Goal: Task Accomplishment & Management: Manage account settings

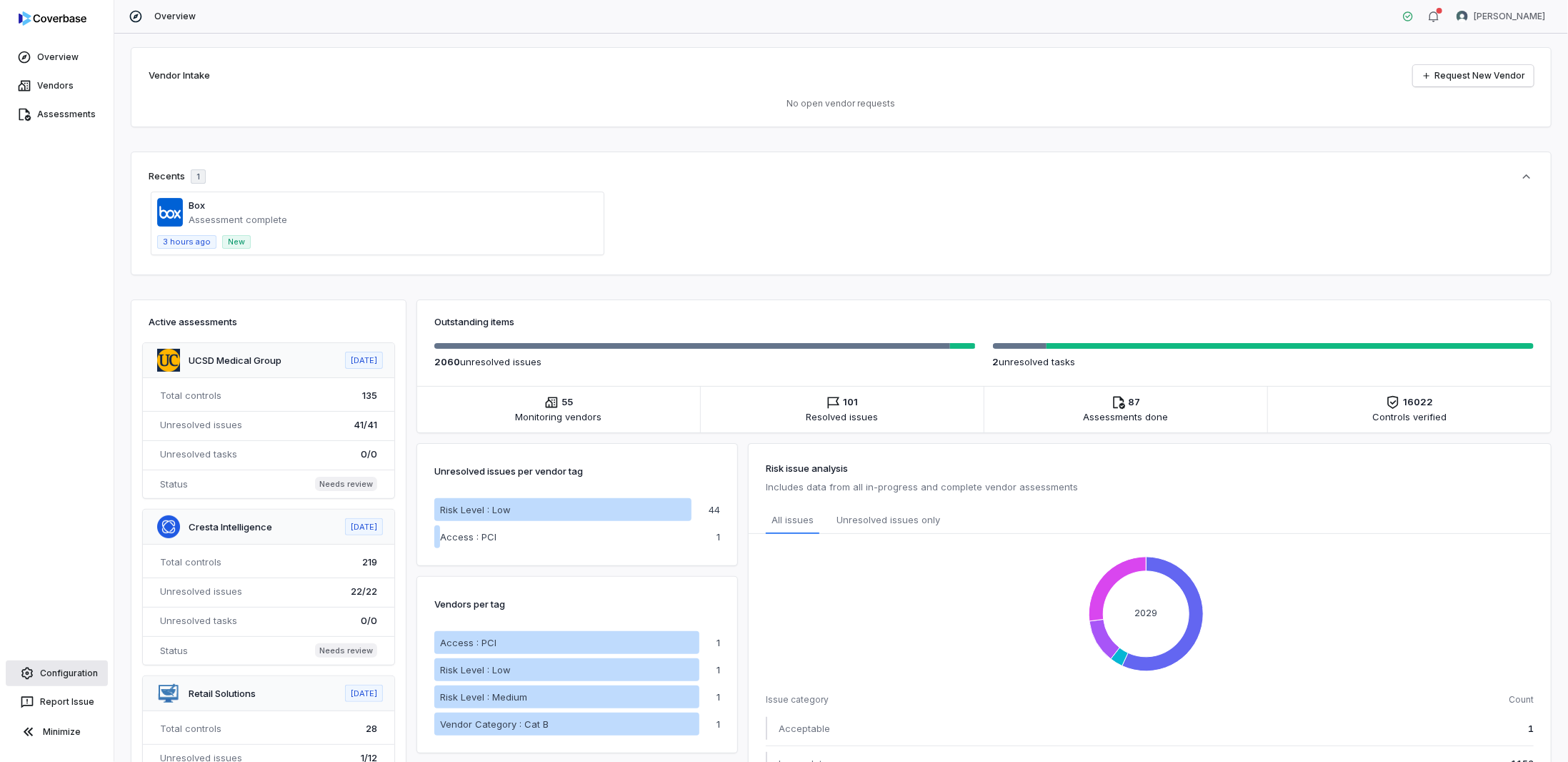
click at [51, 662] on link "Configuration" at bounding box center [56, 673] width 102 height 25
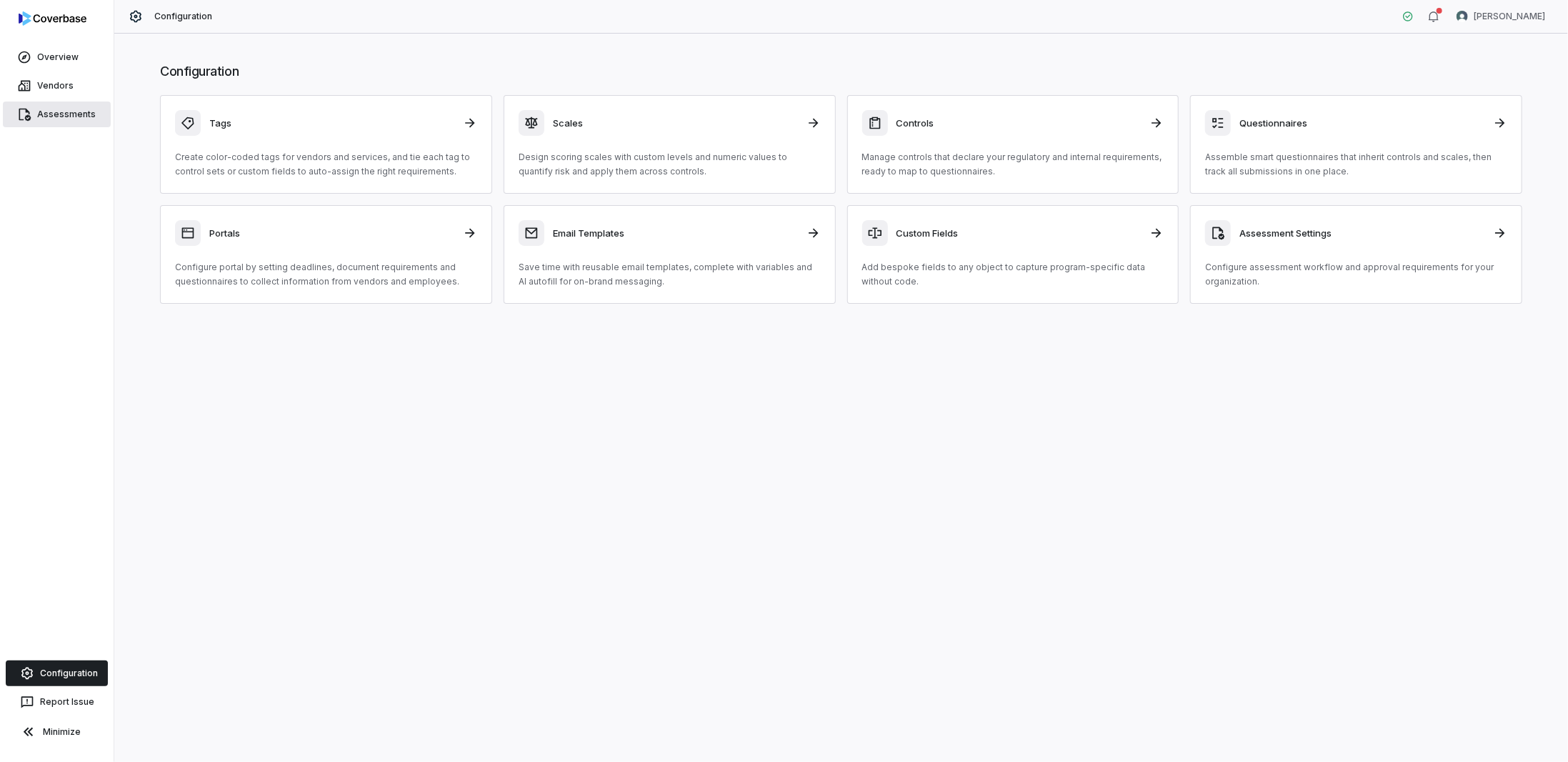
click at [20, 124] on link "Assessments" at bounding box center [56, 115] width 108 height 25
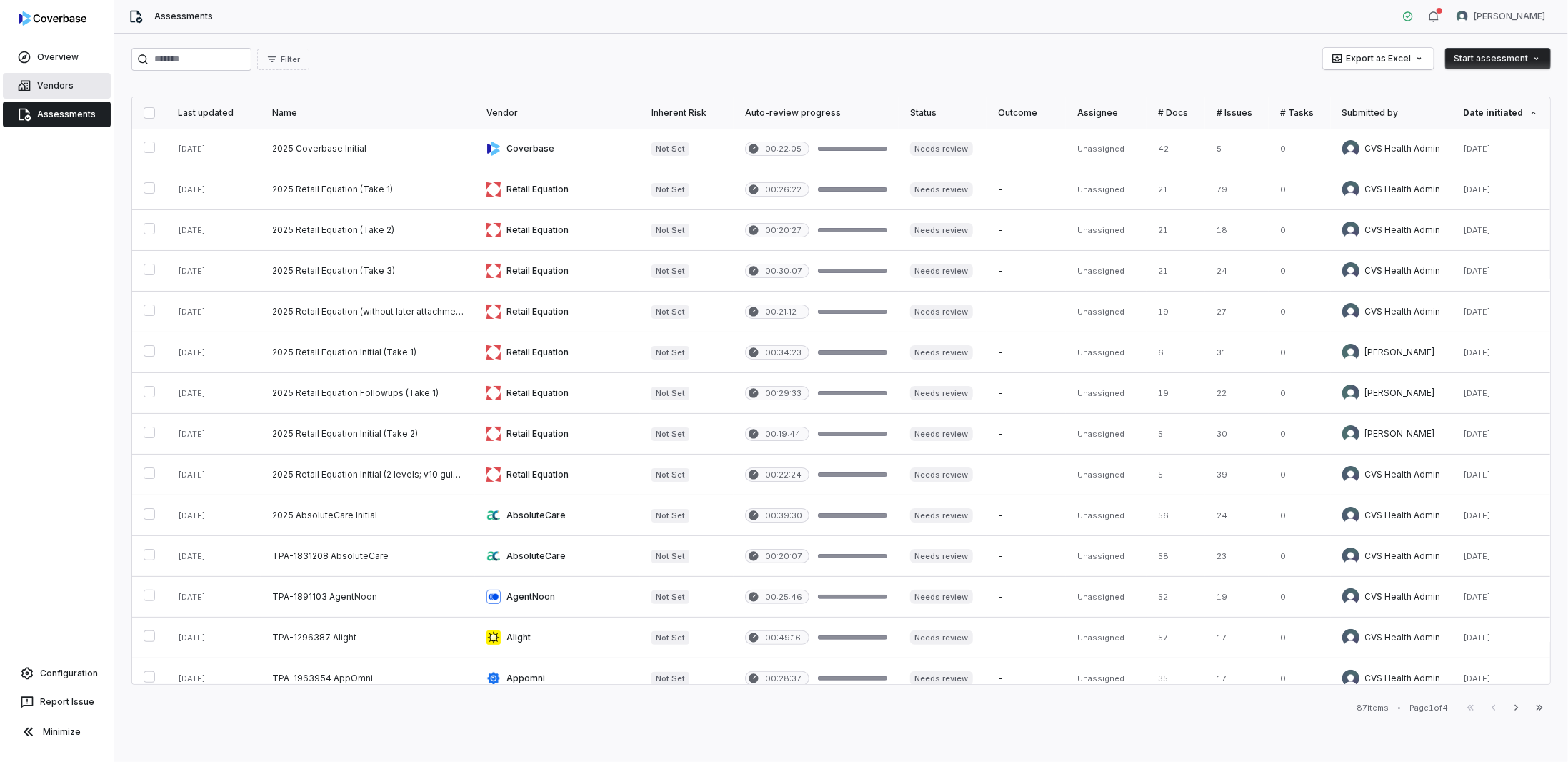
click at [45, 82] on link "Vendors" at bounding box center [56, 85] width 108 height 25
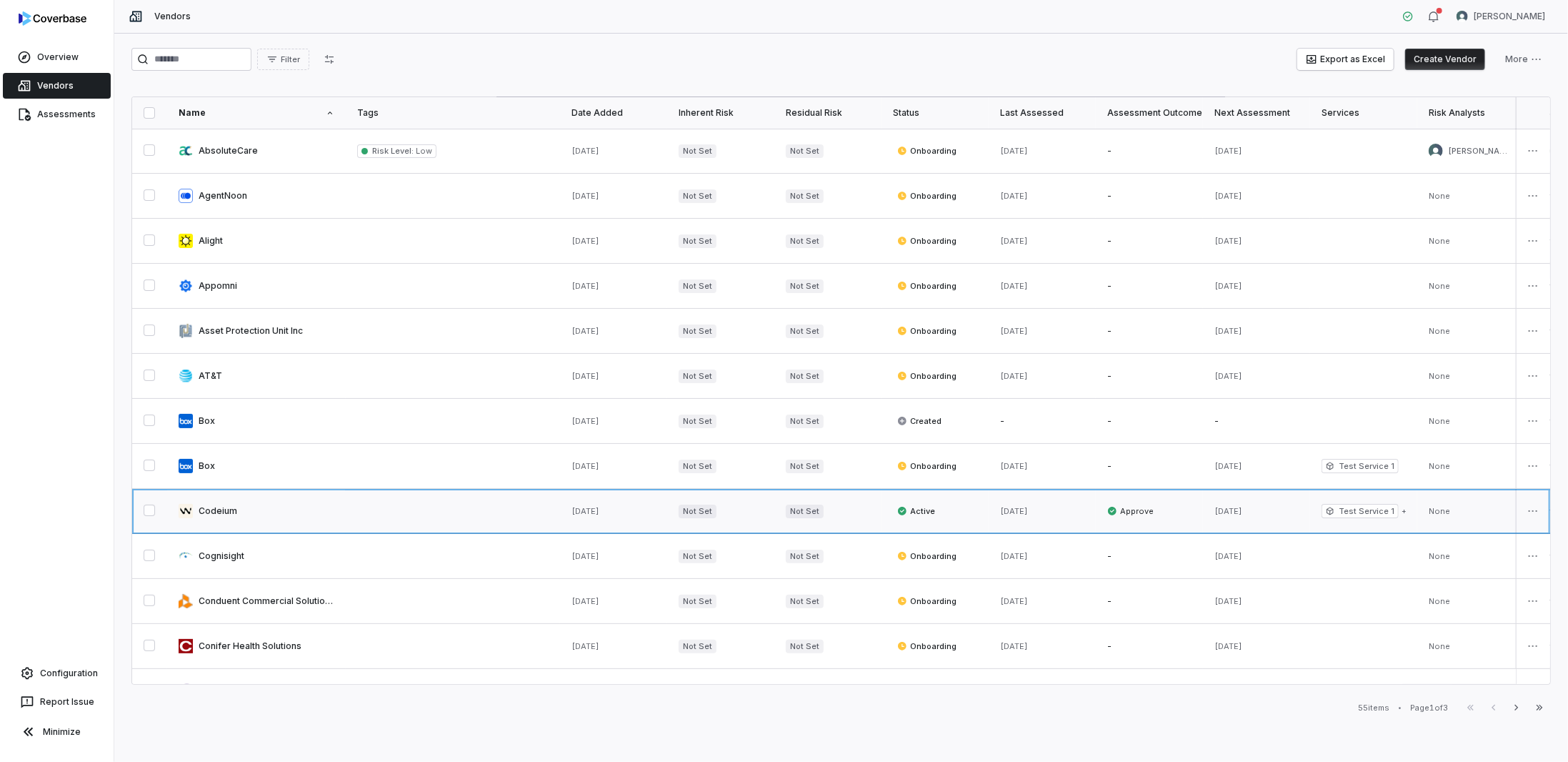
click at [269, 505] on link at bounding box center [256, 510] width 178 height 45
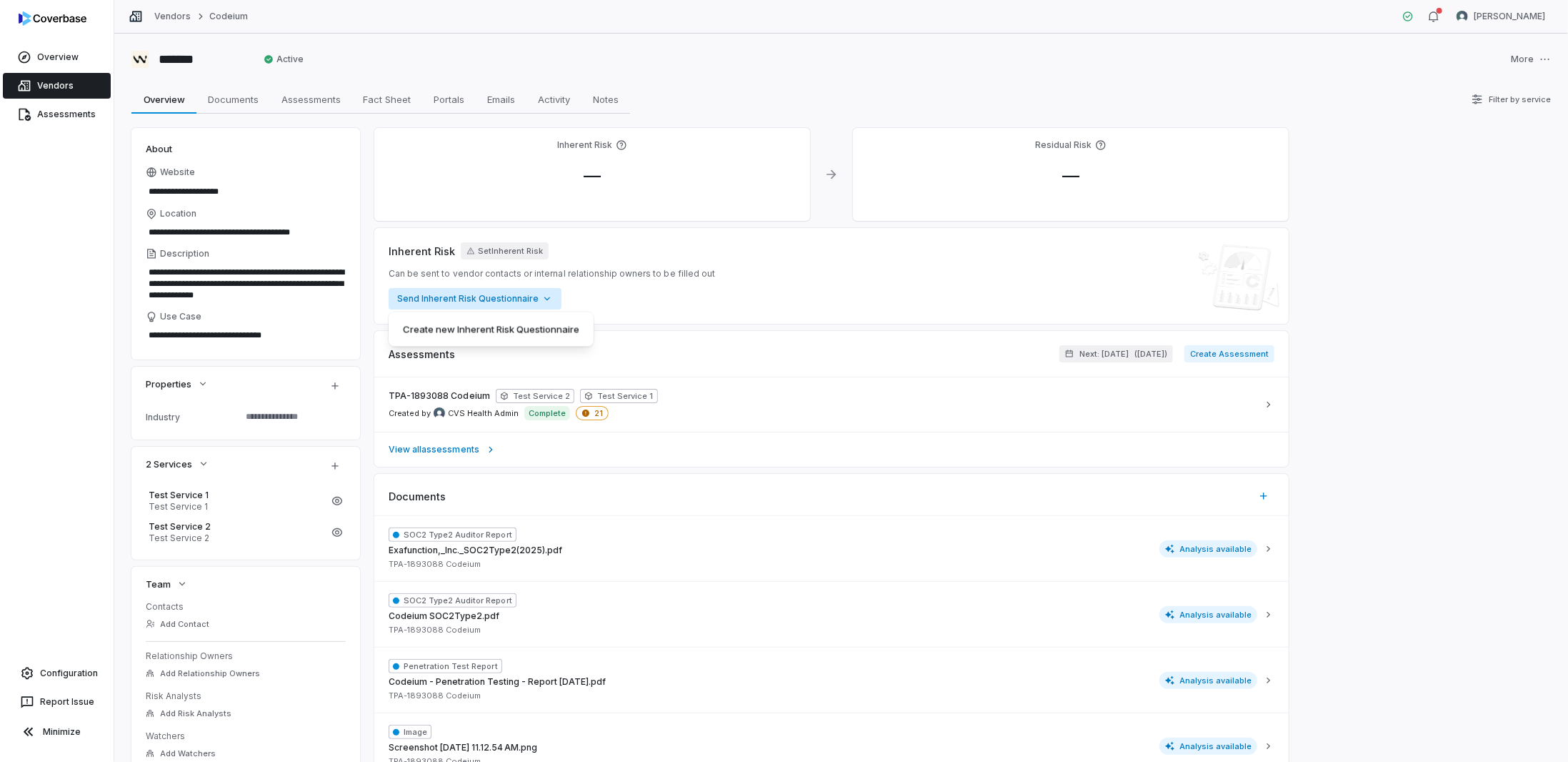
click at [469, 300] on html "**********" at bounding box center [784, 381] width 1568 height 762
click at [426, 362] on div "Create new Inherent Risk Questionnaire" at bounding box center [491, 364] width 194 height 23
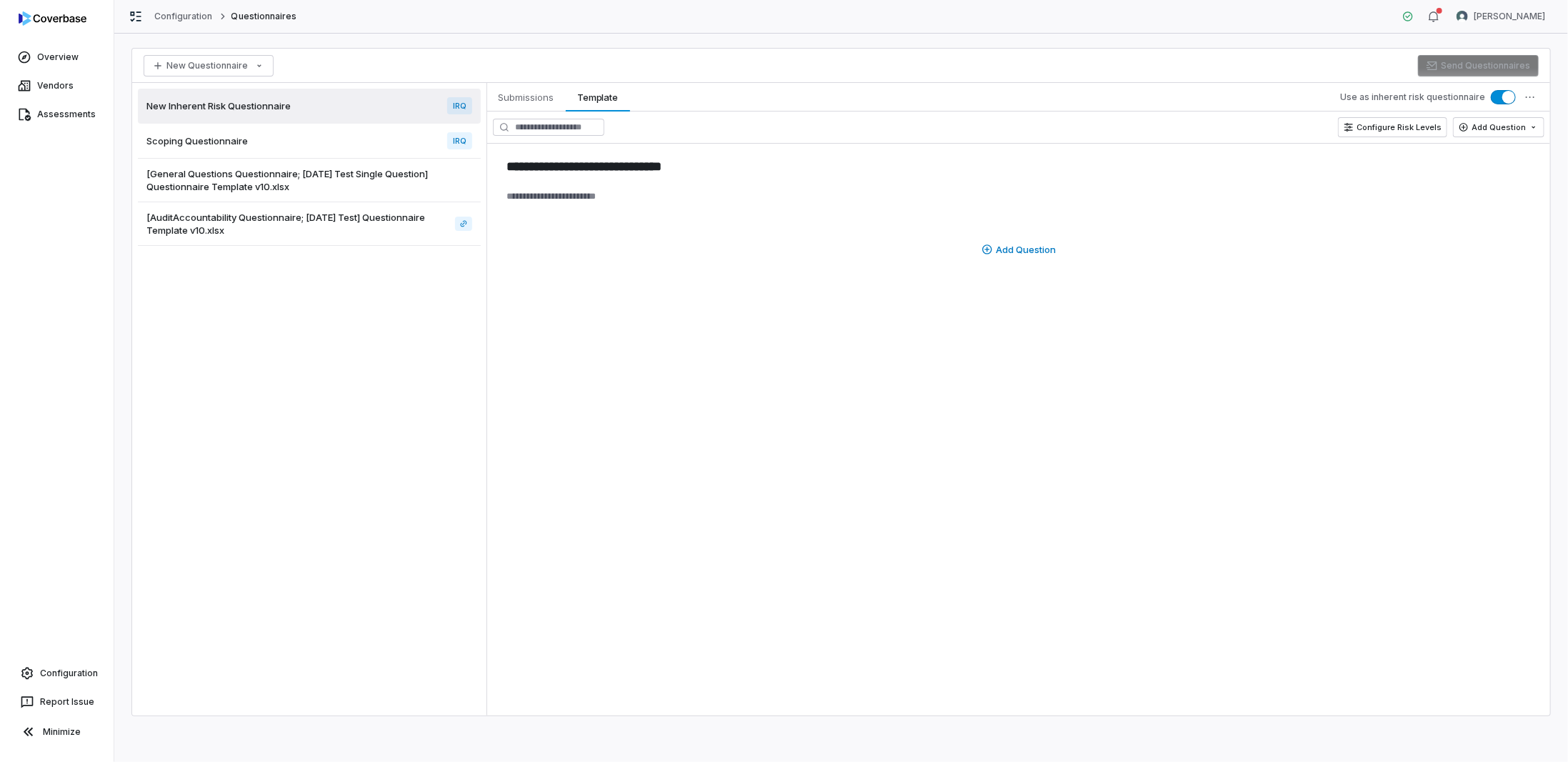
click at [273, 182] on span "[General Questions Questionnaire; 2025-07-22 Test Single Question] Questionnair…" at bounding box center [309, 180] width 325 height 25
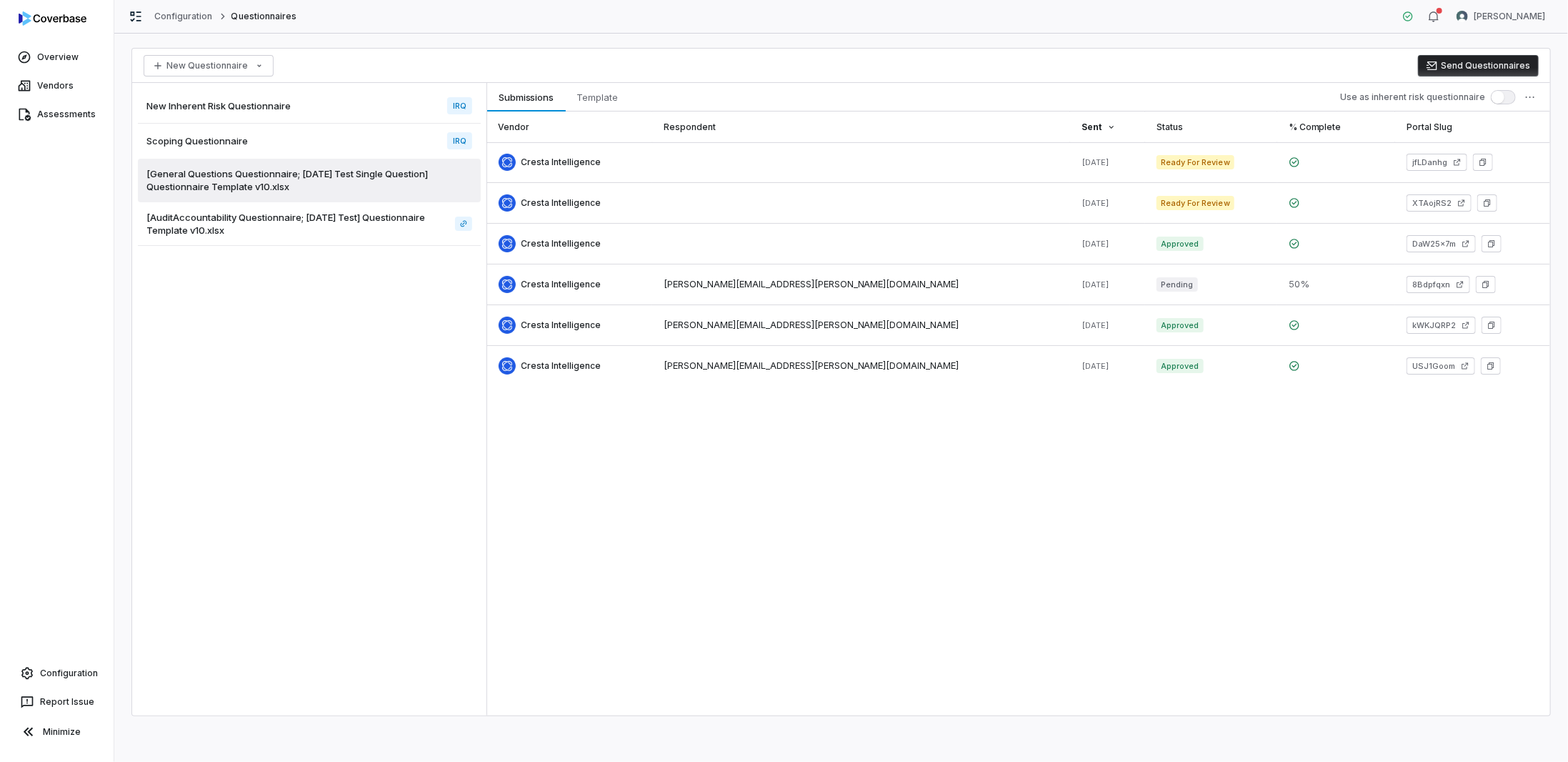
click at [273, 218] on span "[AuditAccountability Questionnaire; 2025-07-18 Test] Questionnaire Template v10…" at bounding box center [297, 224] width 303 height 25
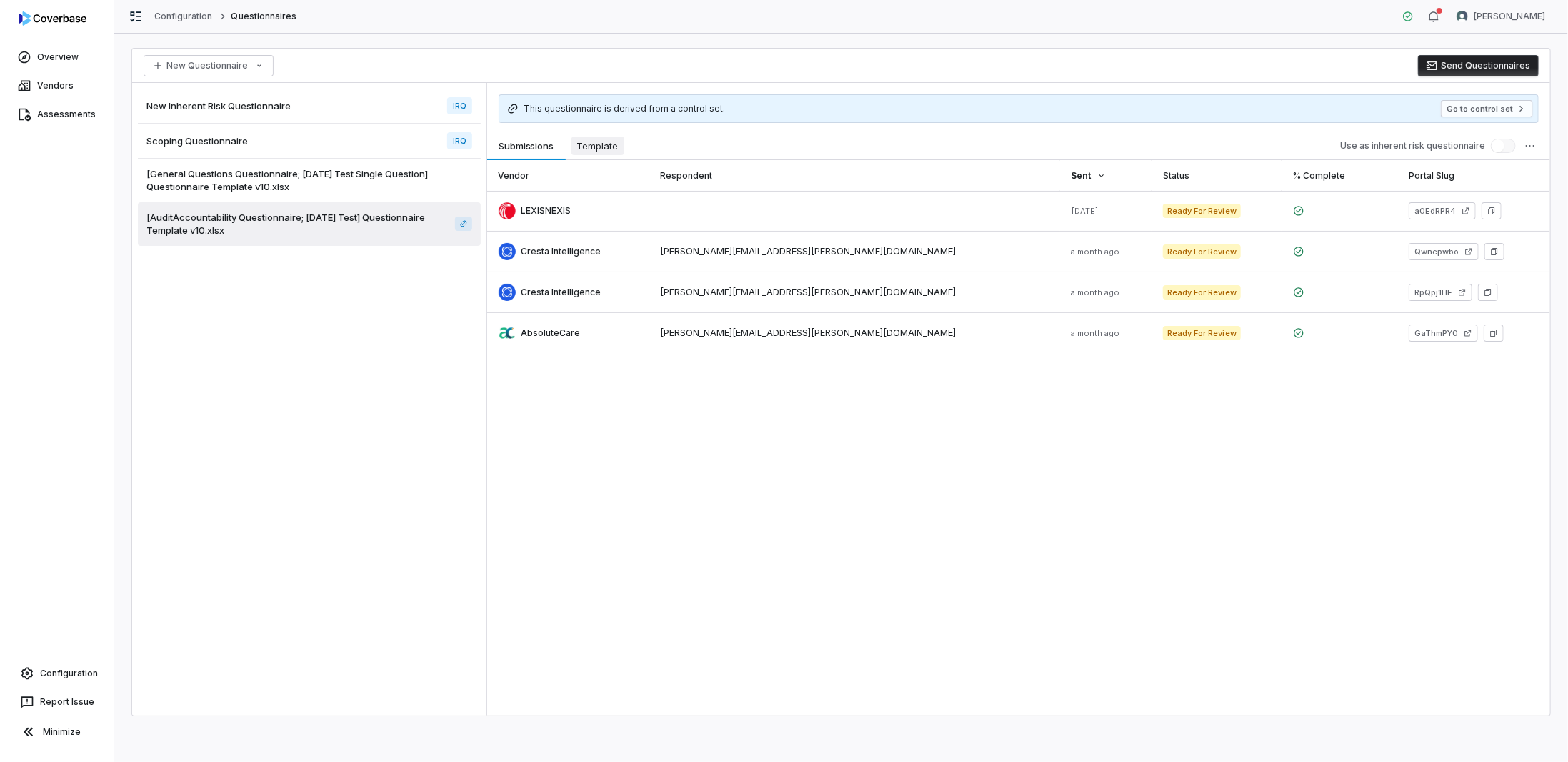
click at [583, 145] on span "Template" at bounding box center [598, 145] width 53 height 18
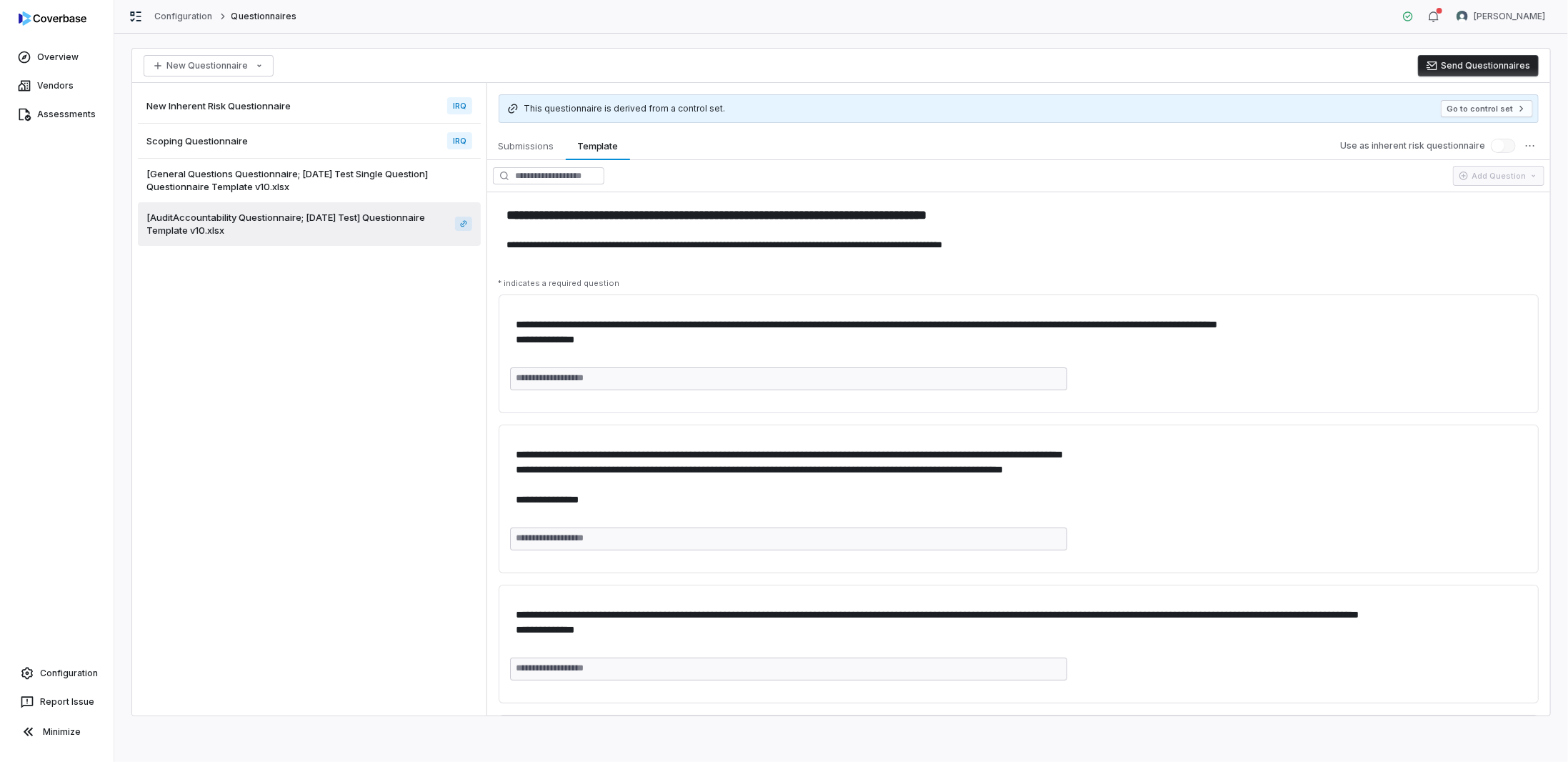
click at [253, 173] on span "[General Questions Questionnaire; 2025-07-22 Test Single Question] Questionnair…" at bounding box center [309, 180] width 325 height 25
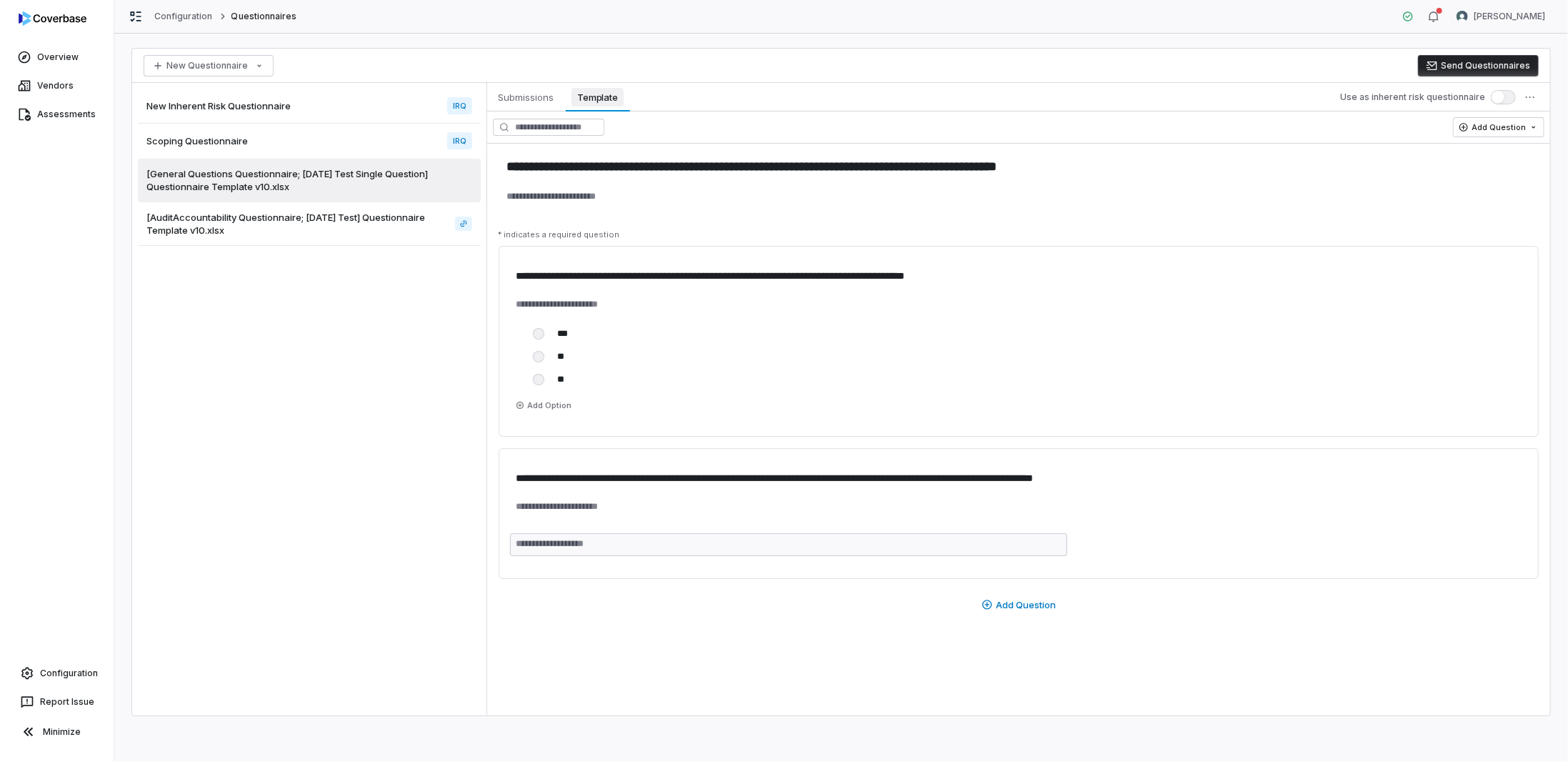
click at [594, 95] on span "Template" at bounding box center [597, 97] width 52 height 18
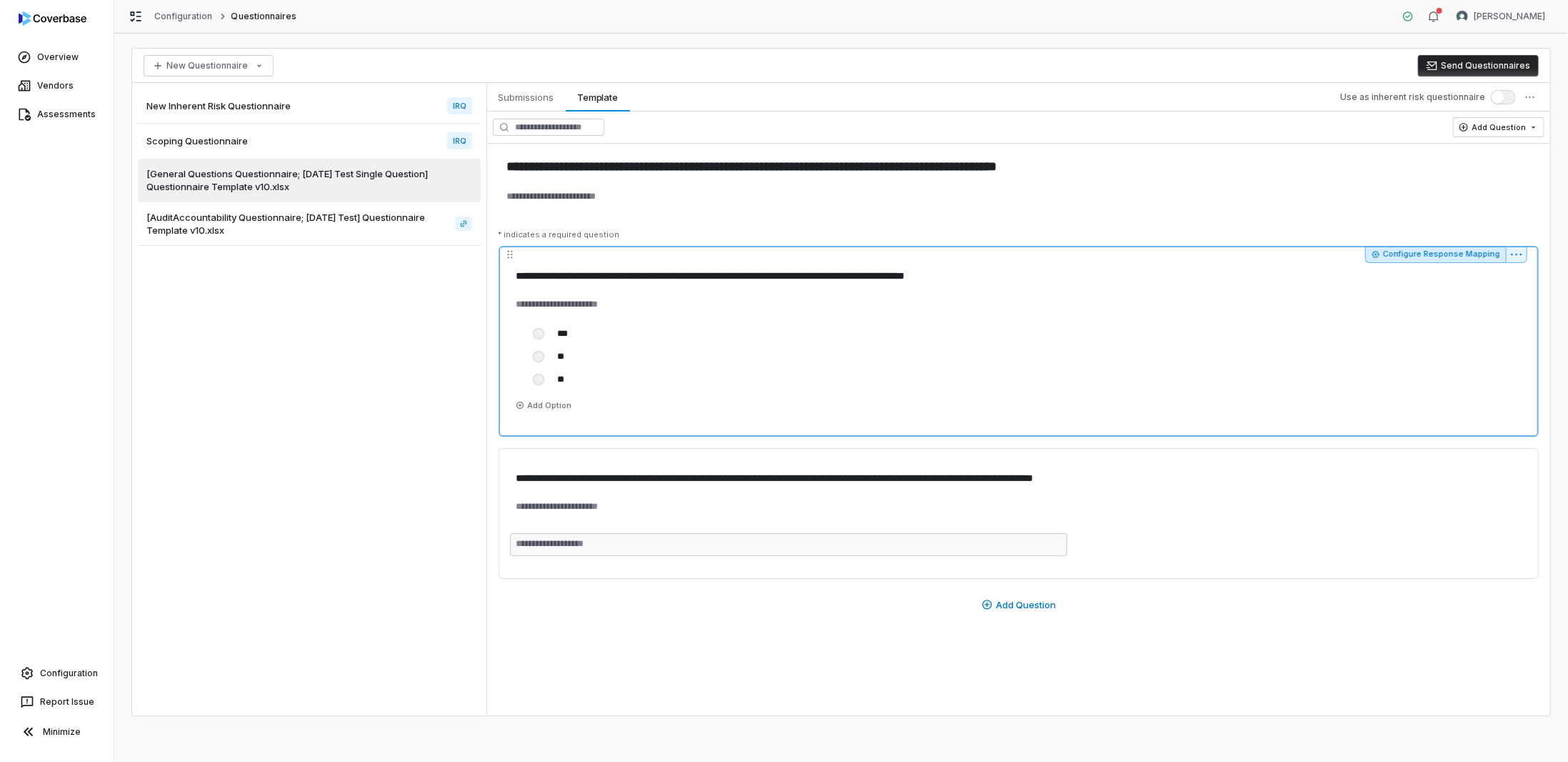
click at [1438, 252] on button "Configure Response Mapping" at bounding box center [1434, 254] width 141 height 17
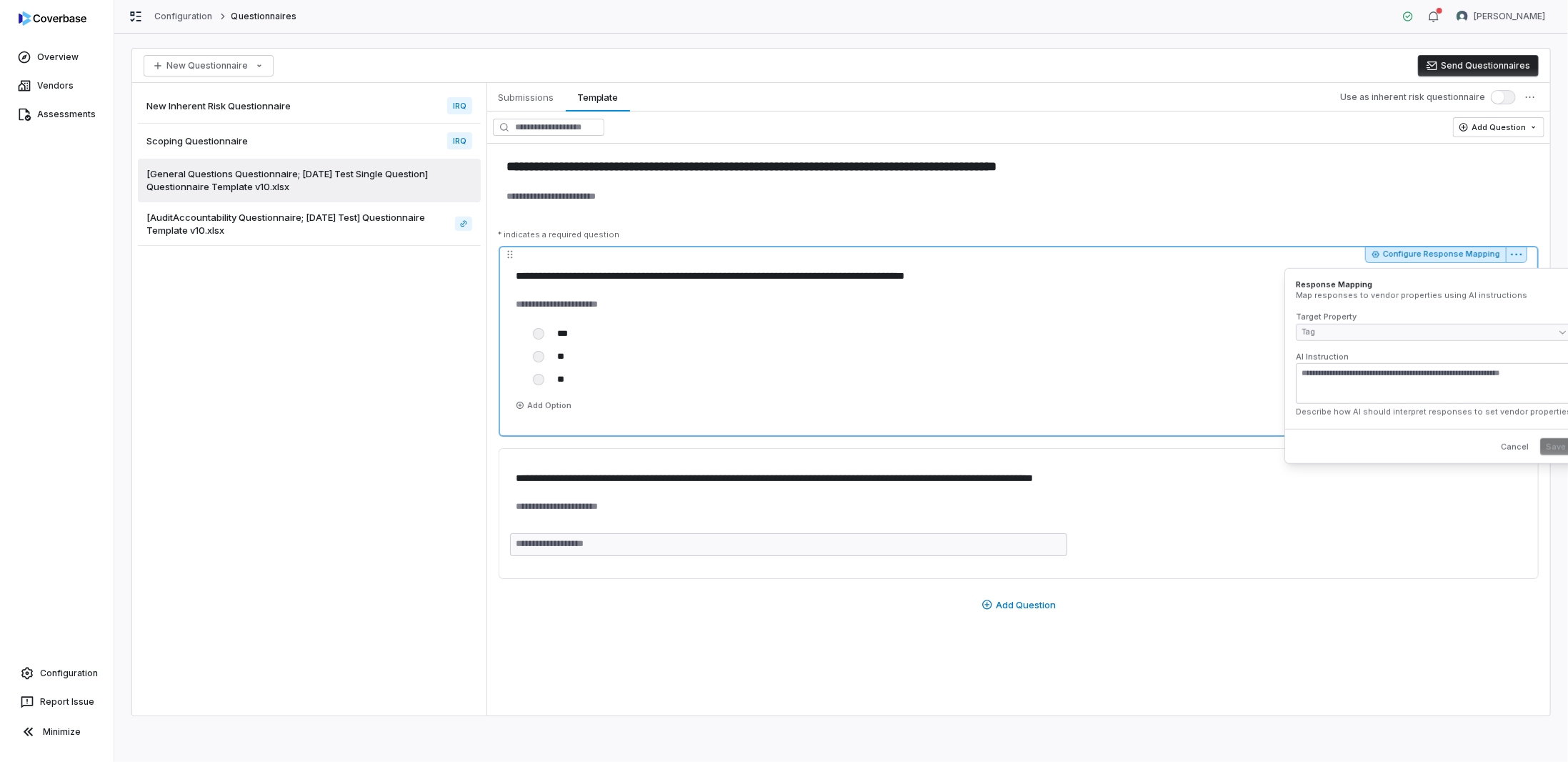
click at [1522, 255] on html "**********" at bounding box center [784, 381] width 1568 height 762
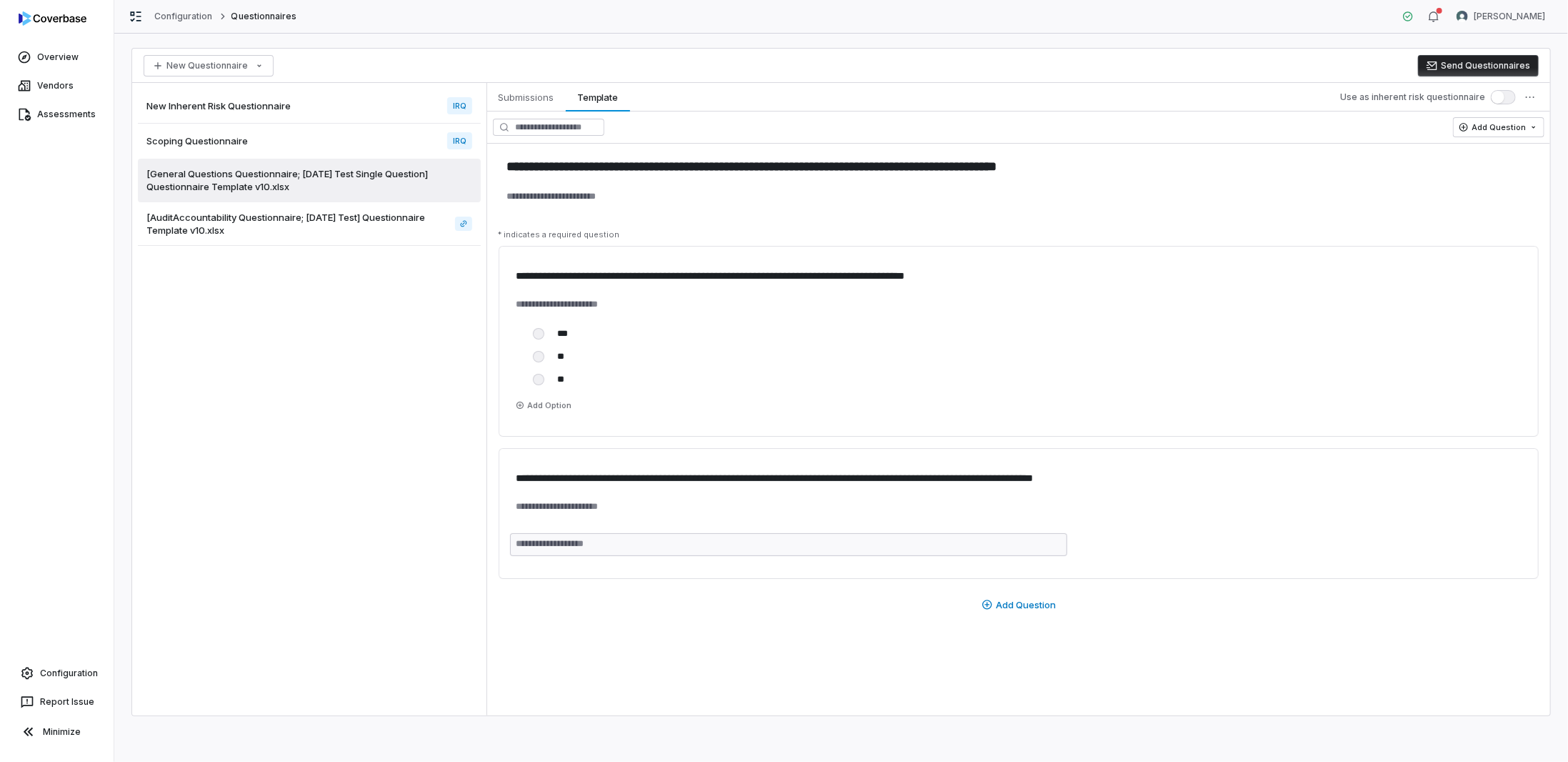
drag, startPoint x: 323, startPoint y: 258, endPoint x: 298, endPoint y: 94, distance: 165.9
click at [298, 94] on div "New Inherent Risk Questionnaire IRQ" at bounding box center [309, 105] width 343 height 35
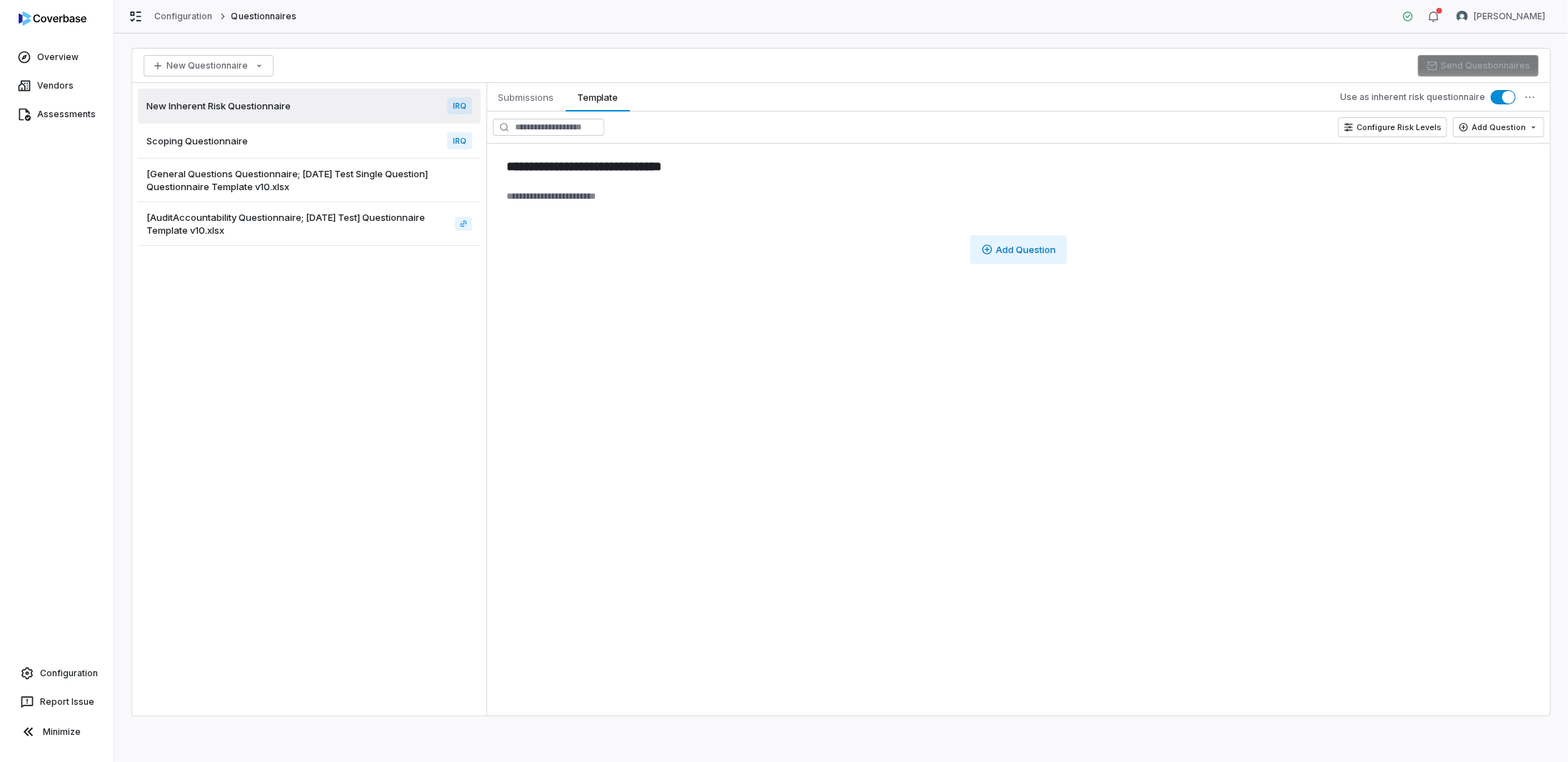
click at [1028, 248] on html "**********" at bounding box center [784, 381] width 1568 height 762
click at [1125, 179] on div "Single Select" at bounding box center [1131, 182] width 106 height 28
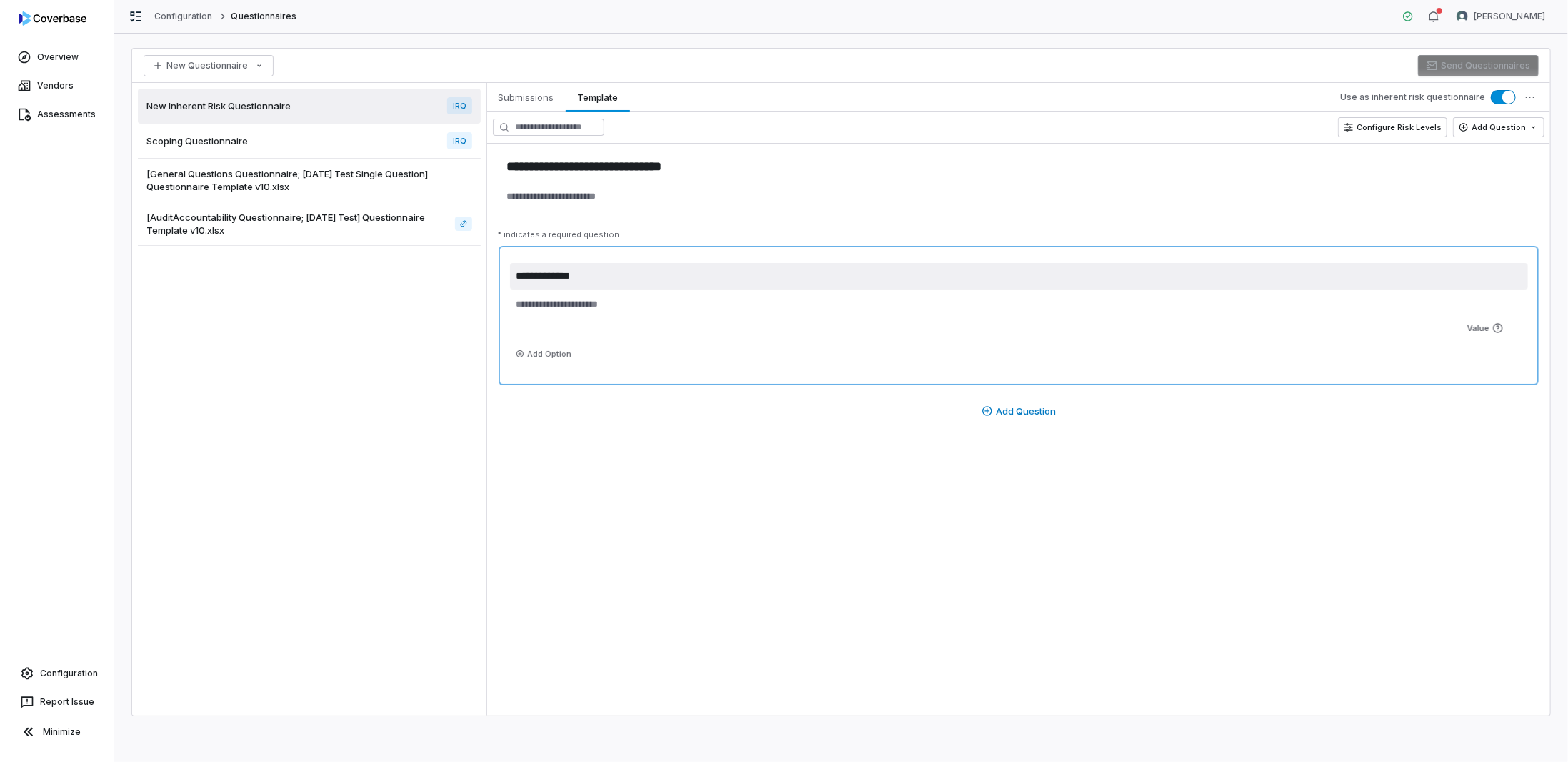
type textarea "*"
type textarea "**"
type textarea "*"
type textarea "***"
type textarea "*"
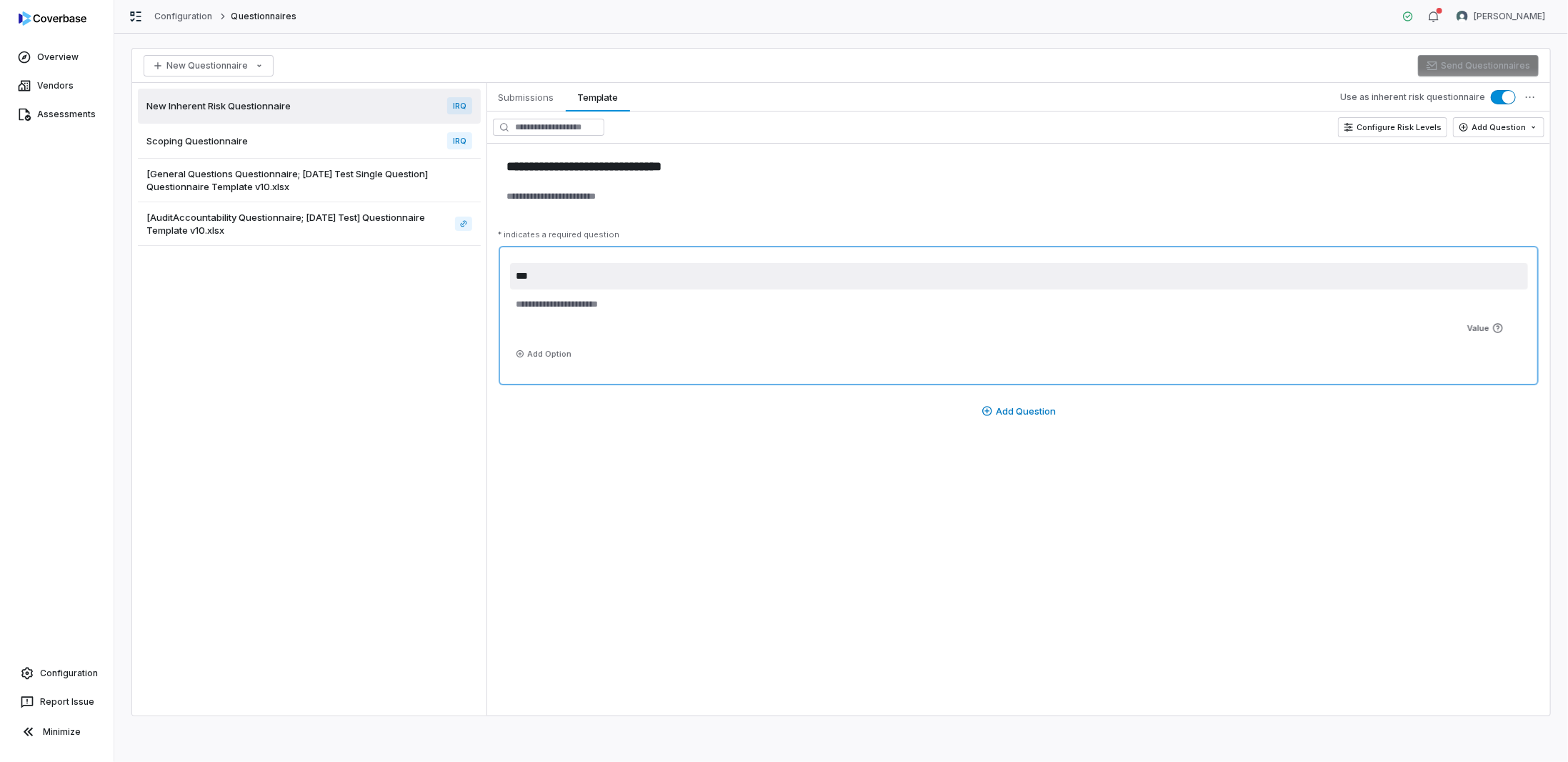
type textarea "****"
type textarea "*"
type textarea "*****"
type textarea "*"
type textarea "******"
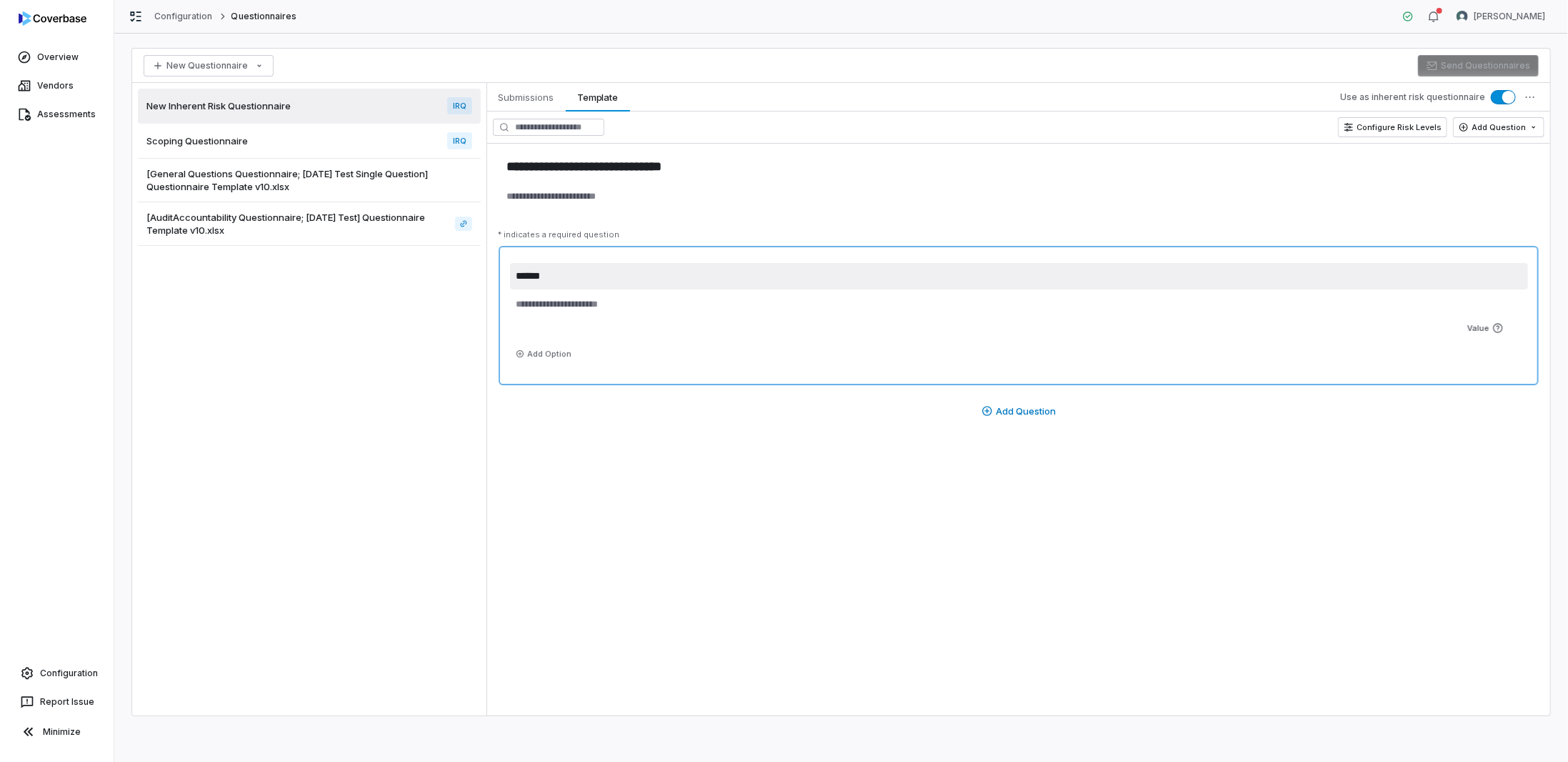
type textarea "*"
type textarea "*******"
type textarea "*"
type textarea "********"
type textarea "*"
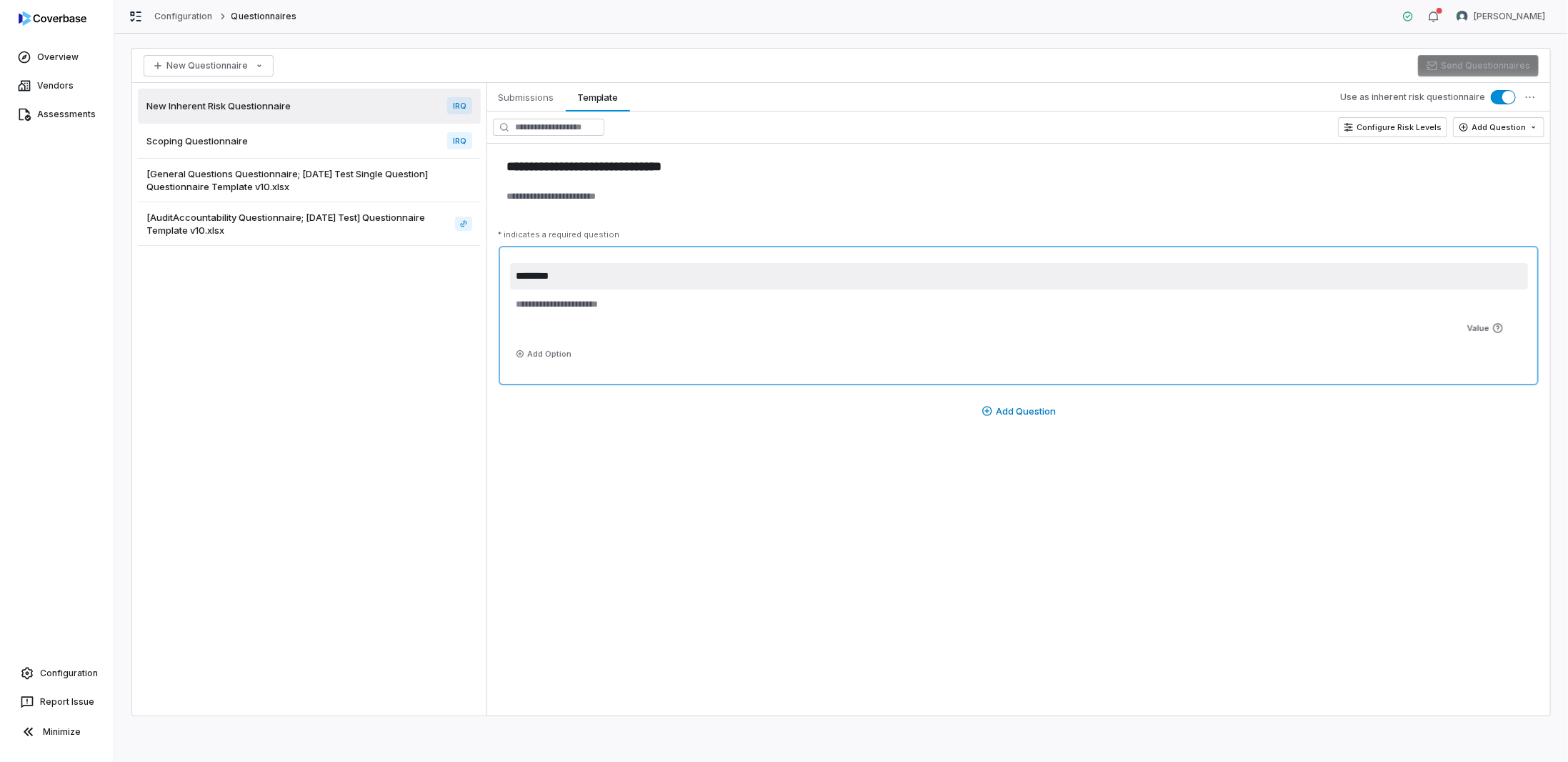
type textarea "*********"
type textarea "*"
type textarea "**********"
type textarea "*"
type textarea "**********"
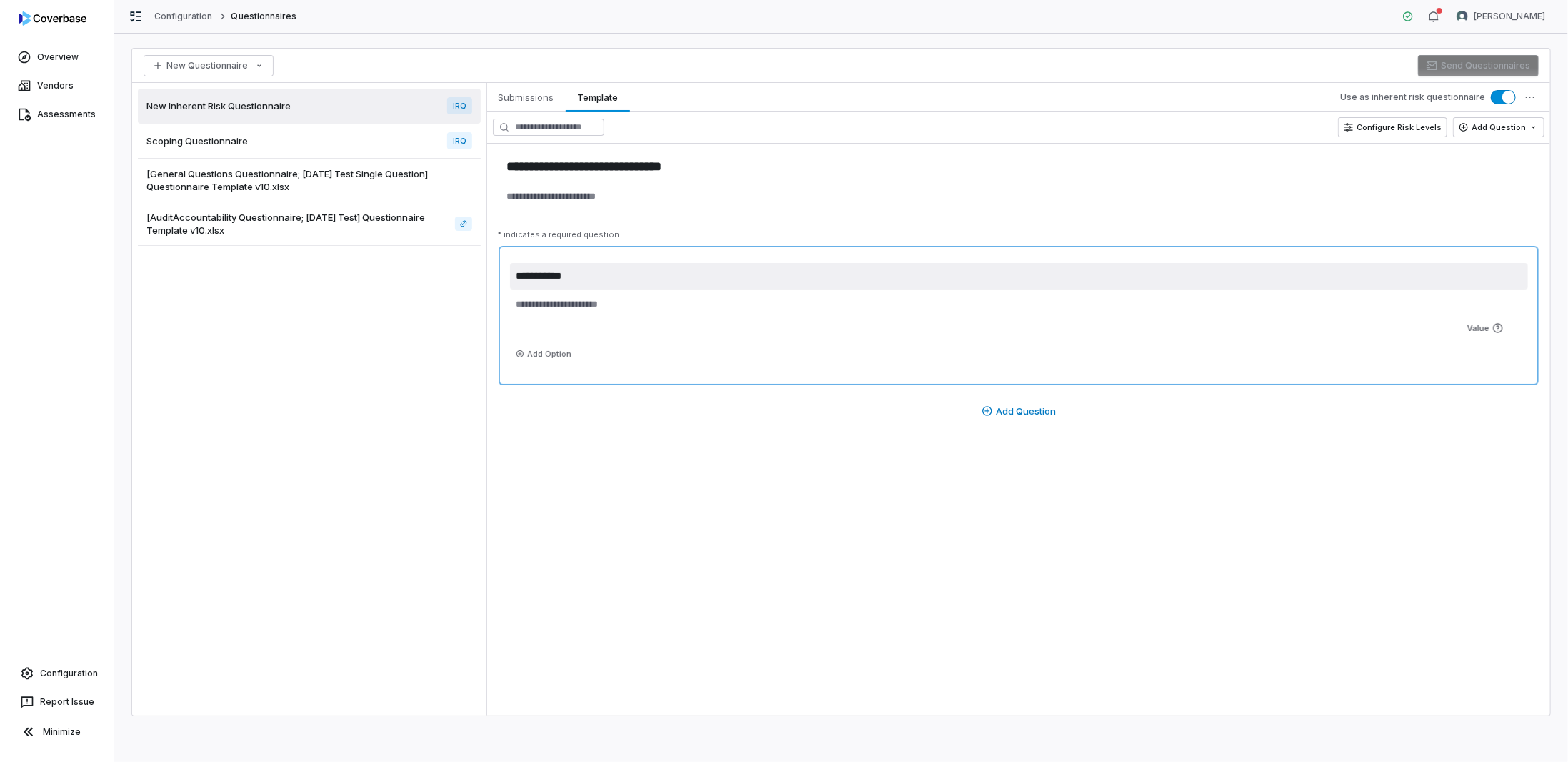
type textarea "*"
type textarea "**********"
type textarea "*"
type textarea "**********"
type textarea "*"
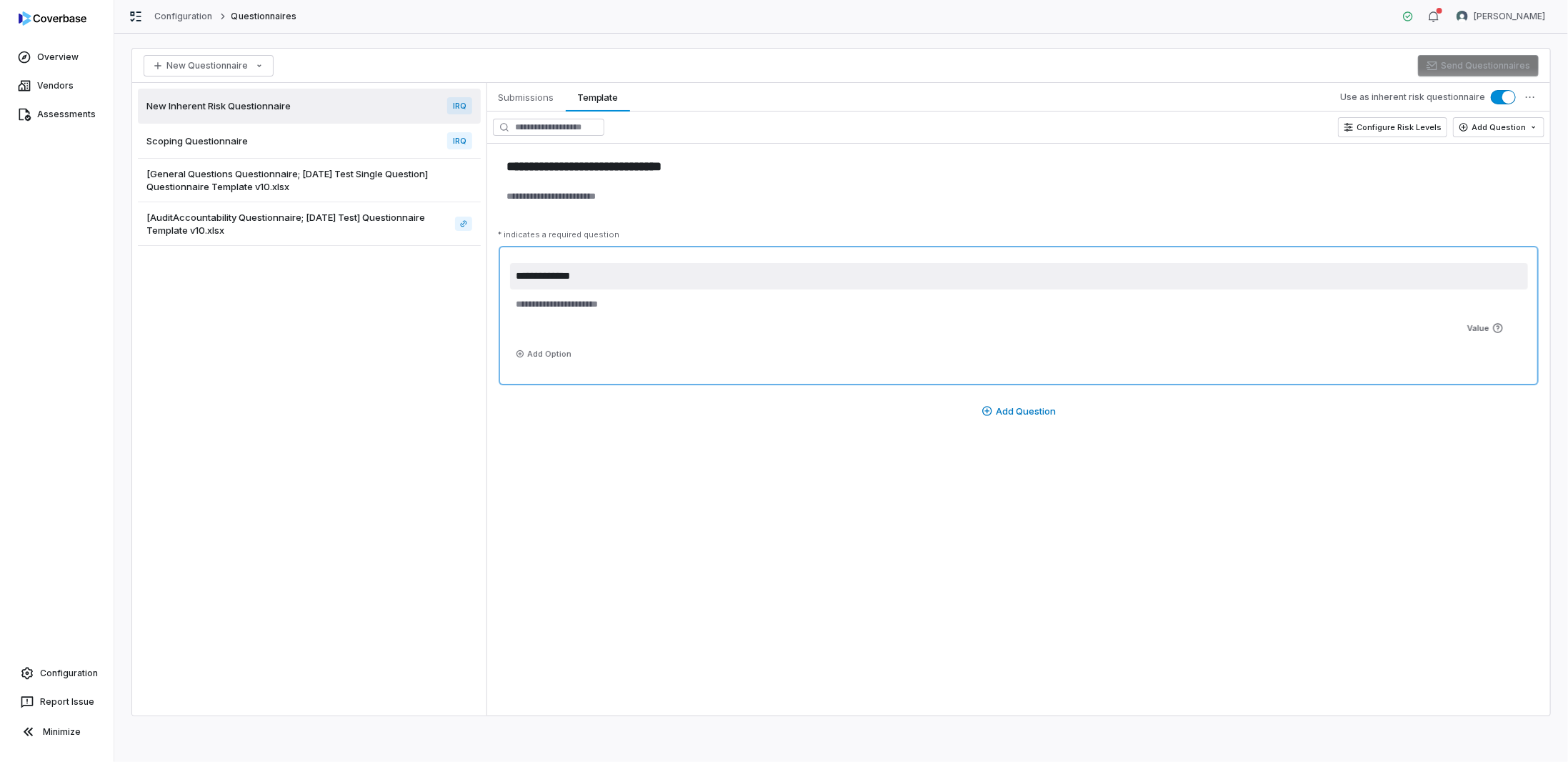
type textarea "**********"
type textarea "*"
type textarea "**********"
type textarea "*"
type textarea "**********"
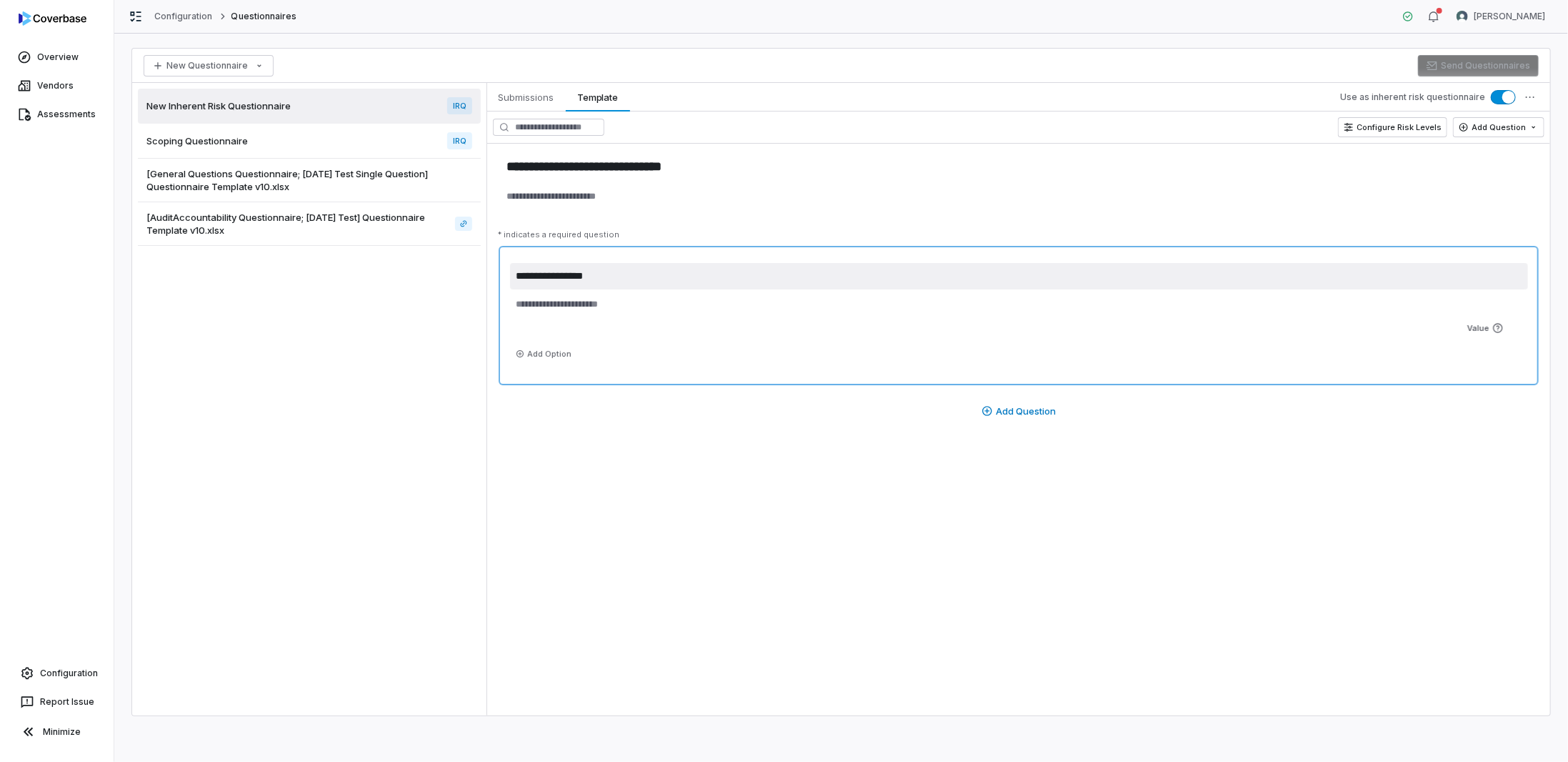
type textarea "*"
type textarea "**********"
type textarea "*"
type textarea "**********"
type textarea "*"
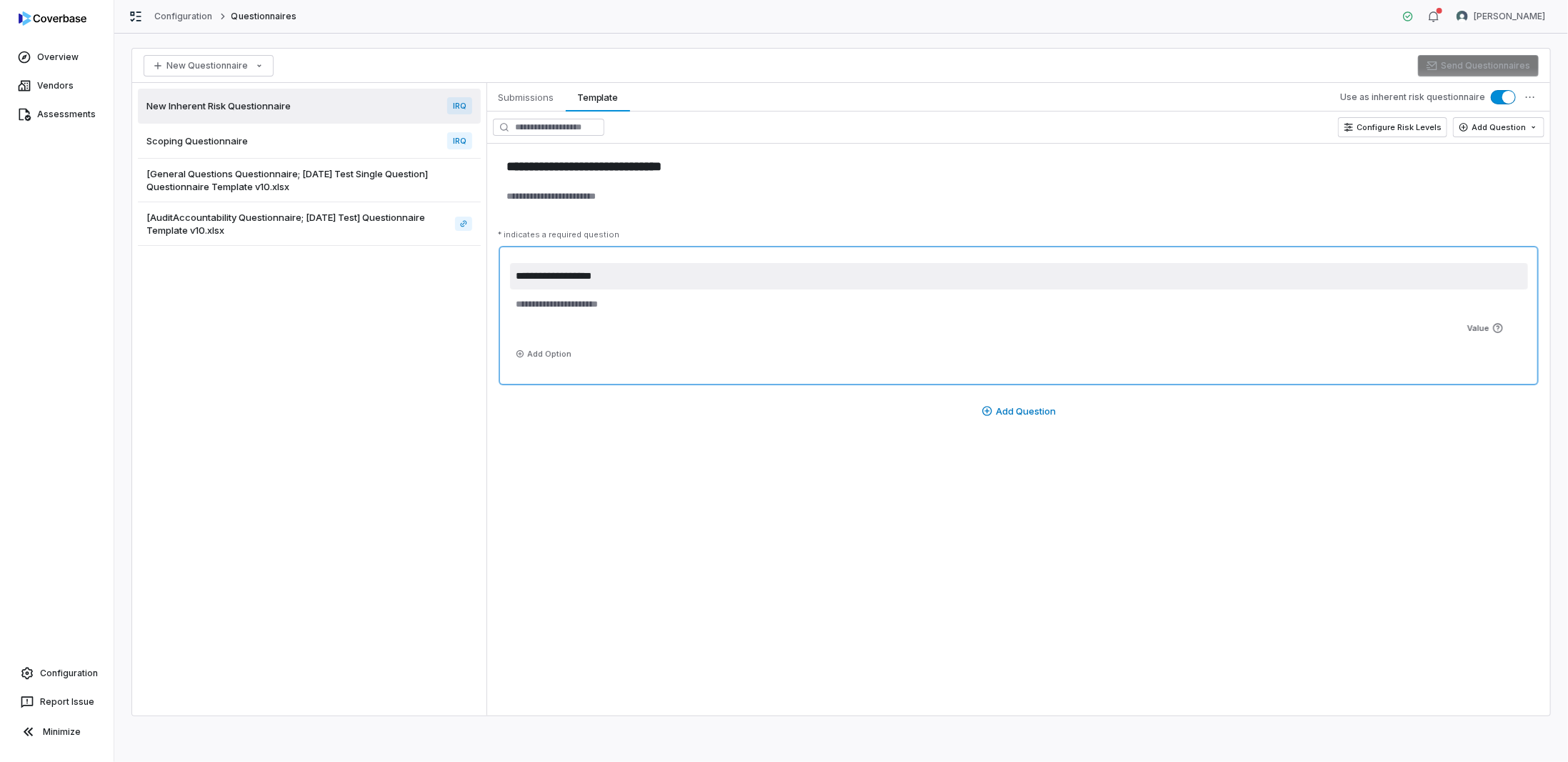
type textarea "**********"
type textarea "*"
type textarea "**********"
type textarea "*"
type textarea "**********"
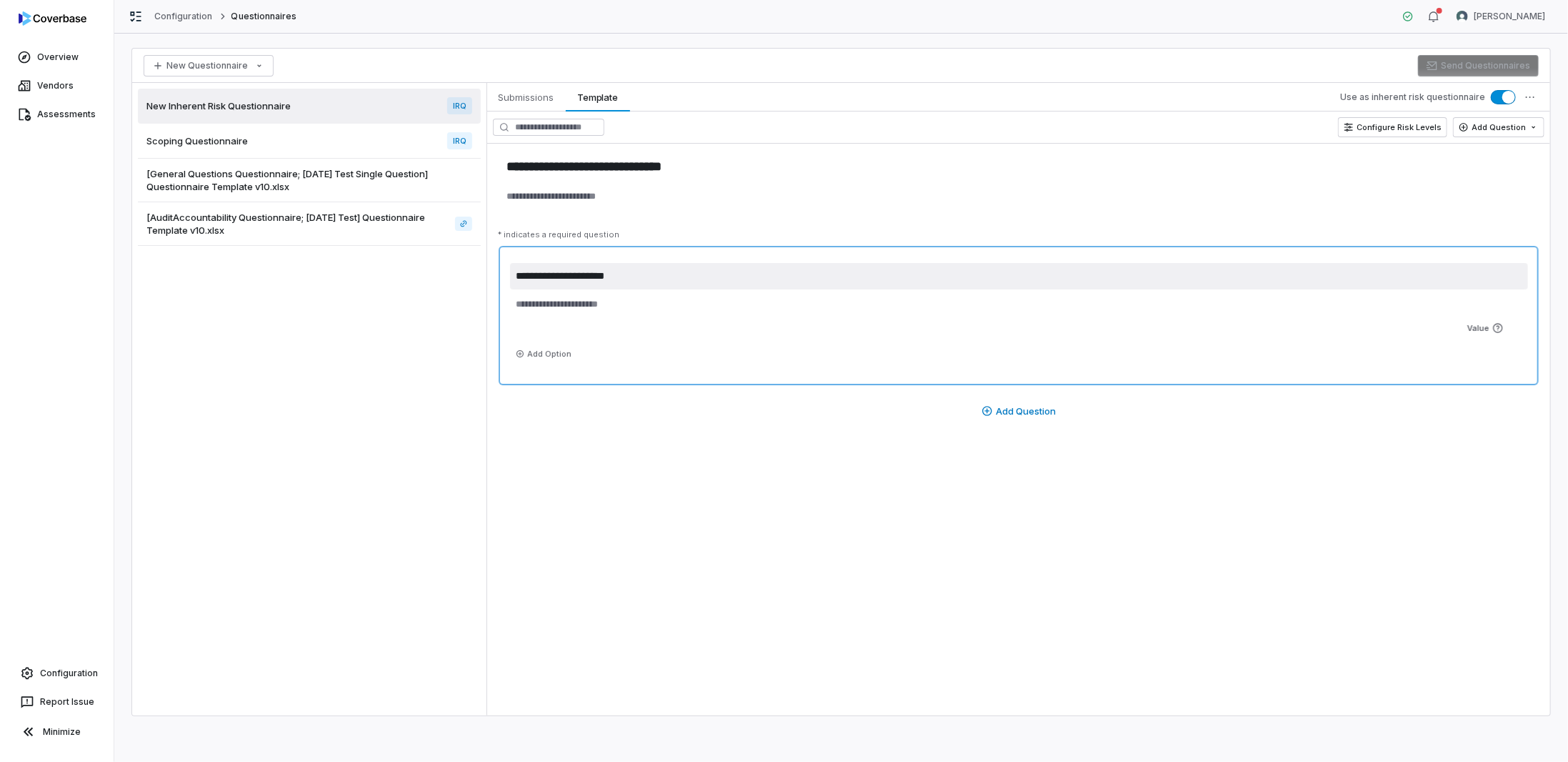
type textarea "*"
type textarea "**********"
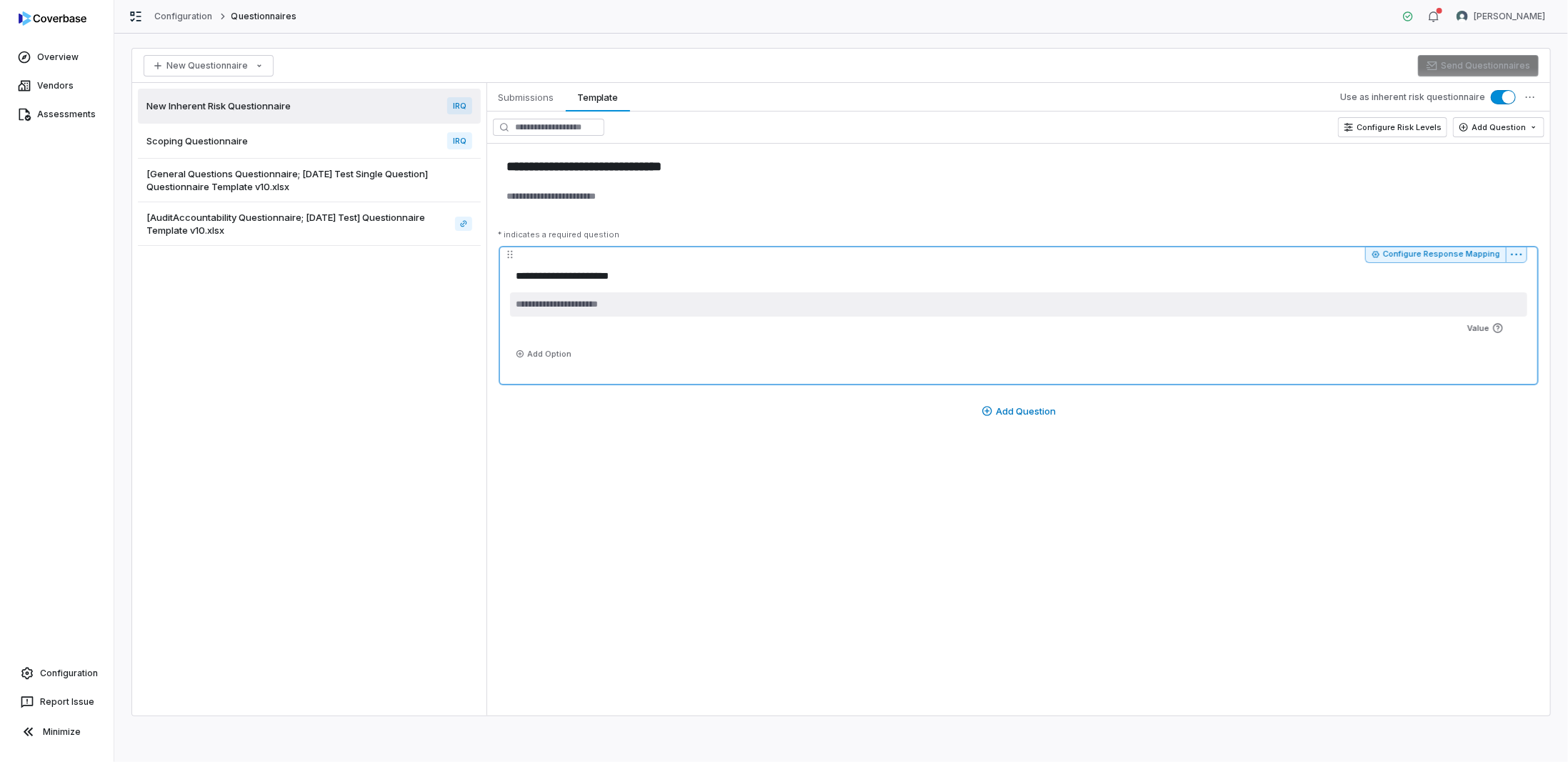
click at [567, 308] on textarea at bounding box center [1018, 304] width 1017 height 25
click at [552, 353] on button "Add Option" at bounding box center [544, 353] width 67 height 17
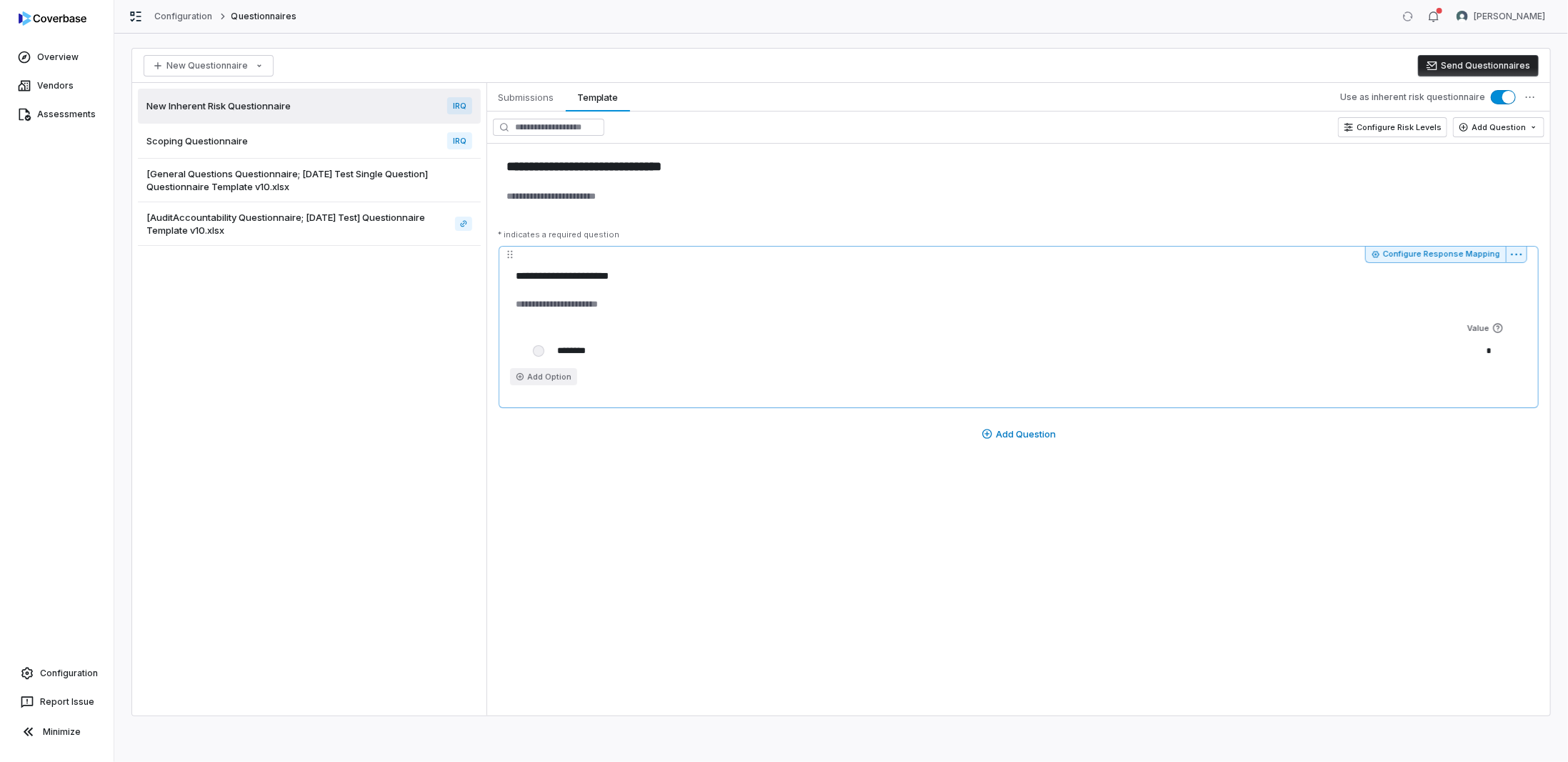
type textarea "*"
click at [600, 346] on input "********" at bounding box center [991, 350] width 877 height 23
drag, startPoint x: 600, startPoint y: 348, endPoint x: 512, endPoint y: 346, distance: 88.0
click at [512, 346] on div "******** *" at bounding box center [1018, 350] width 1017 height 23
type input "***"
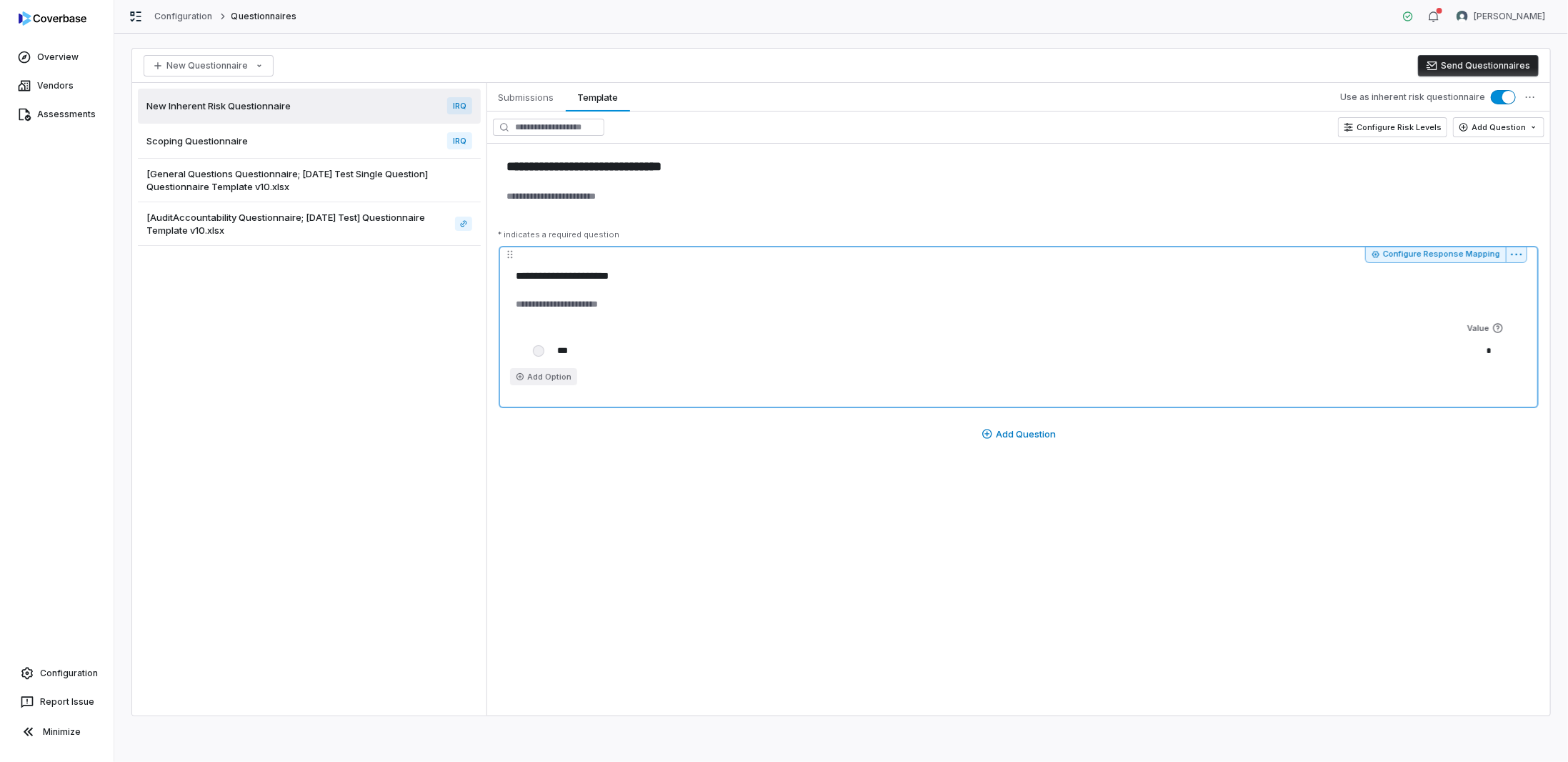
click at [551, 380] on button "Add Option" at bounding box center [544, 376] width 67 height 17
type textarea "*"
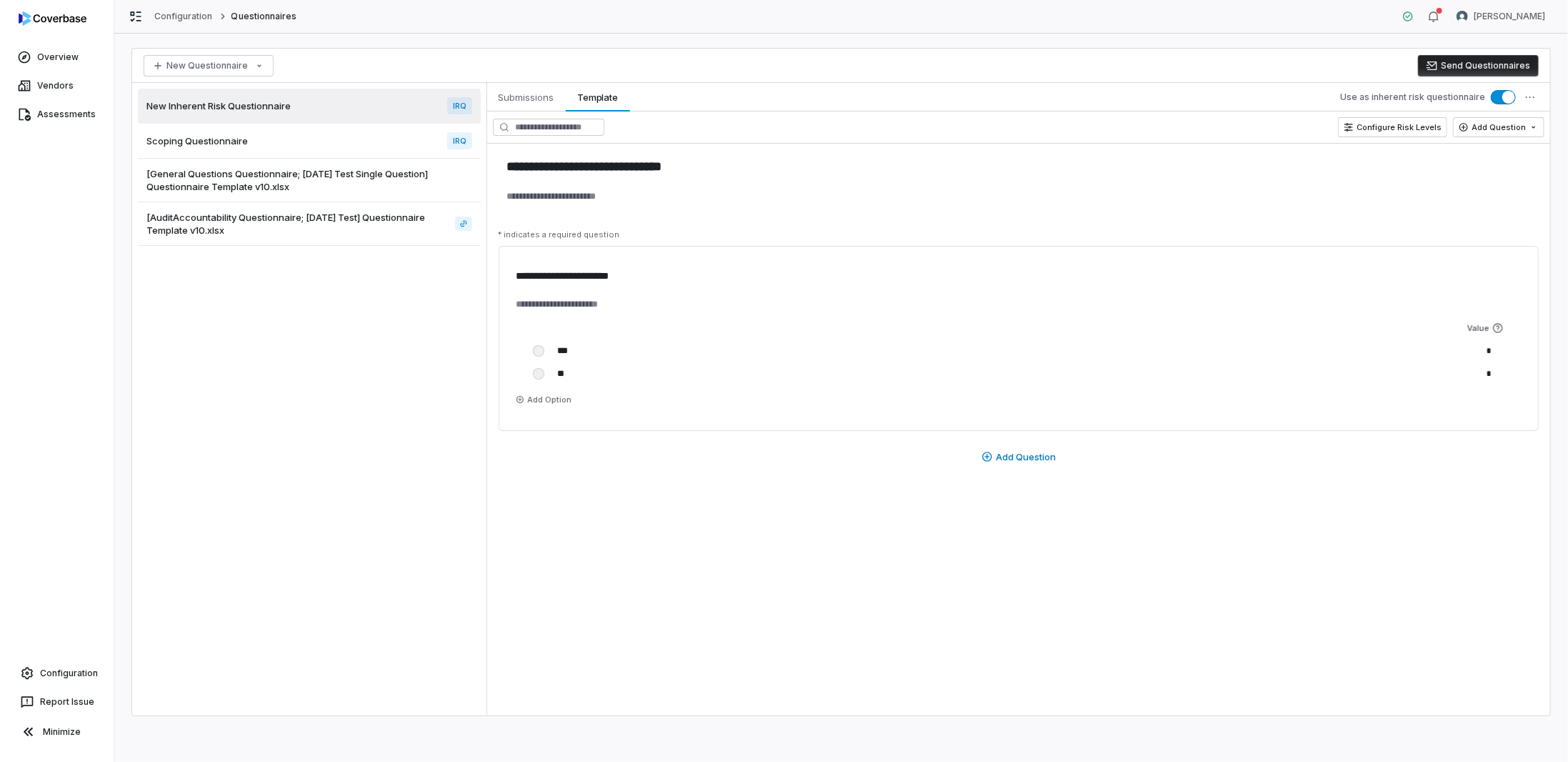
type input "**"
click at [605, 508] on div "**********" at bounding box center [1018, 381] width 1063 height 271
click at [595, 125] on input "text" at bounding box center [548, 126] width 112 height 17
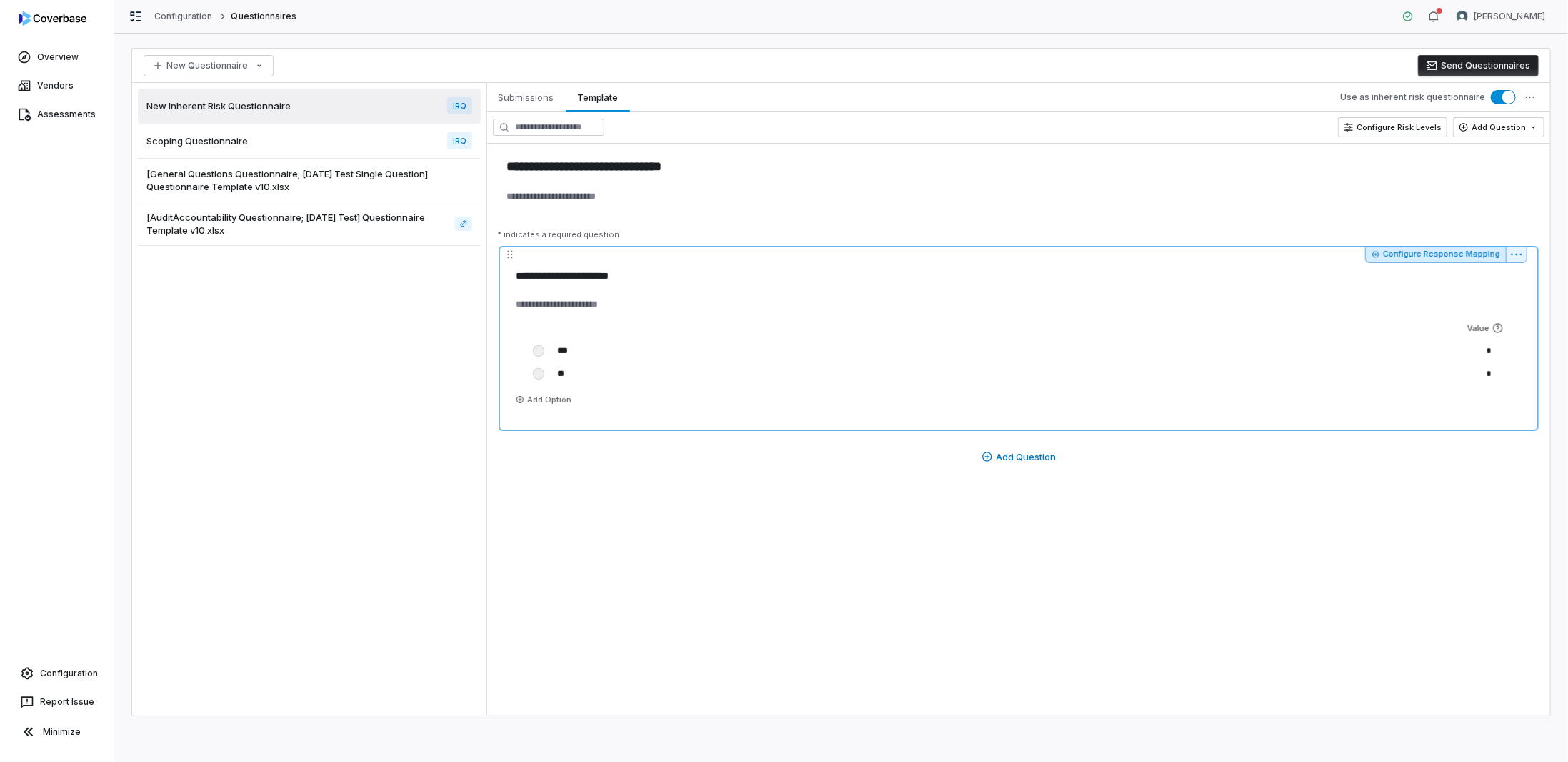
click at [1473, 256] on button "Configure Response Mapping" at bounding box center [1434, 254] width 141 height 17
type textarea "*"
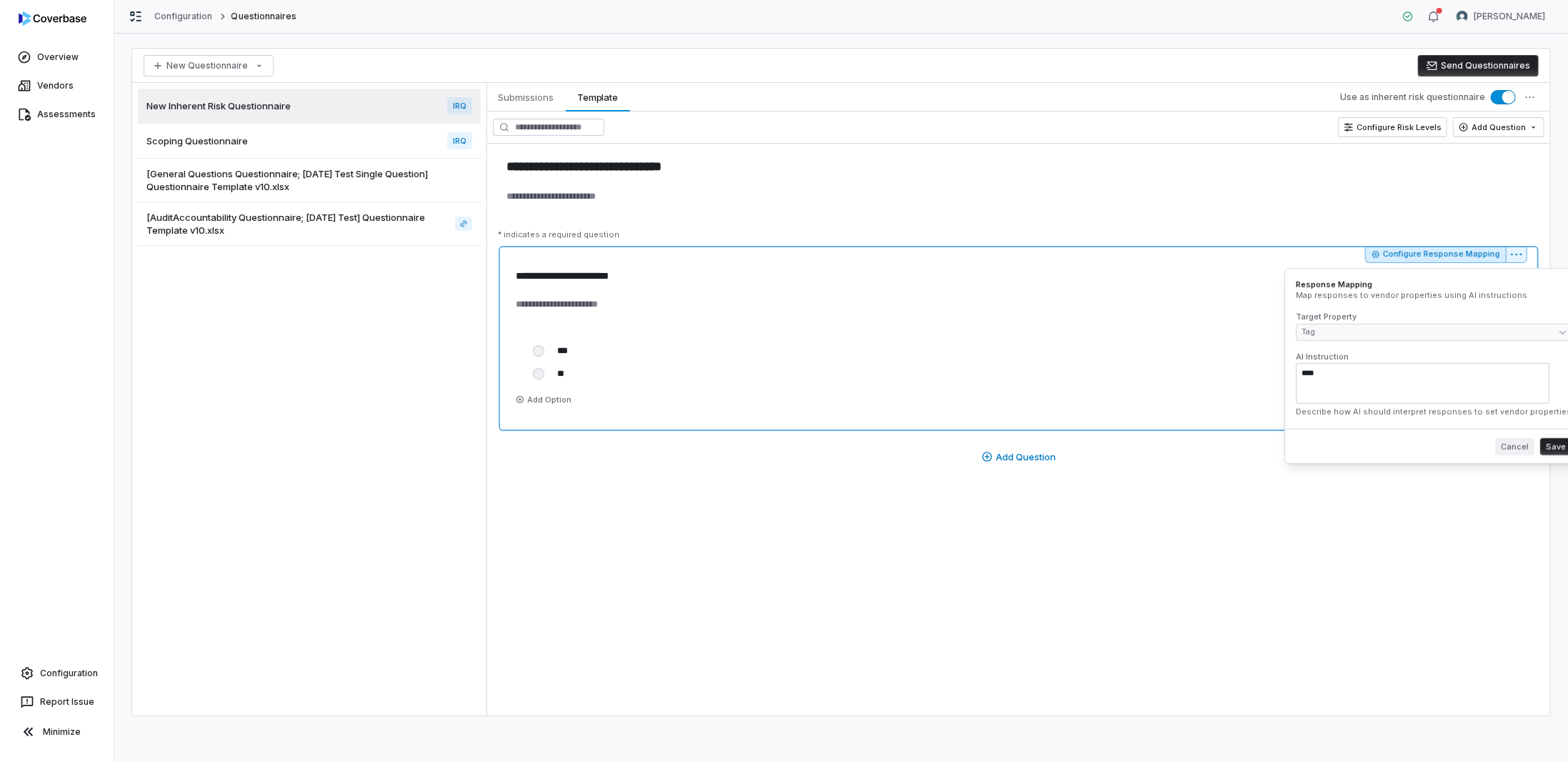
type textarea "****"
click at [1494, 449] on button "Cancel" at bounding box center [1513, 446] width 39 height 17
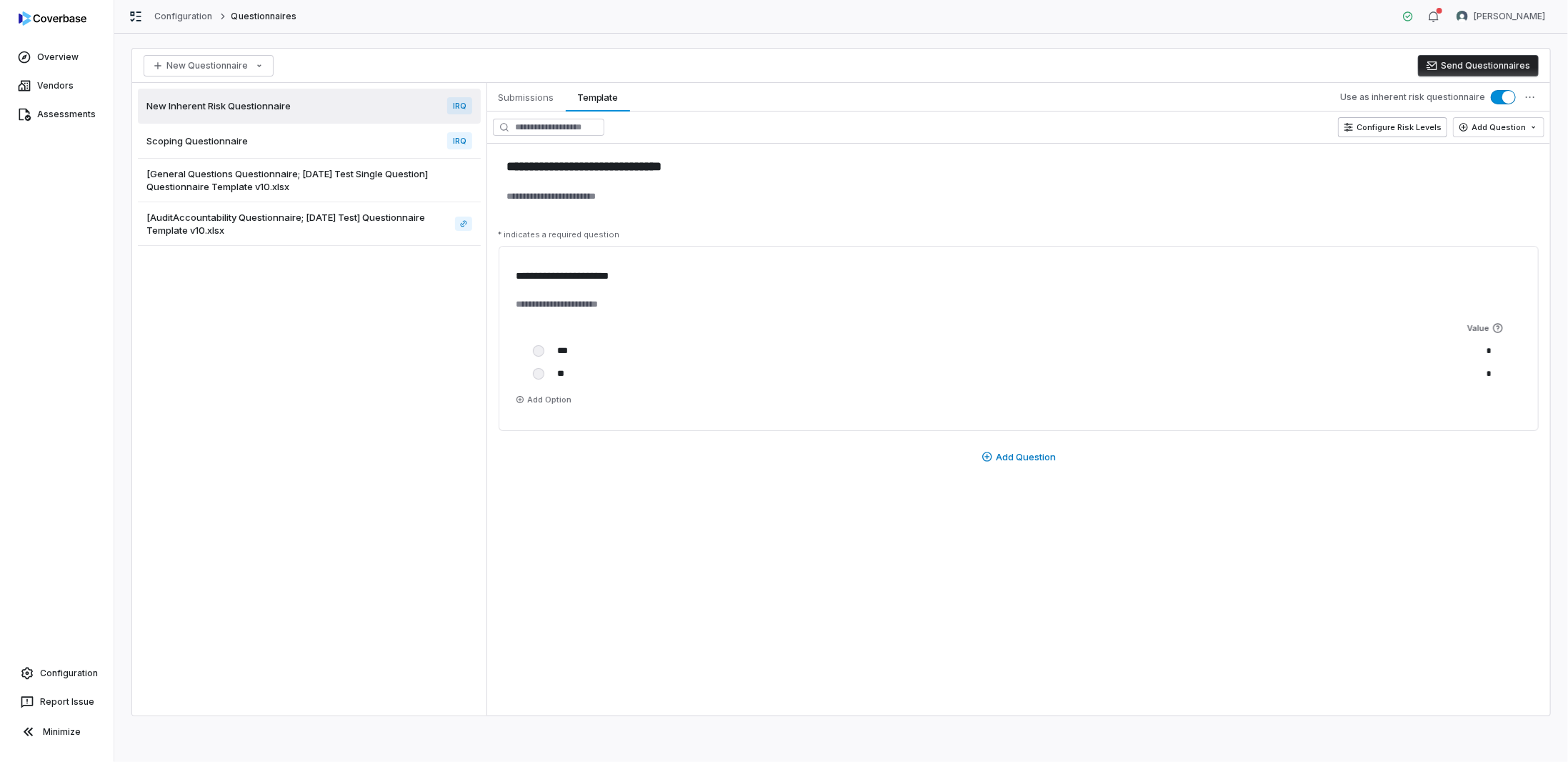
click at [1424, 126] on button "Configure Risk Levels" at bounding box center [1393, 127] width 109 height 20
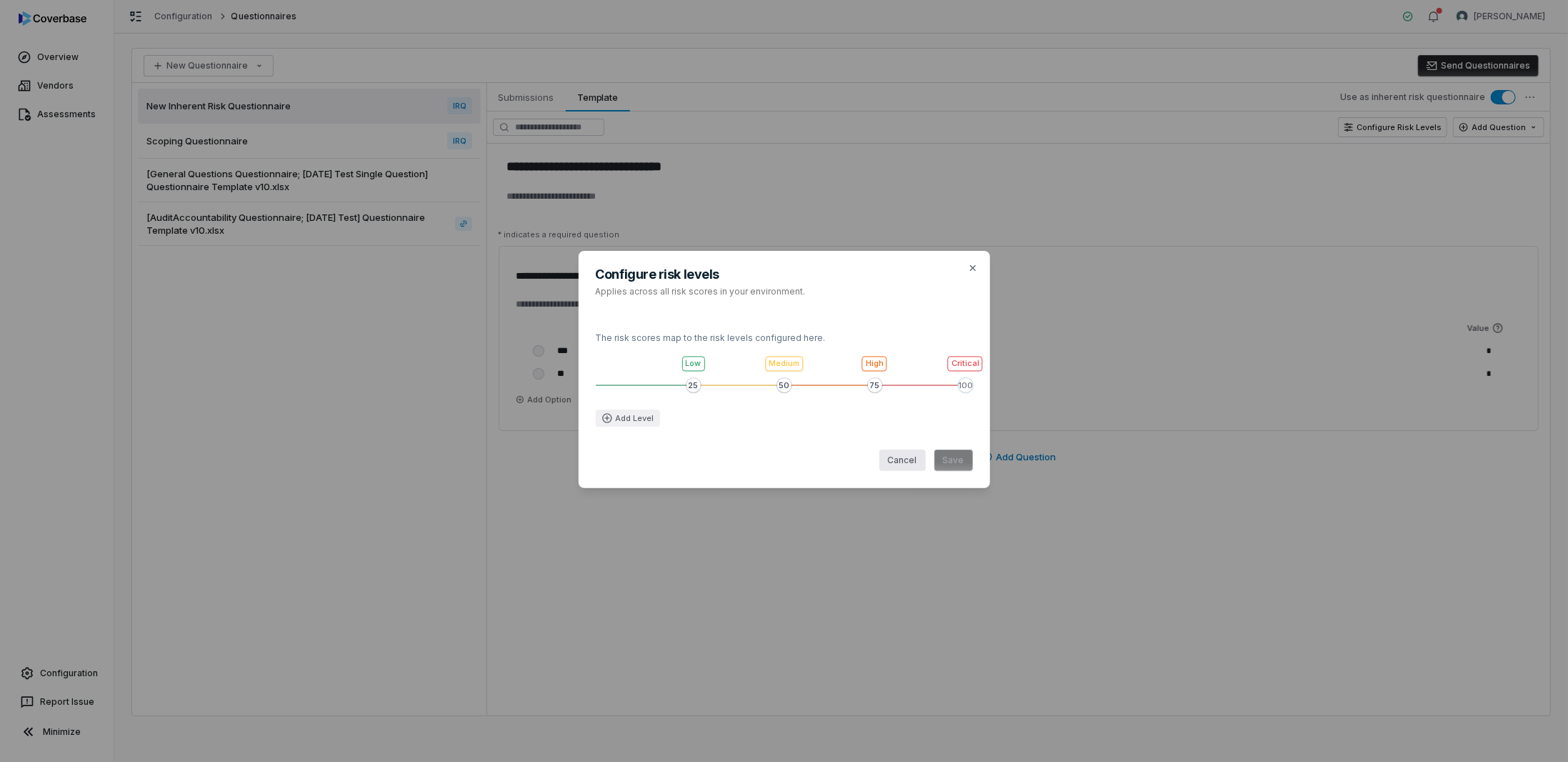
click at [898, 463] on button "Cancel" at bounding box center [902, 460] width 46 height 22
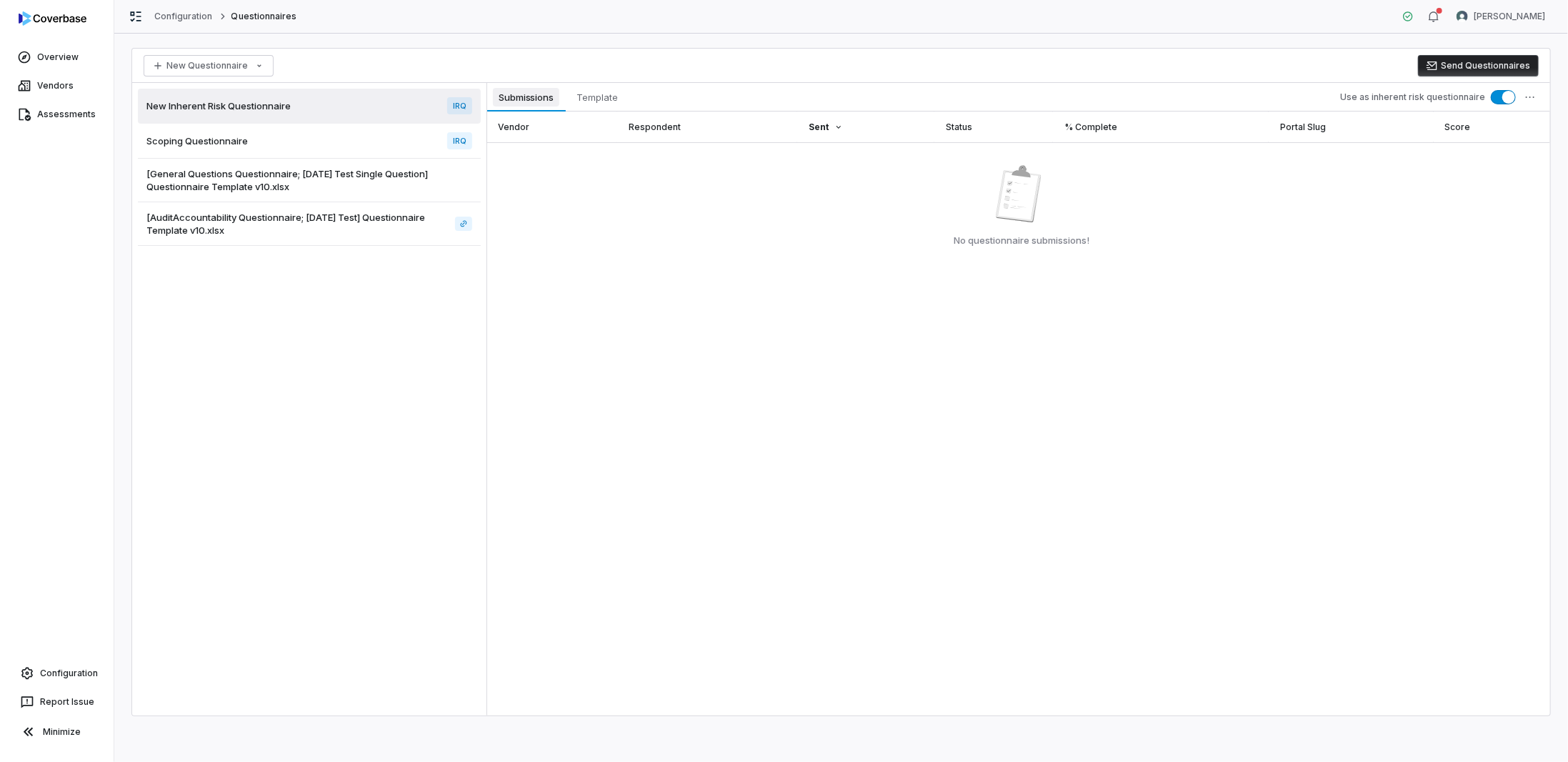
click at [527, 103] on span "Submissions" at bounding box center [525, 97] width 66 height 18
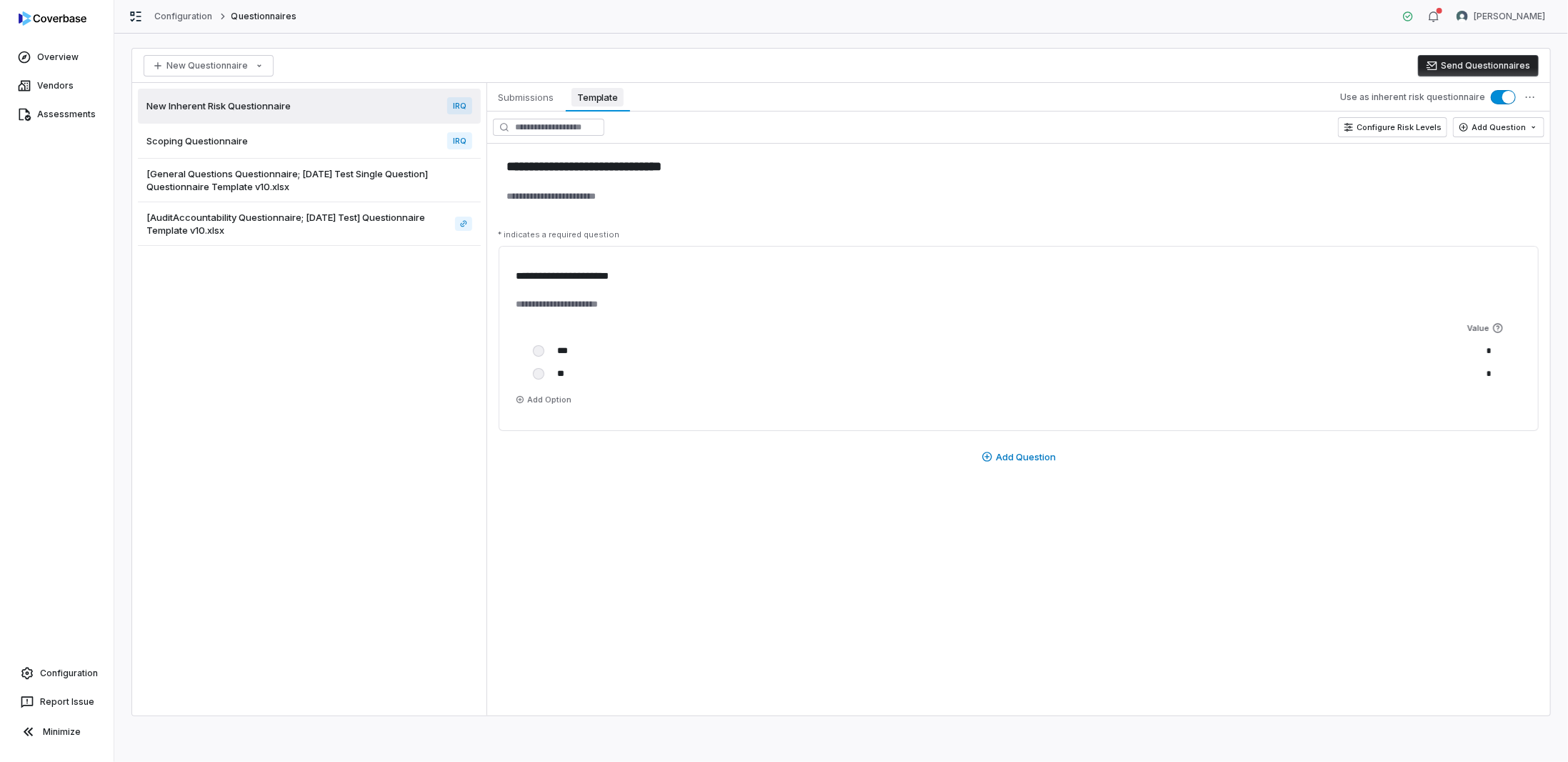
click at [608, 98] on span "Template" at bounding box center [597, 97] width 52 height 18
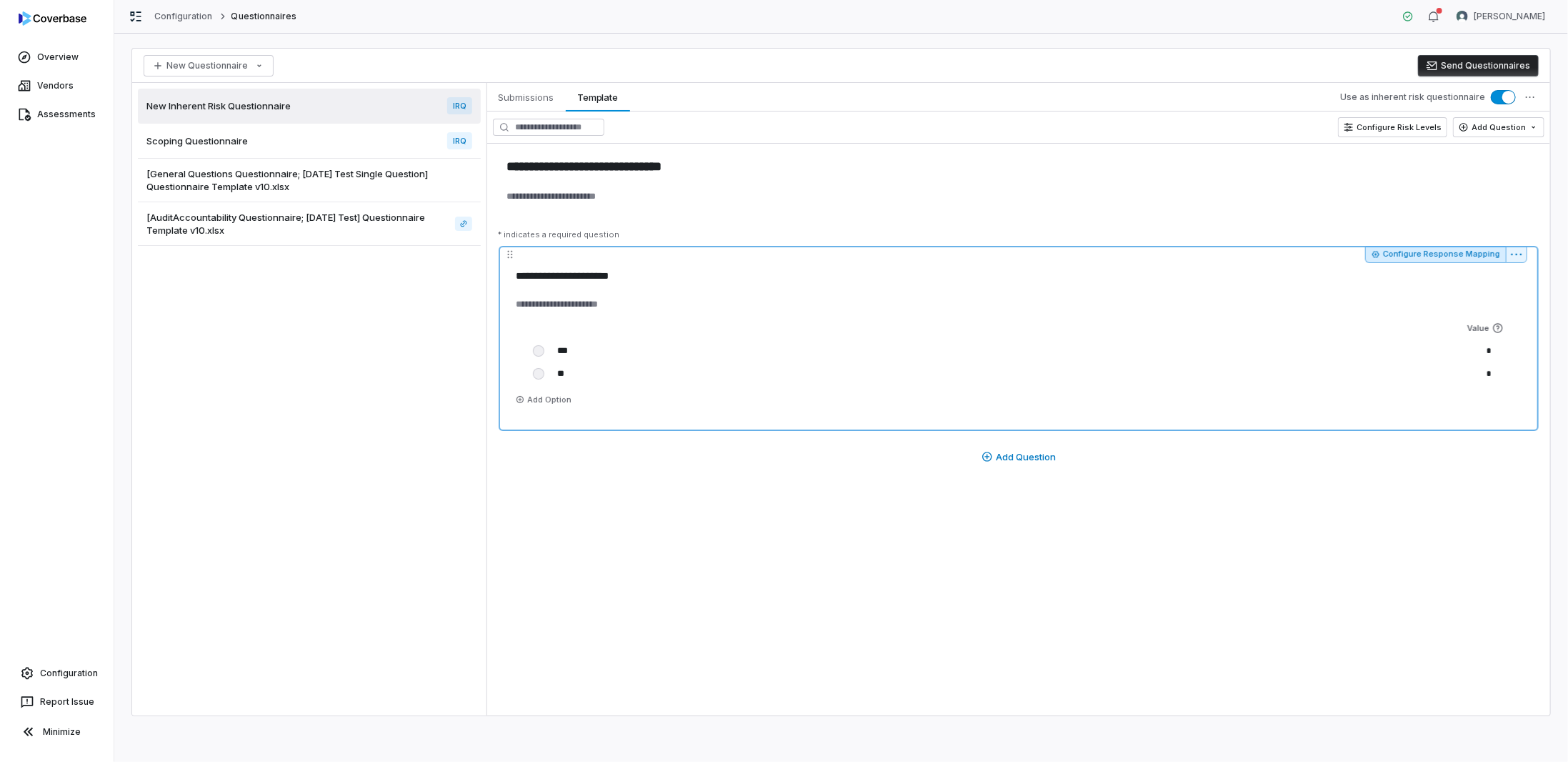
click at [1454, 254] on button "Configure Response Mapping" at bounding box center [1434, 254] width 141 height 17
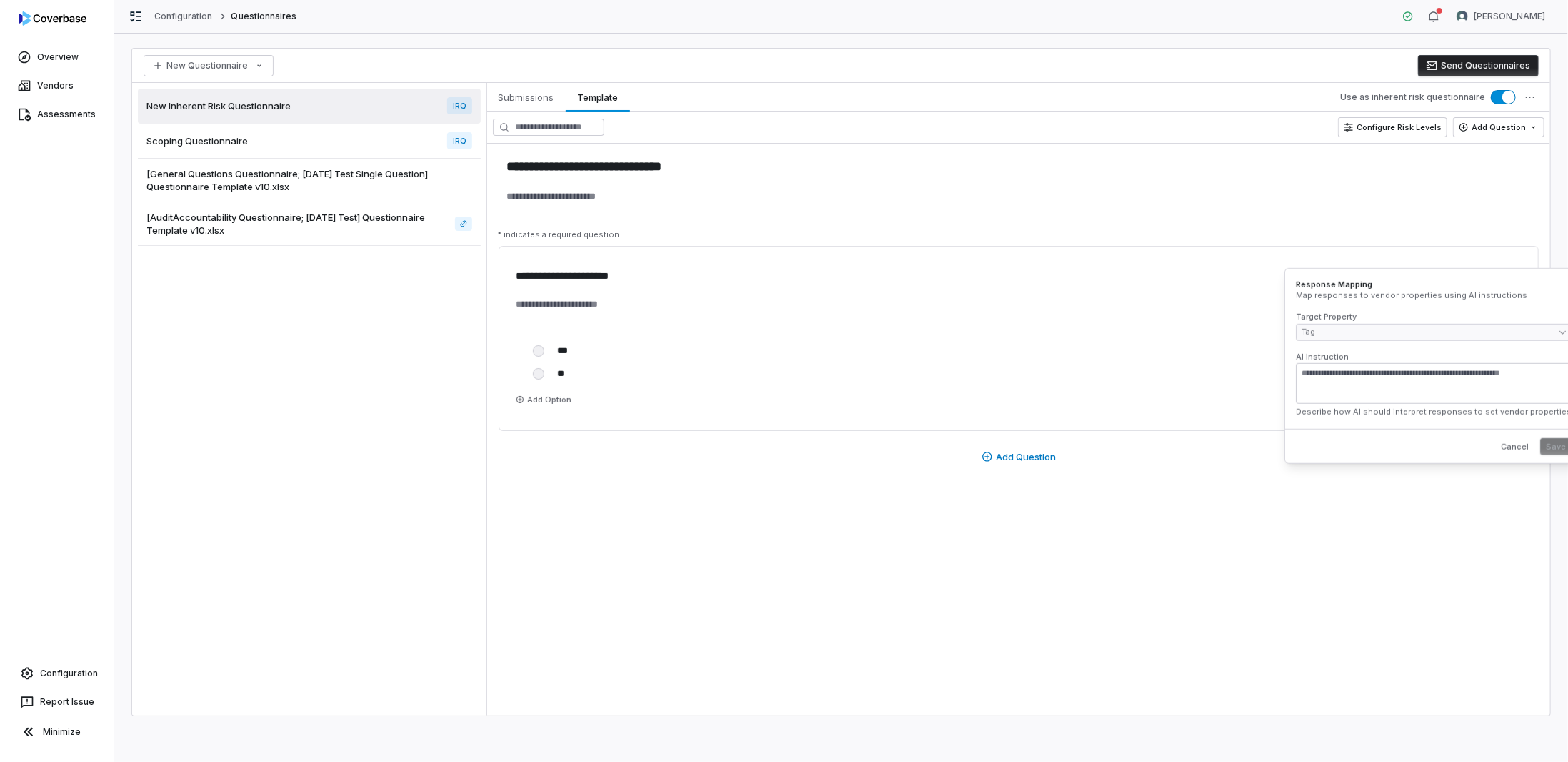
click at [1182, 515] on div "**********" at bounding box center [1018, 398] width 1063 height 632
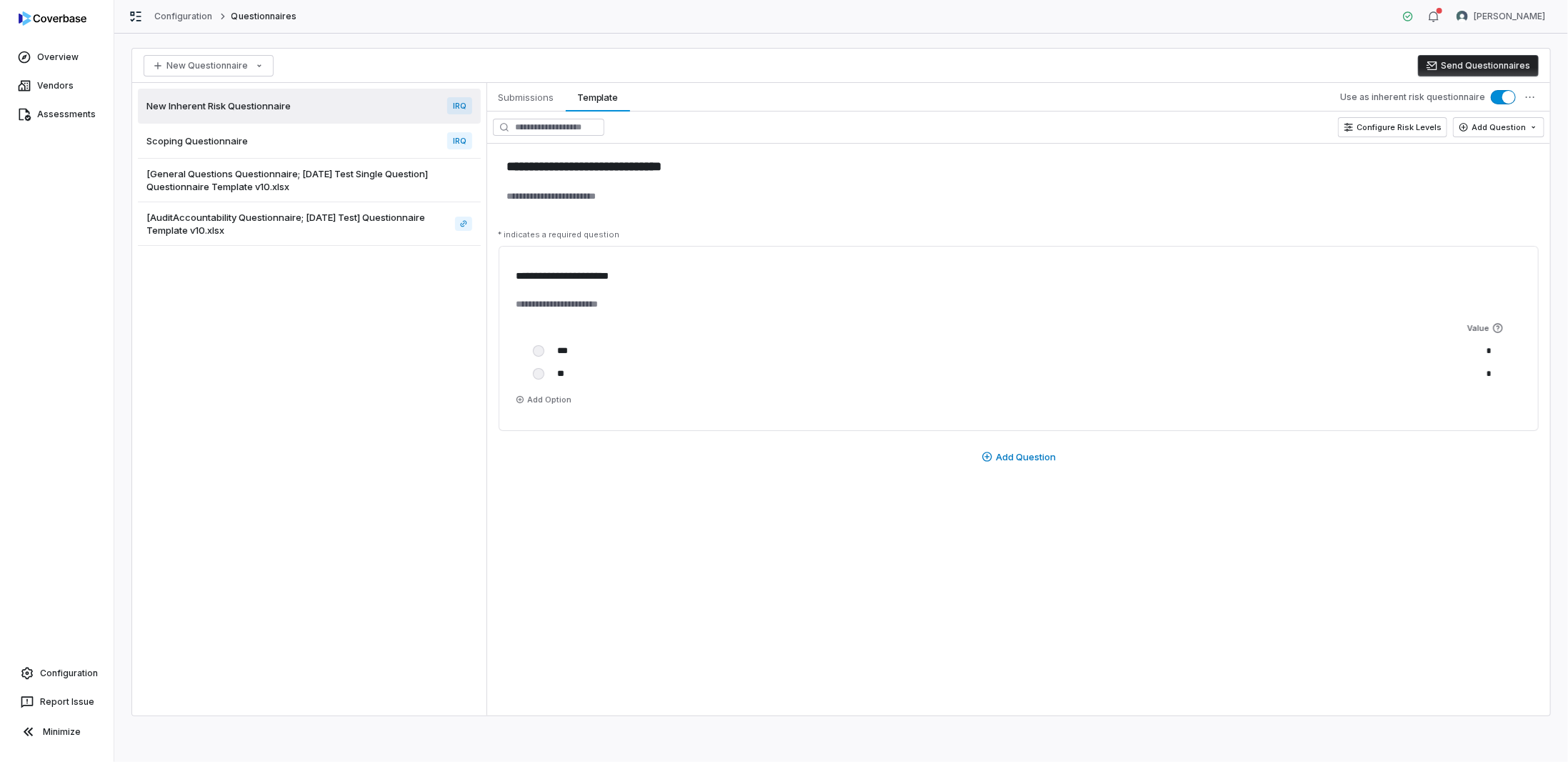
type textarea "*"
click at [697, 168] on input "**********" at bounding box center [1018, 165] width 1040 height 23
drag, startPoint x: 734, startPoint y: 159, endPoint x: 470, endPoint y: 160, distance: 264.0
click at [470, 160] on div "**********" at bounding box center [841, 398] width 1418 height 632
type input "**********"
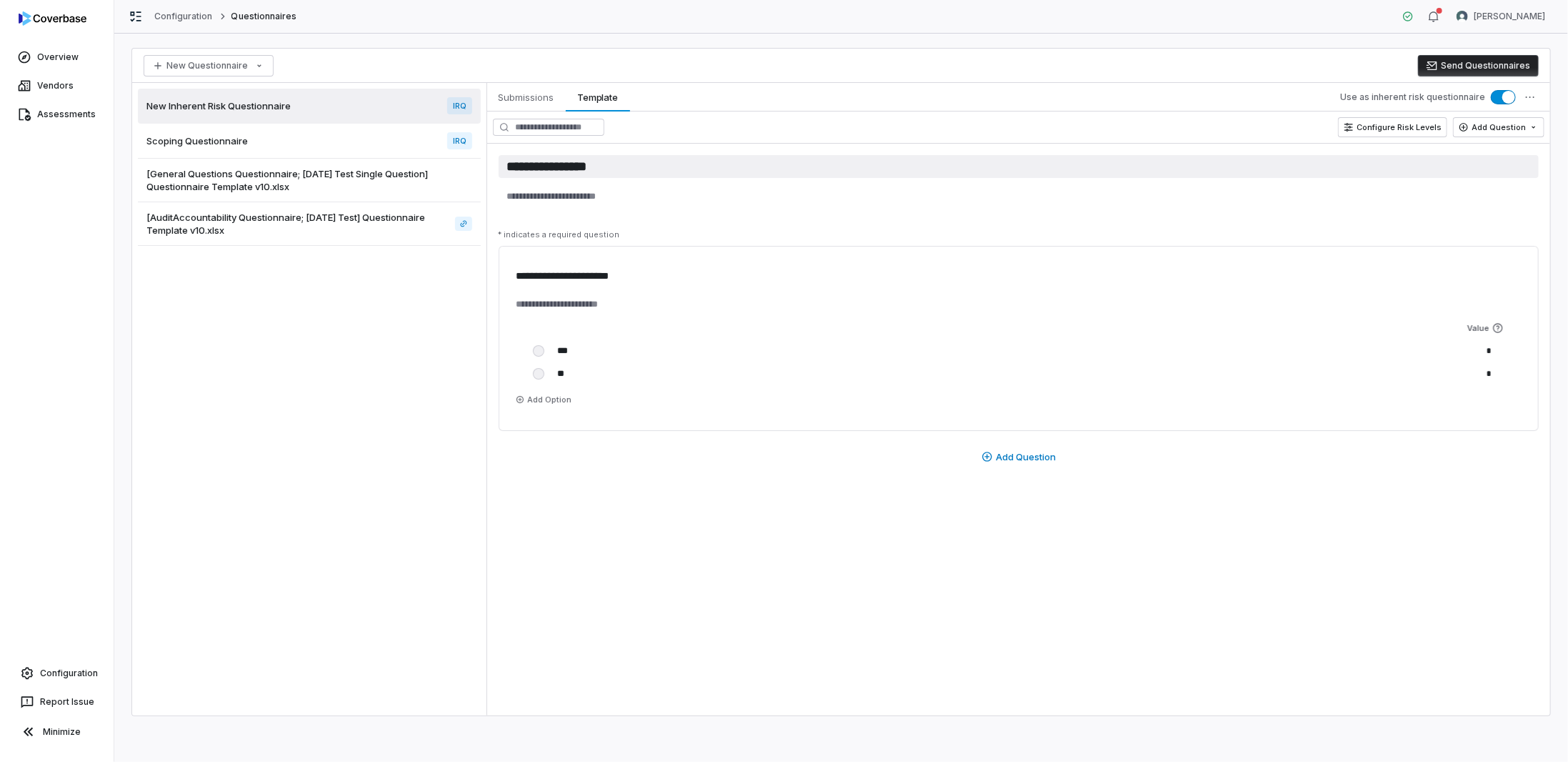
type textarea "*"
type input "**********"
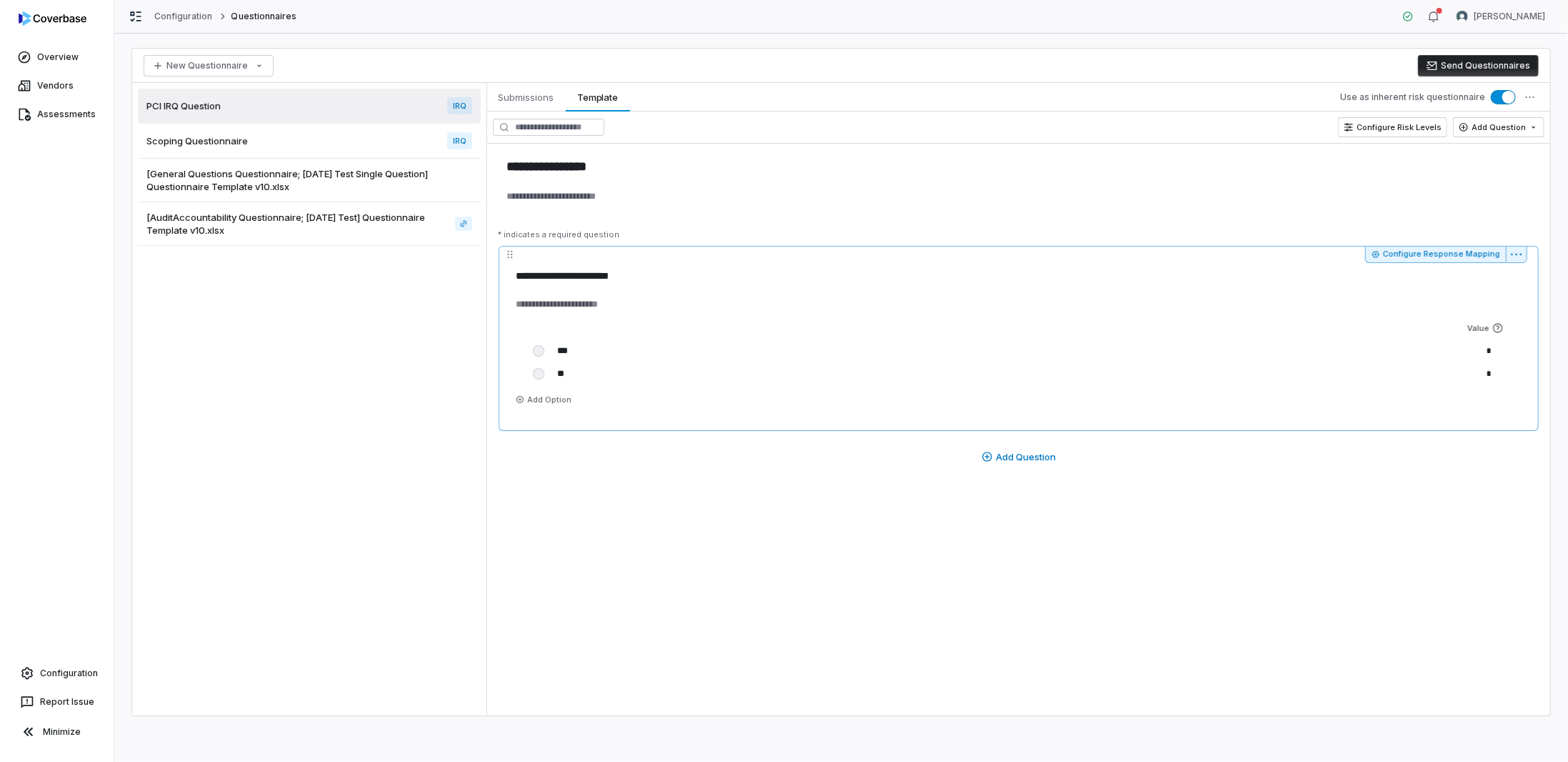
click at [834, 426] on div "**********" at bounding box center [1018, 337] width 1040 height 185
click at [1474, 255] on button "Configure Response Mapping" at bounding box center [1434, 254] width 141 height 17
type textarea "*"
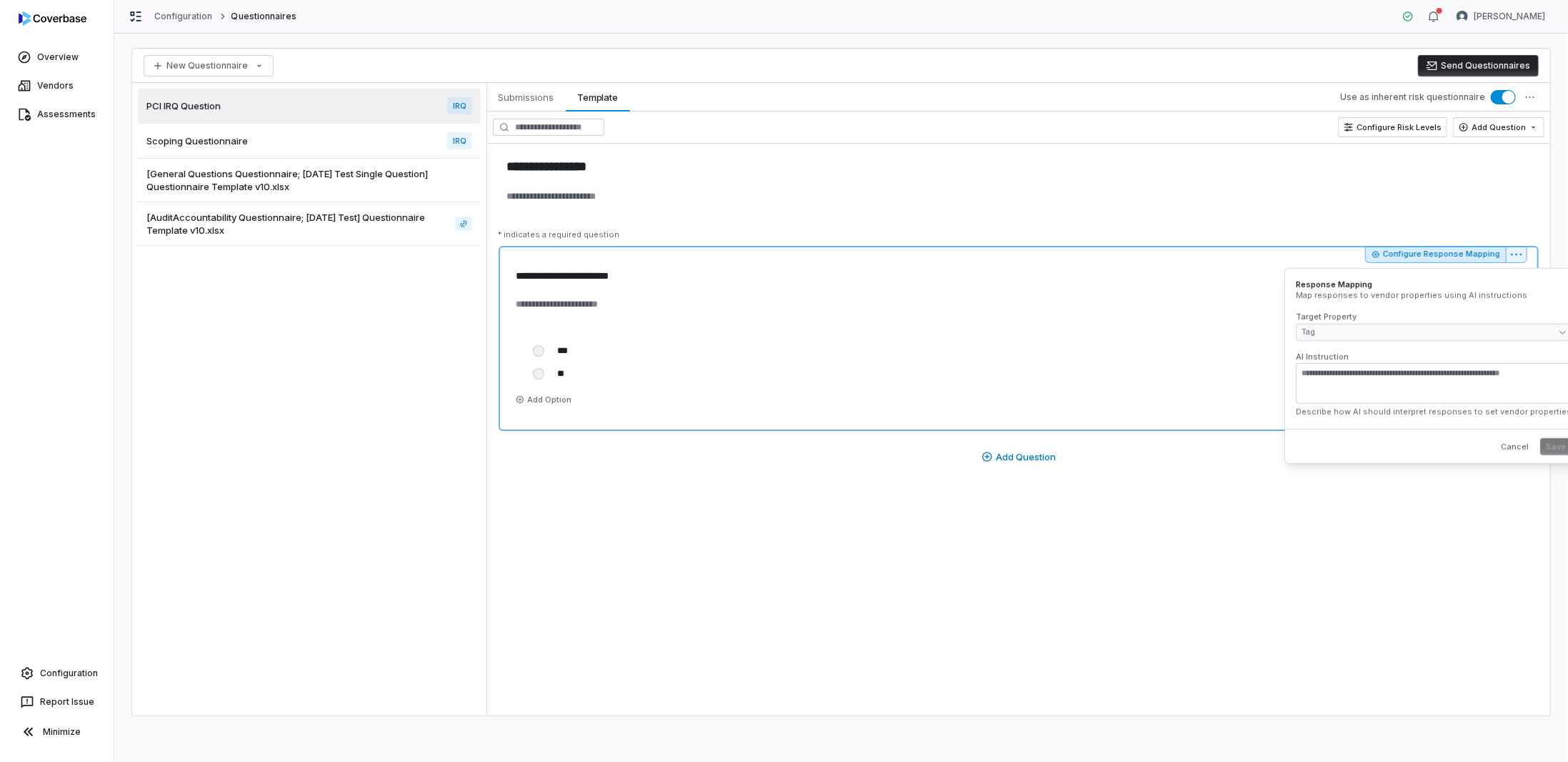
click at [1392, 363] on textarea "AI Instruction" at bounding box center [1433, 383] width 275 height 41
type textarea "**********"
click at [1540, 442] on button "Save" at bounding box center [1555, 446] width 32 height 17
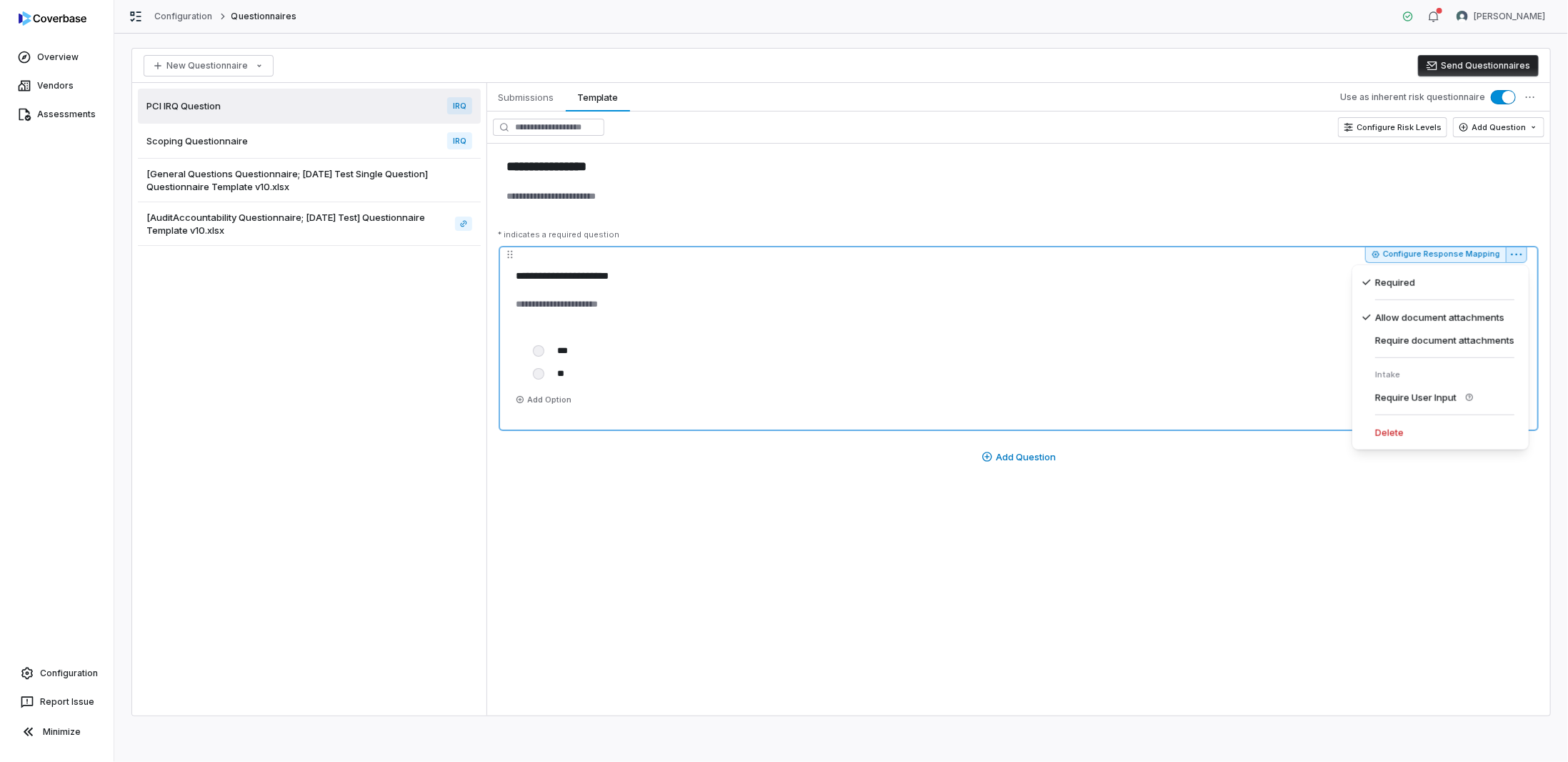
click at [1517, 255] on html "**********" at bounding box center [784, 381] width 1568 height 762
click at [1362, 312] on icon at bounding box center [1366, 317] width 12 height 12
click at [1494, 251] on button "Configure Response Mapping" at bounding box center [1434, 254] width 141 height 17
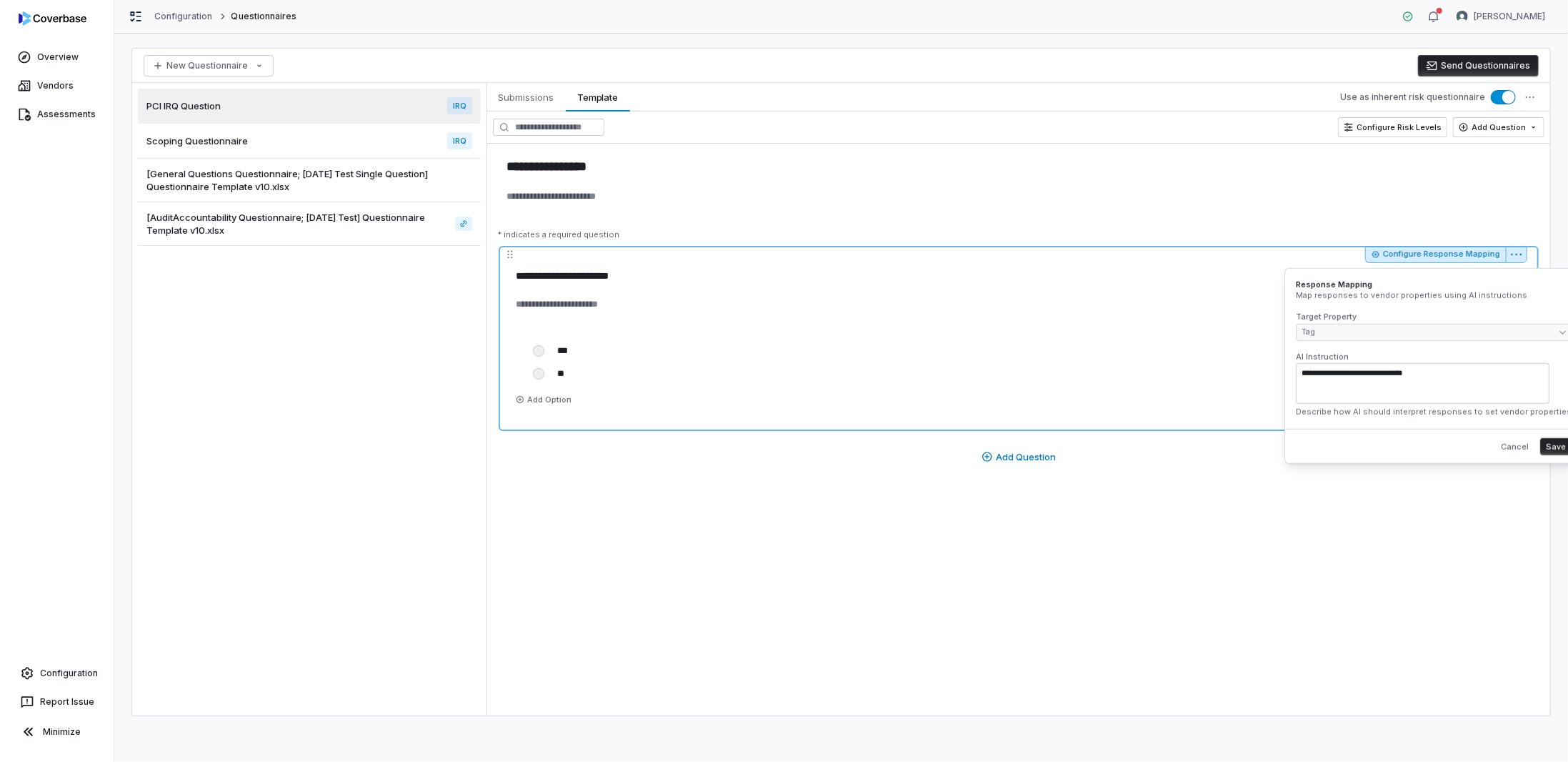
click at [1517, 251] on html "**********" at bounding box center [784, 381] width 1568 height 762
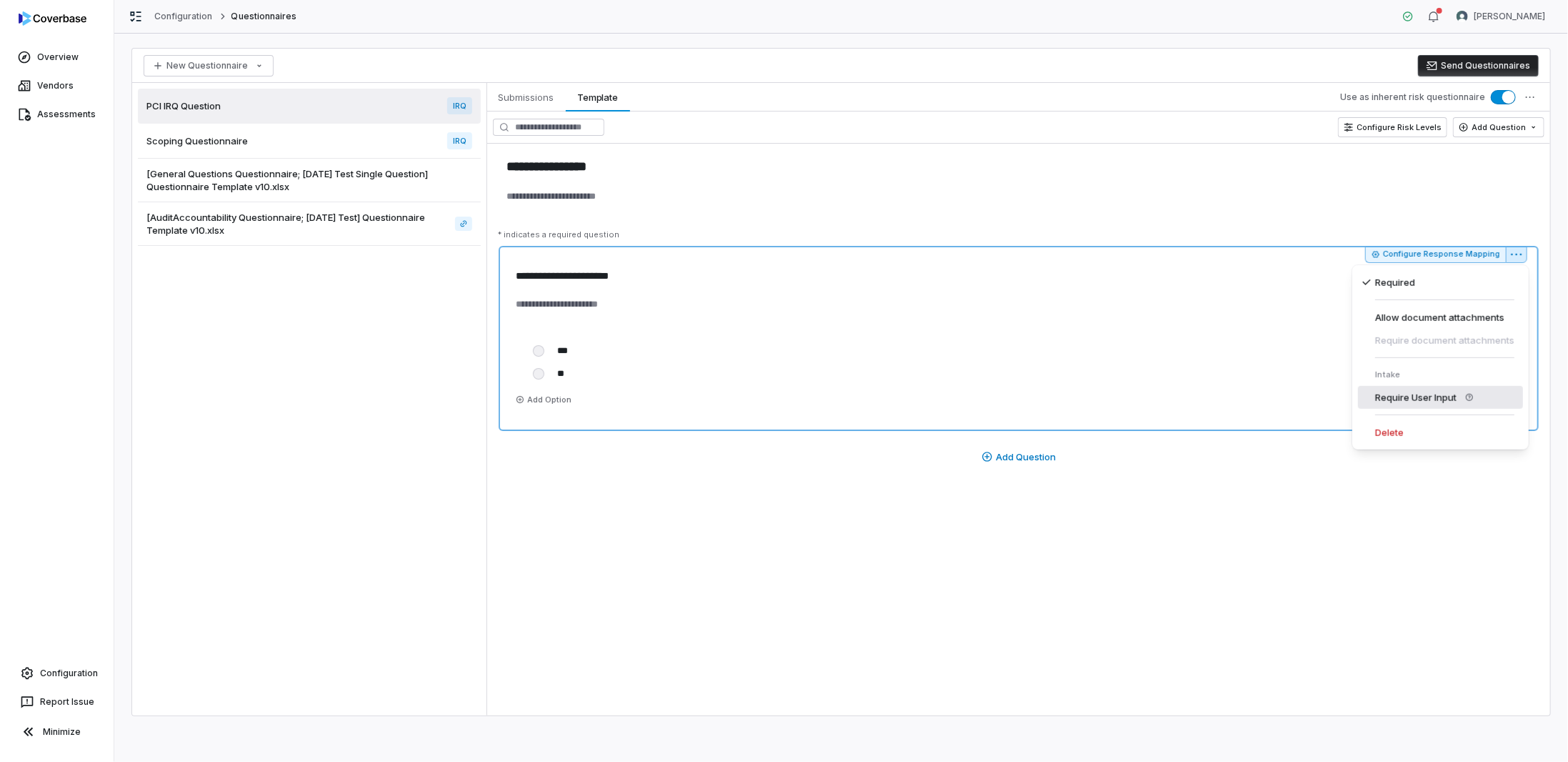
click at [1372, 406] on div "Require User Input" at bounding box center [1440, 396] width 165 height 23
click at [1427, 253] on button "Configure Response Mapping" at bounding box center [1434, 254] width 141 height 17
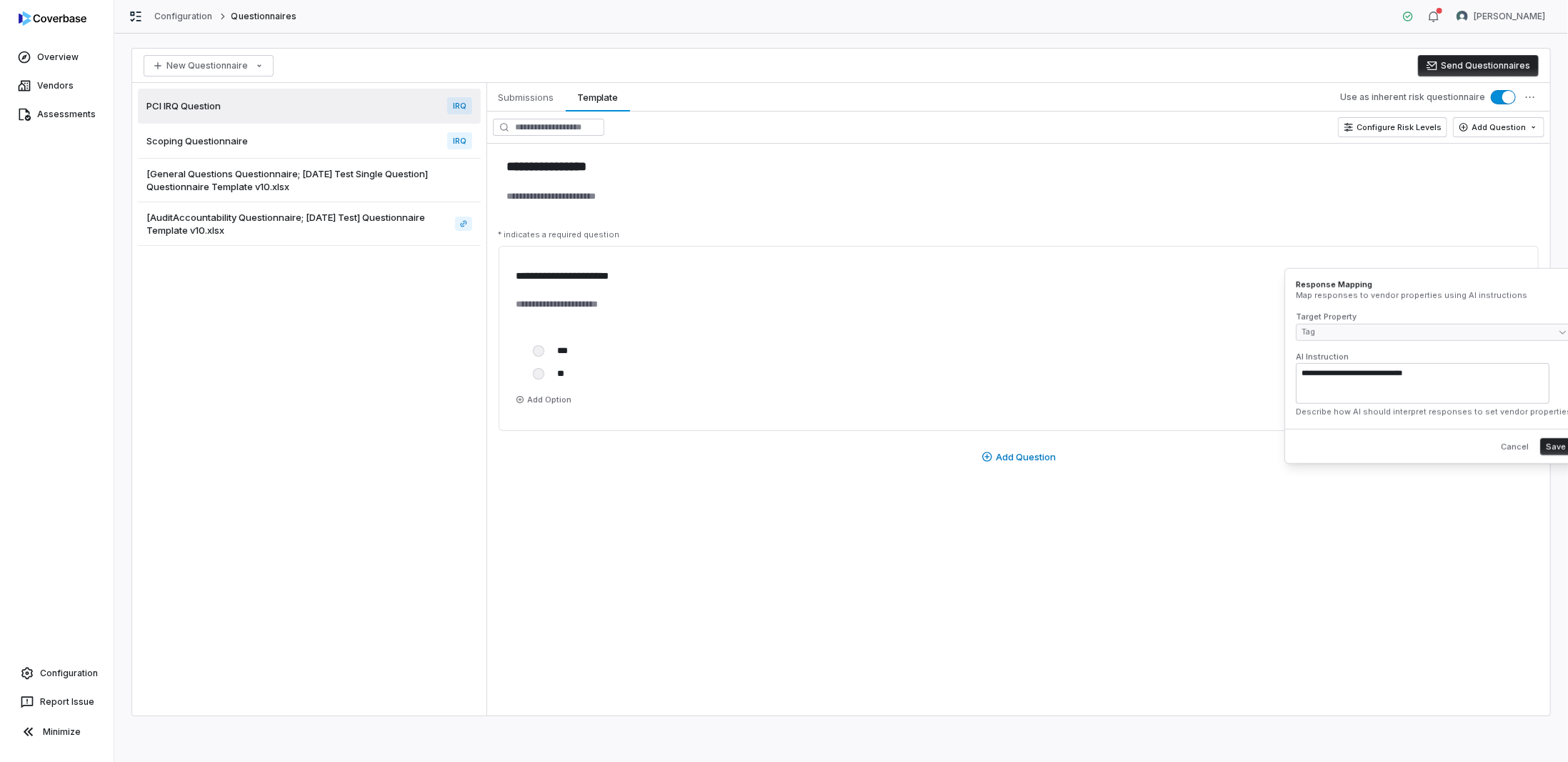
click at [1334, 513] on div "**********" at bounding box center [1018, 381] width 1063 height 271
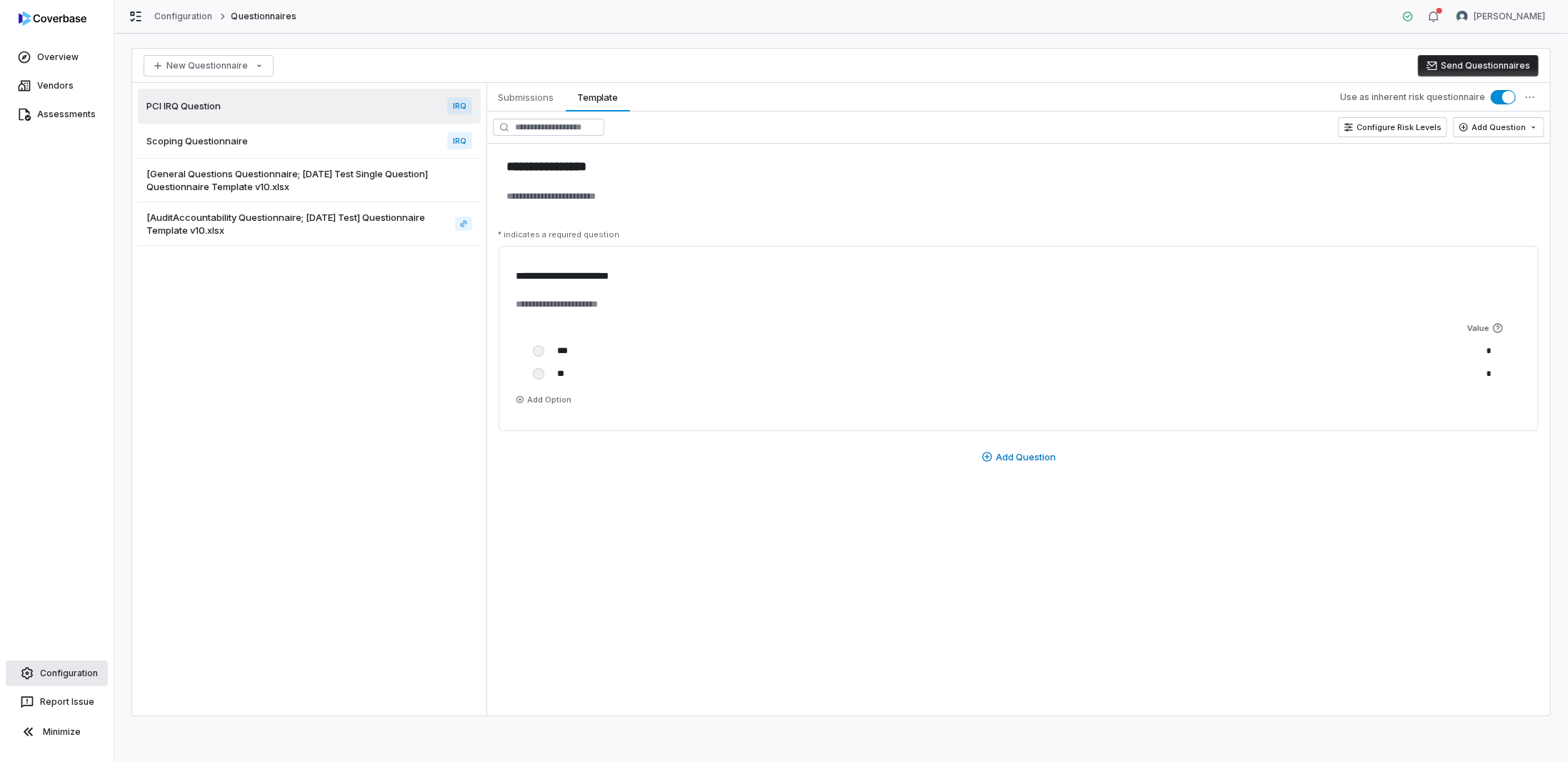
click at [46, 673] on link "Configuration" at bounding box center [56, 673] width 102 height 25
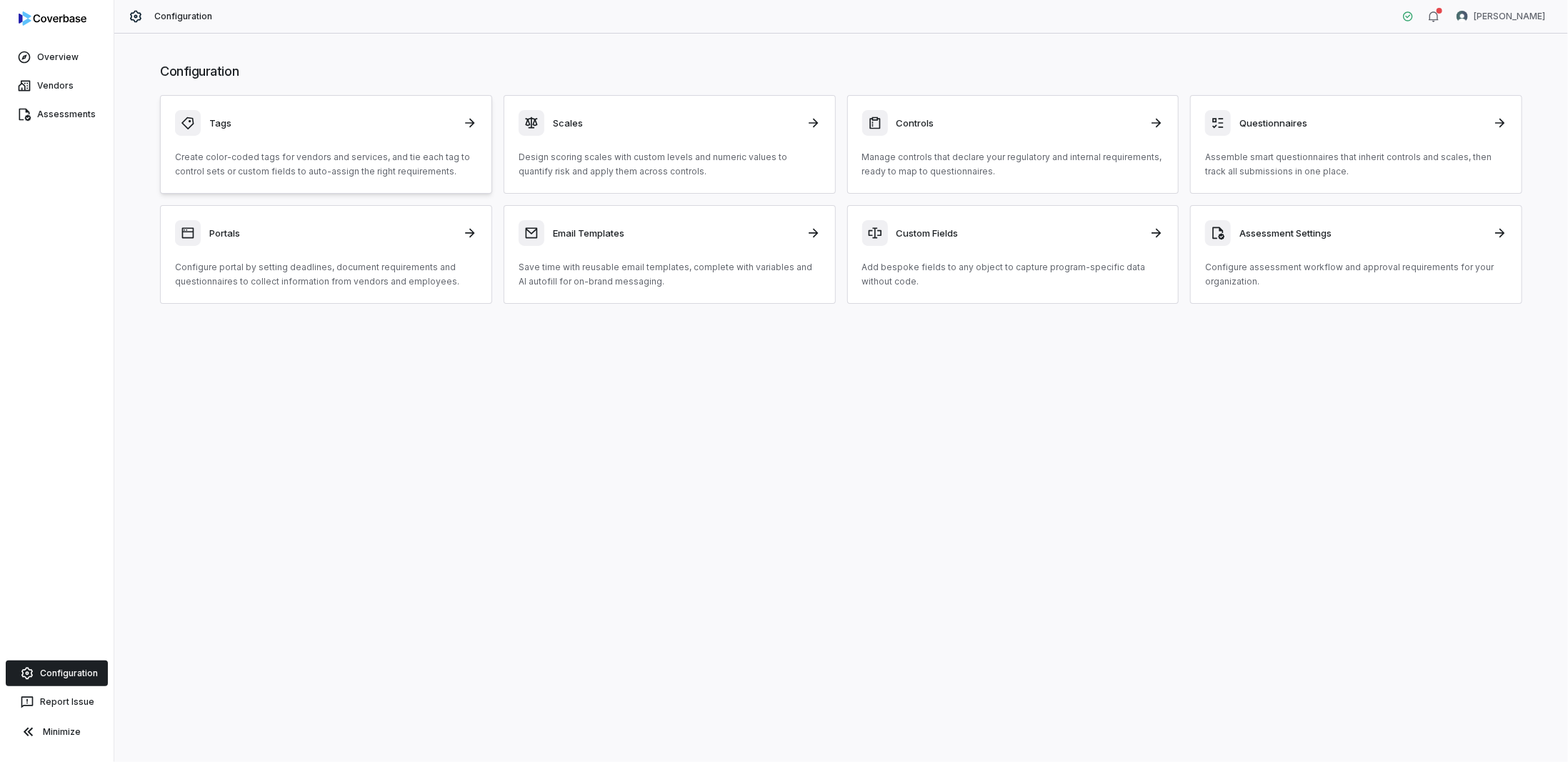
click at [262, 119] on h3 "Tags" at bounding box center [331, 123] width 245 height 13
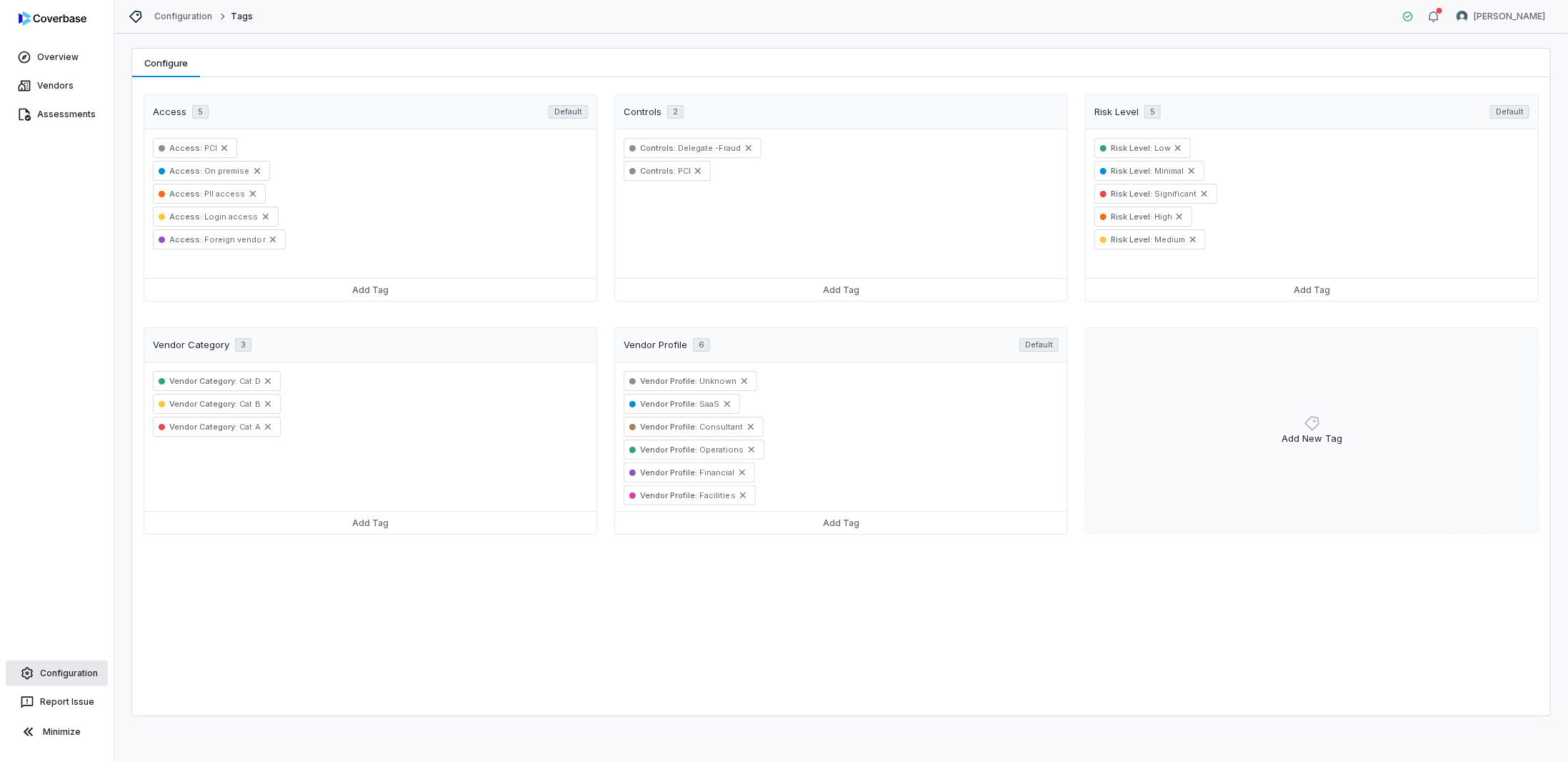
click at [67, 674] on link "Configuration" at bounding box center [56, 673] width 102 height 25
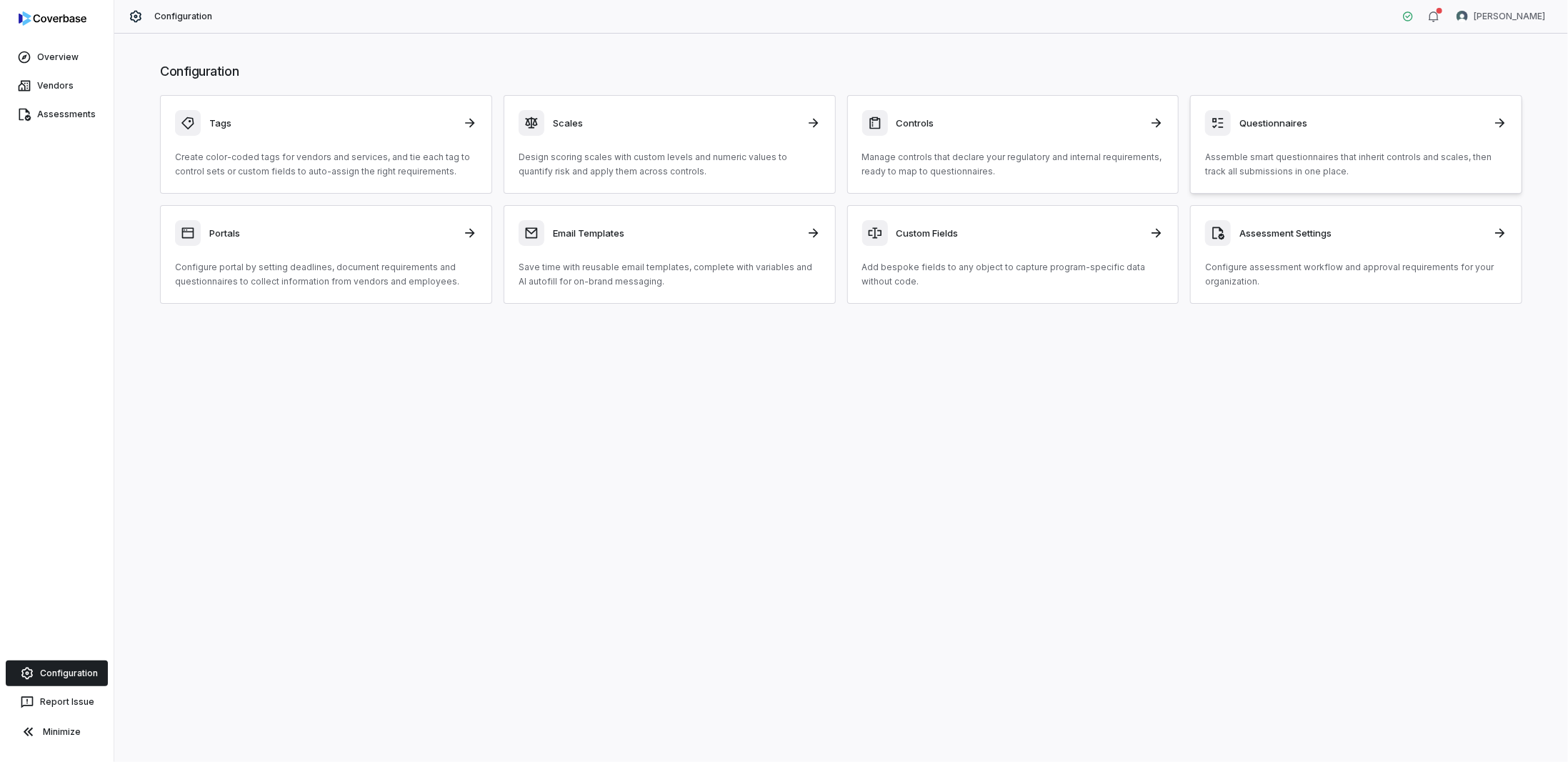
click at [1254, 124] on h3 "Questionnaires" at bounding box center [1361, 123] width 245 height 13
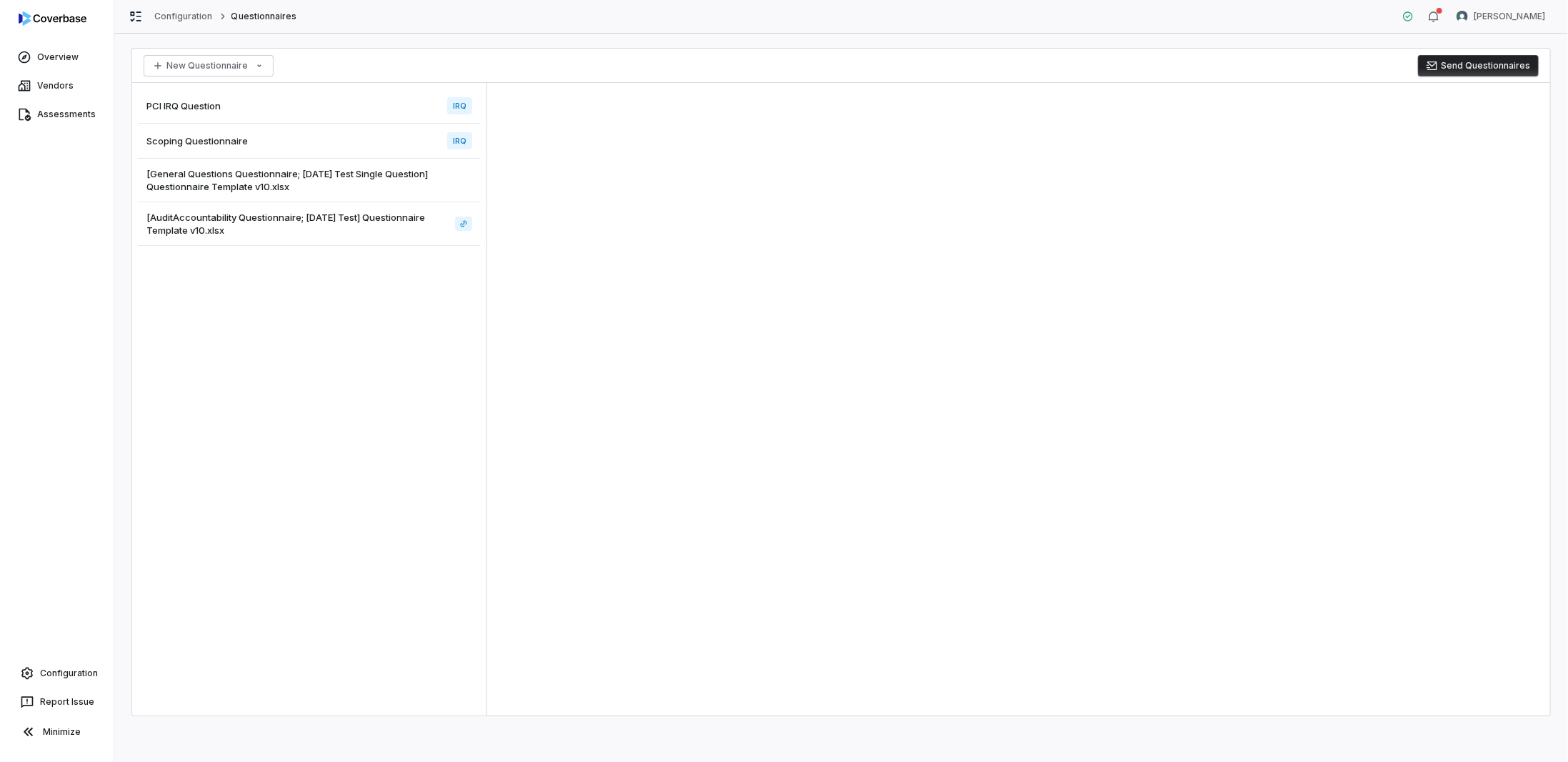
click at [209, 101] on span "PCI IRQ Question" at bounding box center [184, 105] width 75 height 13
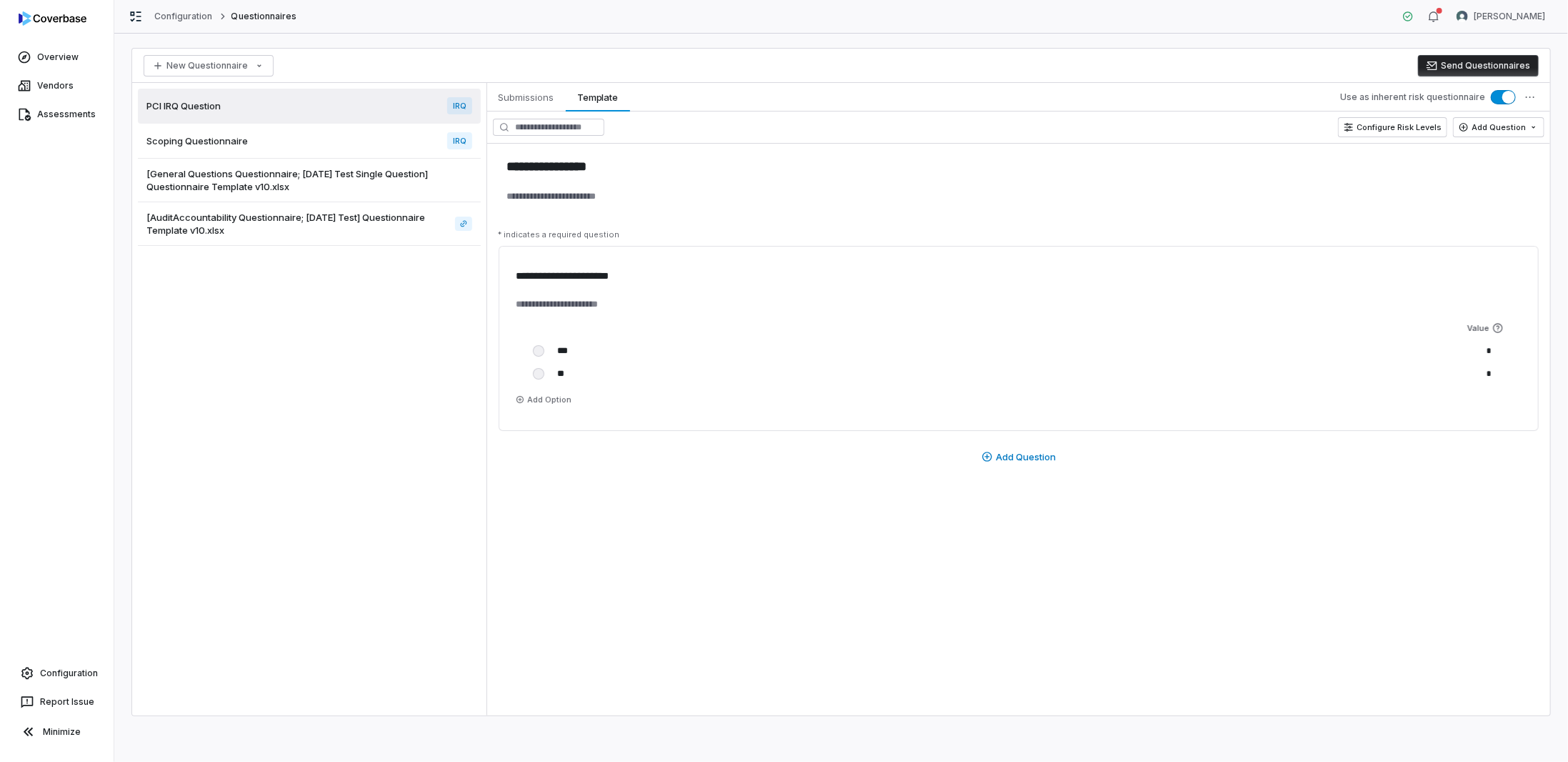
click at [703, 506] on div "**********" at bounding box center [1018, 381] width 1063 height 271
click at [53, 52] on link "Overview" at bounding box center [56, 57] width 108 height 25
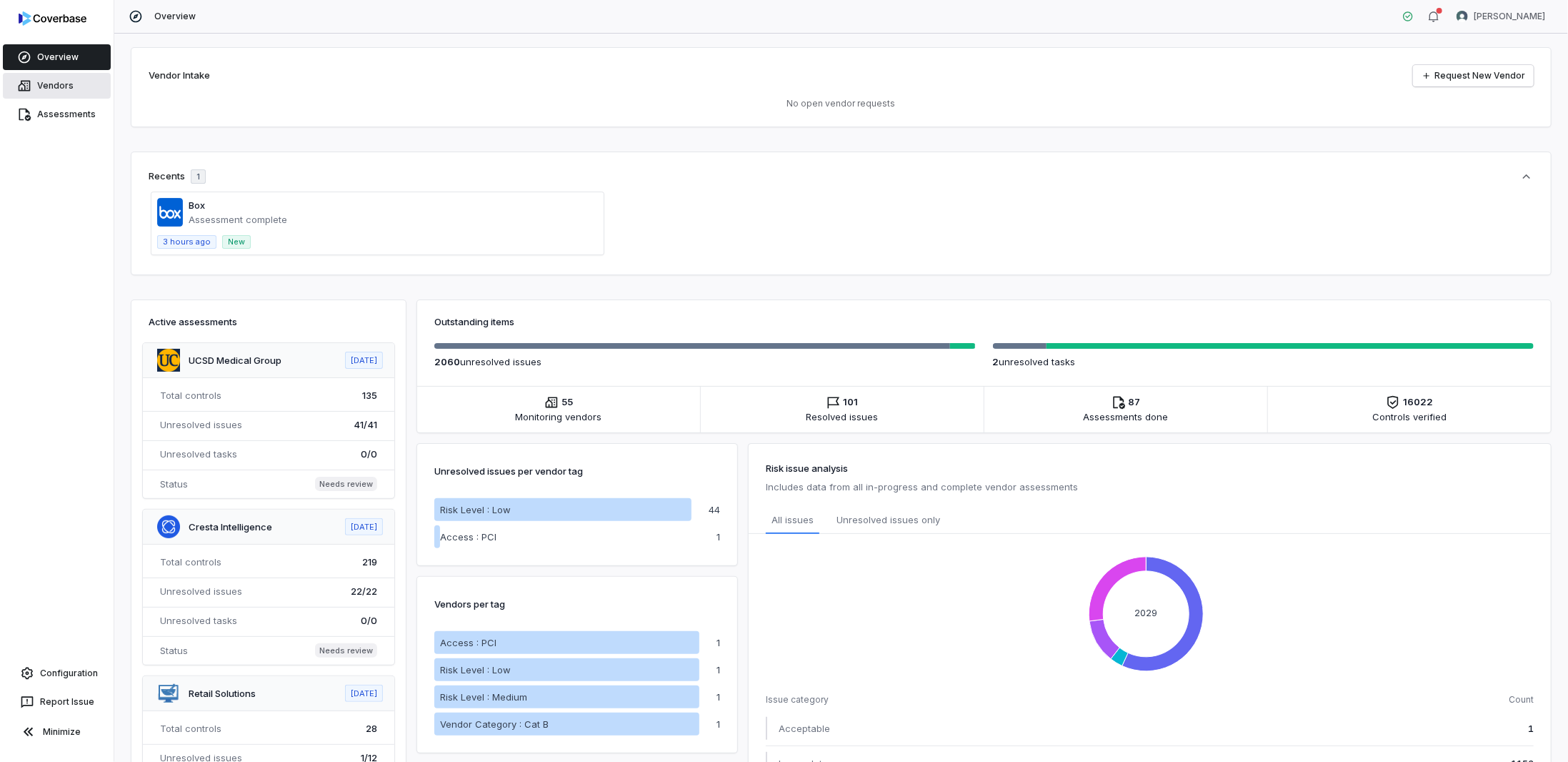
click at [52, 85] on link "Vendors" at bounding box center [56, 85] width 108 height 25
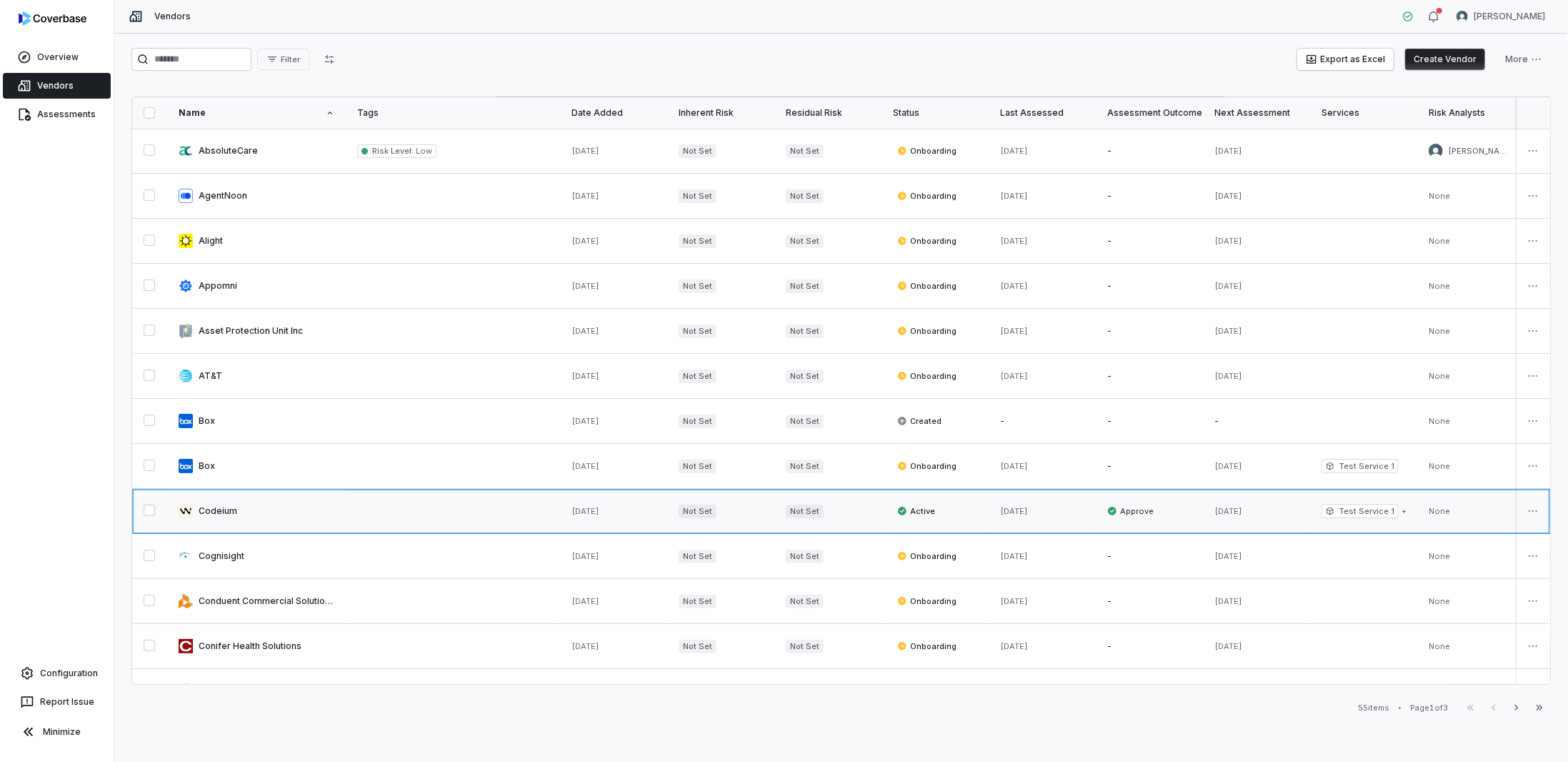
click at [266, 504] on link at bounding box center [256, 510] width 178 height 45
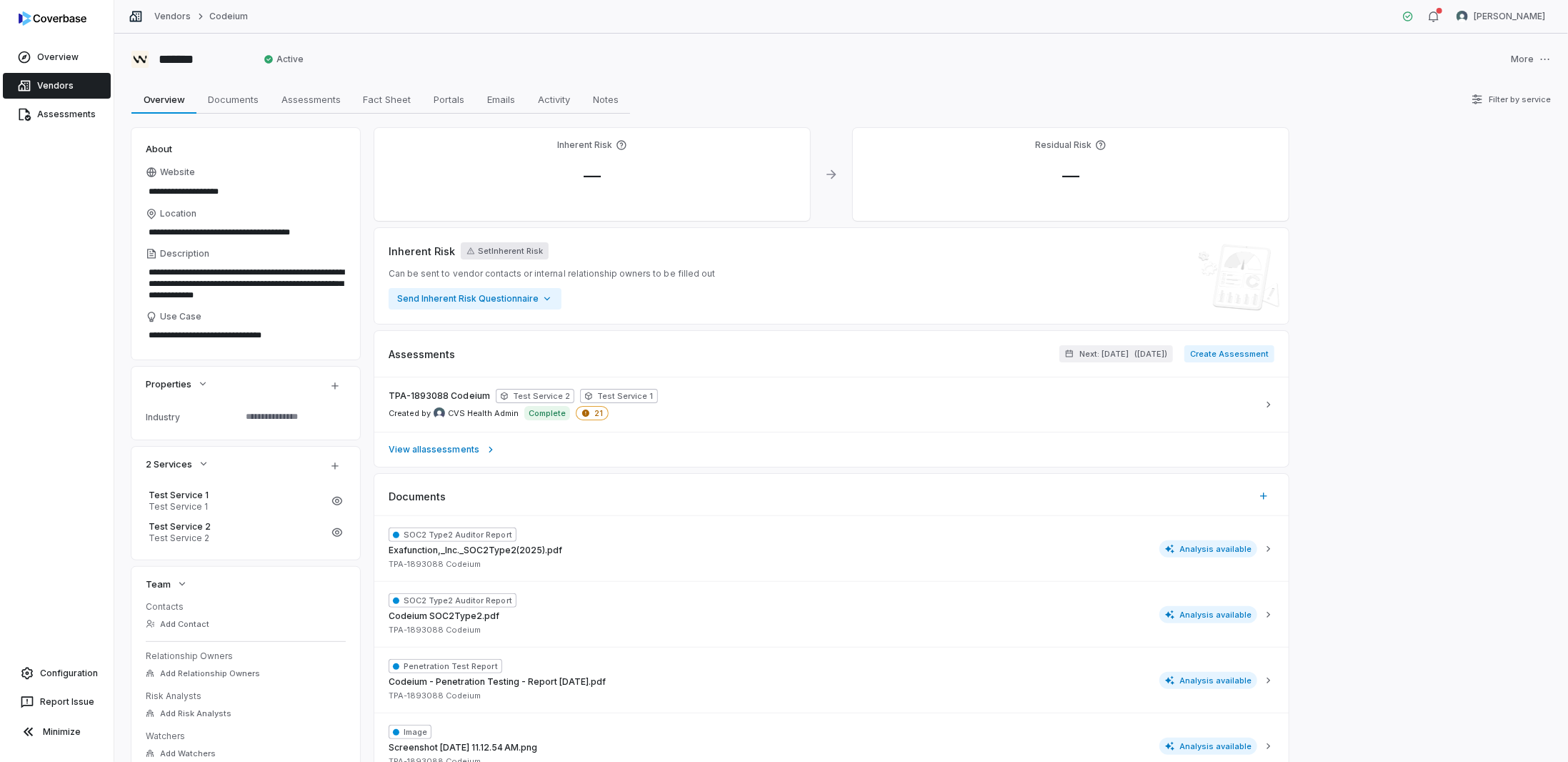
click at [514, 252] on button "Set Inherent Risk" at bounding box center [504, 250] width 88 height 17
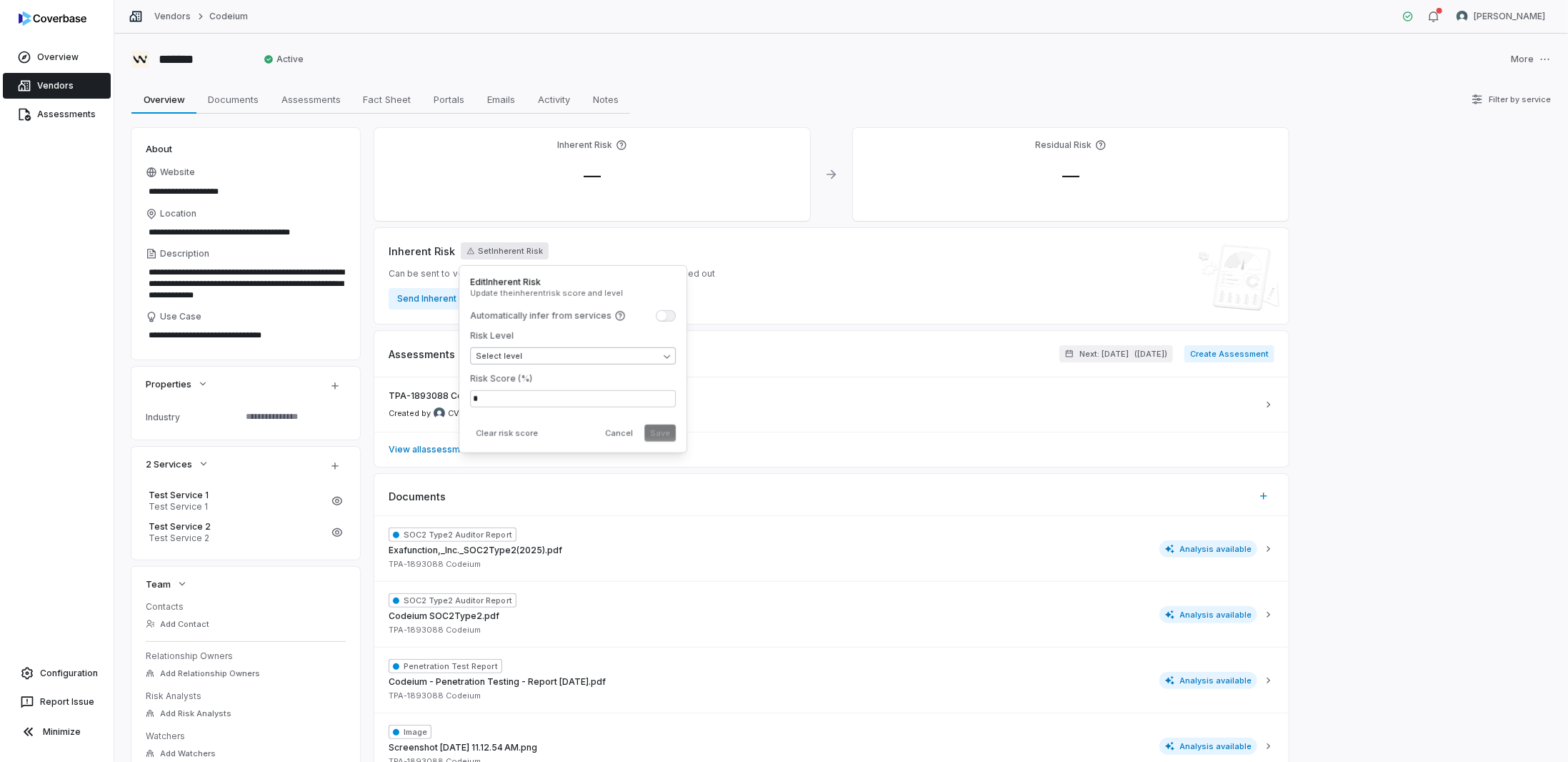
click at [553, 348] on body "**********" at bounding box center [784, 381] width 1568 height 762
click at [488, 303] on html "**********" at bounding box center [784, 381] width 1568 height 762
click at [386, 255] on div "Inherent Risk Set Inherent Risk Can be sent to vendor contacts or internal rela…" at bounding box center [832, 276] width 914 height 95
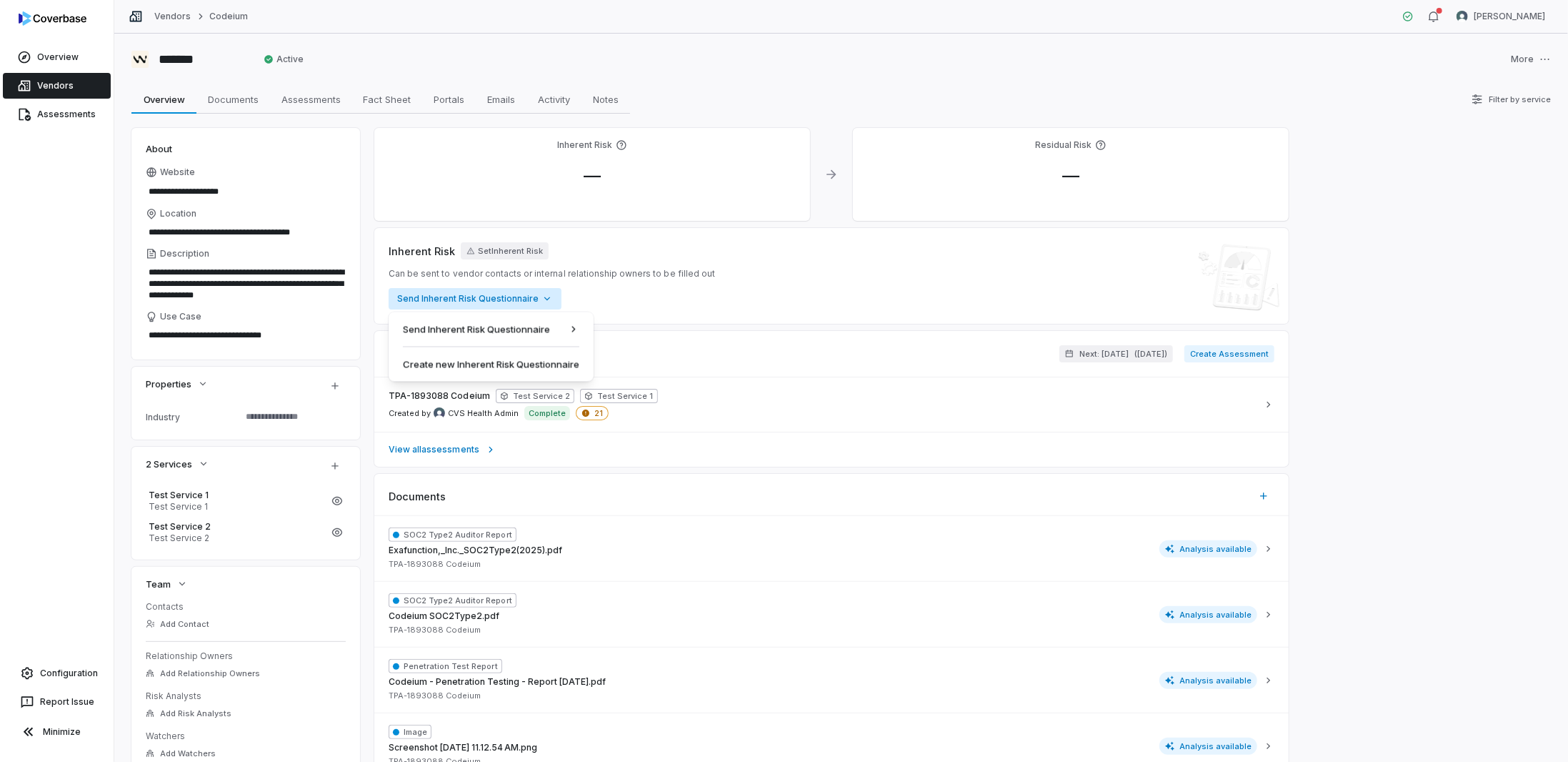
click at [454, 299] on html "**********" at bounding box center [784, 381] width 1568 height 762
click at [612, 328] on div "PCI IRQ Question 1 question" at bounding box center [676, 331] width 138 height 25
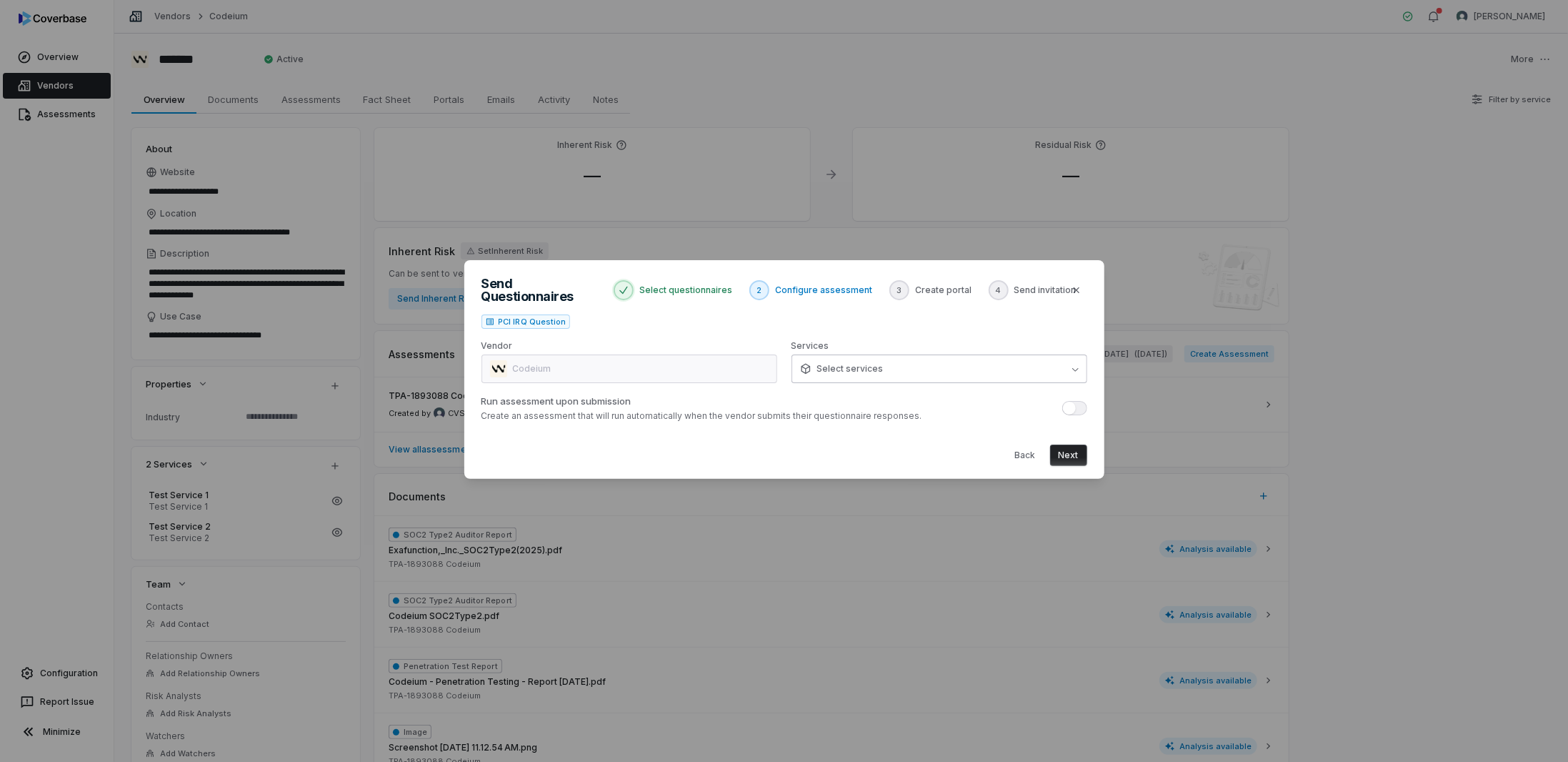
click at [842, 364] on span "Select services" at bounding box center [842, 368] width 84 height 12
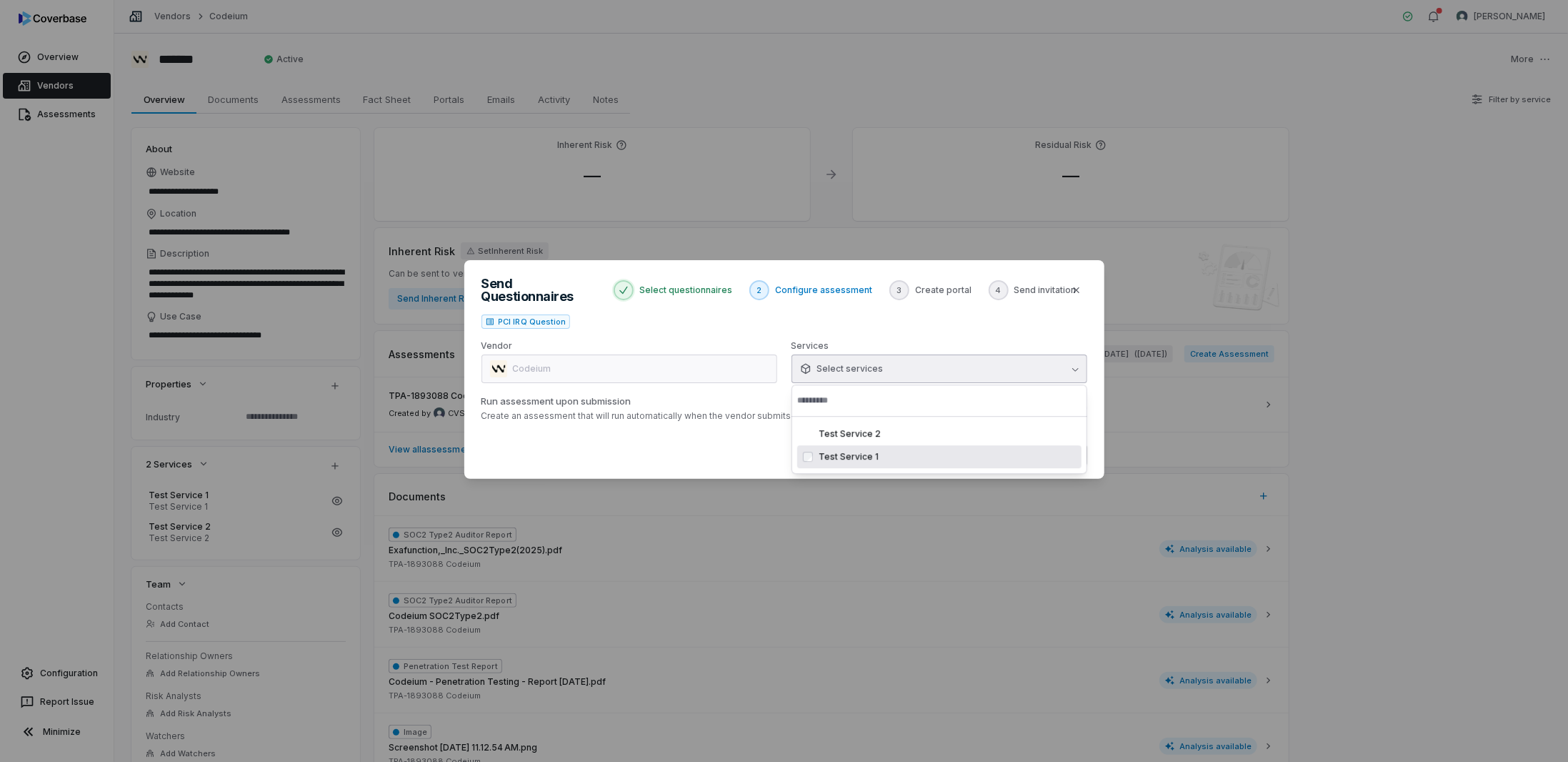
click at [822, 453] on span "Test Service 1" at bounding box center [848, 456] width 60 height 12
click at [667, 441] on div "Back Next" at bounding box center [784, 449] width 605 height 33
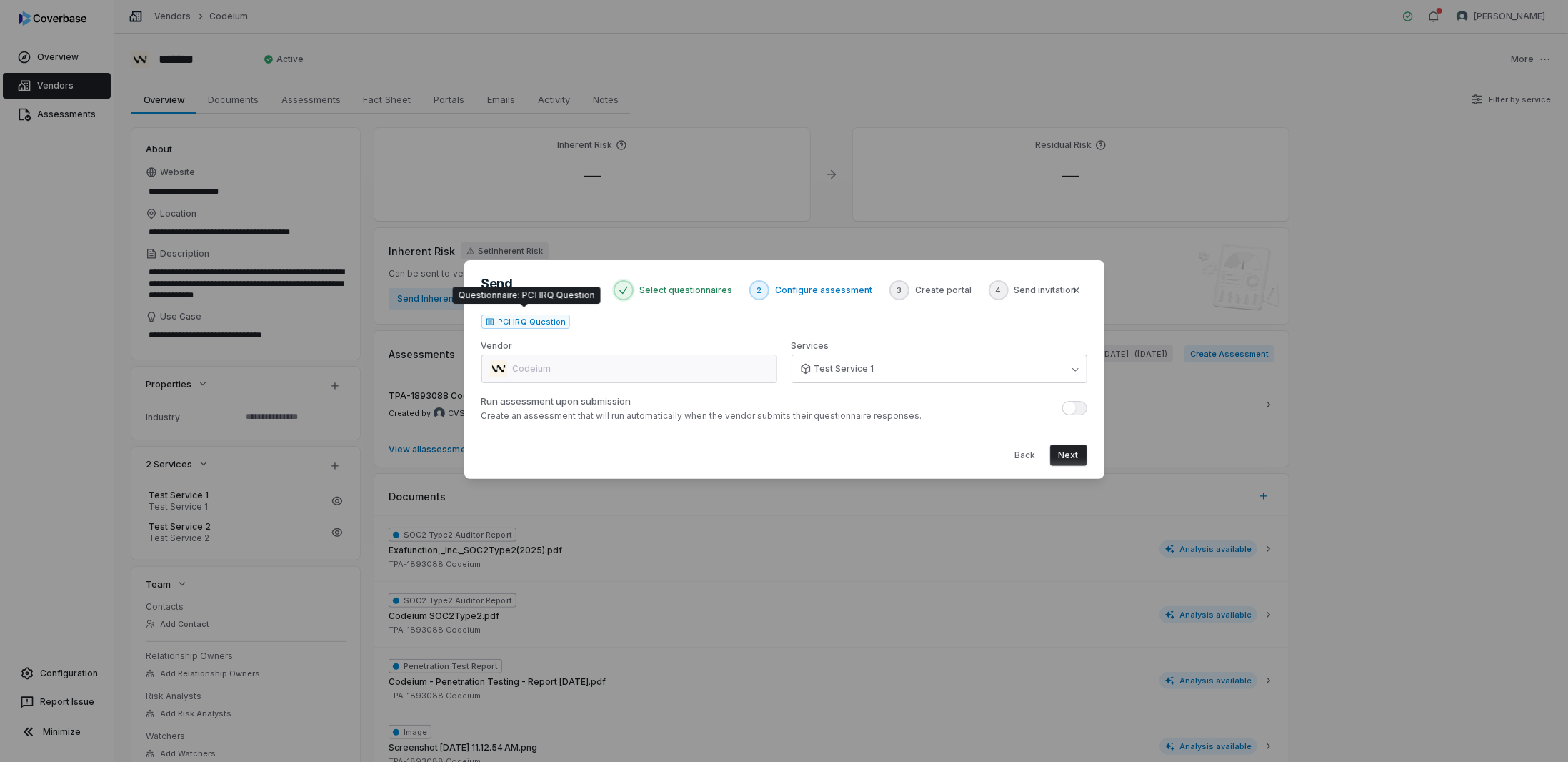
click at [510, 316] on span "PCI IRQ Question" at bounding box center [532, 321] width 67 height 12
click at [1026, 455] on button "Back" at bounding box center [1025, 456] width 38 height 22
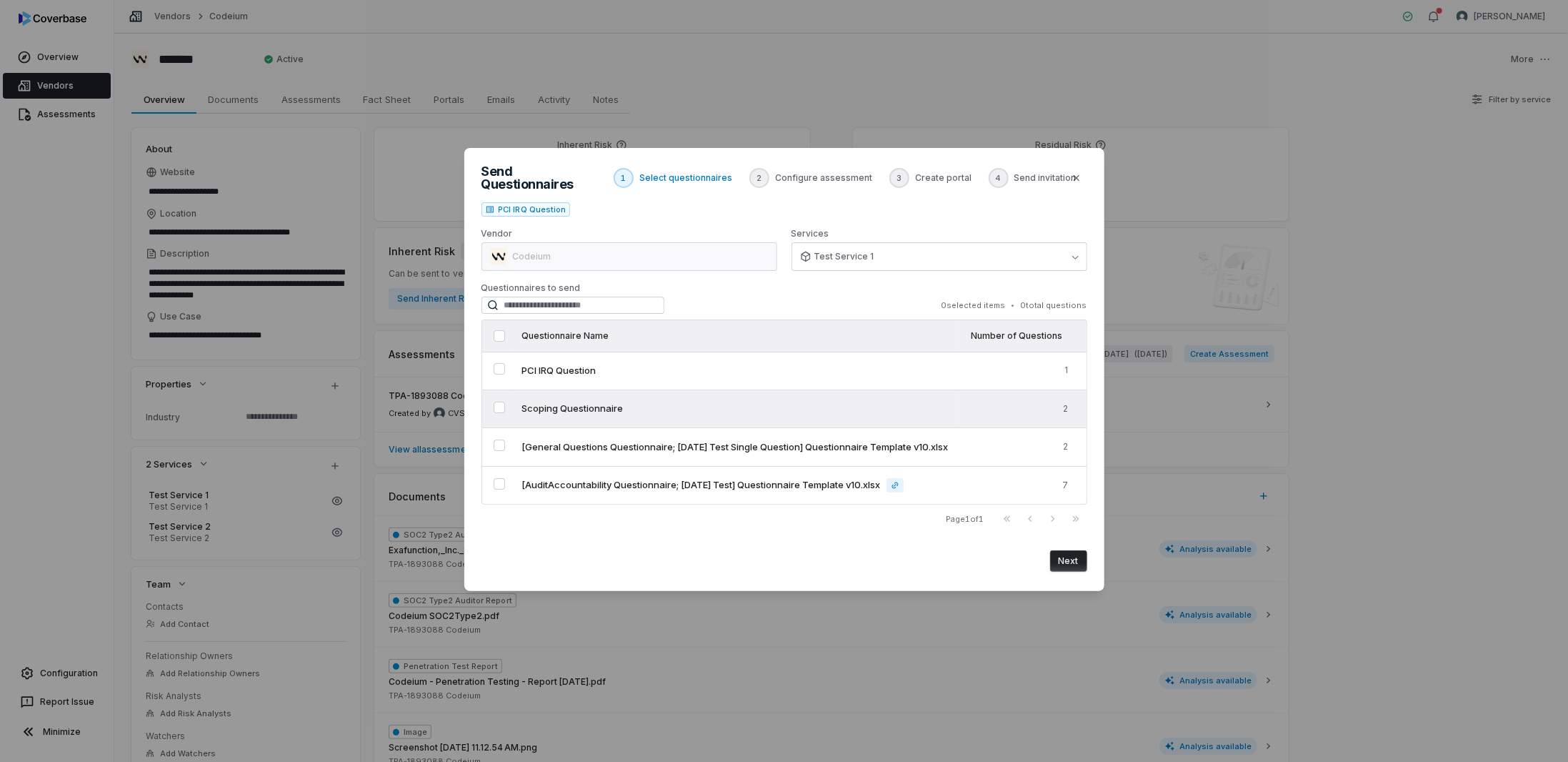
click at [504, 397] on td at bounding box center [495, 408] width 28 height 38
click at [499, 402] on button "Select questionnaire Scoping Questionnaire" at bounding box center [499, 407] width 12 height 12
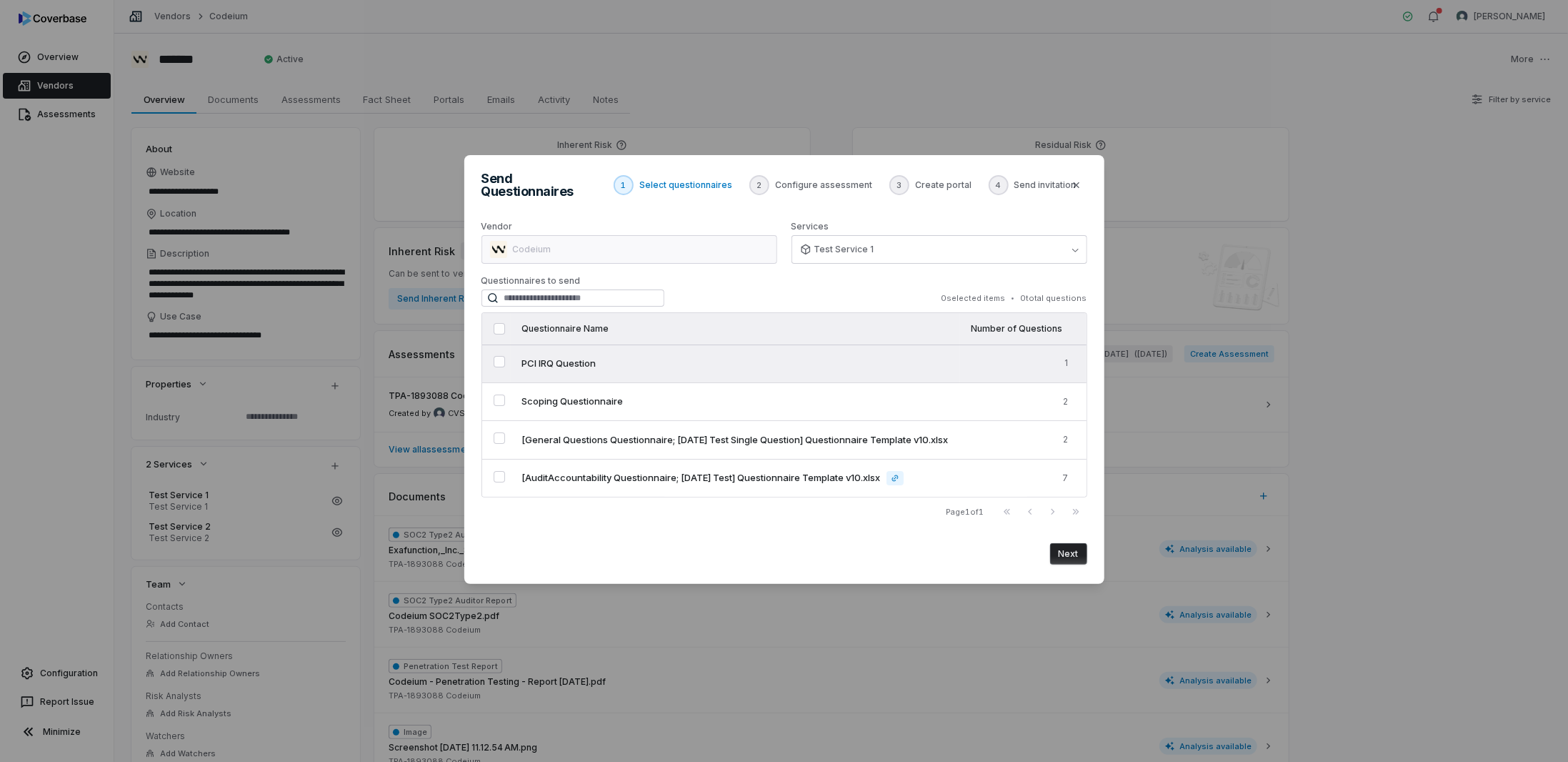
click at [519, 358] on td "PCI IRQ Question" at bounding box center [735, 364] width 449 height 38
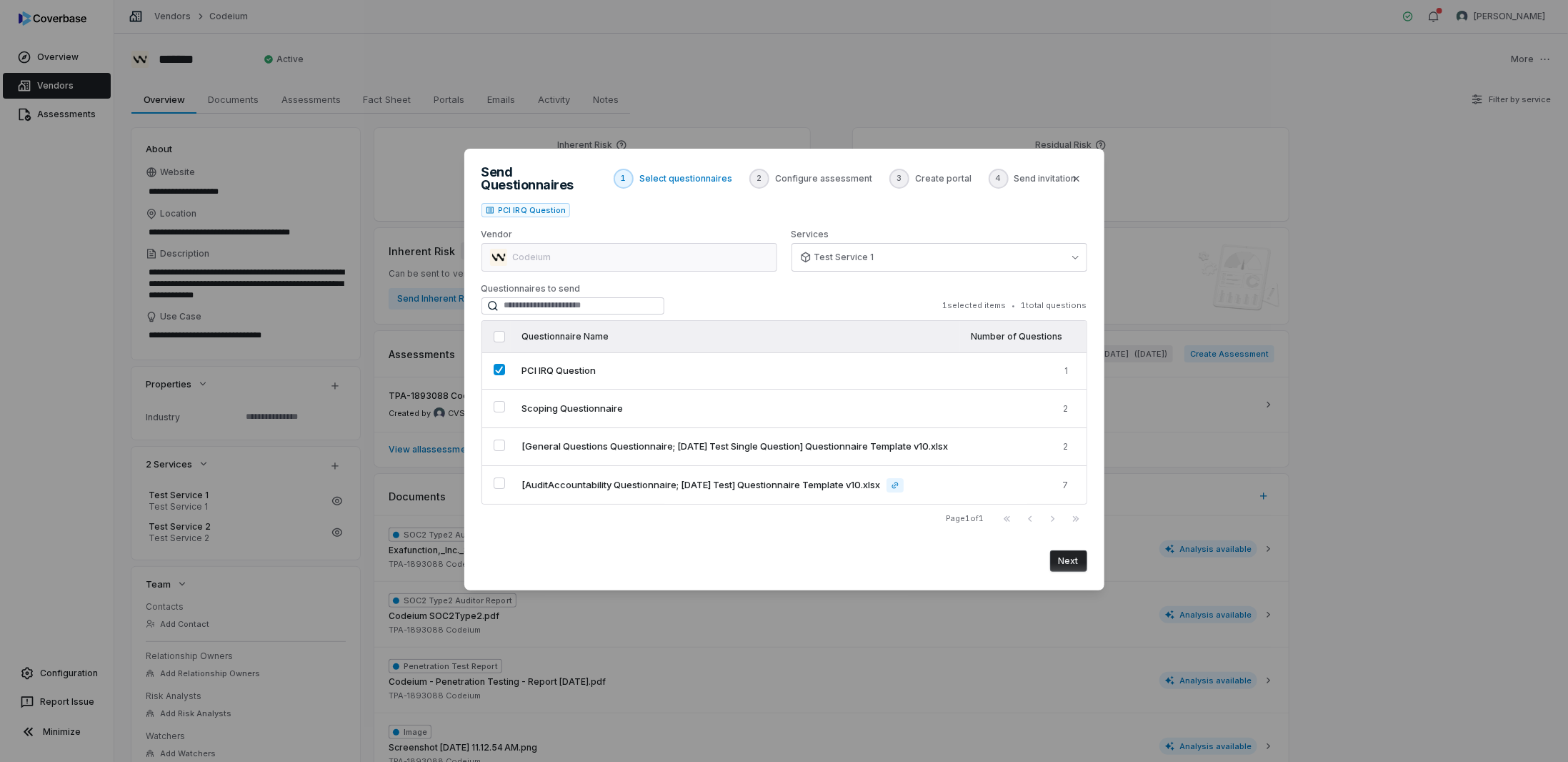
drag, startPoint x: 539, startPoint y: 359, endPoint x: 498, endPoint y: 556, distance: 201.2
click at [498, 556] on div "Next" at bounding box center [784, 555] width 605 height 33
click at [1074, 175] on icon "button" at bounding box center [1075, 178] width 5 height 5
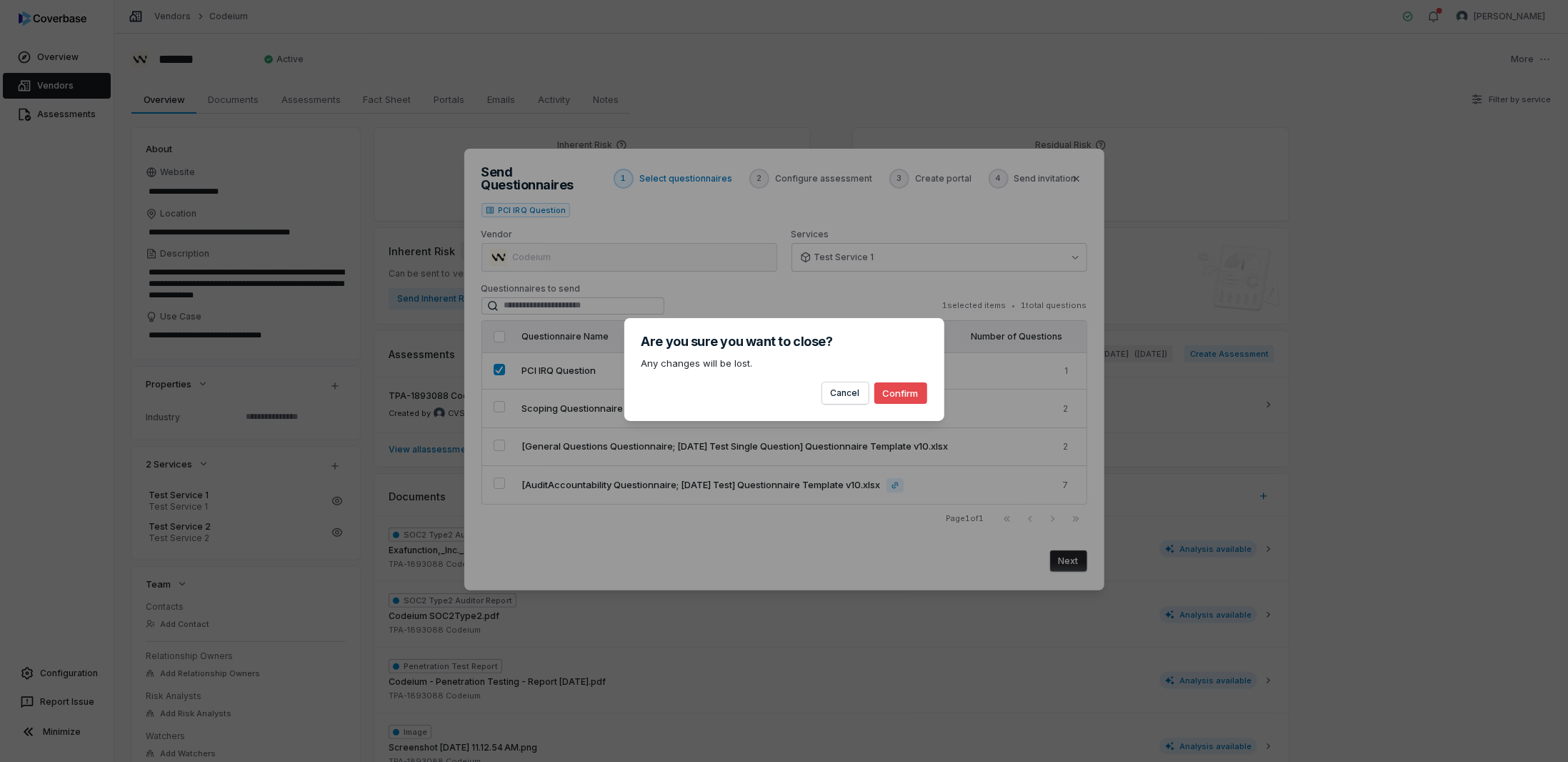
drag, startPoint x: 889, startPoint y: 395, endPoint x: 885, endPoint y: 385, distance: 10.8
click at [886, 385] on button "Confirm" at bounding box center [901, 393] width 53 height 22
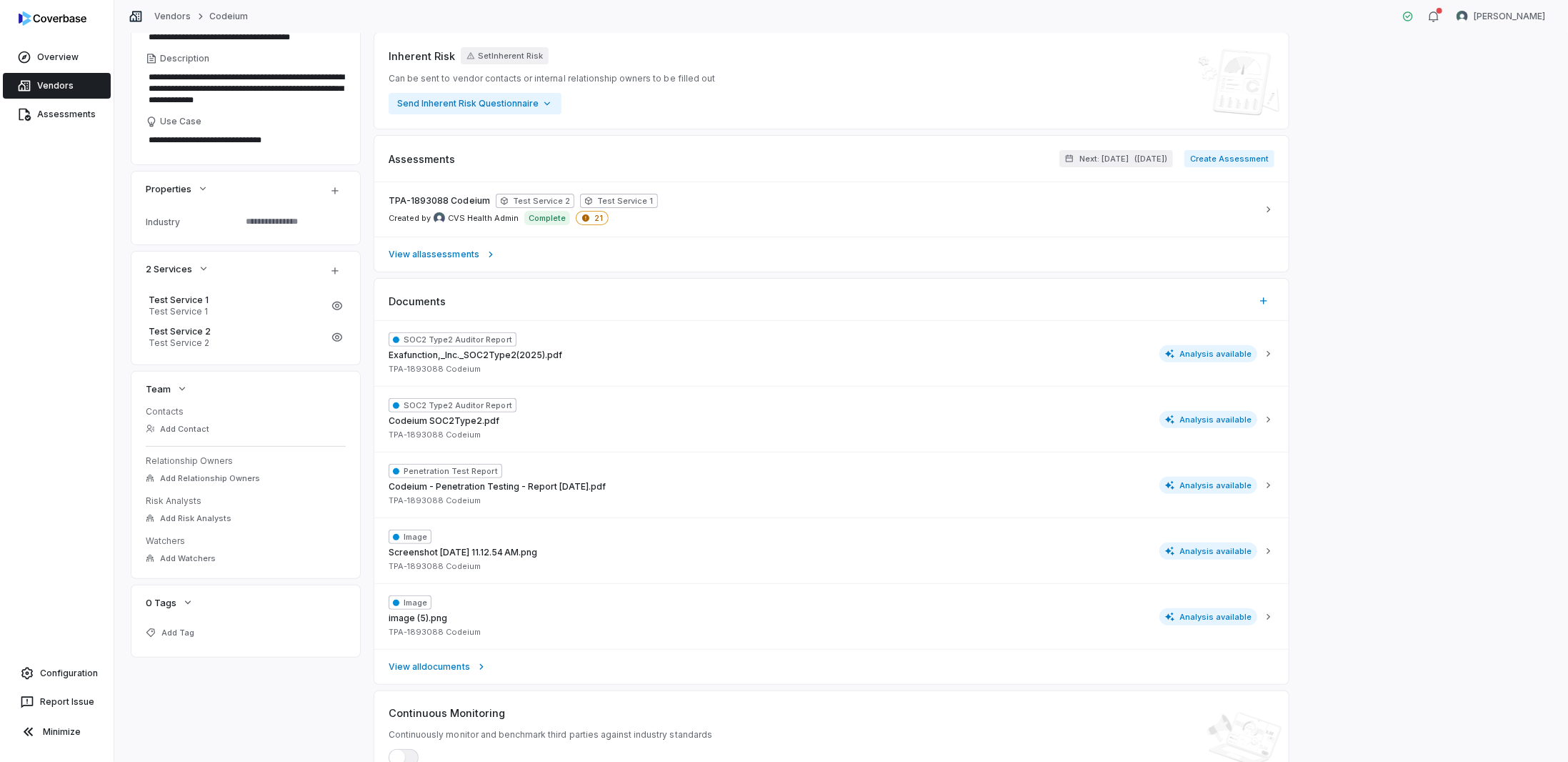
scroll to position [215, 0]
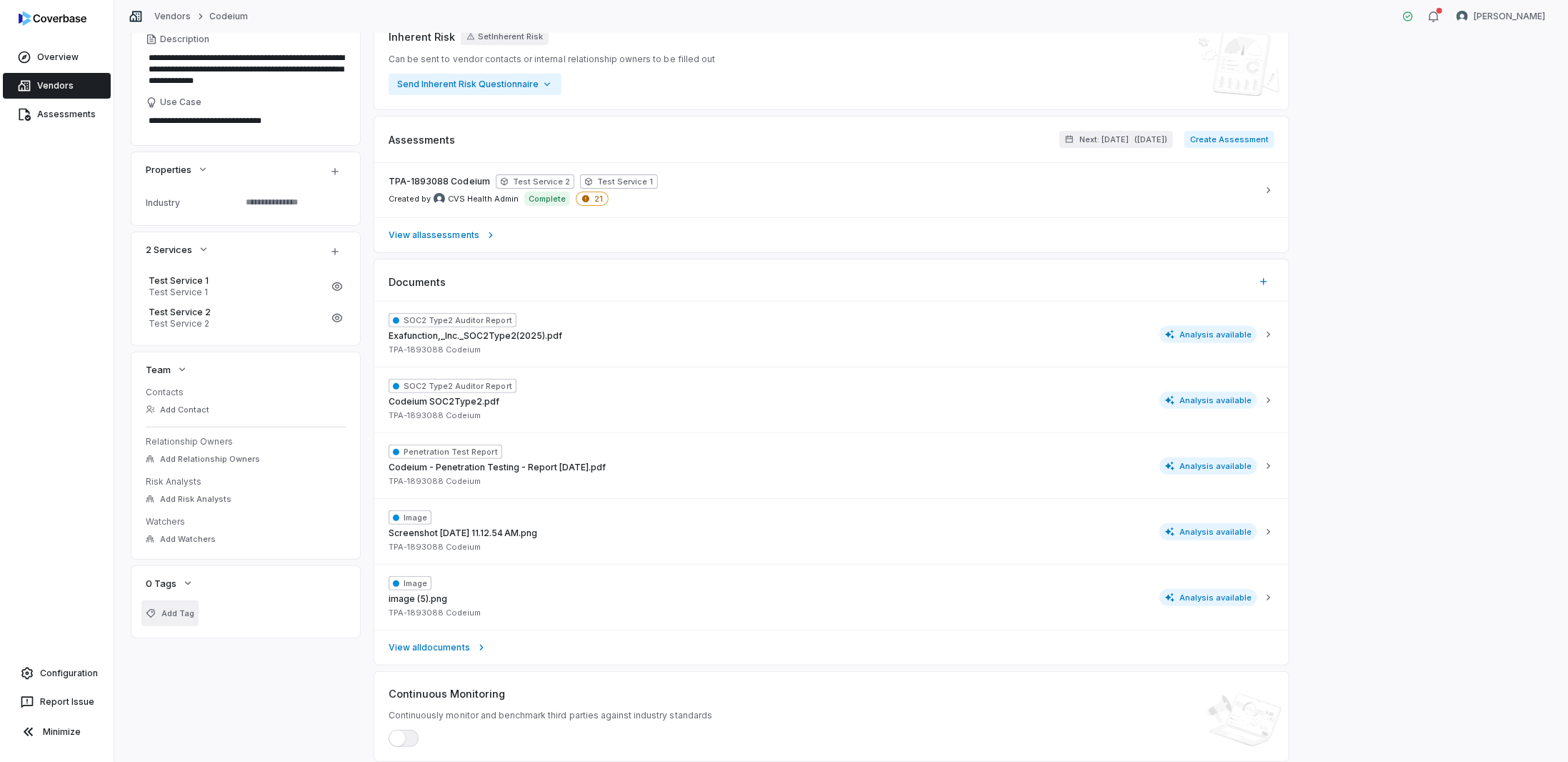
click at [178, 623] on button "Add Tag" at bounding box center [170, 613] width 57 height 25
click at [163, 652] on div "**********" at bounding box center [841, 337] width 1419 height 847
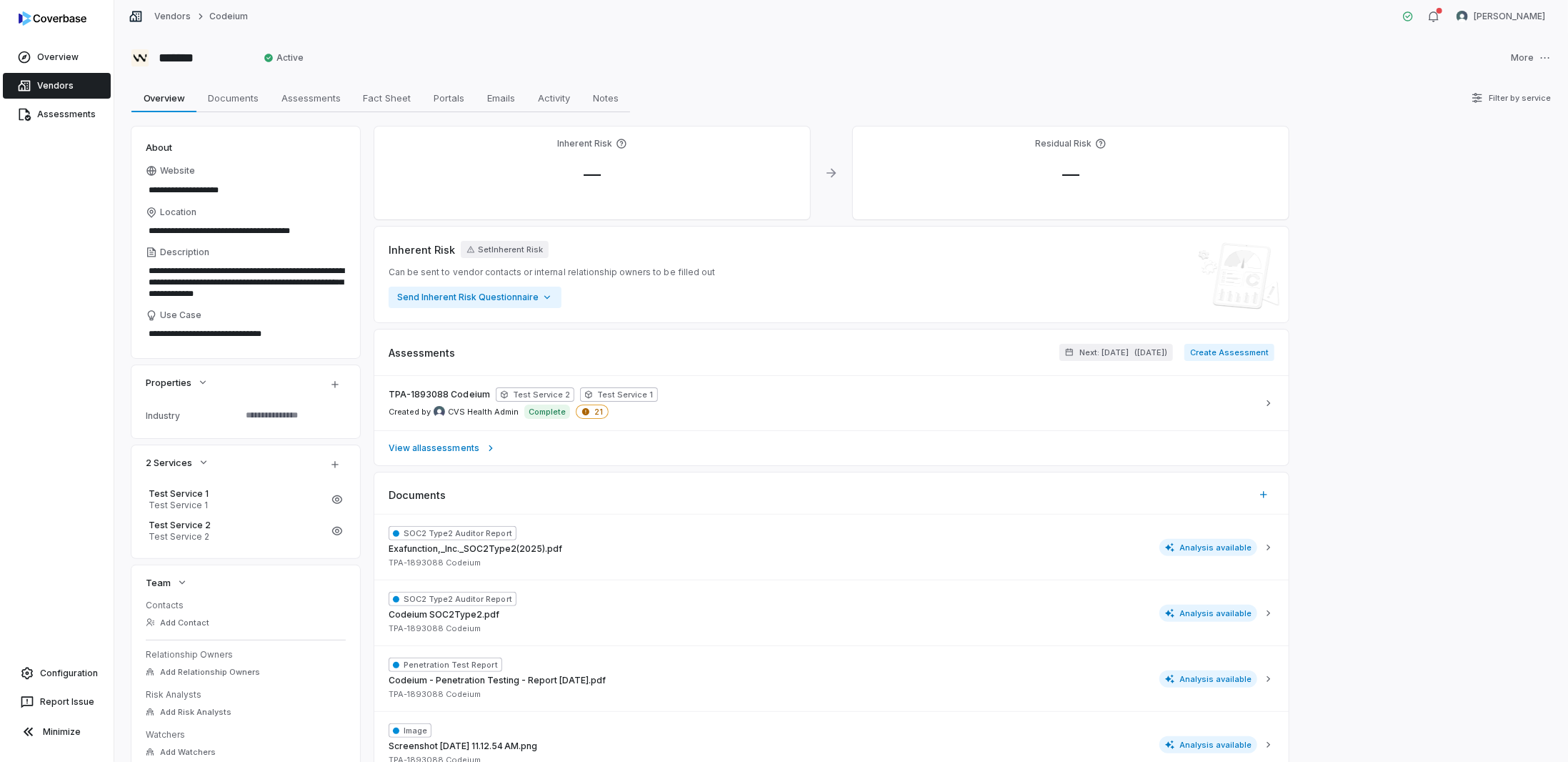
scroll to position [0, 0]
click at [72, 112] on link "Assessments" at bounding box center [56, 115] width 108 height 25
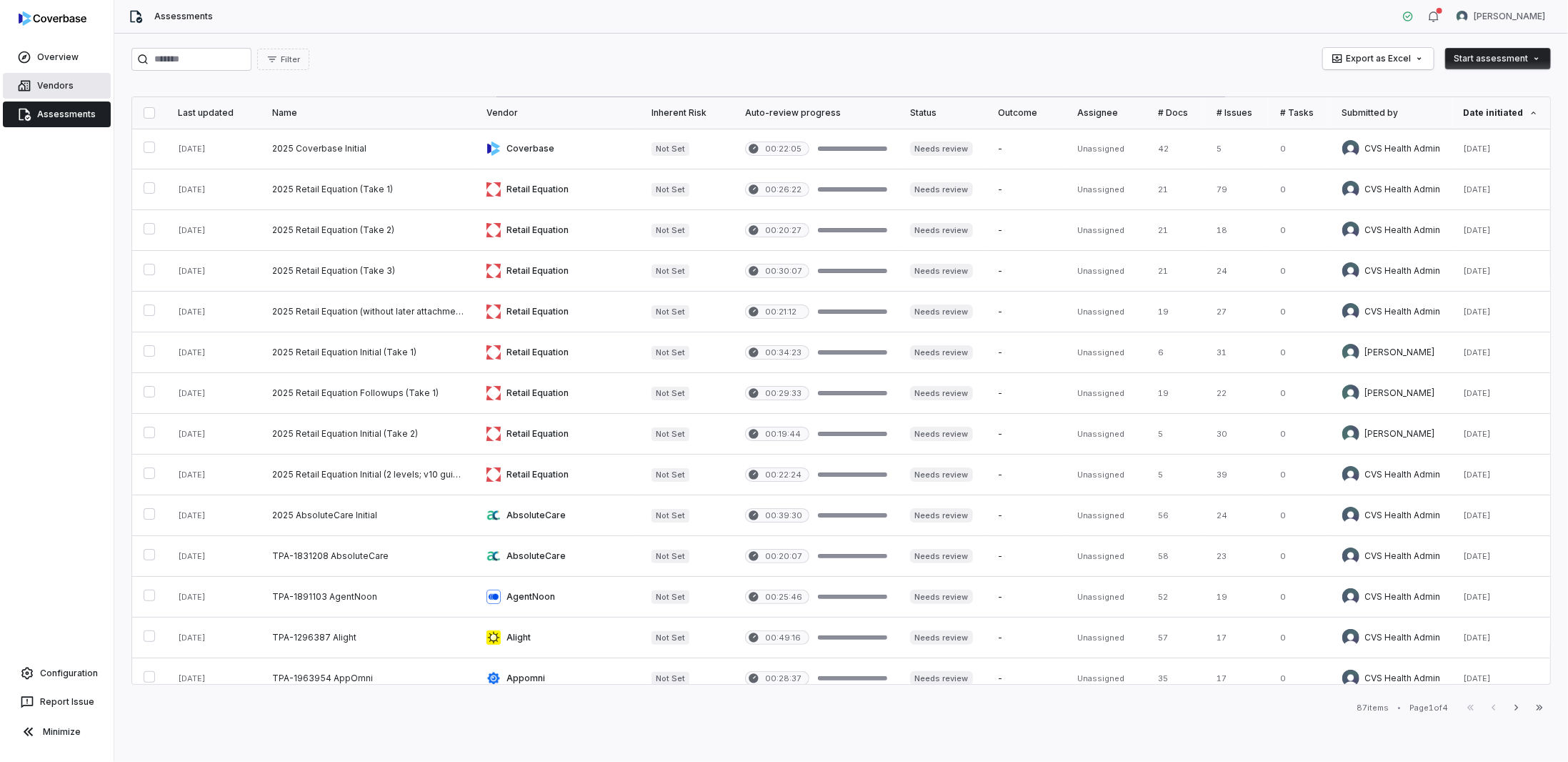
click at [49, 95] on link "Vendors" at bounding box center [56, 85] width 108 height 25
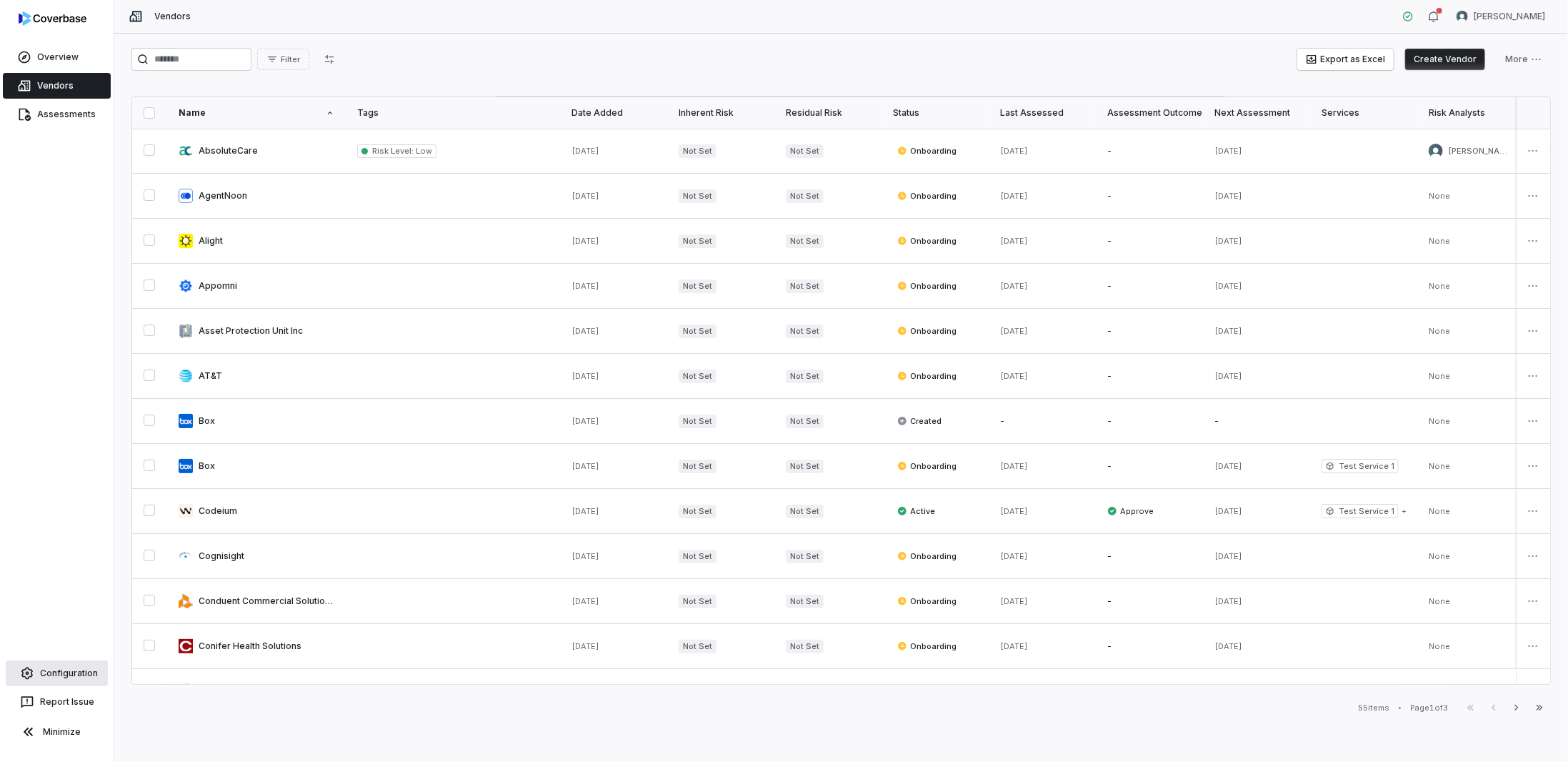
click at [46, 678] on link "Configuration" at bounding box center [56, 673] width 102 height 25
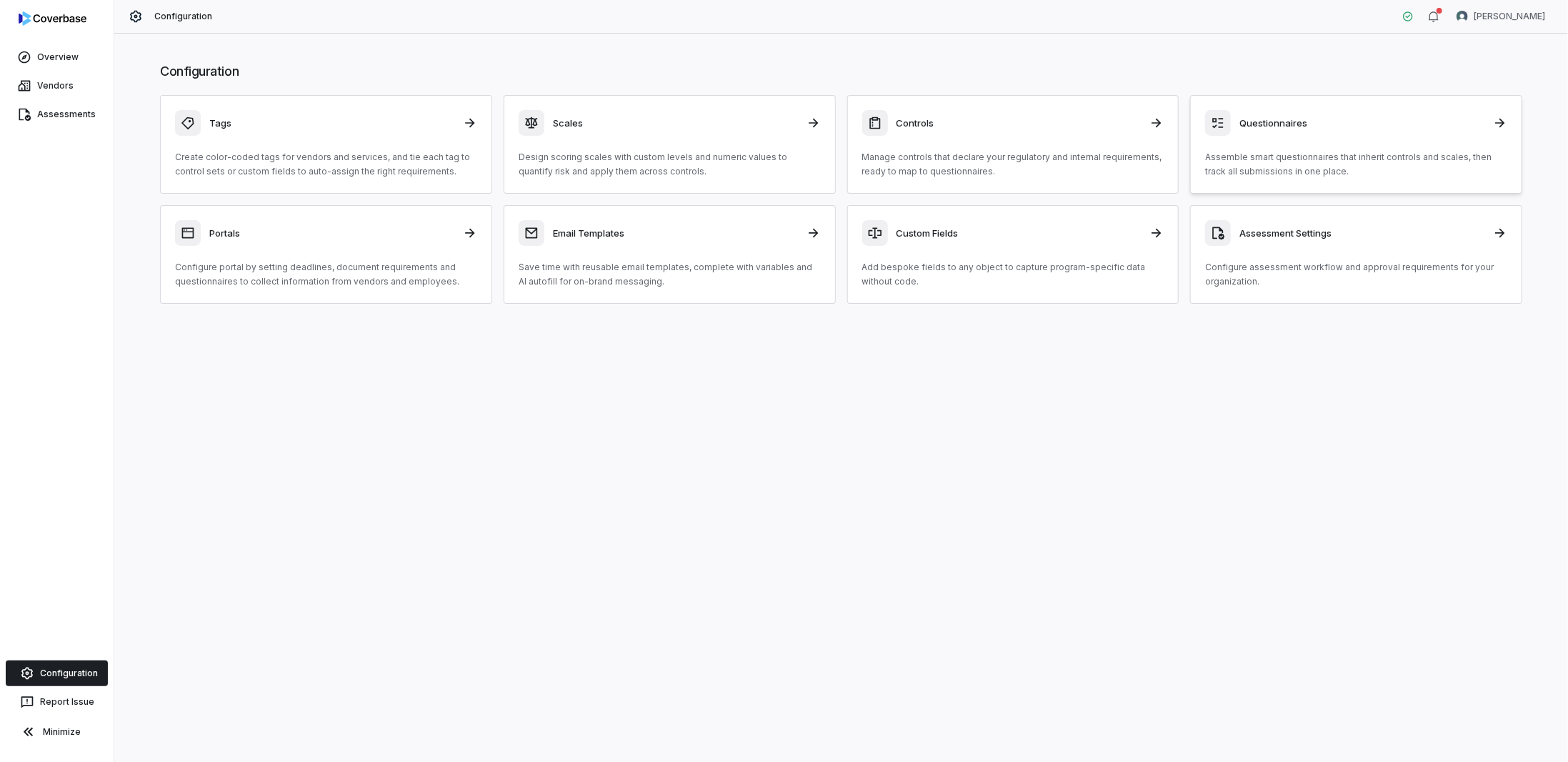
click at [1249, 116] on h3 "Questionnaires" at bounding box center [1361, 123] width 245 height 13
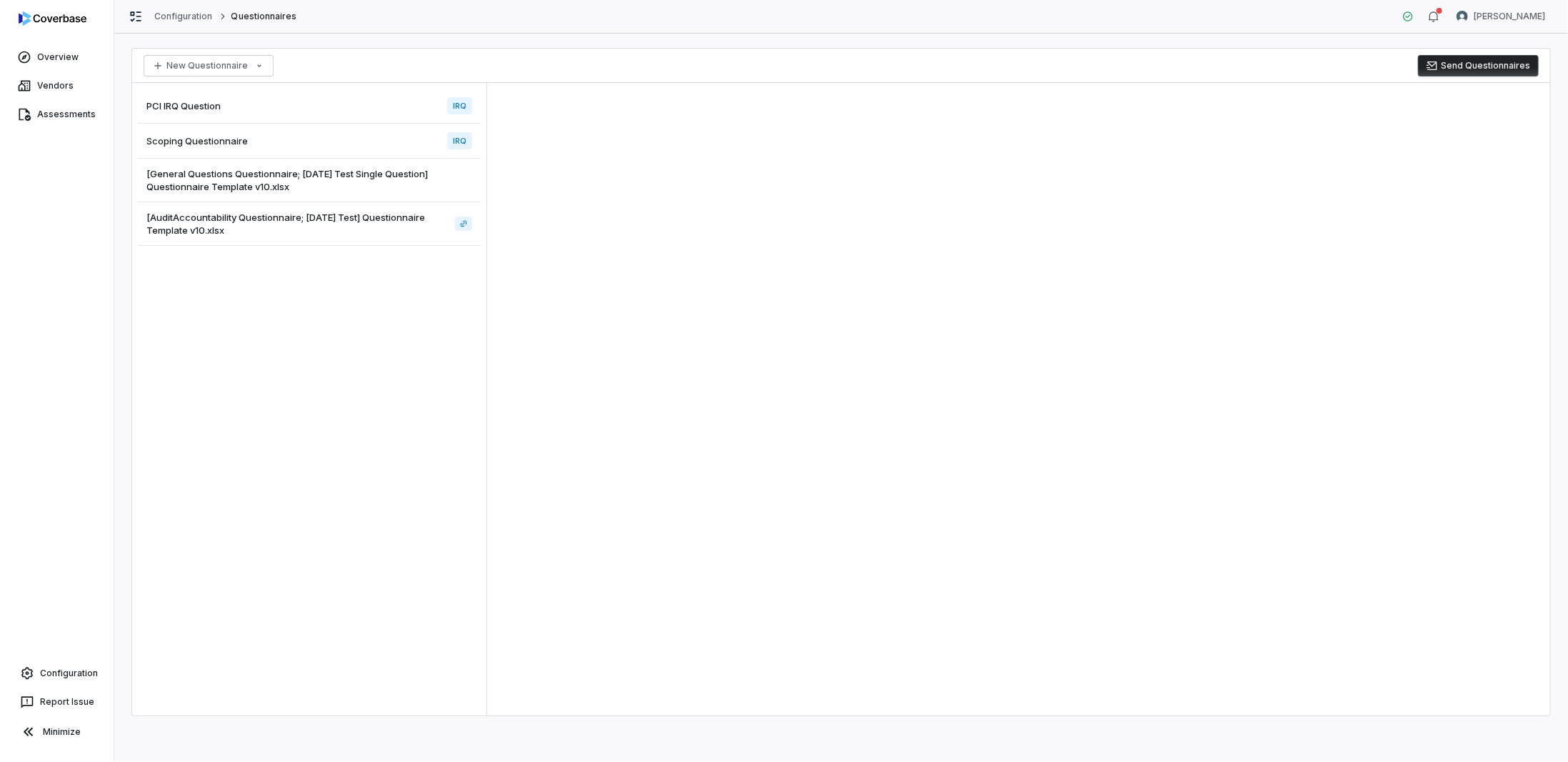
click at [378, 165] on div "[General Questions Questionnaire; [DATE] Test Single Question] Questionnaire Te…" at bounding box center [309, 180] width 343 height 44
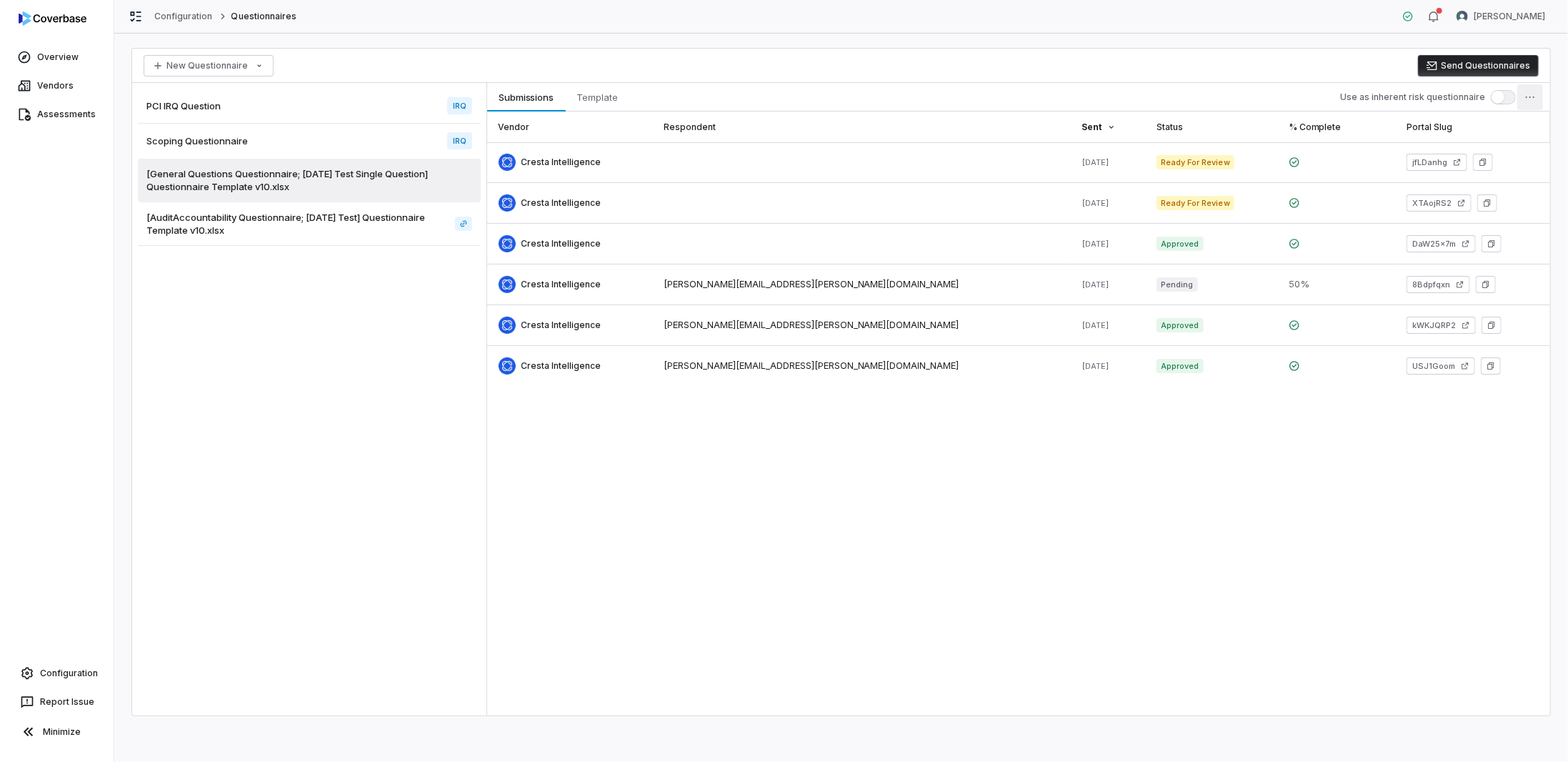
click at [1538, 91] on html "Overview Vendors Assessments Configuration Report Issue Minimize Configuration …" at bounding box center [784, 381] width 1568 height 762
click at [1467, 531] on html "Overview Vendors Assessments Configuration Report Issue Minimize Configuration …" at bounding box center [784, 381] width 1568 height 762
click at [596, 92] on span "Template" at bounding box center [598, 97] width 53 height 18
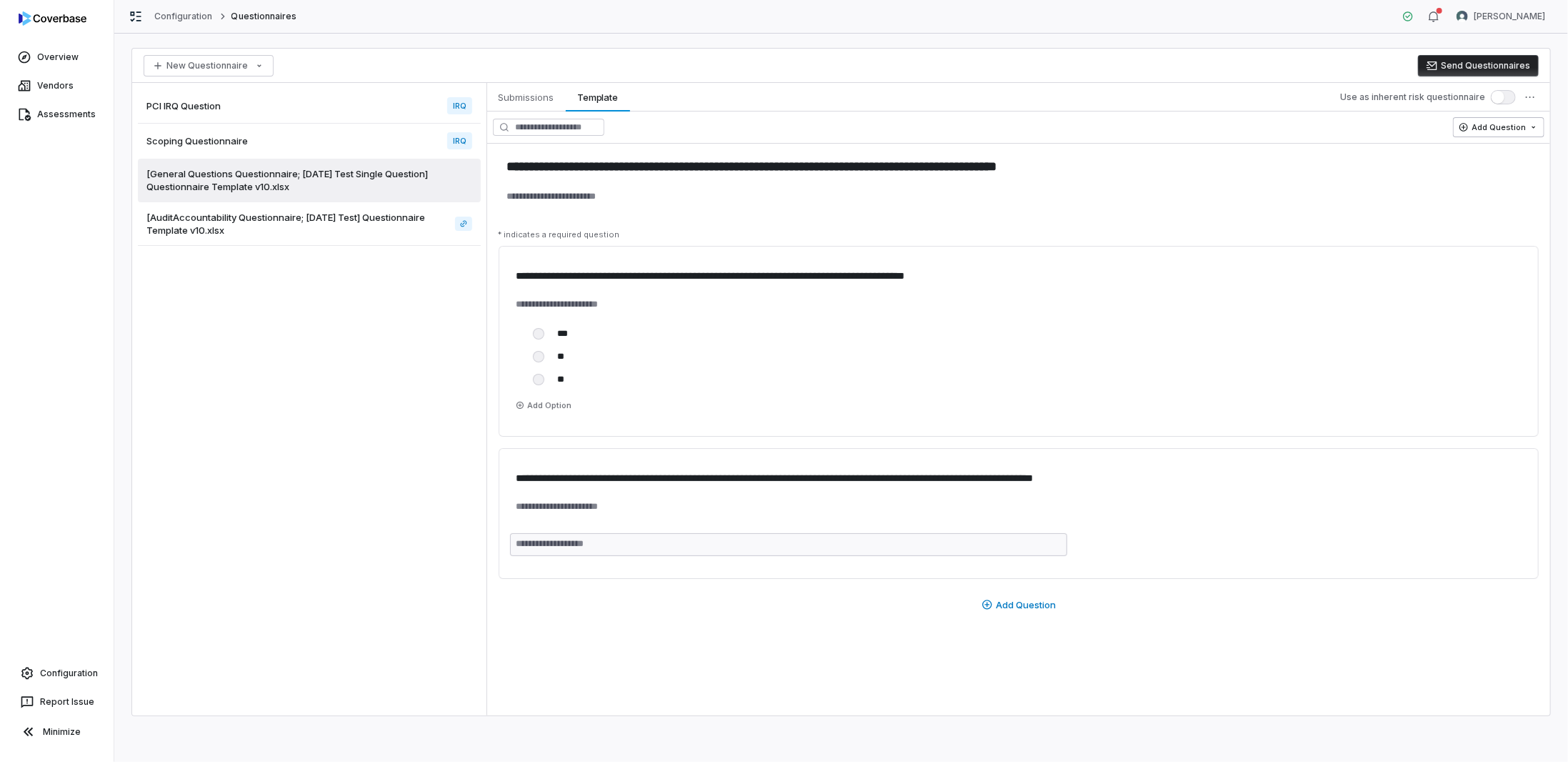
click at [1484, 132] on html "**********" at bounding box center [784, 381] width 1568 height 762
click at [1372, 165] on html "**********" at bounding box center [784, 381] width 1568 height 762
click at [1540, 98] on html "**********" at bounding box center [784, 381] width 1568 height 762
click at [287, 148] on html "**********" at bounding box center [784, 381] width 1568 height 762
click at [283, 142] on div "Scoping Questionnaire IRQ" at bounding box center [309, 141] width 343 height 35
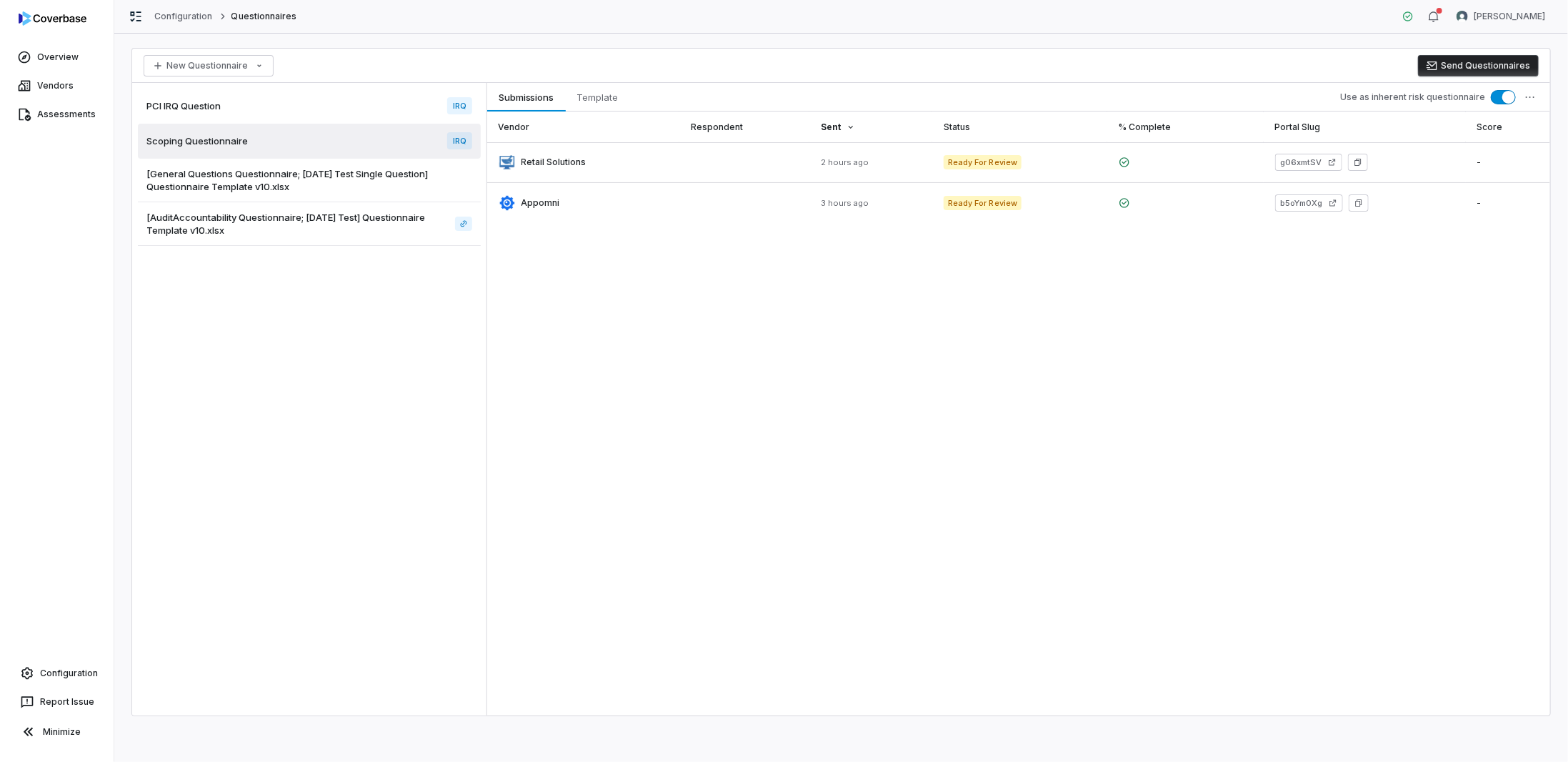
click at [337, 116] on div "PCI IRQ Question IRQ" at bounding box center [309, 105] width 343 height 35
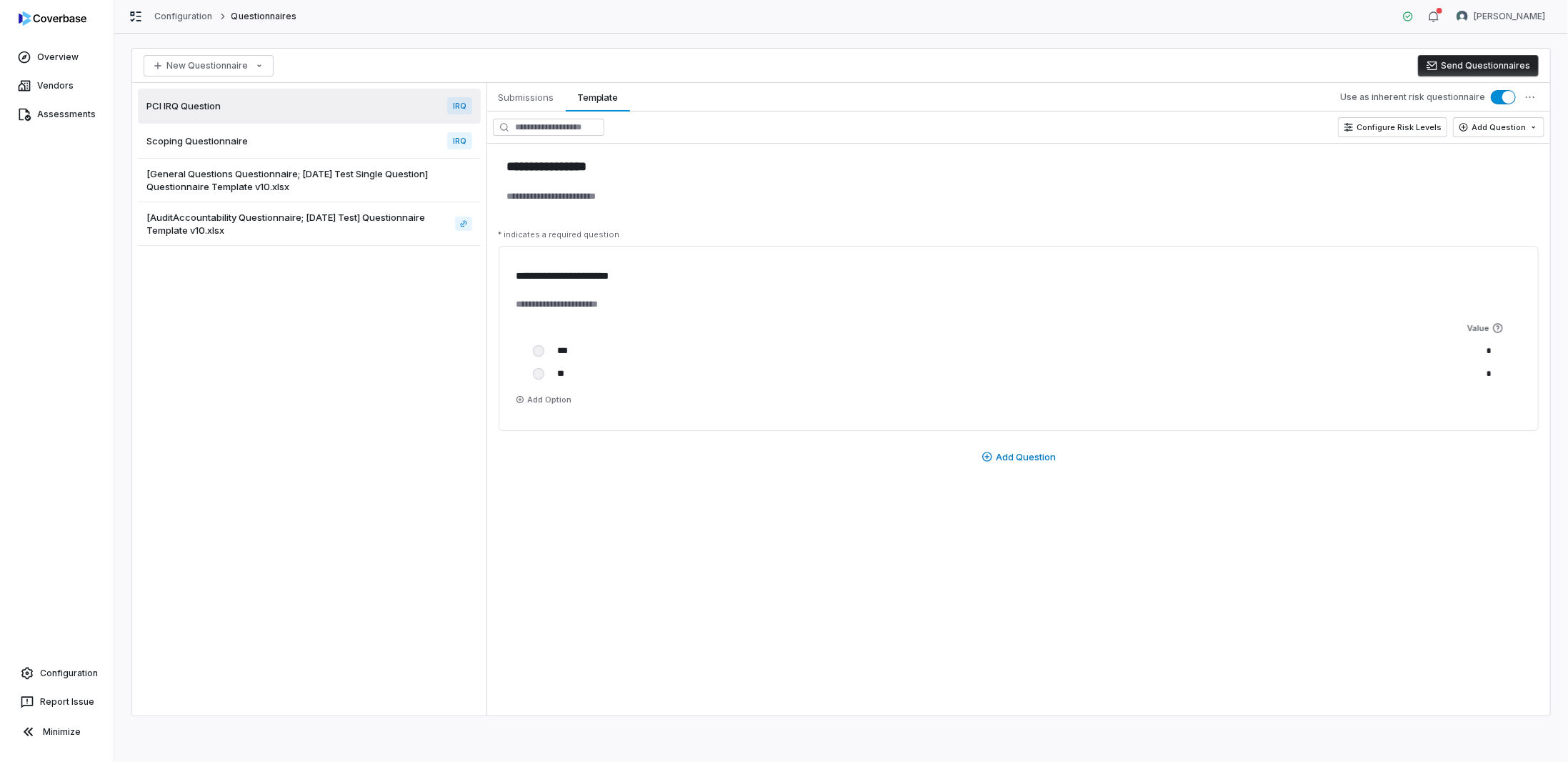
click at [250, 145] on div "Scoping Questionnaire IRQ" at bounding box center [309, 141] width 343 height 35
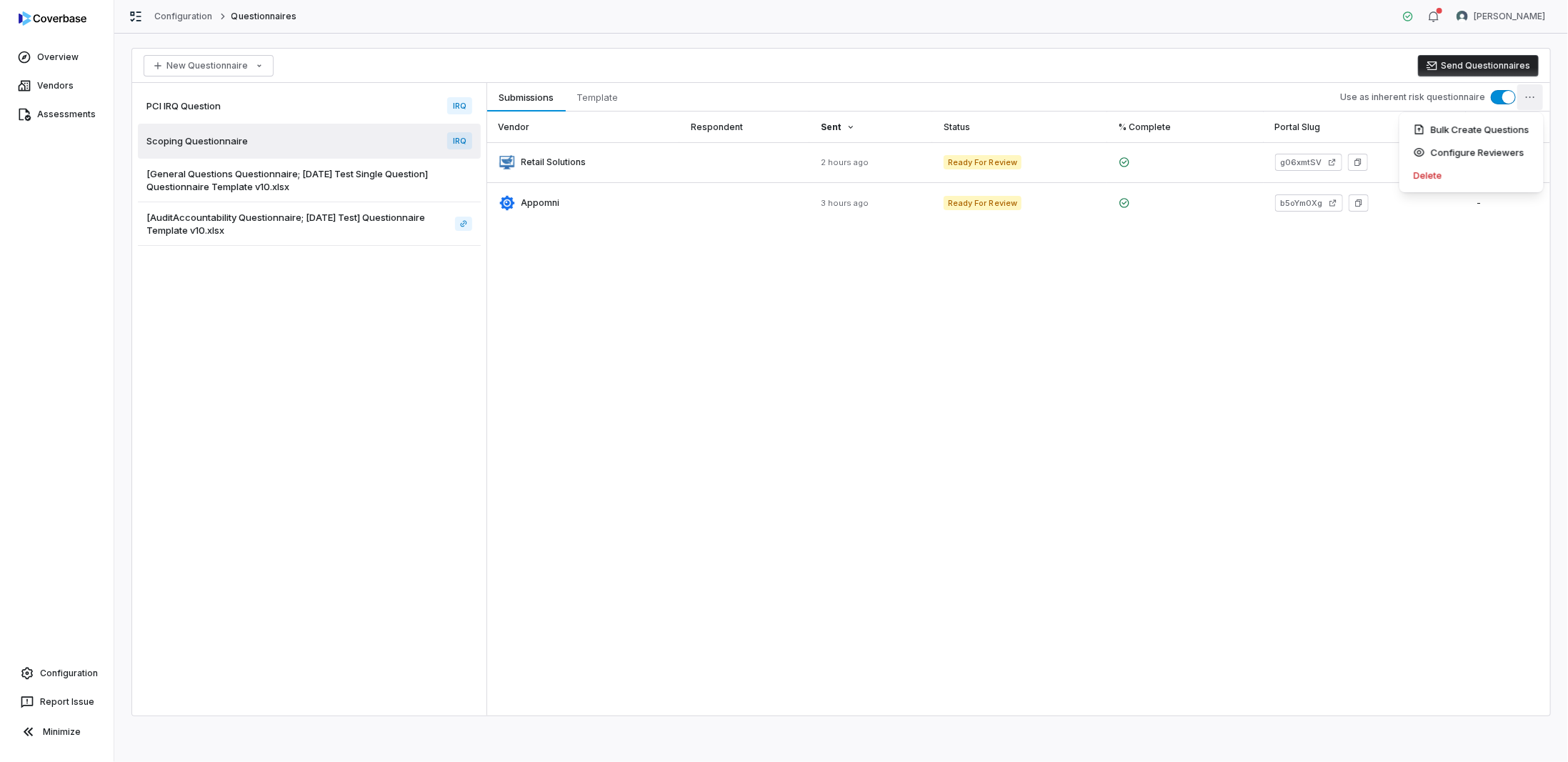
click at [1534, 100] on html "Overview Vendors Assessments Configuration Report Issue Minimize Configuration …" at bounding box center [784, 381] width 1568 height 762
drag, startPoint x: 1449, startPoint y: 275, endPoint x: 1074, endPoint y: 216, distance: 379.6
click at [1434, 268] on html "Overview Vendors Assessments Configuration Report Issue Minimize Configuration …" at bounding box center [784, 381] width 1568 height 762
click at [594, 95] on span "Template" at bounding box center [598, 97] width 53 height 18
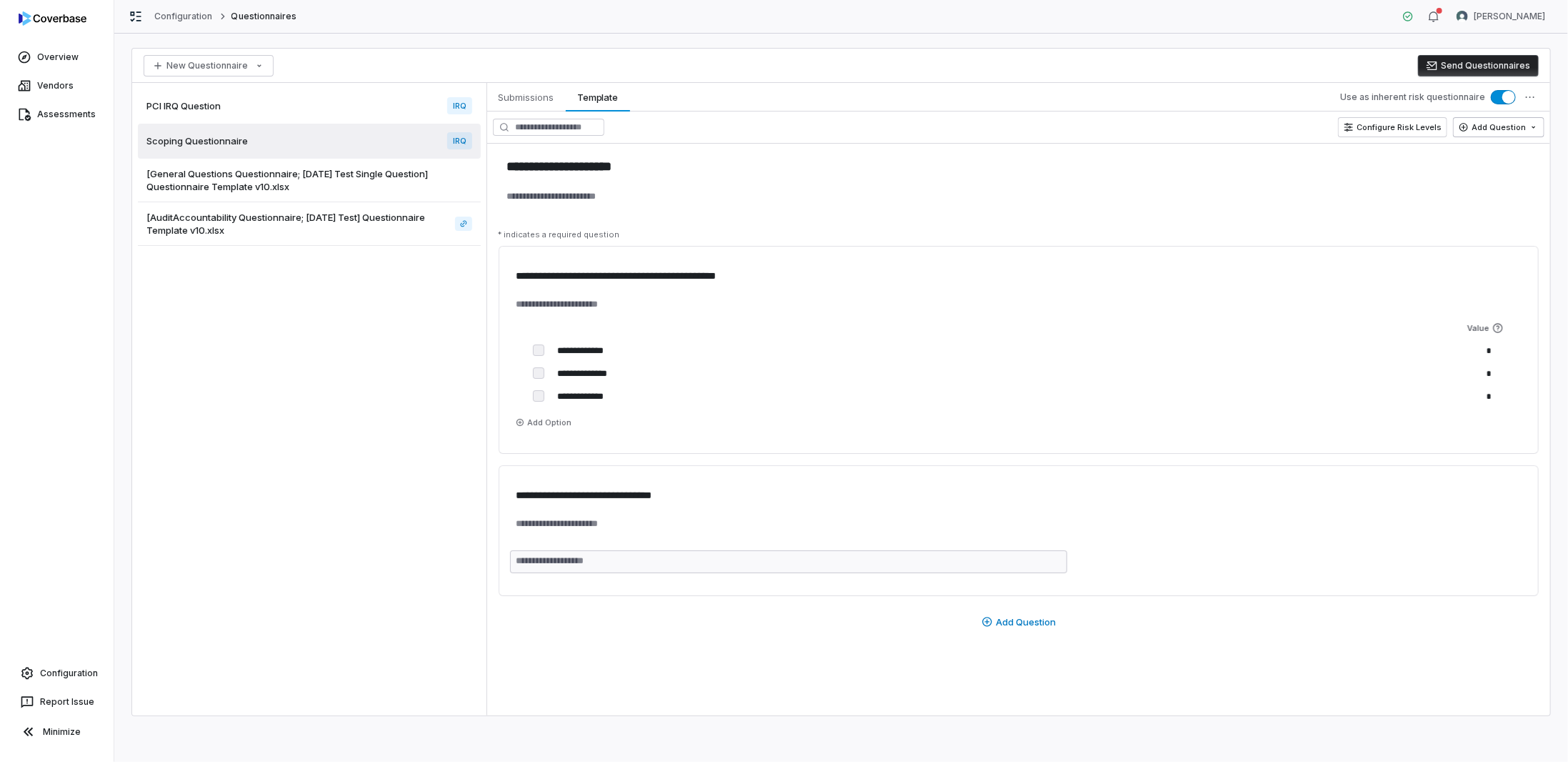
click at [1492, 129] on html "**********" at bounding box center [784, 381] width 1568 height 762
click at [1373, 152] on html "**********" at bounding box center [784, 381] width 1568 height 762
click at [1531, 95] on html "**********" at bounding box center [784, 381] width 1568 height 762
click at [1035, 181] on html "**********" at bounding box center [784, 381] width 1568 height 762
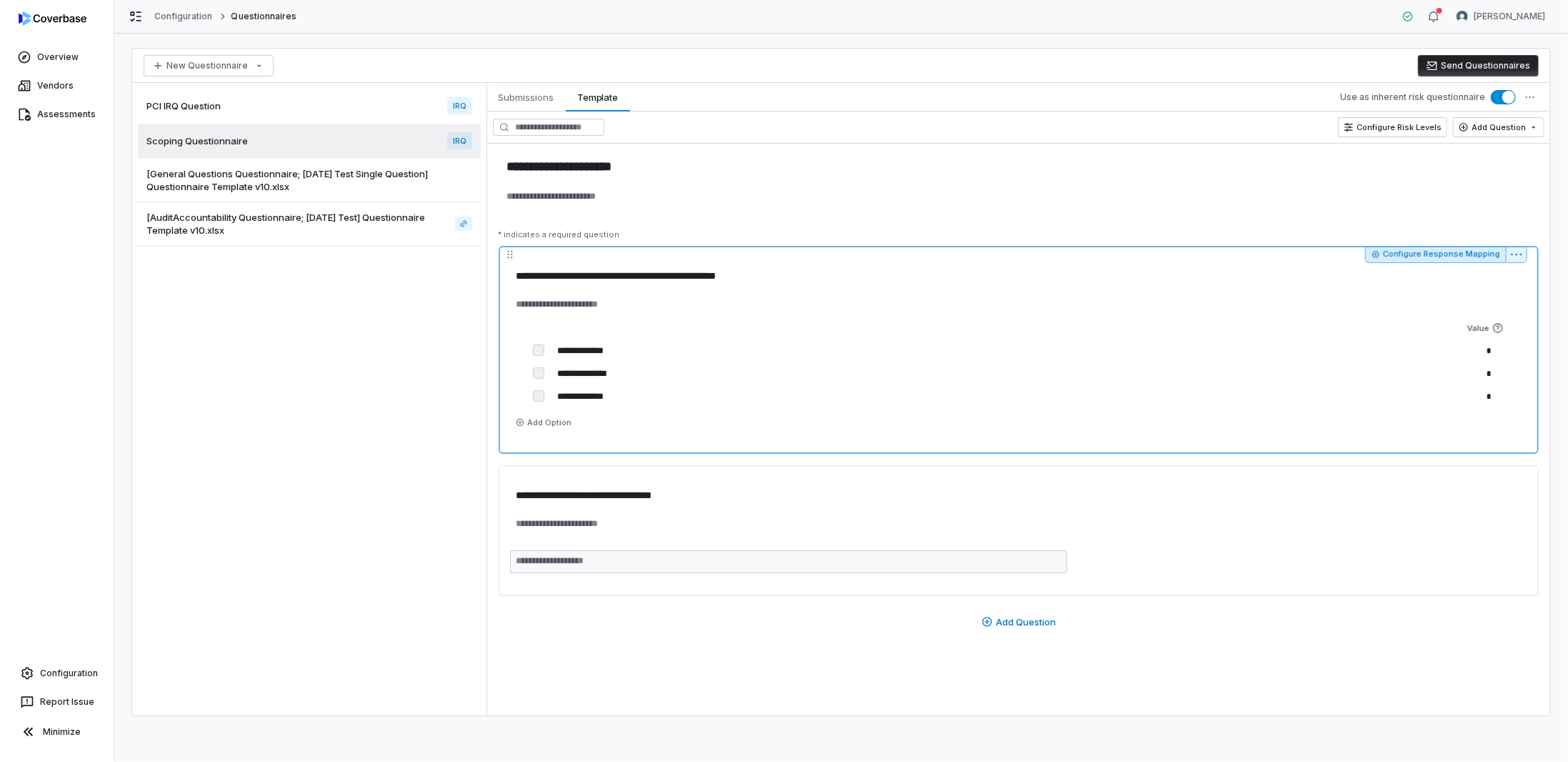
click at [1454, 248] on button "Configure Response Mapping" at bounding box center [1434, 254] width 141 height 17
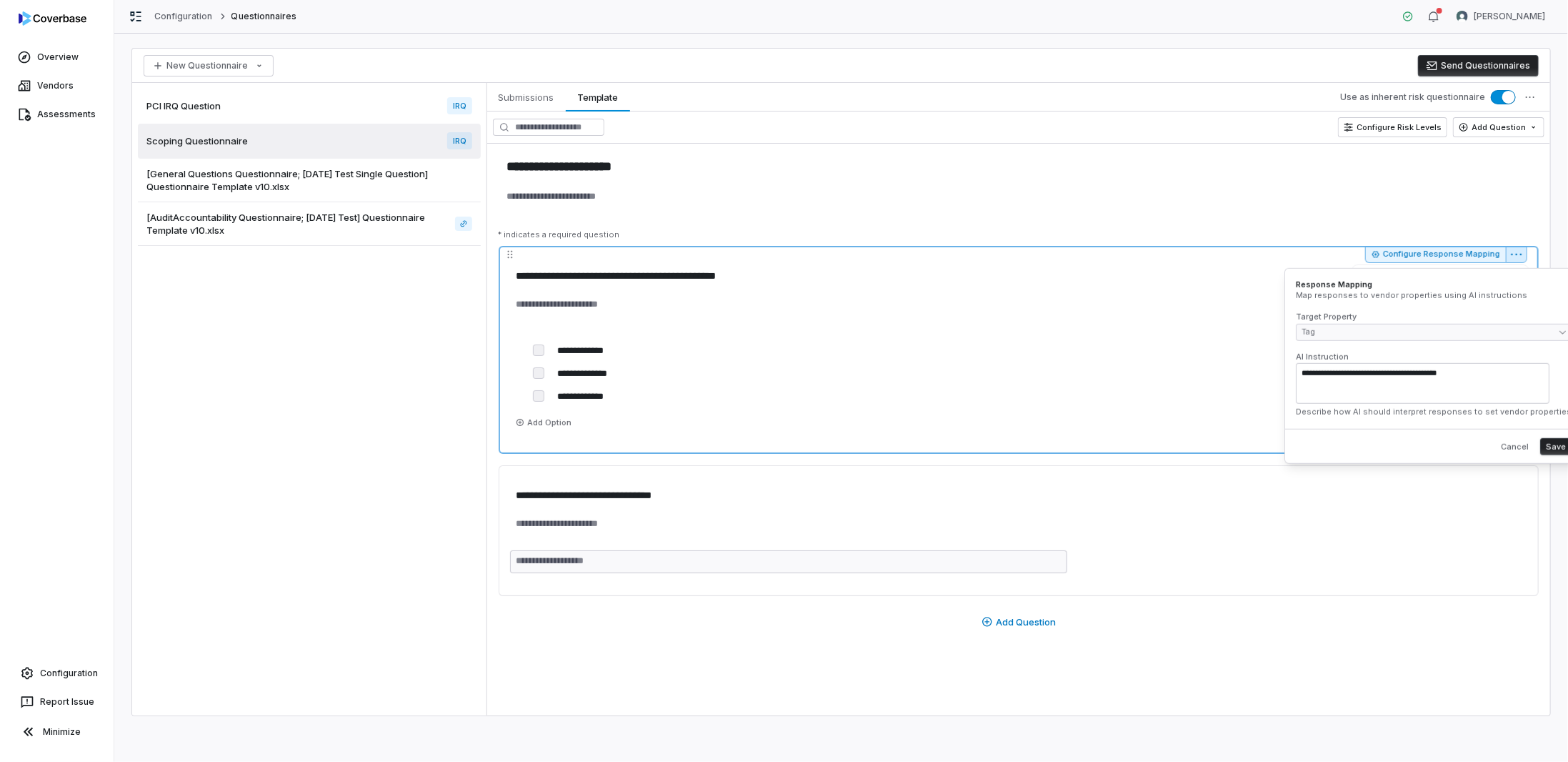
click at [1519, 252] on html "**********" at bounding box center [784, 381] width 1568 height 762
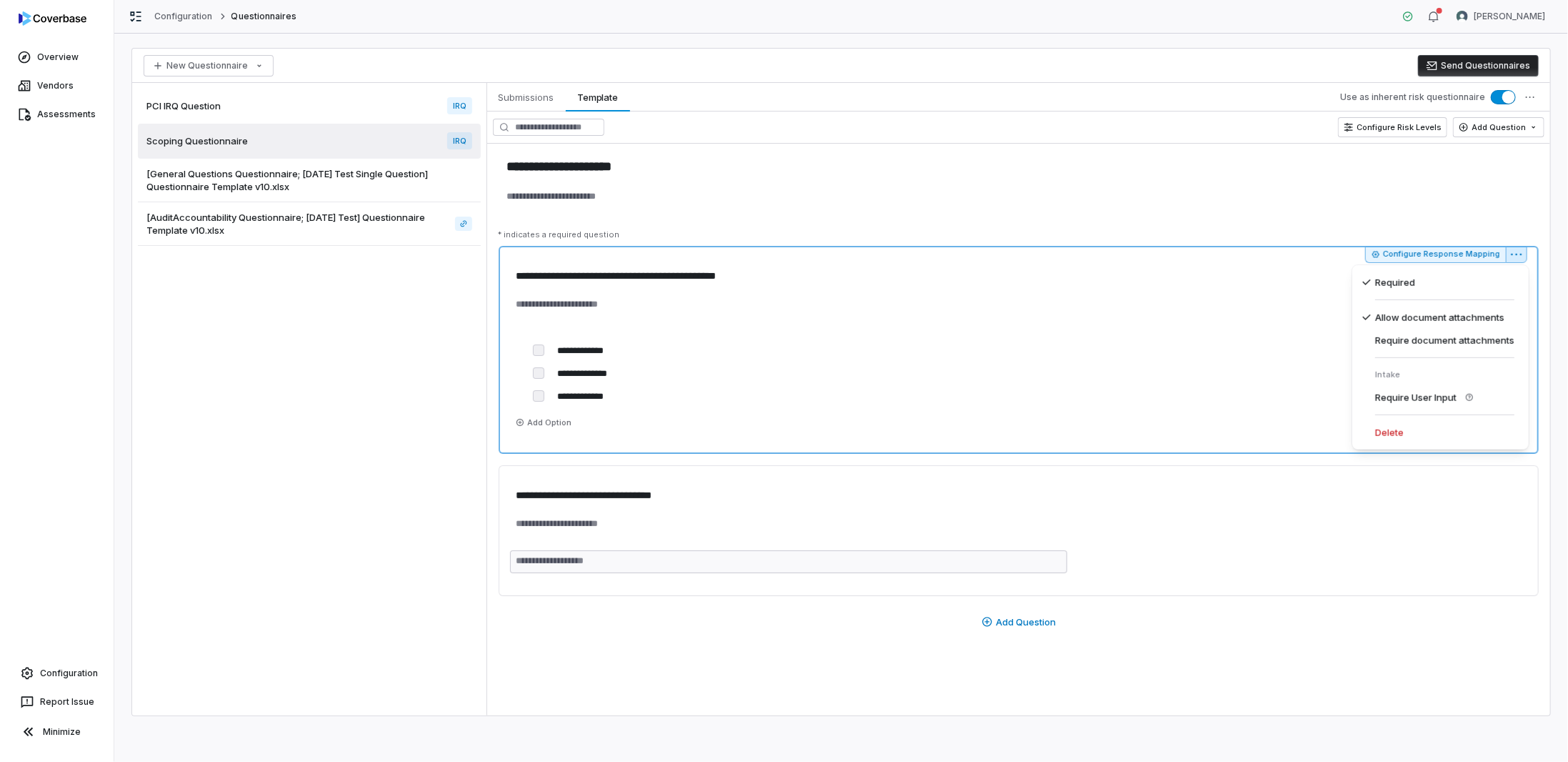
drag, startPoint x: 1238, startPoint y: 415, endPoint x: 1333, endPoint y: 344, distance: 118.6
click at [1240, 412] on html "**********" at bounding box center [784, 381] width 1568 height 762
click at [1444, 259] on button "Configure Response Mapping" at bounding box center [1434, 254] width 141 height 17
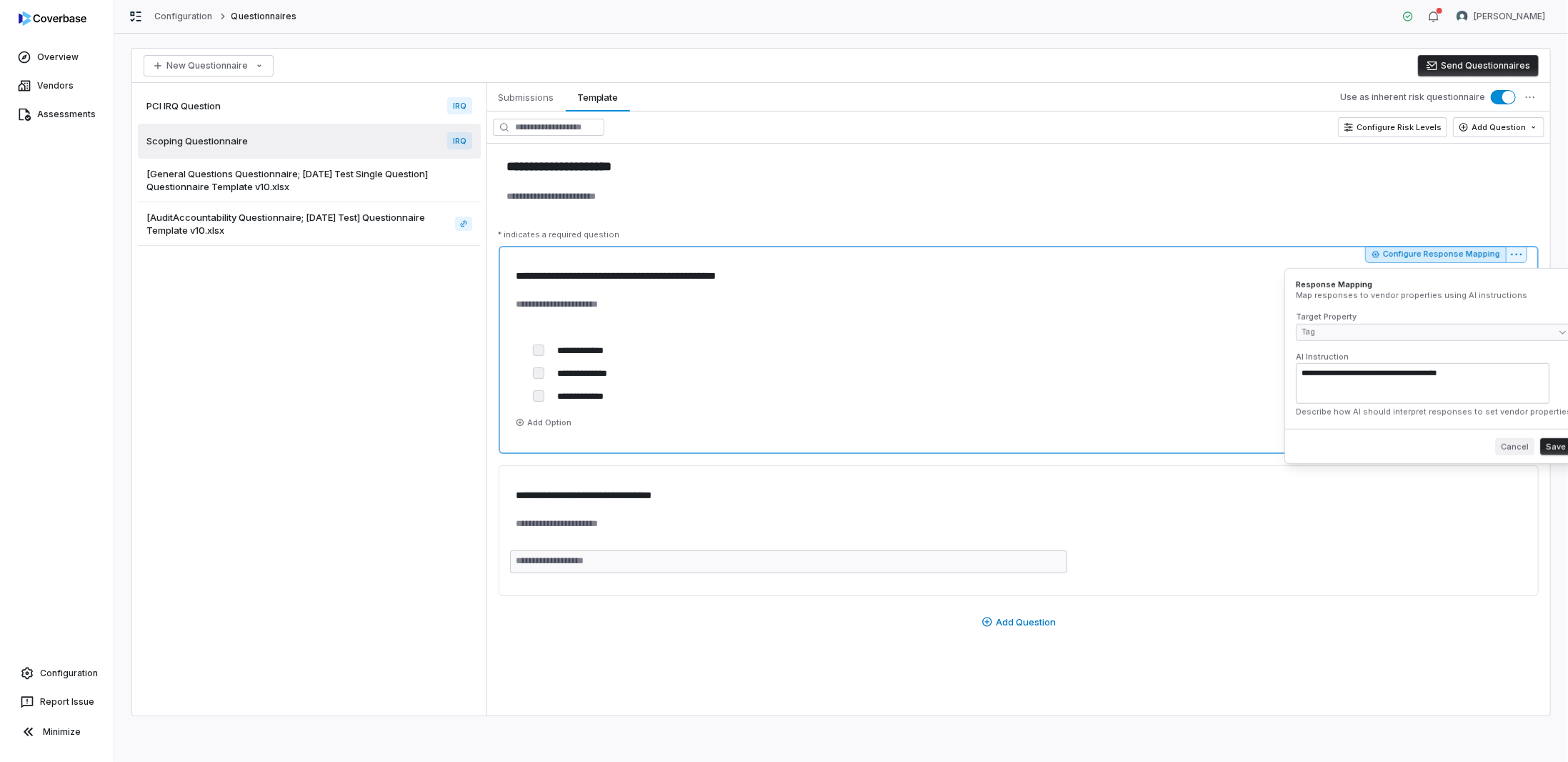
click at [1494, 452] on button "Cancel" at bounding box center [1513, 446] width 39 height 17
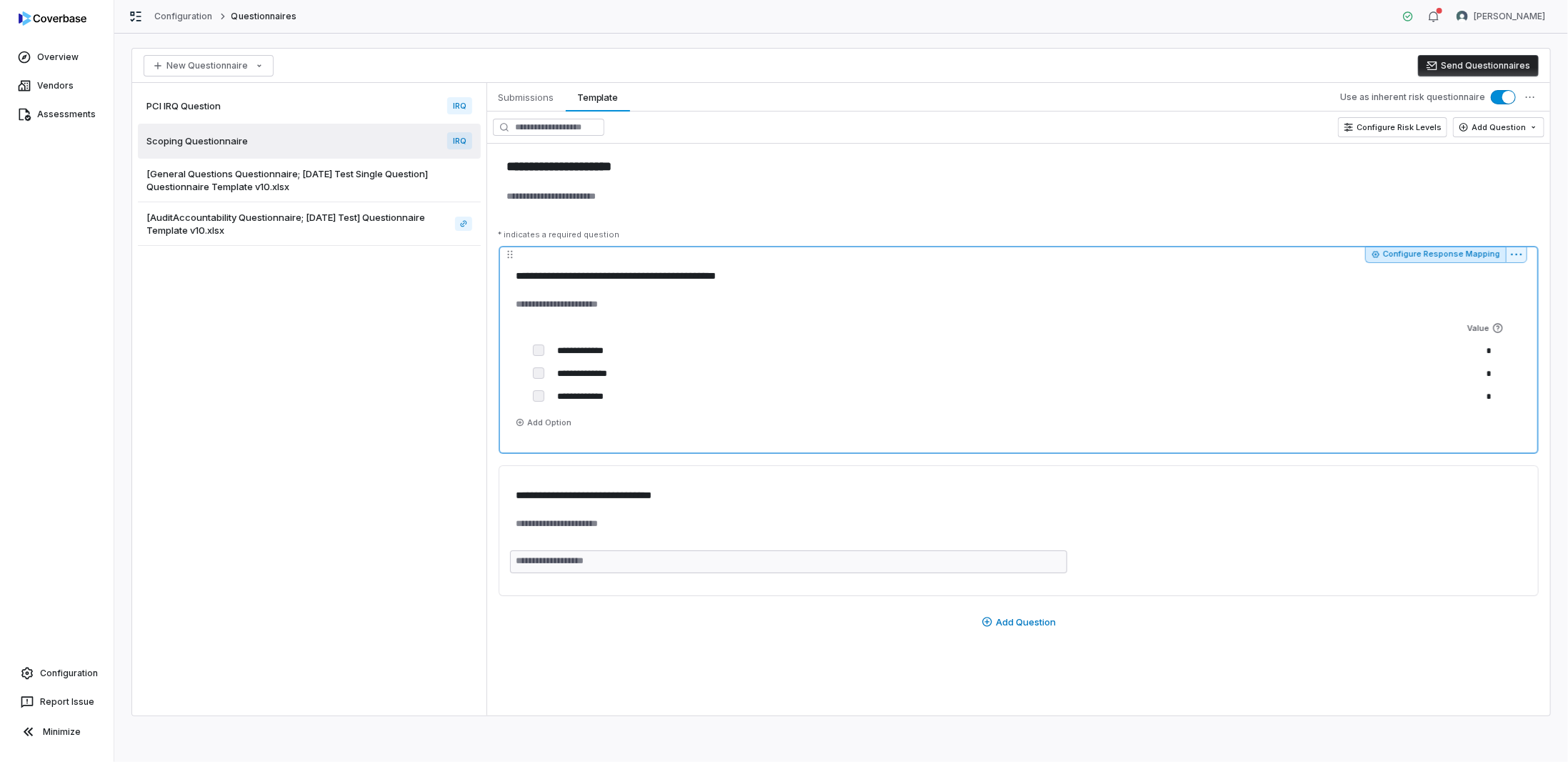
click at [1447, 257] on button "Configure Response Mapping" at bounding box center [1434, 254] width 141 height 17
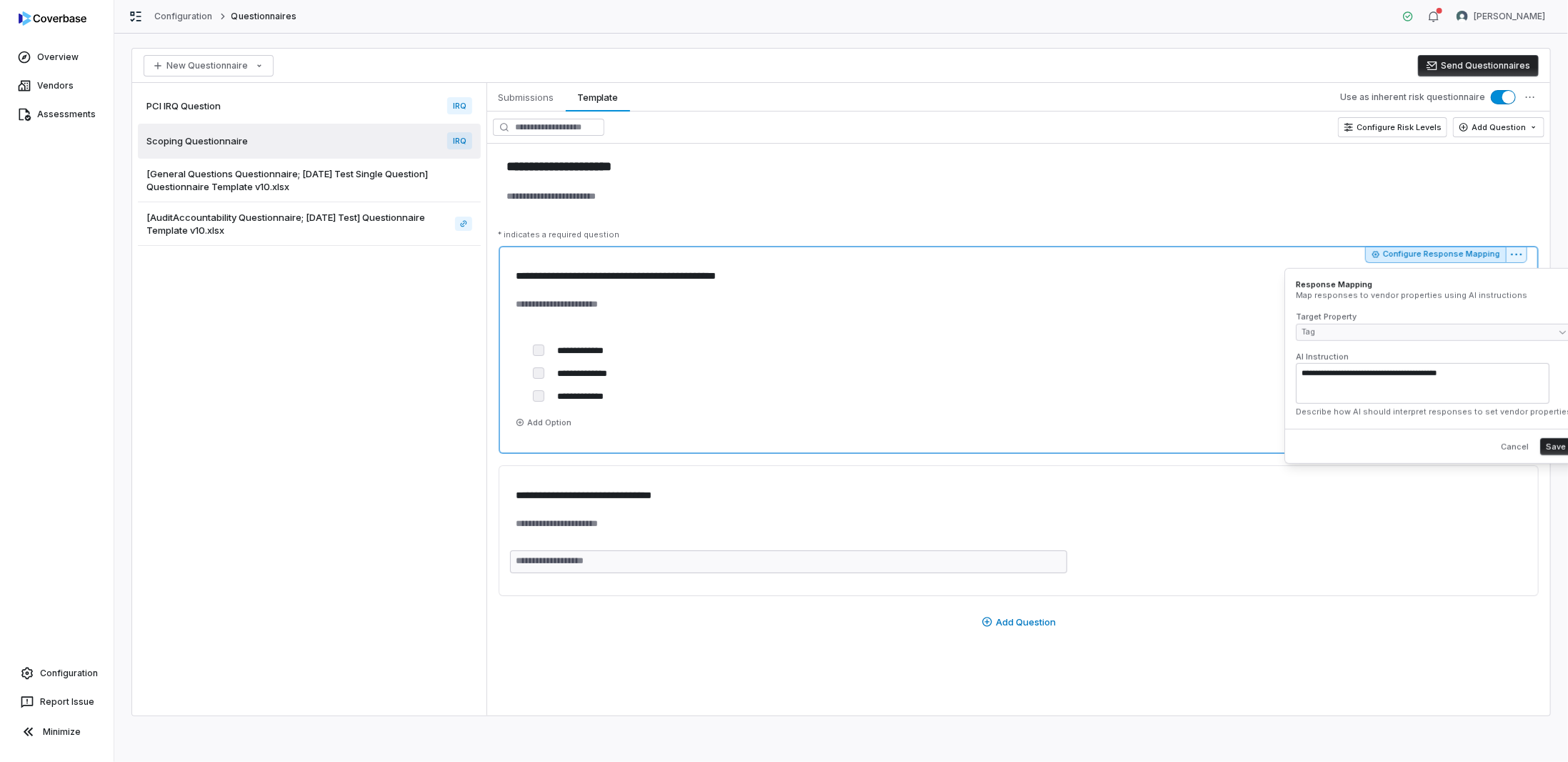
click at [1482, 435] on div "Cancel Save" at bounding box center [1433, 446] width 298 height 35
click at [1494, 441] on button "Cancel" at bounding box center [1513, 446] width 39 height 17
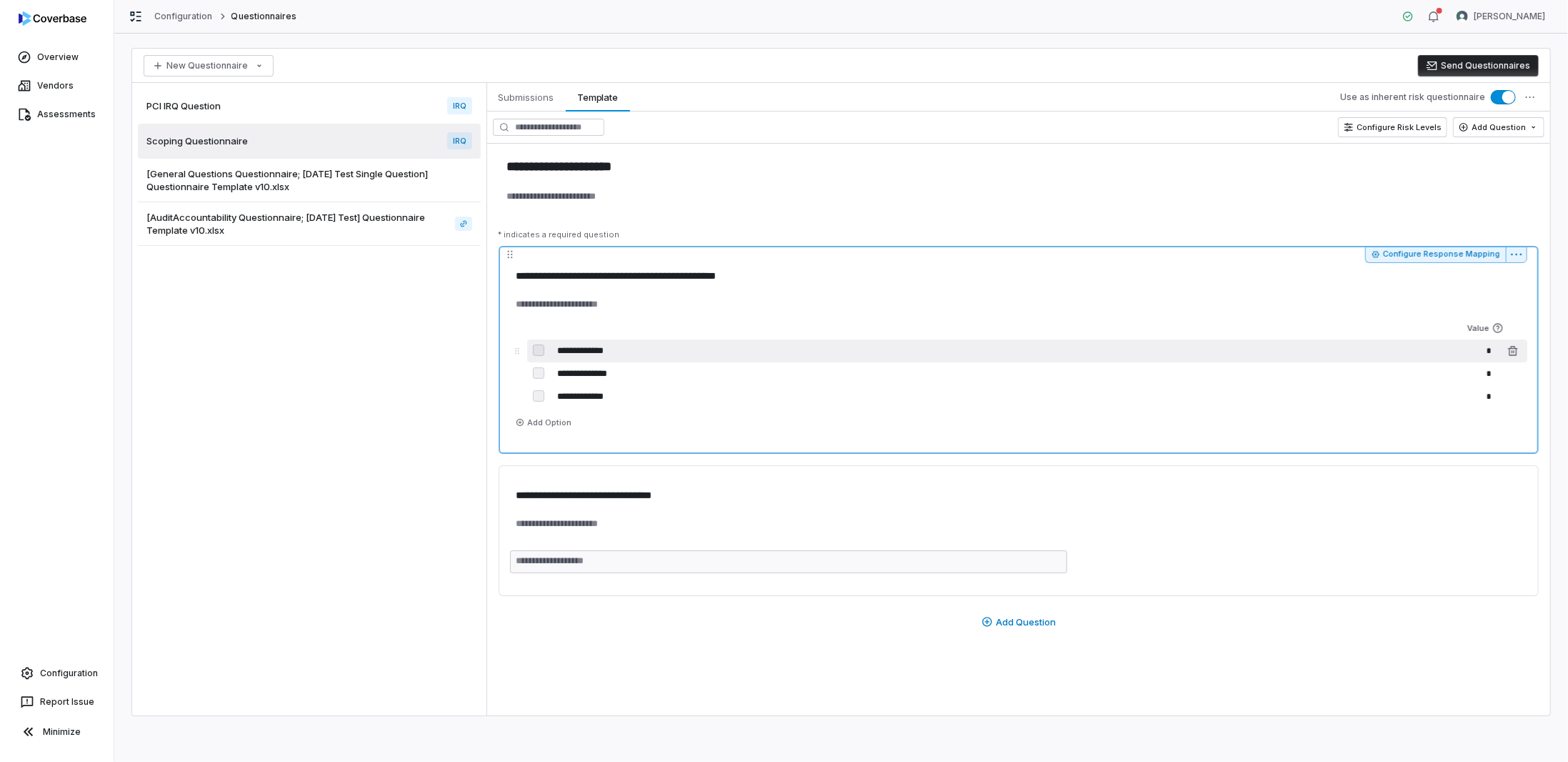
click at [569, 349] on input "**********" at bounding box center [991, 350] width 877 height 23
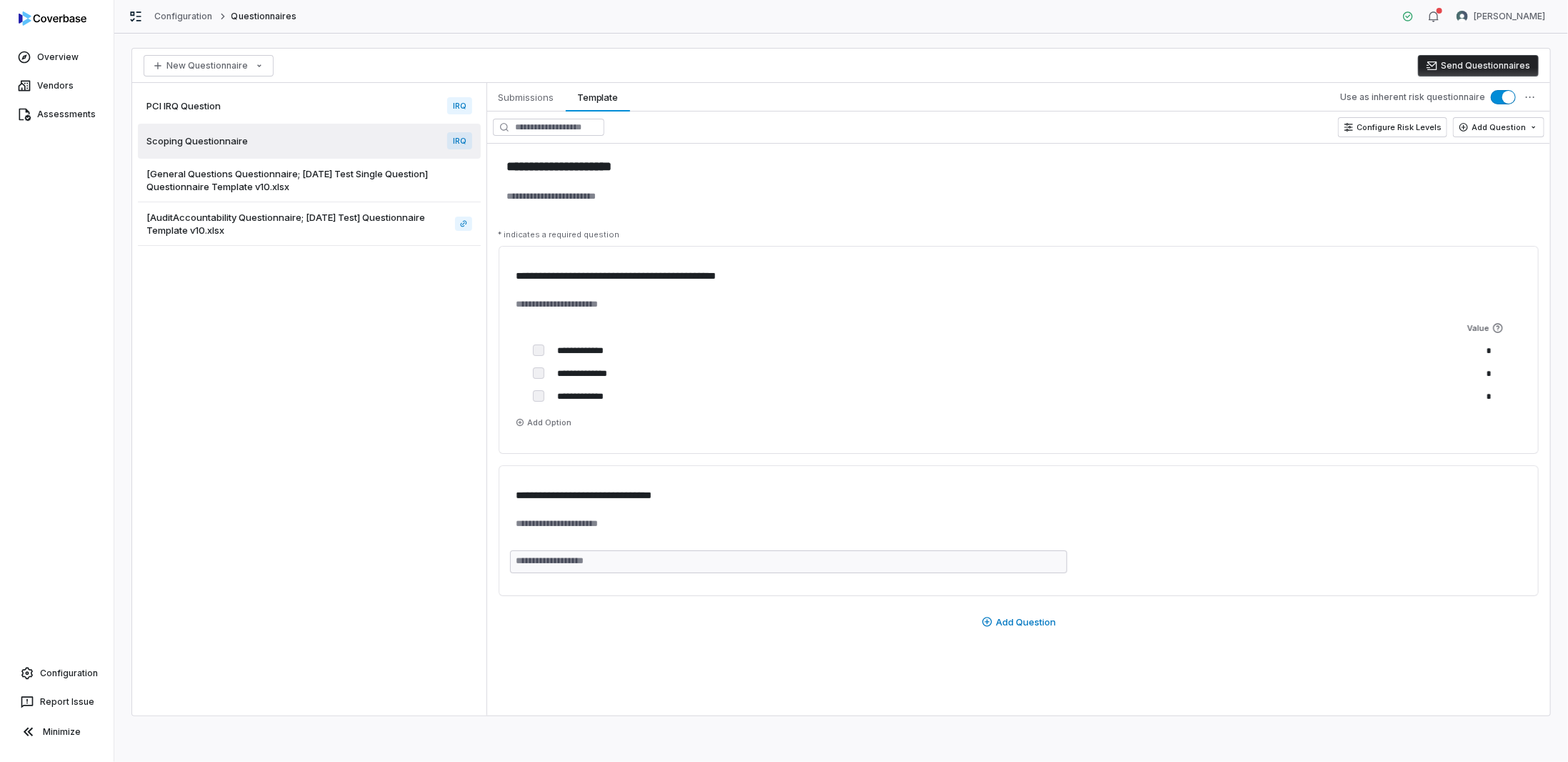
click at [178, 105] on span "PCI IRQ Question" at bounding box center [184, 105] width 75 height 13
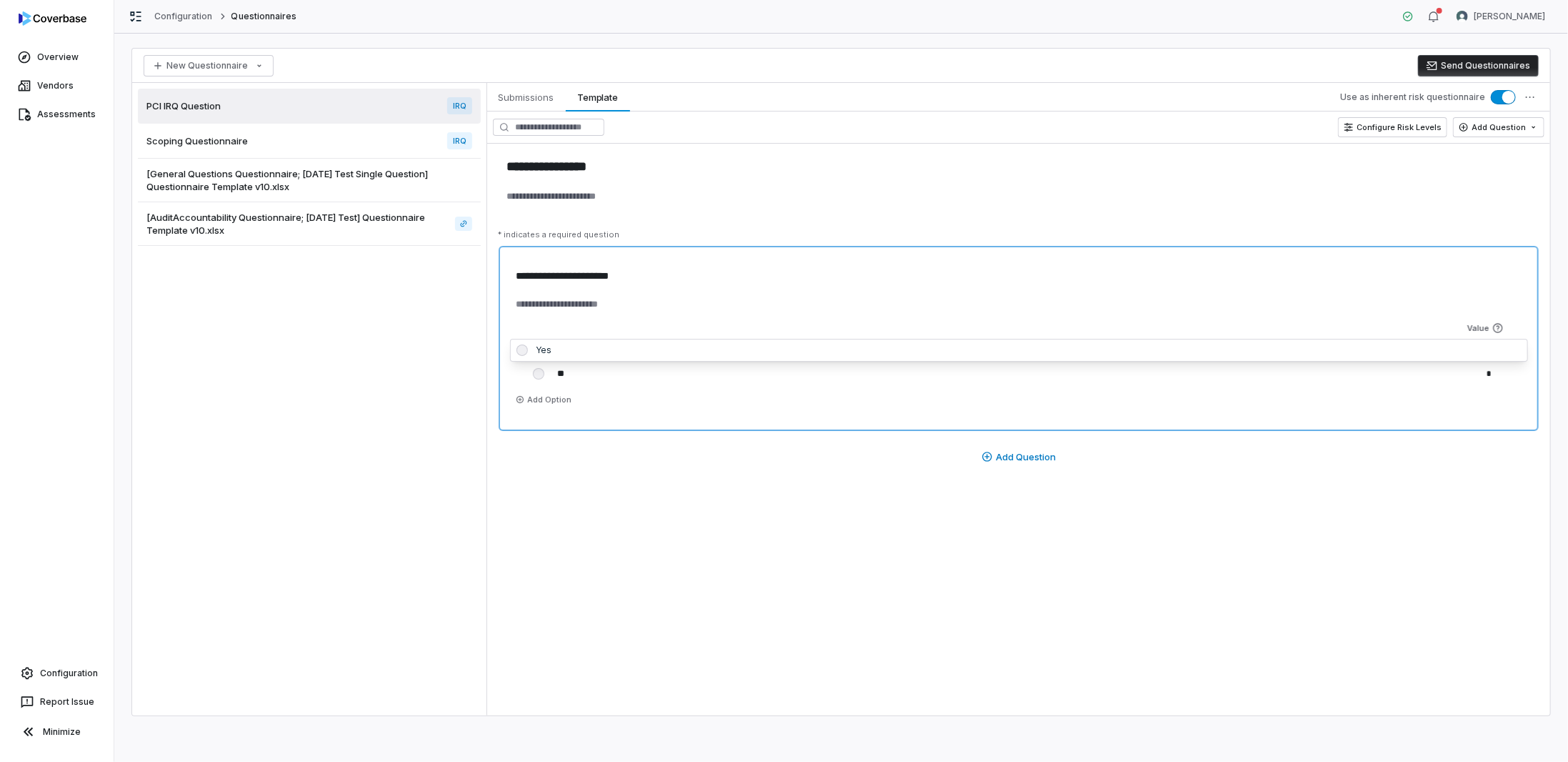
click at [522, 346] on body "**********" at bounding box center [784, 381] width 1568 height 762
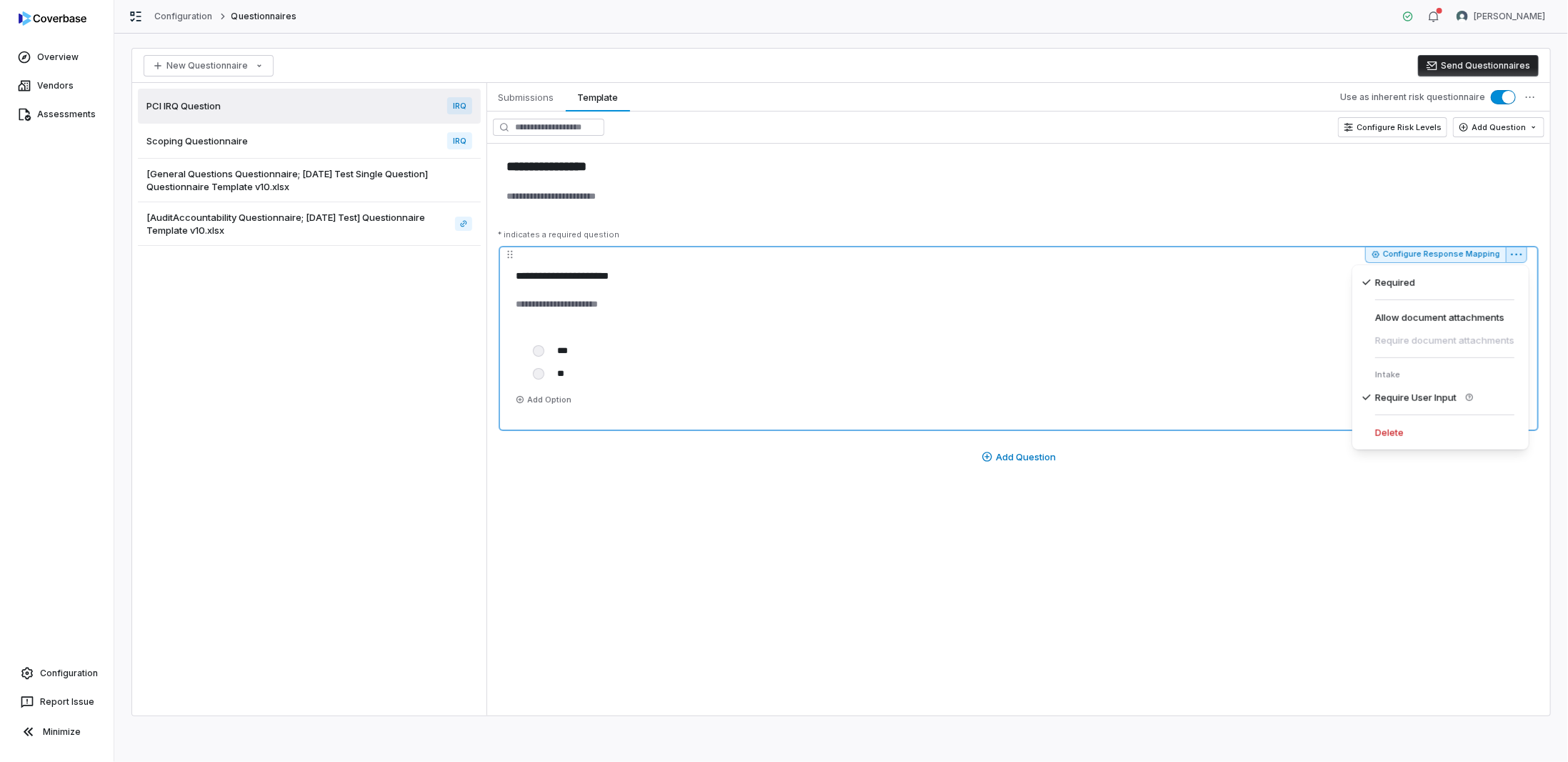
click at [1512, 251] on html "**********" at bounding box center [784, 381] width 1568 height 762
click at [1392, 498] on html "**********" at bounding box center [784, 381] width 1568 height 762
click at [1490, 254] on button "Configure Response Mapping" at bounding box center [1434, 254] width 141 height 17
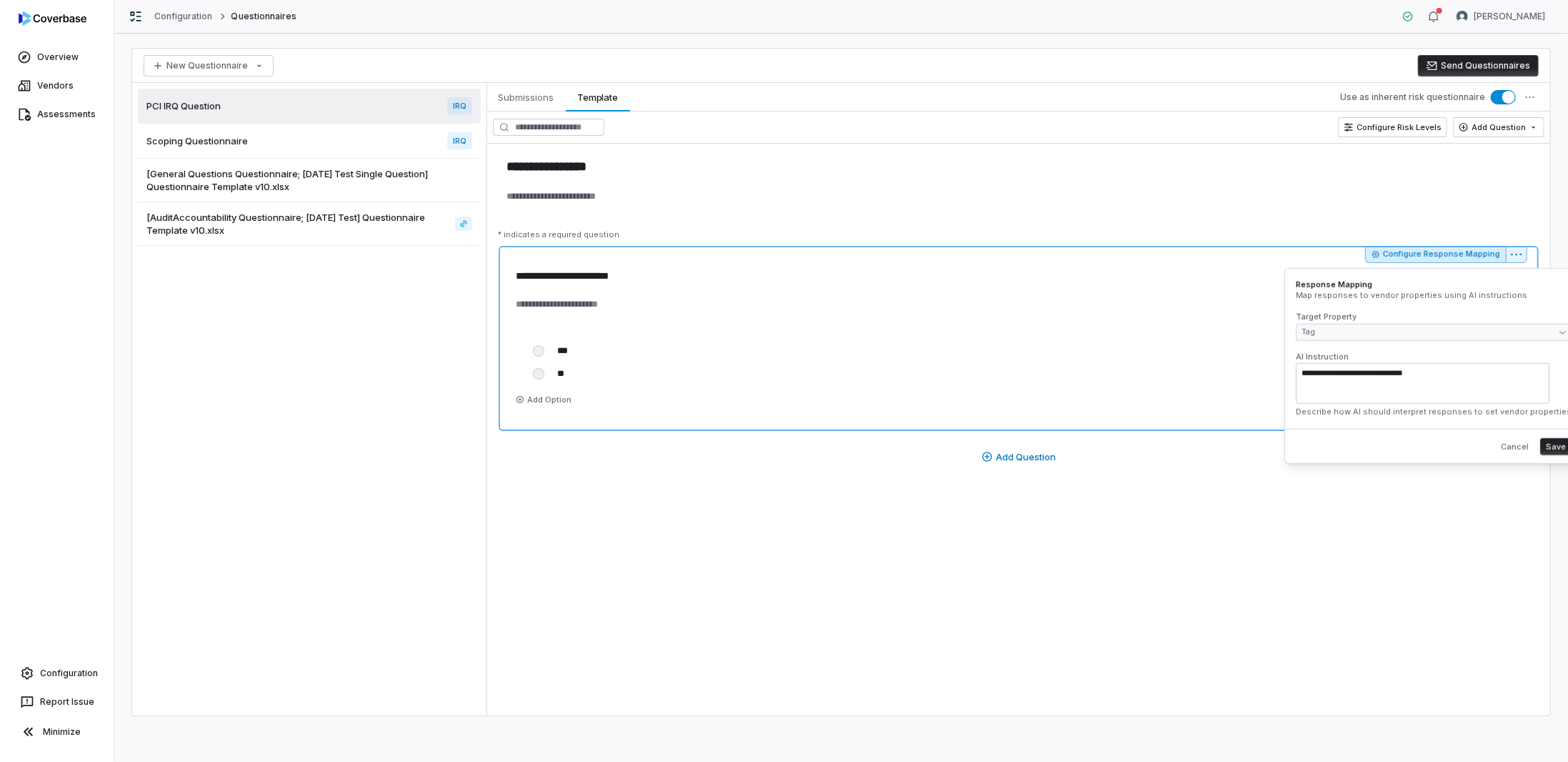
click at [1428, 377] on textarea "**********" at bounding box center [1422, 383] width 254 height 41
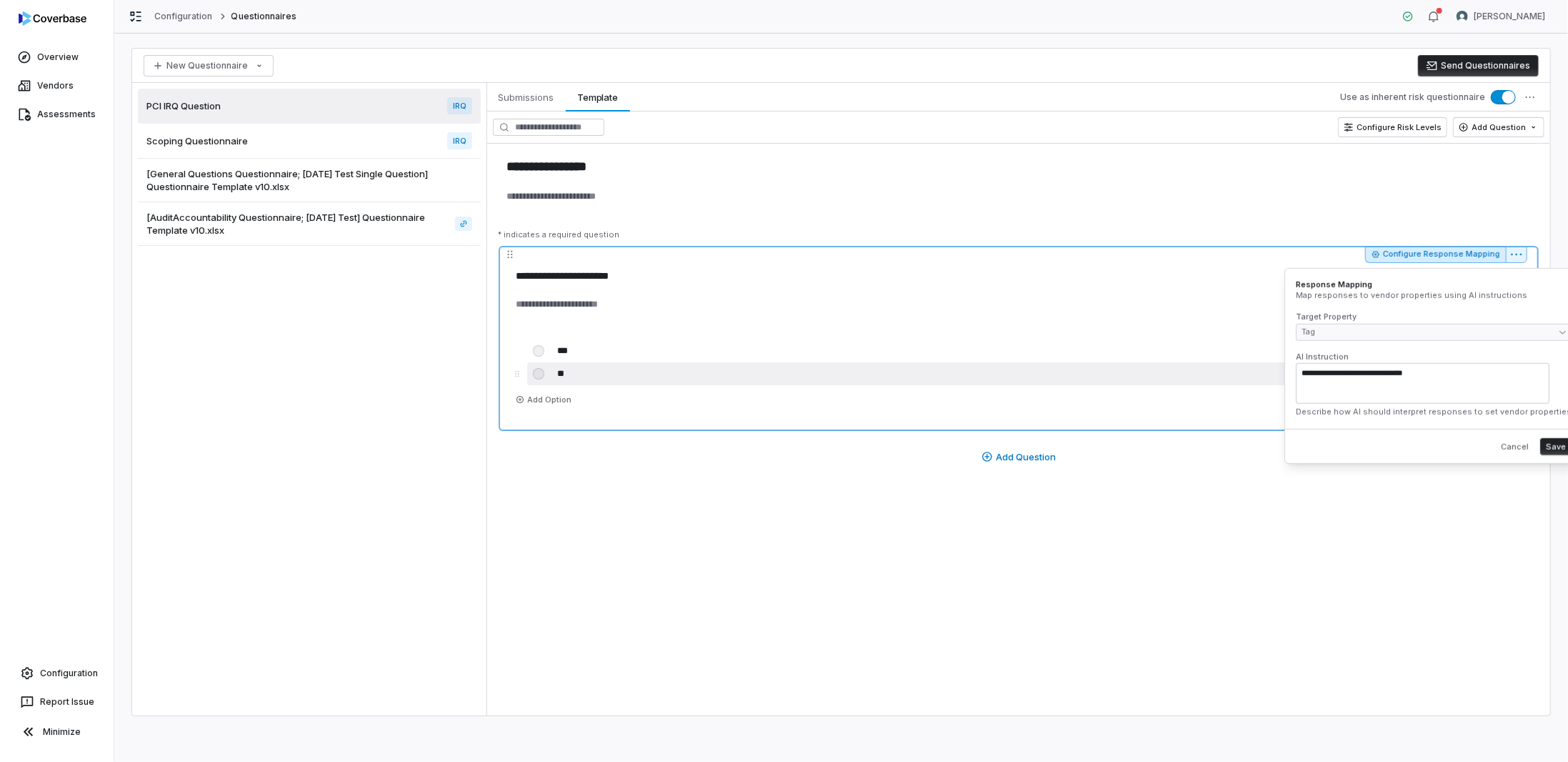
drag, startPoint x: 1451, startPoint y: 373, endPoint x: 1272, endPoint y: 371, distance: 179.0
click at [1272, 371] on body "**********" at bounding box center [784, 381] width 1568 height 762
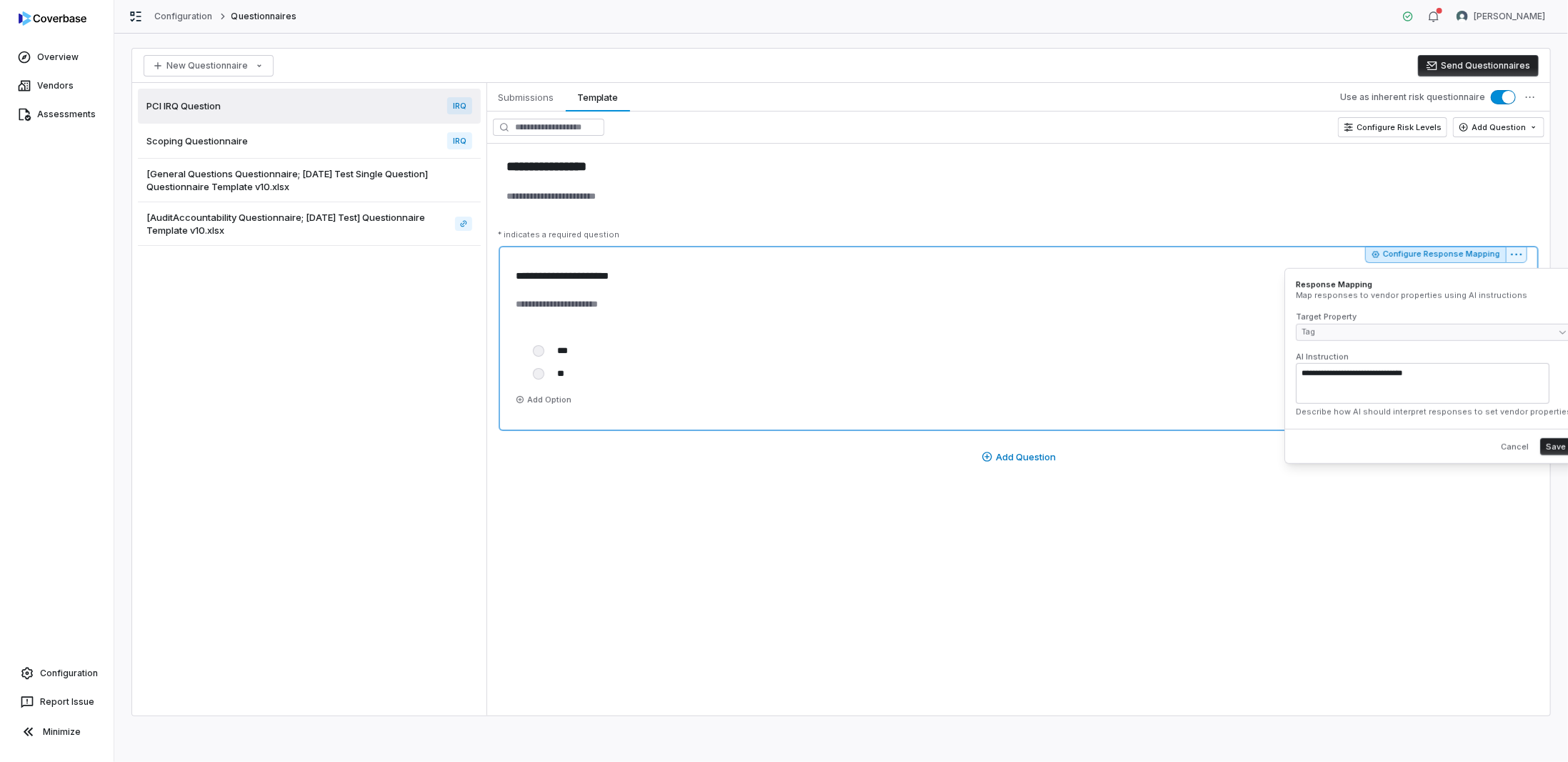
click at [1542, 445] on button "Save" at bounding box center [1555, 446] width 32 height 17
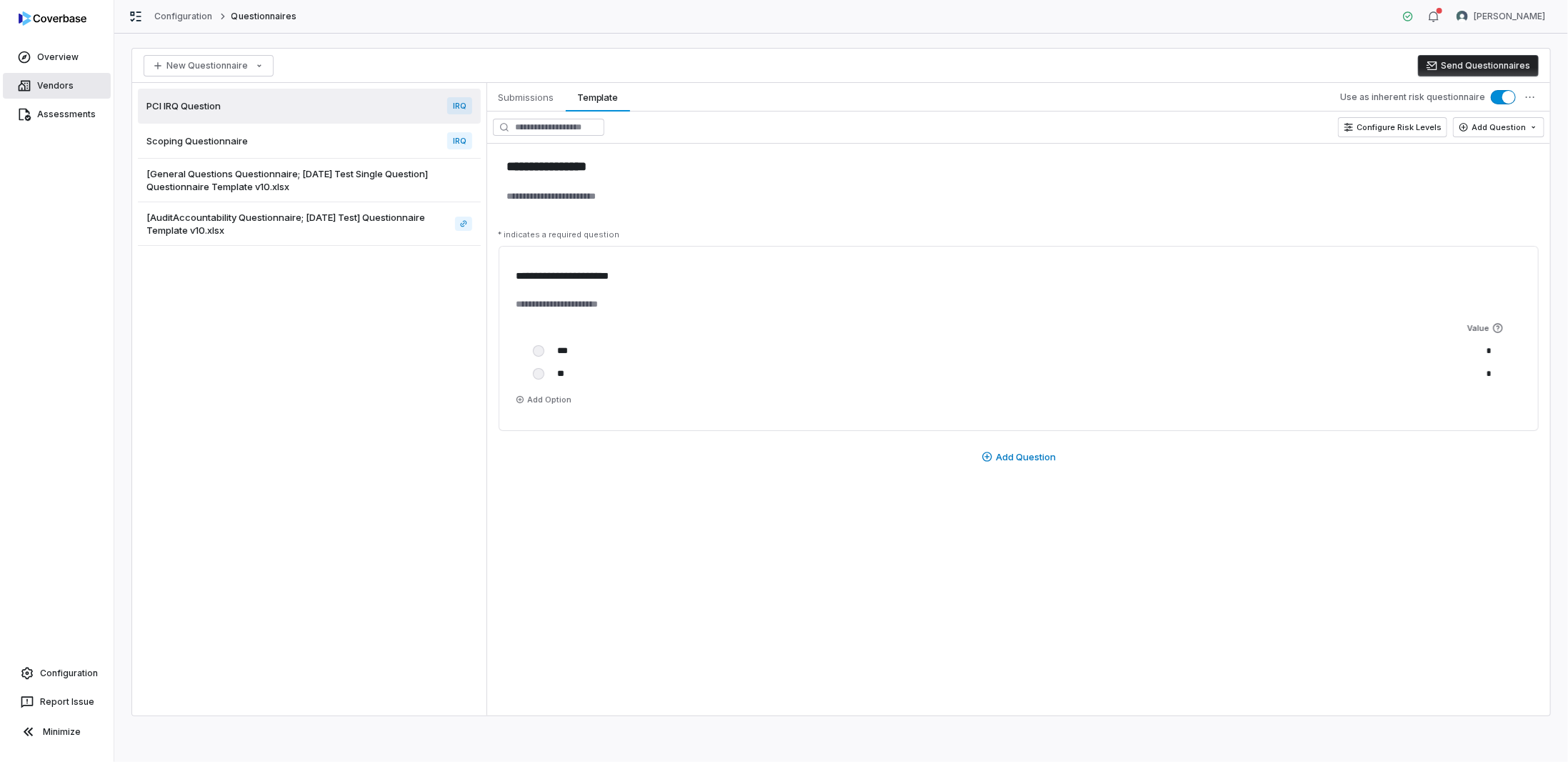
click at [35, 82] on link "Vendors" at bounding box center [56, 85] width 108 height 25
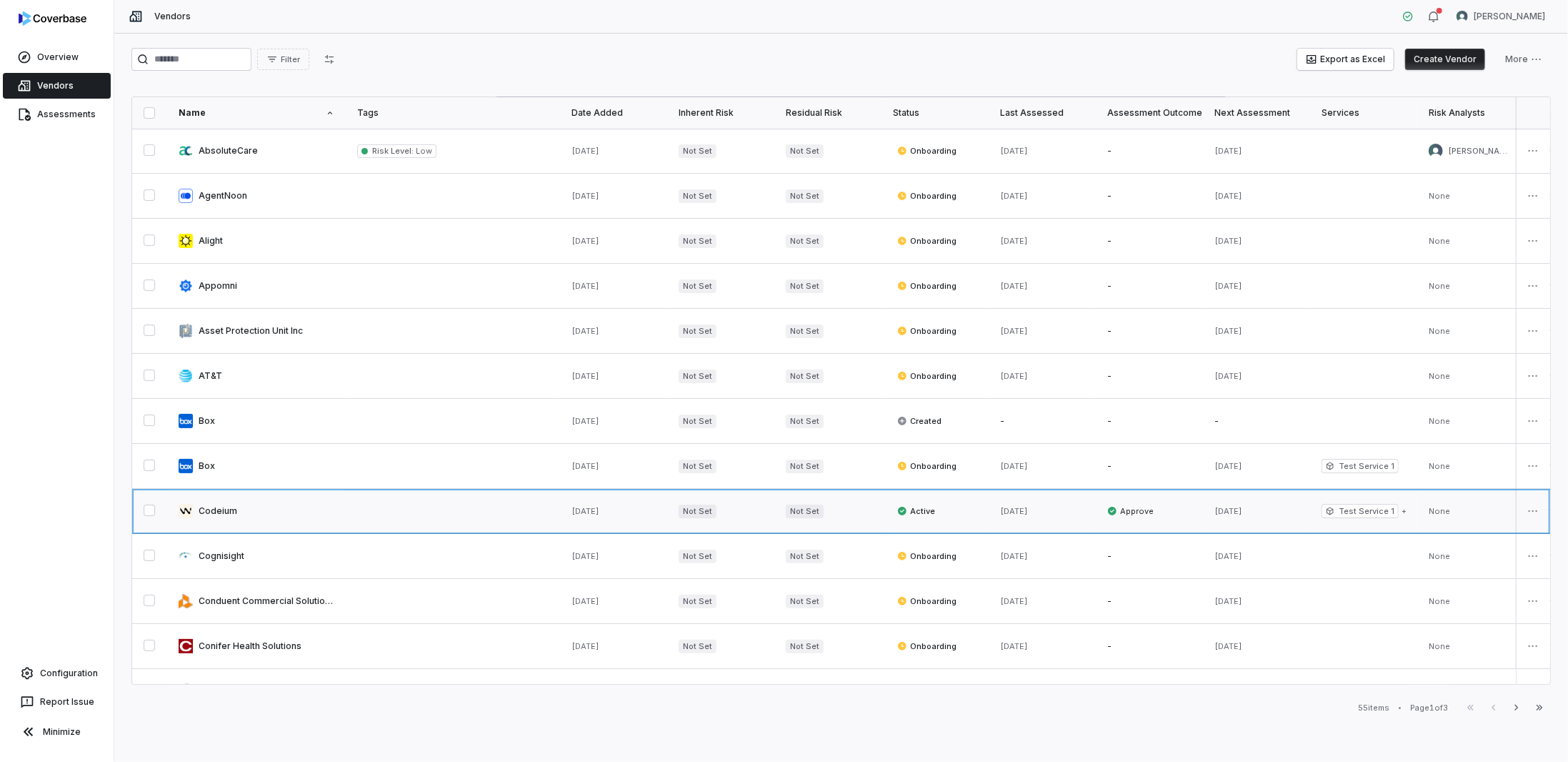
click at [213, 510] on link at bounding box center [256, 510] width 178 height 45
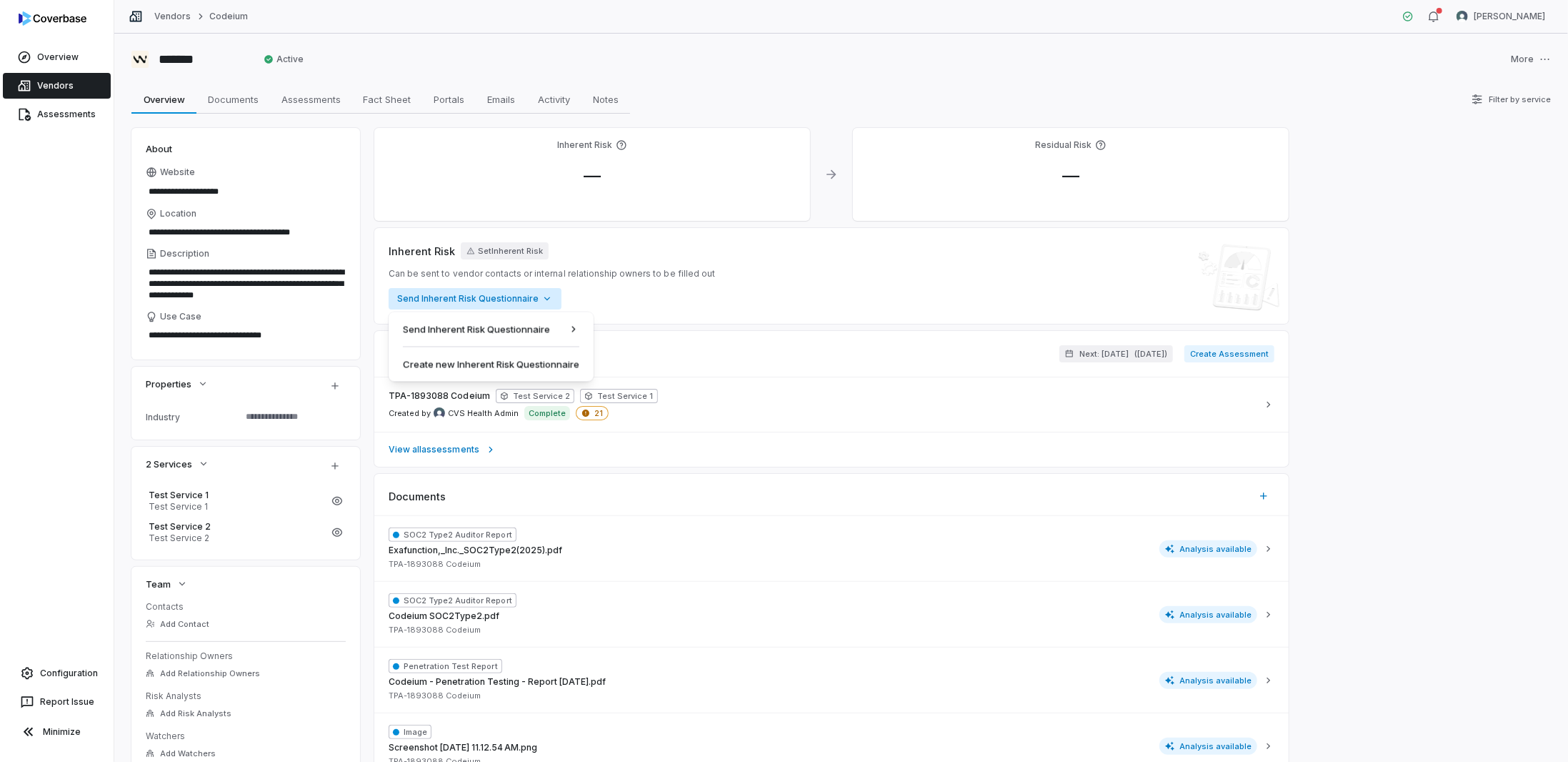
click at [486, 299] on html "**********" at bounding box center [784, 381] width 1568 height 762
click at [637, 333] on div "PCI IRQ Question 1 question" at bounding box center [676, 331] width 127 height 15
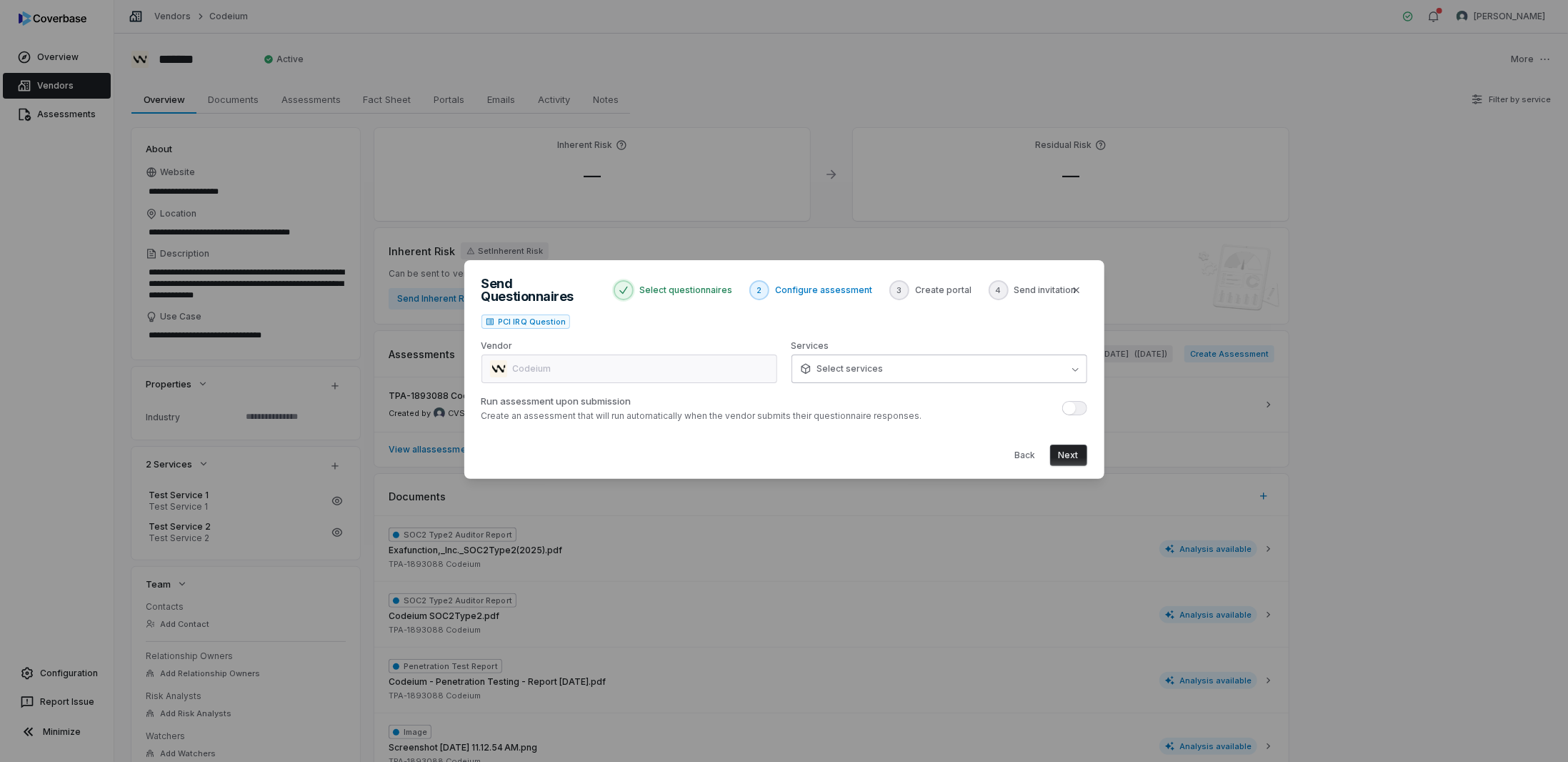
click at [888, 361] on button "Select services" at bounding box center [939, 368] width 295 height 28
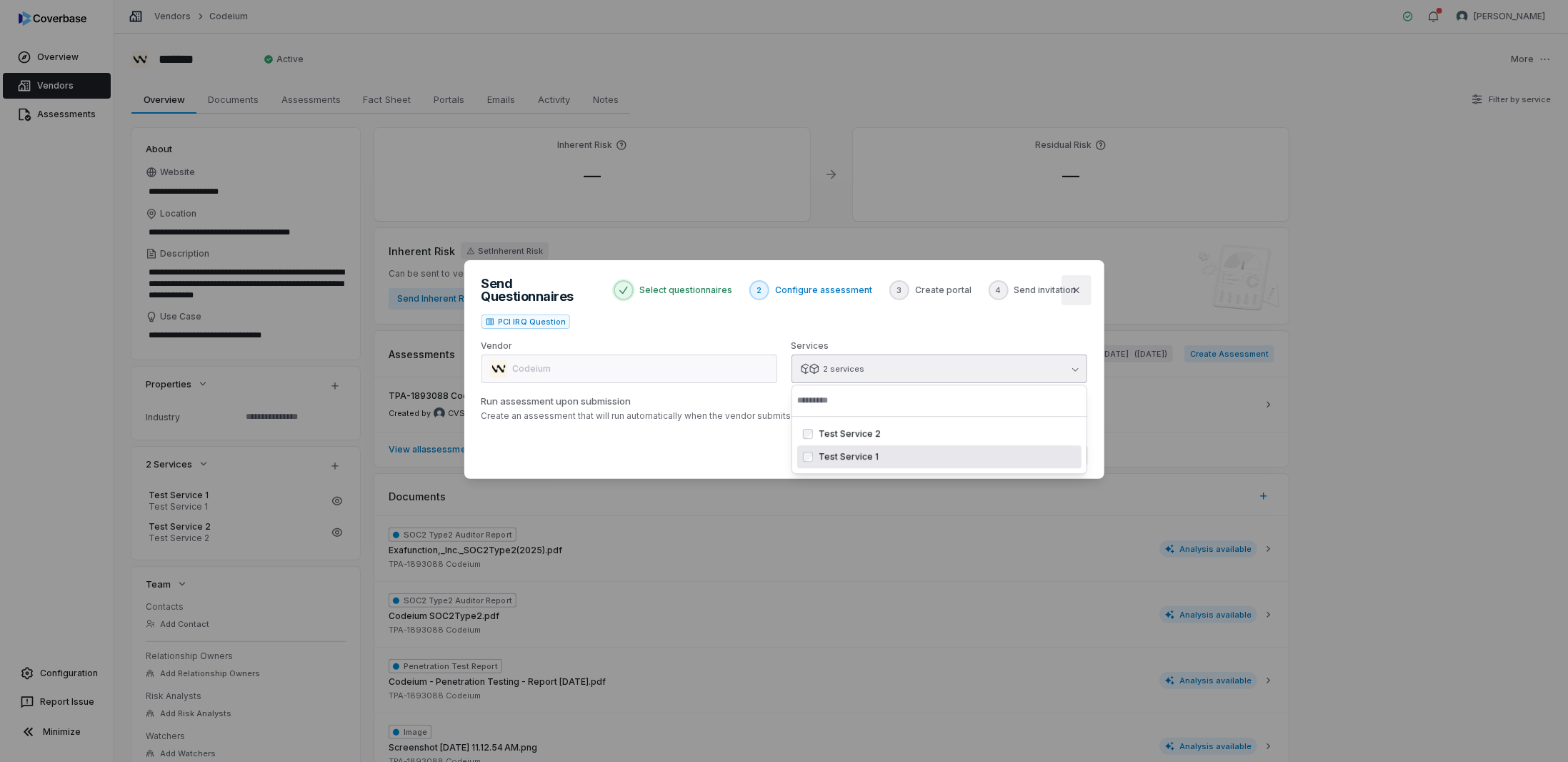
click at [1082, 281] on button "Close" at bounding box center [1076, 289] width 30 height 30
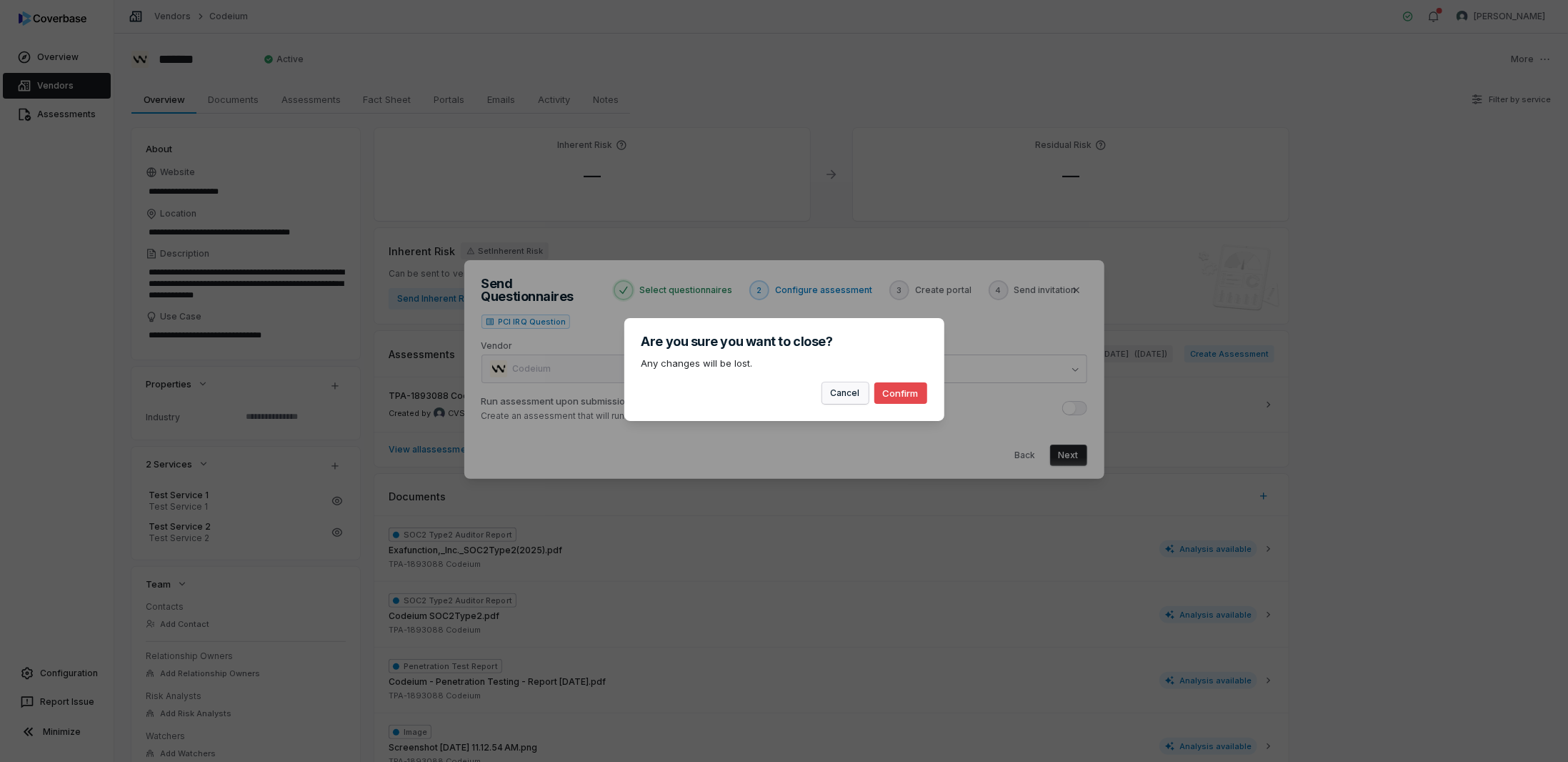
click at [845, 392] on button "Cancel" at bounding box center [844, 393] width 46 height 22
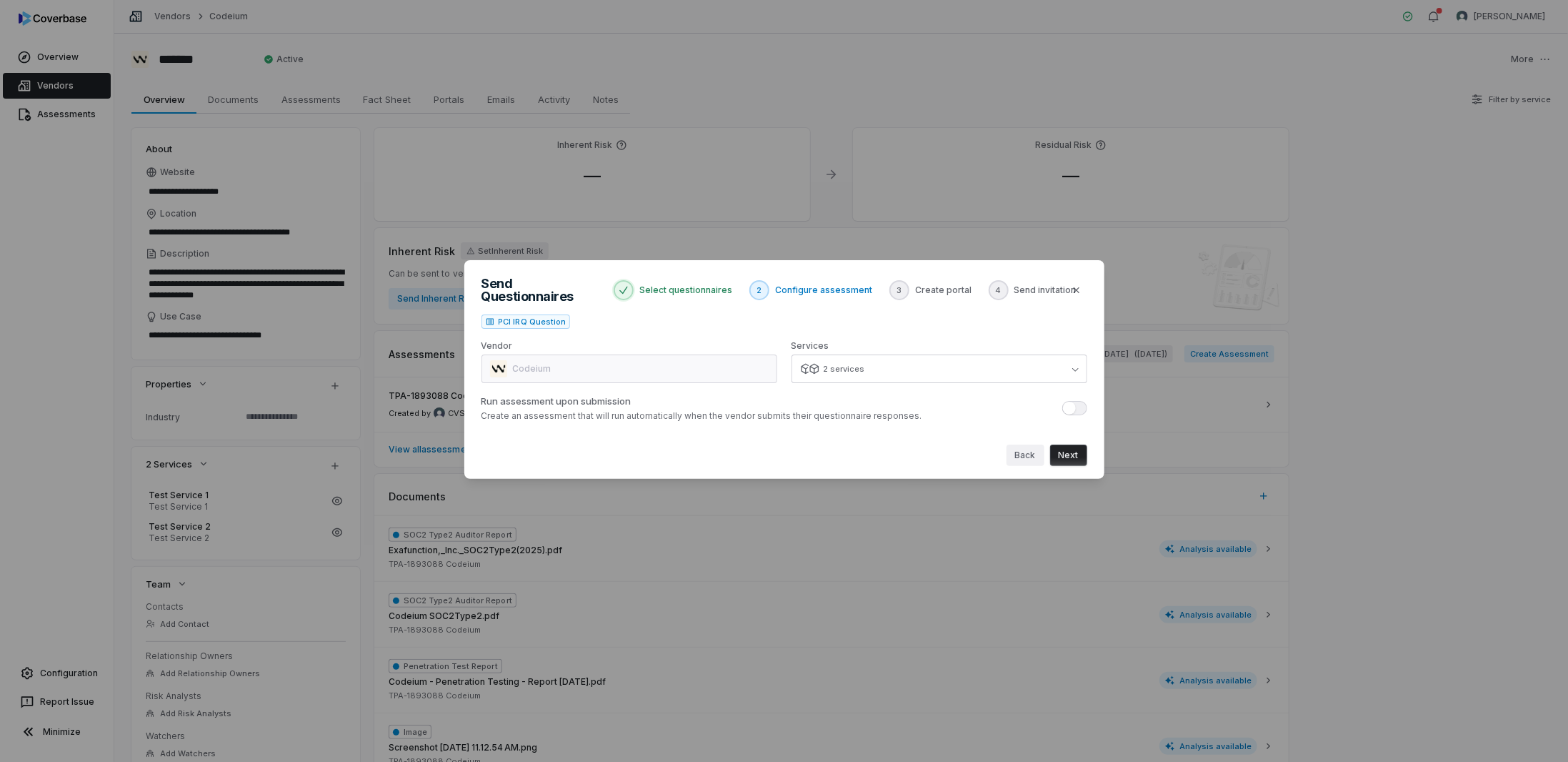
click at [1024, 452] on button "Back" at bounding box center [1025, 456] width 38 height 22
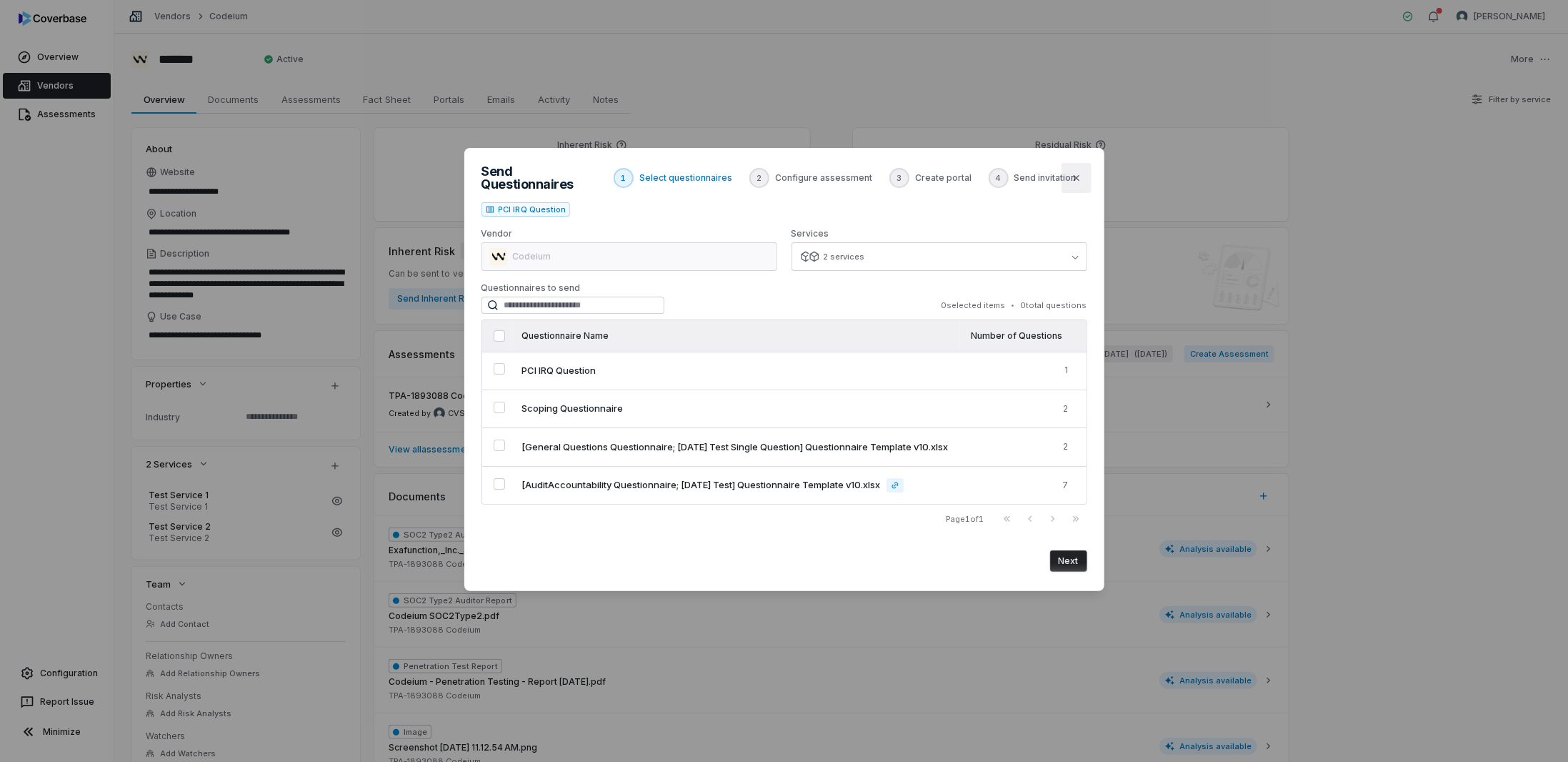
click at [1074, 178] on icon "button" at bounding box center [1076, 177] width 12 height 12
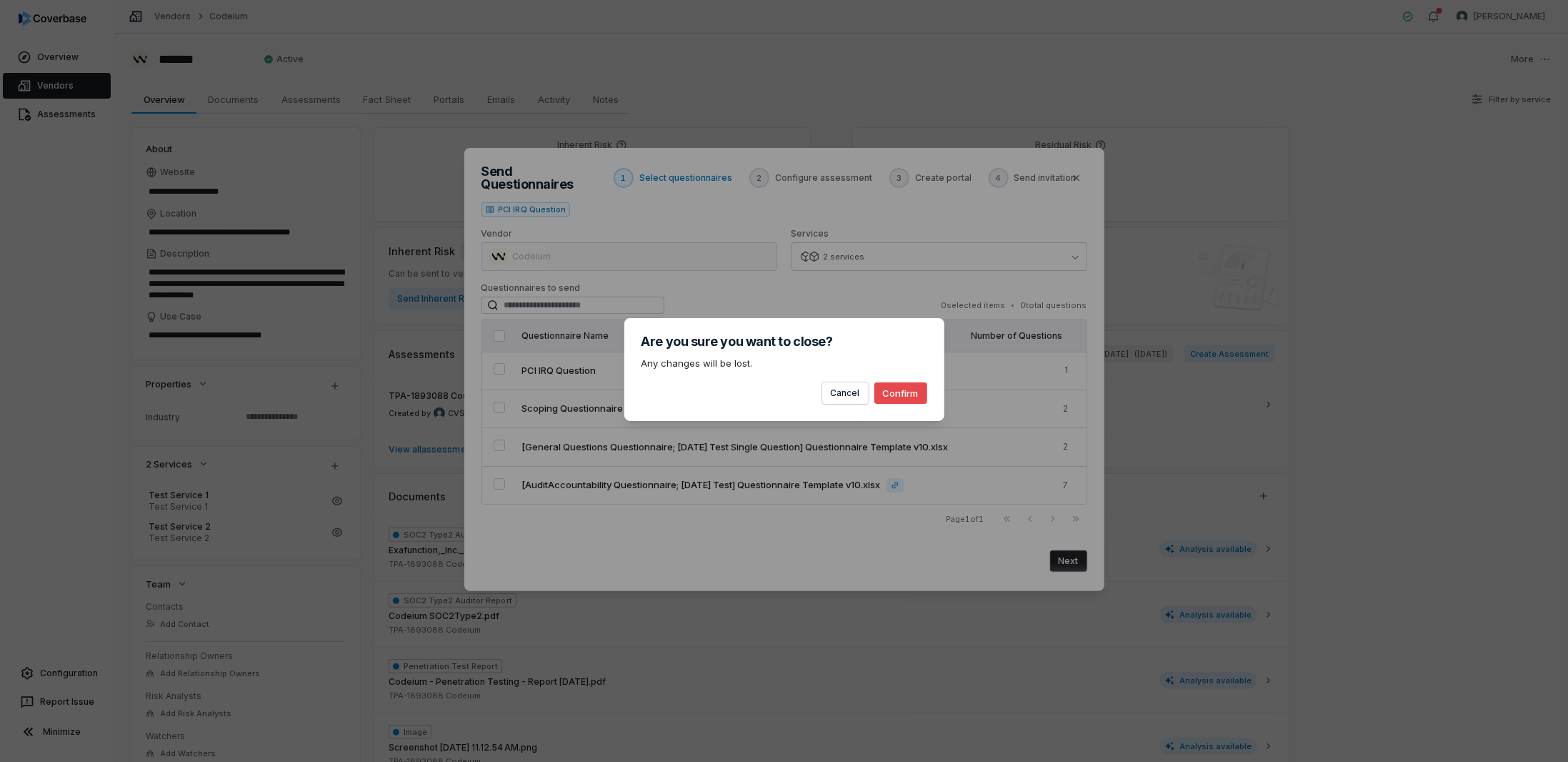
click at [886, 391] on button "Confirm" at bounding box center [901, 393] width 53 height 22
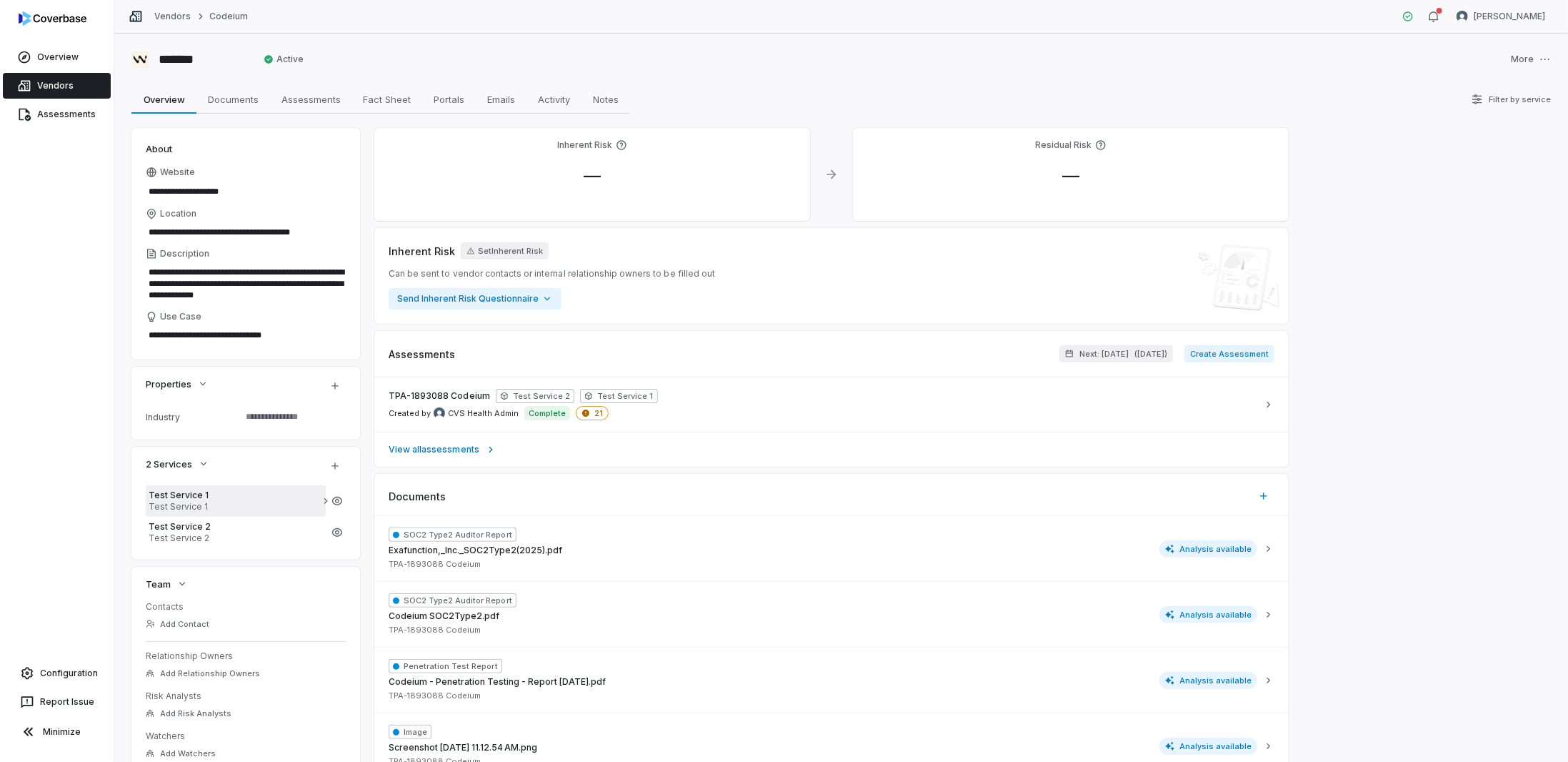
click at [157, 505] on span "Test Service 1" at bounding box center [235, 506] width 175 height 12
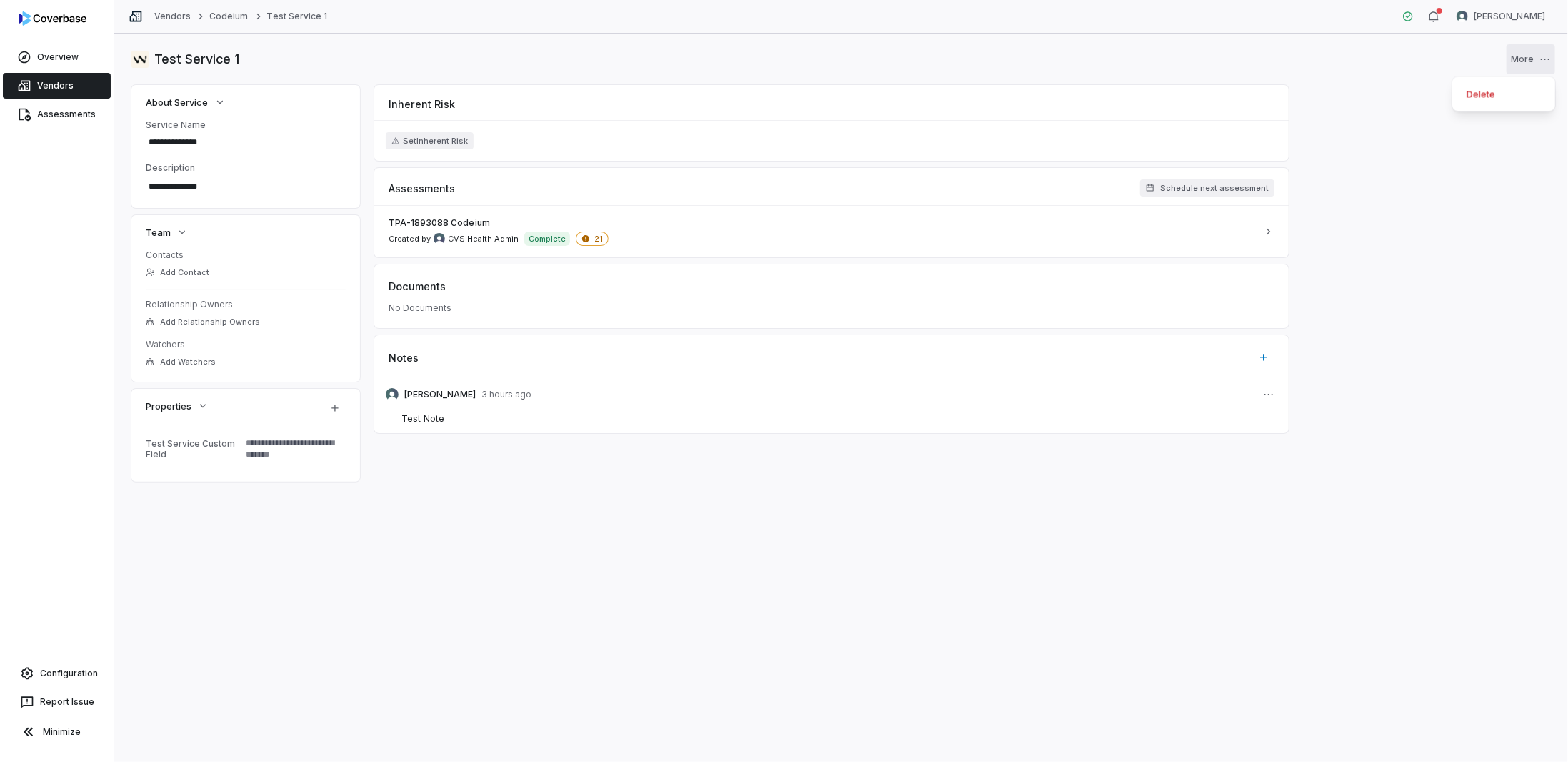
click at [1534, 58] on html "**********" at bounding box center [784, 381] width 1568 height 762
click at [1303, 74] on html "**********" at bounding box center [784, 381] width 1568 height 762
click at [275, 456] on textarea at bounding box center [290, 448] width 100 height 32
click at [235, 13] on link "Codeium" at bounding box center [228, 16] width 38 height 12
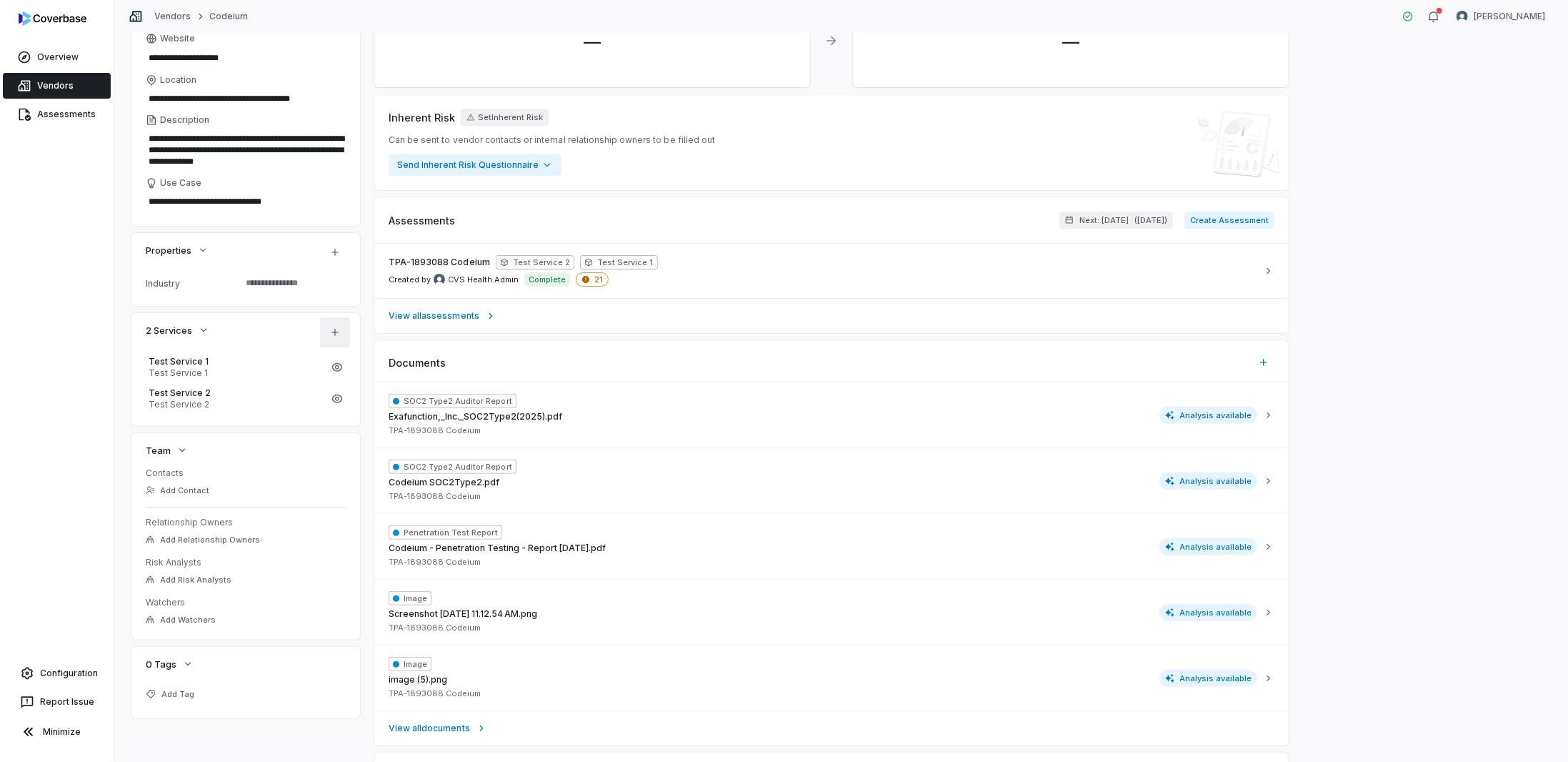
scroll to position [215, 0]
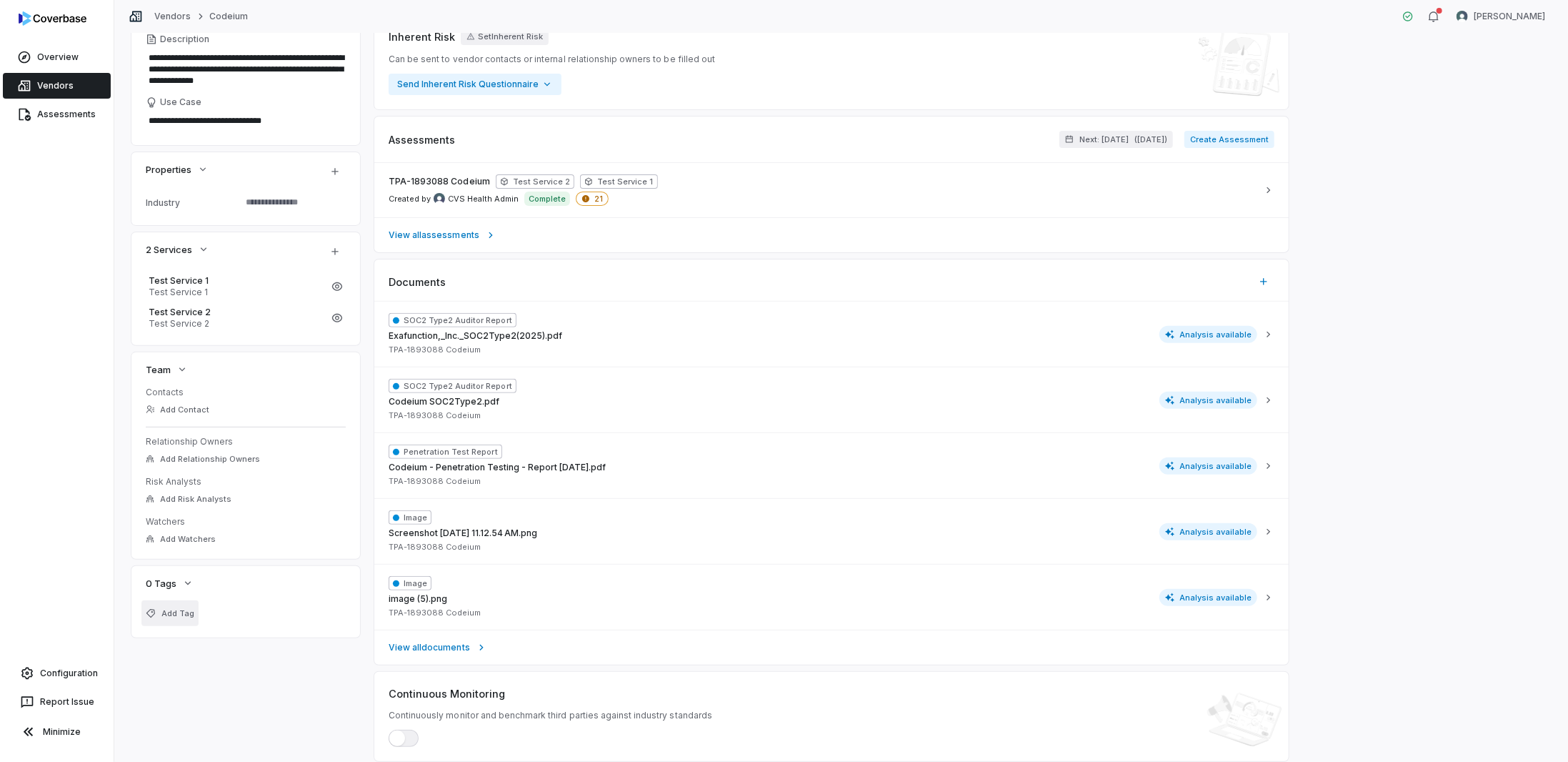
click at [178, 608] on span "Add Tag" at bounding box center [178, 614] width 33 height 11
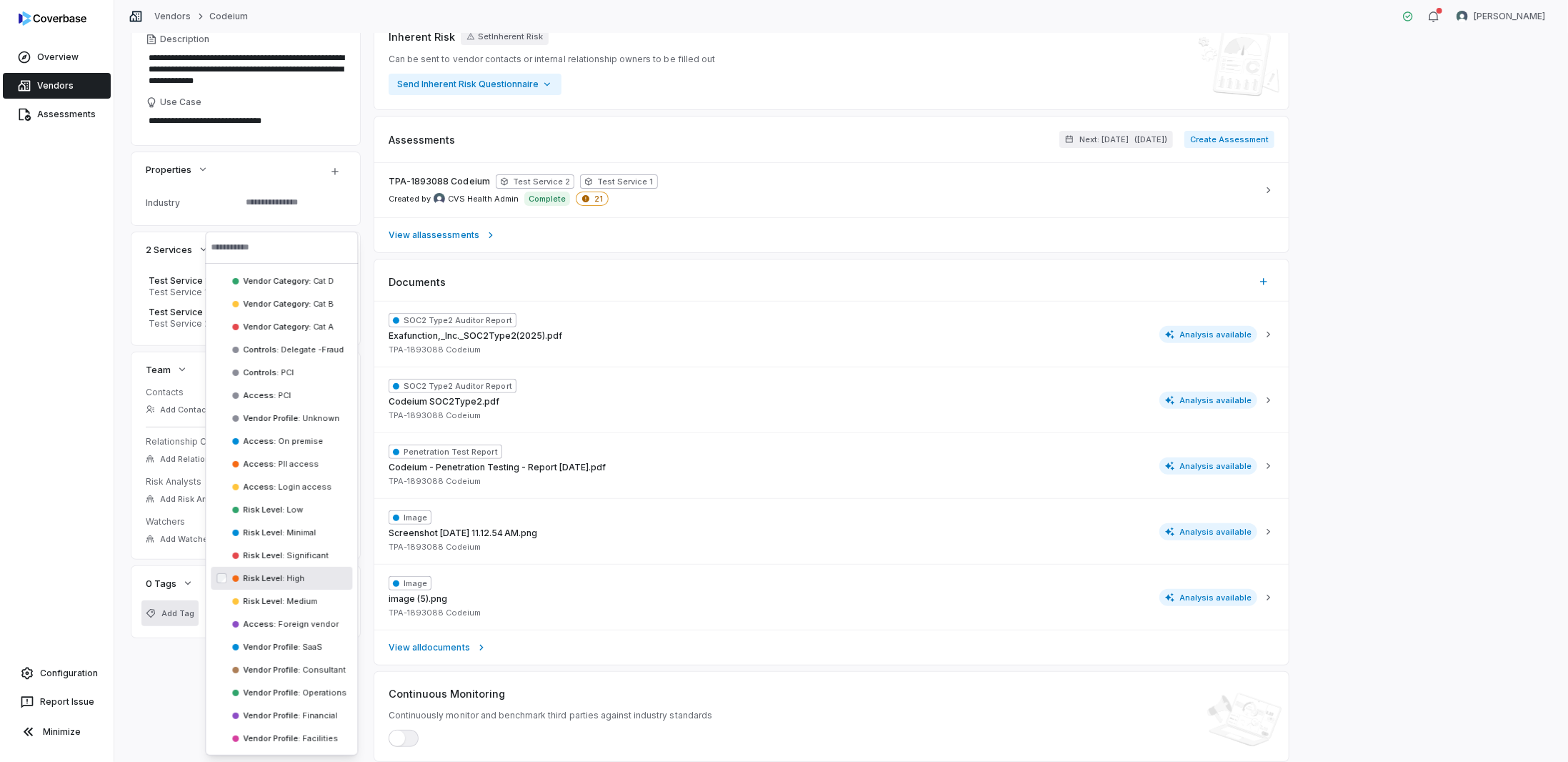
click at [126, 721] on div "**********" at bounding box center [841, 397] width 1453 height 728
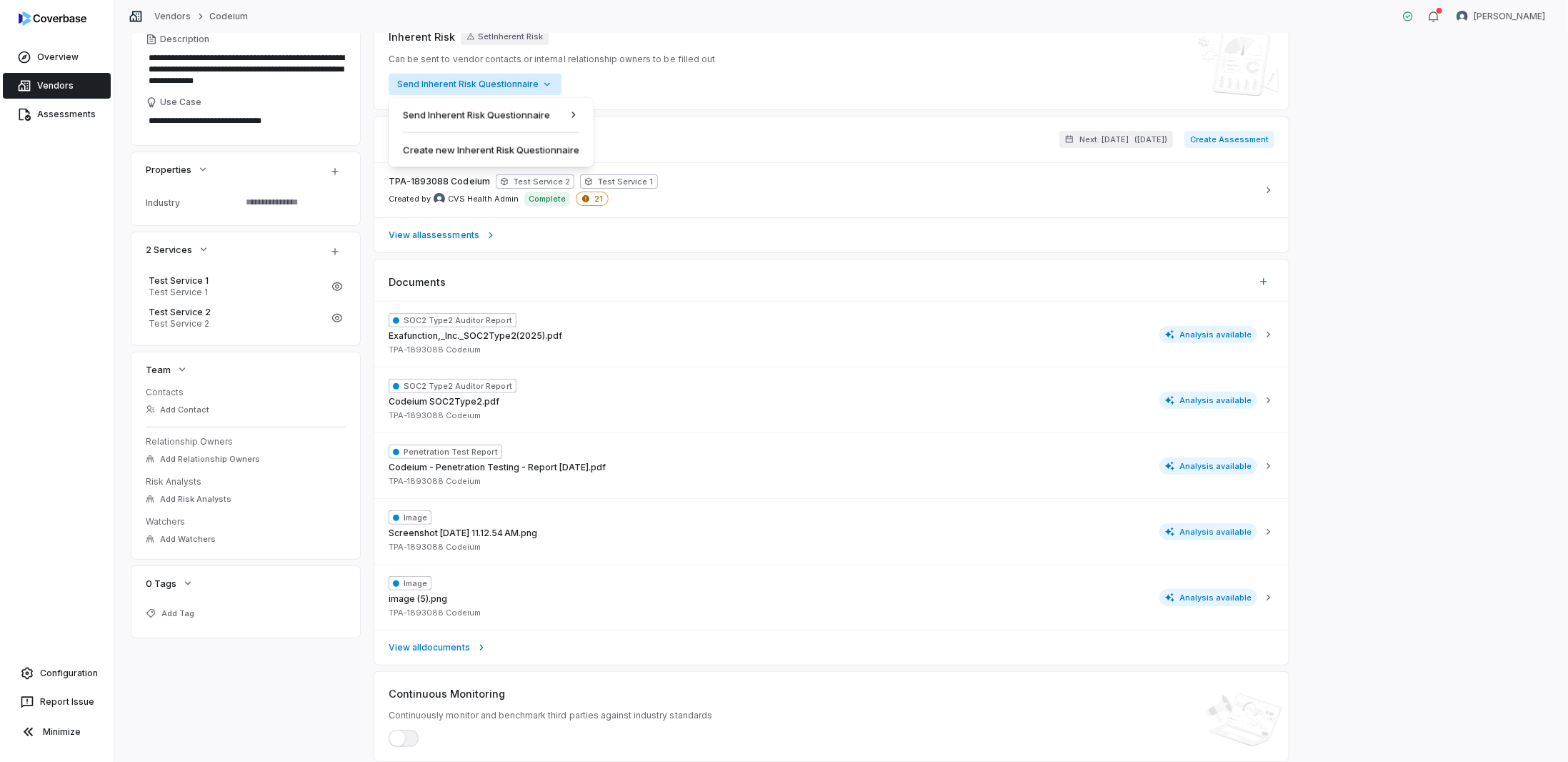
click at [488, 91] on html "**********" at bounding box center [784, 381] width 1568 height 762
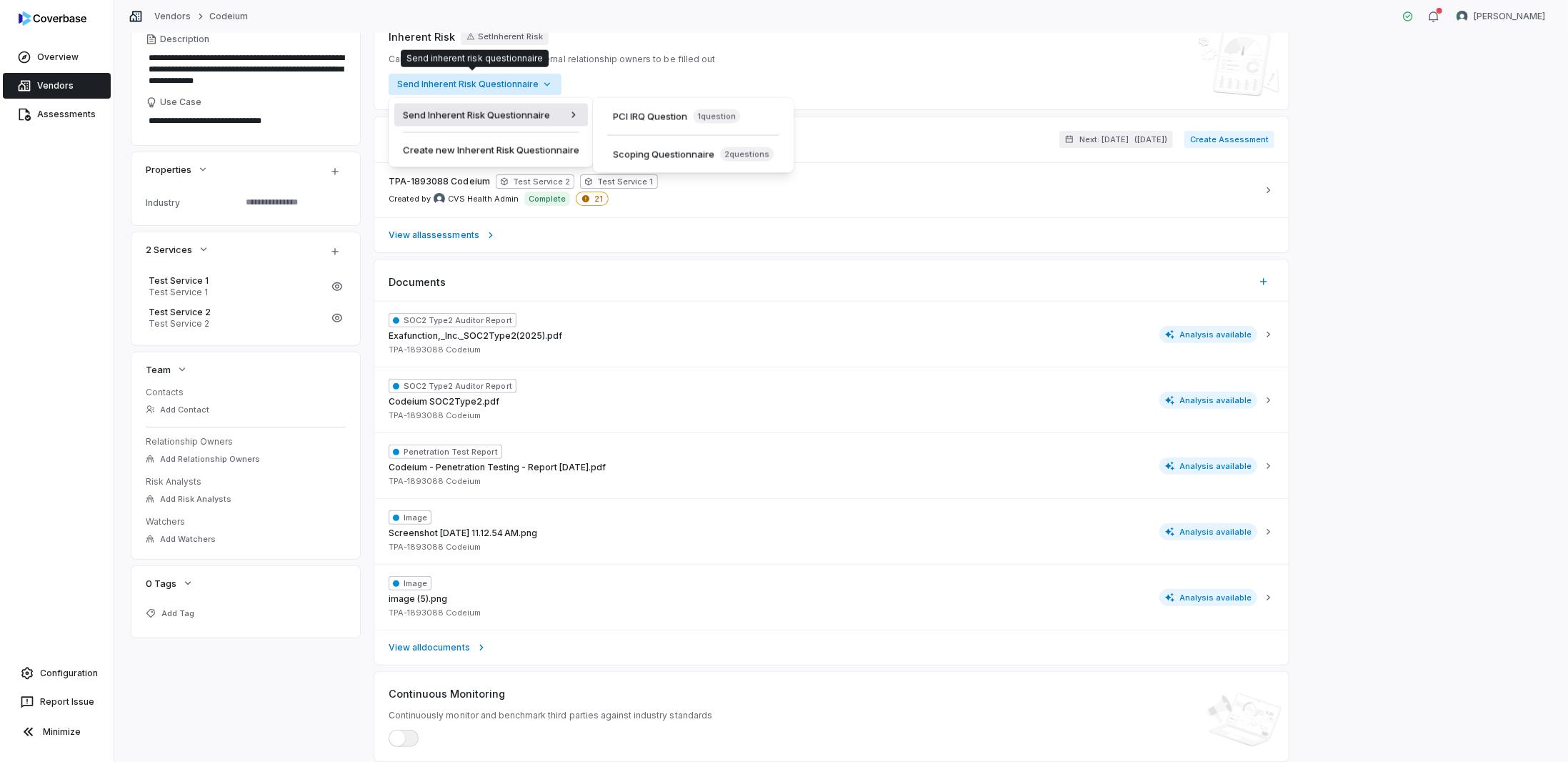
type textarea "*"
click at [701, 115] on span "1 question" at bounding box center [716, 116] width 47 height 15
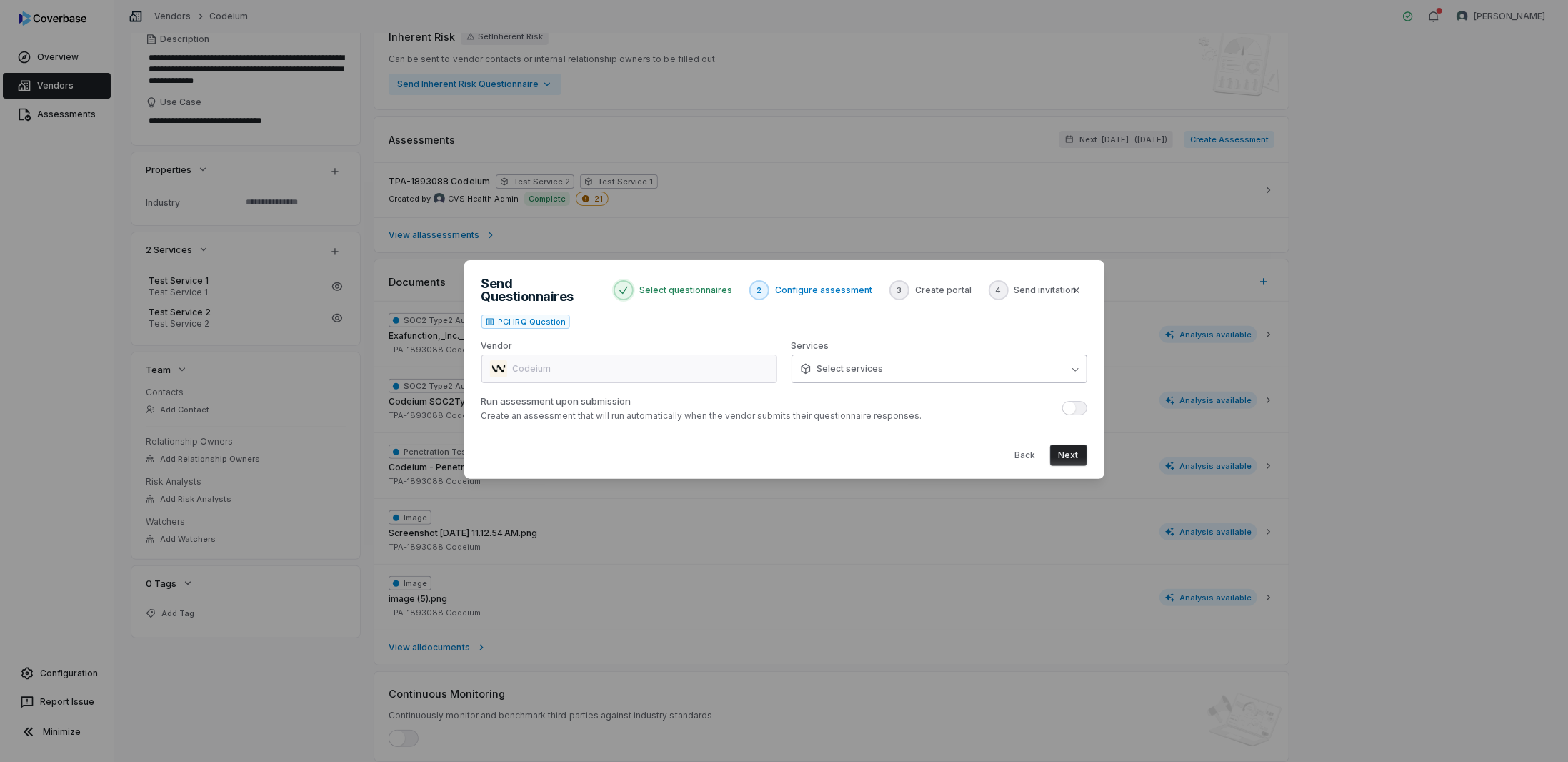
click at [832, 372] on button "Select services" at bounding box center [939, 368] width 295 height 28
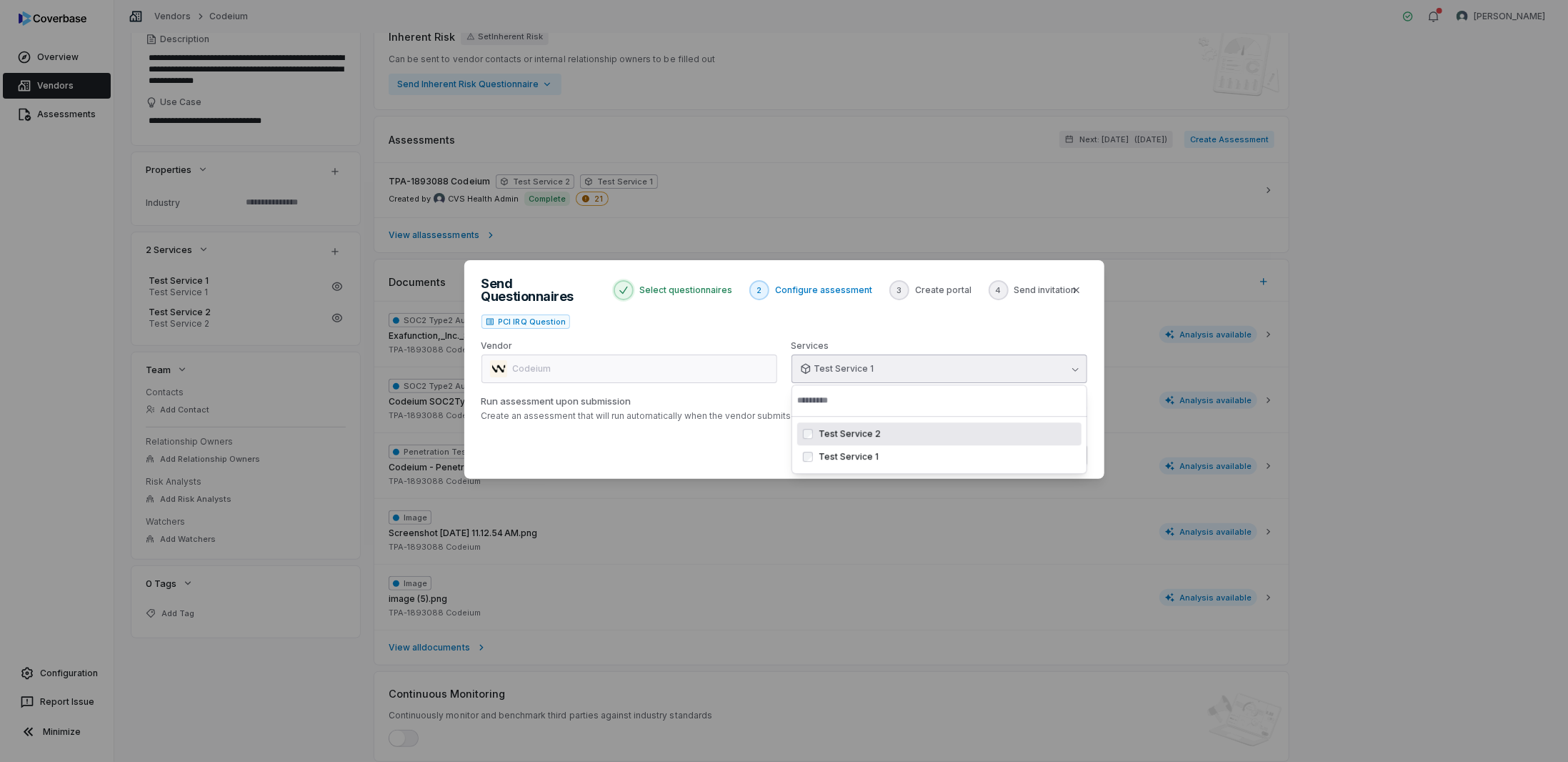
click at [709, 448] on div "Back Next" at bounding box center [784, 449] width 605 height 33
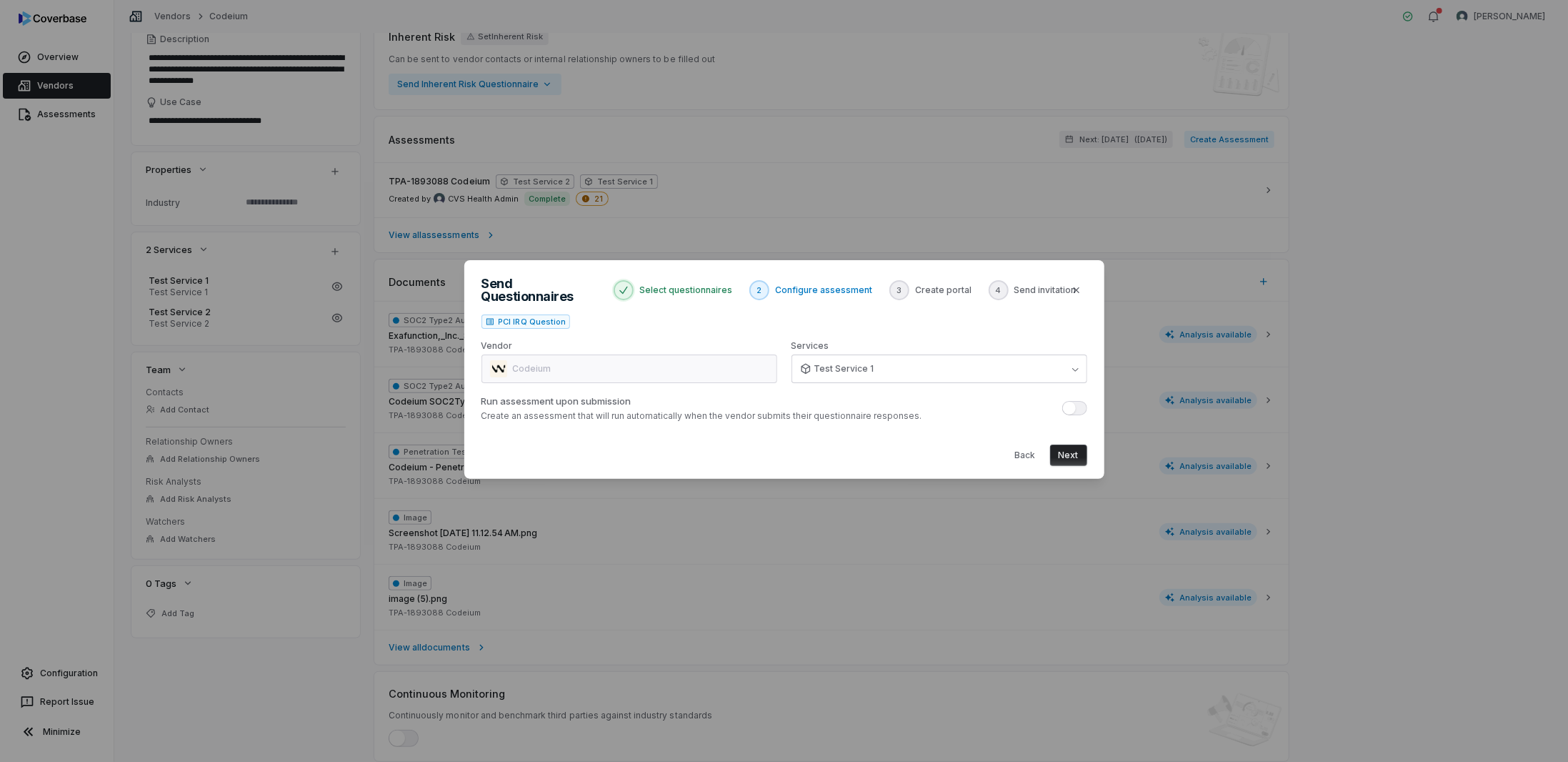
click at [1062, 452] on button "Next" at bounding box center [1068, 456] width 37 height 22
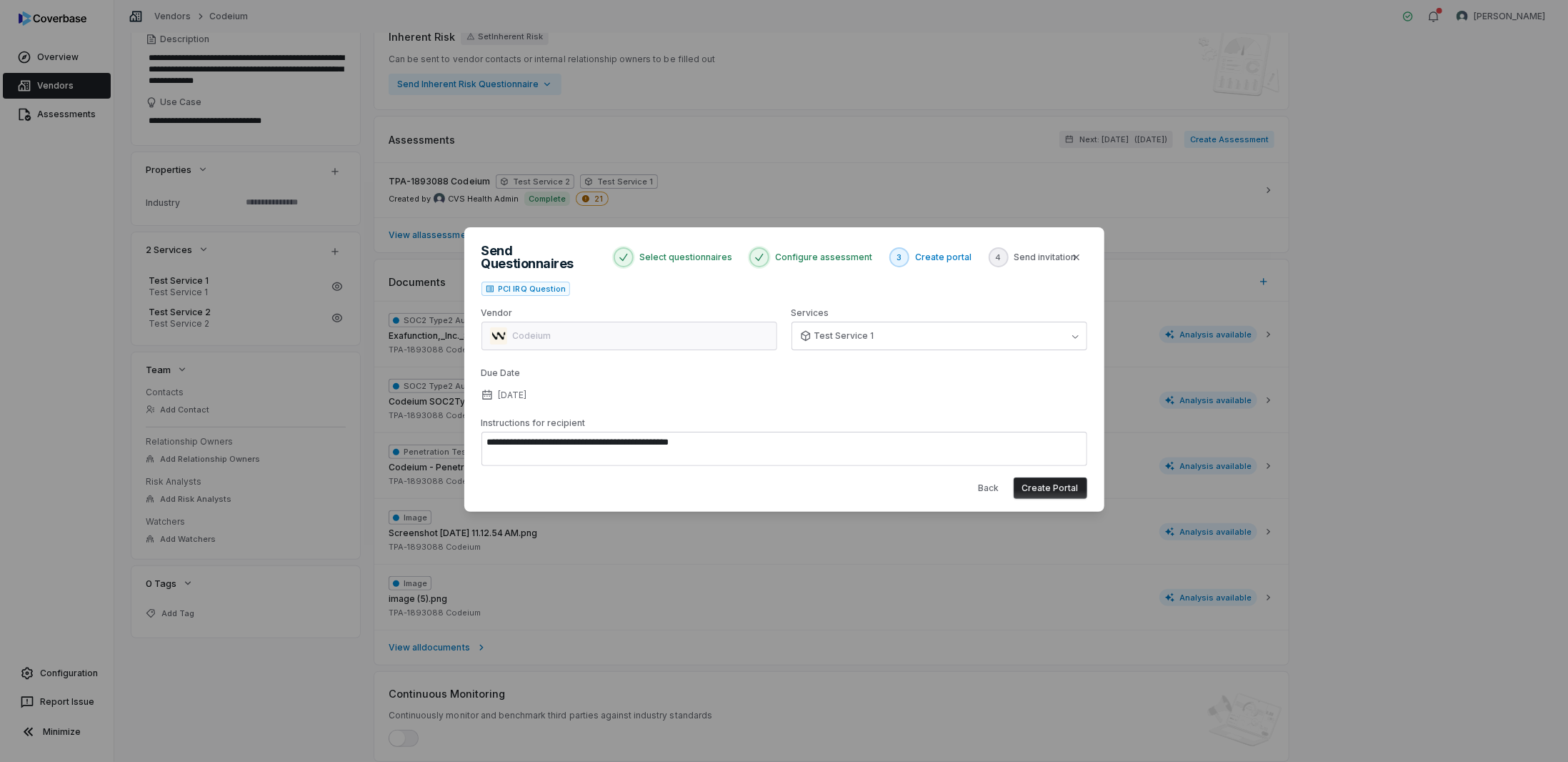
click at [1047, 483] on button "Create Portal" at bounding box center [1050, 488] width 74 height 22
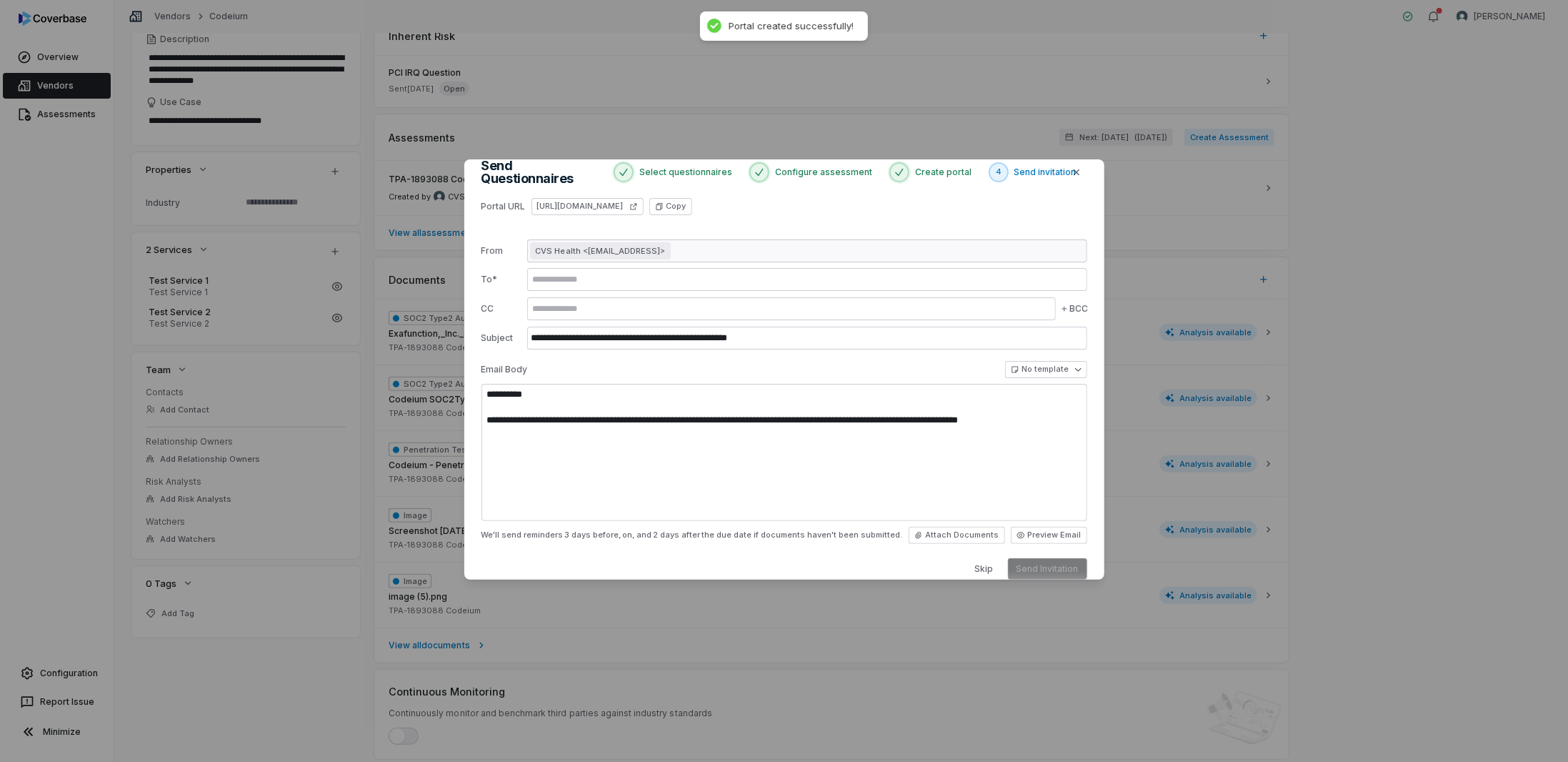
scroll to position [0, 0]
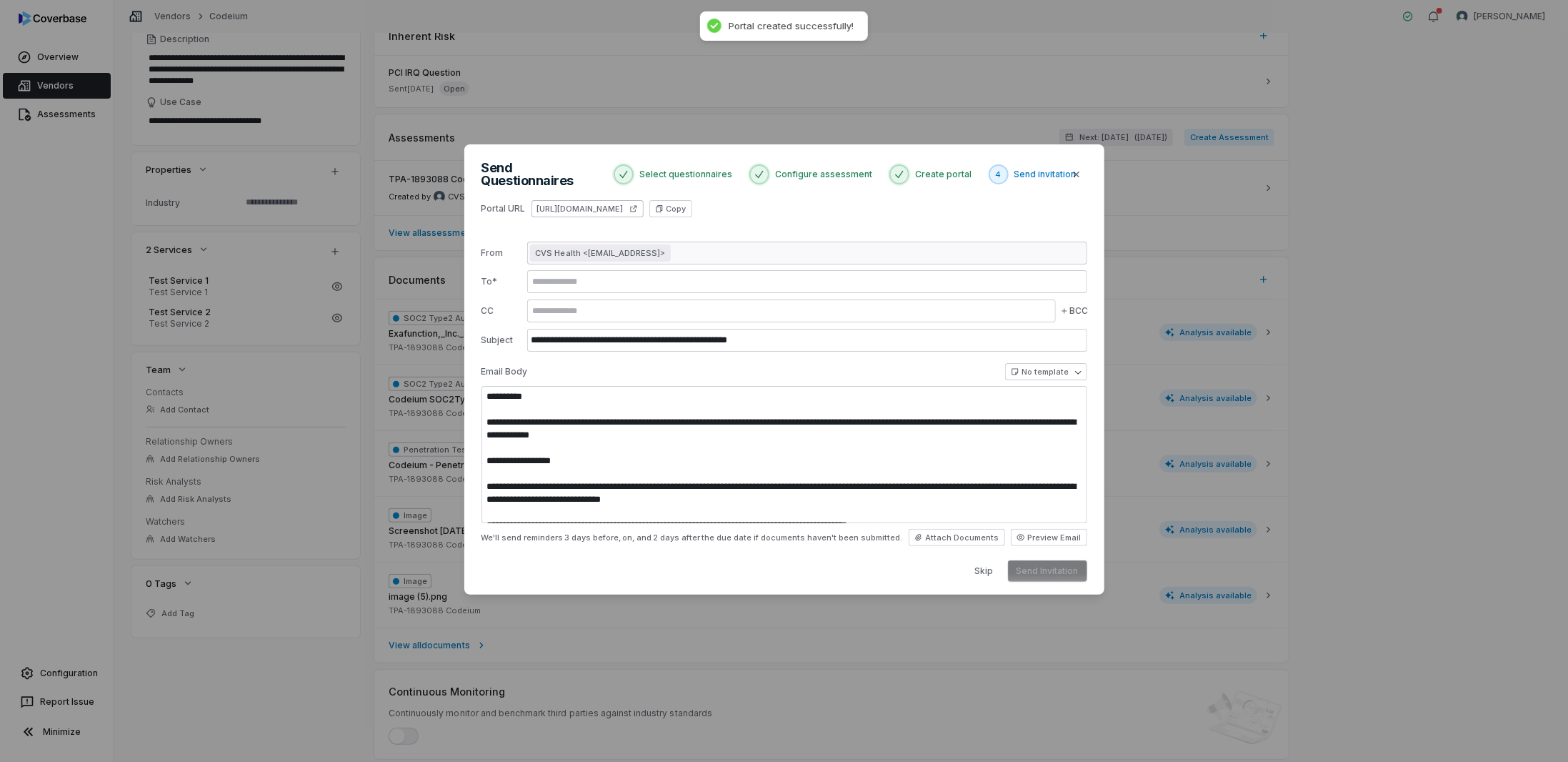
type textarea "**********"
click at [644, 202] on link "https://dashboard.coverbase.app/portal/iLPaULW4" at bounding box center [587, 208] width 112 height 17
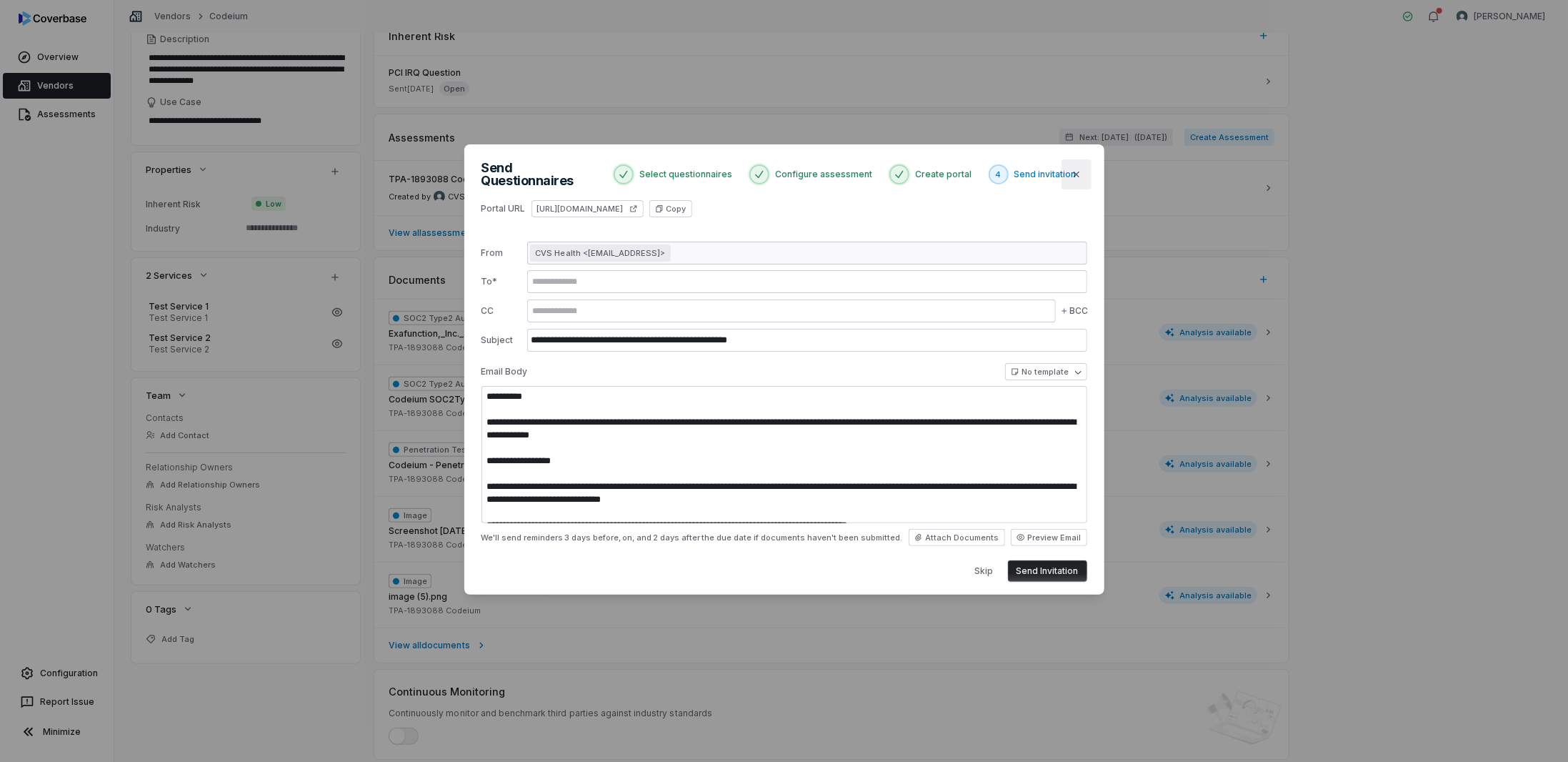
click at [1080, 171] on icon "button" at bounding box center [1076, 174] width 12 height 12
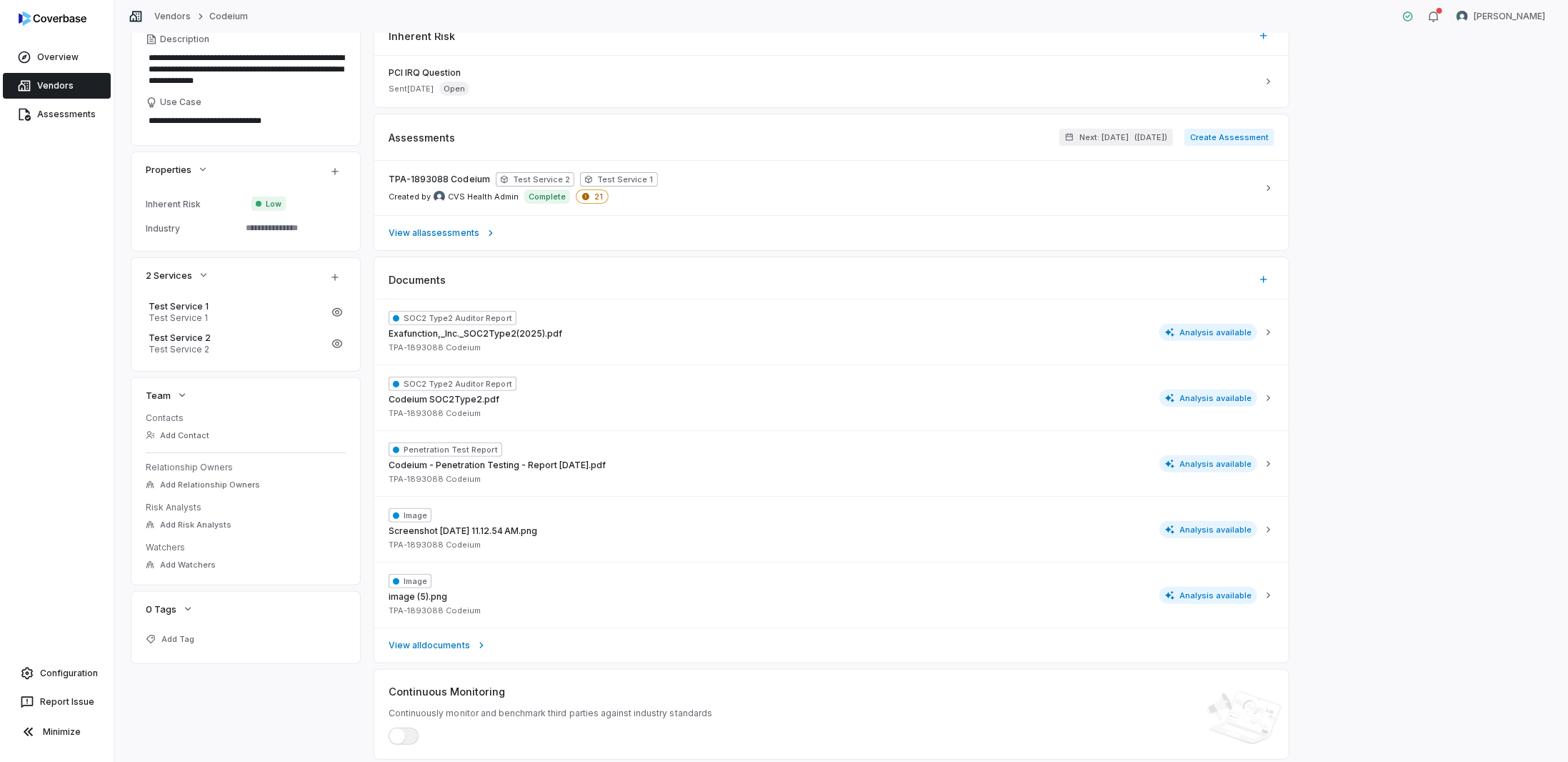
click at [30, 77] on link "Vendors" at bounding box center [56, 85] width 108 height 25
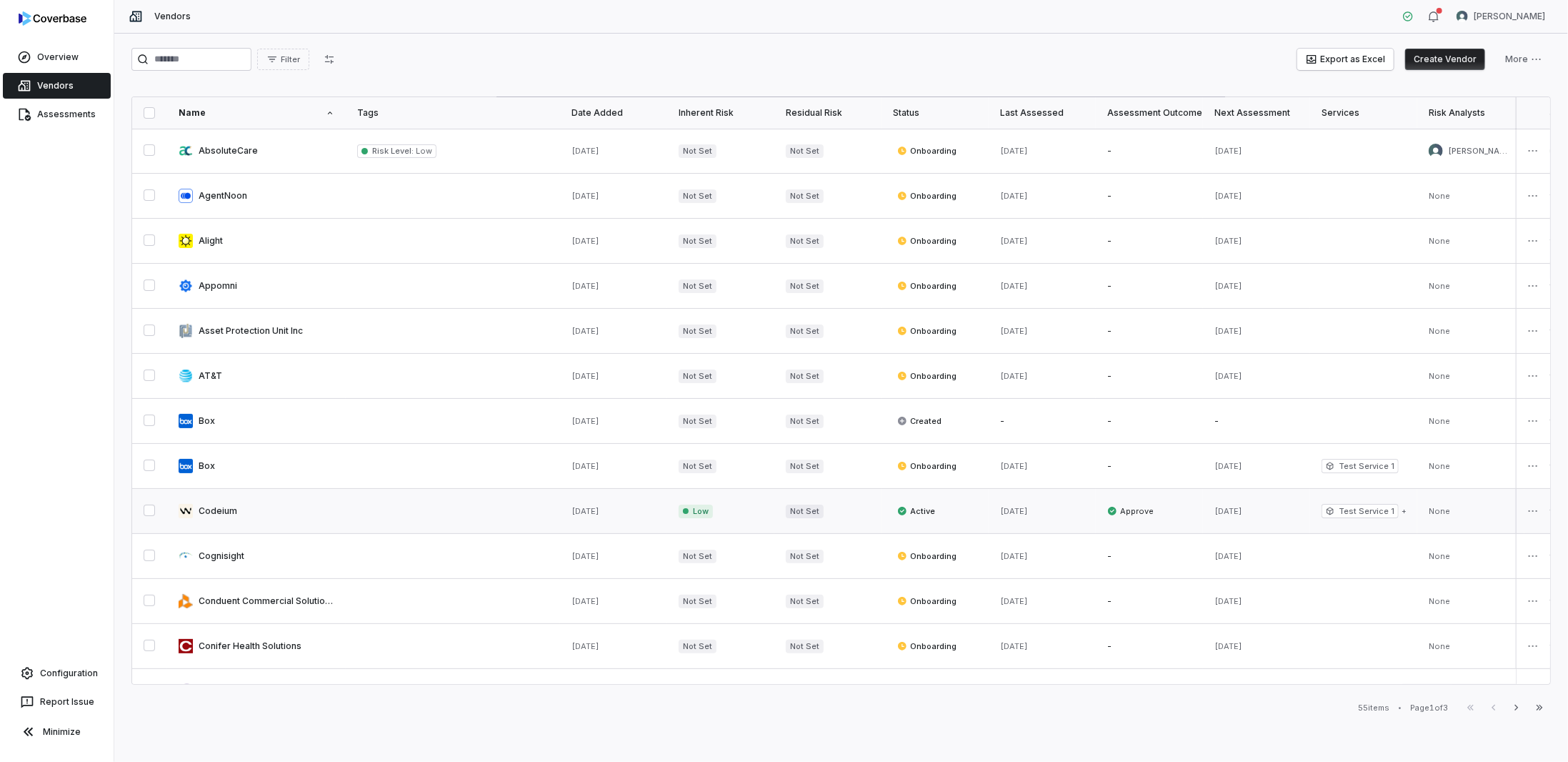
click at [230, 506] on link at bounding box center [256, 510] width 178 height 45
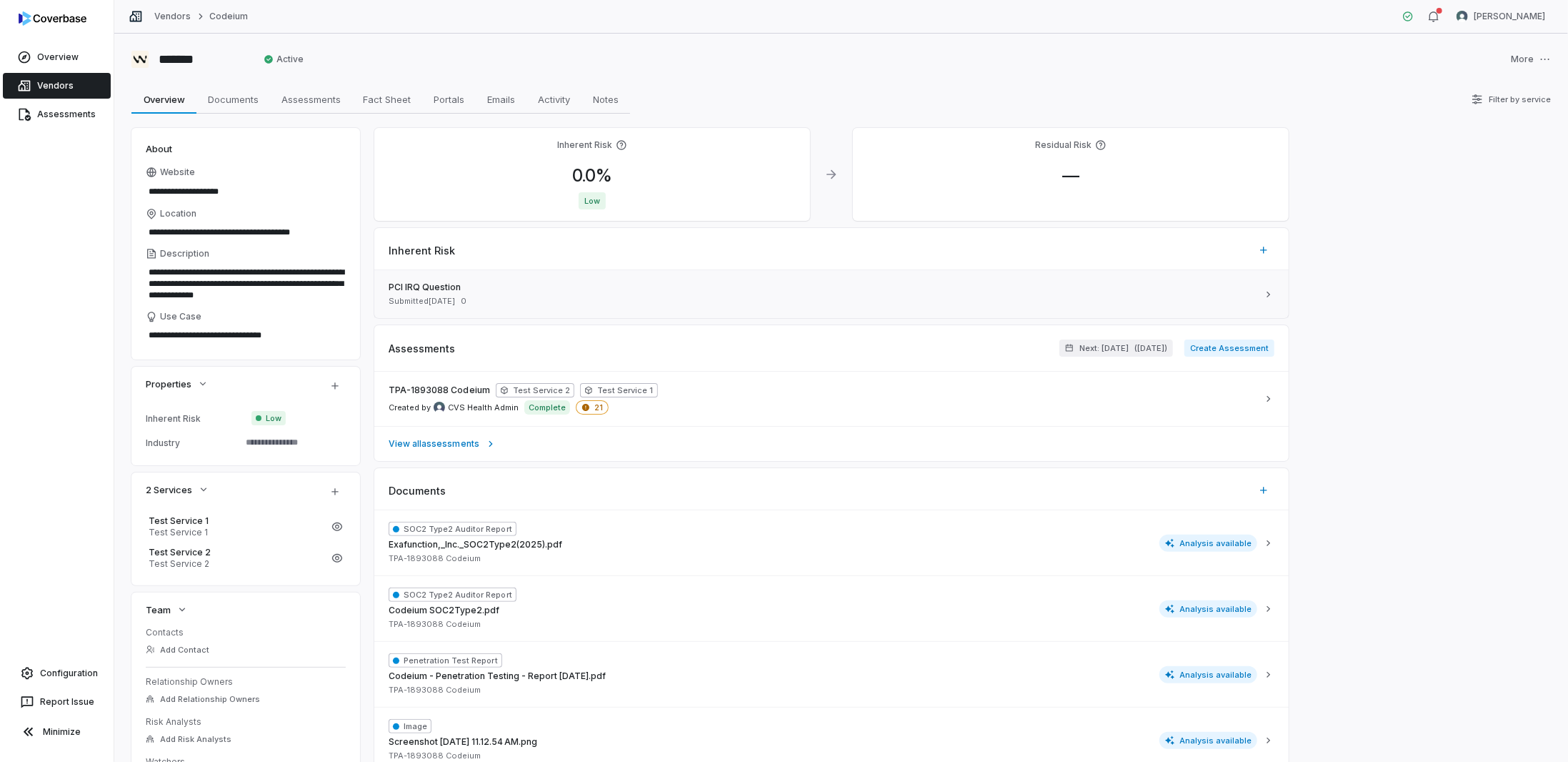
click at [454, 291] on span "PCI IRQ Question" at bounding box center [822, 287] width 868 height 12
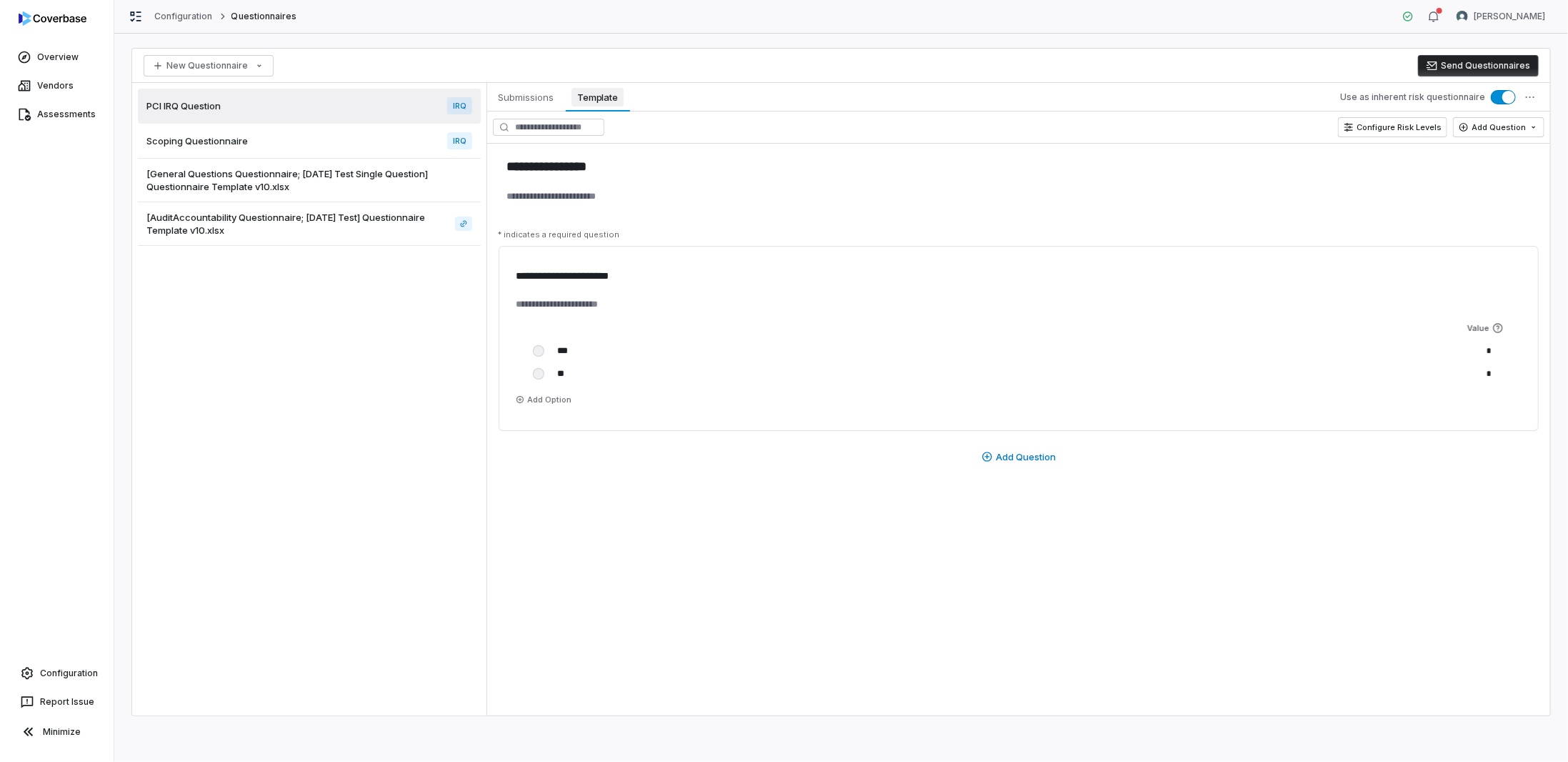
click at [592, 88] on span "Template" at bounding box center [597, 97] width 52 height 18
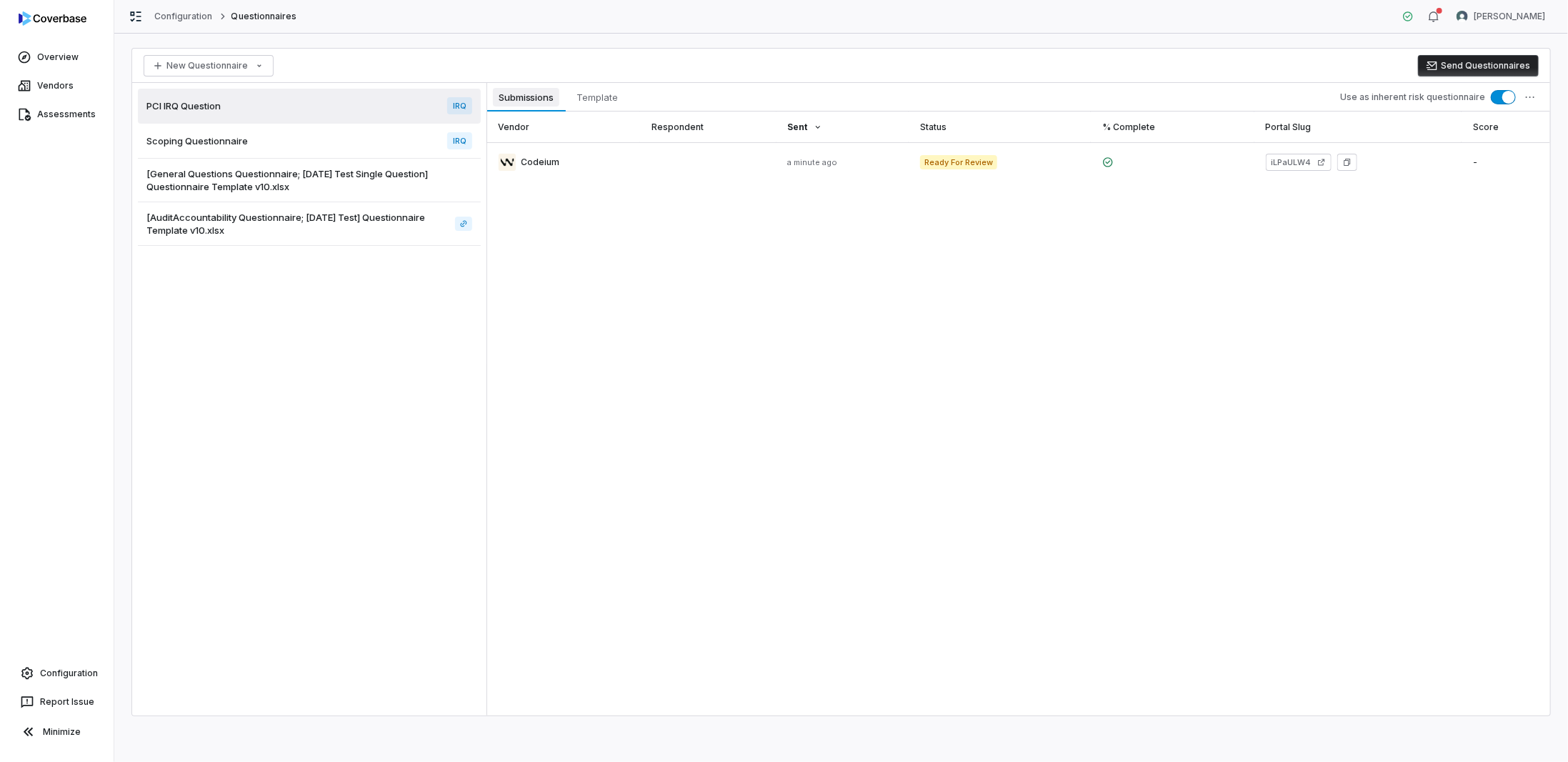
click at [513, 99] on span "Submissions" at bounding box center [525, 97] width 66 height 18
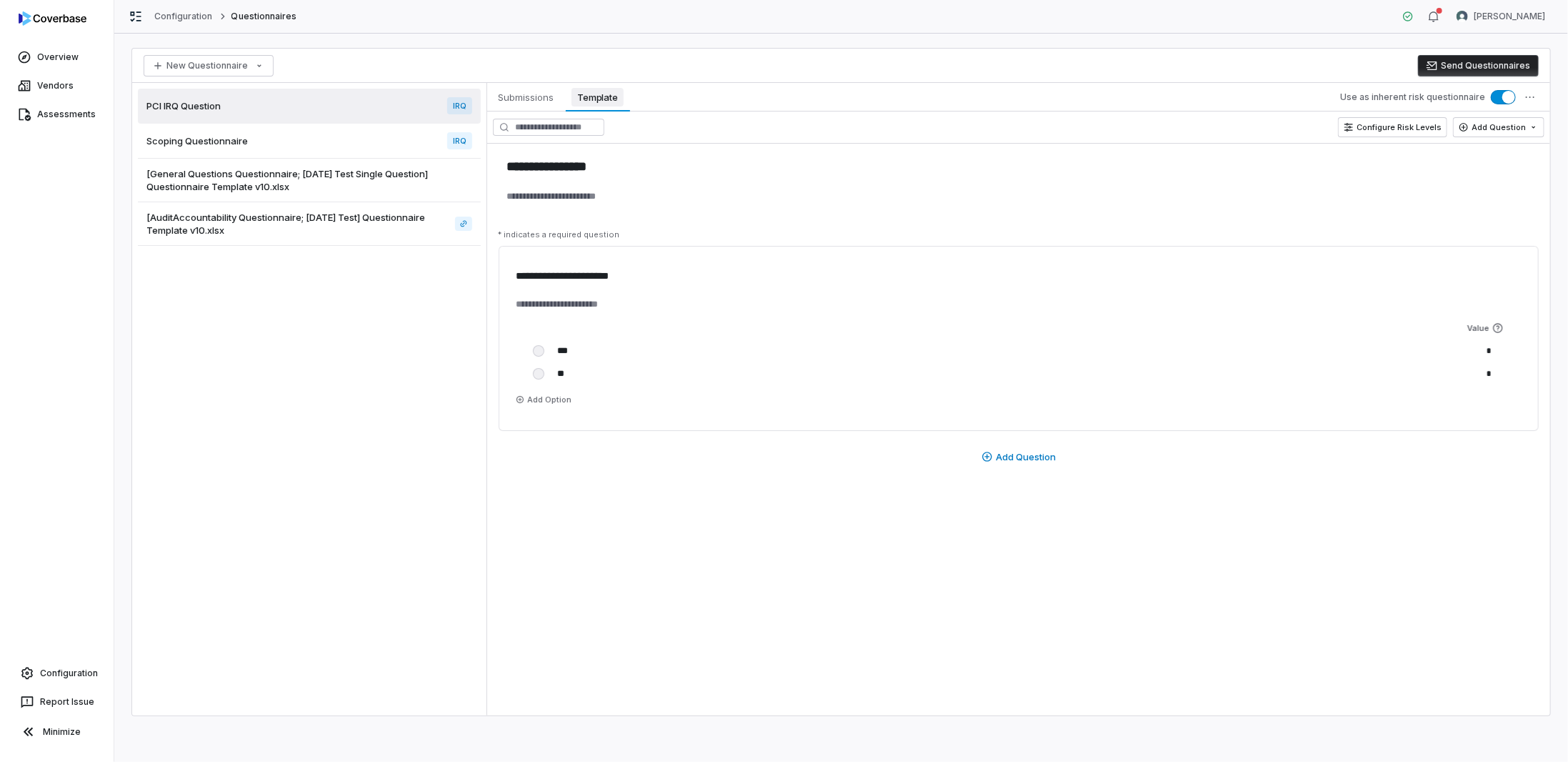
click at [594, 92] on span "Template" at bounding box center [597, 97] width 52 height 18
click at [406, 102] on div "PCI IRQ Question IRQ" at bounding box center [309, 105] width 343 height 35
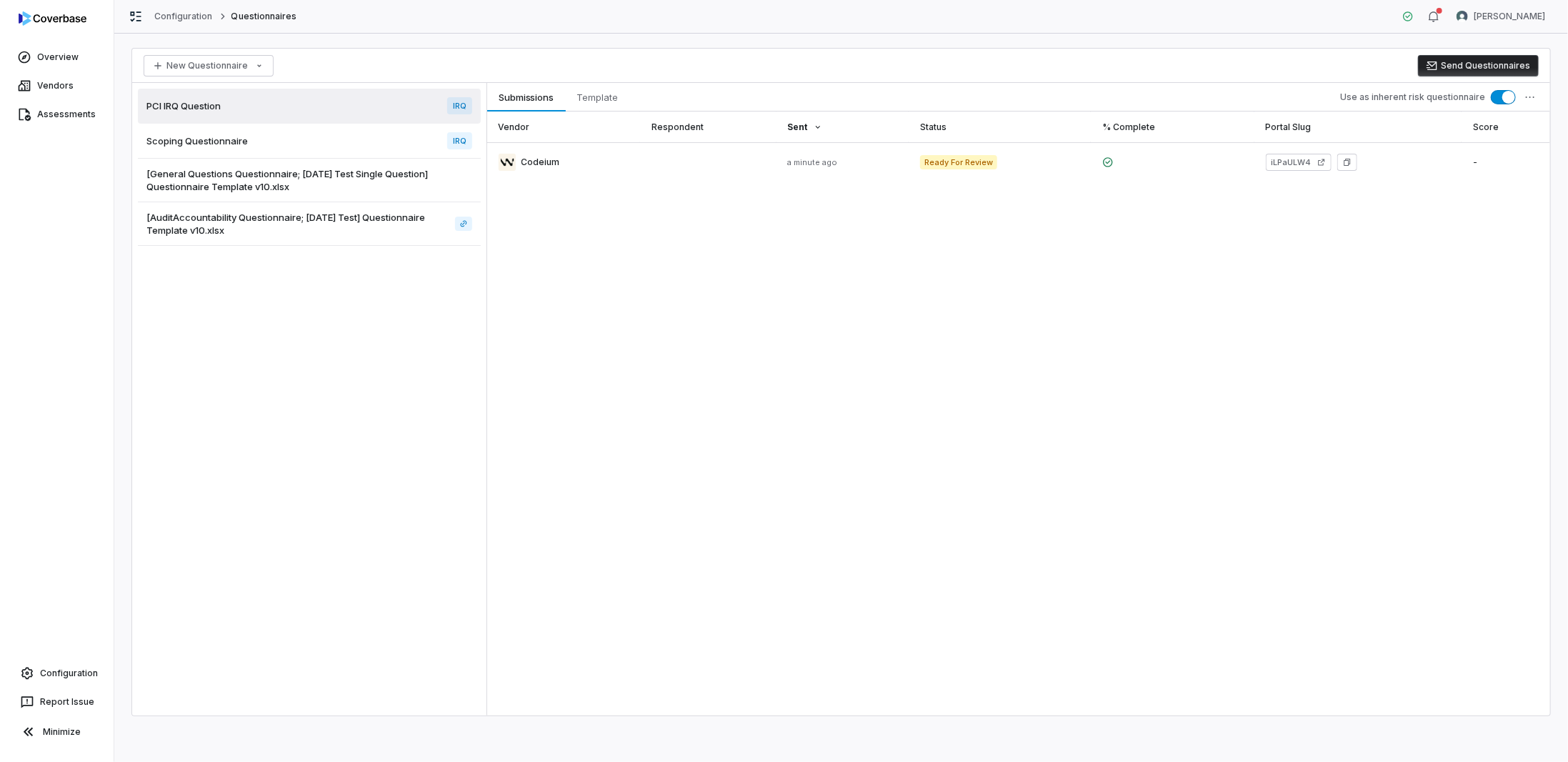
click at [257, 95] on div "PCI IRQ Question IRQ" at bounding box center [309, 105] width 343 height 35
click at [1384, 162] on div "iLPaULW4" at bounding box center [1357, 162] width 185 height 17
click at [1020, 169] on link at bounding box center [999, 162] width 182 height 40
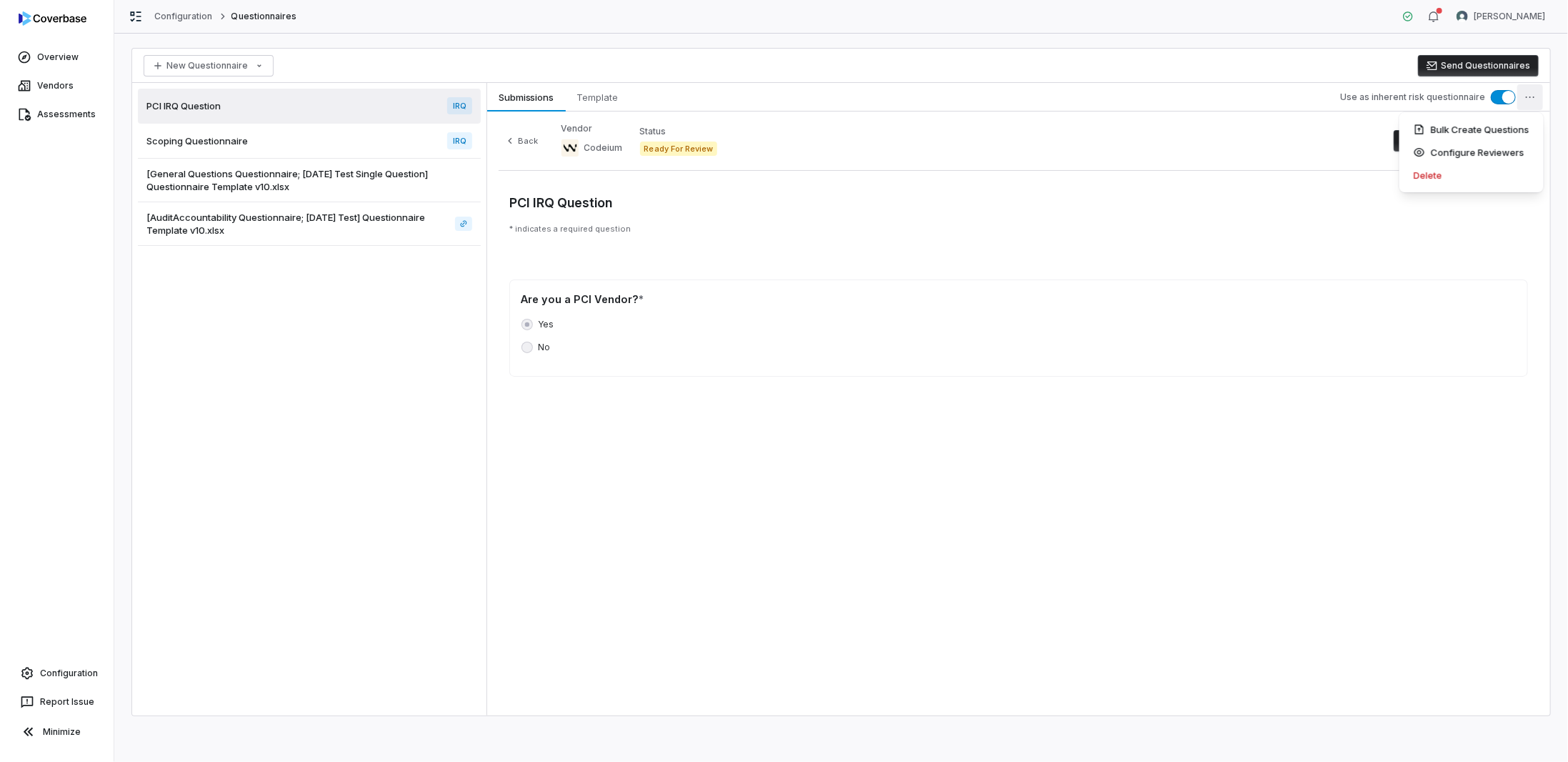
click at [1534, 95] on html "Overview Vendors Assessments Configuration Report Issue Minimize Configuration …" at bounding box center [784, 381] width 1568 height 762
click at [1214, 165] on html "Overview Vendors Assessments Configuration Report Issue Minimize Configuration …" at bounding box center [784, 381] width 1568 height 762
click at [1456, 135] on button "Finalize Questionnaire Review" at bounding box center [1465, 141] width 145 height 22
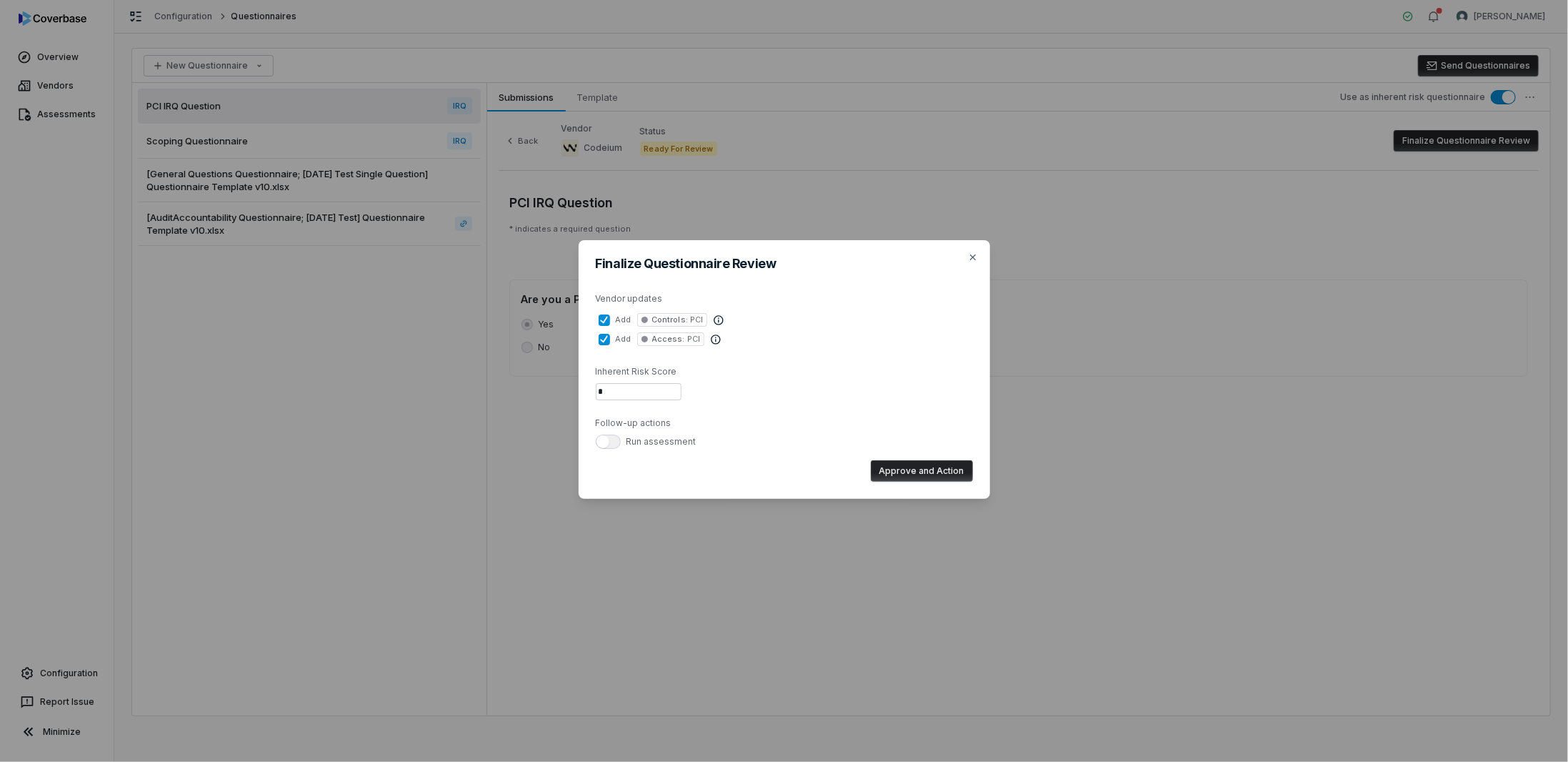
click at [604, 322] on button "add Controls : PCI" at bounding box center [604, 320] width 12 height 12
click at [604, 332] on div "add Access : PCI" at bounding box center [784, 338] width 372 height 14
click at [604, 334] on button "add Access : PCI" at bounding box center [604, 339] width 12 height 12
click at [603, 337] on button "add Access : PCI" at bounding box center [604, 339] width 12 height 12
click at [603, 343] on button "add Access : PCI" at bounding box center [604, 339] width 12 height 12
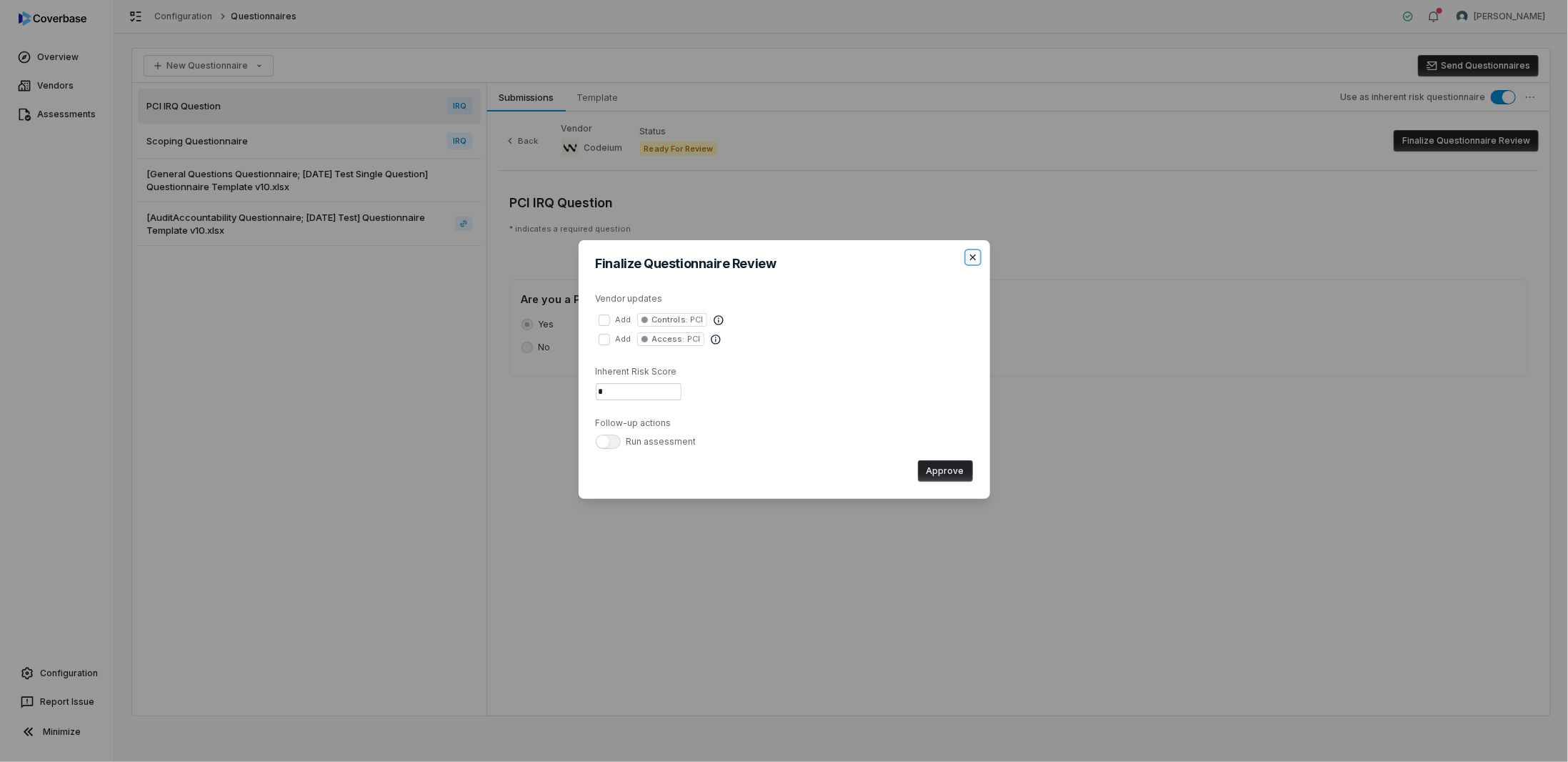
click at [968, 255] on icon "button" at bounding box center [973, 257] width 12 height 12
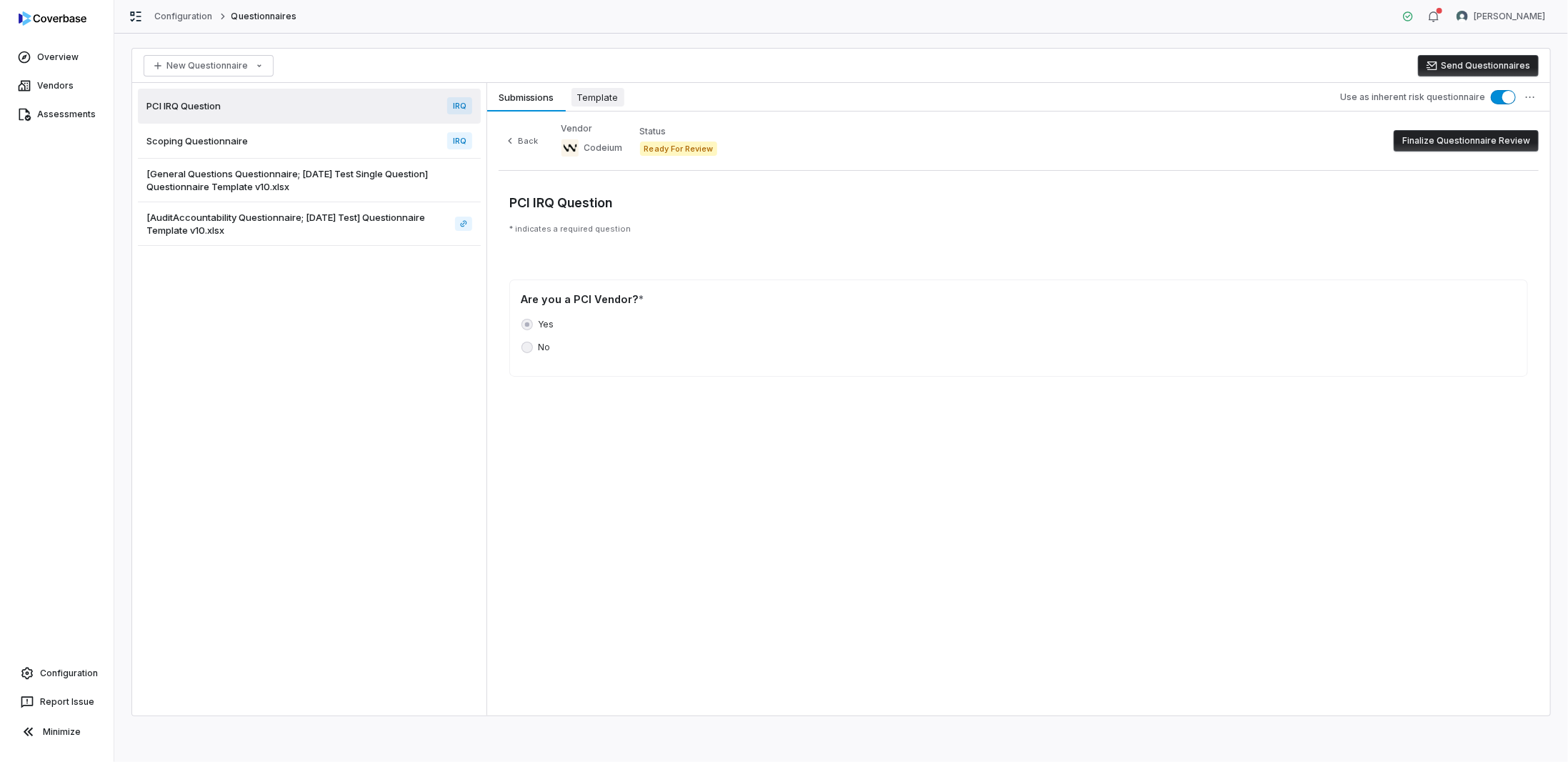
click at [613, 92] on span "Template" at bounding box center [598, 97] width 53 height 18
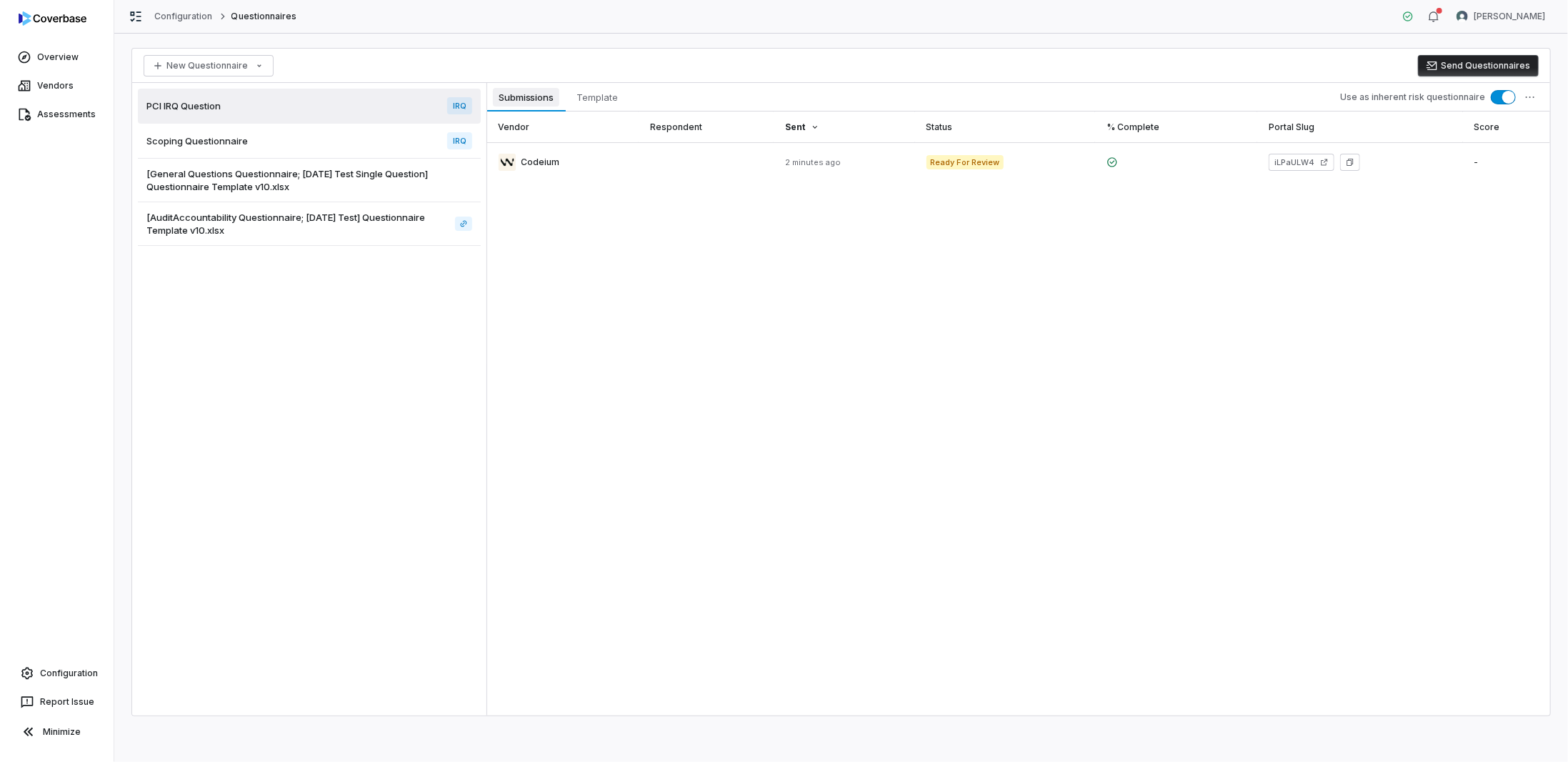
click at [512, 92] on span "Submissions" at bounding box center [525, 97] width 66 height 18
click at [1088, 163] on link at bounding box center [1004, 162] width 181 height 40
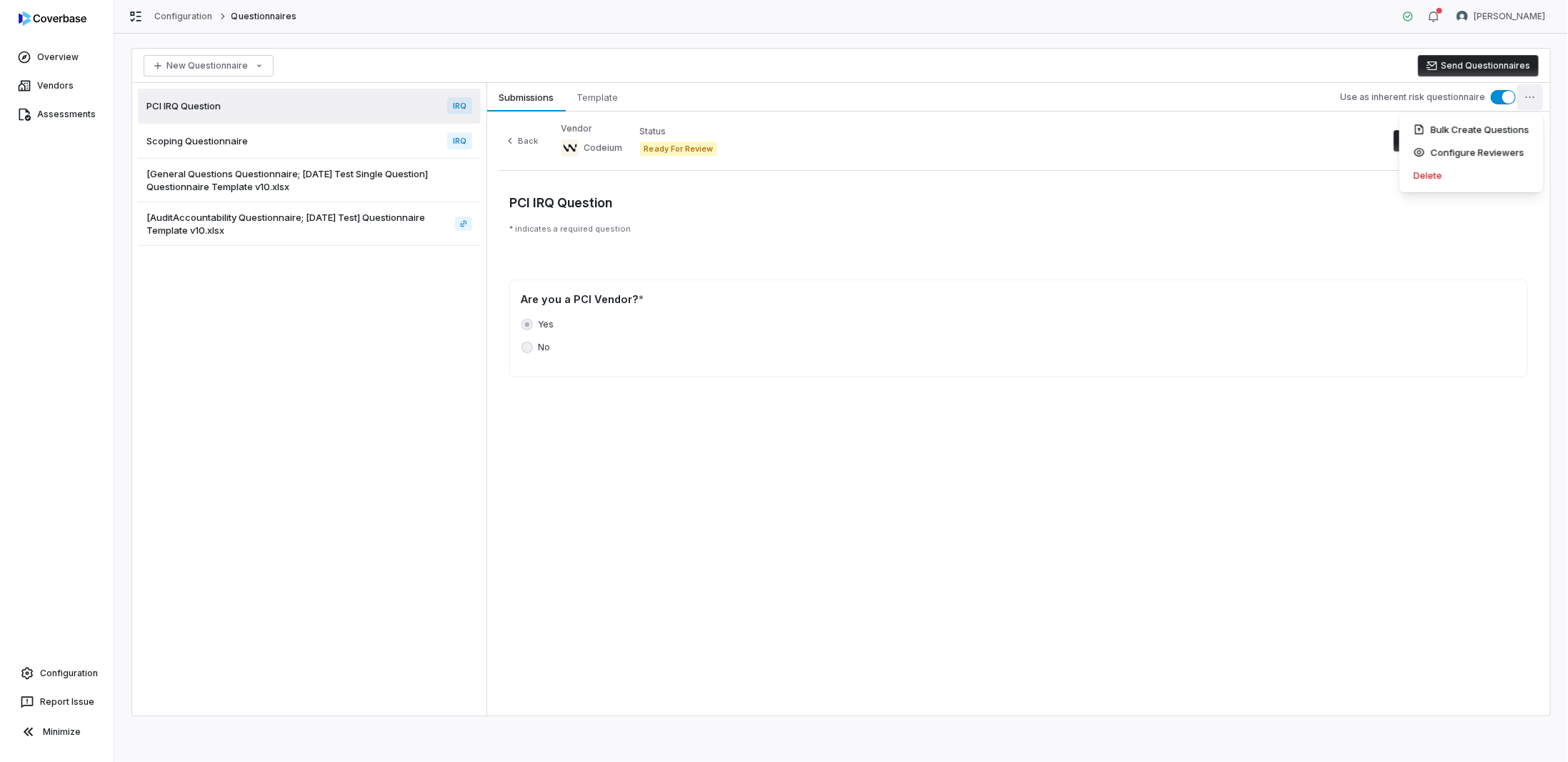
click at [1532, 96] on html "Overview Vendors Assessments Configuration Report Issue Minimize Configuration …" at bounding box center [784, 381] width 1568 height 762
click at [610, 102] on html "Overview Vendors Assessments Configuration Report Issue Minimize Configuration …" at bounding box center [784, 381] width 1568 height 762
click at [584, 94] on span "Template" at bounding box center [598, 97] width 53 height 18
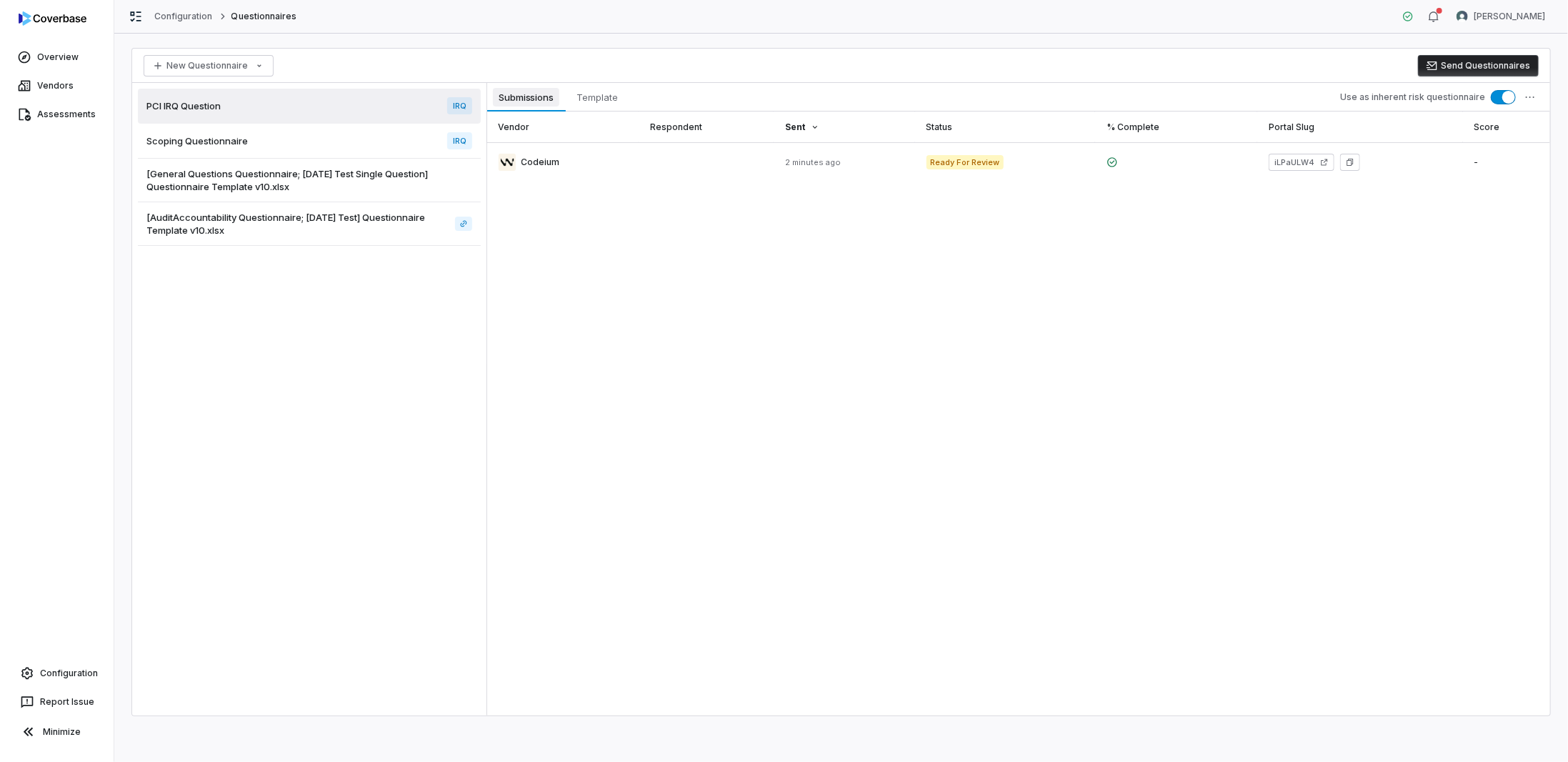
click at [523, 98] on span "Submissions" at bounding box center [525, 97] width 66 height 18
click at [534, 162] on link at bounding box center [563, 162] width 152 height 40
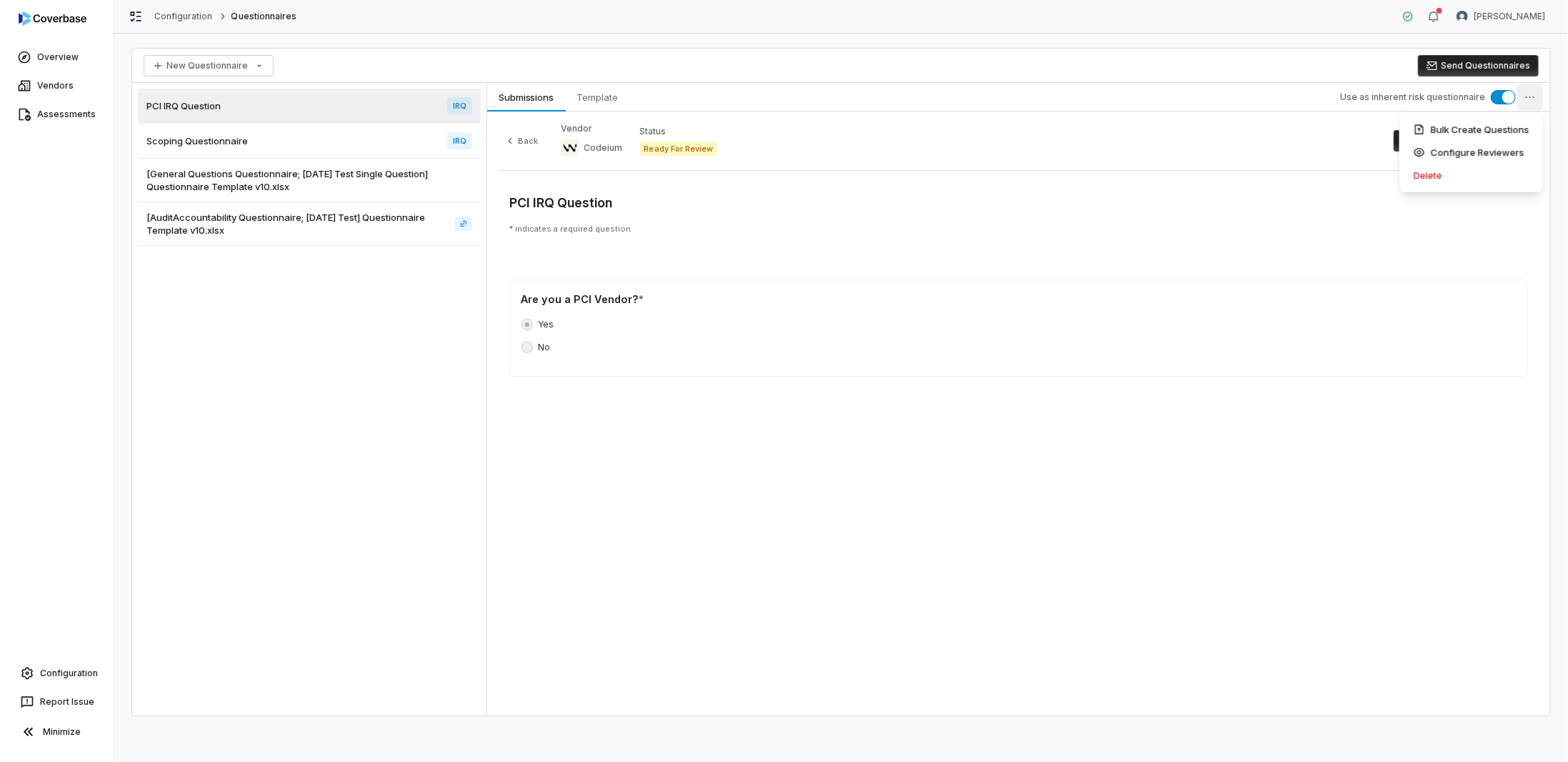
click at [1533, 95] on html "Overview Vendors Assessments Configuration Report Issue Minimize Configuration …" at bounding box center [784, 381] width 1568 height 762
click at [1103, 272] on html "Overview Vendors Assessments Configuration Report Issue Minimize Configuration …" at bounding box center [784, 381] width 1568 height 762
click at [614, 95] on span "Template" at bounding box center [598, 97] width 53 height 18
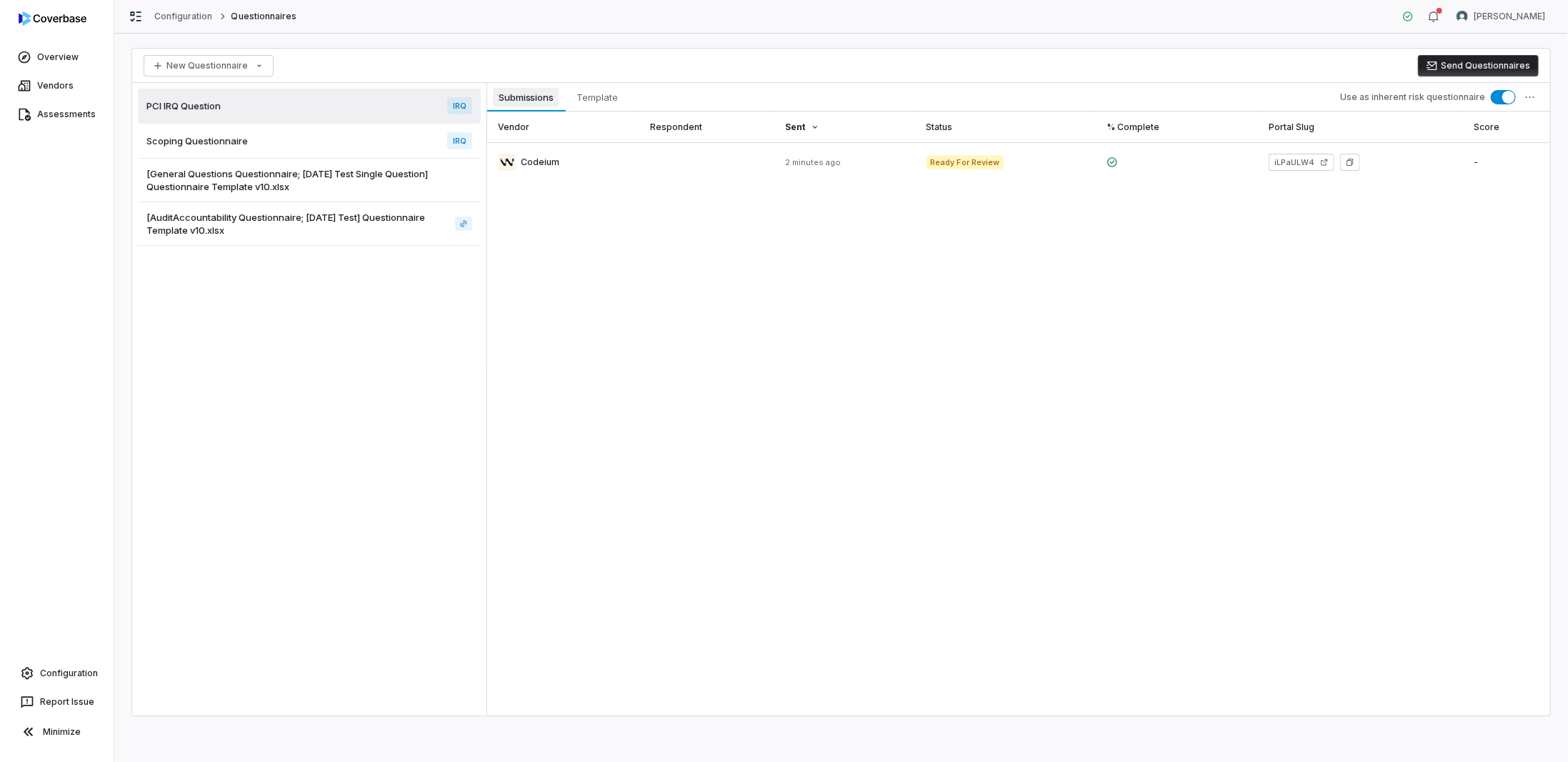
click at [516, 101] on span "Submissions" at bounding box center [525, 97] width 66 height 18
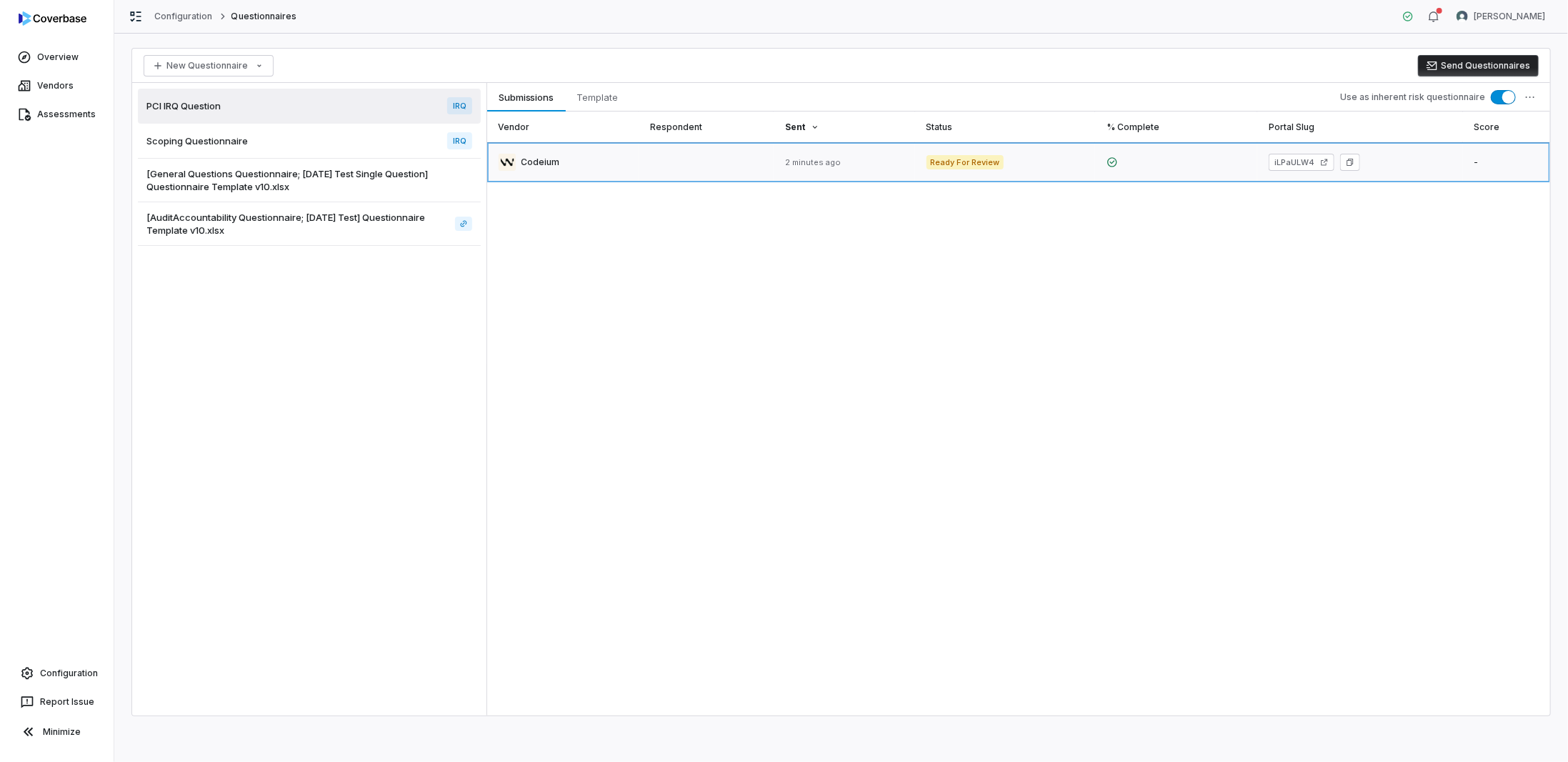
click at [553, 159] on link at bounding box center [563, 162] width 152 height 40
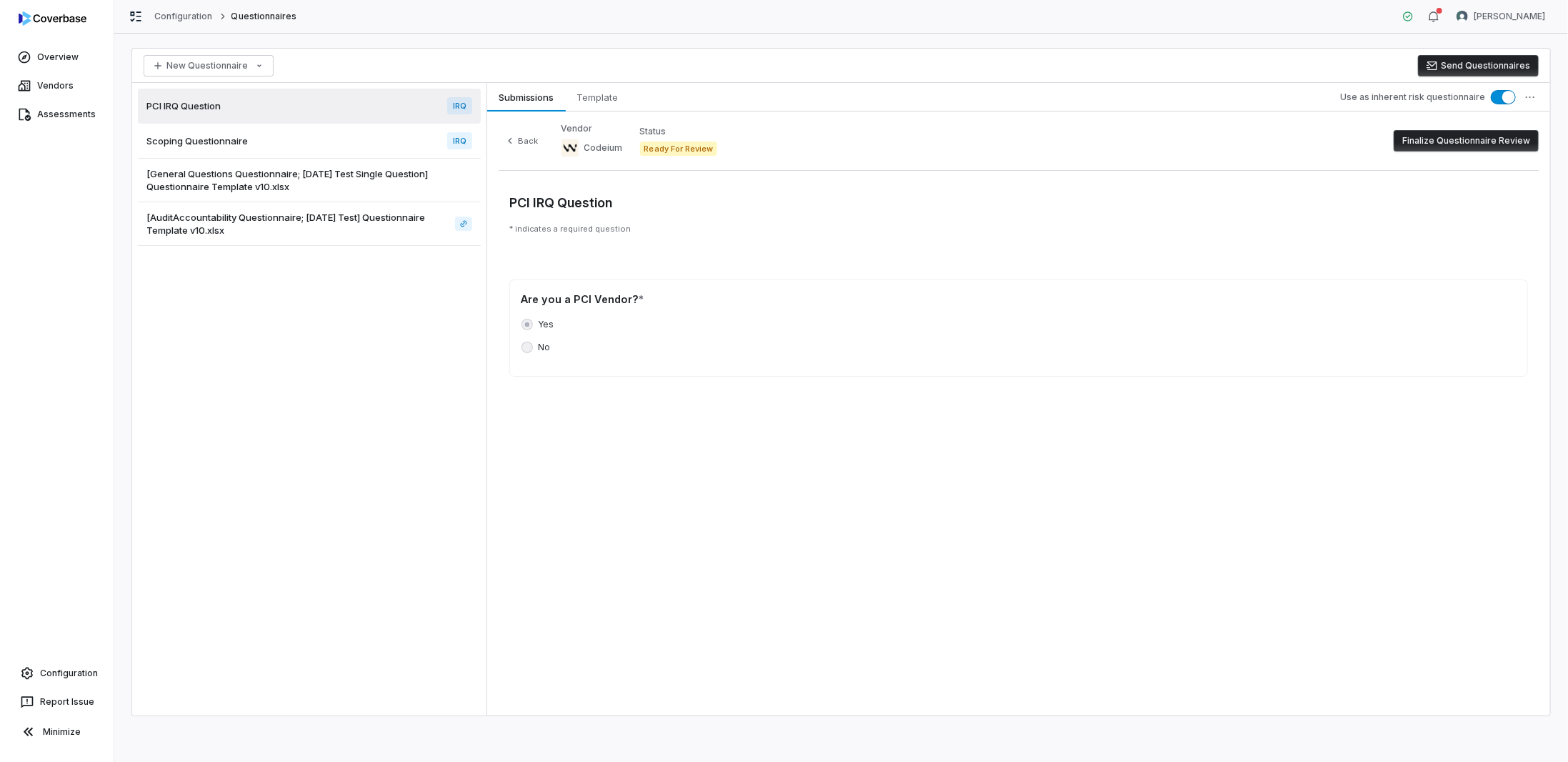
click at [330, 295] on div "PCI IRQ Question IRQ Scoping Questionnaire IRQ [General Questions Questionnaire…" at bounding box center [309, 398] width 355 height 632
click at [45, 87] on link "Vendors" at bounding box center [56, 85] width 108 height 25
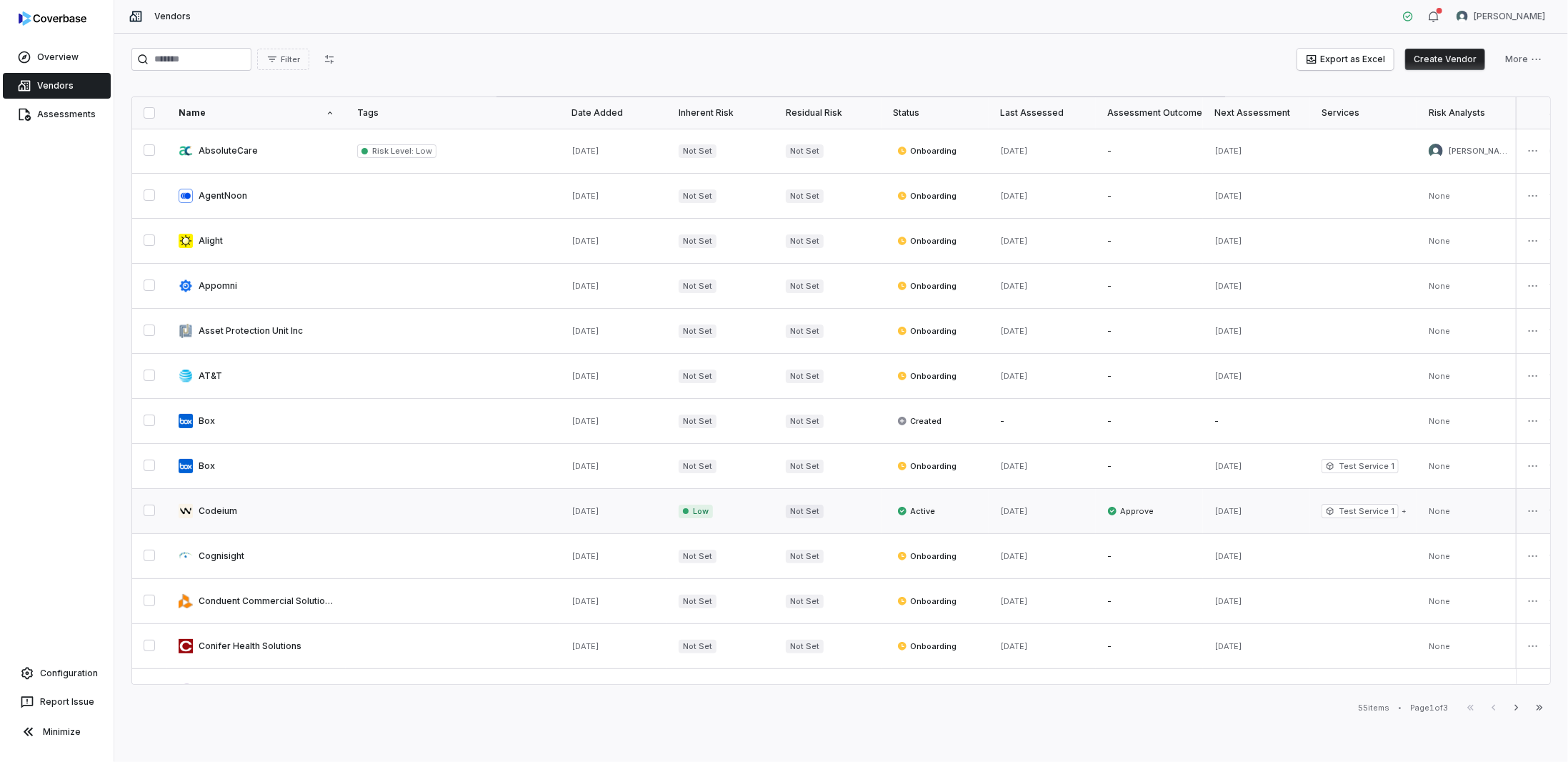
click at [231, 506] on link at bounding box center [256, 510] width 178 height 45
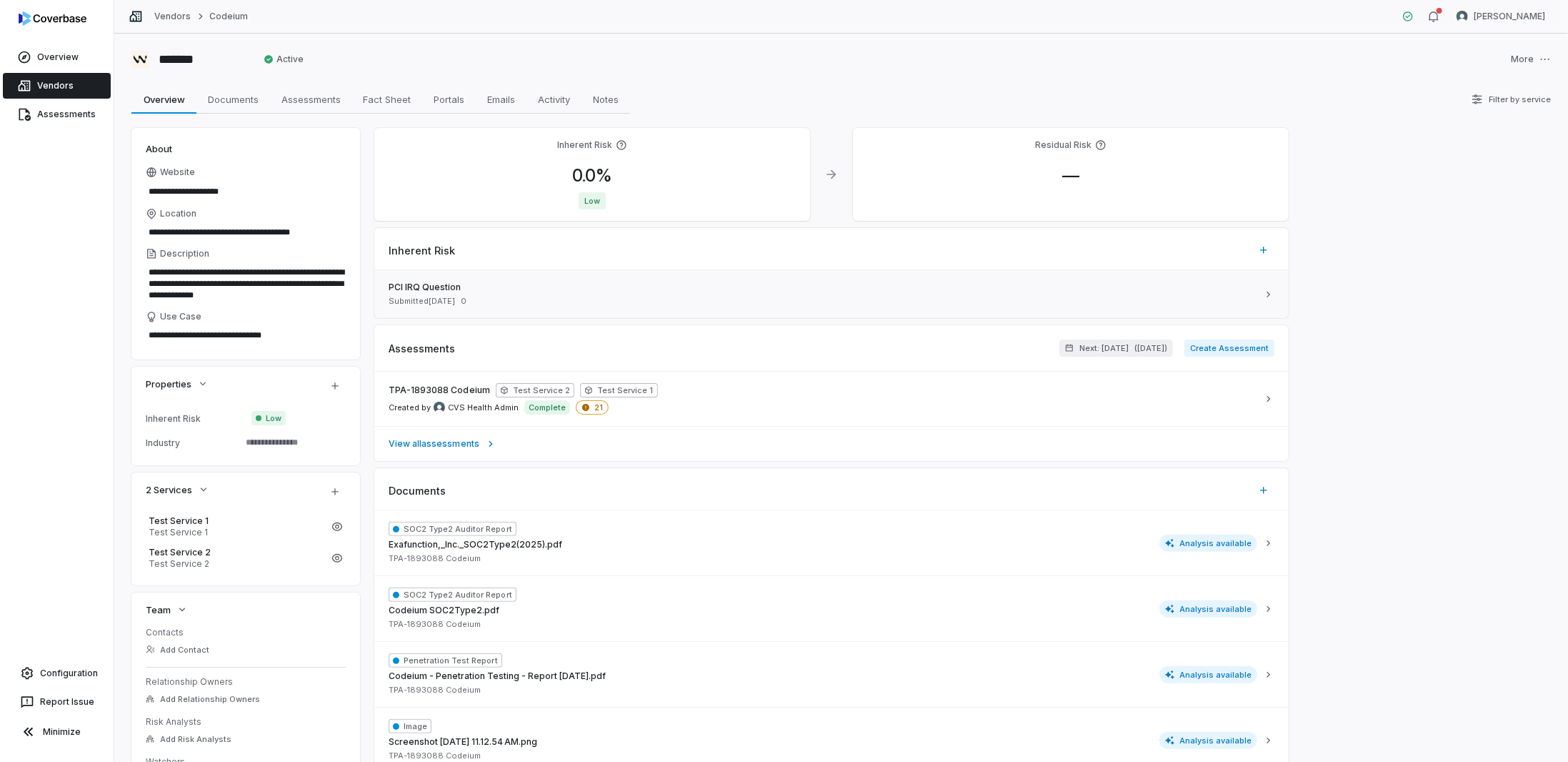
click at [443, 303] on span "Submitted Aug 14, 2025" at bounding box center [421, 301] width 66 height 11
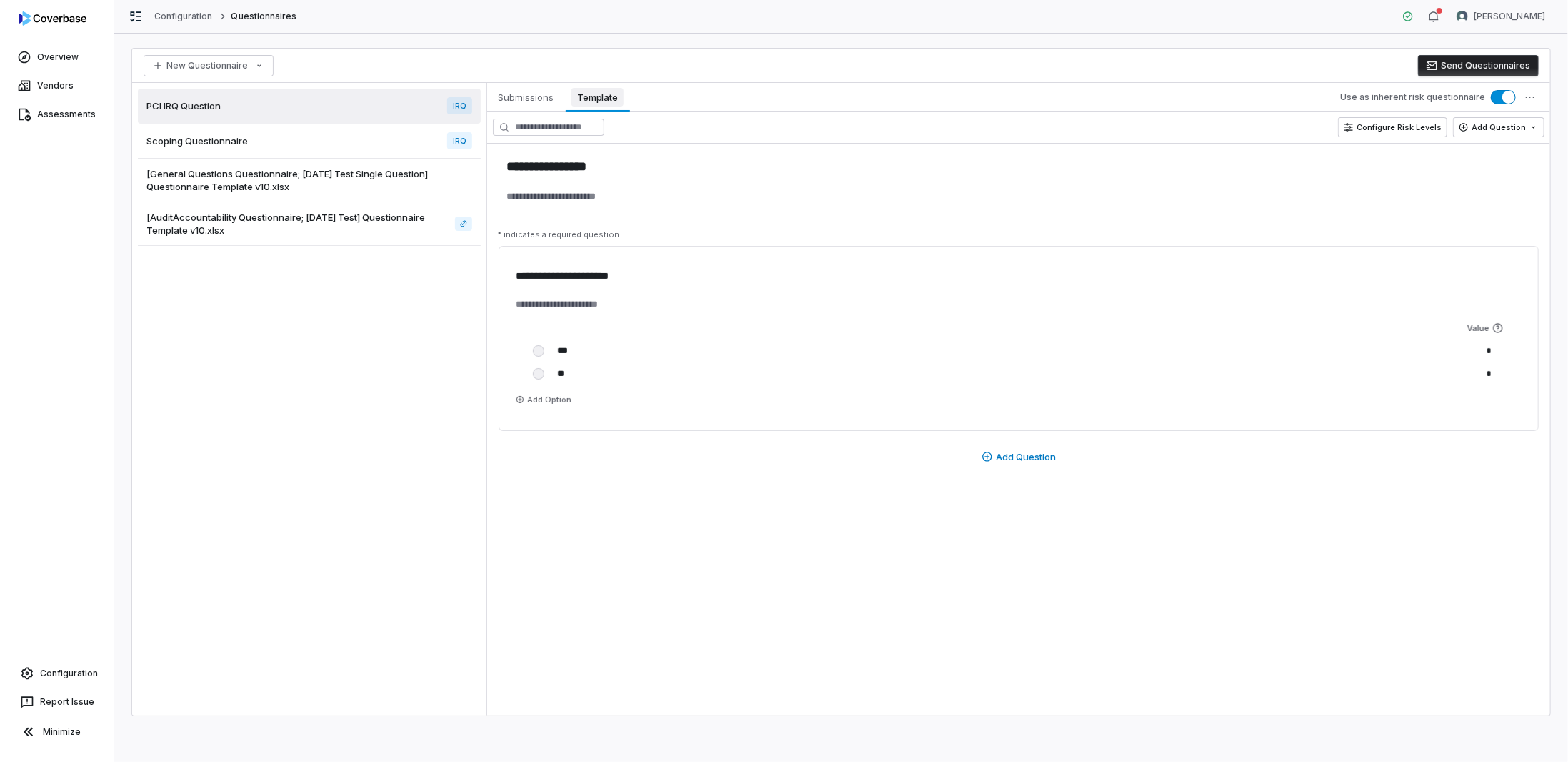
click at [616, 95] on span "Template" at bounding box center [597, 97] width 52 height 18
click at [531, 104] on span "Submissions" at bounding box center [526, 97] width 67 height 18
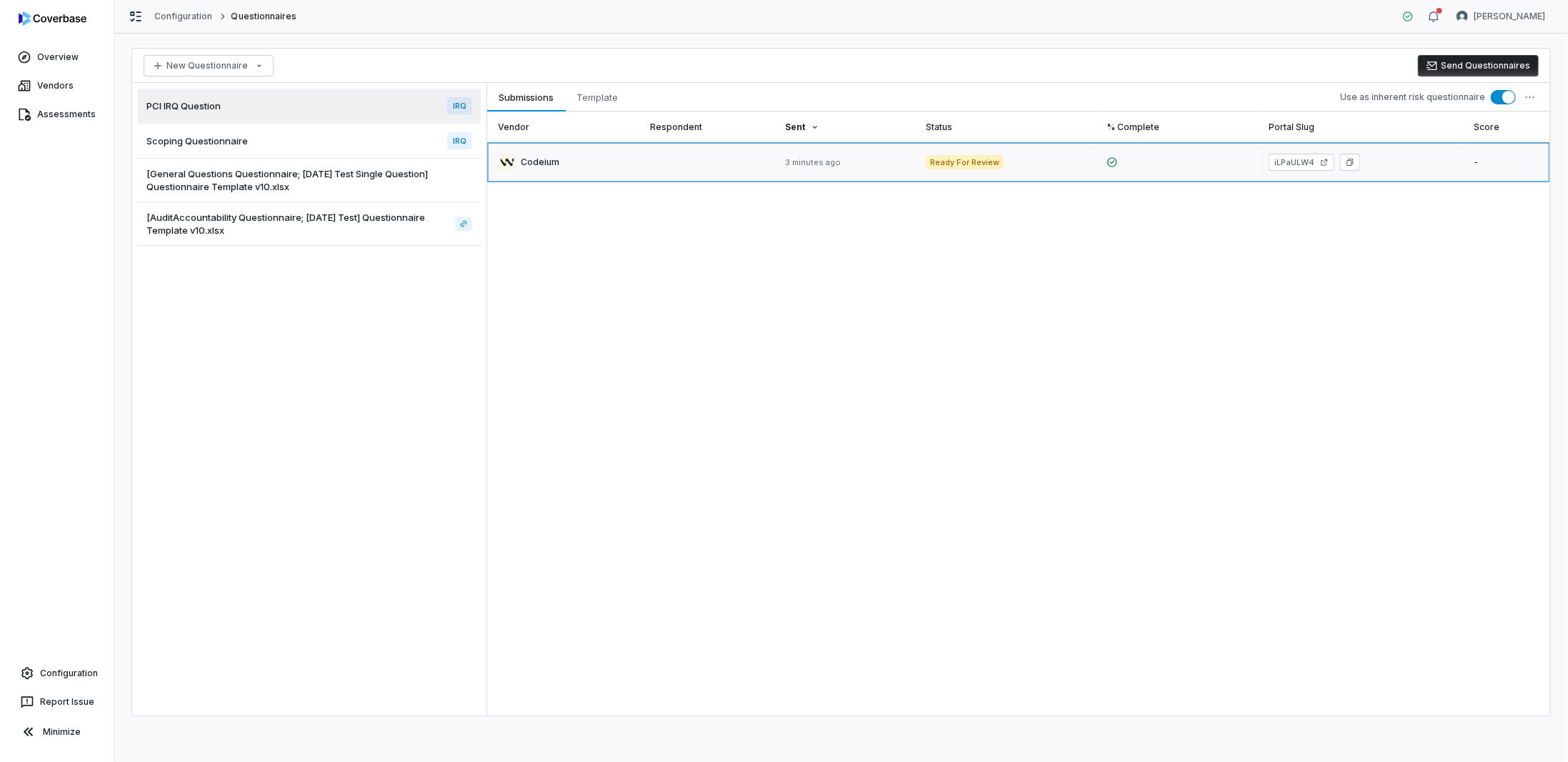
click at [1468, 155] on link at bounding box center [1506, 162] width 87 height 40
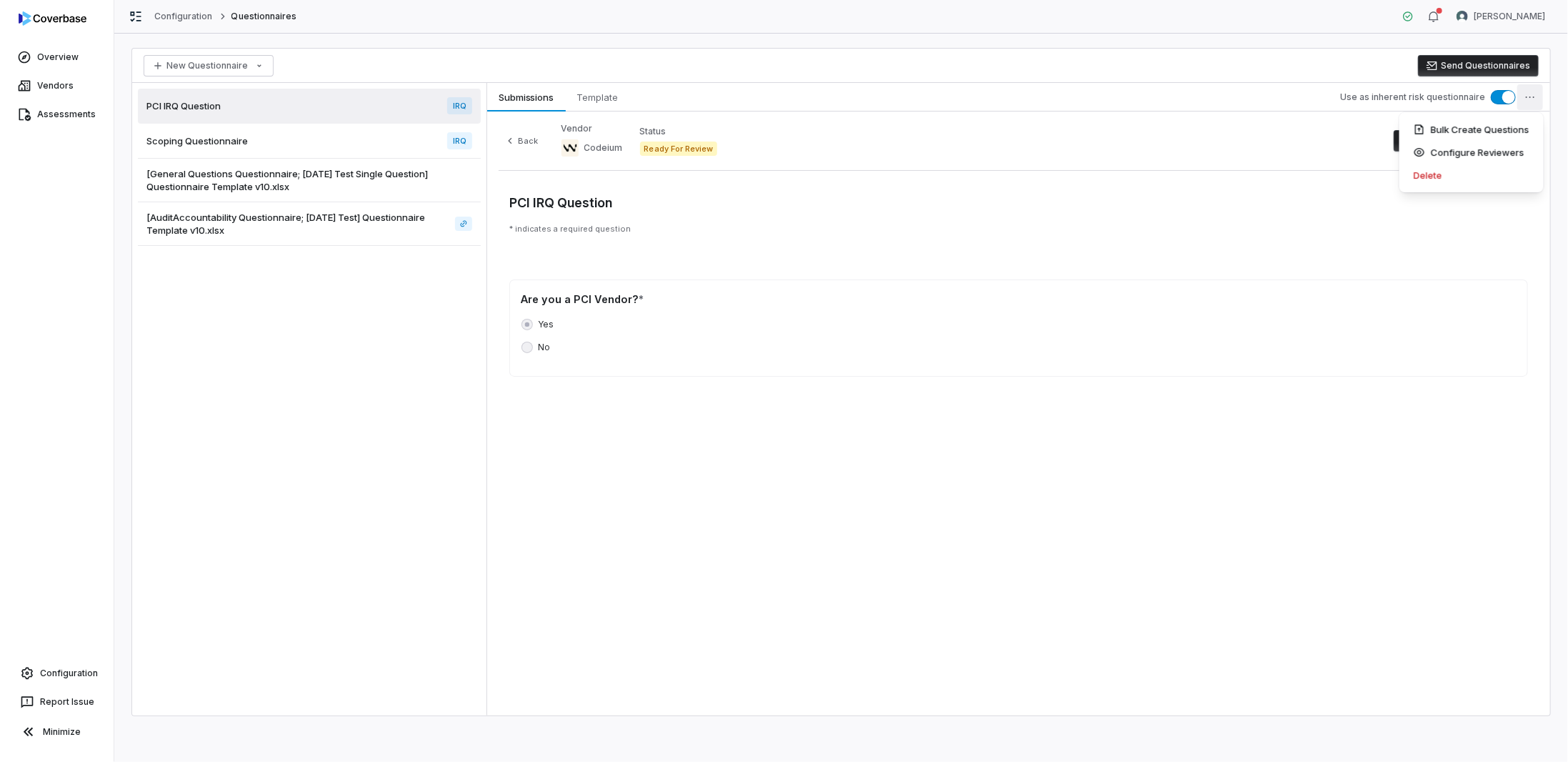
click at [1532, 89] on html "Overview Vendors Assessments Configuration Report Issue Minimize Configuration …" at bounding box center [784, 381] width 1568 height 762
click at [1390, 297] on html "Overview Vendors Assessments Configuration Report Issue Minimize Configuration …" at bounding box center [784, 381] width 1568 height 762
click at [182, 115] on div "PCI IRQ Question IRQ" at bounding box center [309, 105] width 343 height 35
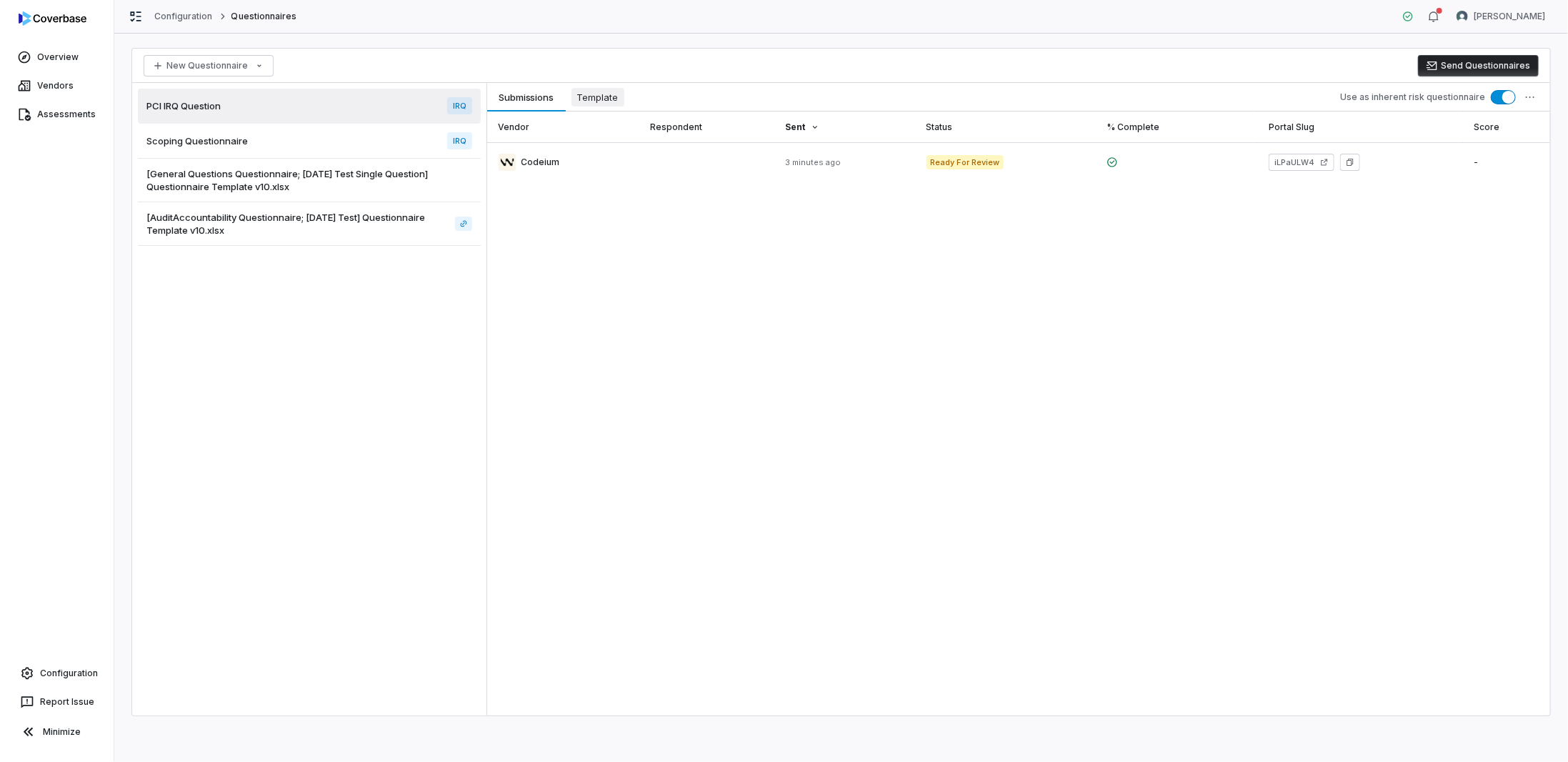
click at [592, 97] on span "Template" at bounding box center [598, 97] width 53 height 18
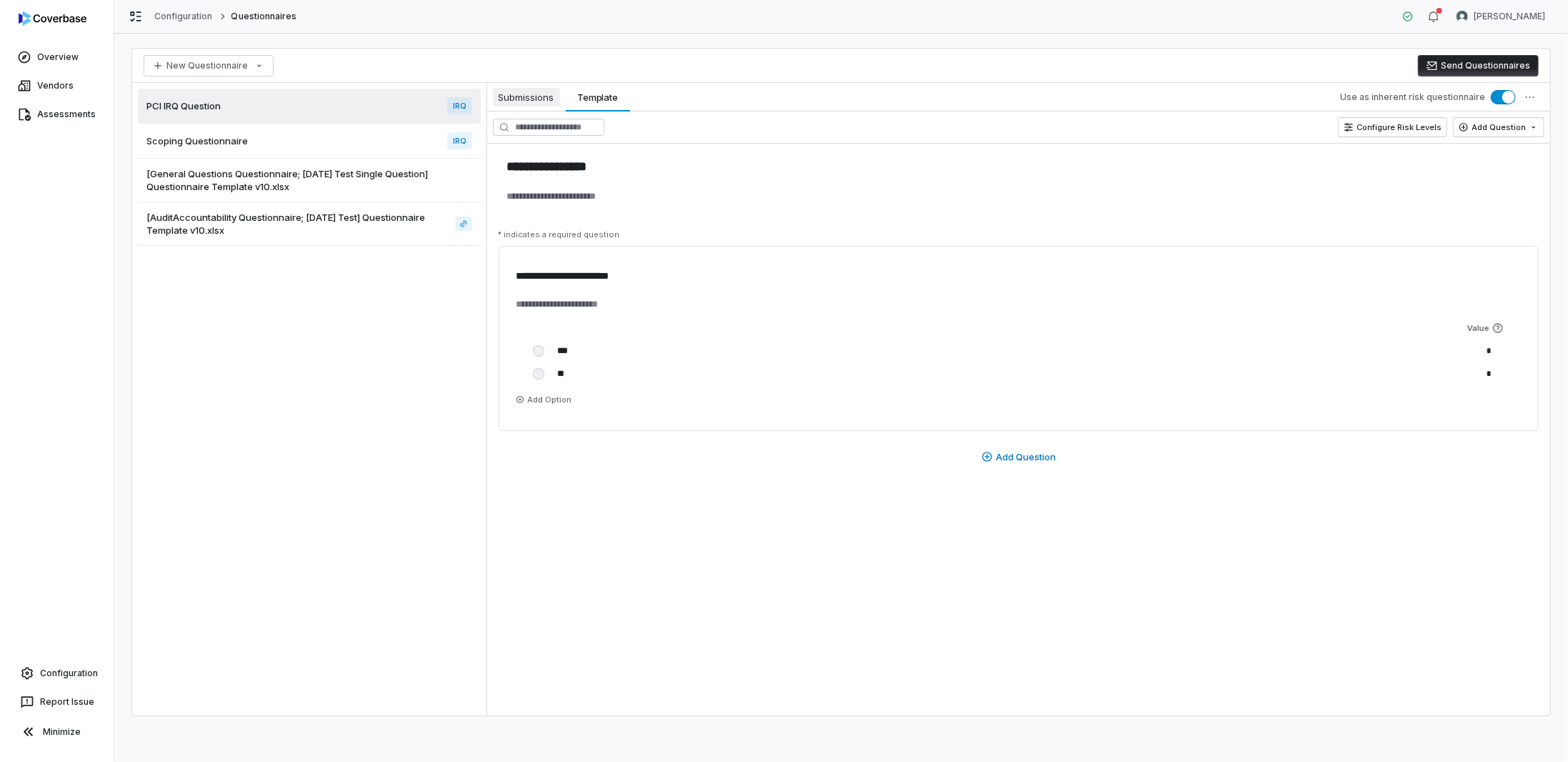
click at [514, 98] on span "Submissions" at bounding box center [526, 97] width 67 height 18
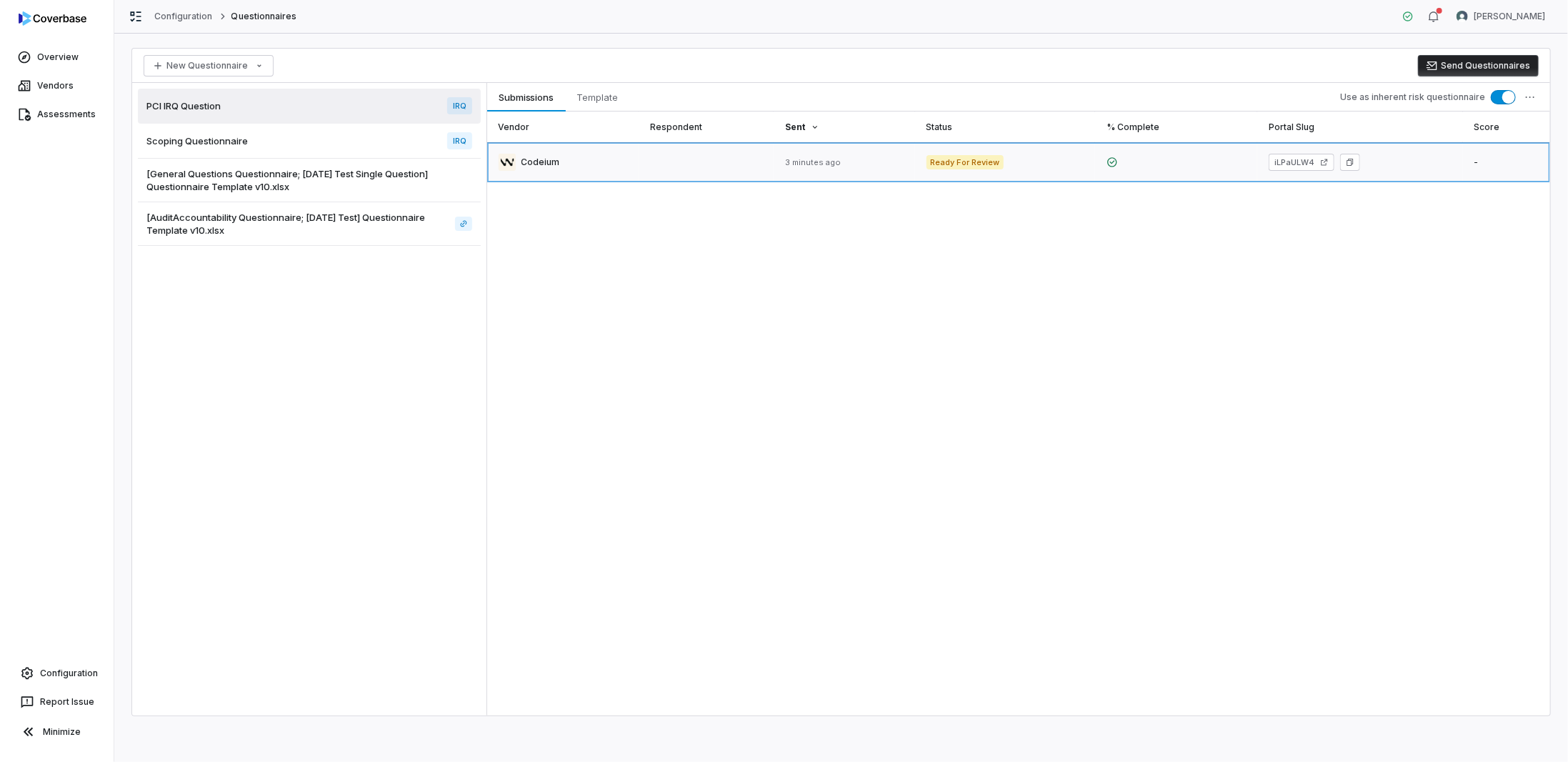
click at [632, 154] on link at bounding box center [563, 162] width 152 height 40
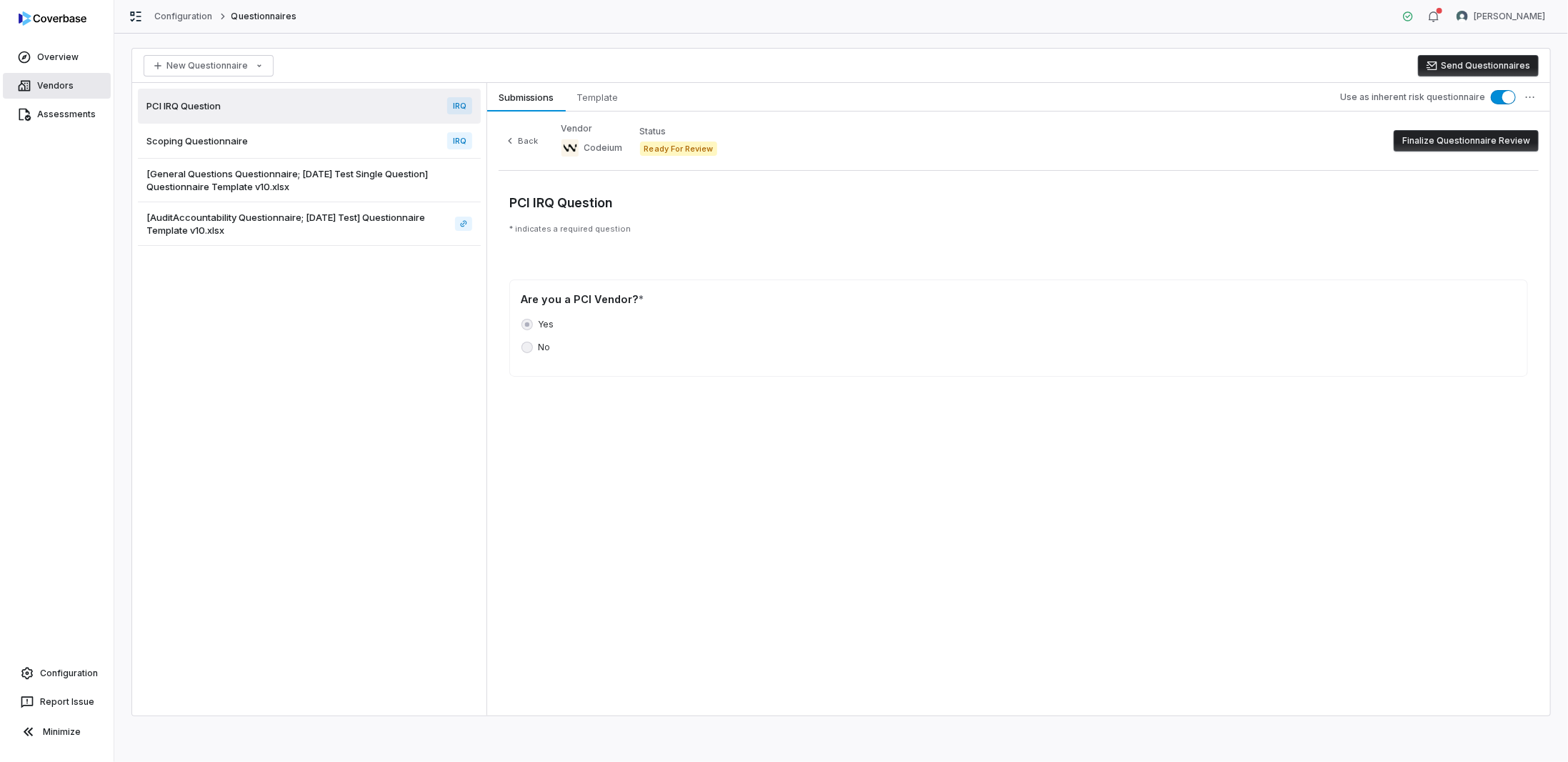
click at [32, 84] on link "Vendors" at bounding box center [56, 85] width 108 height 25
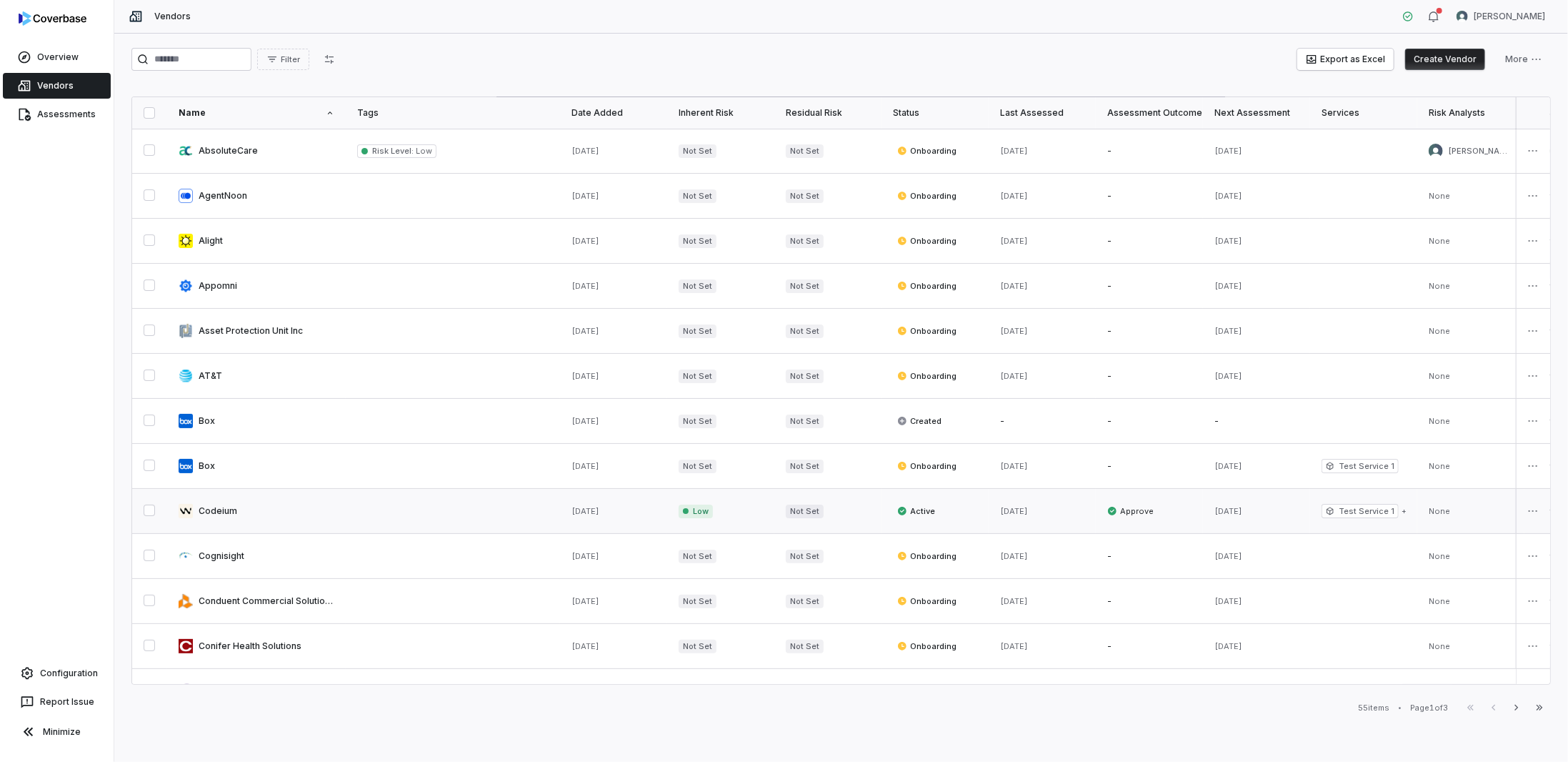
click at [221, 512] on link at bounding box center [256, 510] width 178 height 45
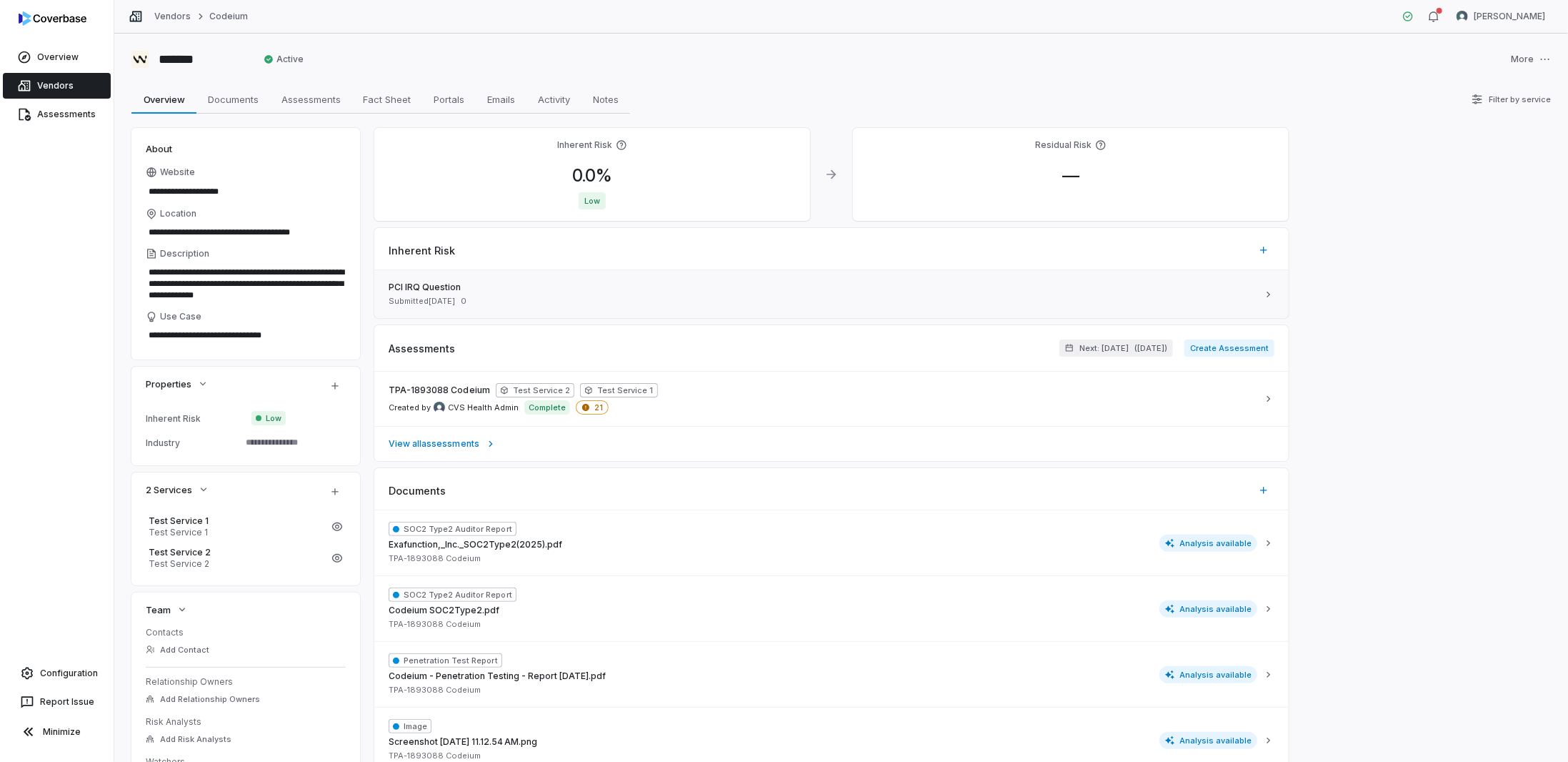
click at [412, 288] on span "PCI IRQ Question" at bounding box center [822, 287] width 868 height 12
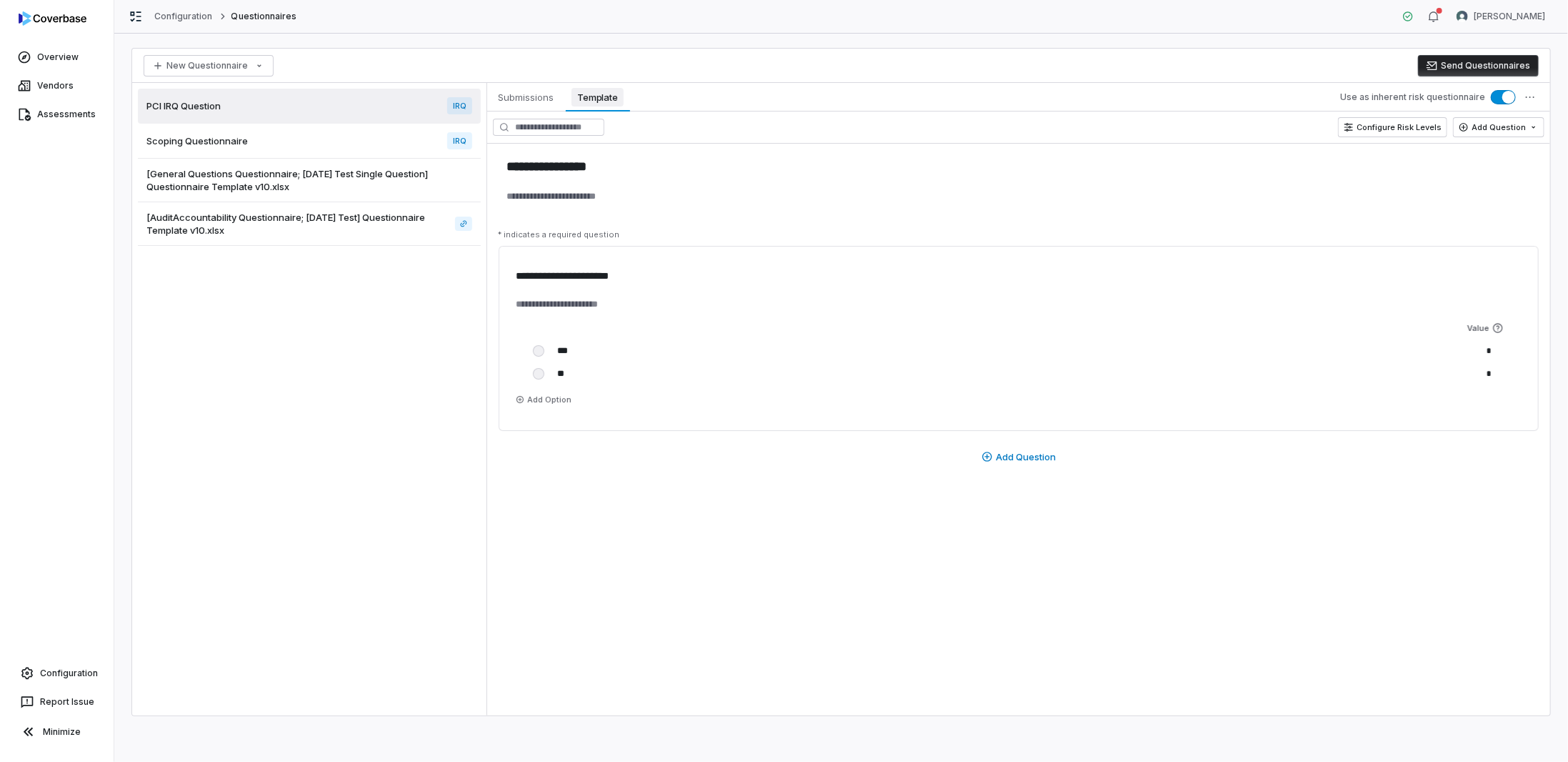
click at [603, 92] on span "Template" at bounding box center [597, 97] width 52 height 18
type textarea "*"
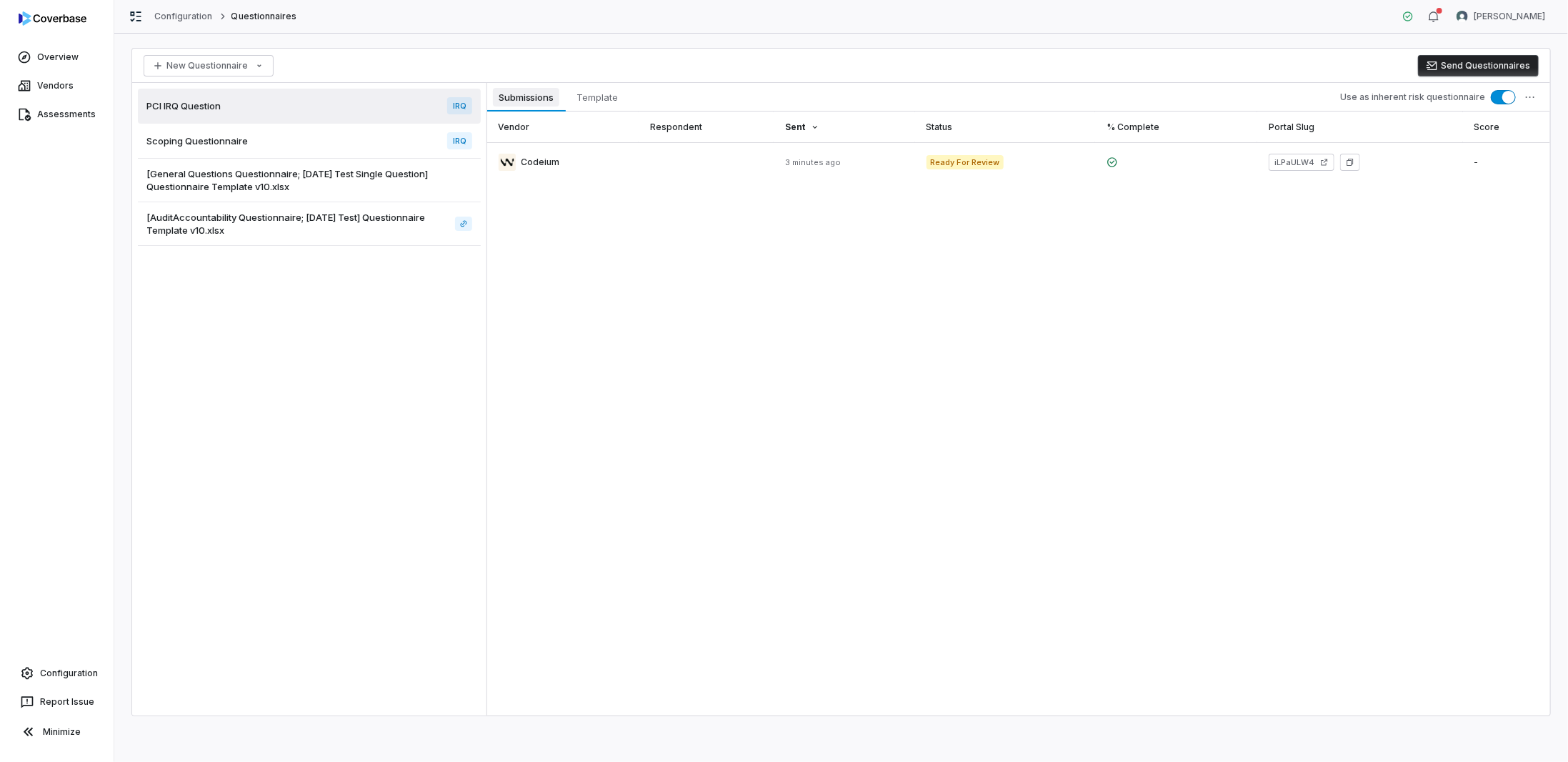
click at [521, 88] on span "Submissions" at bounding box center [525, 97] width 66 height 18
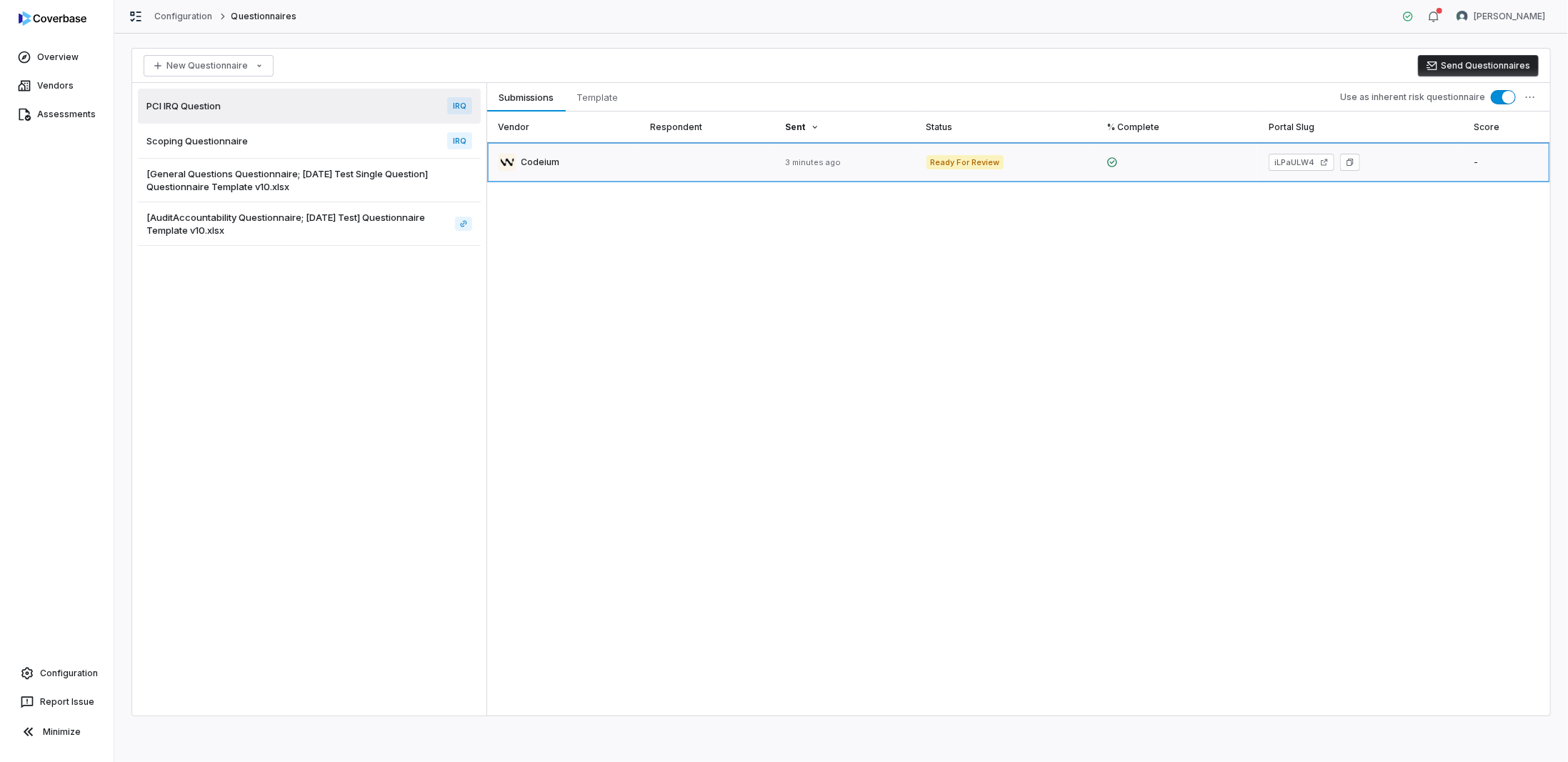
click at [622, 168] on link at bounding box center [563, 162] width 152 height 40
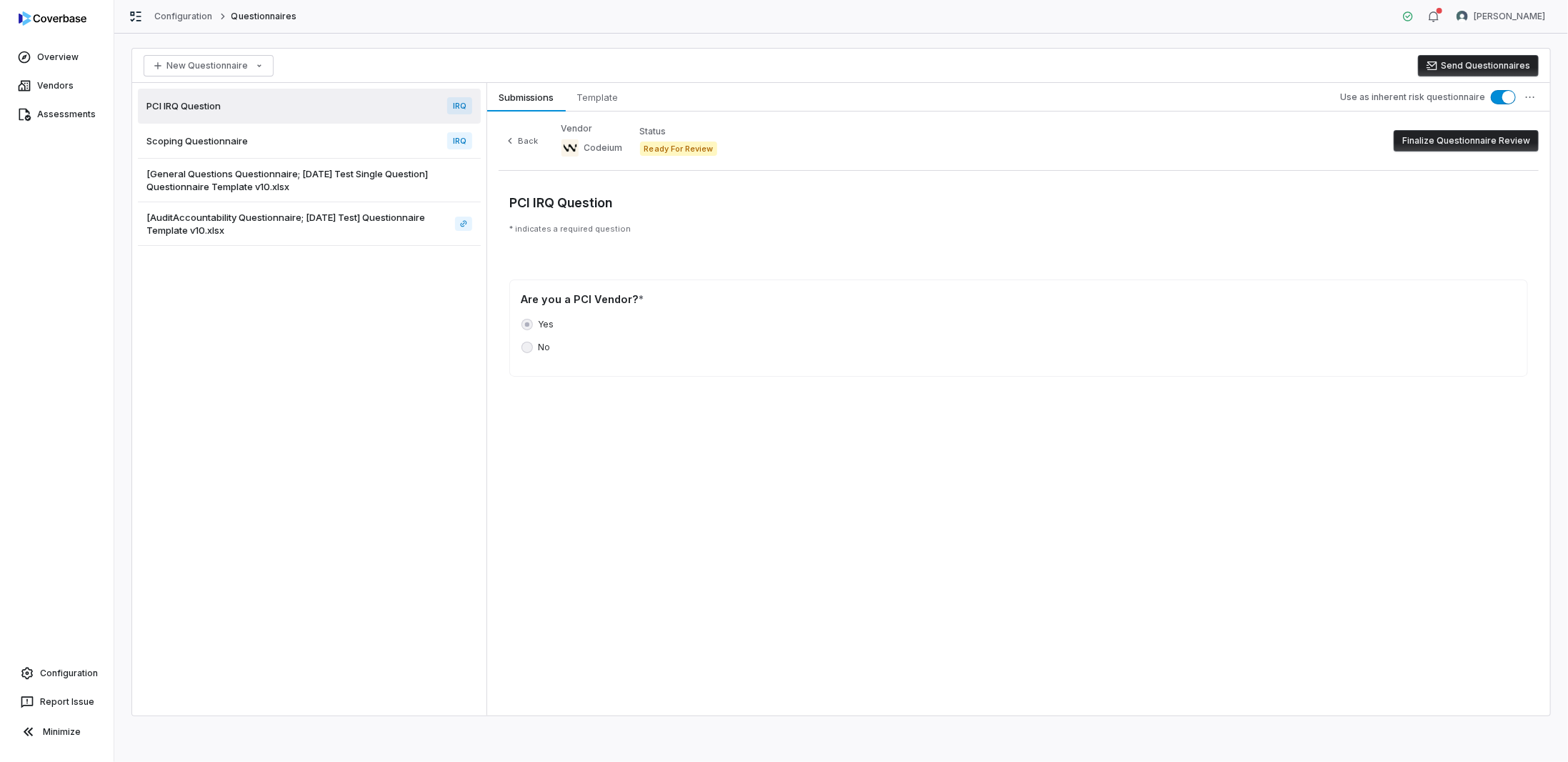
click at [1427, 136] on button "Finalize Questionnaire Review" at bounding box center [1465, 141] width 145 height 22
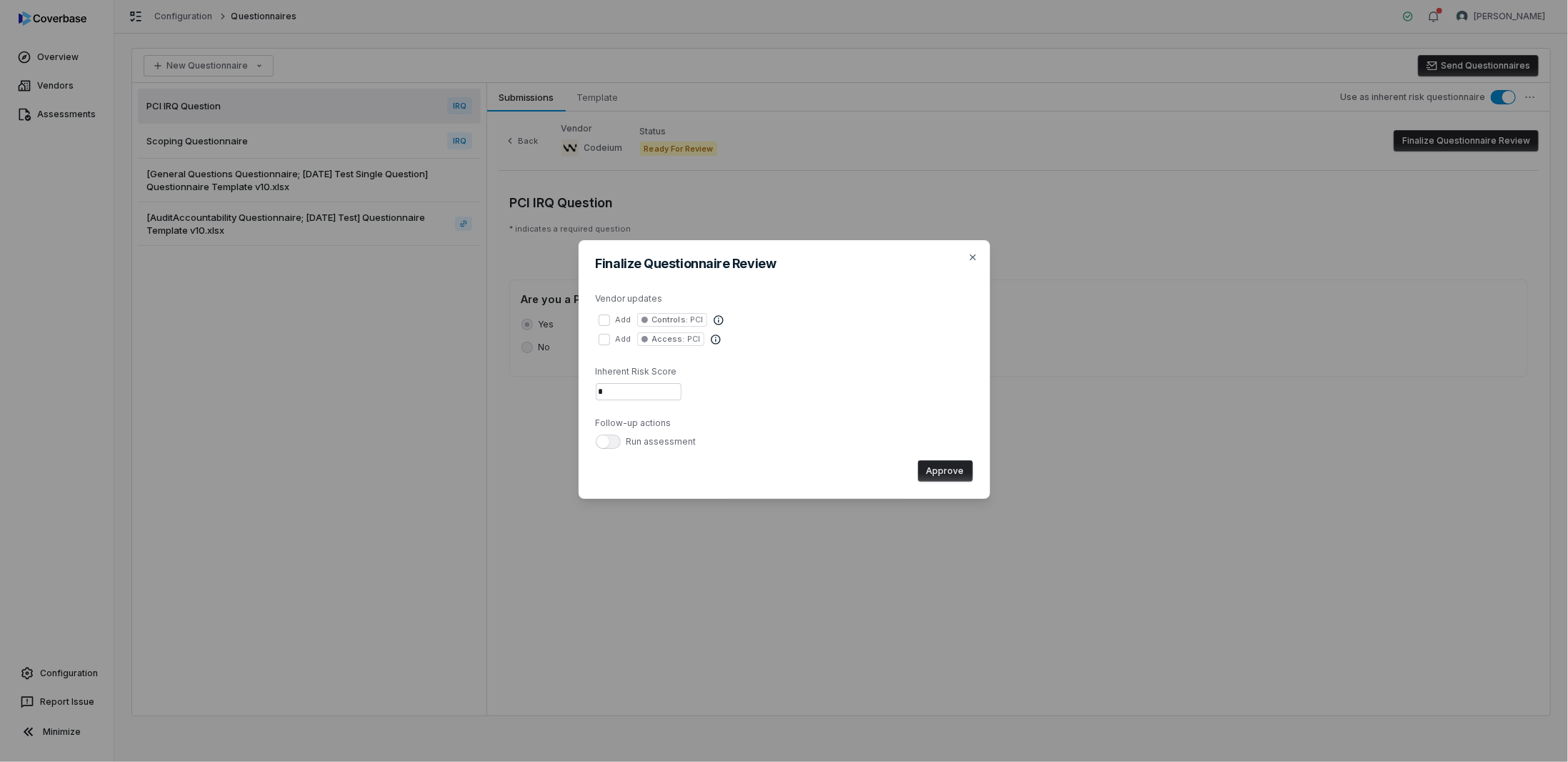
click at [604, 325] on button "add Controls : PCI" at bounding box center [604, 320] width 12 height 12
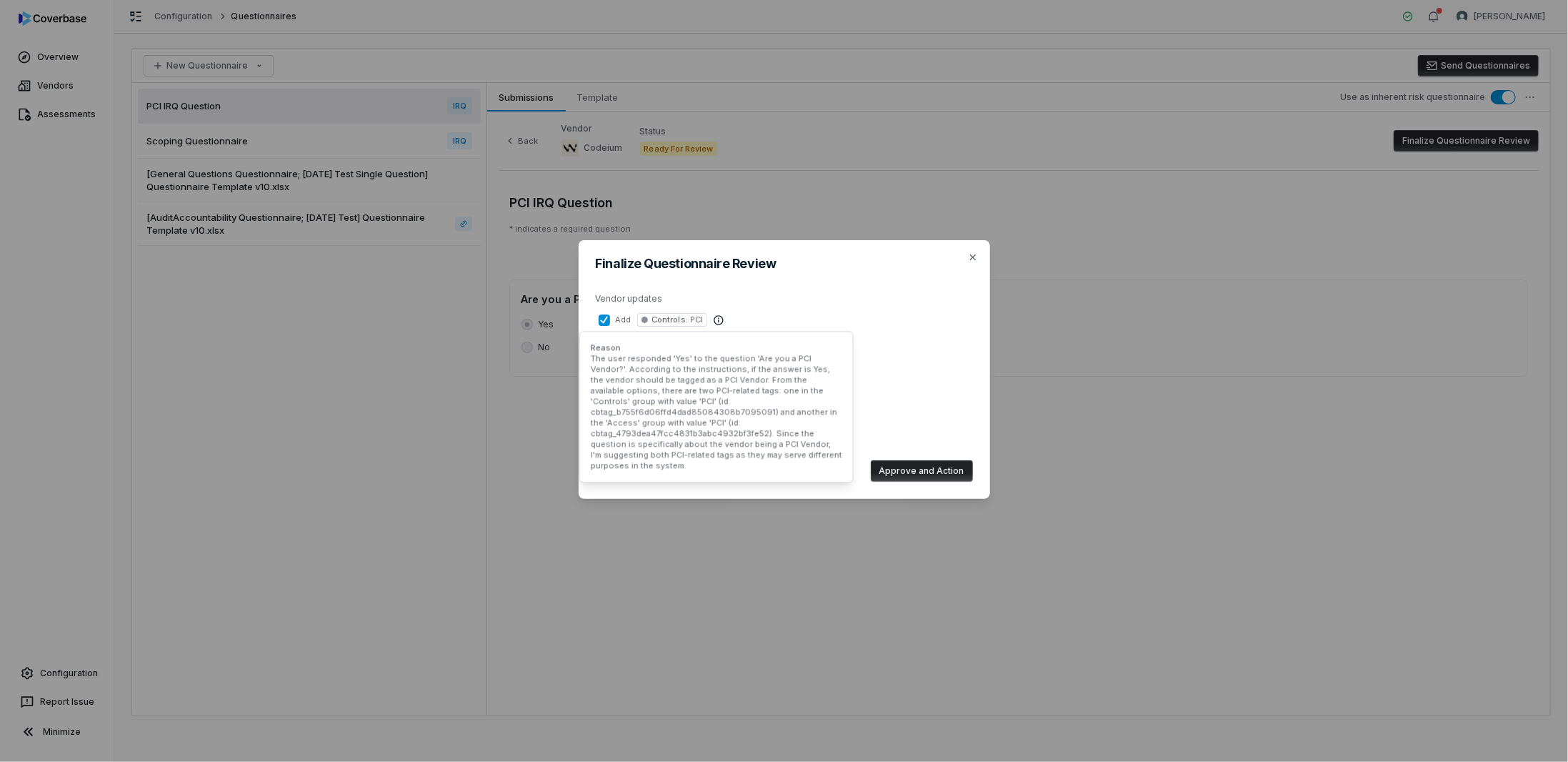
click at [717, 316] on icon at bounding box center [718, 319] width 9 height 9
click at [610, 316] on button "add Controls : PCI" at bounding box center [604, 320] width 12 height 12
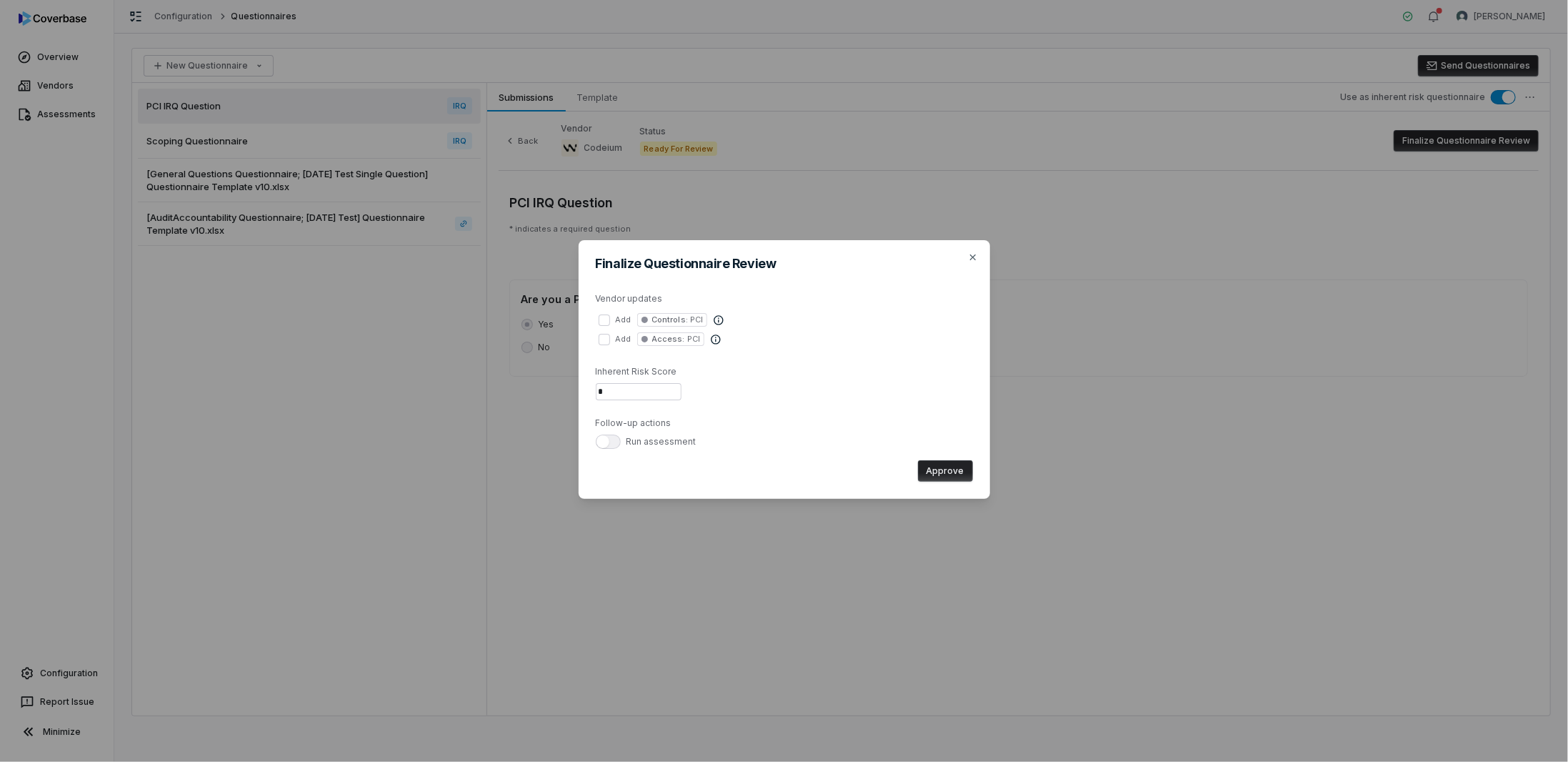
click at [718, 318] on icon at bounding box center [718, 320] width 12 height 12
click at [610, 318] on button "add Controls : PCI" at bounding box center [604, 320] width 12 height 12
click at [973, 255] on icon "button" at bounding box center [973, 257] width 12 height 12
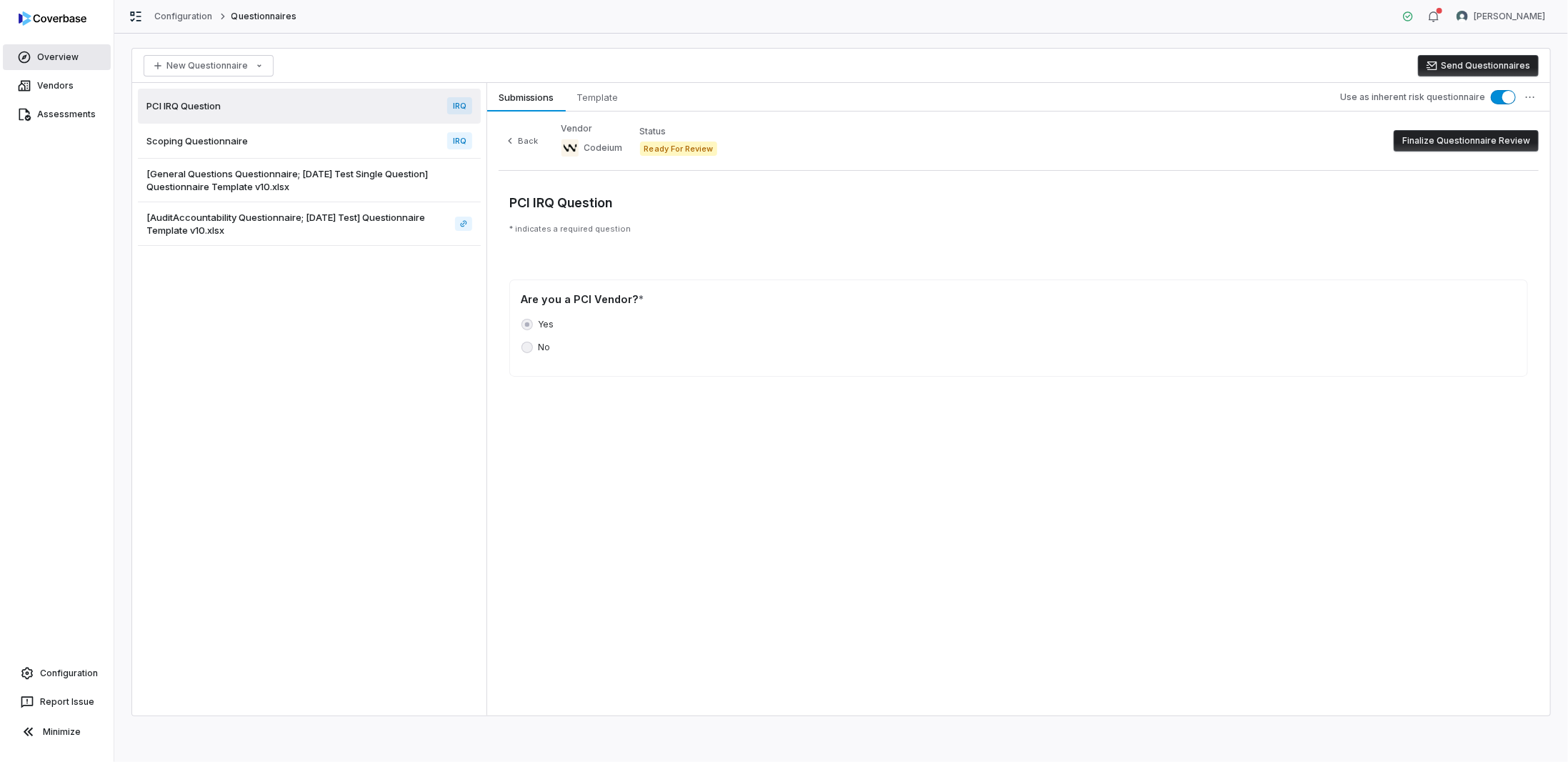
click at [65, 52] on link "Overview" at bounding box center [56, 57] width 108 height 25
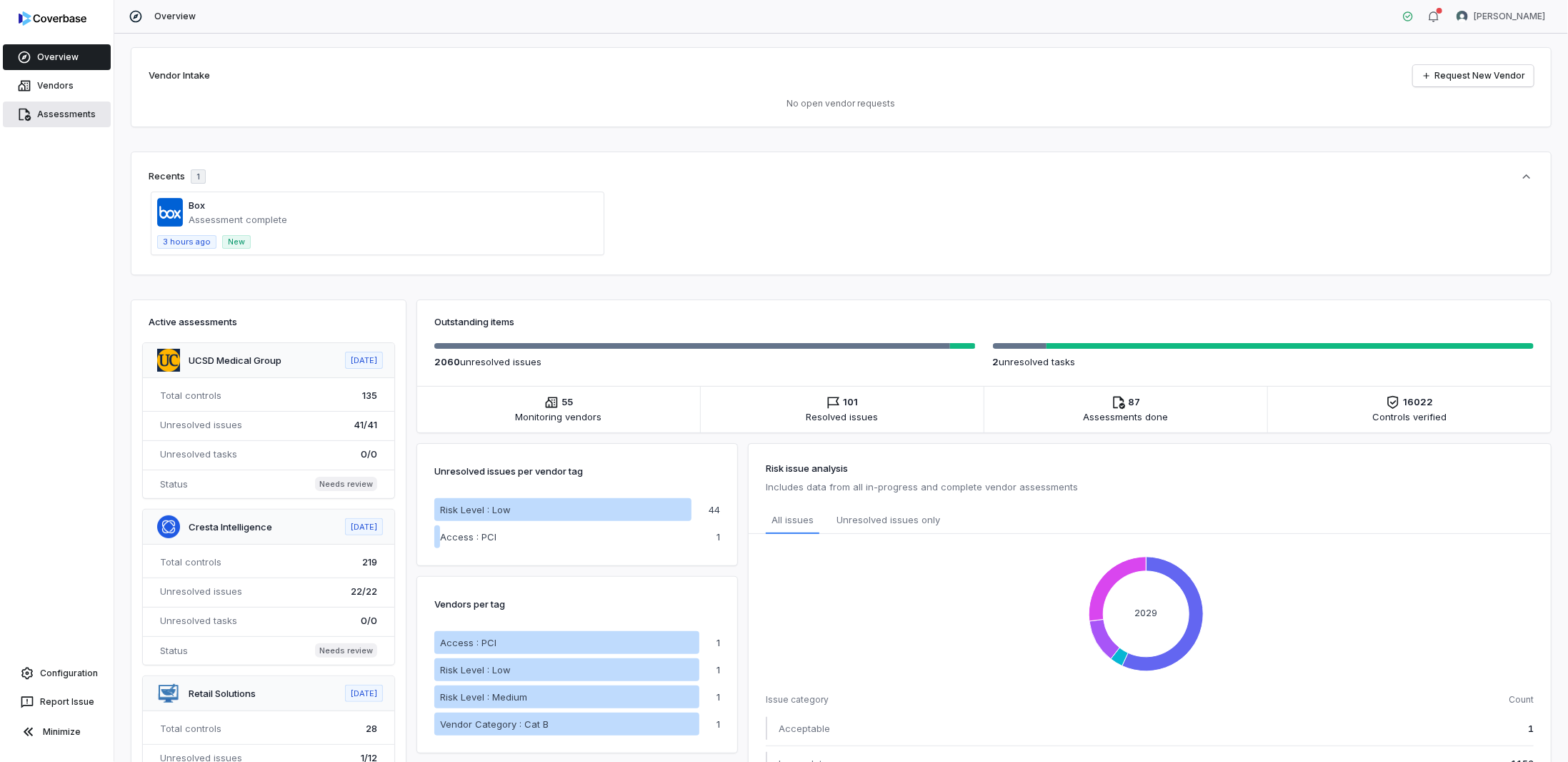
click at [50, 119] on link "Assessments" at bounding box center [56, 115] width 108 height 25
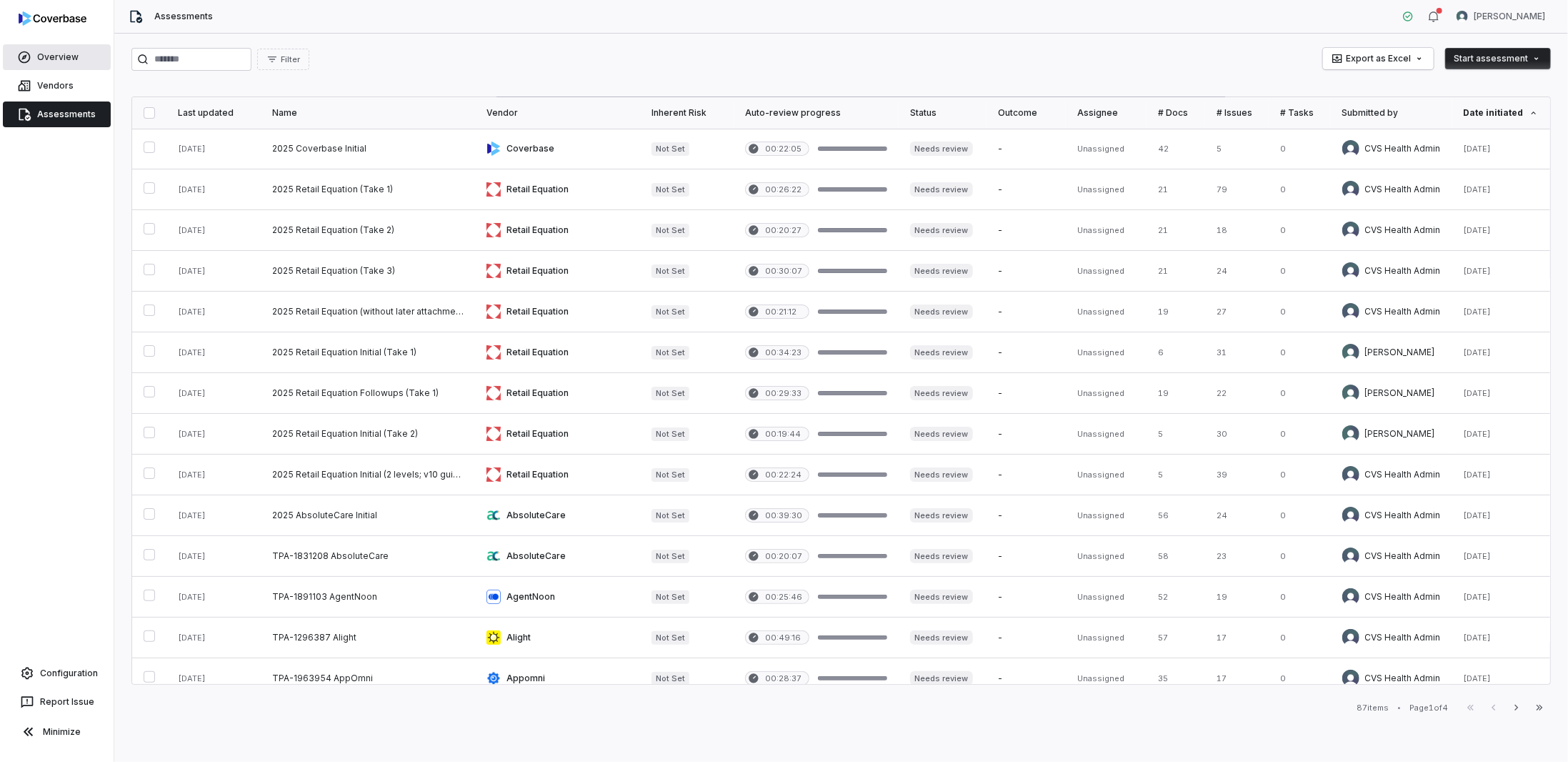
click at [73, 59] on link "Overview" at bounding box center [56, 57] width 108 height 25
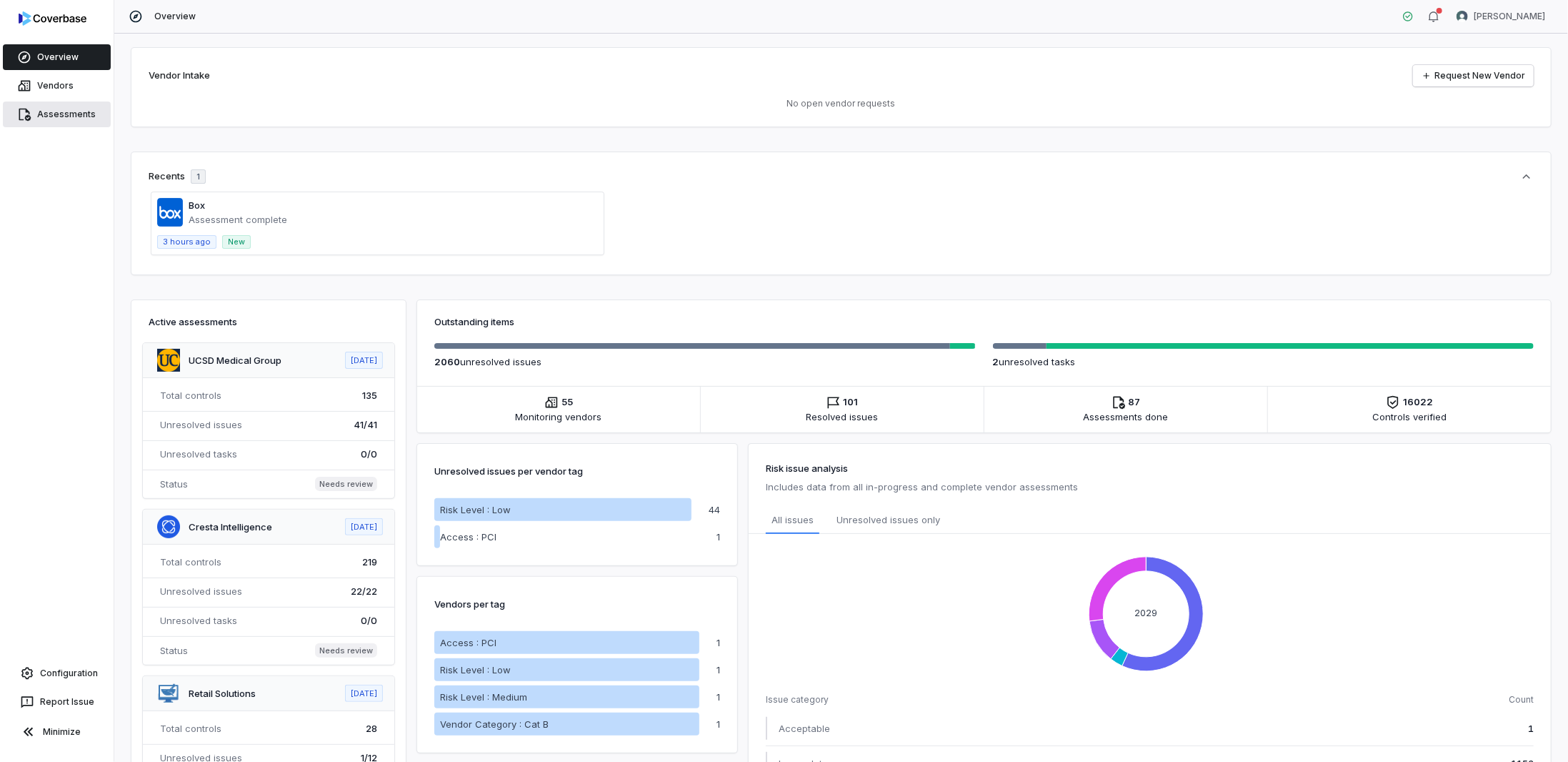
click at [32, 115] on link "Assessments" at bounding box center [56, 115] width 108 height 25
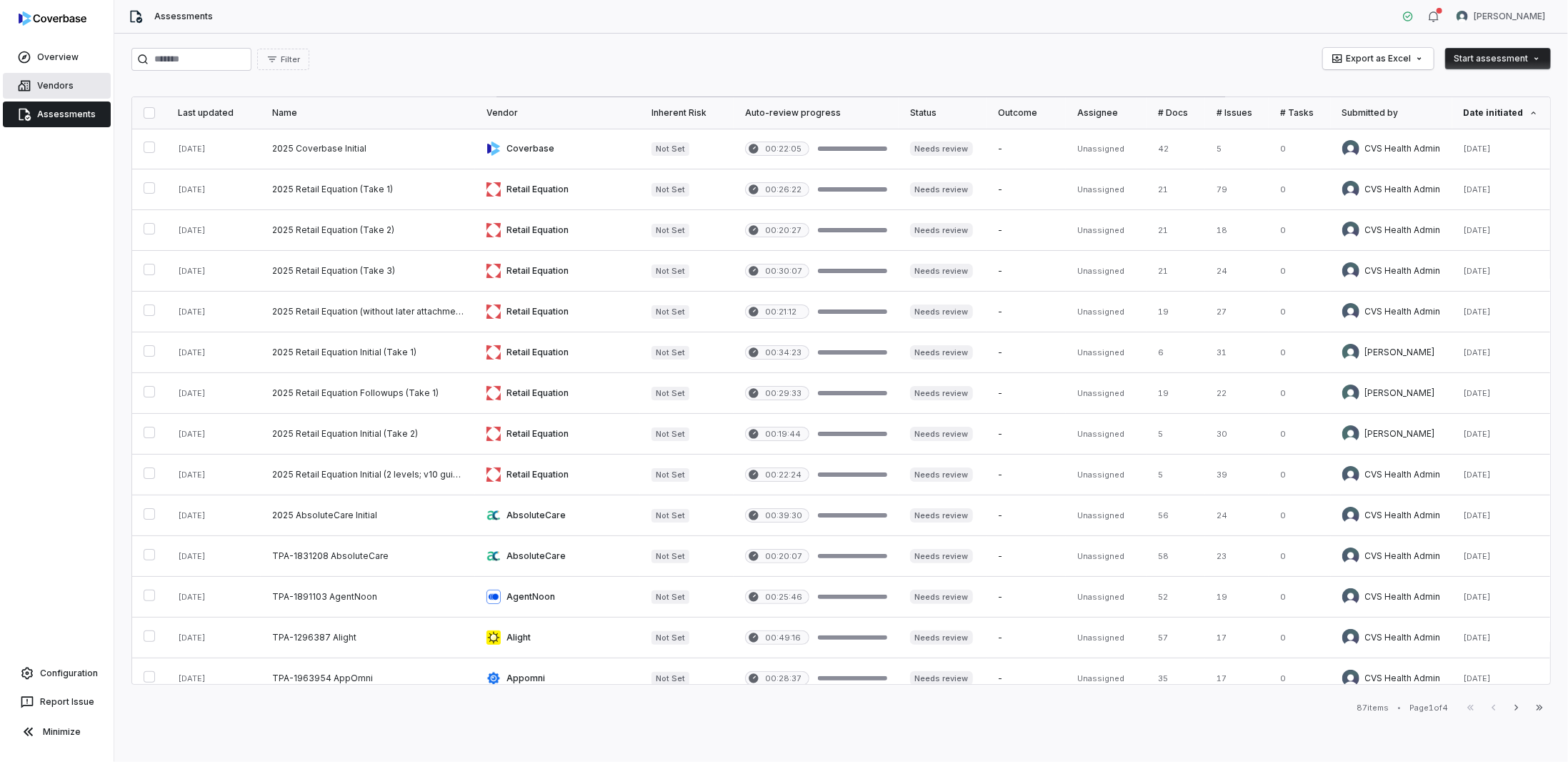
click at [50, 88] on link "Vendors" at bounding box center [56, 85] width 108 height 25
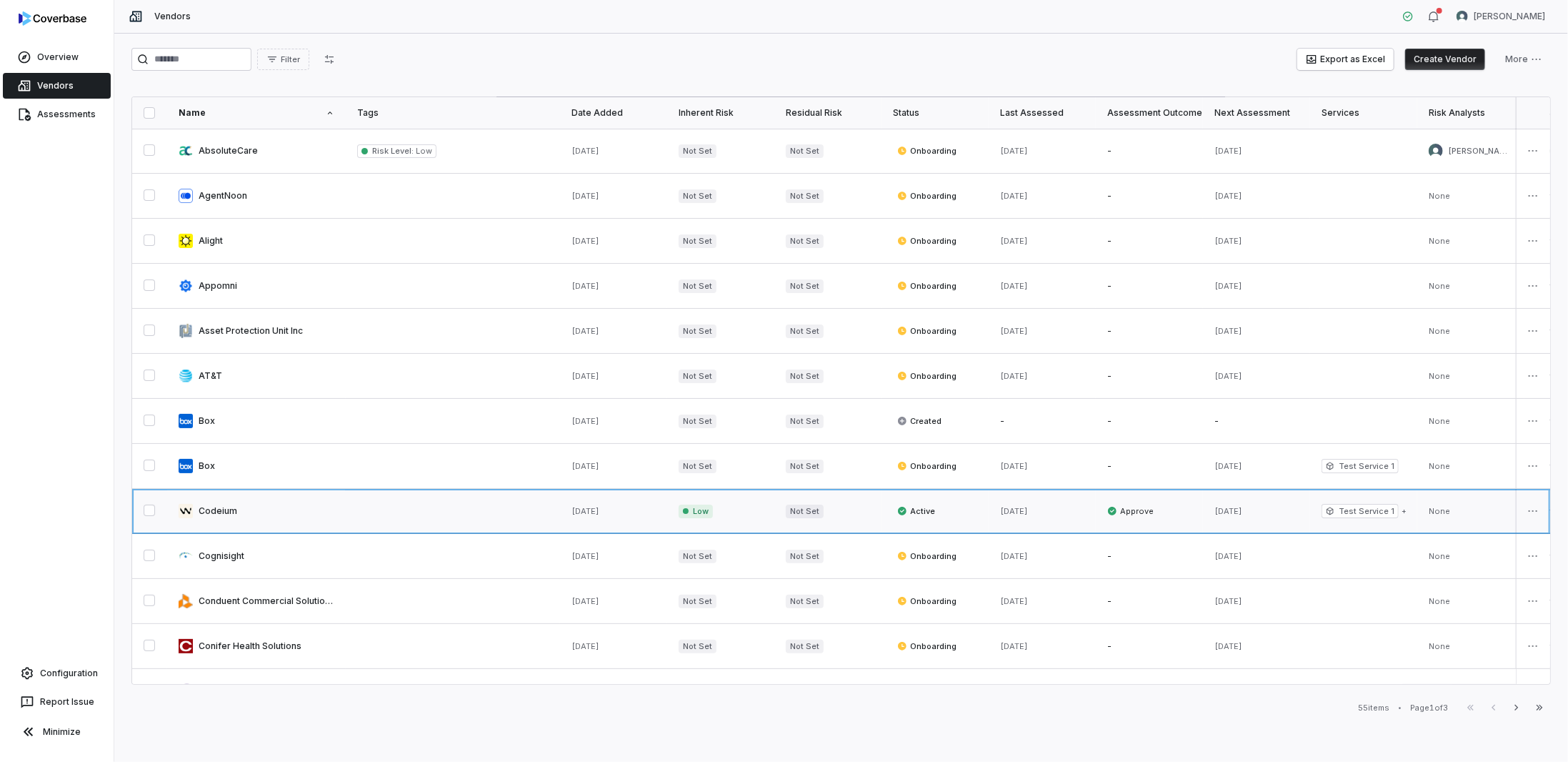
click at [225, 511] on link at bounding box center [256, 510] width 178 height 45
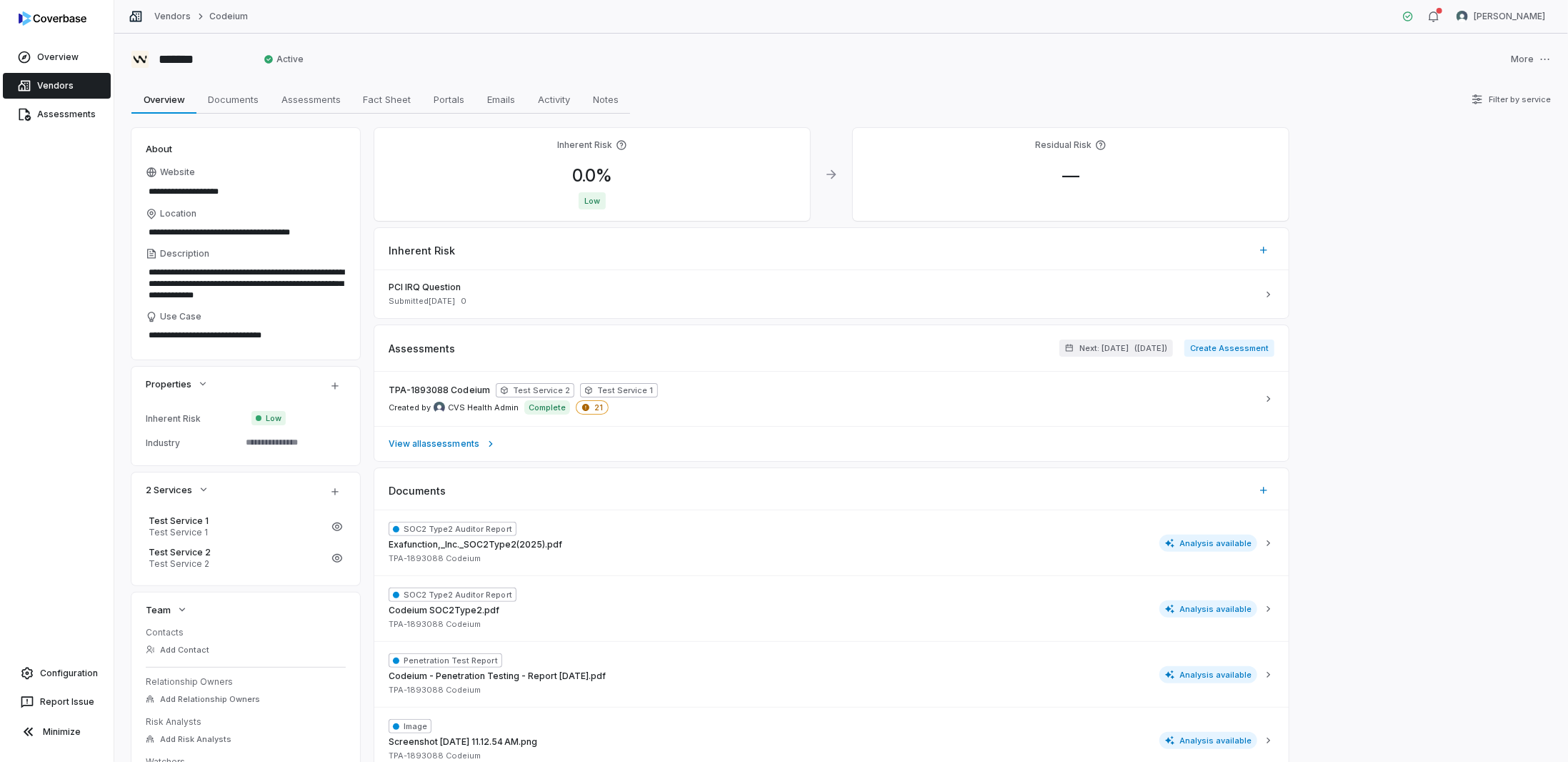
click at [692, 264] on div "Inherent Risk PCI IRQ Question Submitted Aug 14, 2025 0" at bounding box center [832, 273] width 914 height 90
click at [692, 293] on div "PCI IRQ Question Submitted [DATE] 0" at bounding box center [822, 294] width 868 height 25
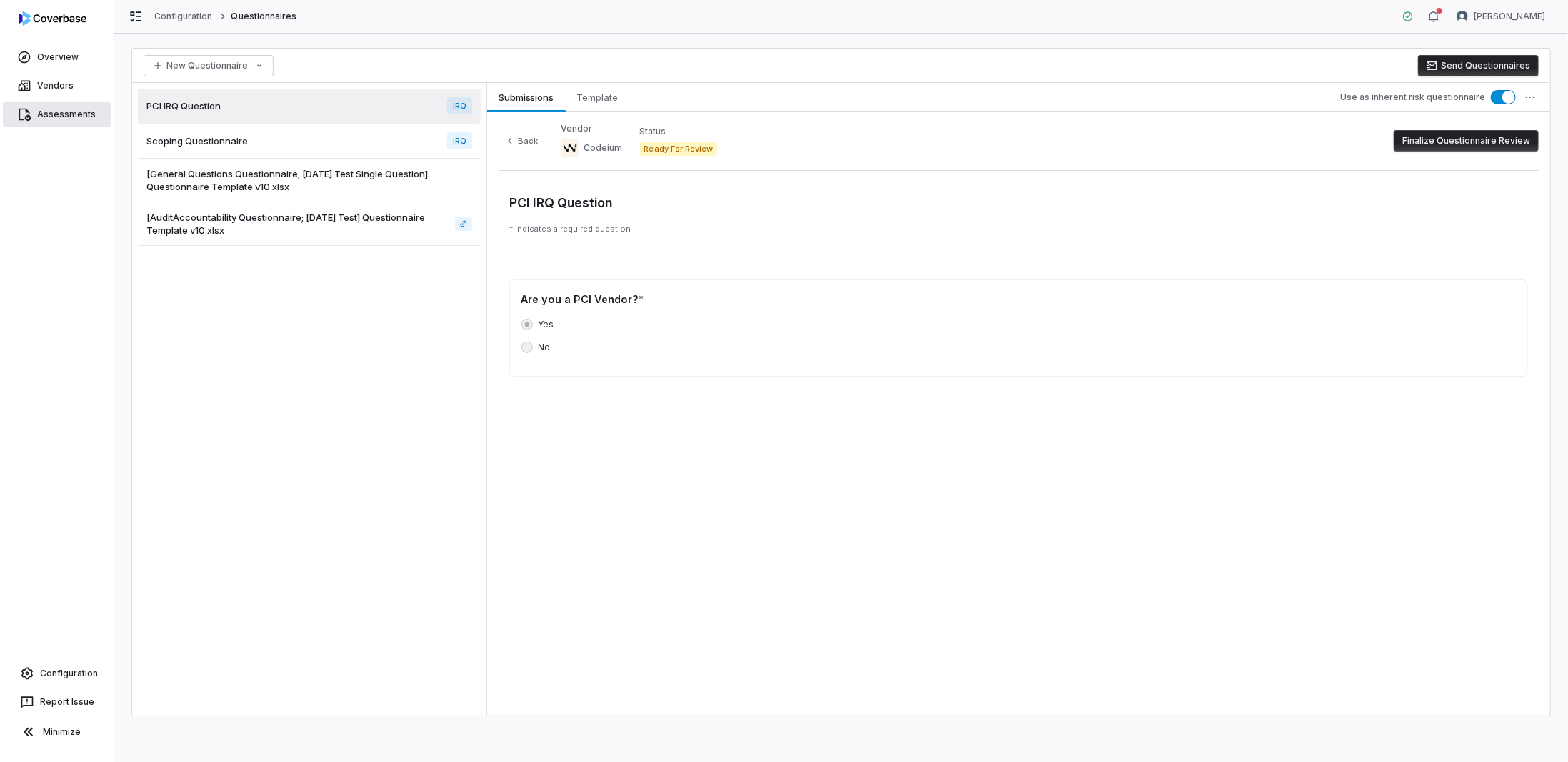
click at [49, 113] on link "Assessments" at bounding box center [56, 115] width 108 height 25
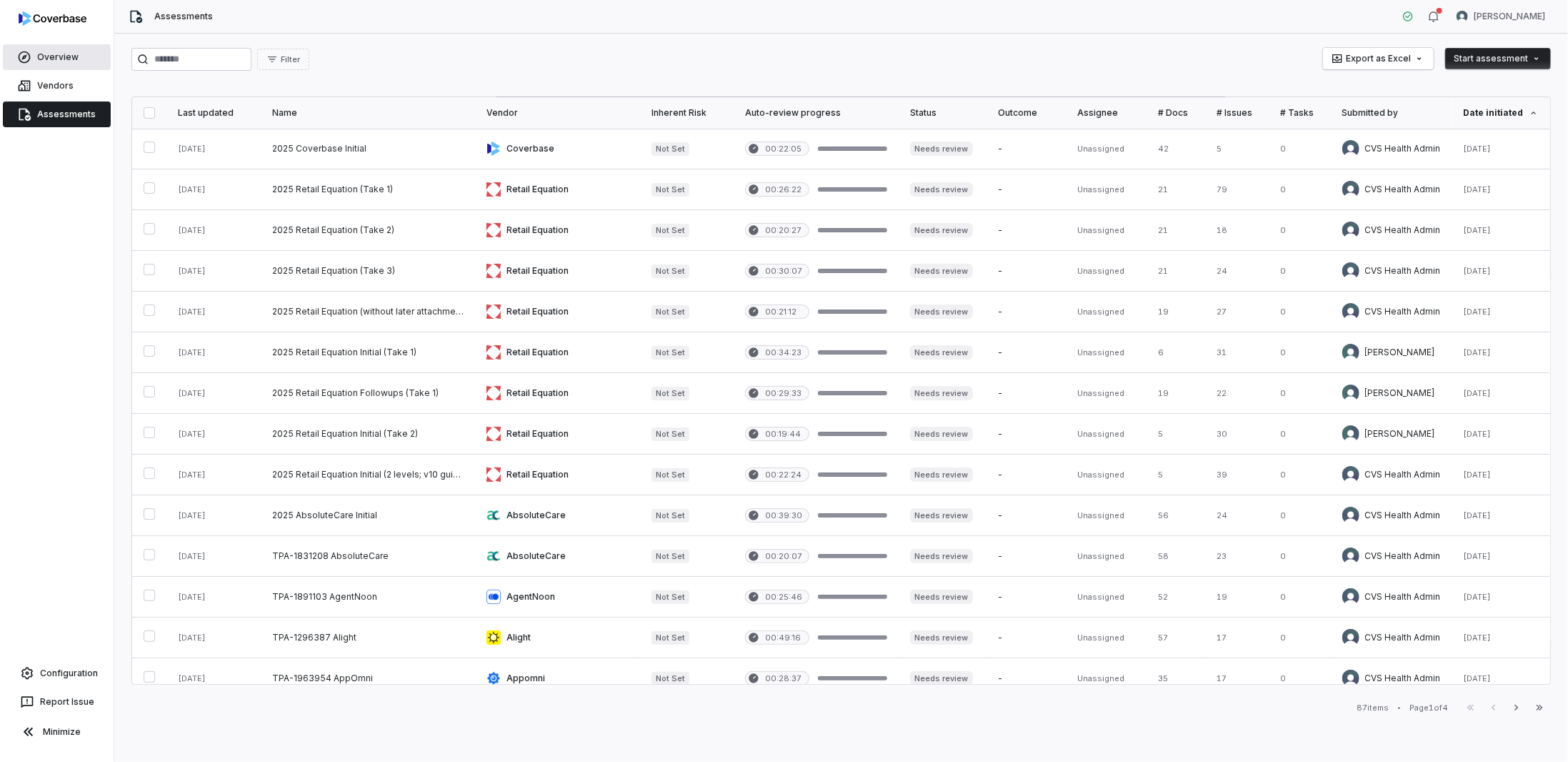
click at [40, 59] on link "Overview" at bounding box center [56, 57] width 108 height 25
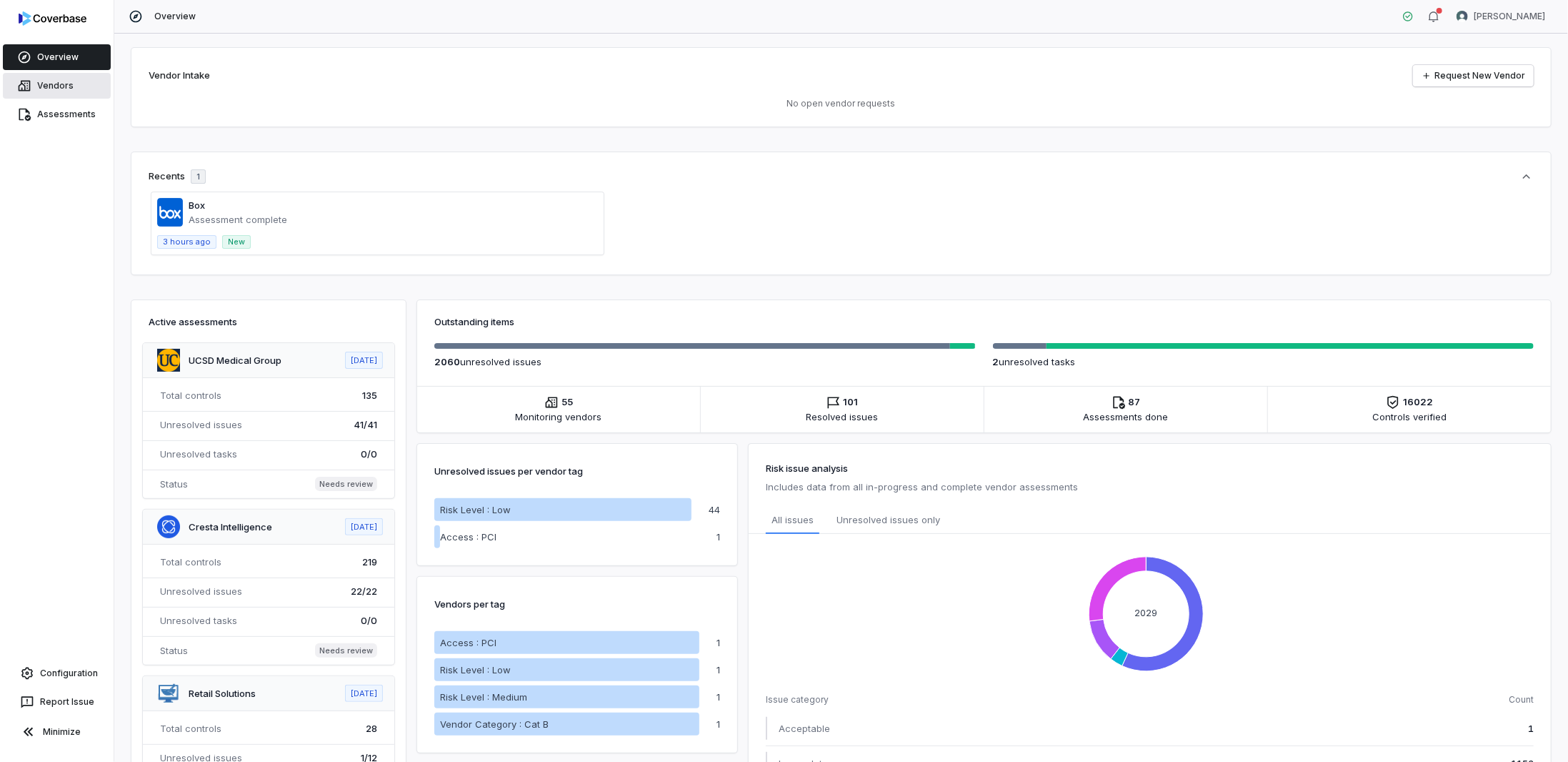
click at [26, 85] on icon at bounding box center [25, 85] width 15 height 15
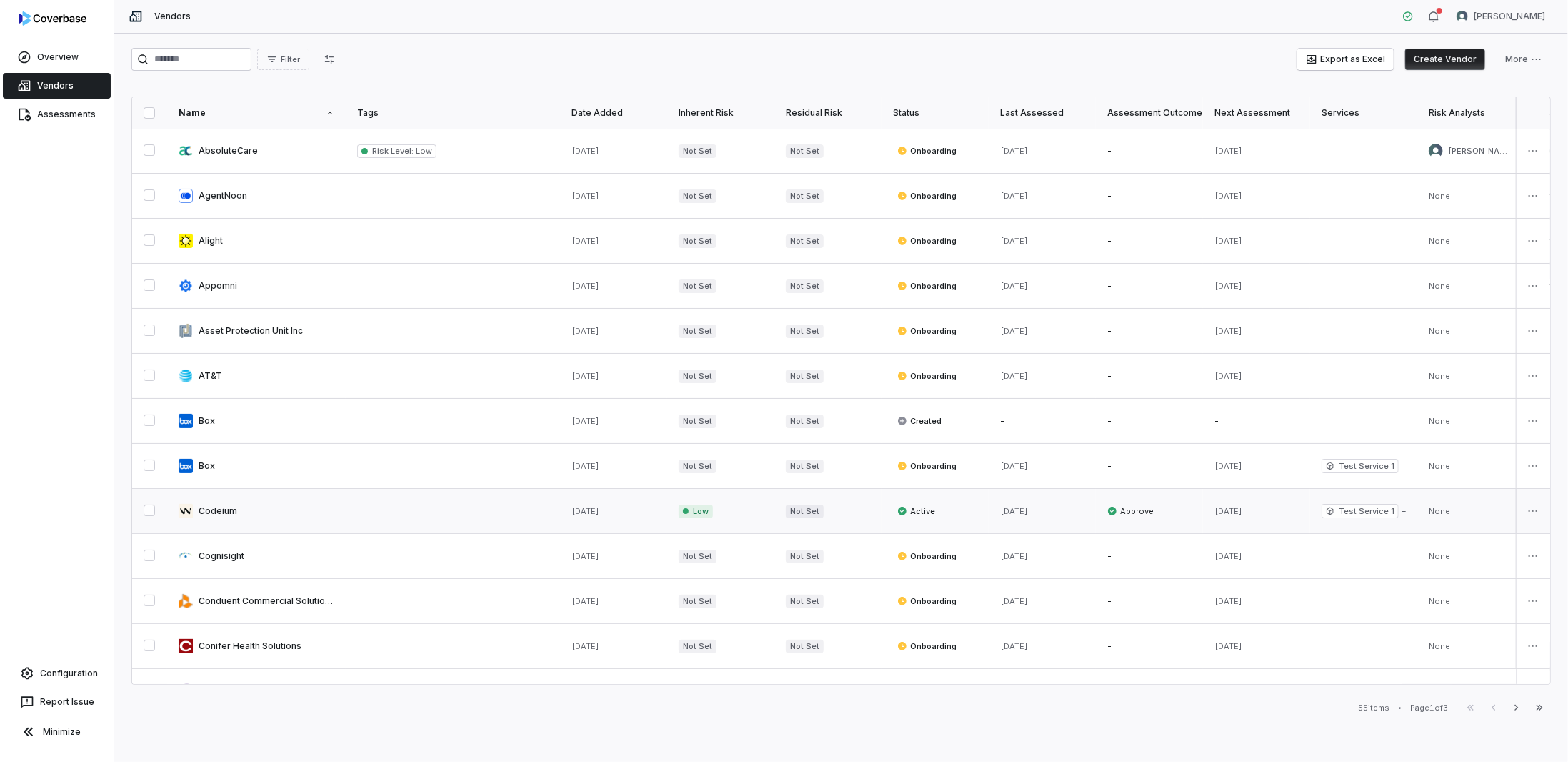
click at [247, 494] on link at bounding box center [256, 510] width 178 height 45
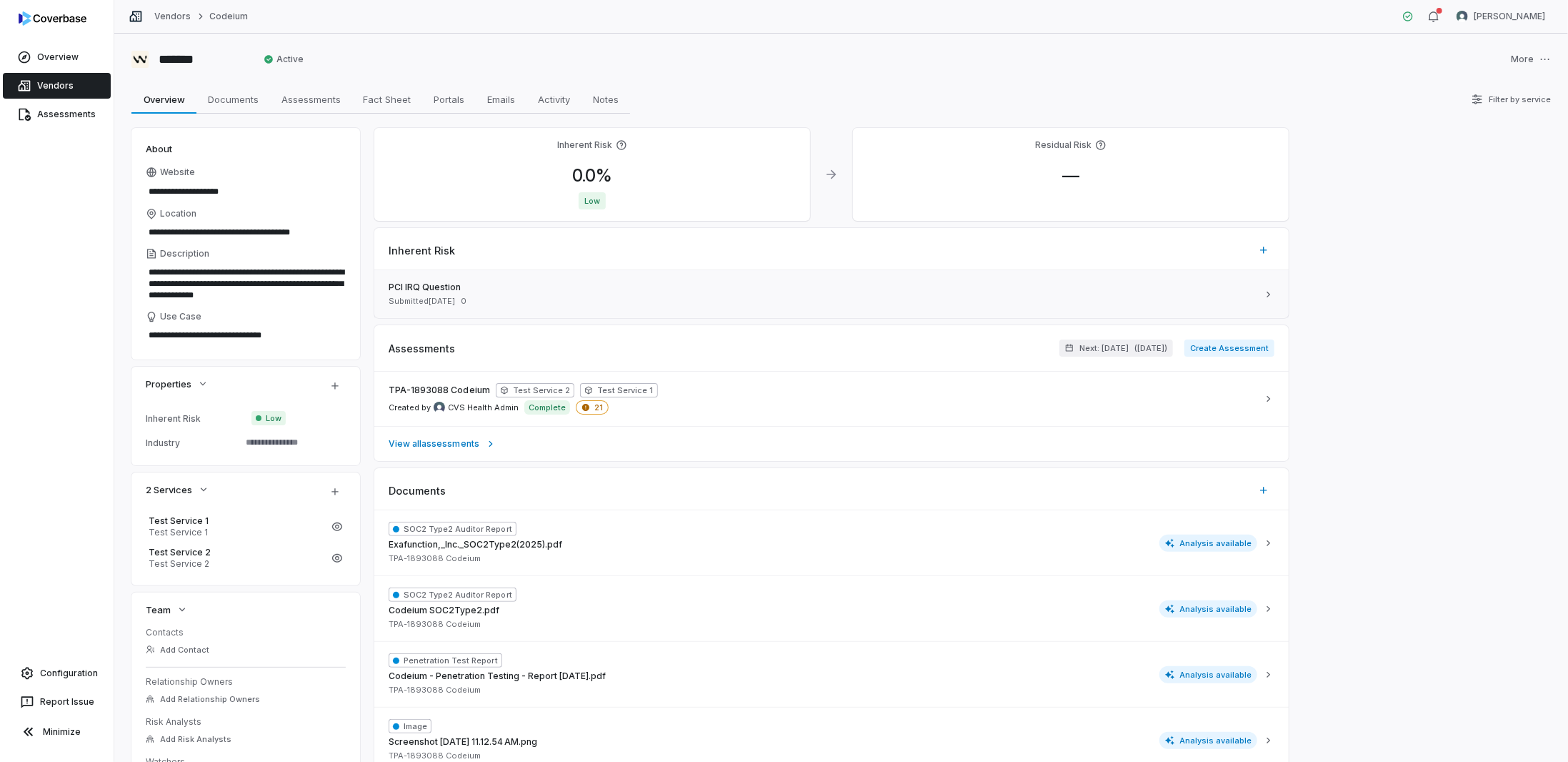
click at [698, 286] on span "PCI IRQ Question" at bounding box center [822, 287] width 868 height 12
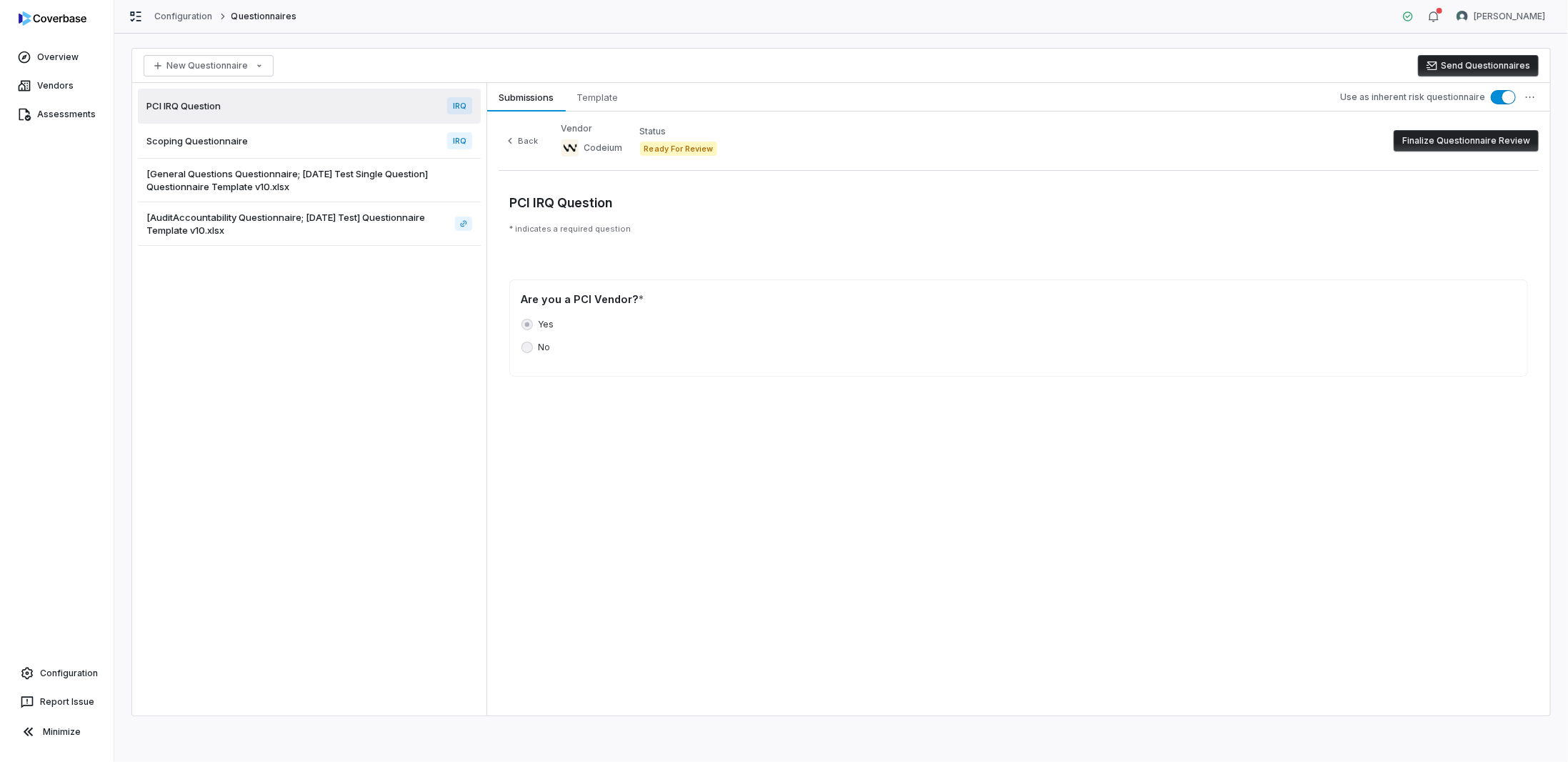
click at [1431, 140] on button "Finalize Questionnaire Review" at bounding box center [1465, 141] width 145 height 22
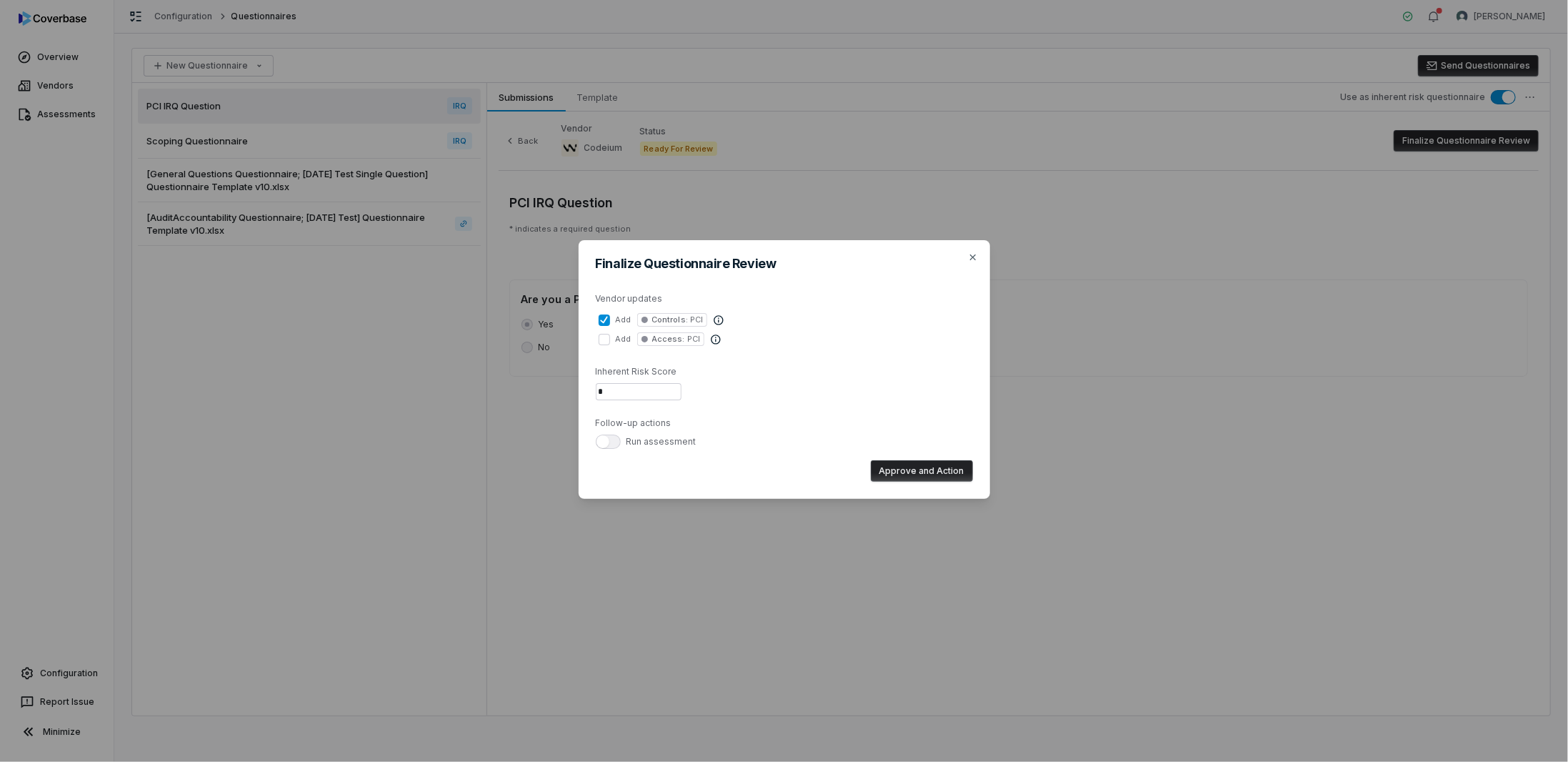
click at [608, 318] on button "add Controls : PCI" at bounding box center [604, 320] width 12 height 12
click at [602, 336] on button "add Access : PCI" at bounding box center [604, 339] width 12 height 12
click at [910, 467] on button "Approve and Action" at bounding box center [922, 471] width 102 height 22
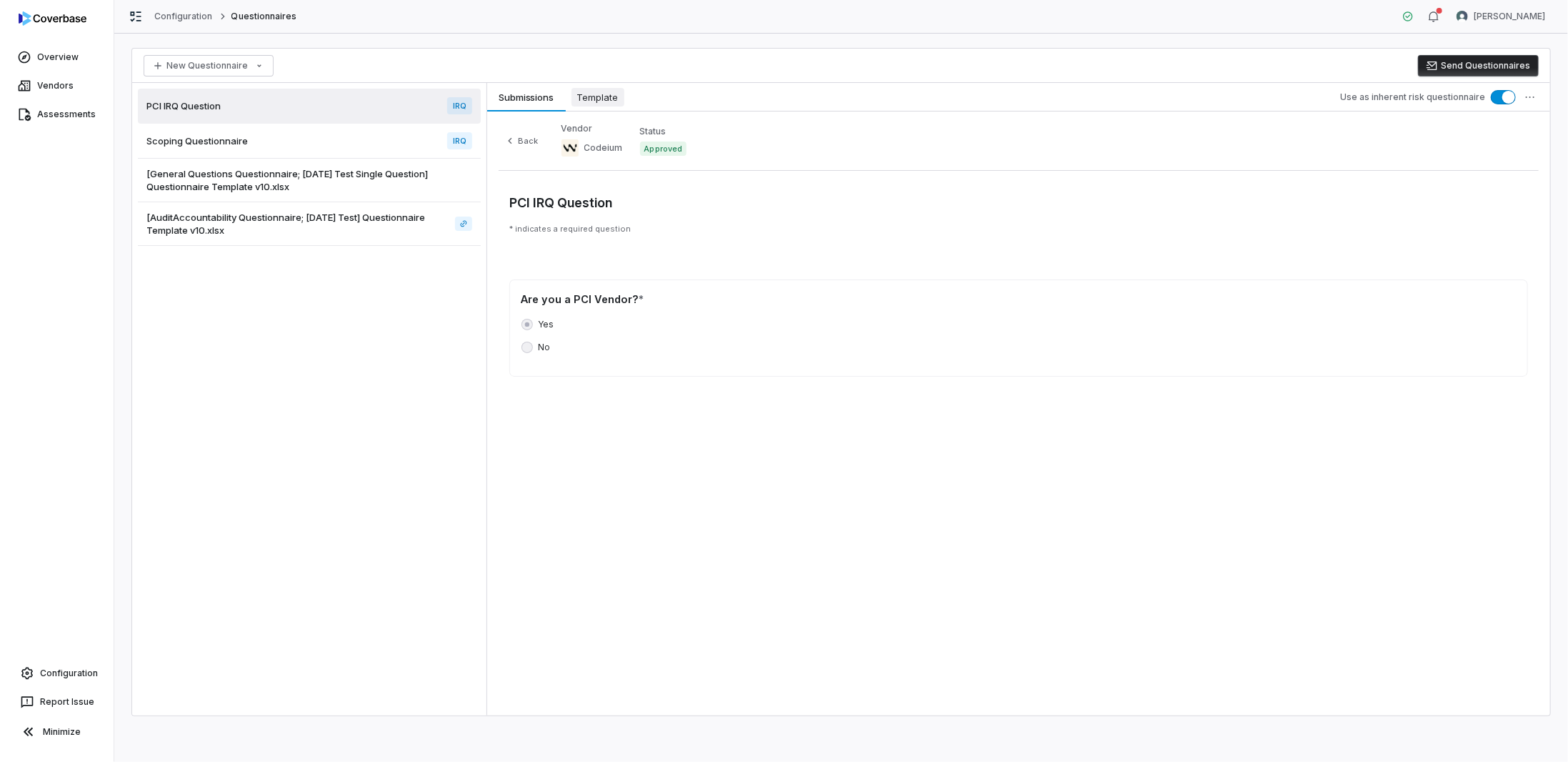
click at [614, 98] on span "Template" at bounding box center [598, 97] width 53 height 18
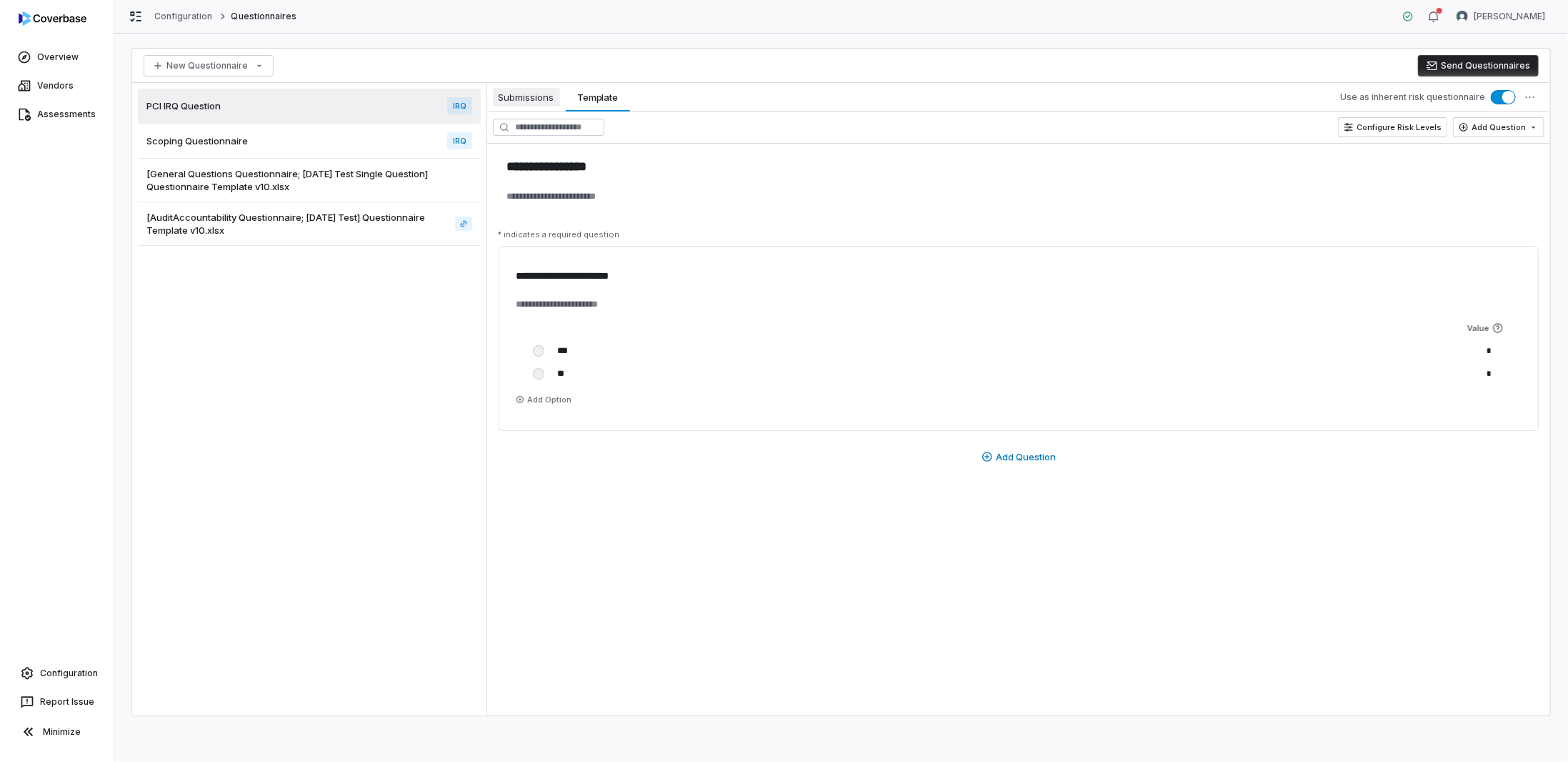
type textarea "*"
click at [529, 98] on span "Submissions" at bounding box center [526, 97] width 67 height 18
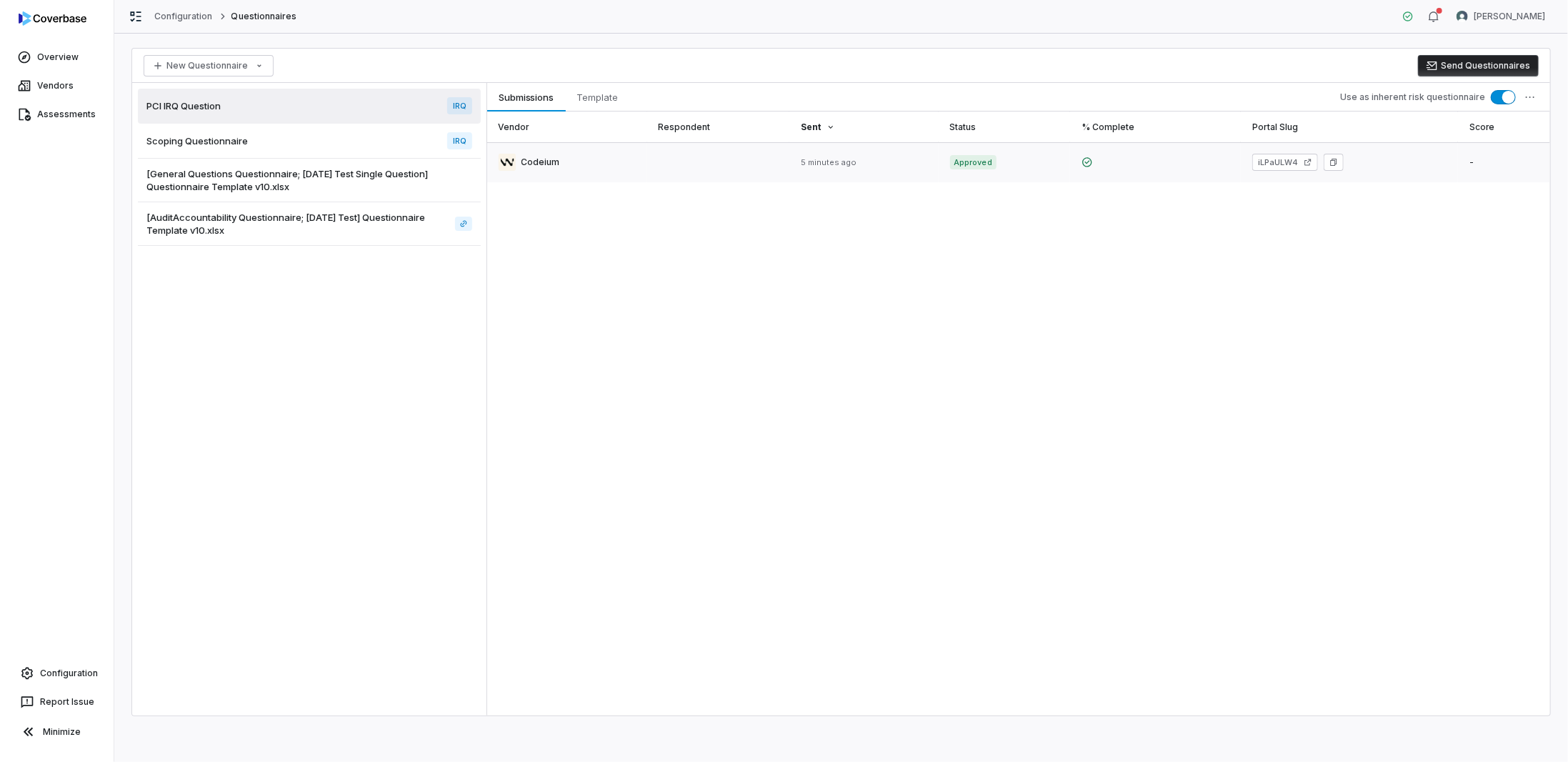
click at [545, 161] on link at bounding box center [567, 162] width 160 height 40
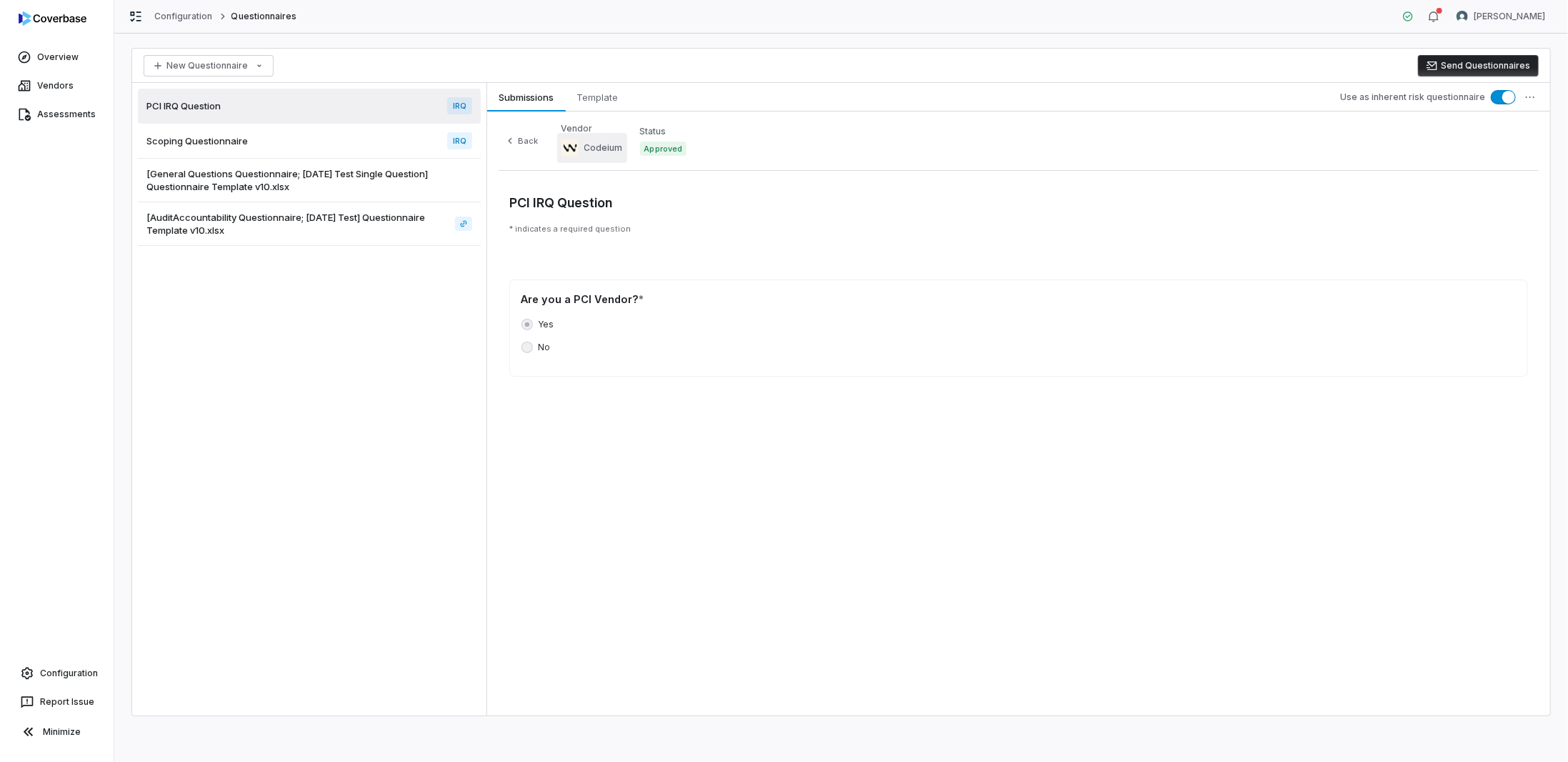
click at [598, 152] on span "Codeium" at bounding box center [604, 147] width 38 height 12
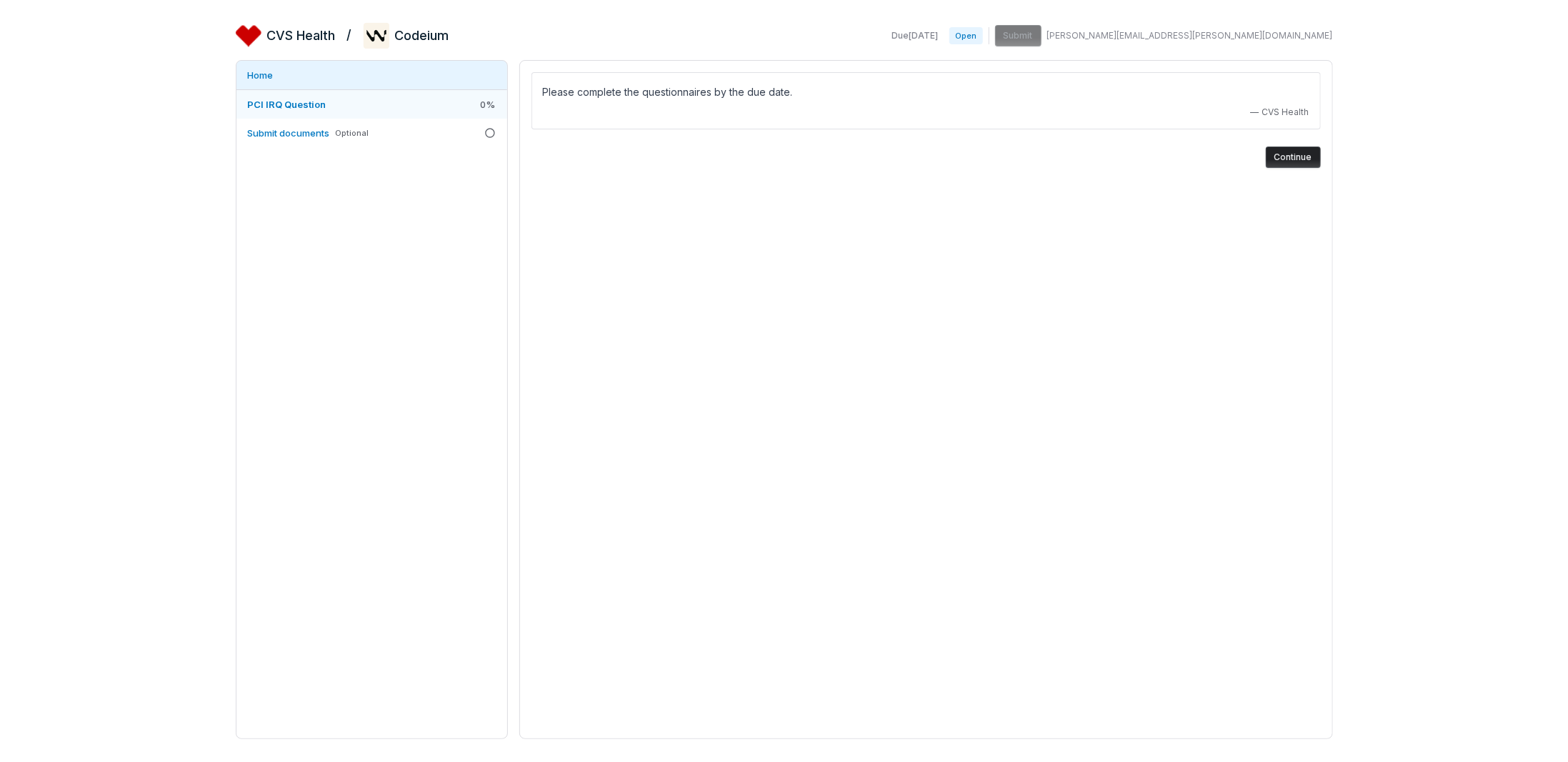
click at [342, 109] on link "PCI IRQ Question 0 %" at bounding box center [372, 104] width 271 height 28
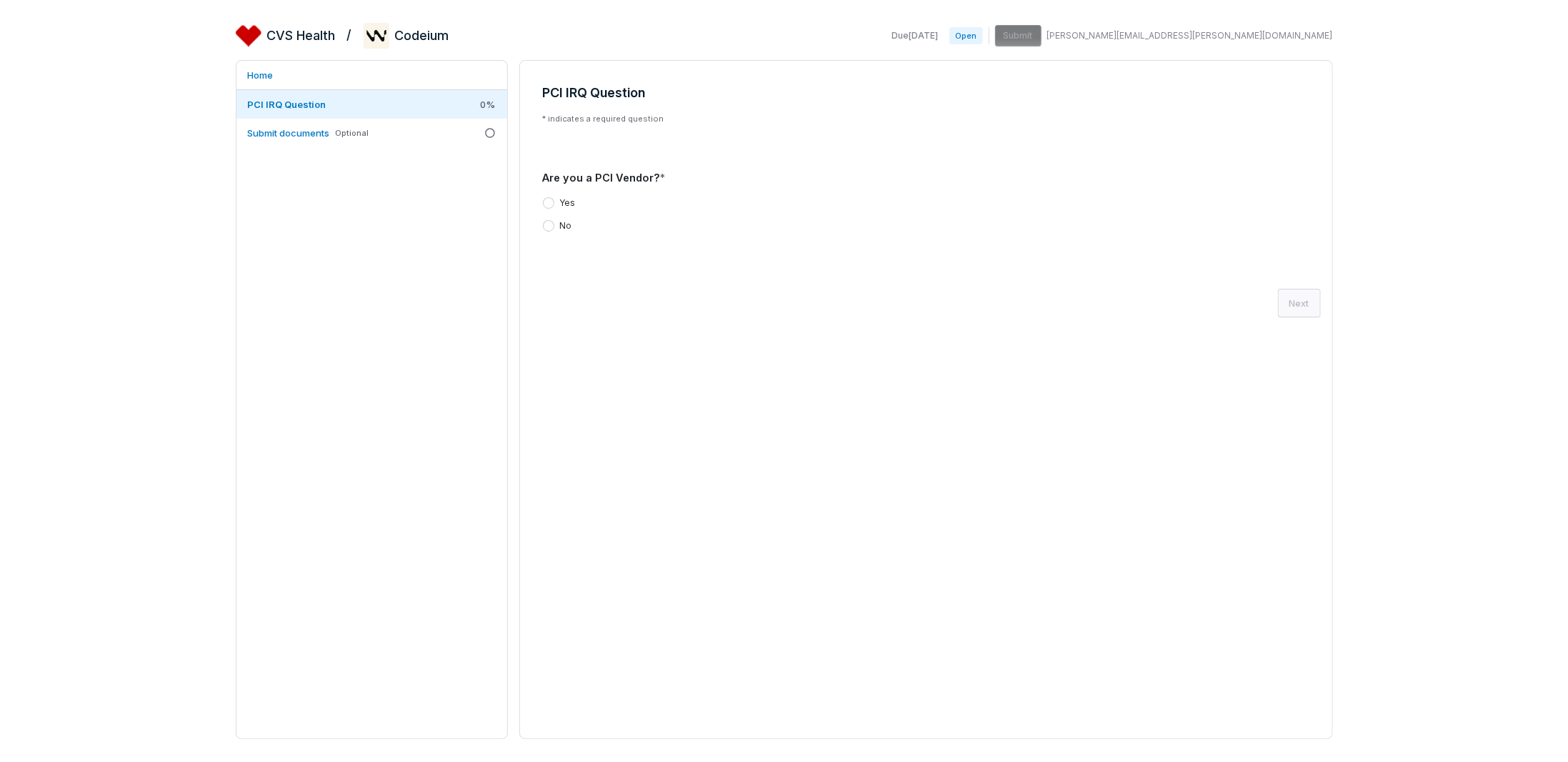
click at [544, 202] on button "Yes" at bounding box center [548, 203] width 12 height 12
click at [1042, 41] on button "Submit" at bounding box center [1014, 36] width 53 height 28
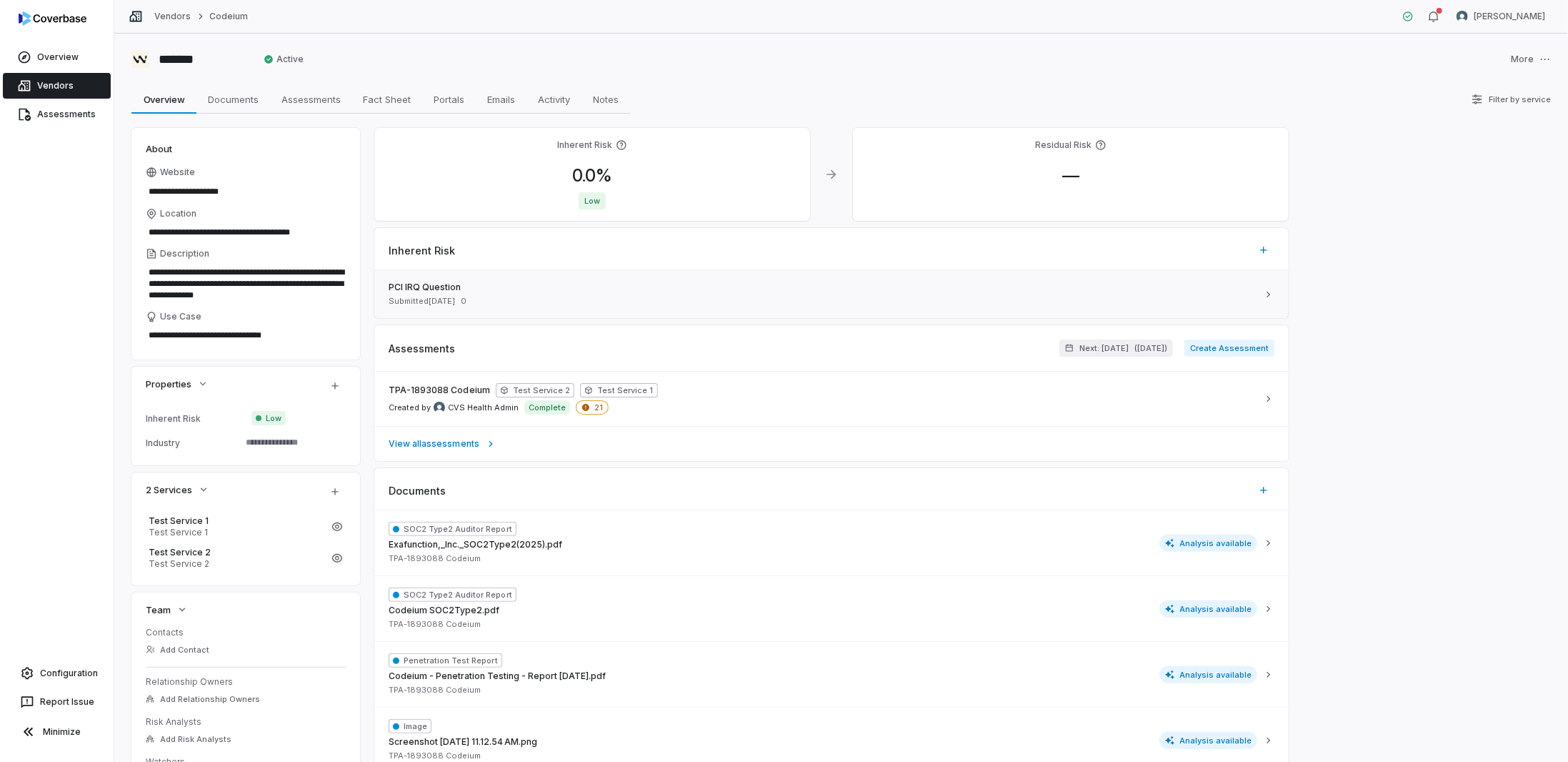
scroll to position [72, 0]
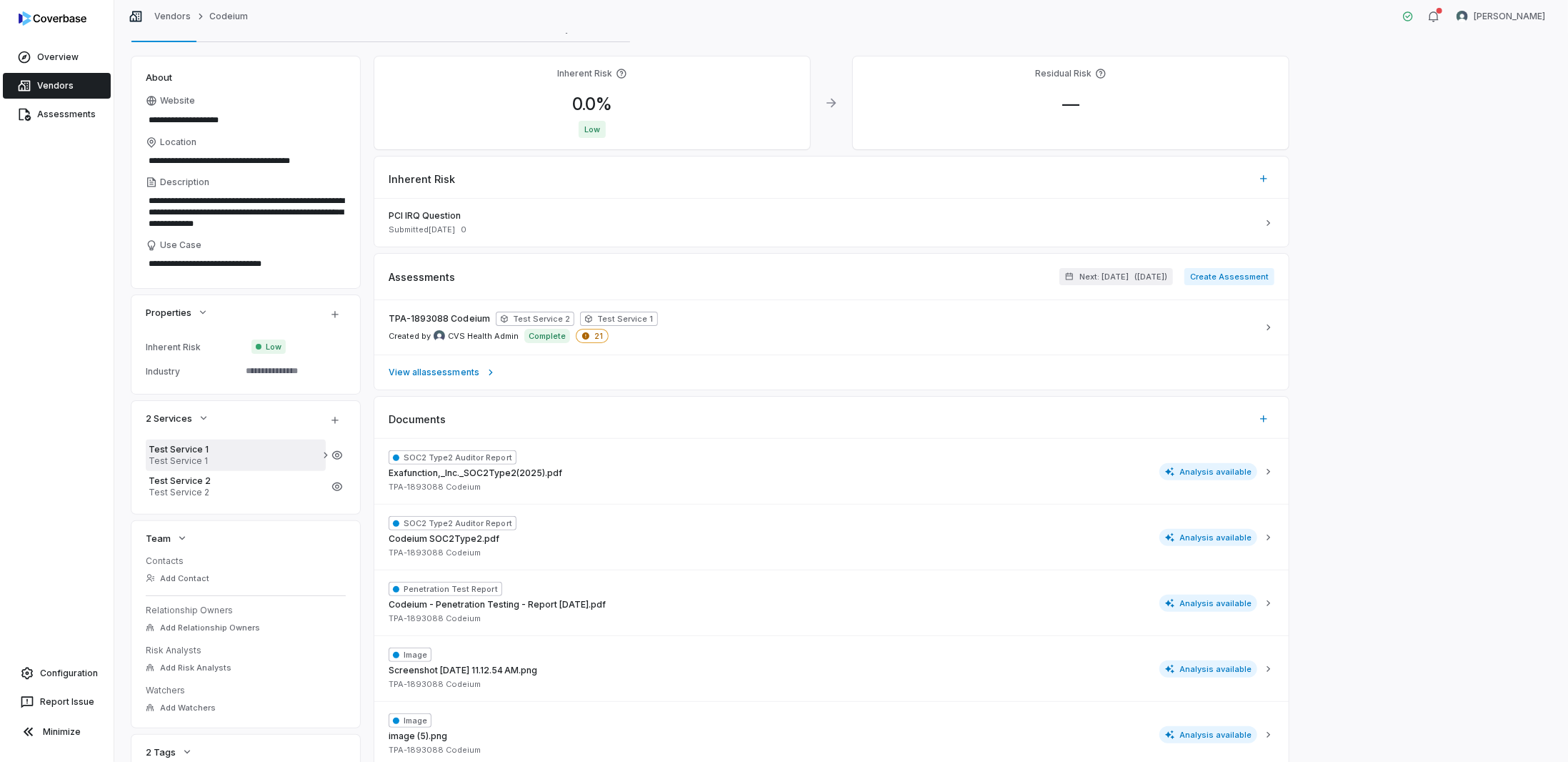
click at [205, 466] on span "Test Service 1" at bounding box center [235, 460] width 175 height 12
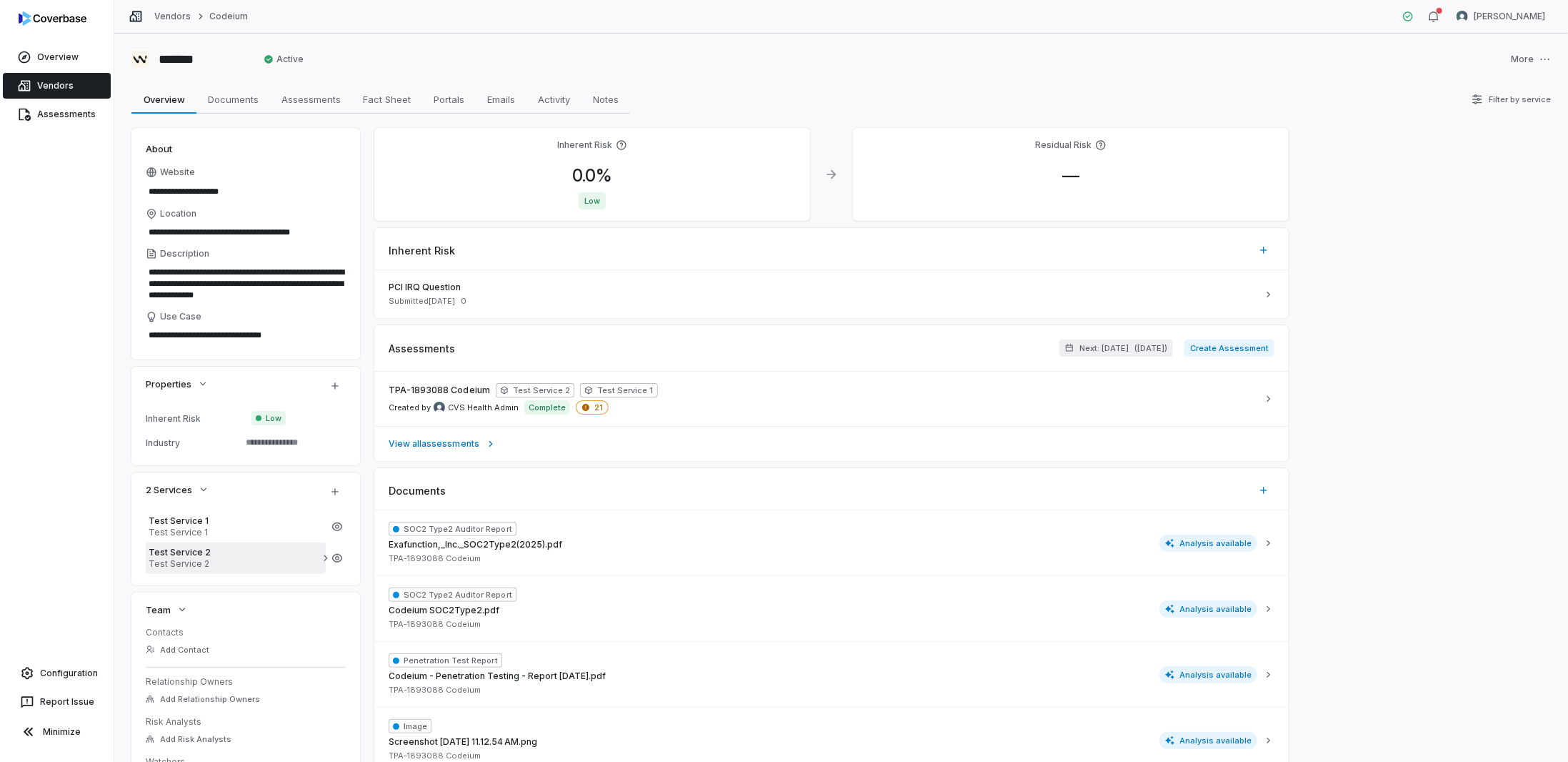
click at [190, 565] on span "Test Service 2" at bounding box center [235, 564] width 175 height 12
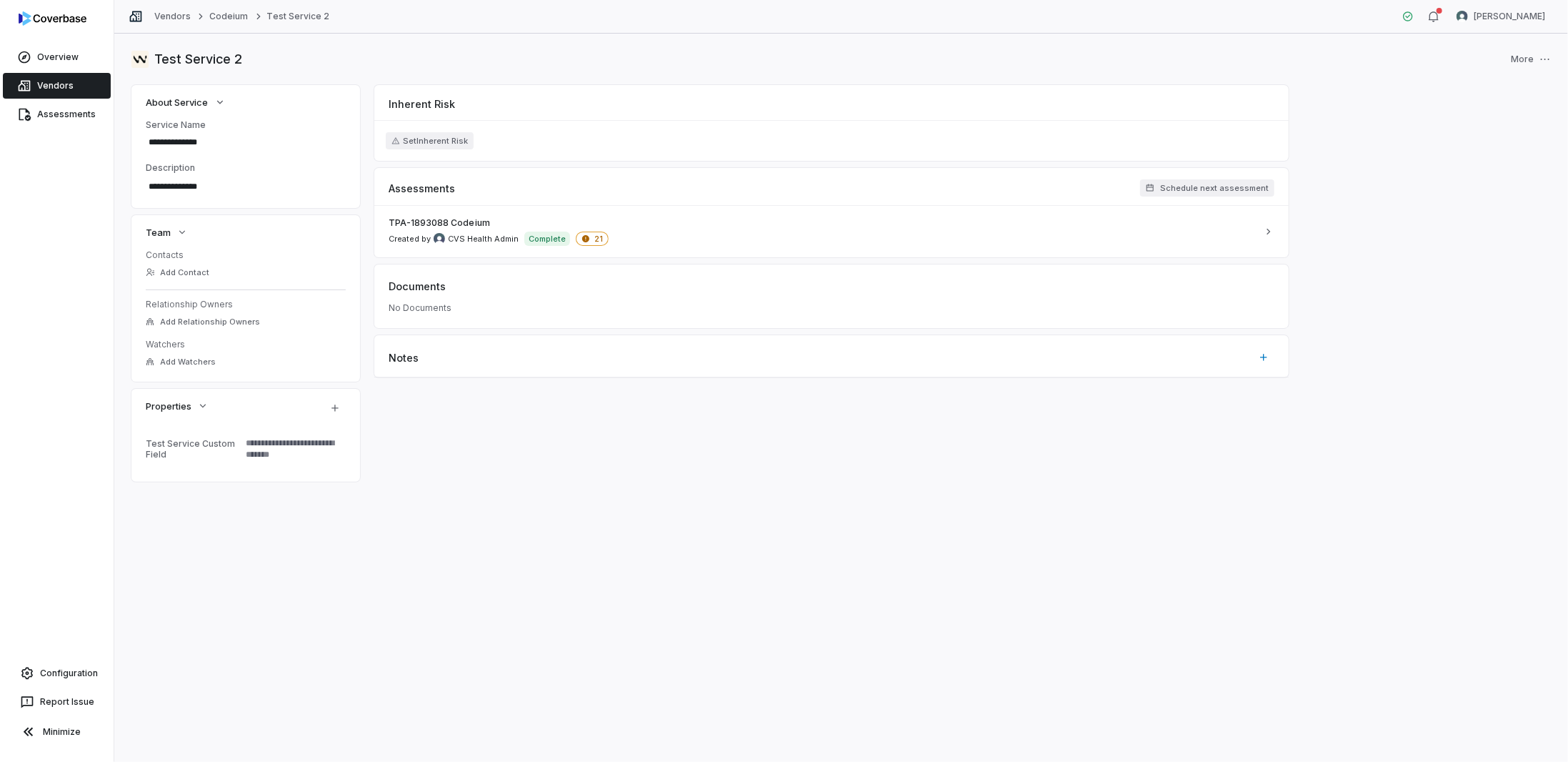
click at [504, 523] on div "**********" at bounding box center [841, 397] width 1453 height 728
click at [52, 88] on link "Vendors" at bounding box center [56, 85] width 108 height 25
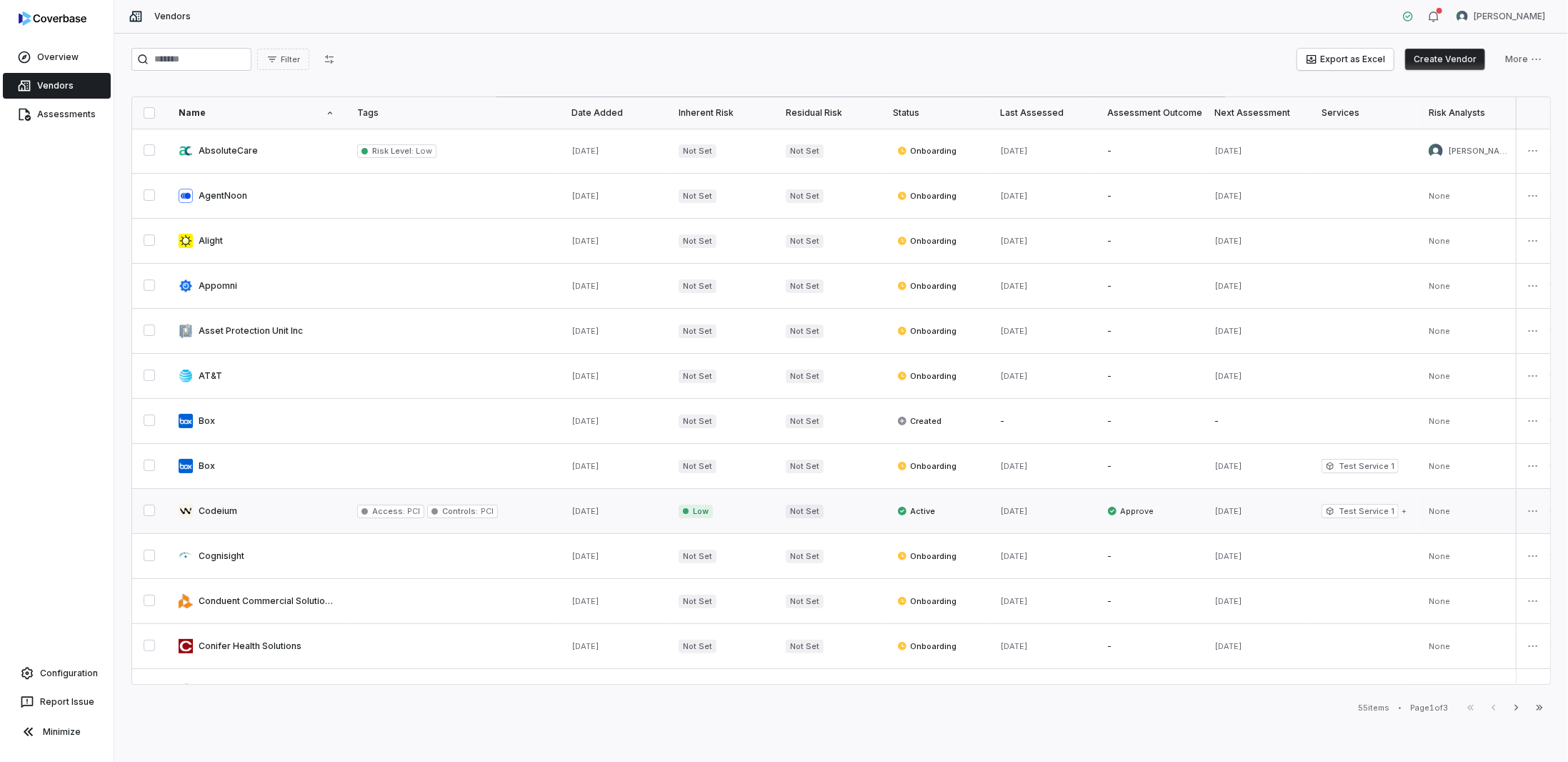
click at [223, 504] on link at bounding box center [256, 510] width 178 height 45
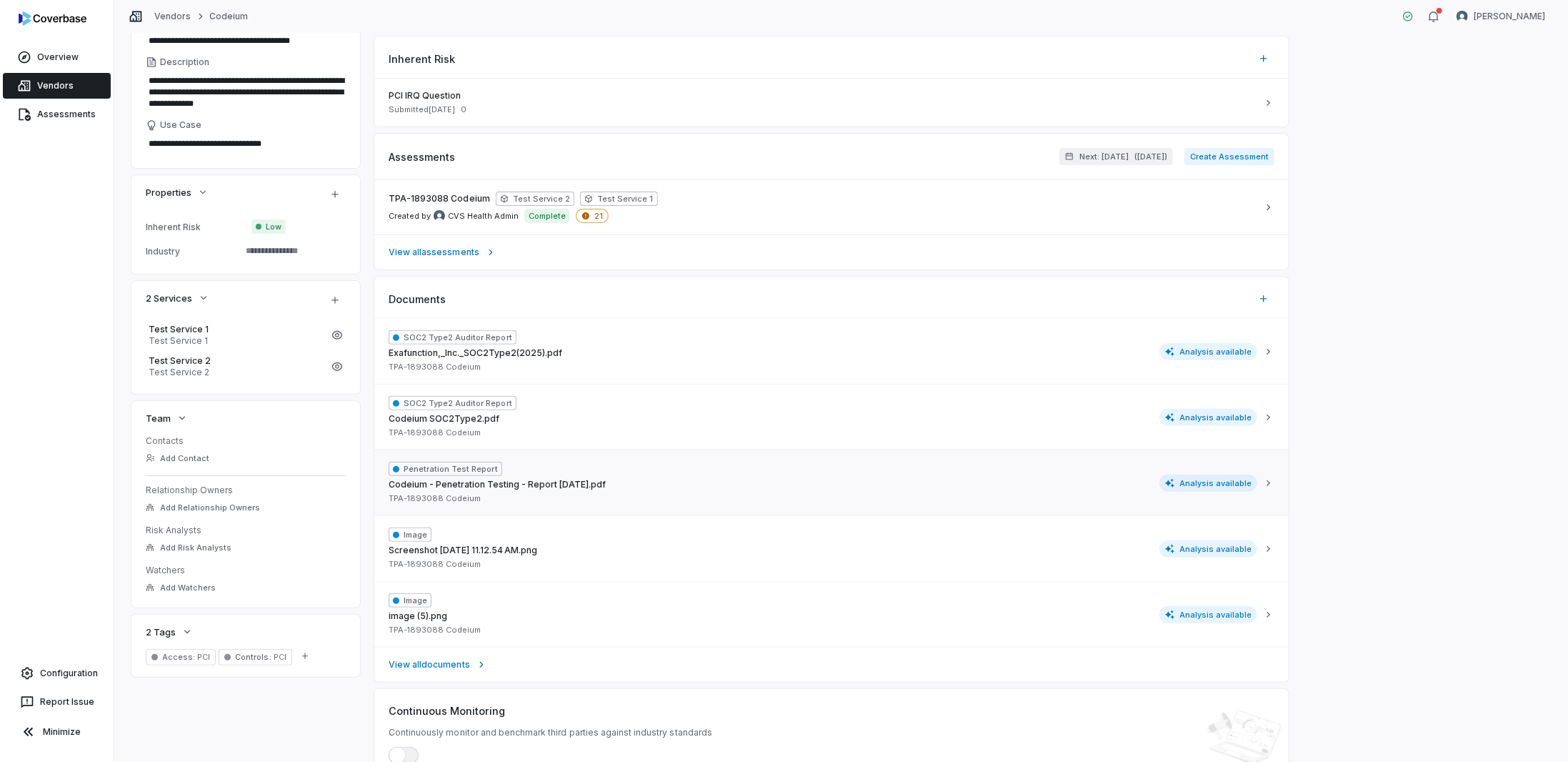
scroll to position [35, 0]
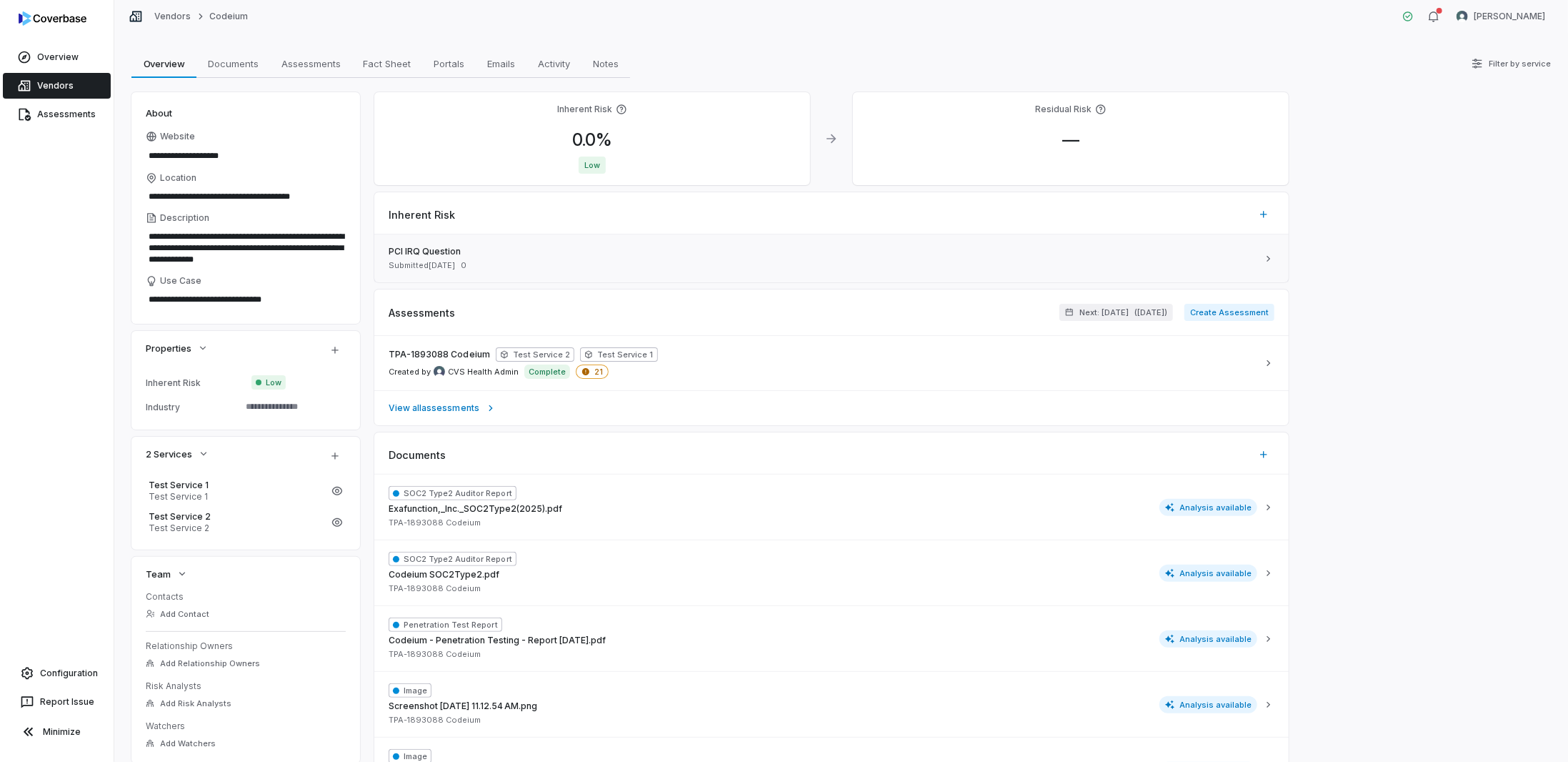
click at [532, 264] on div "Submitted Aug 14, 2025 0" at bounding box center [822, 266] width 868 height 11
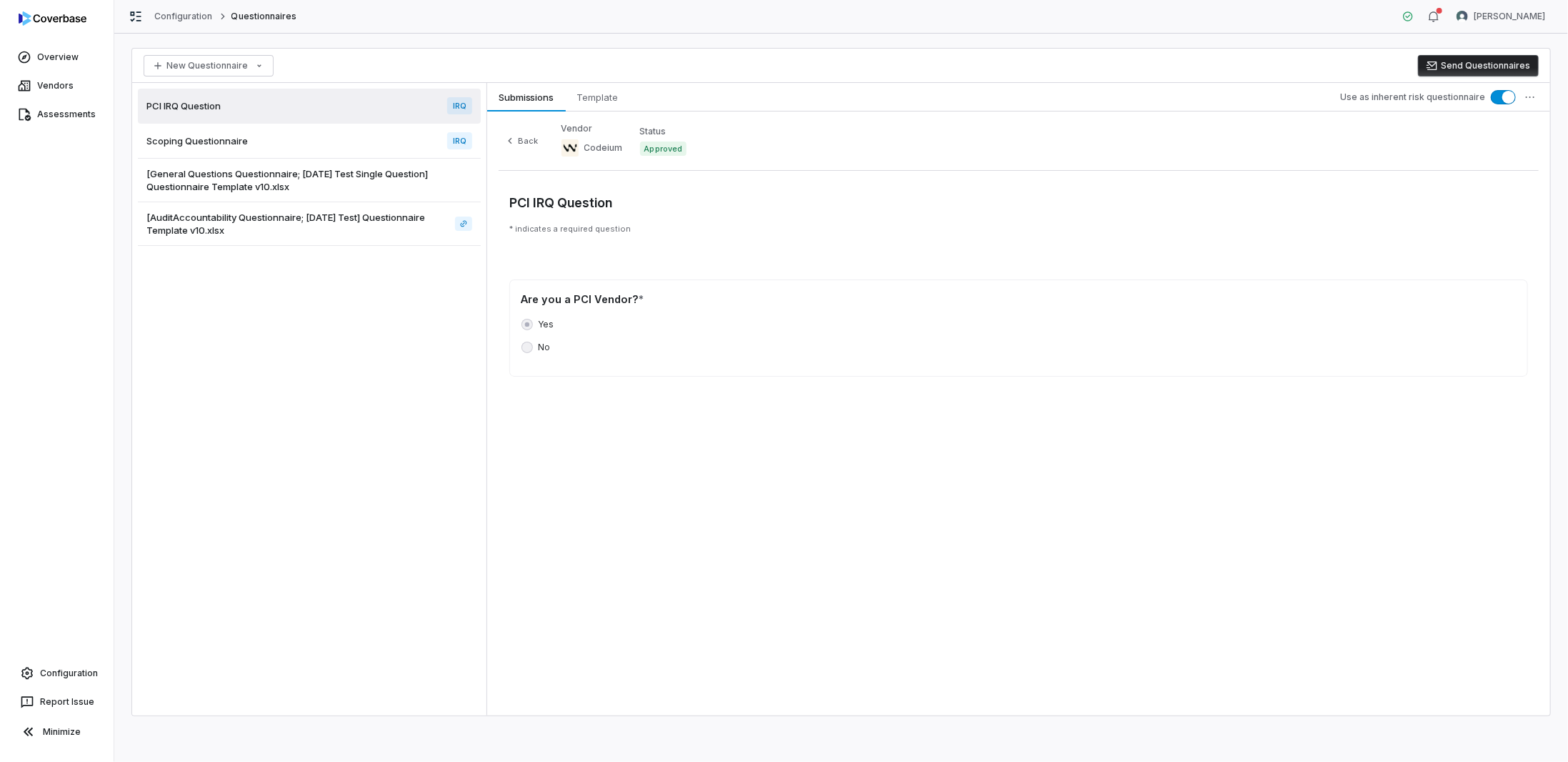
type textarea "*"
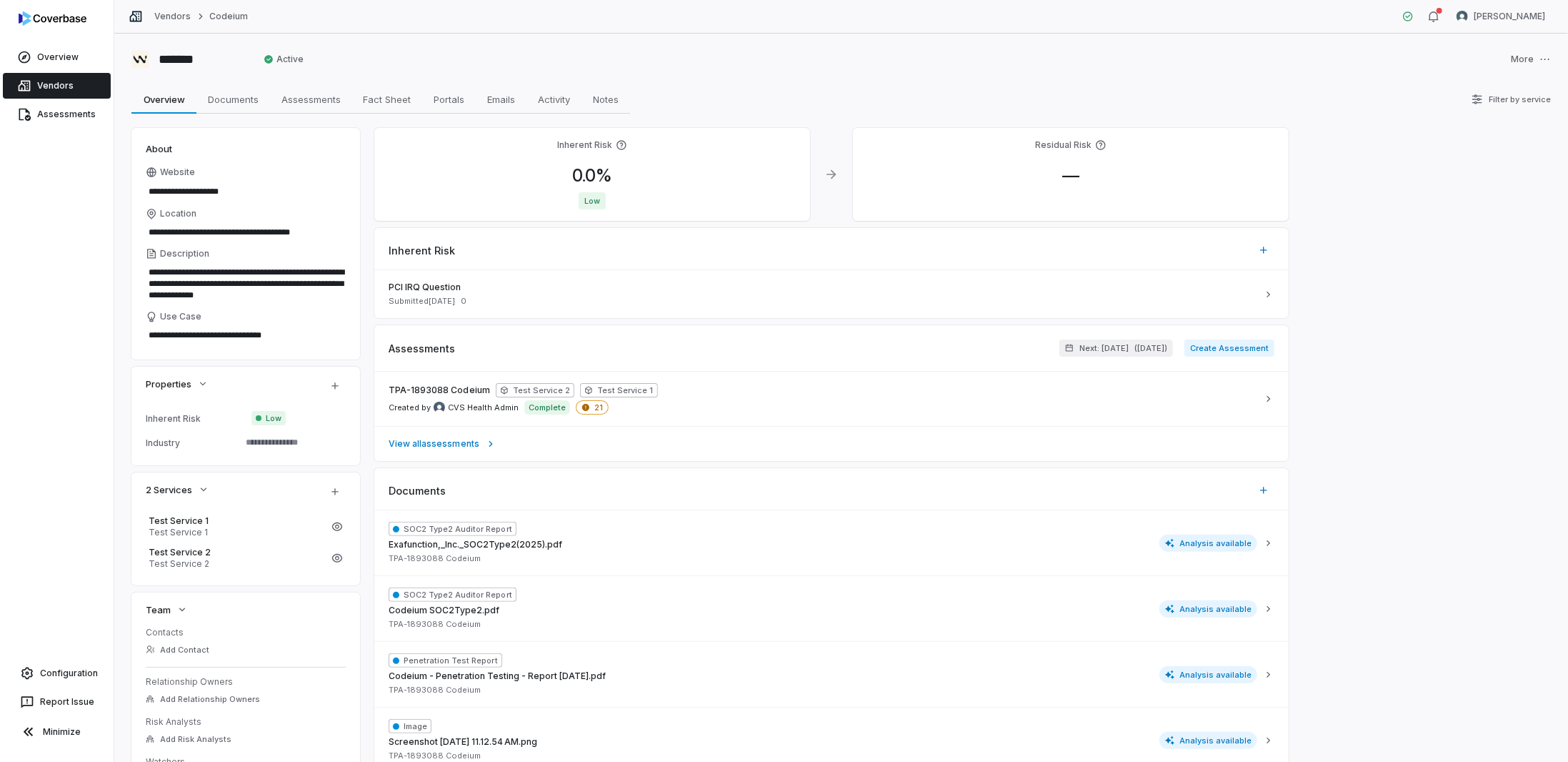
click at [1134, 246] on div "Inherent Risk" at bounding box center [832, 245] width 914 height 33
click at [1258, 249] on html "**********" at bounding box center [784, 381] width 1568 height 762
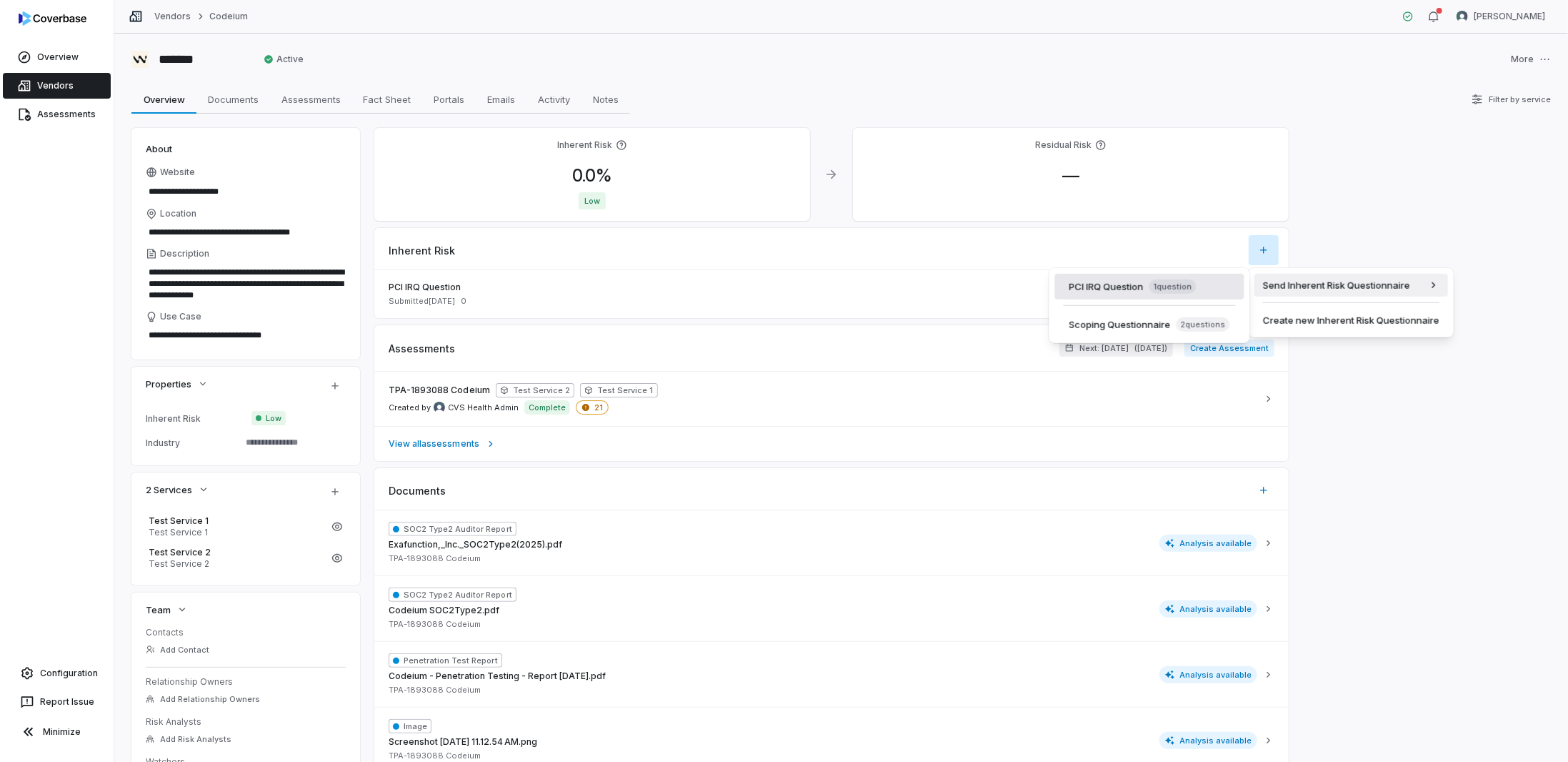
click at [1126, 288] on div "PCI IRQ Question 1 question" at bounding box center [1133, 286] width 127 height 15
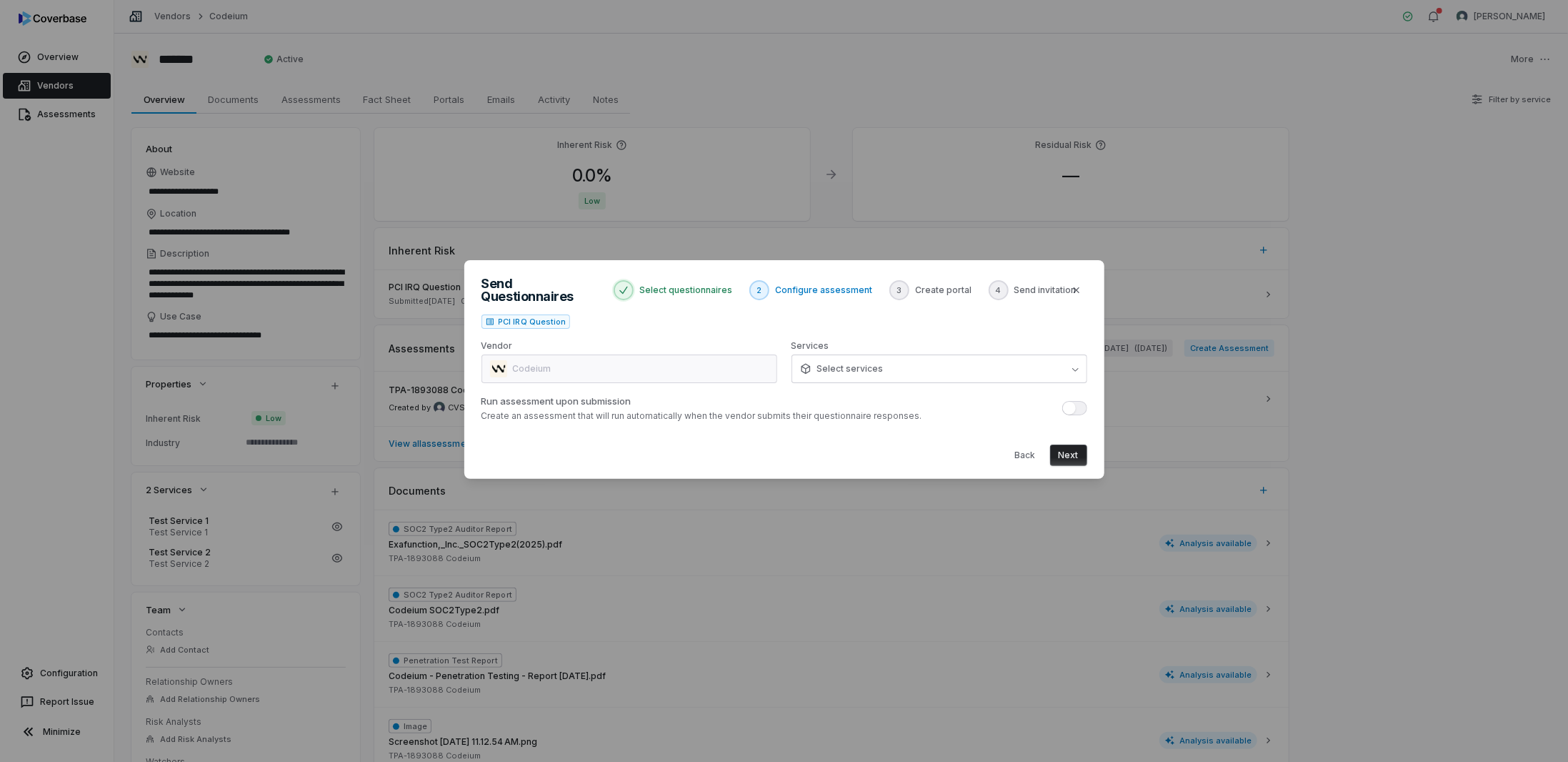
click at [1069, 448] on button "Next" at bounding box center [1068, 456] width 37 height 22
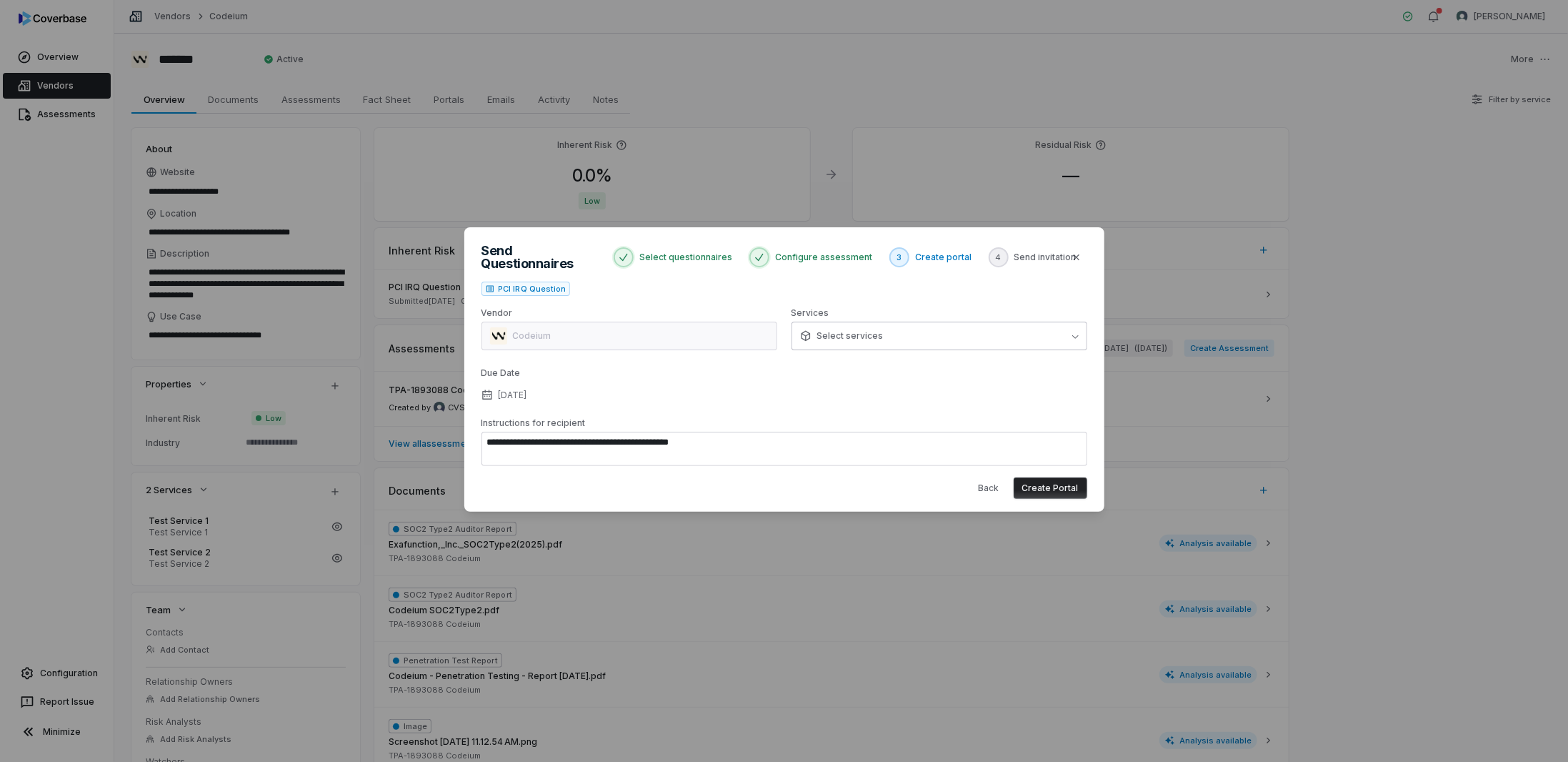
click at [867, 322] on button "Select services" at bounding box center [939, 336] width 295 height 28
click at [1036, 483] on button "Create Portal" at bounding box center [1050, 488] width 74 height 22
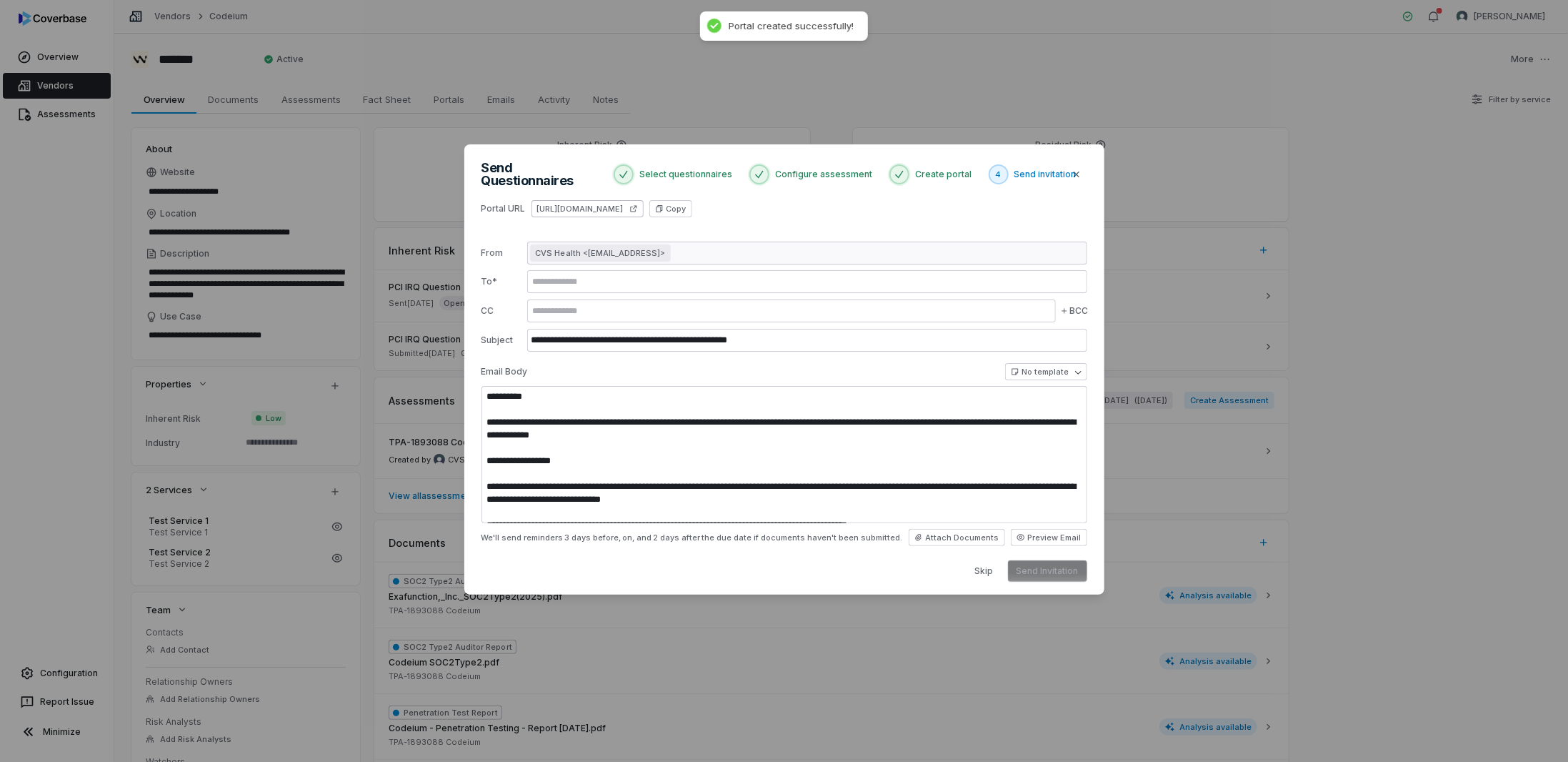
type textarea "**********"
click at [664, 205] on icon "button" at bounding box center [658, 208] width 8 height 8
type textarea "*"
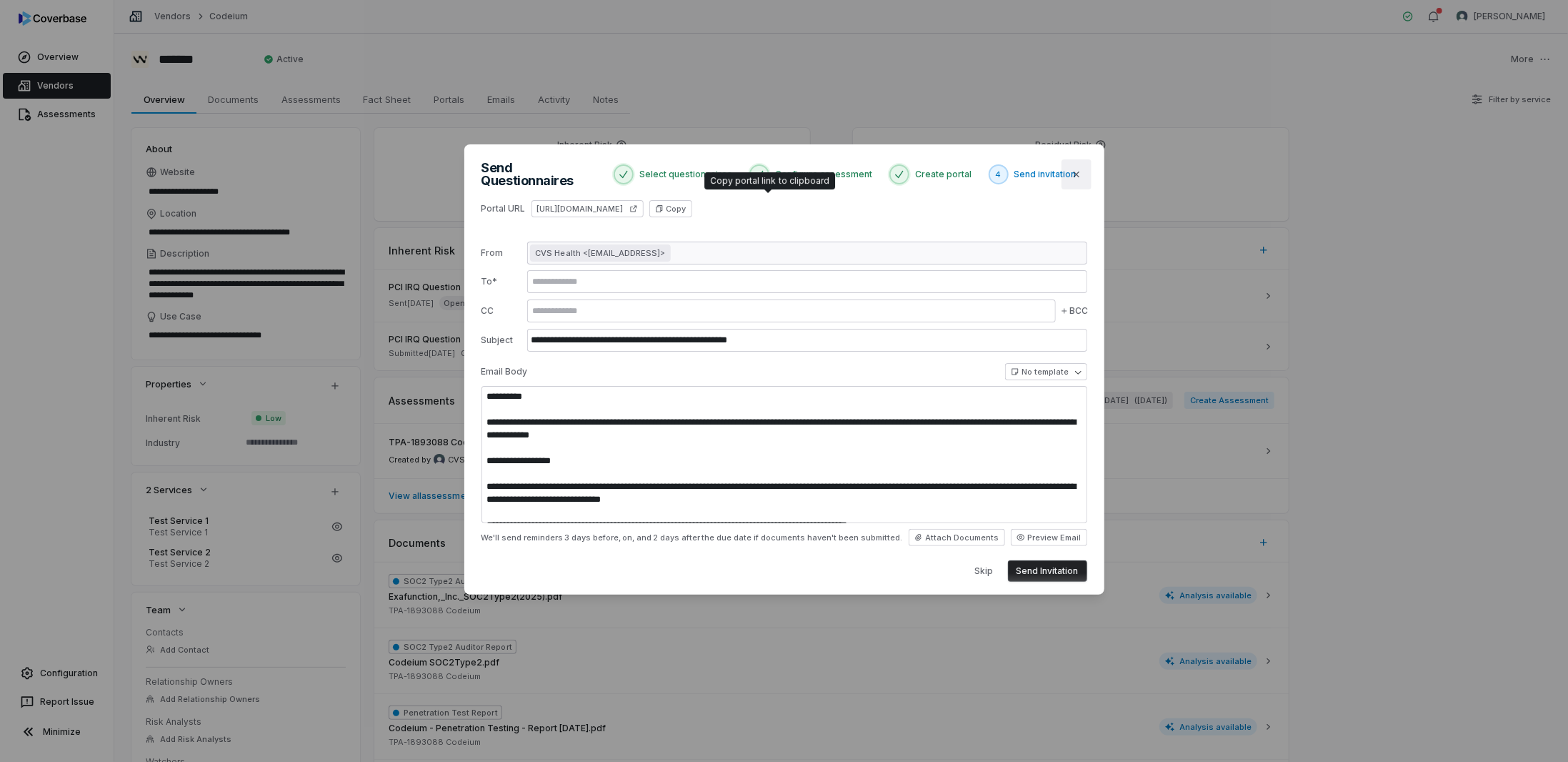
click at [1075, 172] on icon "button" at bounding box center [1075, 175] width 5 height 5
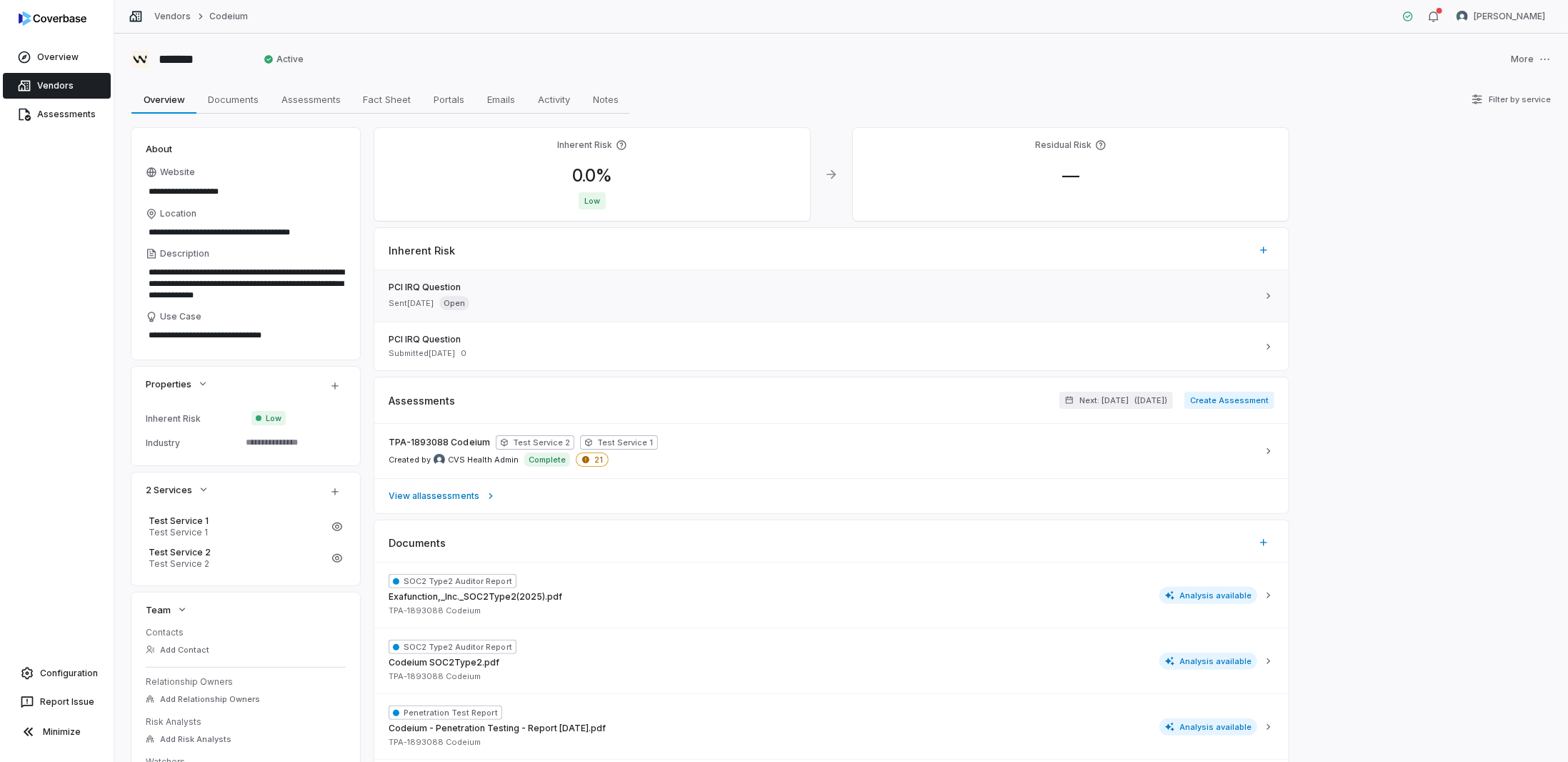
click at [434, 301] on span "Sent Aug 14, 2025" at bounding box center [410, 304] width 45 height 11
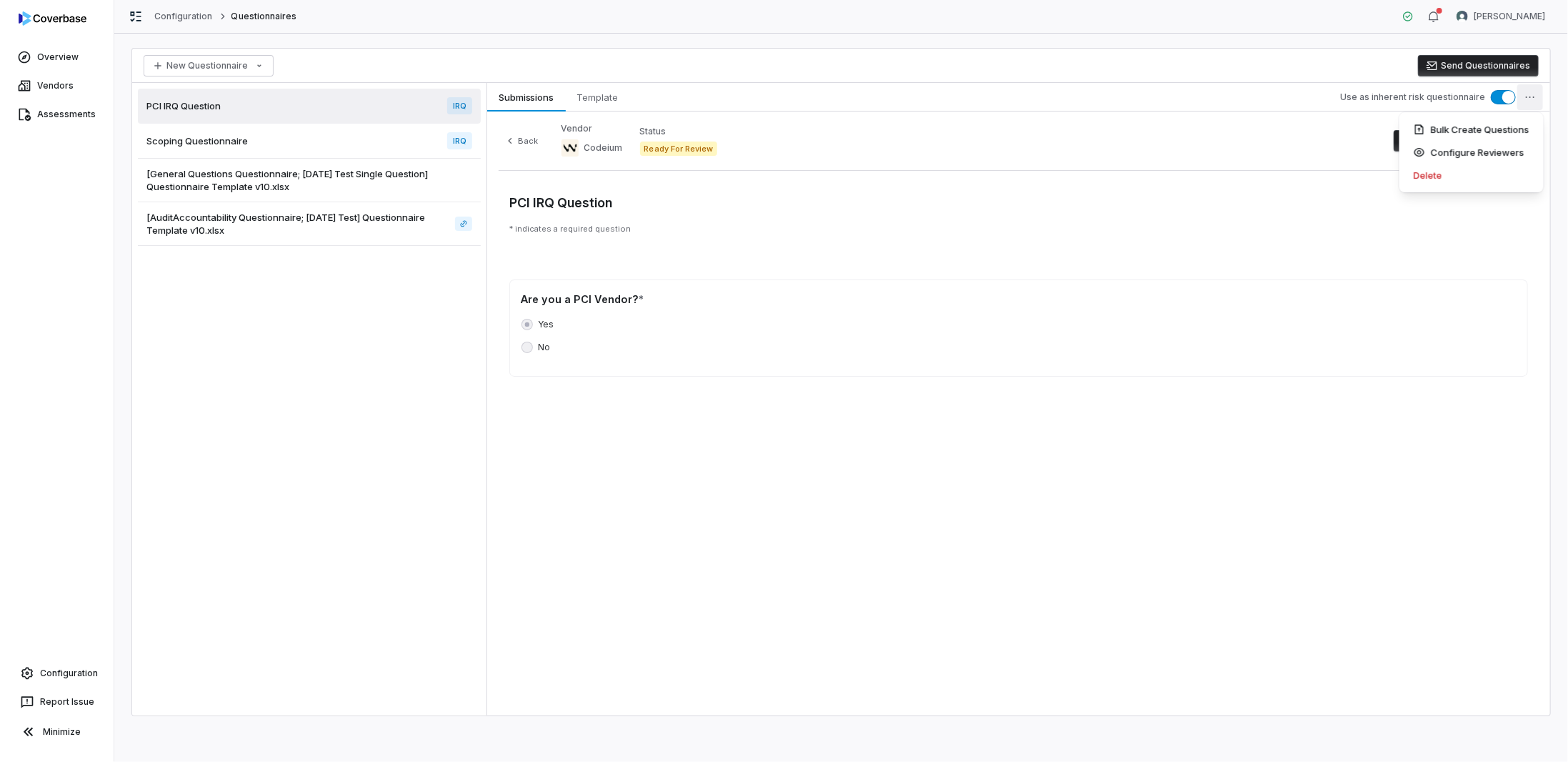
click at [1522, 99] on html "Overview Vendors Assessments Configuration Report Issue Minimize Configuration …" at bounding box center [784, 381] width 1568 height 762
drag, startPoint x: 1241, startPoint y: 136, endPoint x: 1362, endPoint y: 135, distance: 121.0
click at [1241, 135] on html "Overview Vendors Assessments Configuration Report Issue Minimize Configuration …" at bounding box center [784, 381] width 1568 height 762
click at [1425, 135] on button "Finalize Questionnaire Review" at bounding box center [1465, 141] width 145 height 22
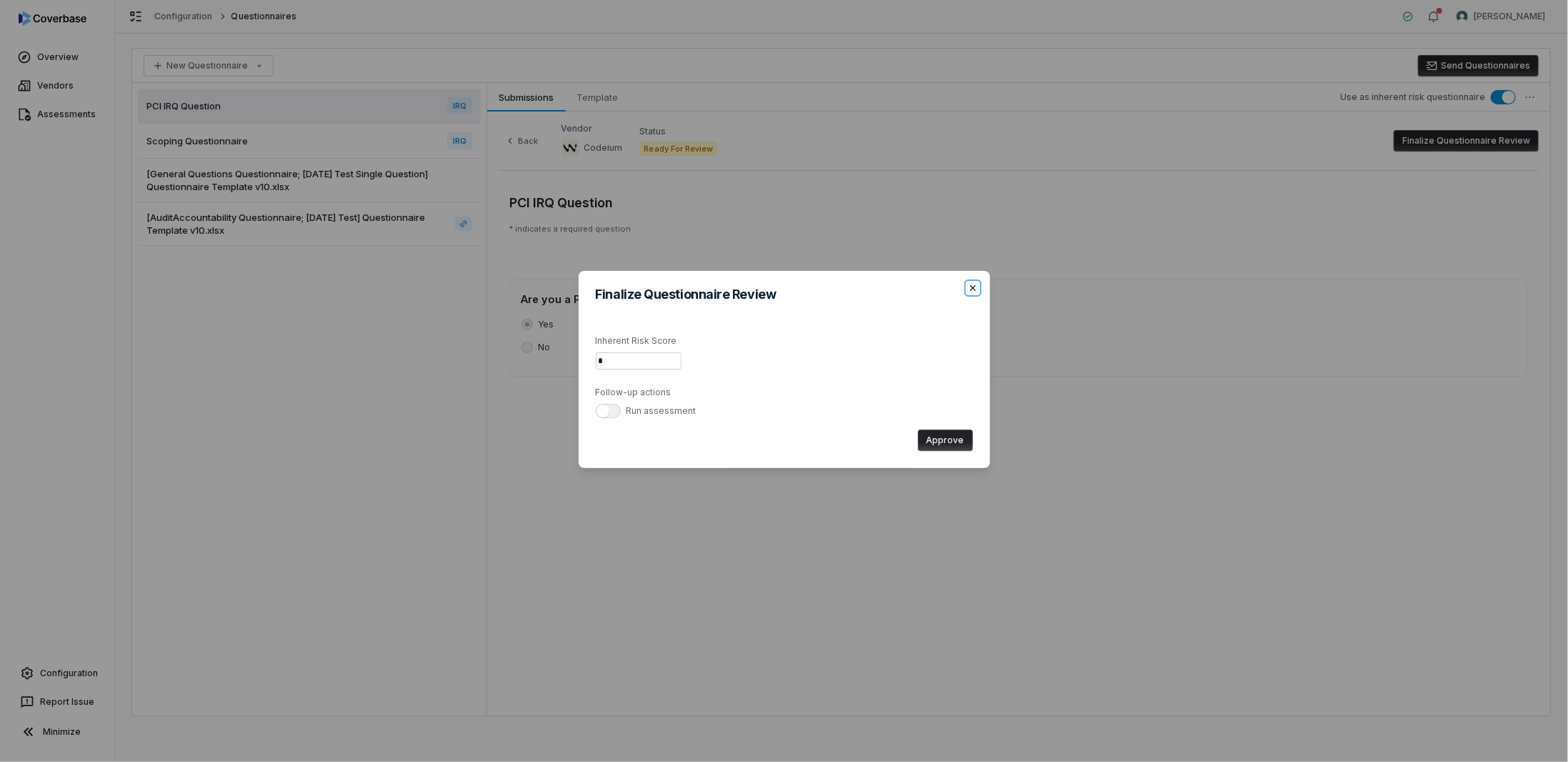
click at [973, 287] on icon "button" at bounding box center [972, 287] width 5 height 5
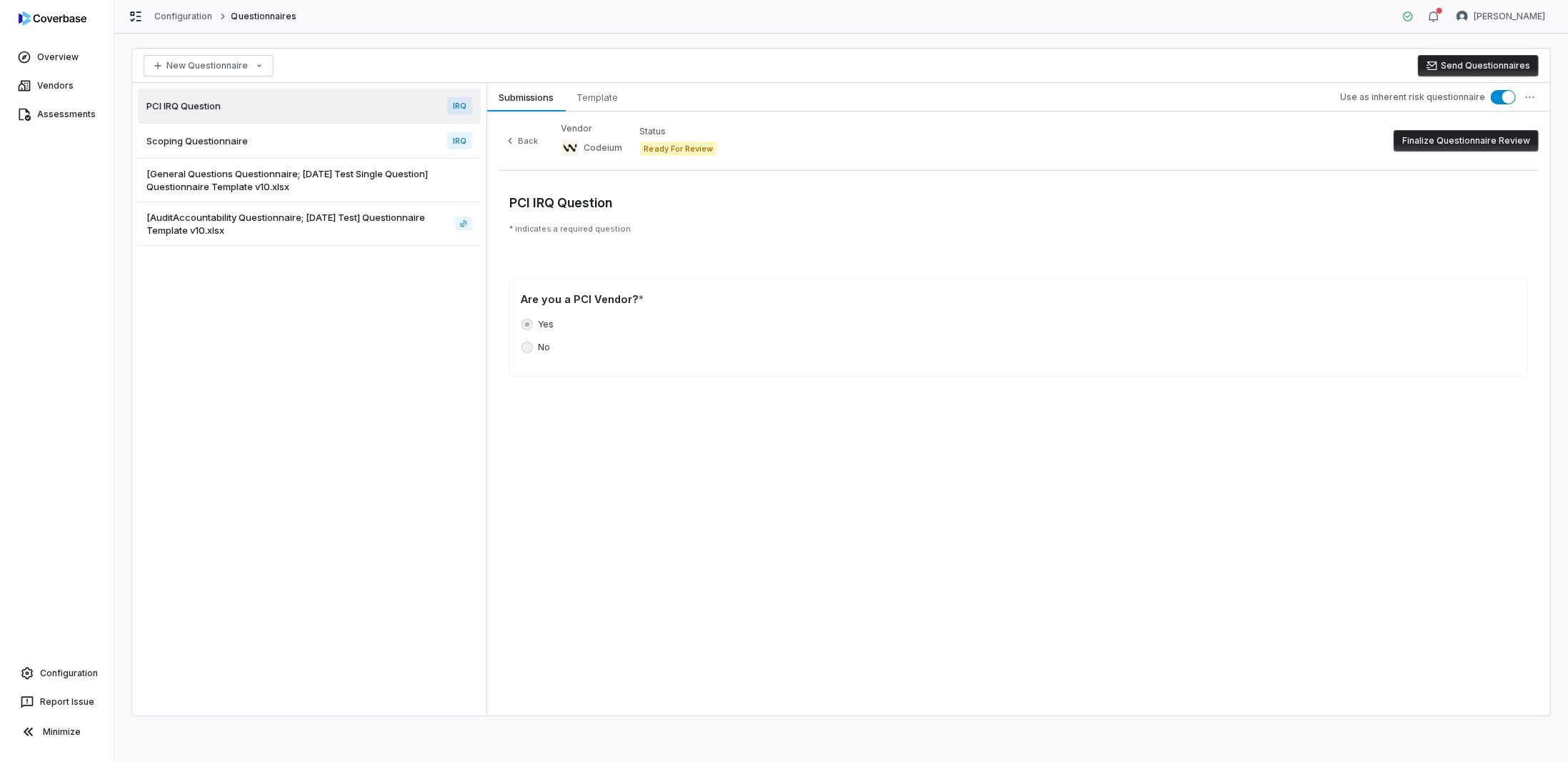
click at [1432, 139] on button "Finalize Questionnaire Review" at bounding box center [1465, 141] width 145 height 22
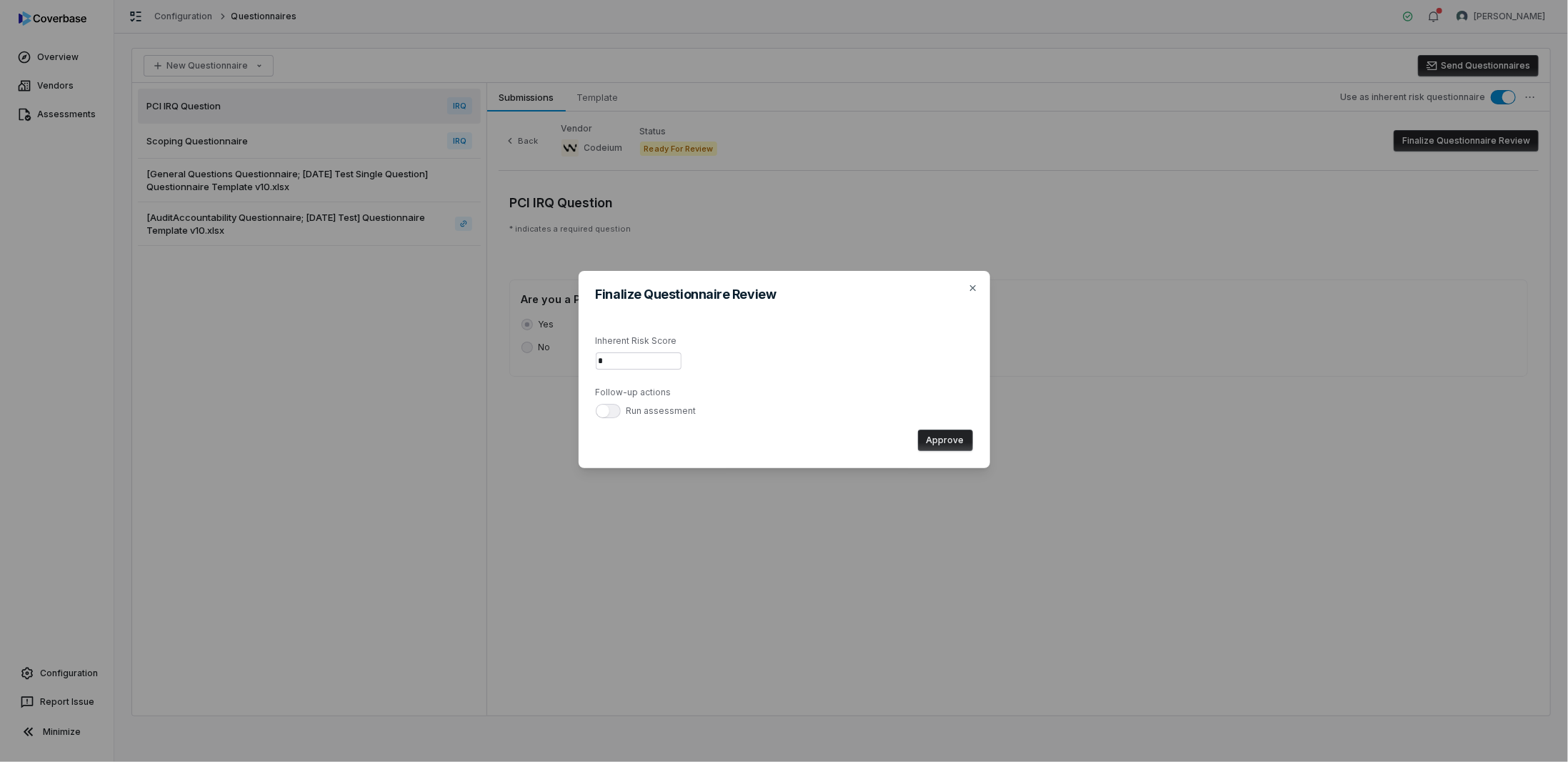
click at [965, 293] on h2 "Finalize Questionnaire Review" at bounding box center [784, 295] width 377 height 13
click at [972, 285] on icon "button" at bounding box center [973, 287] width 12 height 12
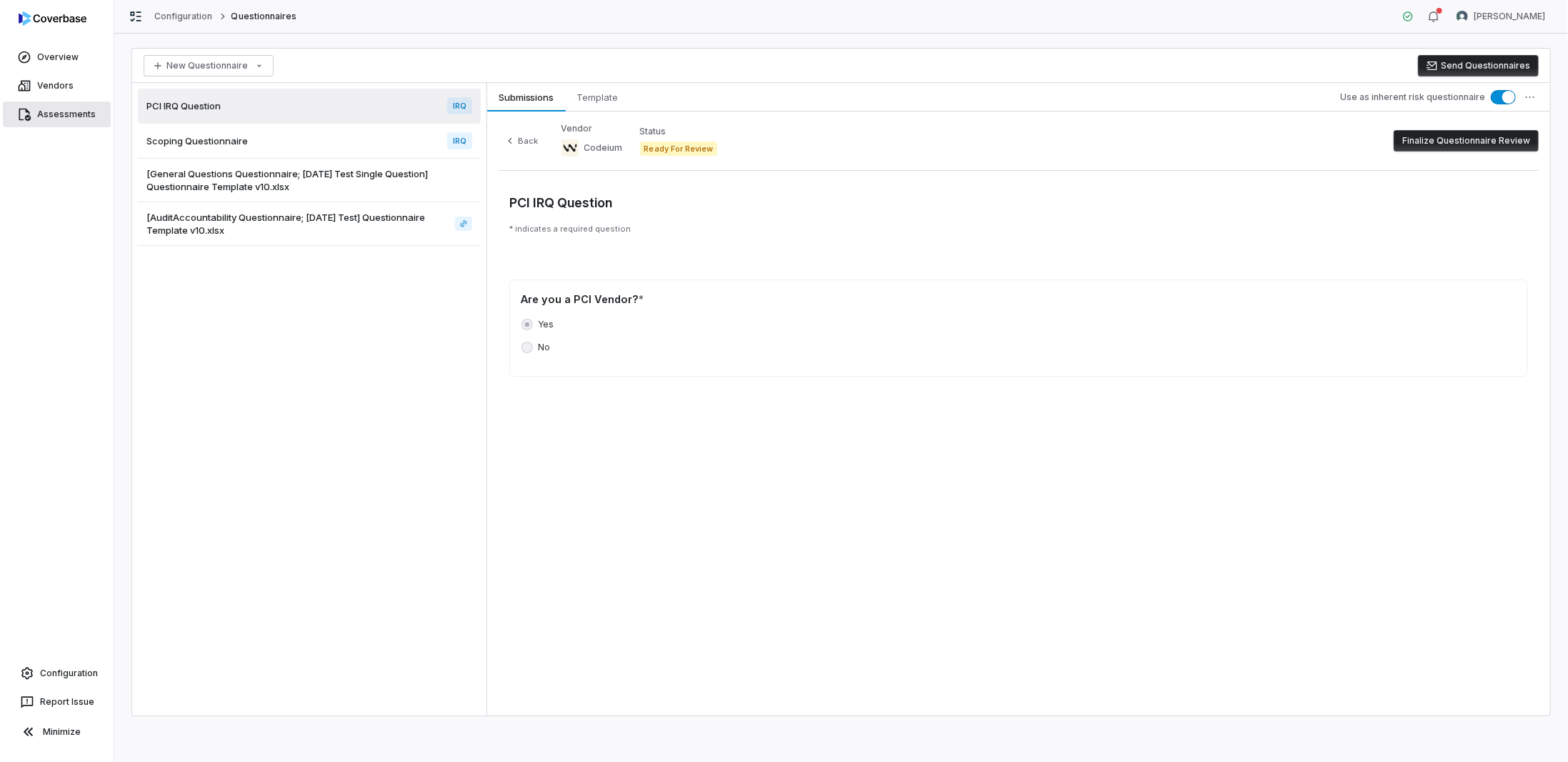
click at [55, 123] on link "Assessments" at bounding box center [56, 115] width 108 height 25
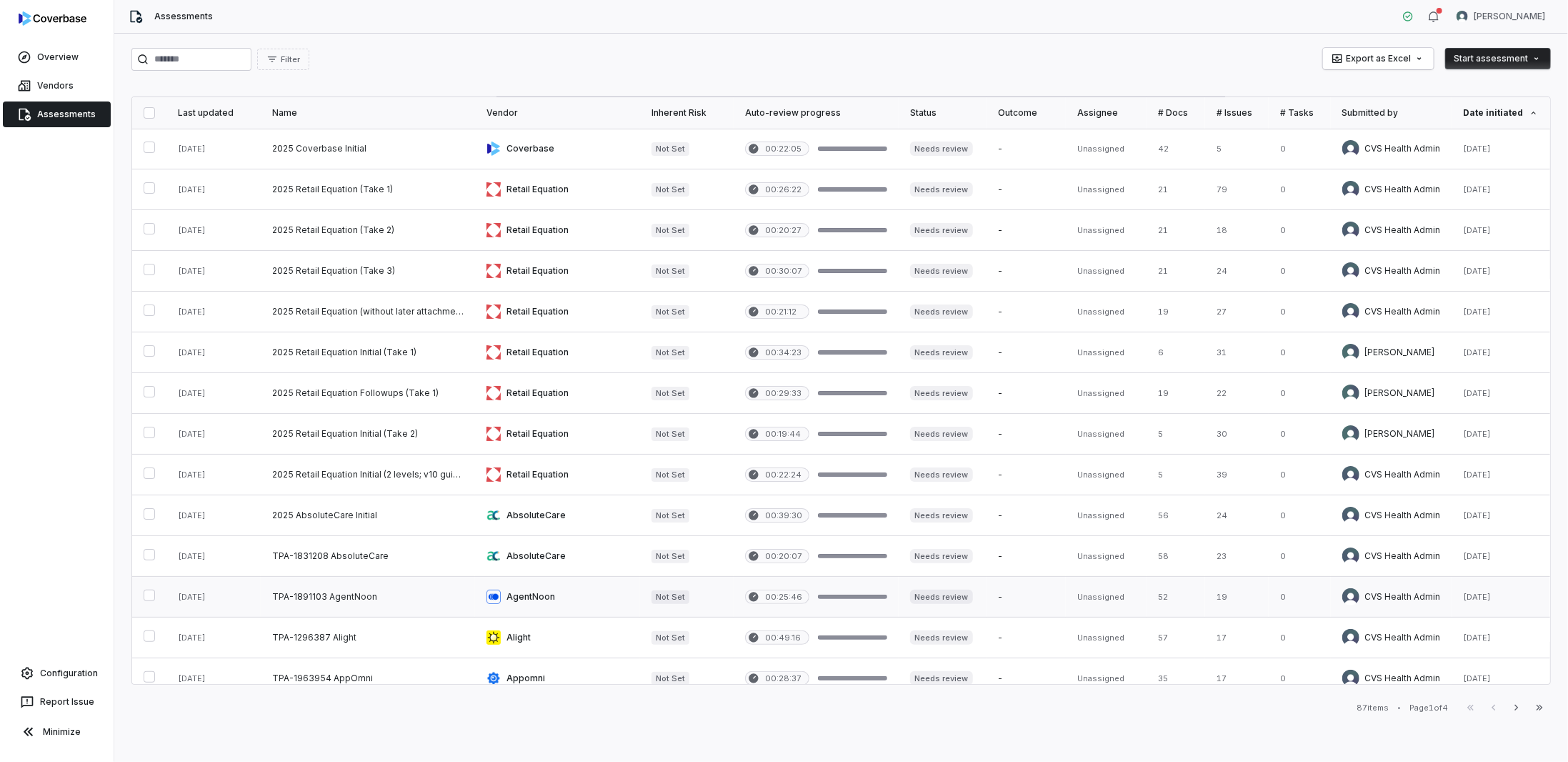
click at [404, 597] on link at bounding box center [368, 597] width 215 height 40
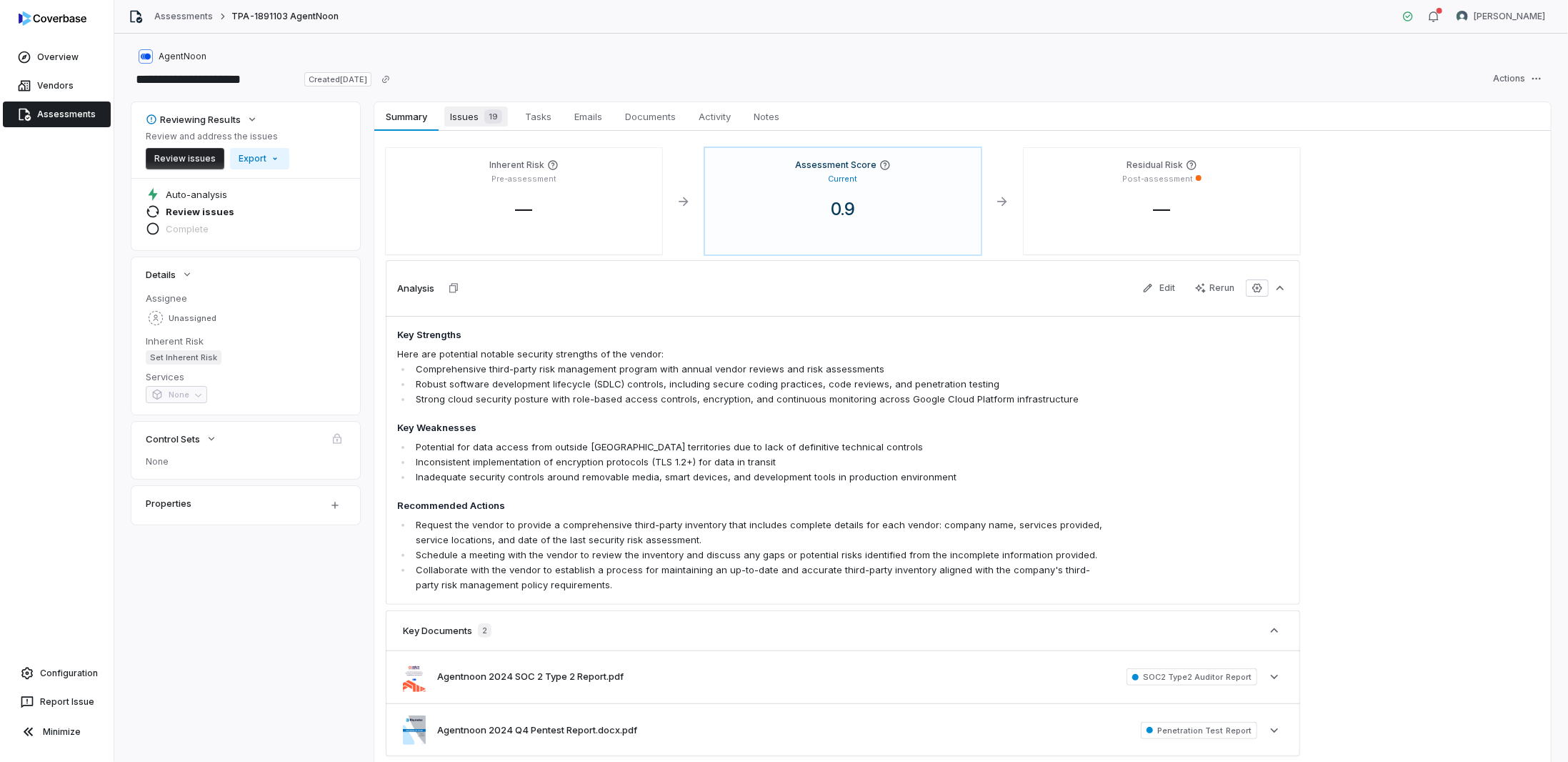
click at [470, 115] on span "Issues 19" at bounding box center [476, 116] width 64 height 20
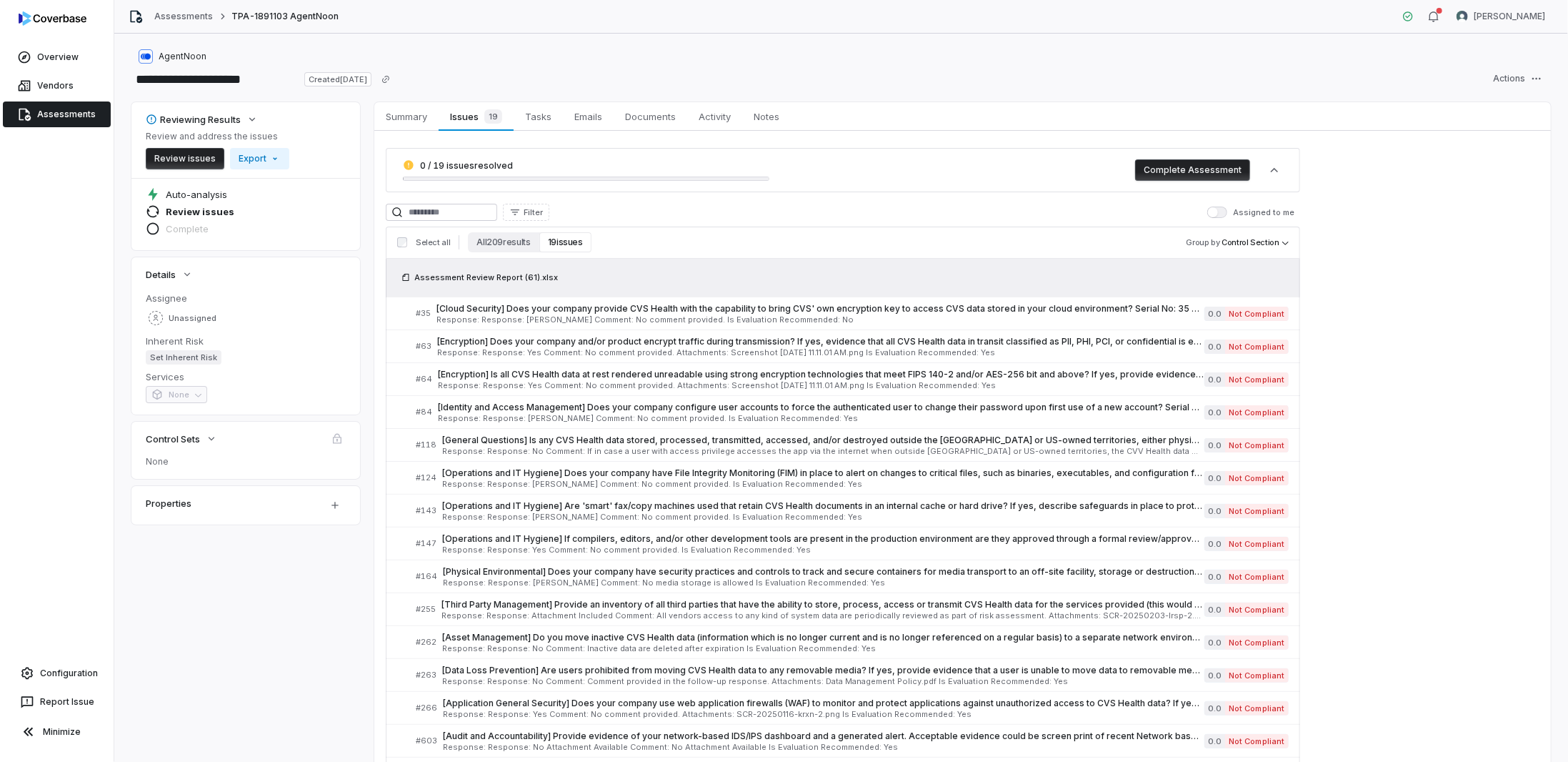
click at [35, 115] on link "Assessments" at bounding box center [56, 115] width 108 height 25
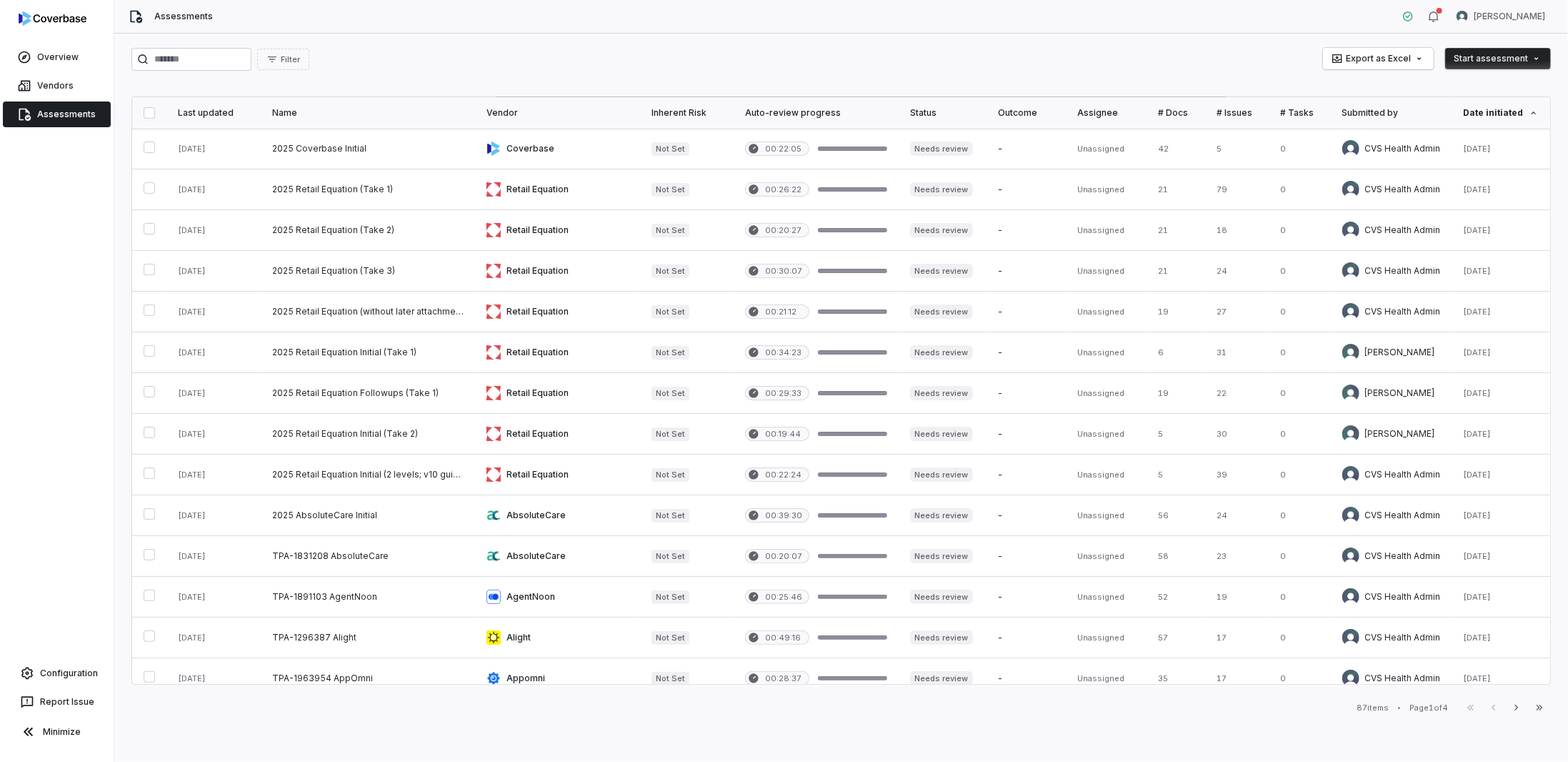
click at [42, 122] on link "Assessments" at bounding box center [56, 115] width 108 height 25
click at [57, 121] on link "Assessments" at bounding box center [56, 115] width 108 height 25
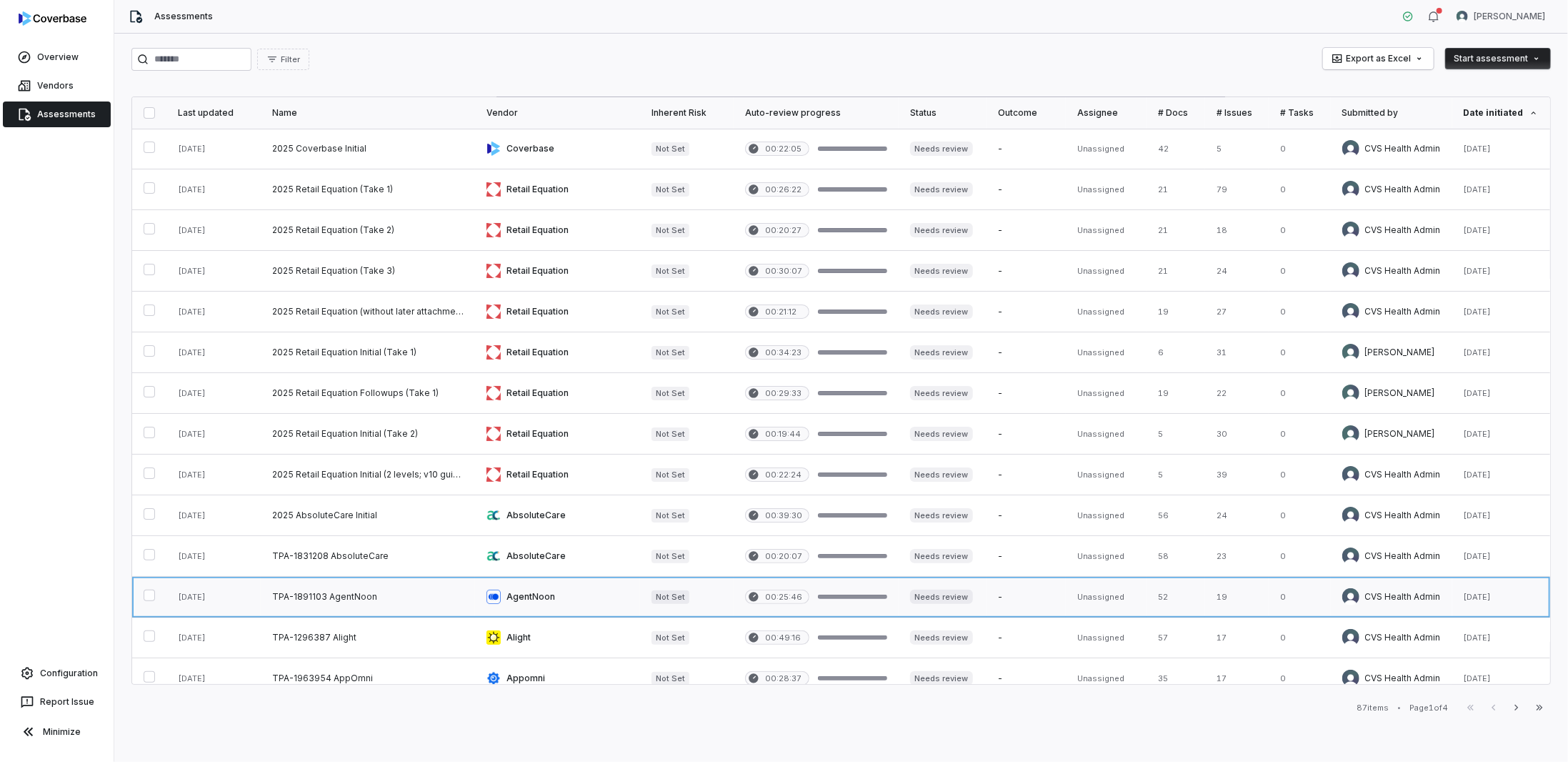
click at [414, 582] on link at bounding box center [368, 597] width 215 height 40
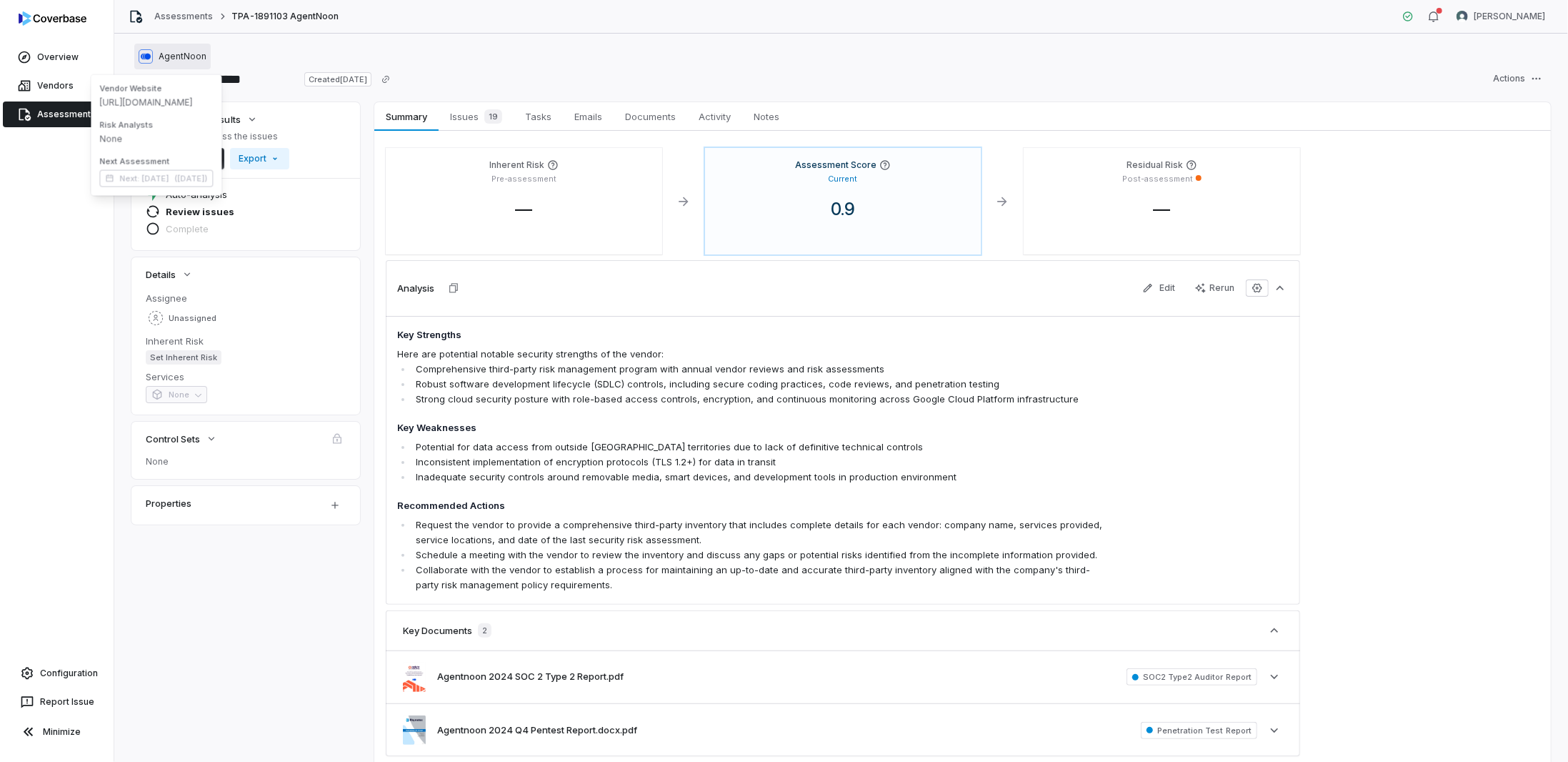
click at [178, 55] on span "AgentNoon" at bounding box center [182, 56] width 48 height 12
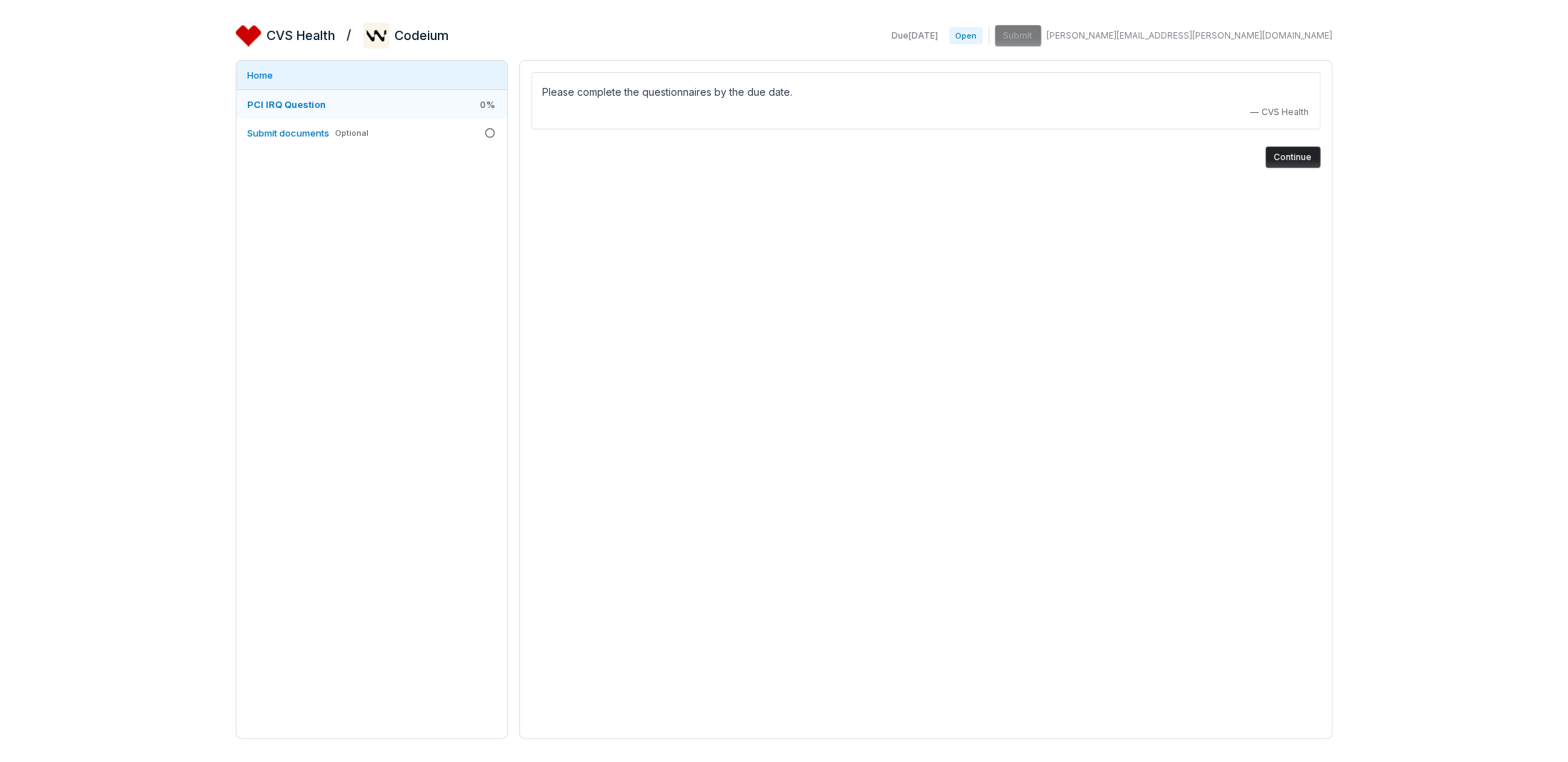
click at [285, 100] on span "PCI IRQ Question" at bounding box center [287, 104] width 78 height 12
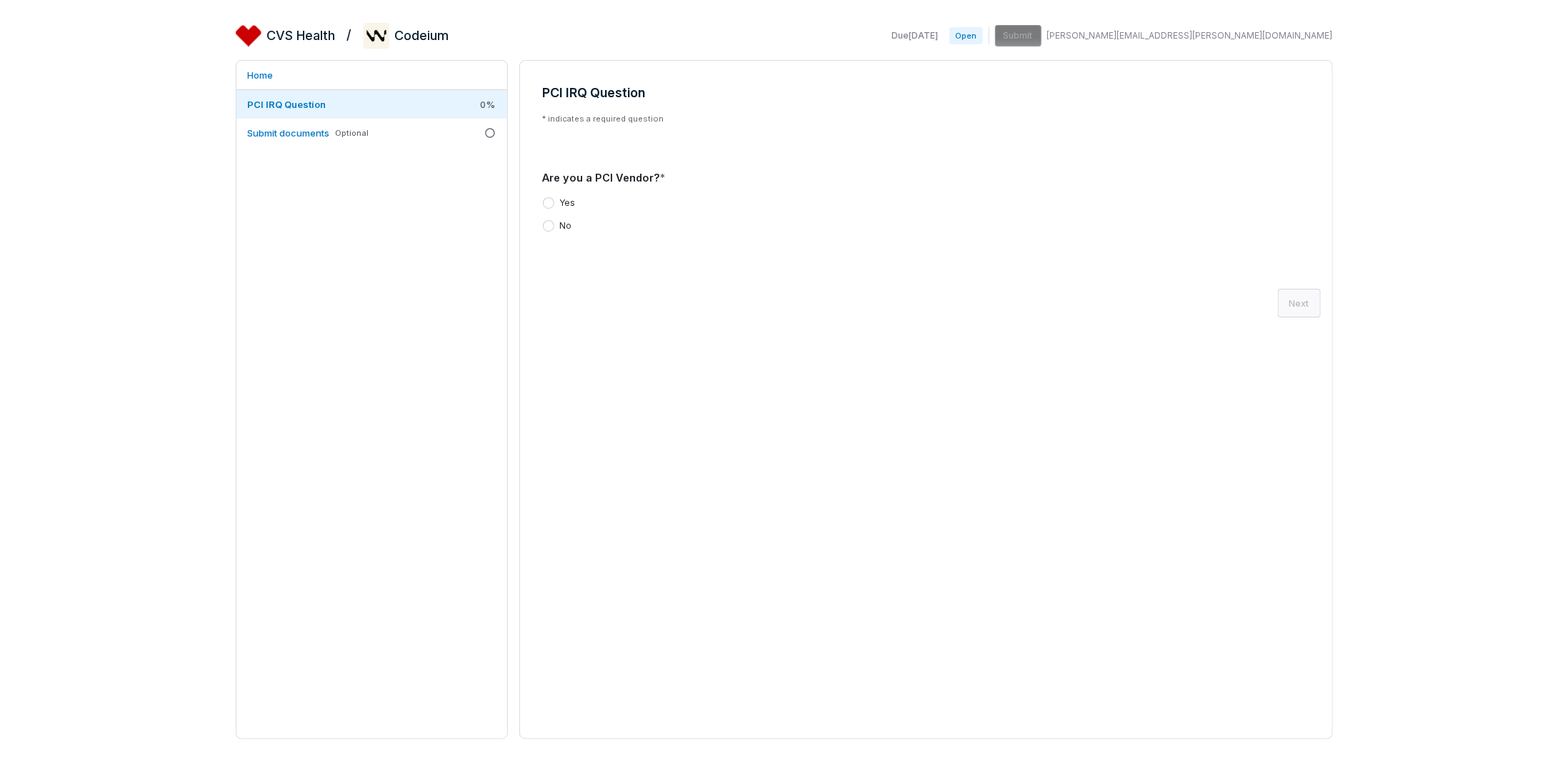
click at [546, 201] on button "Yes" at bounding box center [548, 203] width 12 height 12
click at [1287, 302] on button "Next" at bounding box center [1299, 306] width 43 height 28
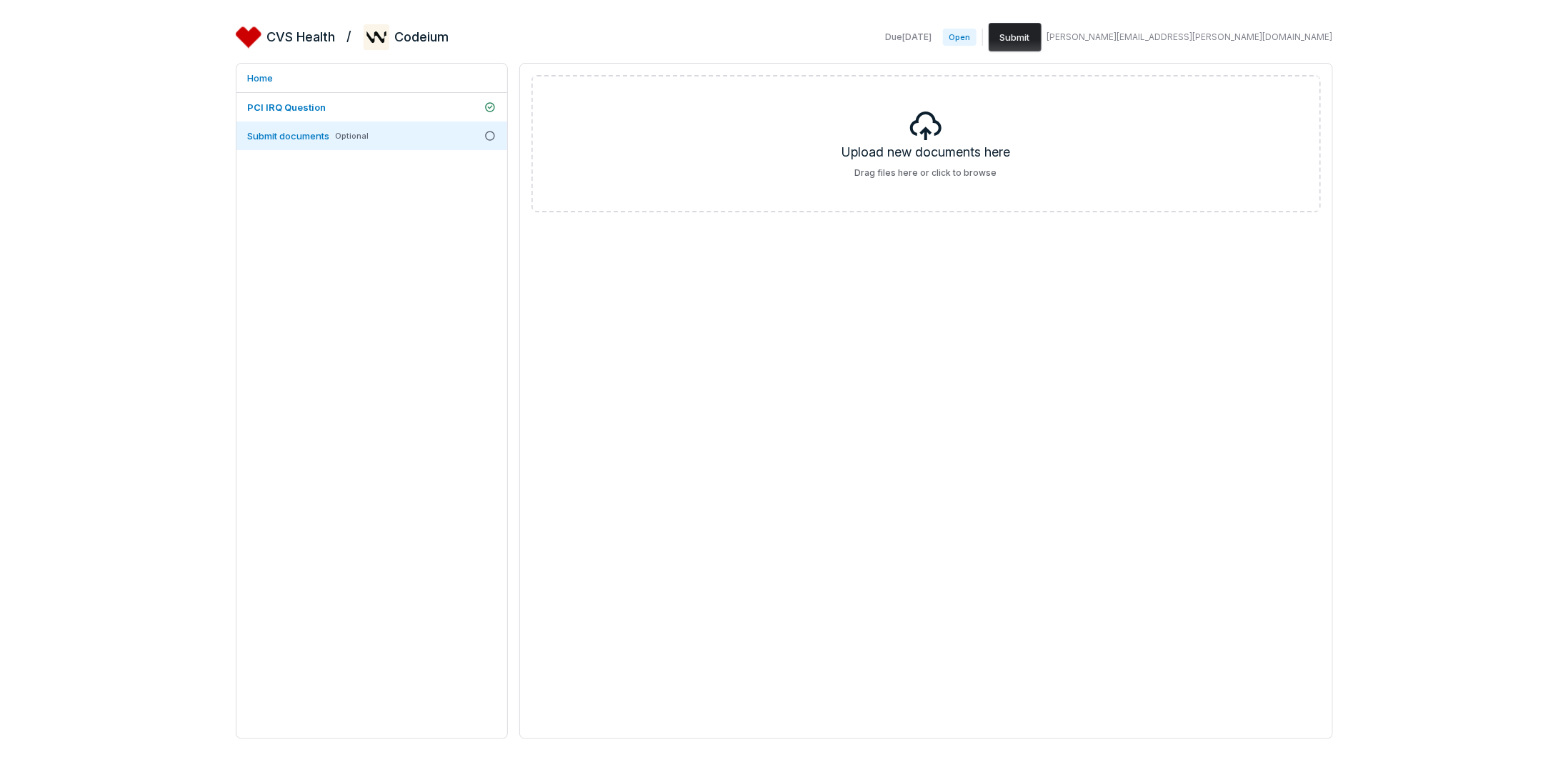
click at [1042, 33] on button "Submit" at bounding box center [1014, 36] width 53 height 28
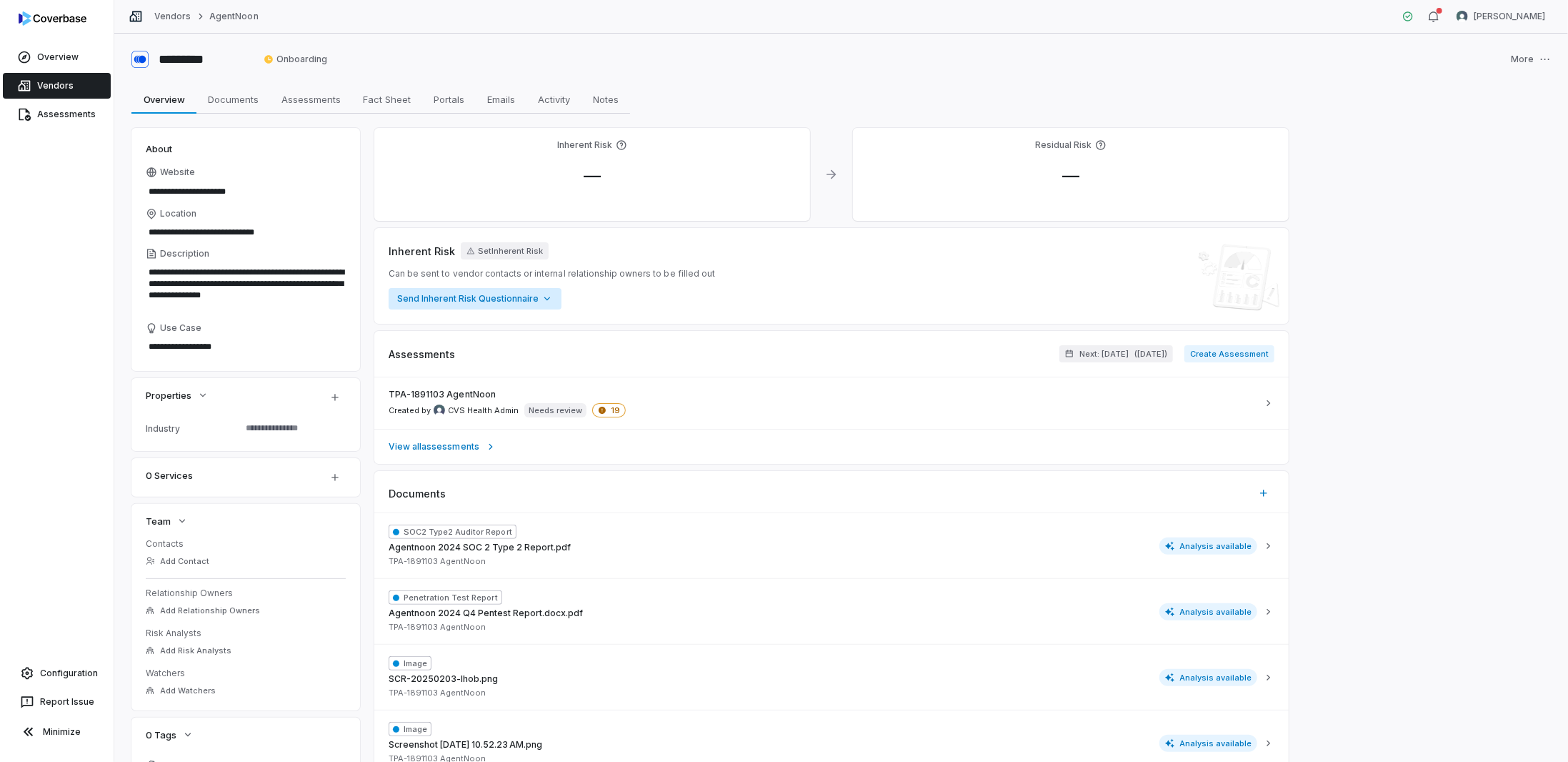
click at [514, 295] on html "**********" at bounding box center [784, 381] width 1568 height 762
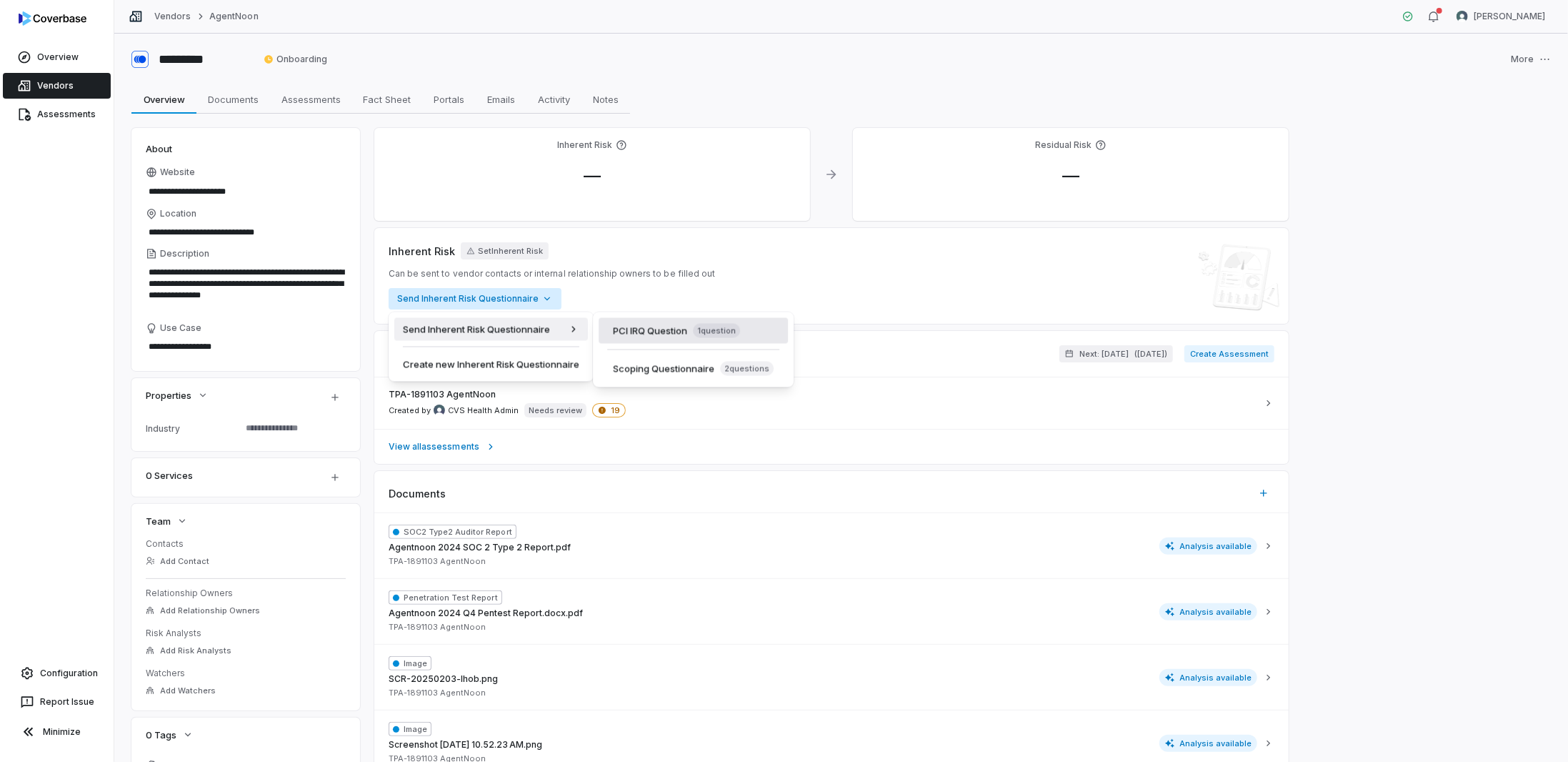
click at [677, 328] on div "PCI IRQ Question 1 question" at bounding box center [676, 331] width 127 height 15
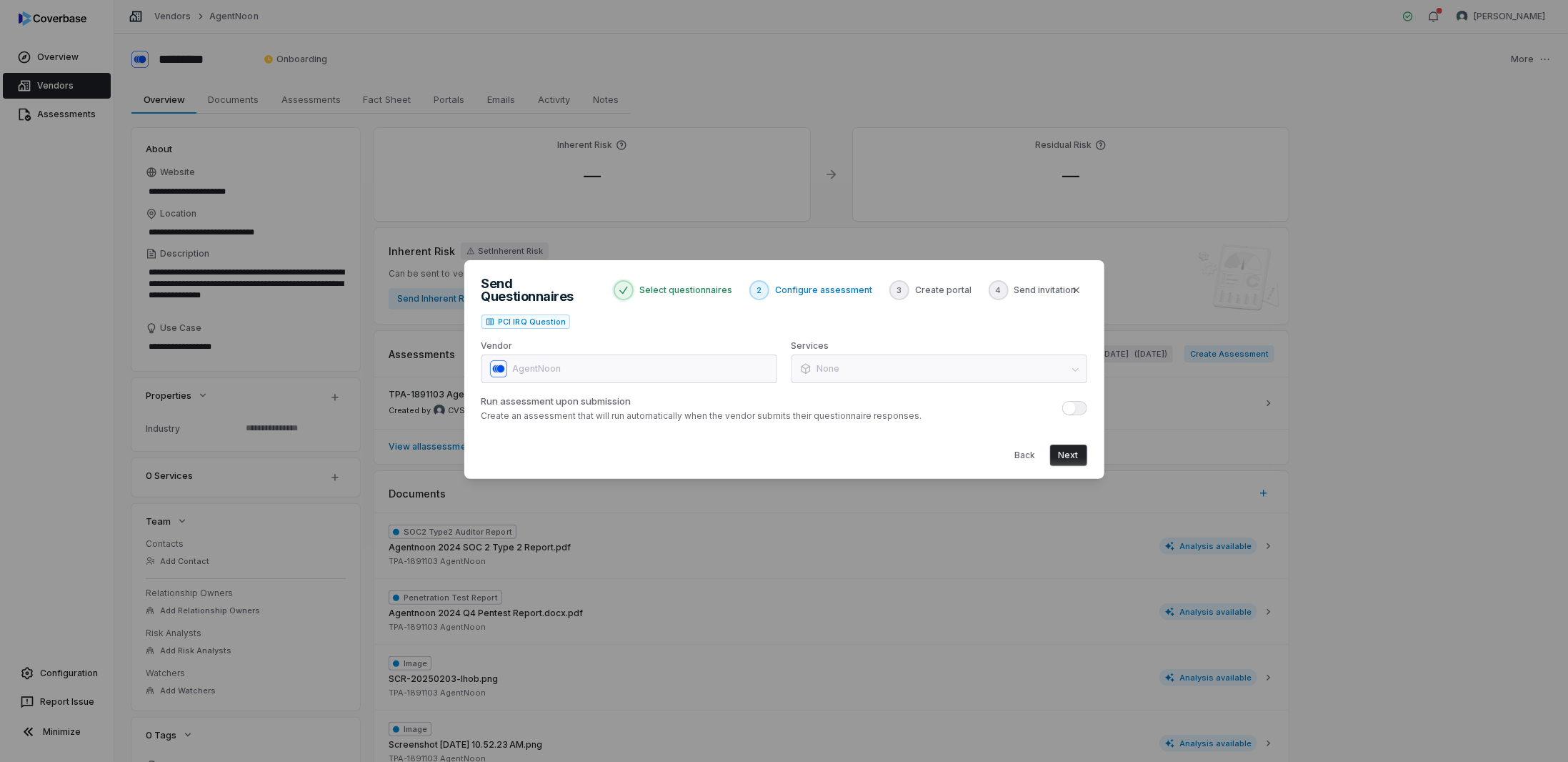
click at [888, 359] on div "Services None" at bounding box center [939, 361] width 295 height 43
click at [1057, 451] on button "Next" at bounding box center [1068, 456] width 37 height 22
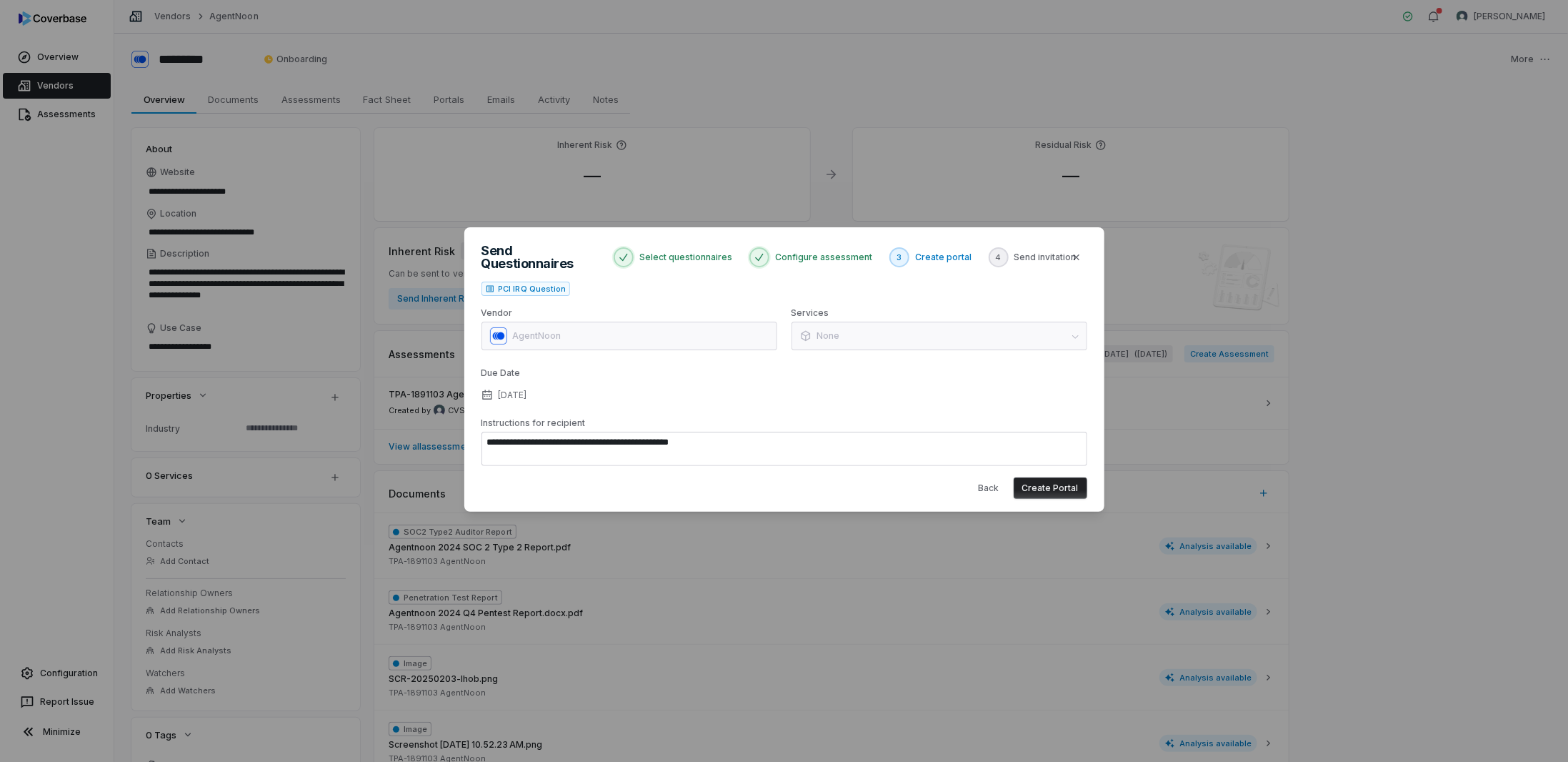
click at [1047, 483] on button "Create Portal" at bounding box center [1050, 488] width 74 height 22
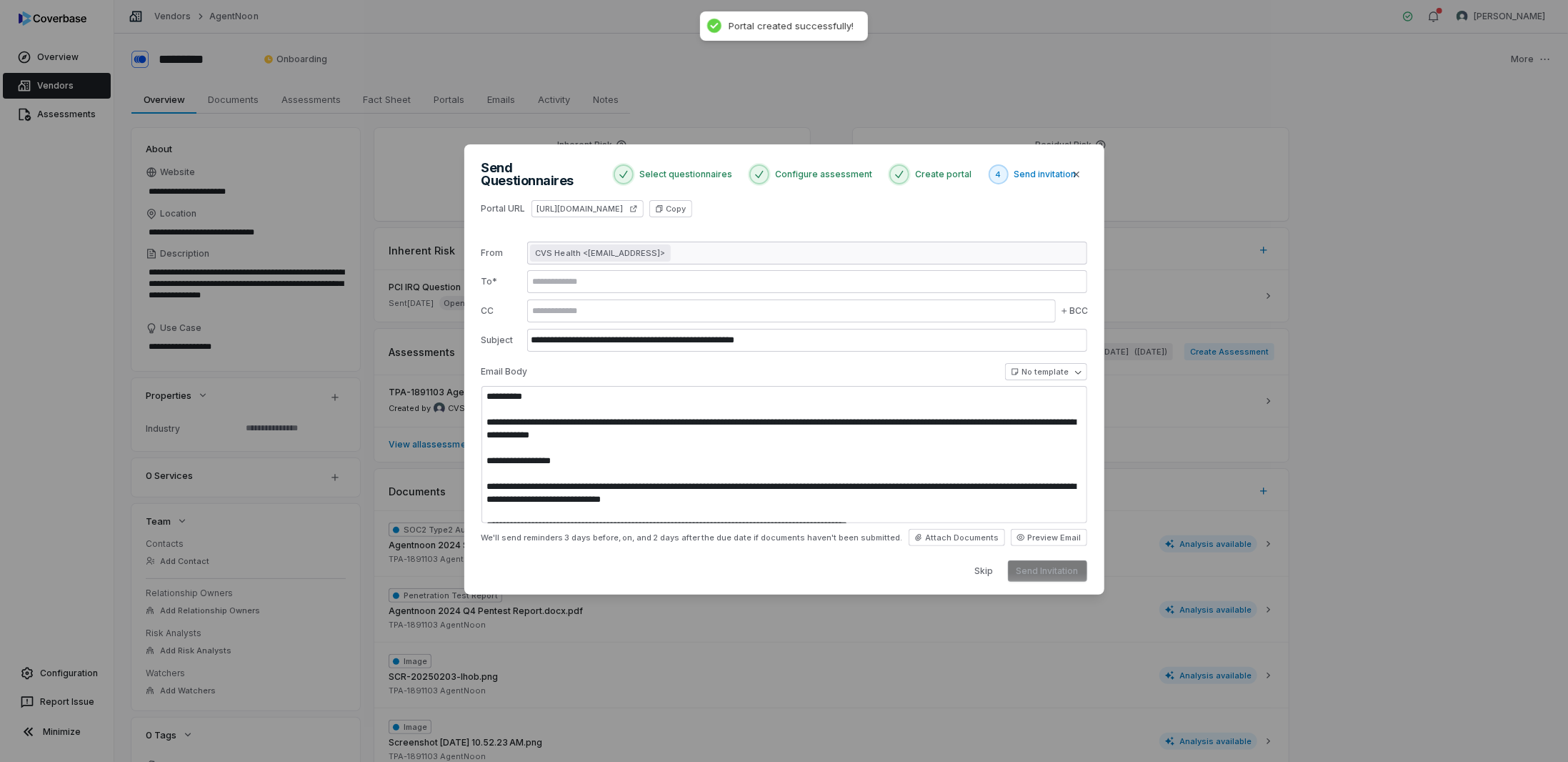
type textarea "**********"
click at [664, 205] on icon "button" at bounding box center [658, 208] width 8 height 8
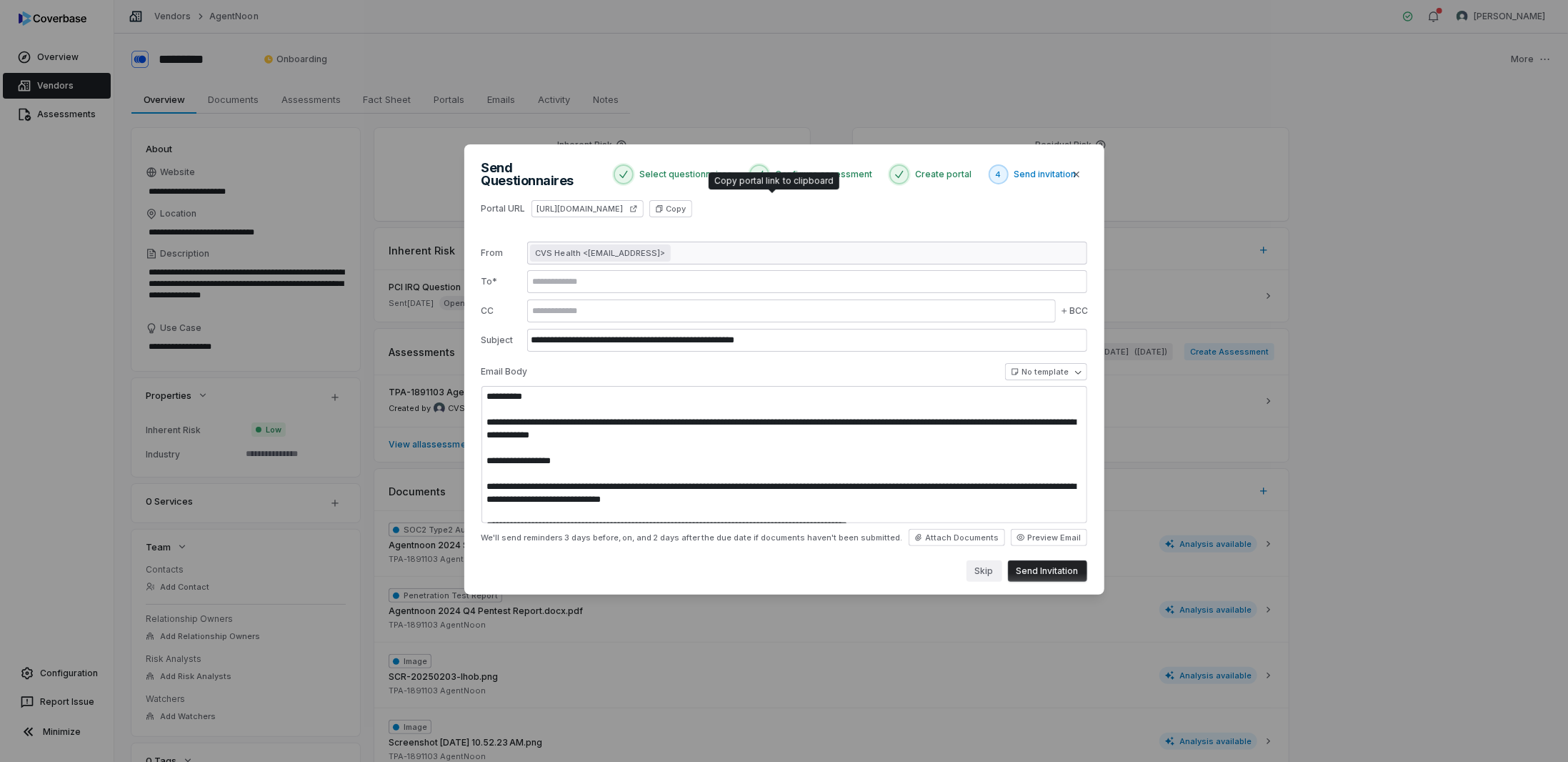
click at [974, 560] on button "Skip" at bounding box center [984, 571] width 35 height 22
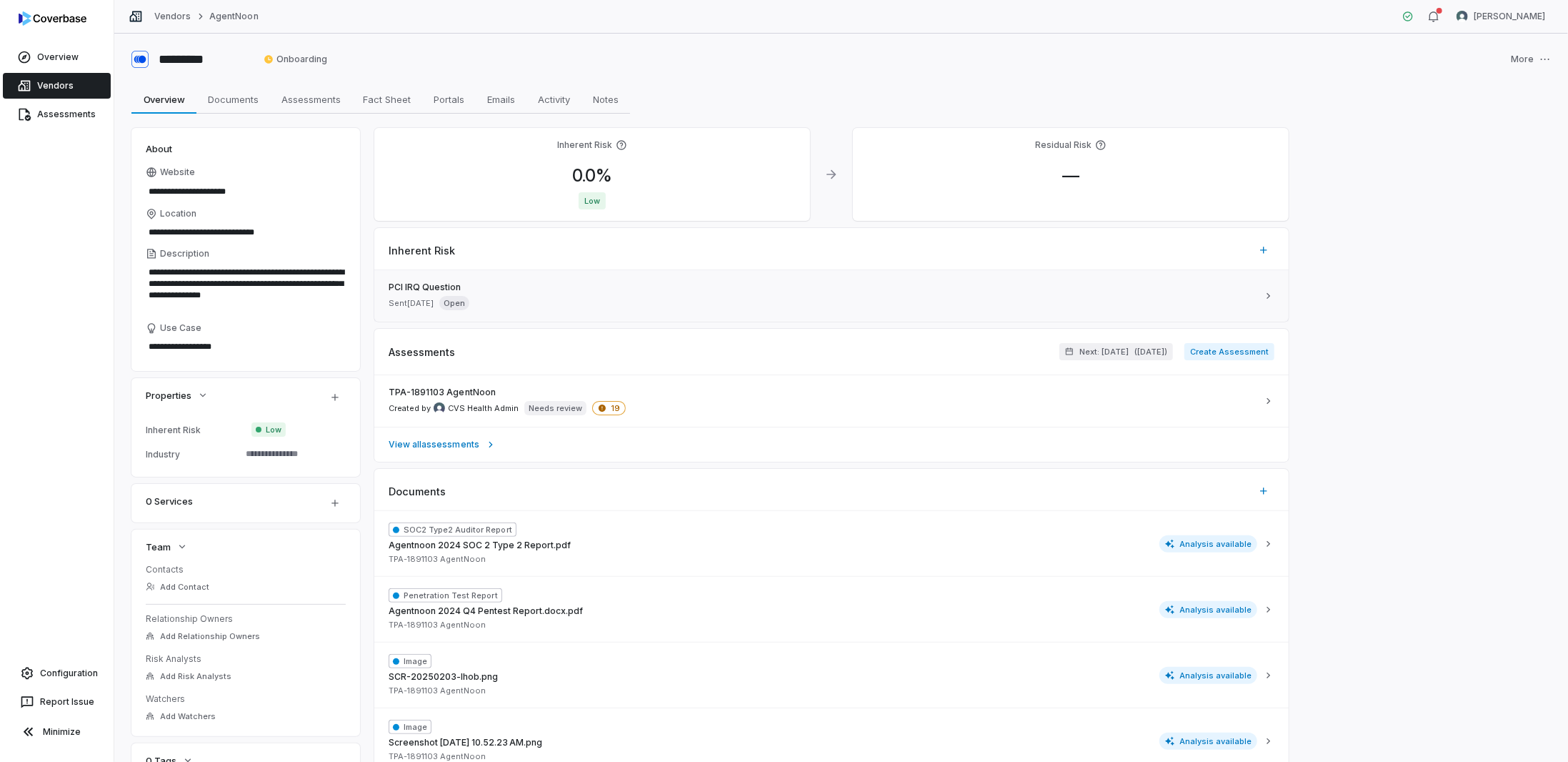
click at [428, 292] on span "PCI IRQ Question" at bounding box center [822, 287] width 868 height 12
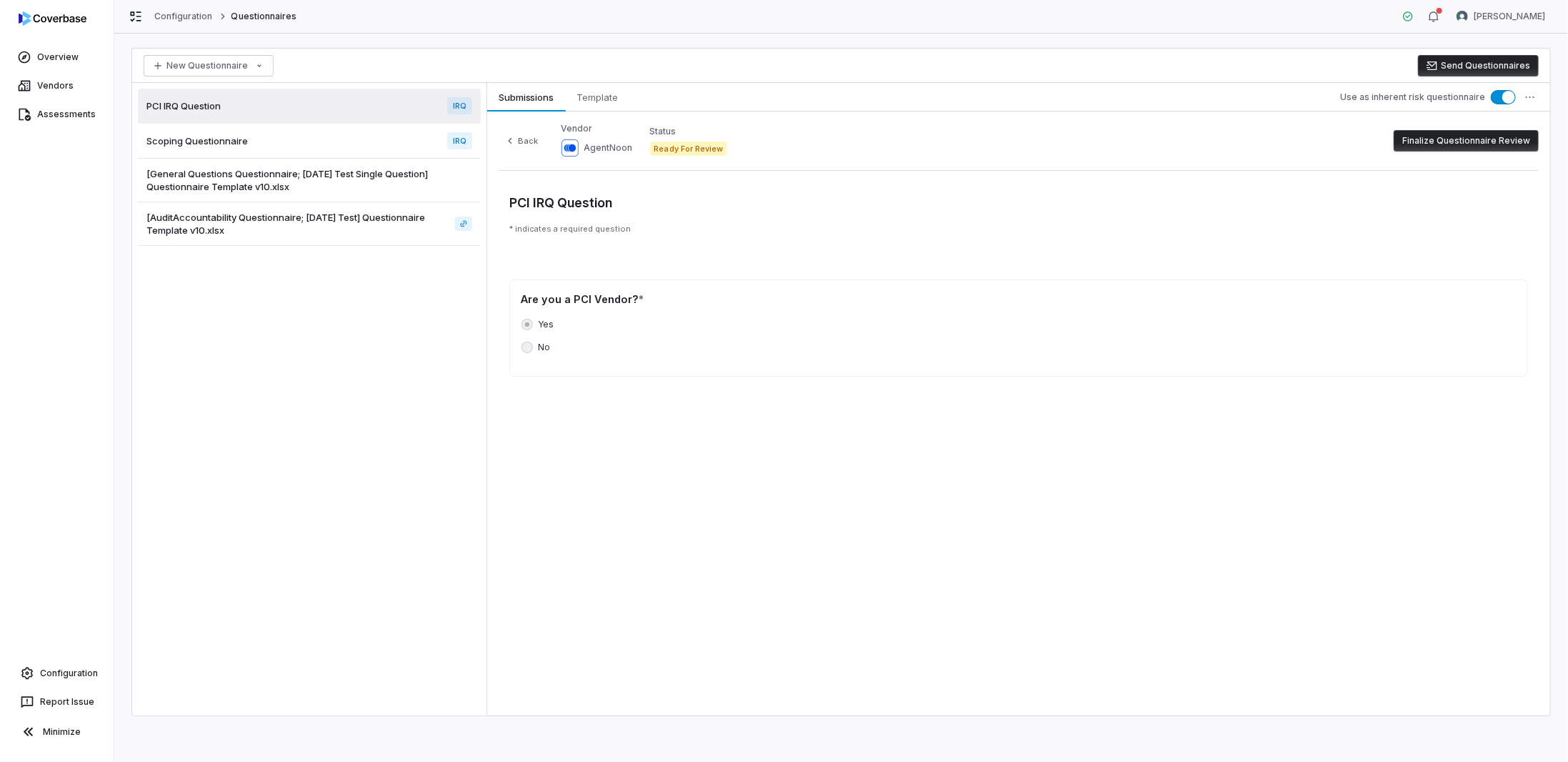
click at [1481, 140] on button "Finalize Questionnaire Review" at bounding box center [1465, 141] width 145 height 22
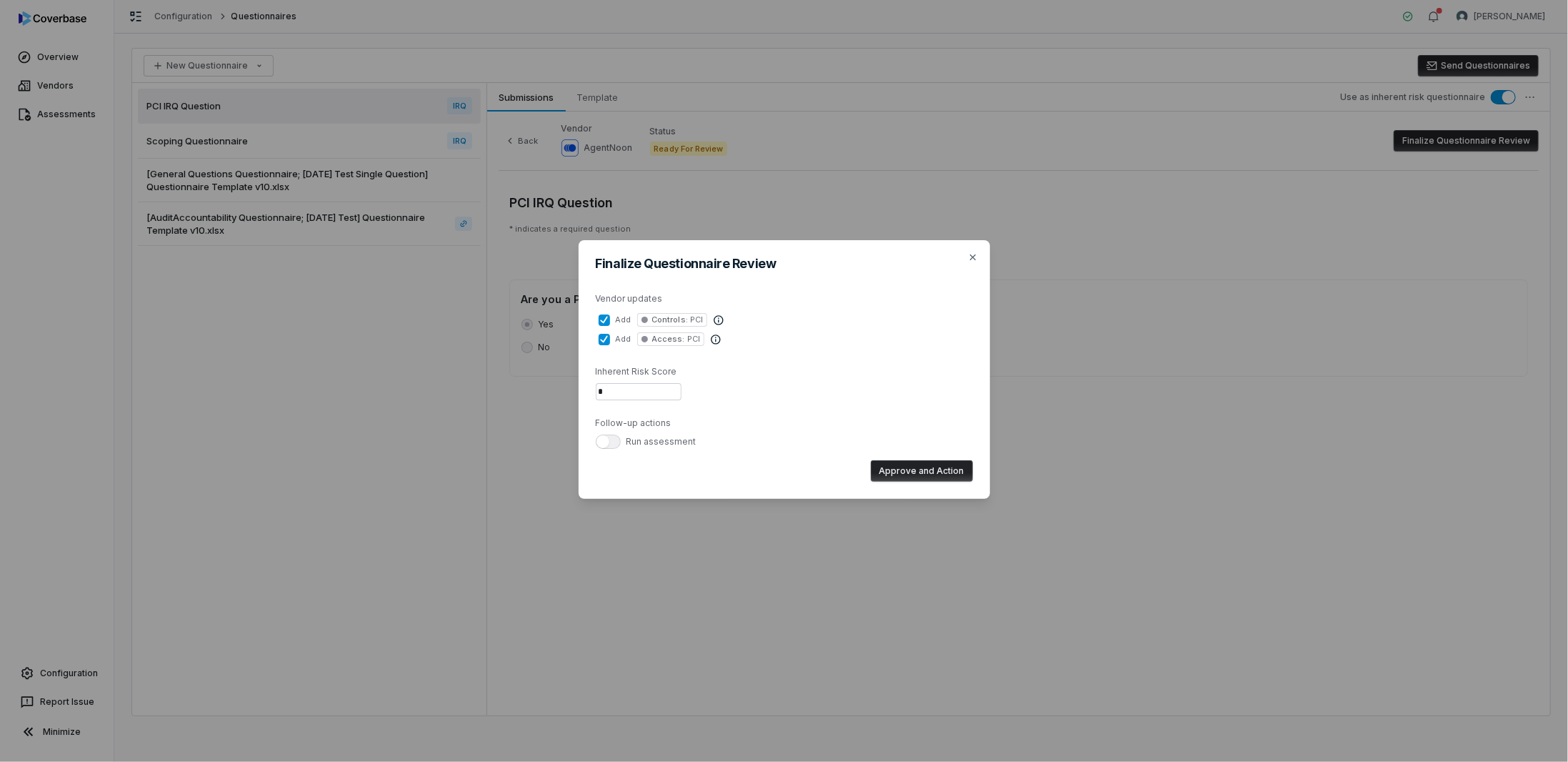
click at [600, 336] on button "add Access : PCI" at bounding box center [604, 339] width 12 height 12
click at [604, 319] on button "add Controls : PCI" at bounding box center [604, 320] width 12 height 12
click at [598, 318] on button "add Controls : PCI" at bounding box center [604, 320] width 12 height 12
click at [904, 468] on button "Approve and Action" at bounding box center [922, 471] width 102 height 22
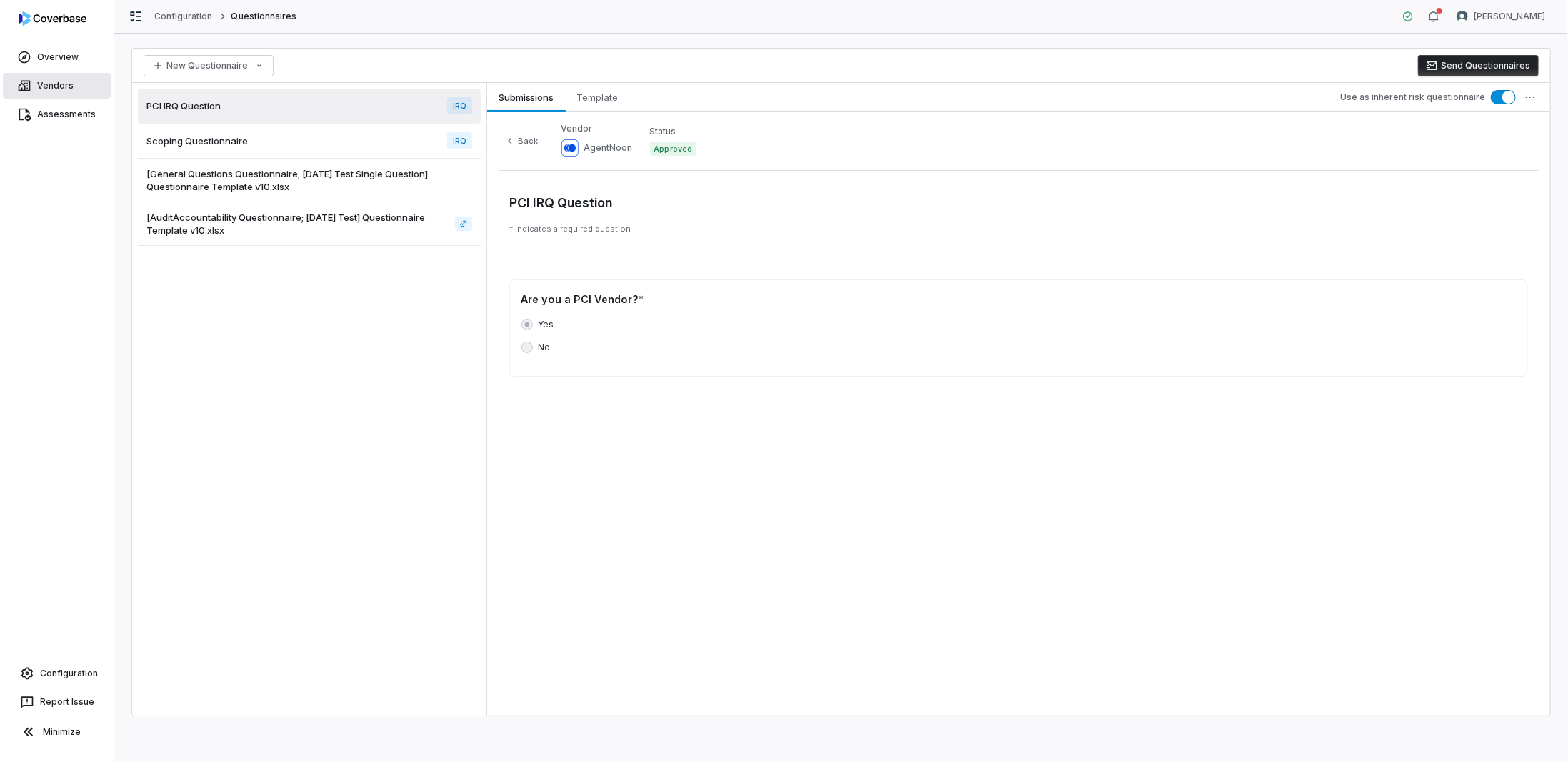
click at [34, 86] on link "Vendors" at bounding box center [56, 85] width 108 height 25
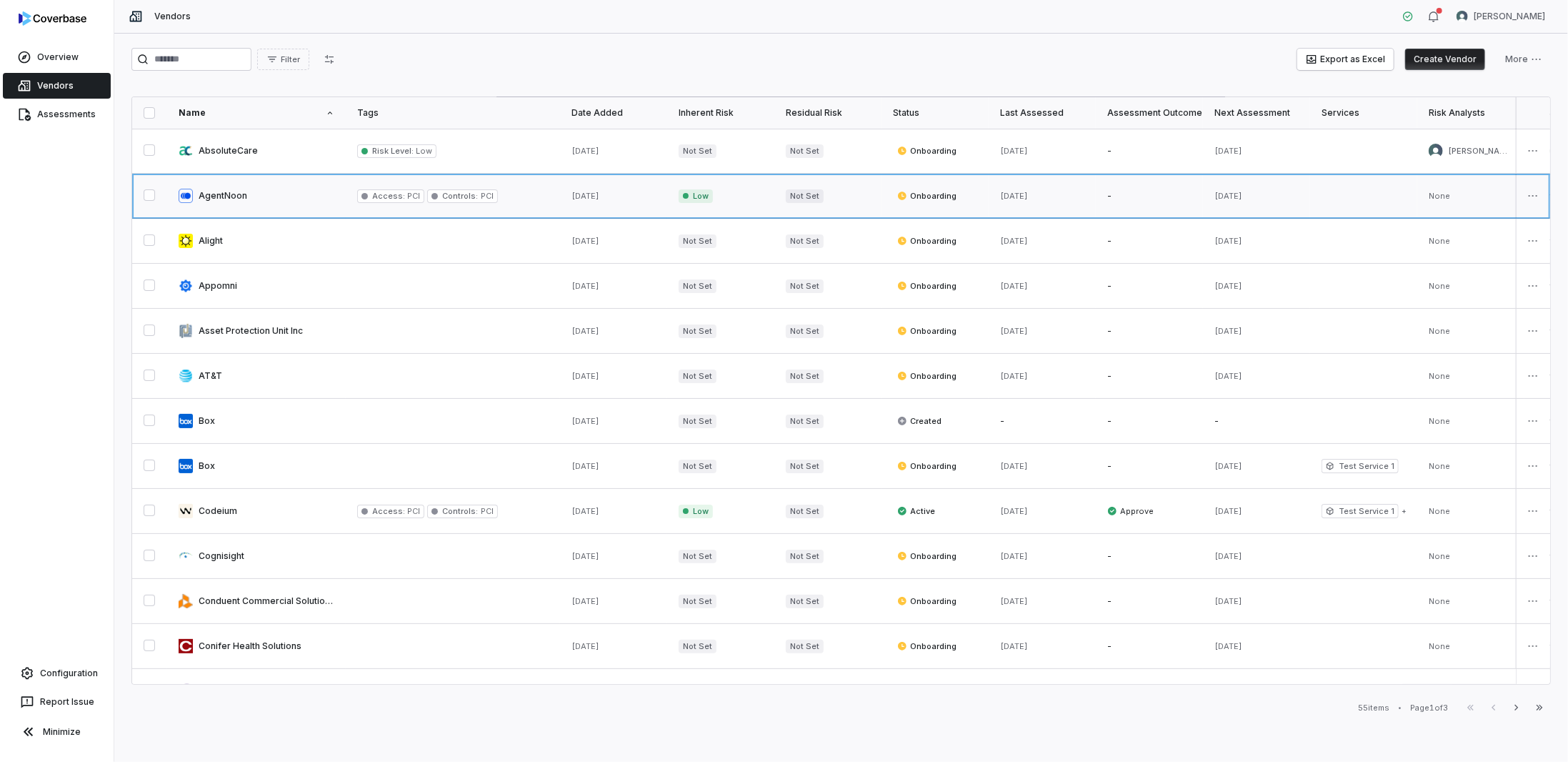
click at [344, 188] on link at bounding box center [256, 196] width 178 height 45
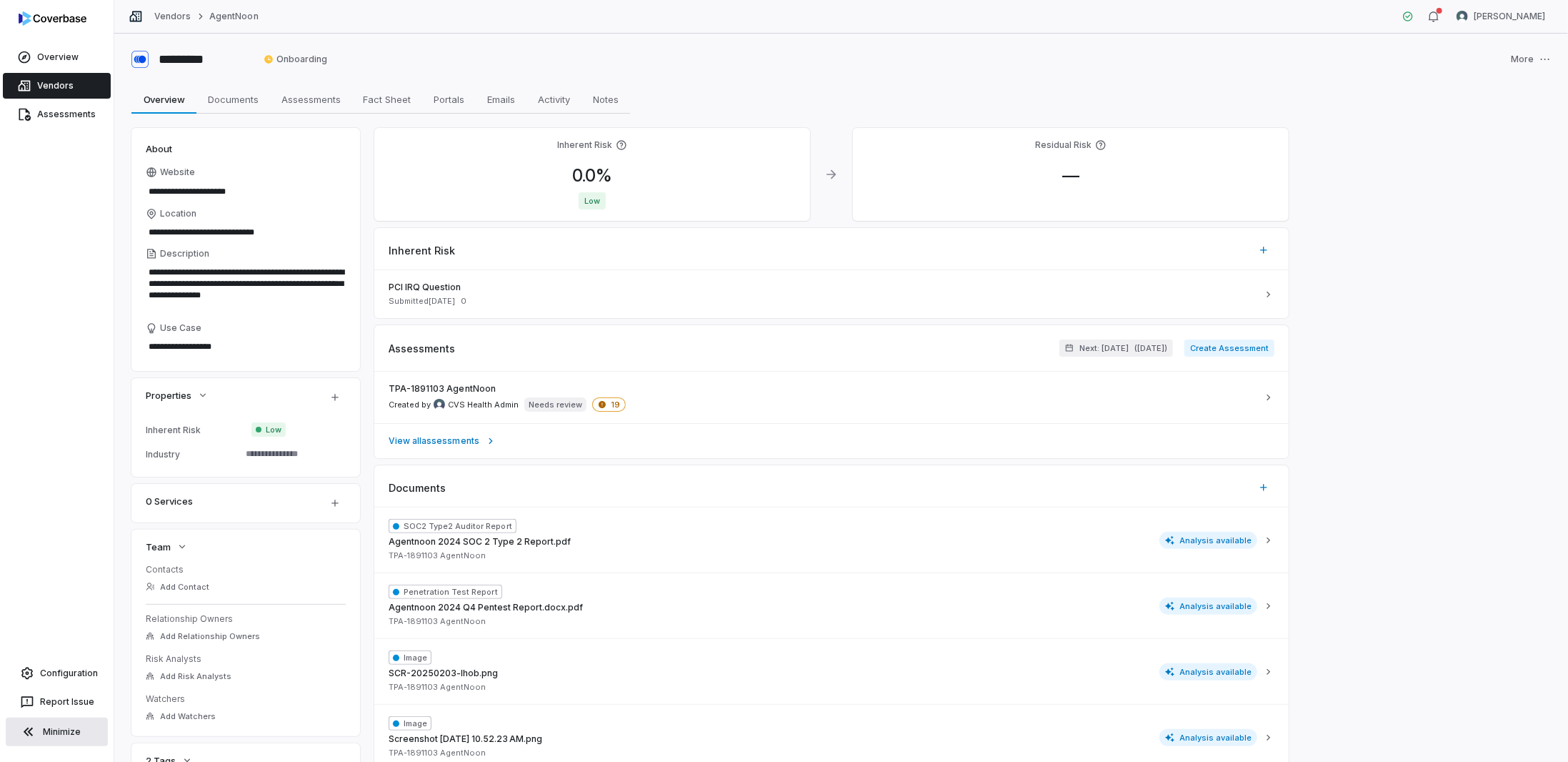
click at [55, 733] on button "Minimize" at bounding box center [56, 731] width 102 height 28
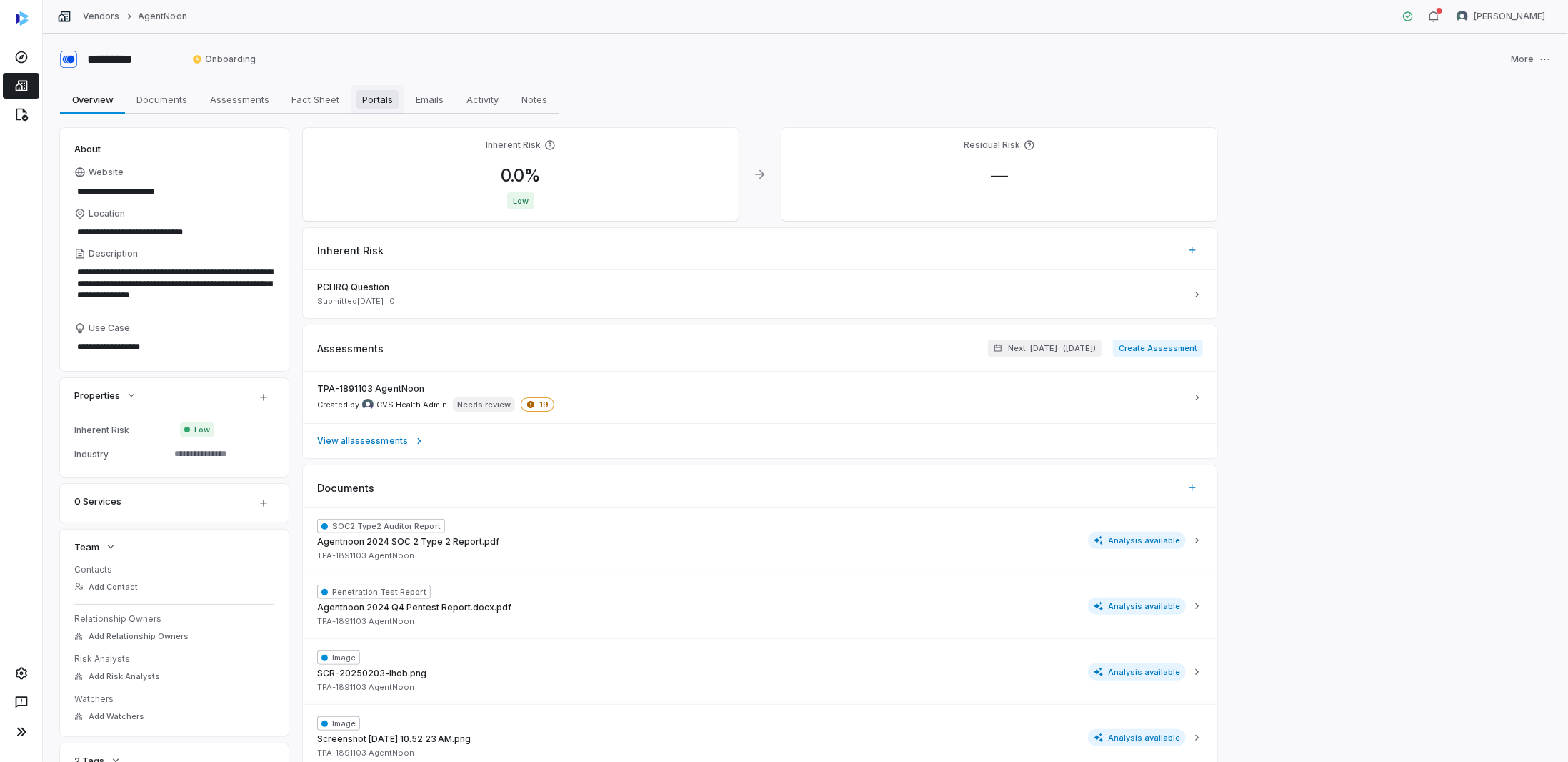
click at [382, 98] on span "Portals" at bounding box center [377, 99] width 42 height 18
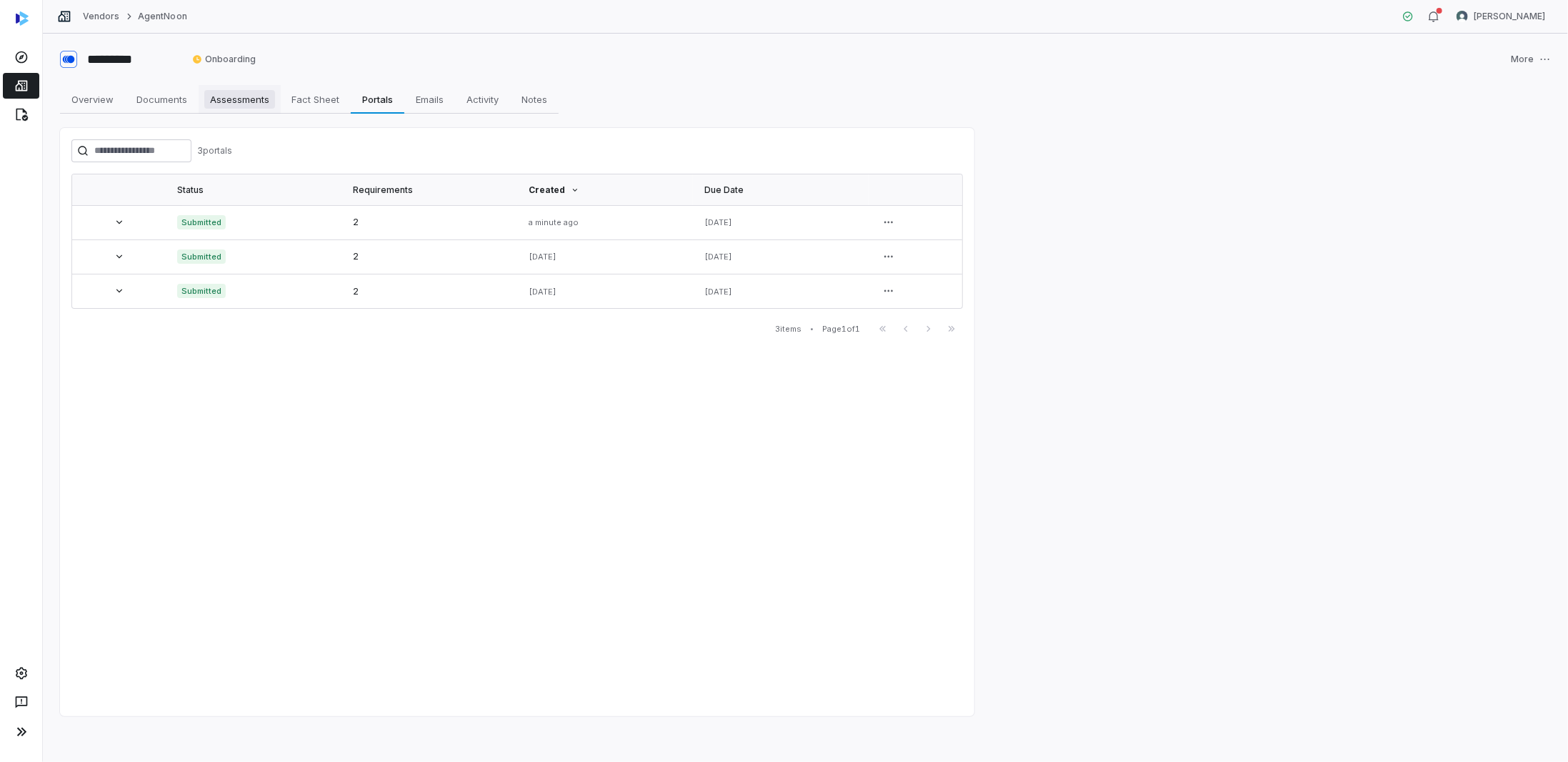
click at [250, 103] on span "Assessments" at bounding box center [240, 99] width 71 height 18
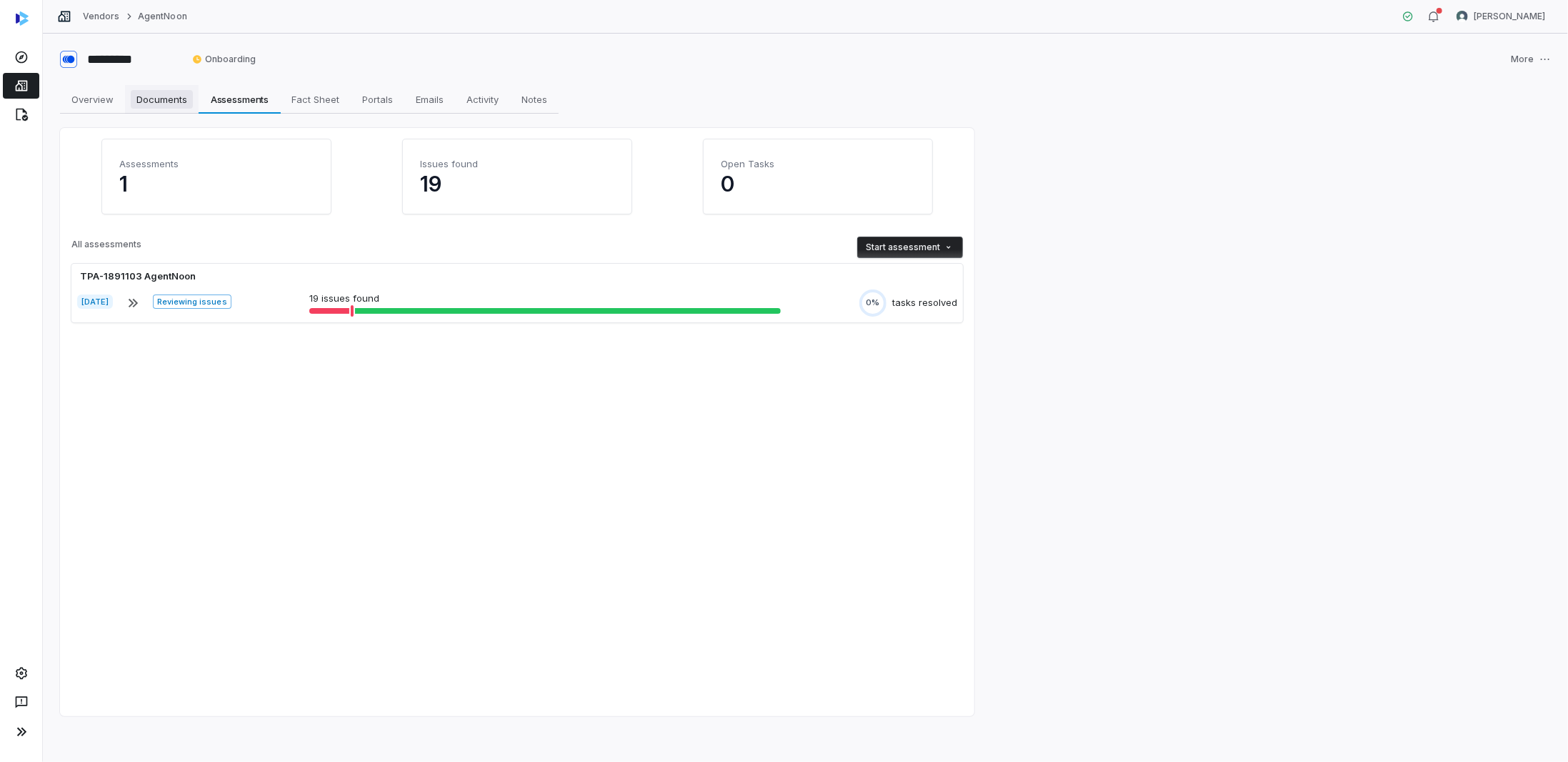
click at [165, 102] on span "Documents" at bounding box center [162, 99] width 62 height 18
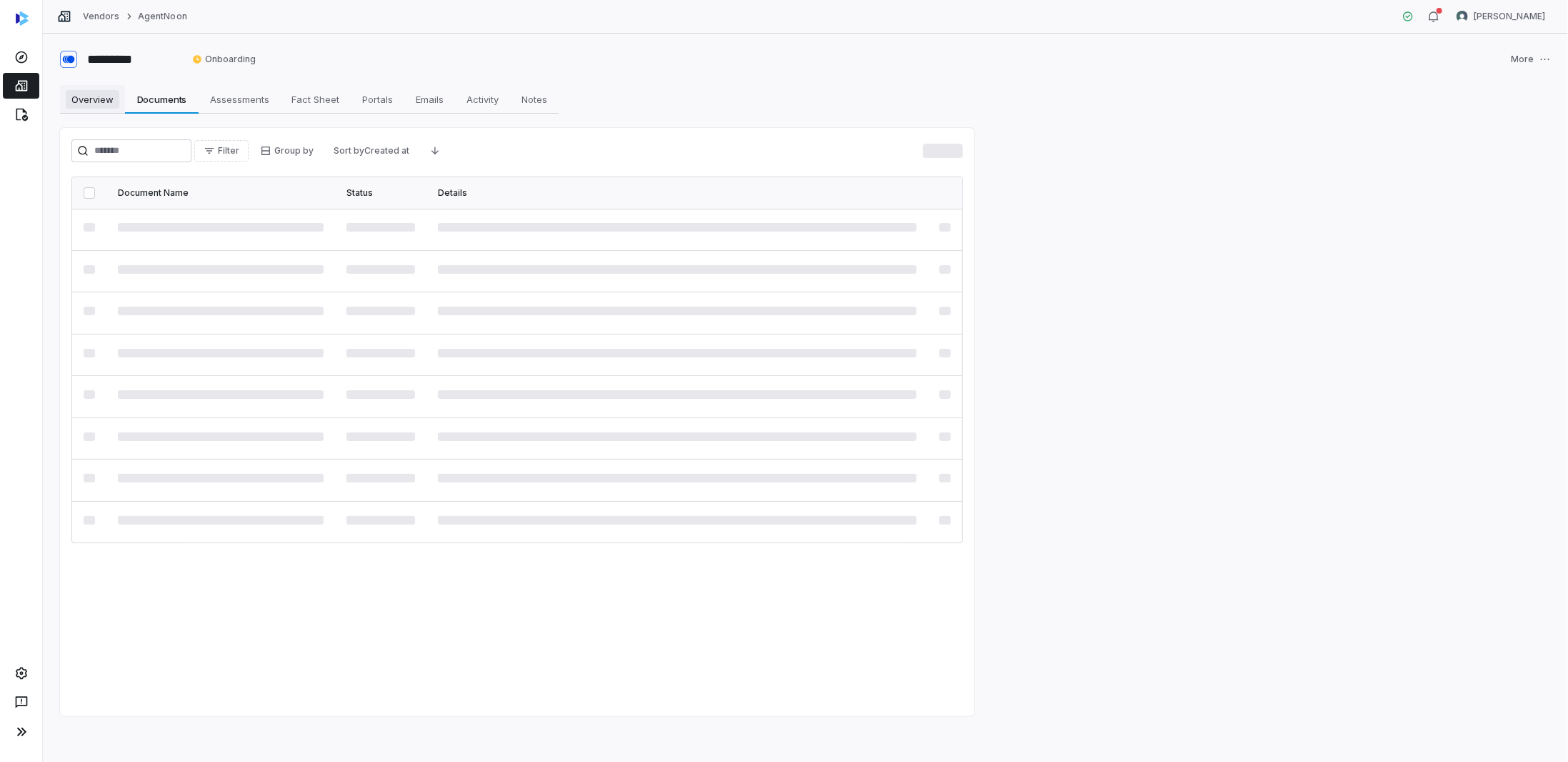
click at [86, 98] on span "Overview" at bounding box center [92, 99] width 54 height 18
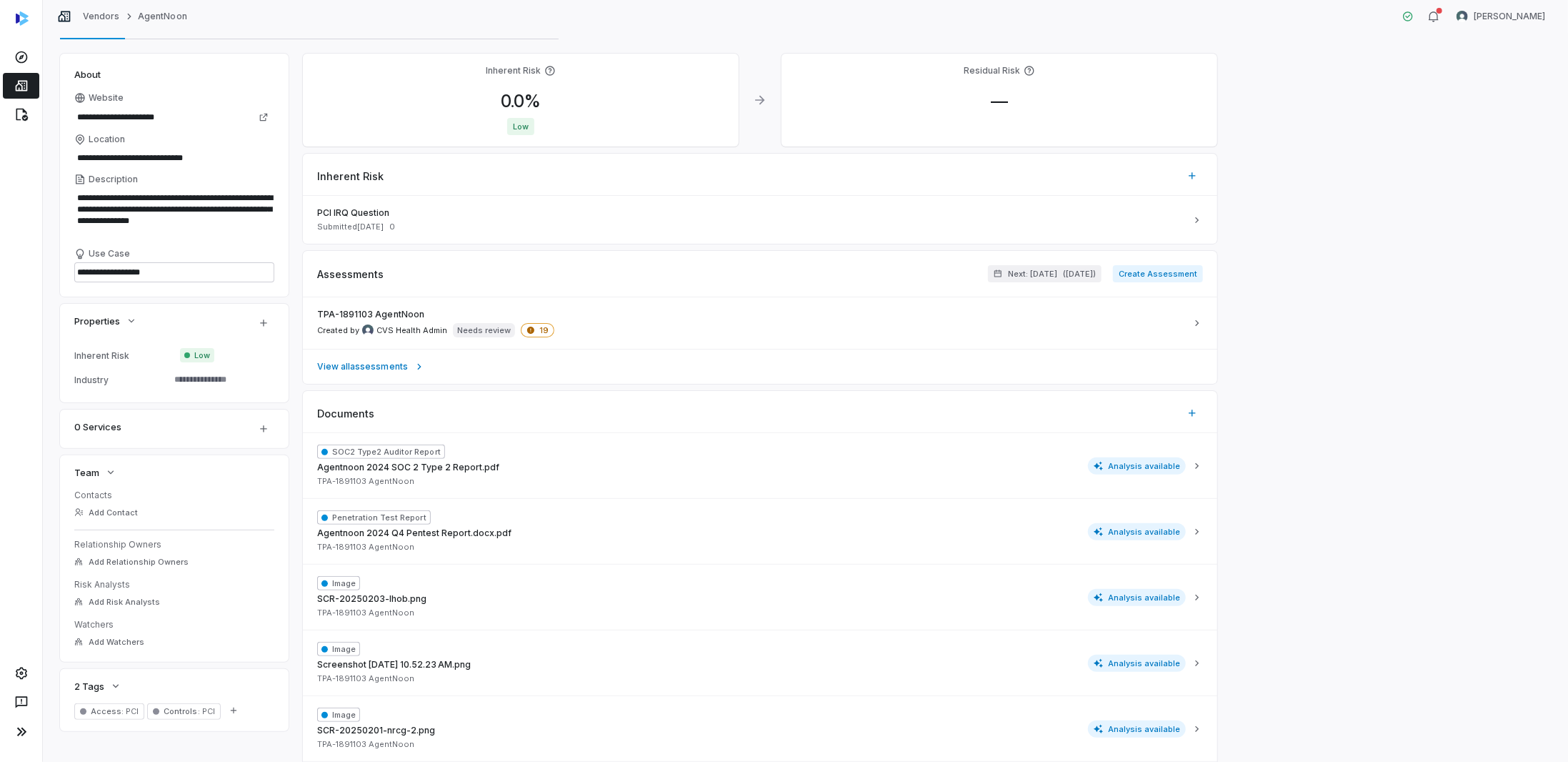
scroll to position [215, 0]
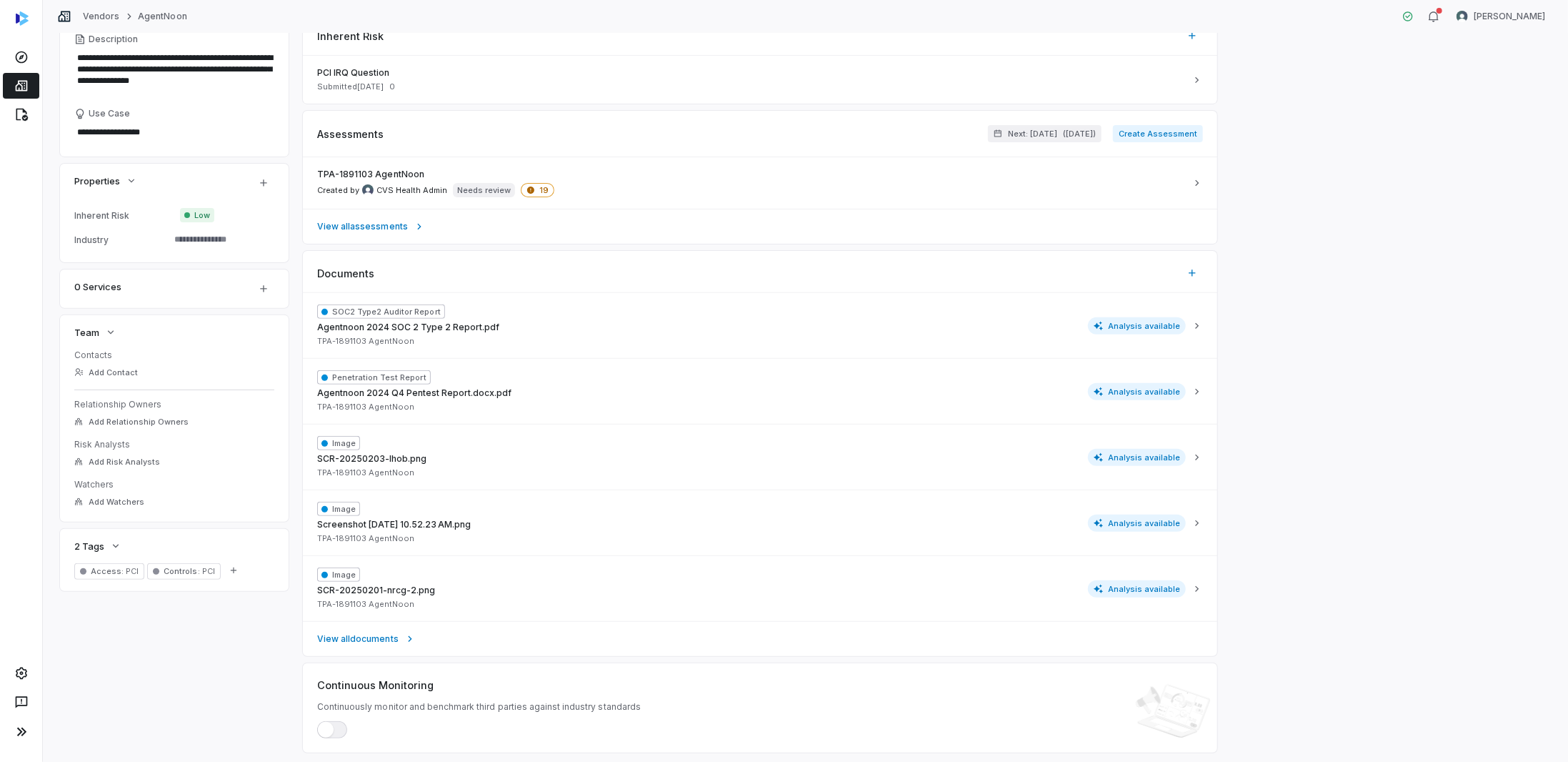
click at [203, 577] on span "Controls : PCI" at bounding box center [184, 571] width 73 height 16
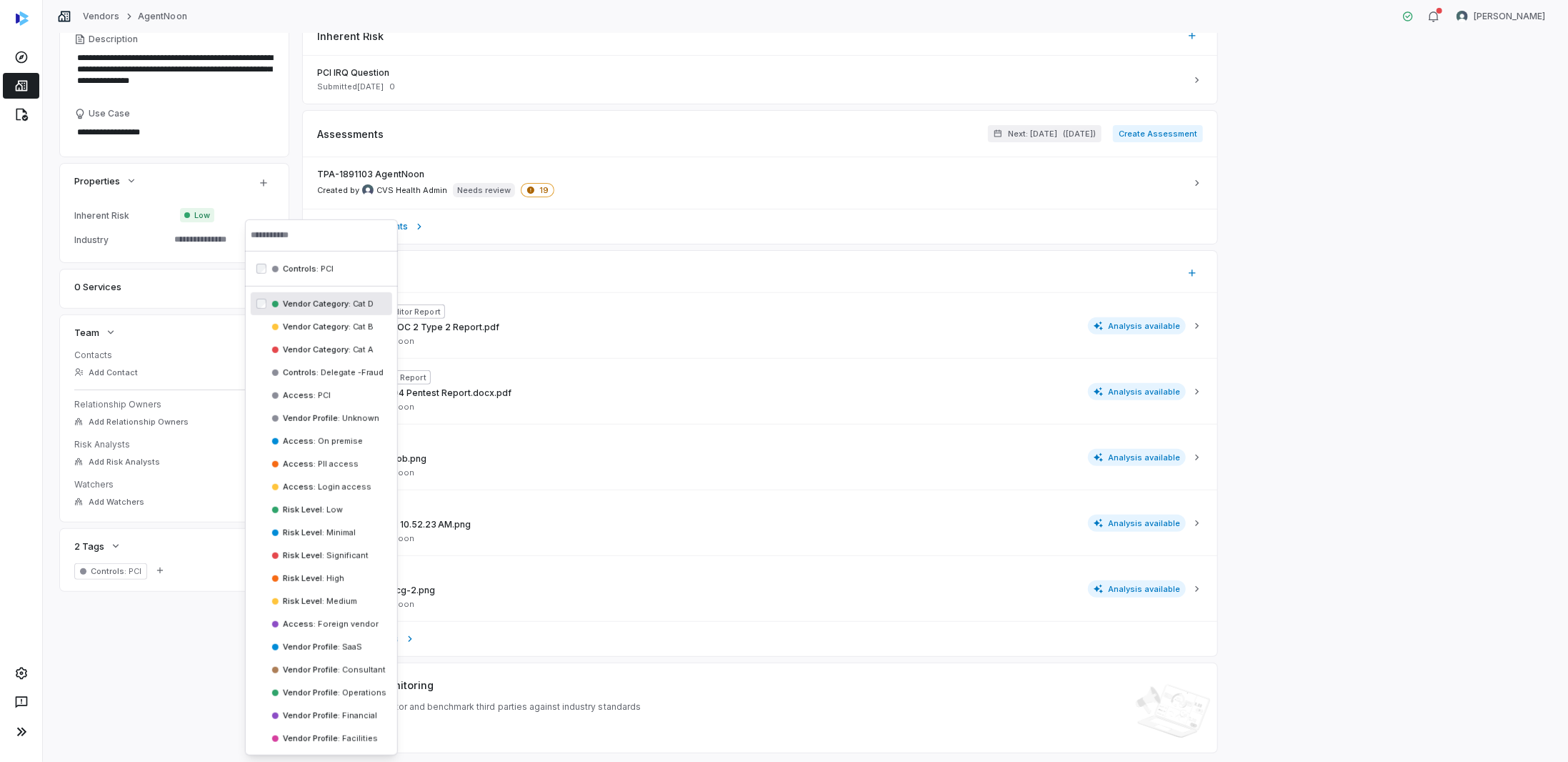
click at [201, 647] on div "**********" at bounding box center [805, 333] width 1491 height 838
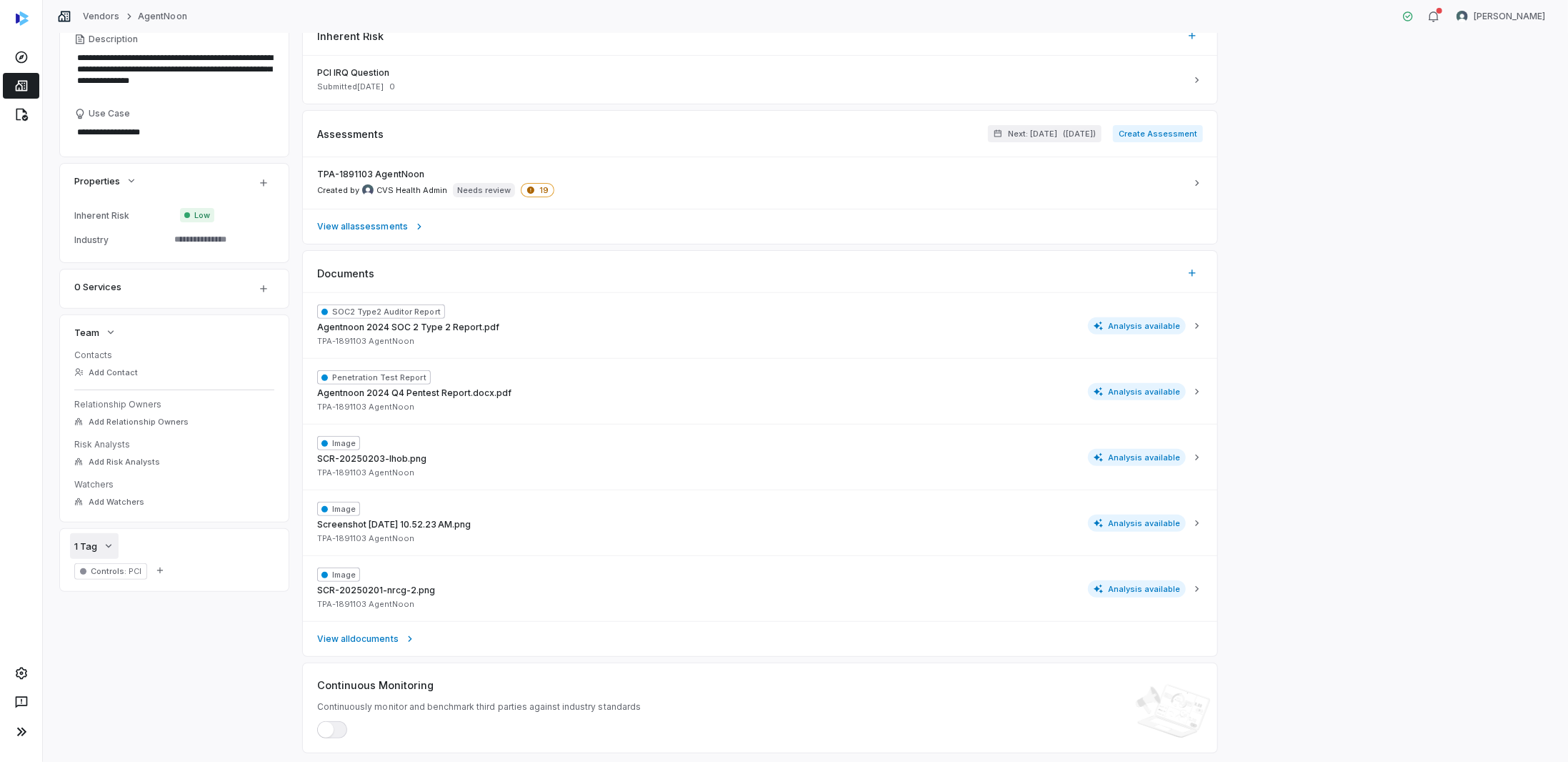
click at [113, 545] on icon "button" at bounding box center [108, 546] width 12 height 12
click at [112, 545] on icon "button" at bounding box center [108, 546] width 12 height 12
click at [126, 575] on span "PCI" at bounding box center [134, 570] width 15 height 10
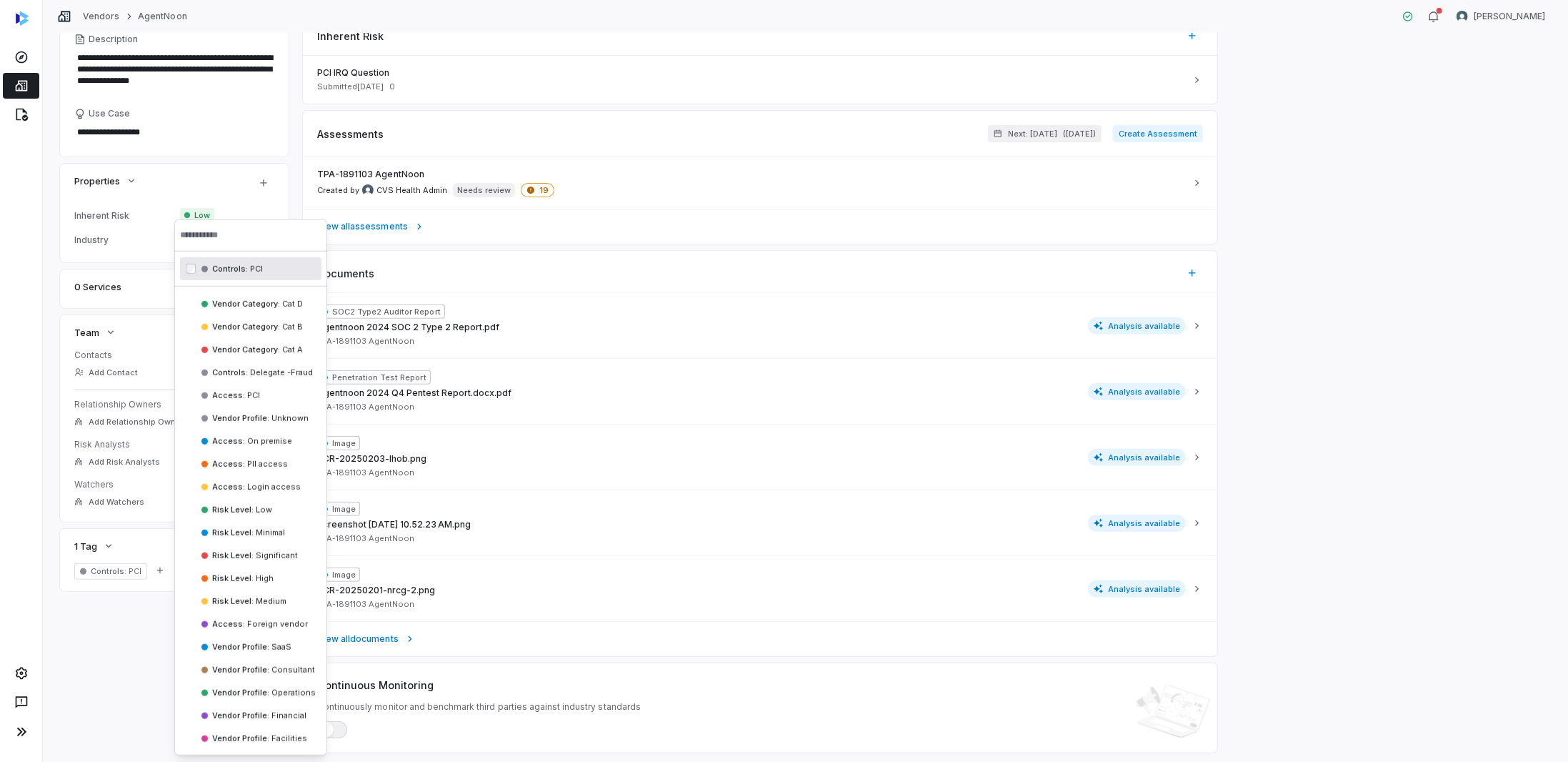
click at [225, 268] on span "Controls :" at bounding box center [229, 267] width 35 height 10
click at [179, 621] on body "**********" at bounding box center [784, 381] width 1568 height 762
click at [125, 617] on div "**********" at bounding box center [805, 333] width 1491 height 838
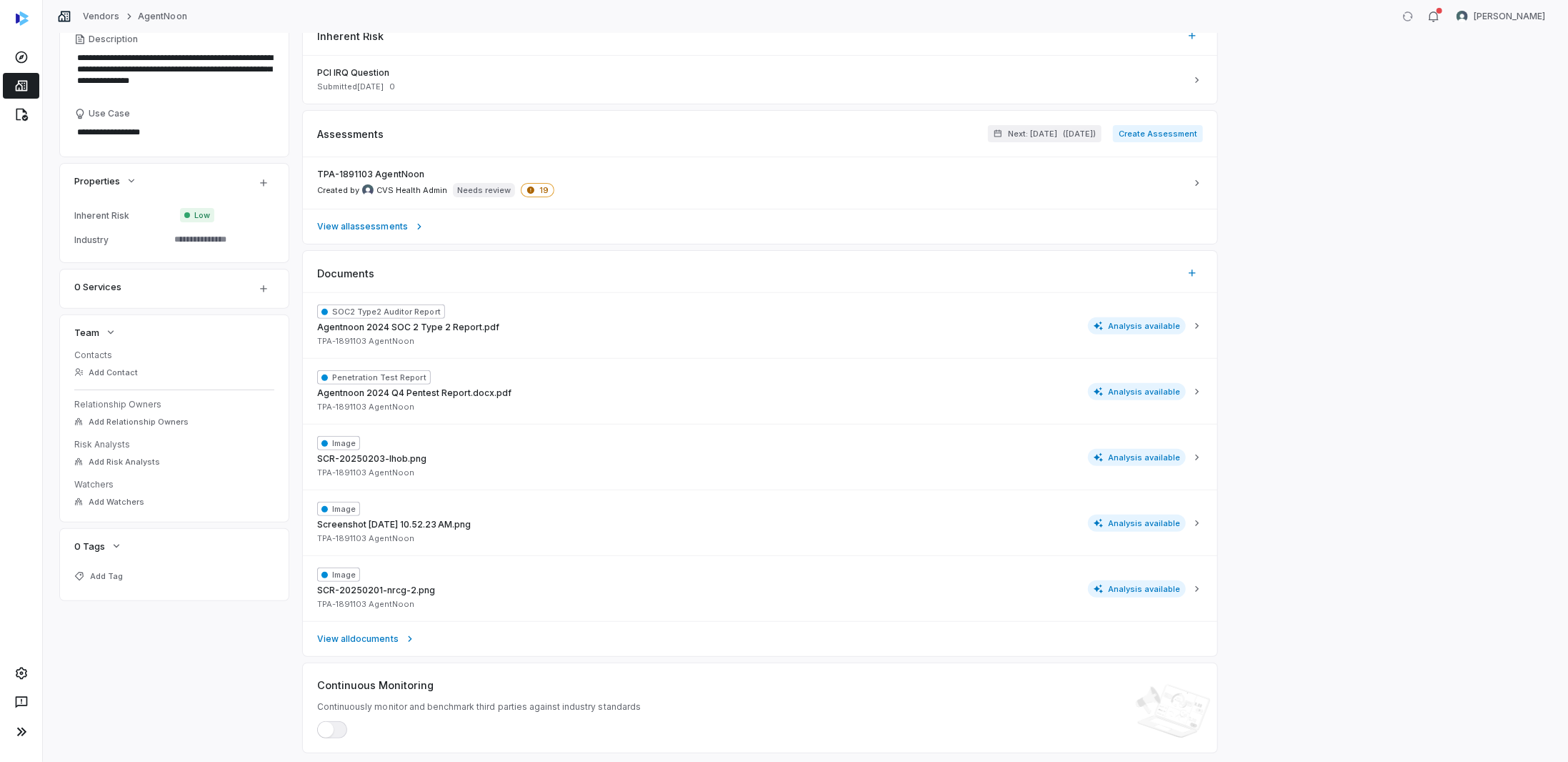
click at [15, 85] on icon at bounding box center [22, 85] width 15 height 15
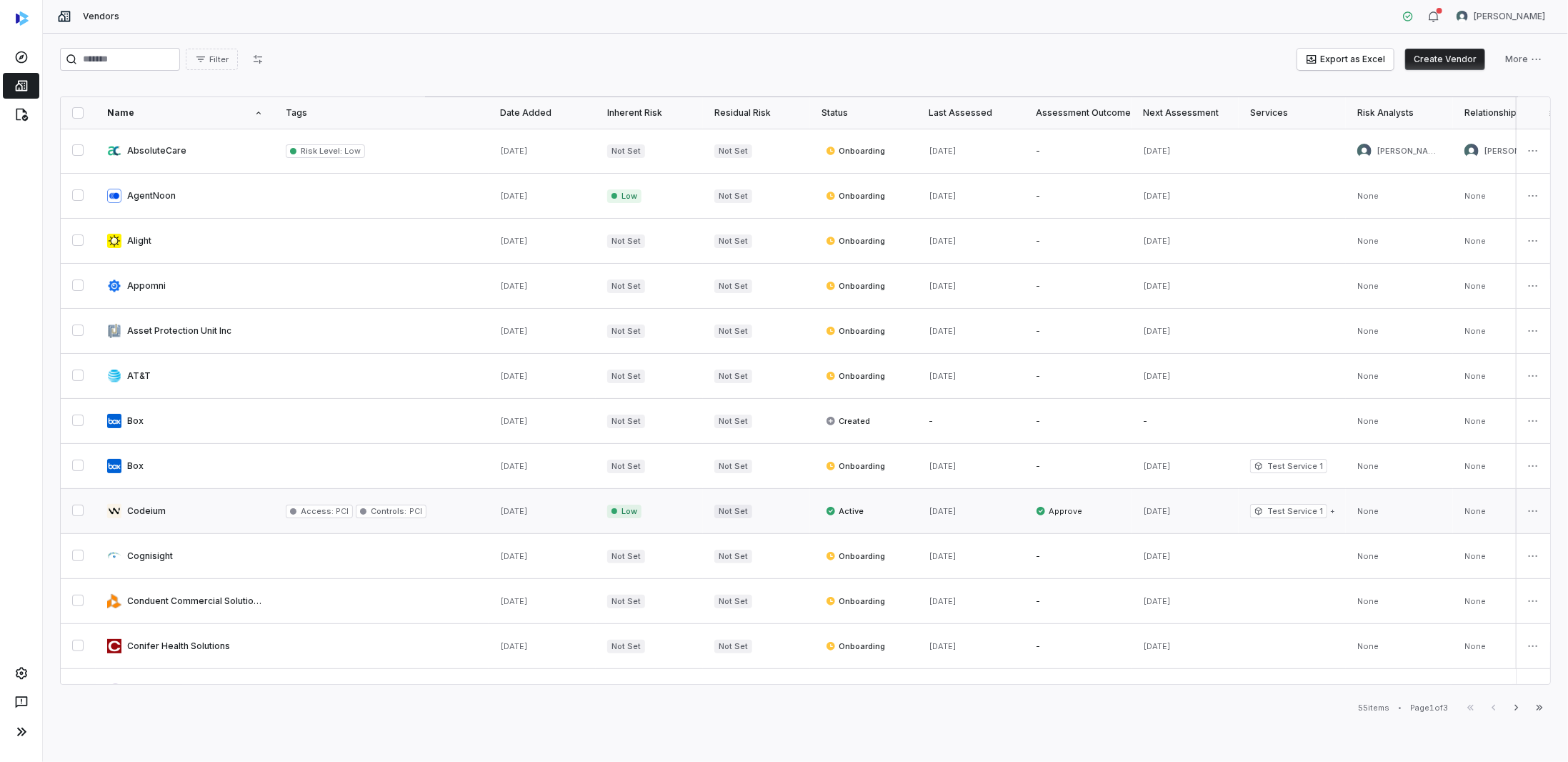
click at [158, 511] on link at bounding box center [185, 510] width 178 height 45
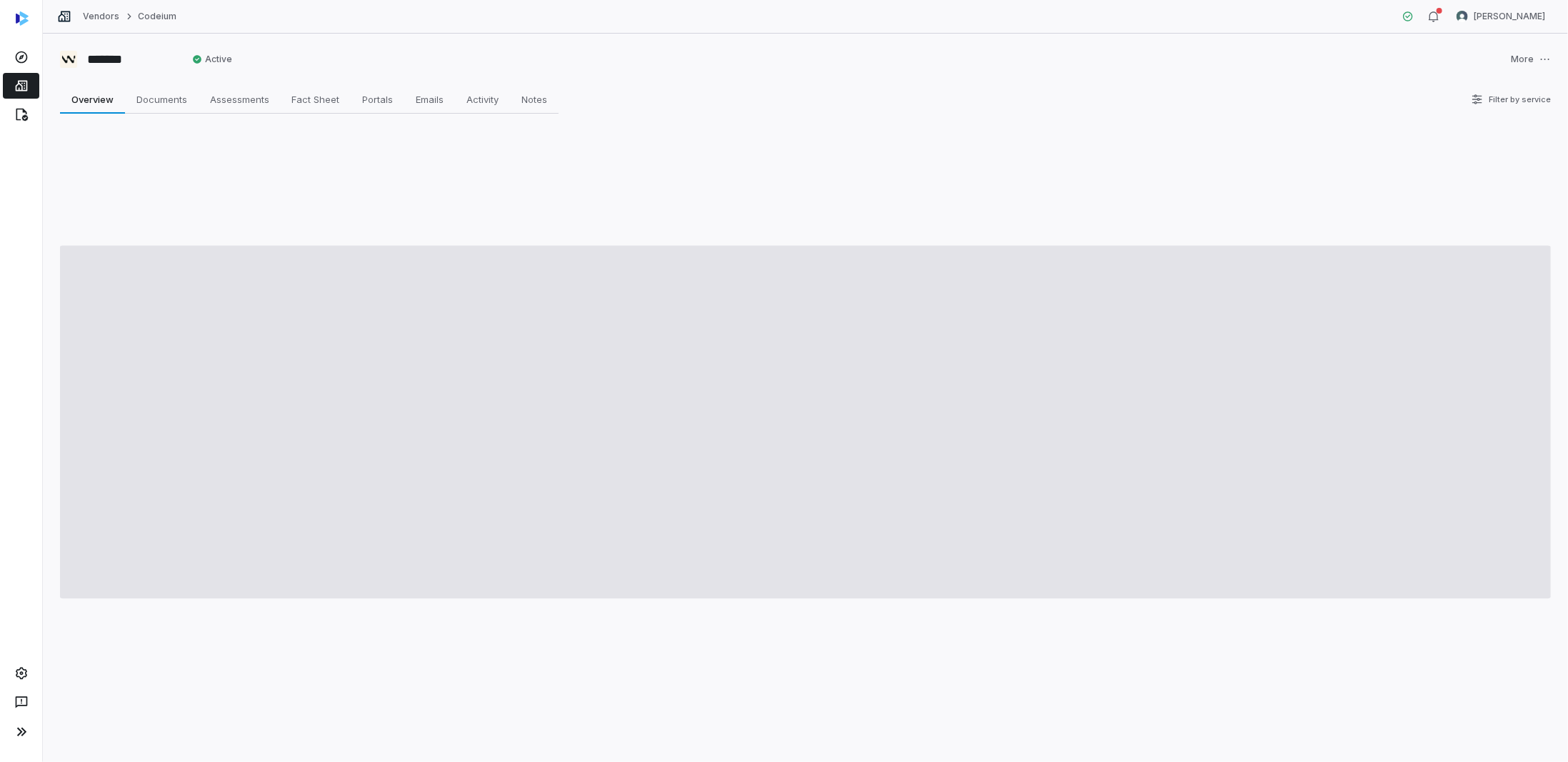
type textarea "*"
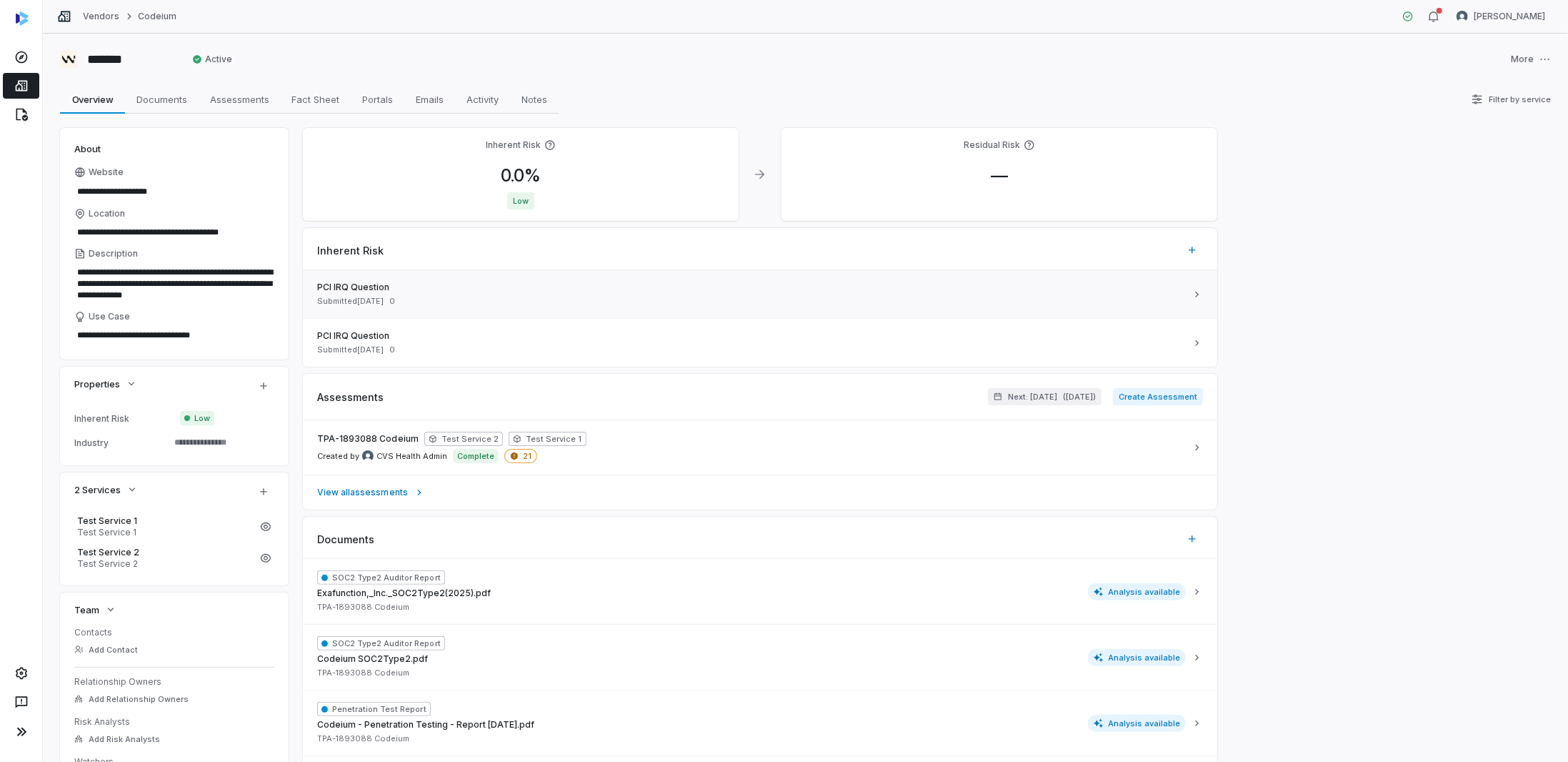
click at [487, 289] on span "PCI IRQ Question" at bounding box center [751, 287] width 868 height 12
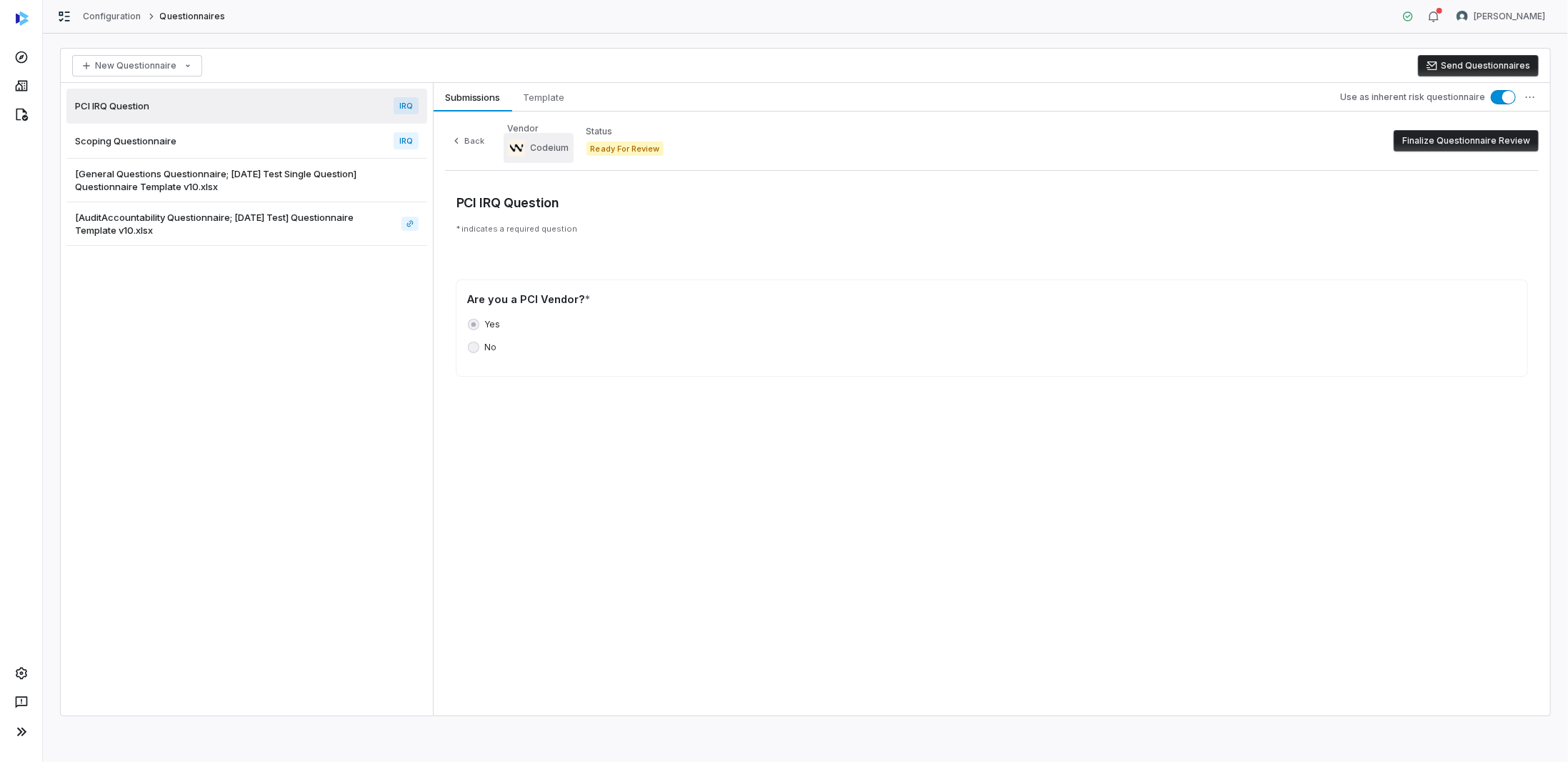
click at [515, 148] on div "Codeium" at bounding box center [539, 147] width 62 height 17
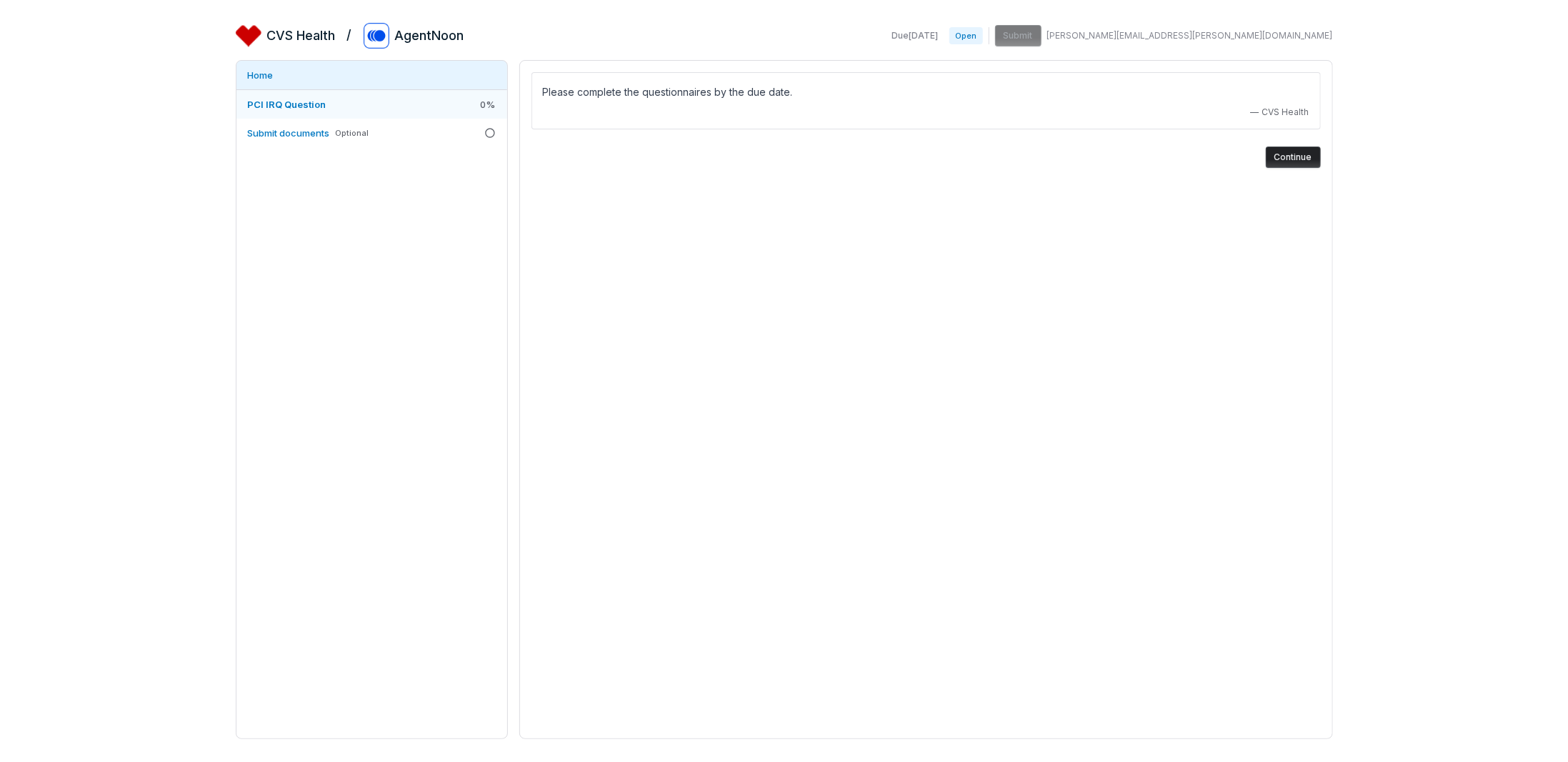
click at [344, 99] on link "PCI IRQ Question 0 %" at bounding box center [372, 104] width 271 height 28
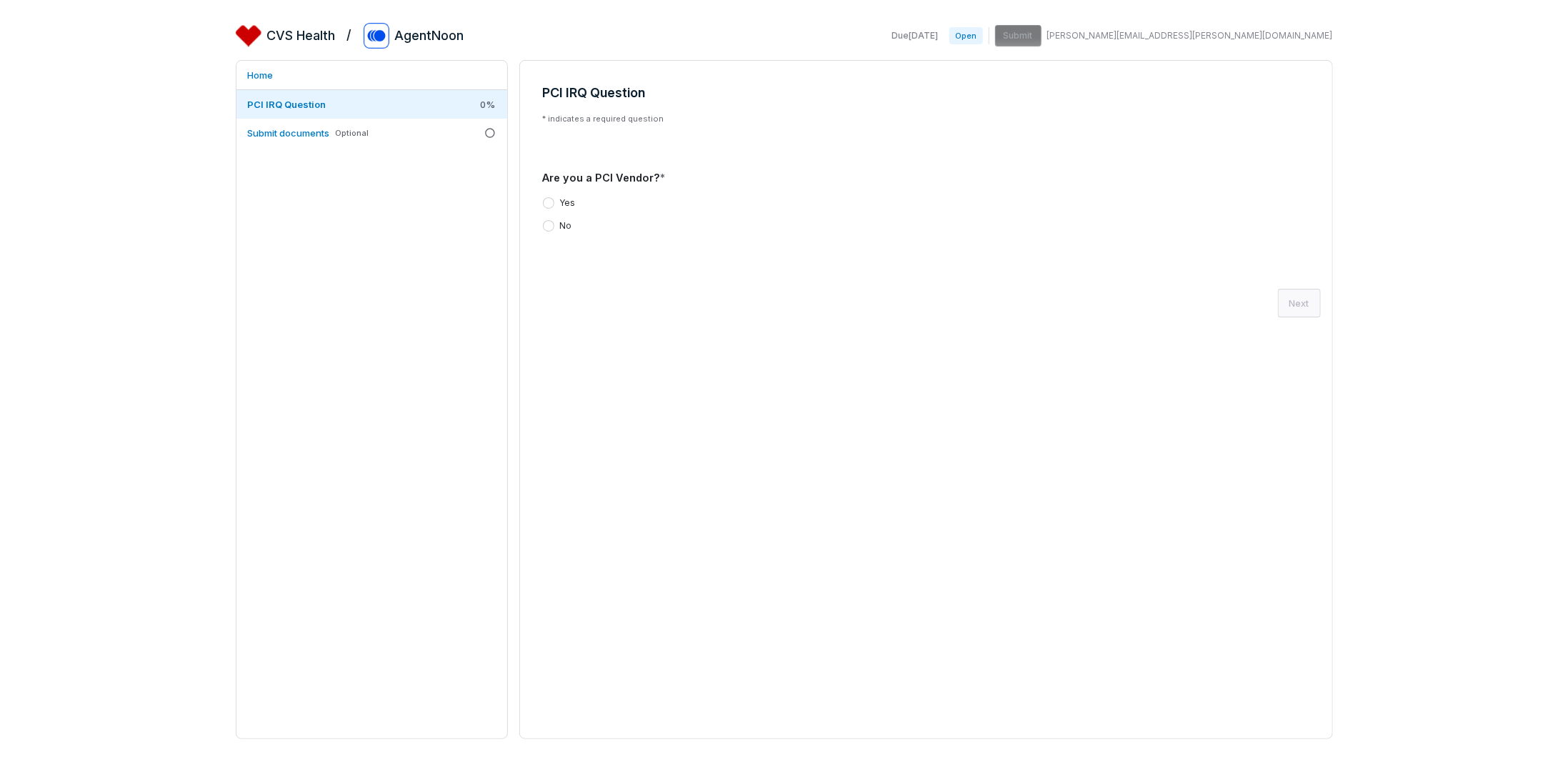
click at [549, 205] on button "Yes" at bounding box center [548, 203] width 12 height 12
click at [1311, 295] on button "Next" at bounding box center [1299, 306] width 43 height 28
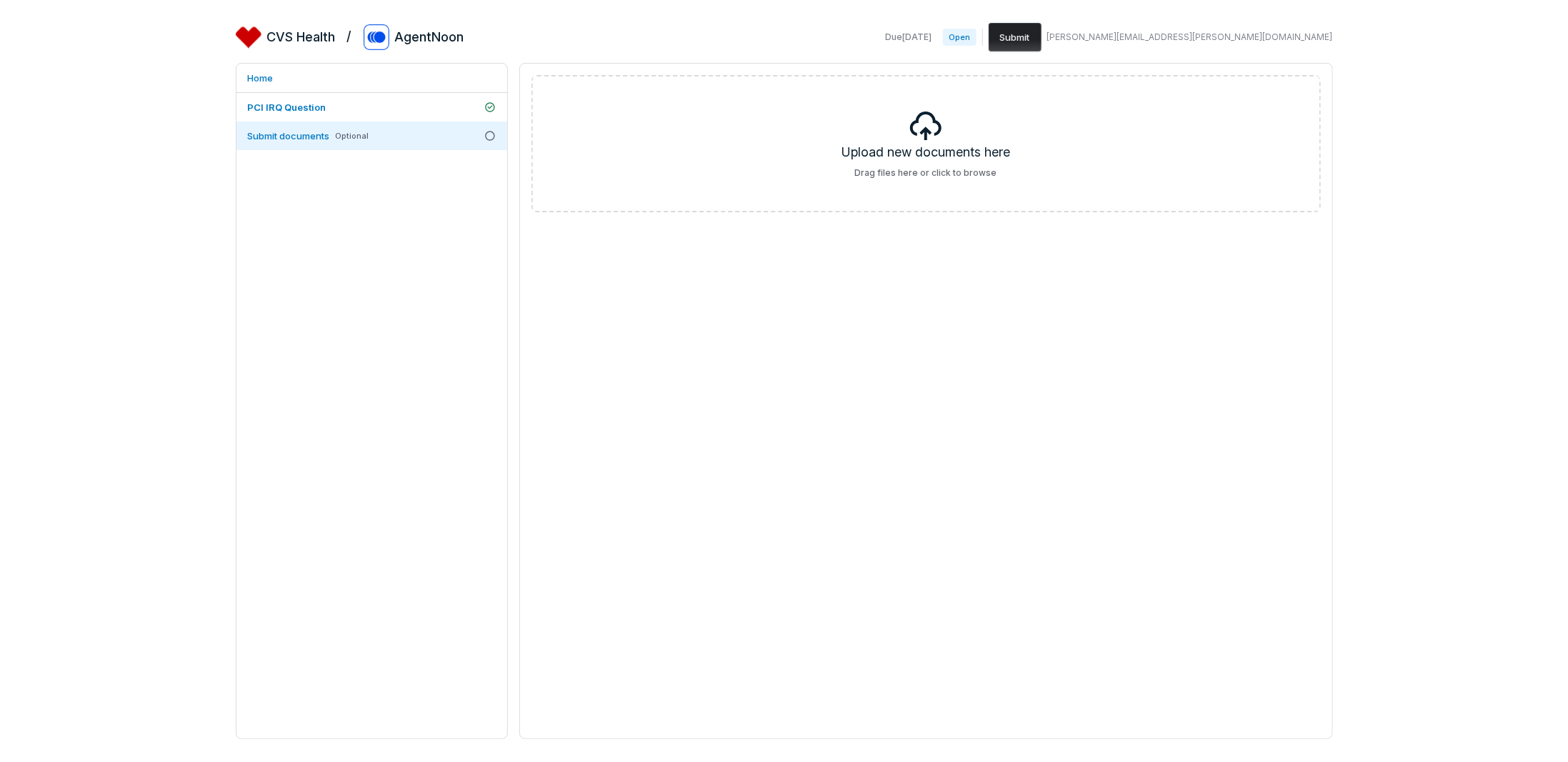
click at [1042, 34] on button "Submit" at bounding box center [1014, 36] width 53 height 28
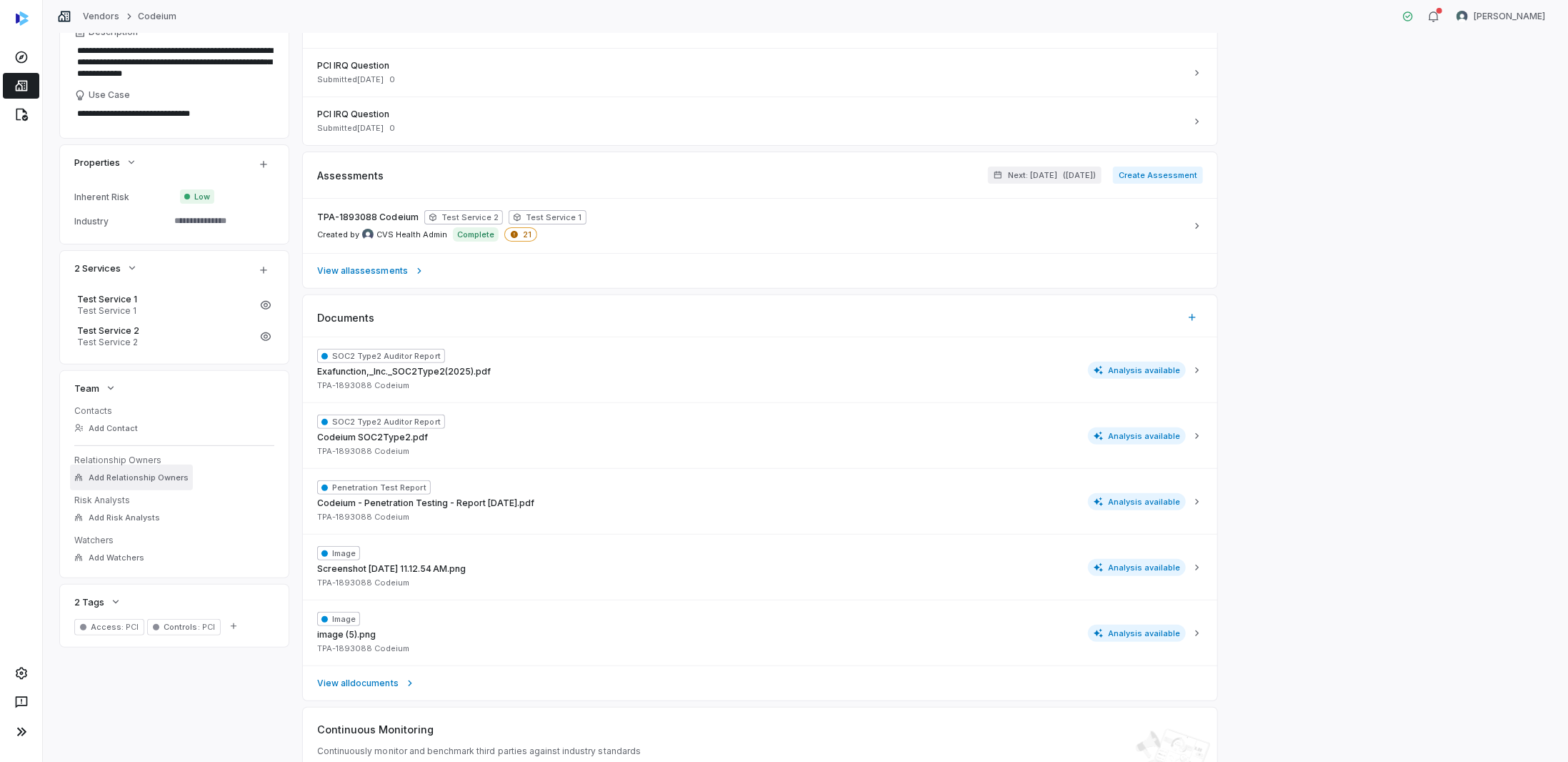
scroll to position [298, 0]
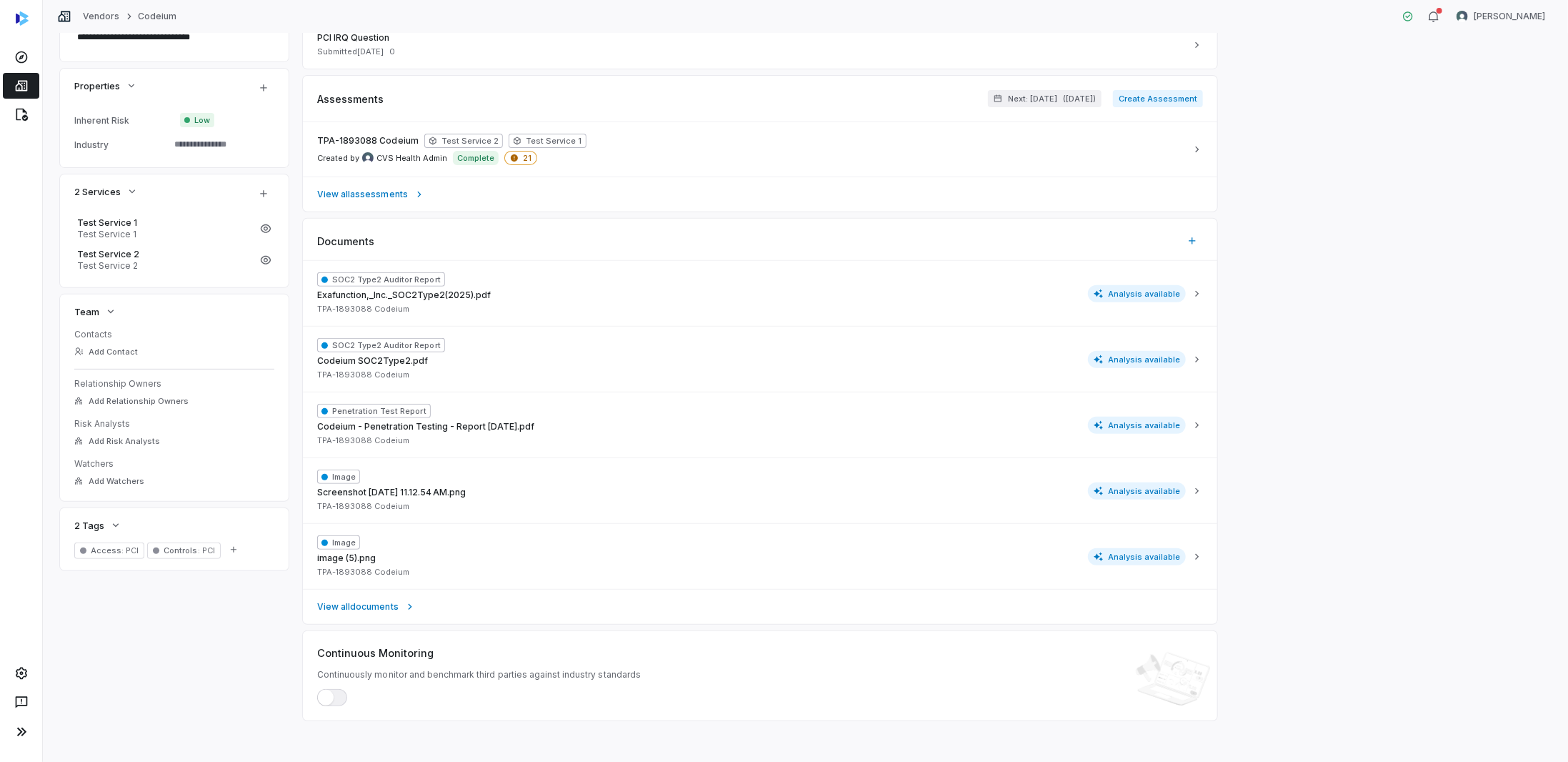
click at [118, 551] on span "Access :" at bounding box center [107, 549] width 33 height 10
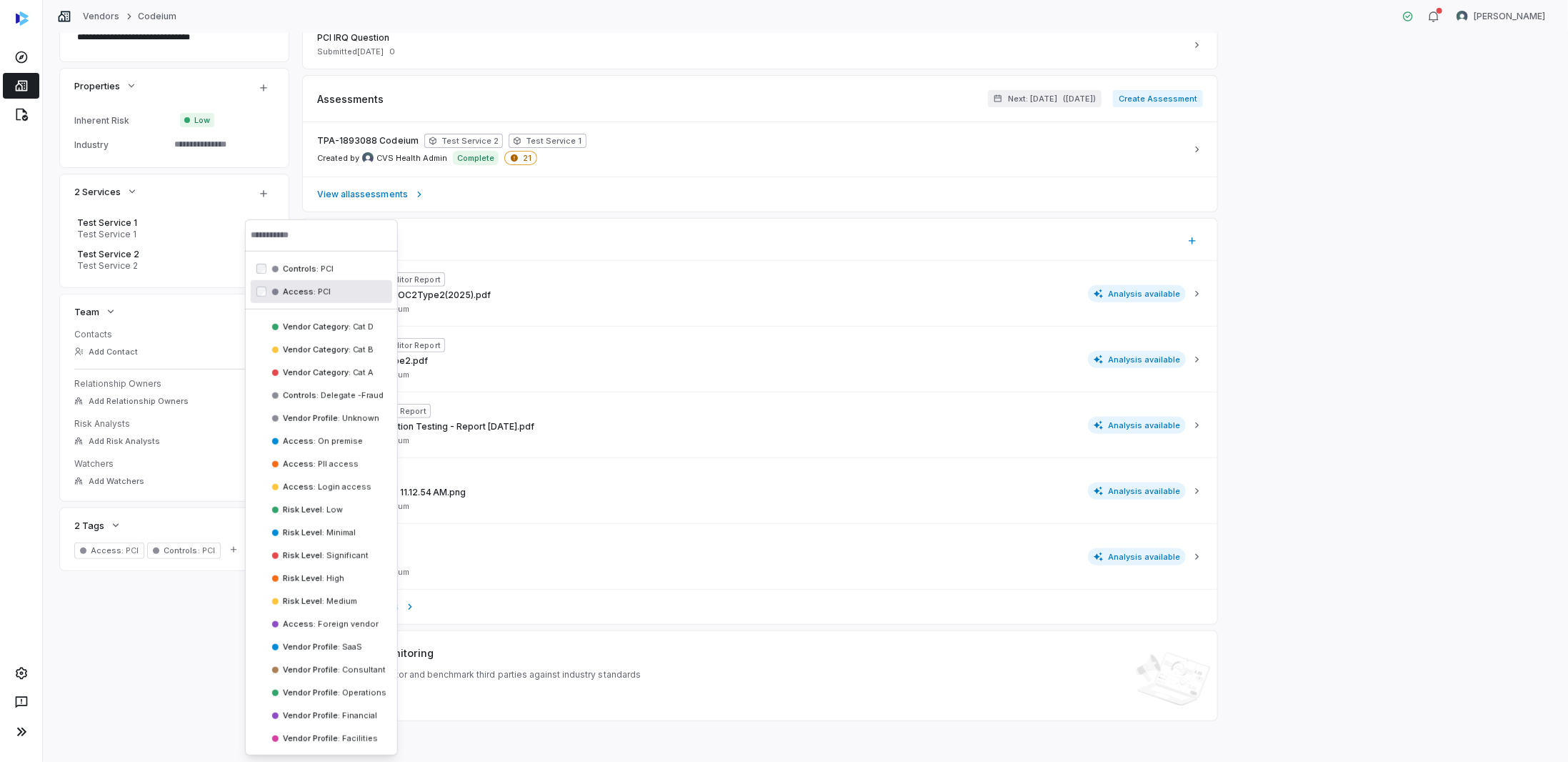
click at [275, 275] on div "Controls : PCI" at bounding box center [322, 268] width 142 height 23
click at [283, 269] on span "Access :" at bounding box center [299, 267] width 33 height 10
click at [222, 658] on div "**********" at bounding box center [805, 275] width 1491 height 890
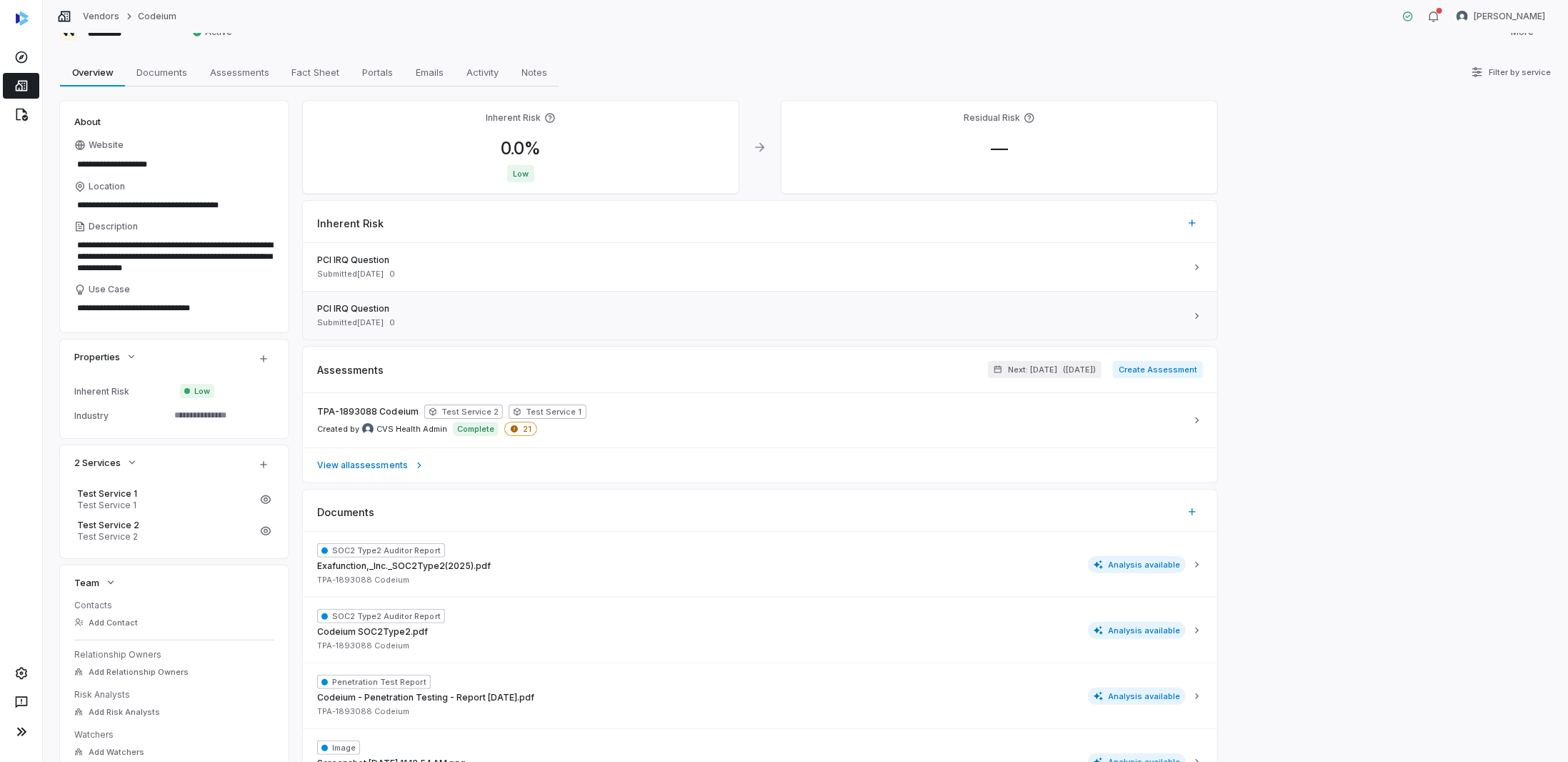
scroll to position [12, 0]
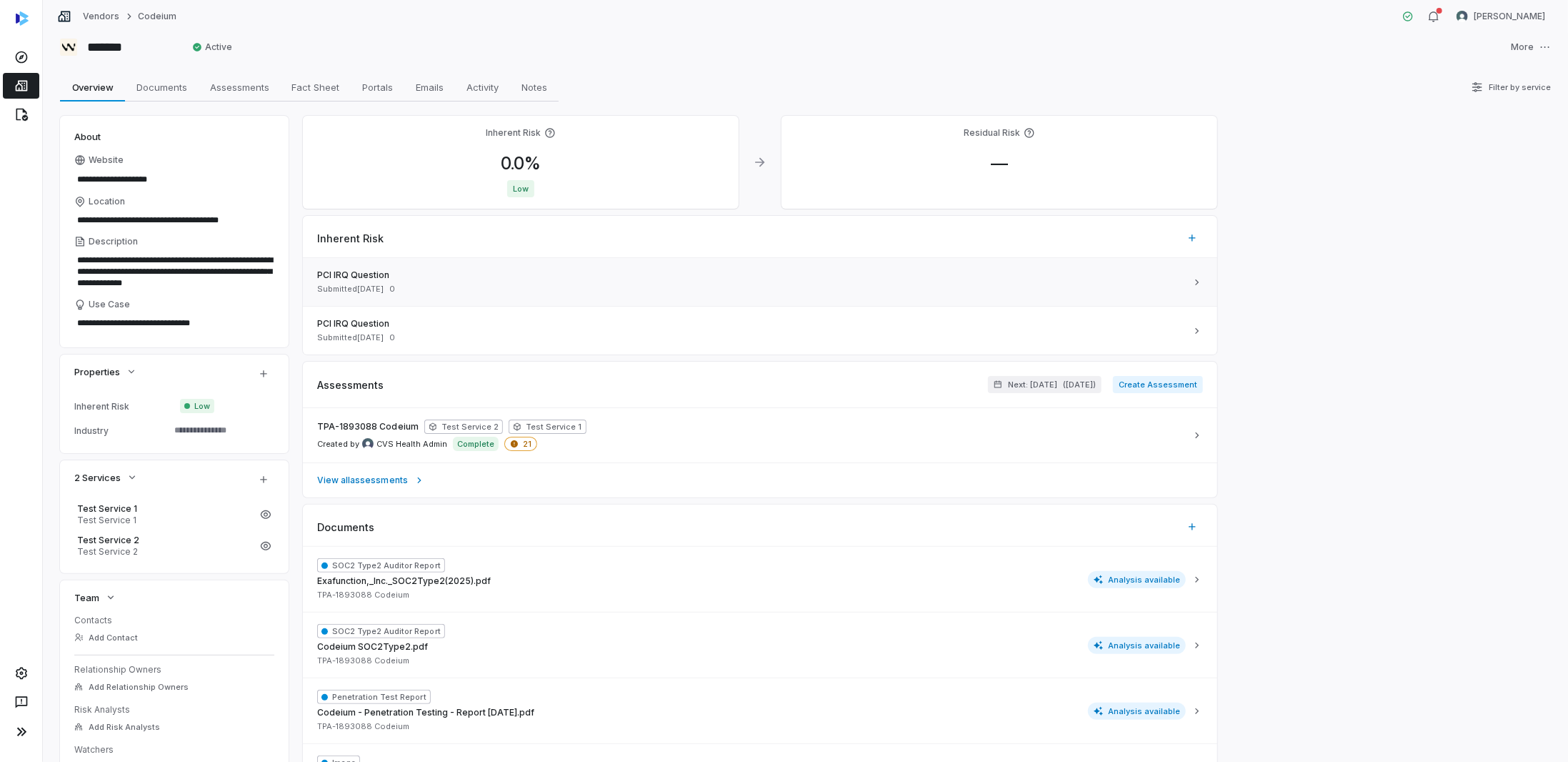
click at [442, 284] on div "Submitted [DATE] 0" at bounding box center [751, 289] width 868 height 11
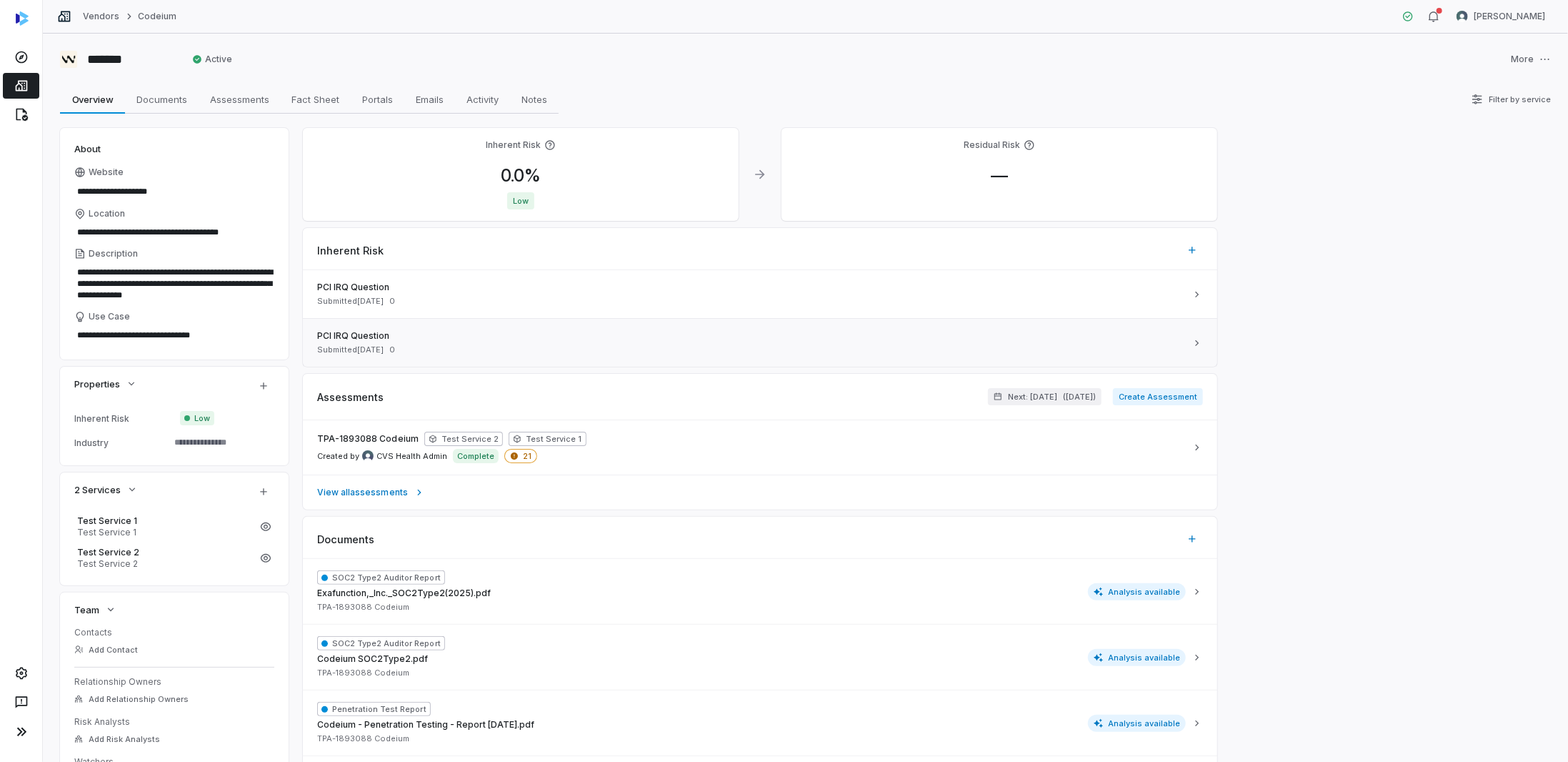
click at [384, 345] on span "Submitted [DATE]" at bounding box center [350, 350] width 66 height 11
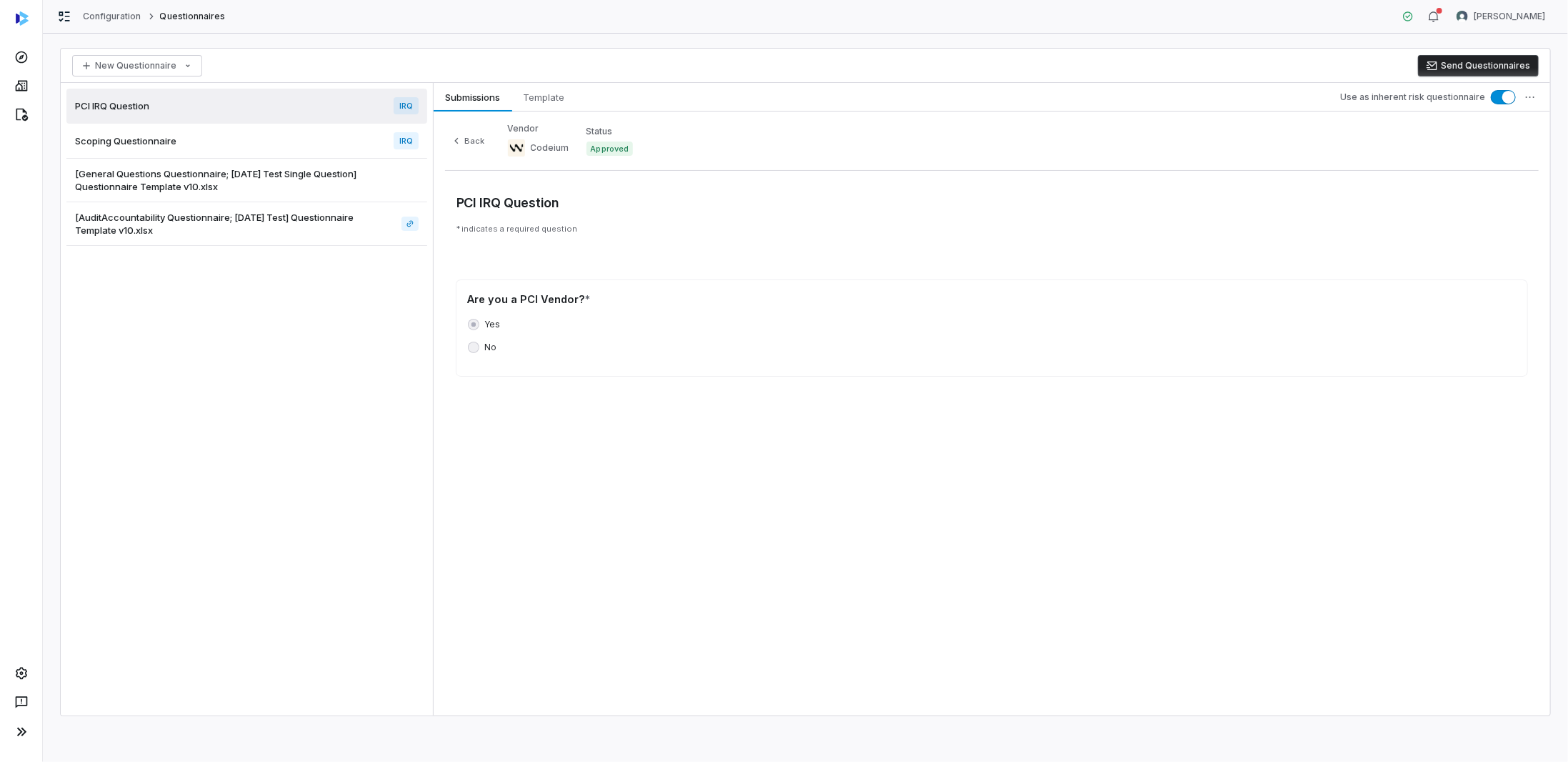
type textarea "*"
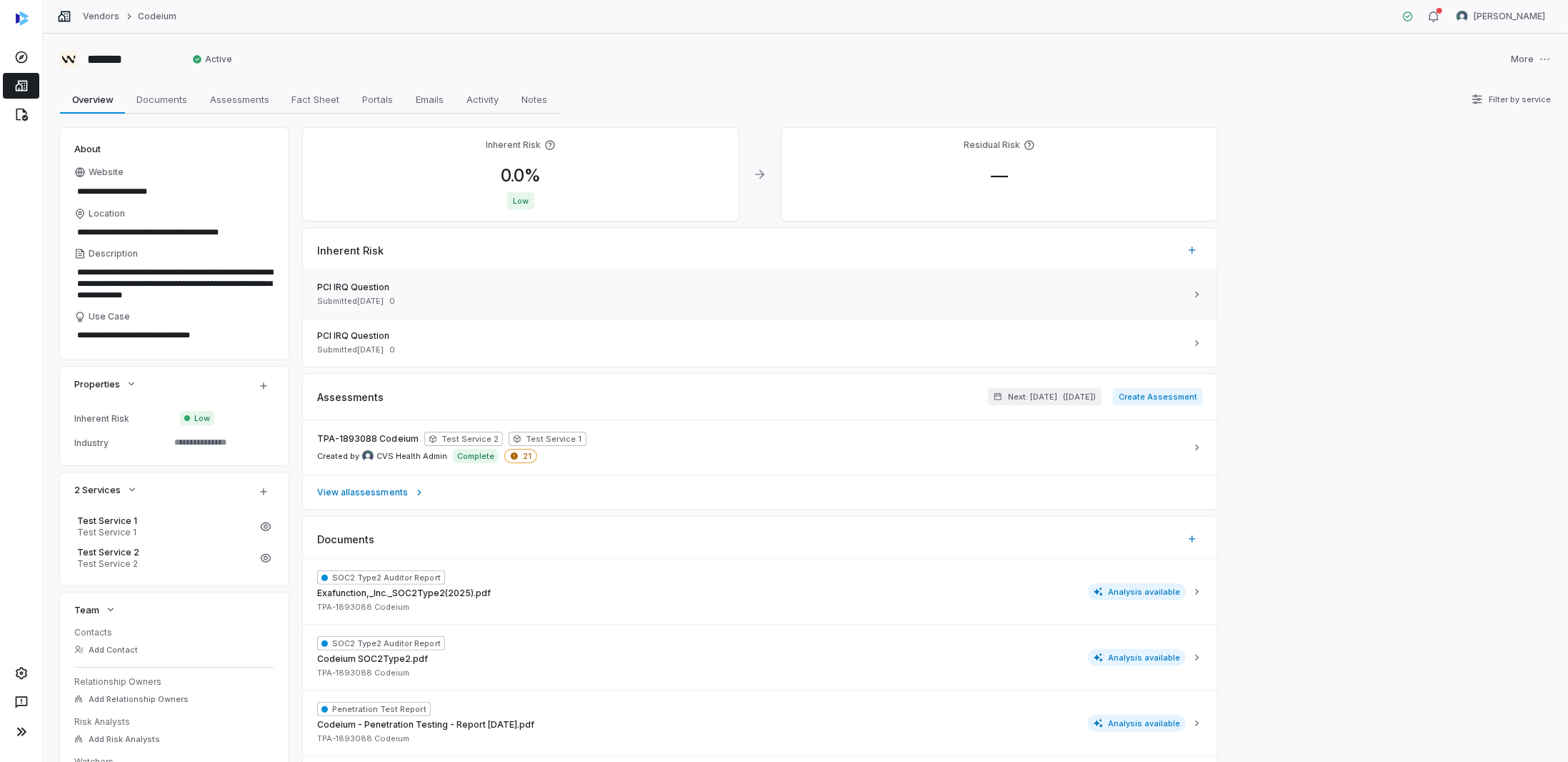
click at [375, 292] on div "PCI IRQ Question Submitted [DATE] 0" at bounding box center [751, 294] width 868 height 25
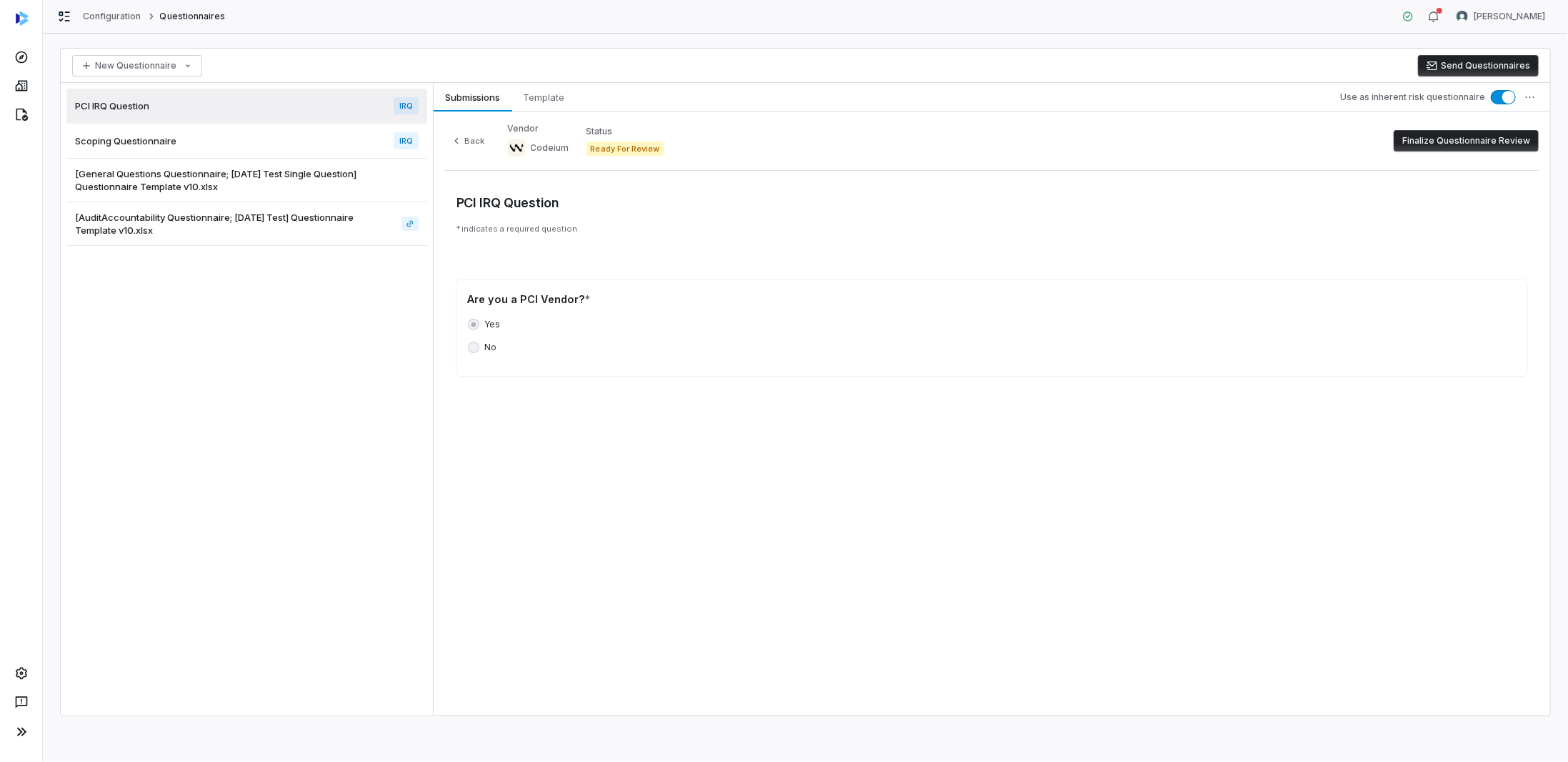
click at [1419, 142] on button "Finalize Questionnaire Review" at bounding box center [1465, 141] width 145 height 22
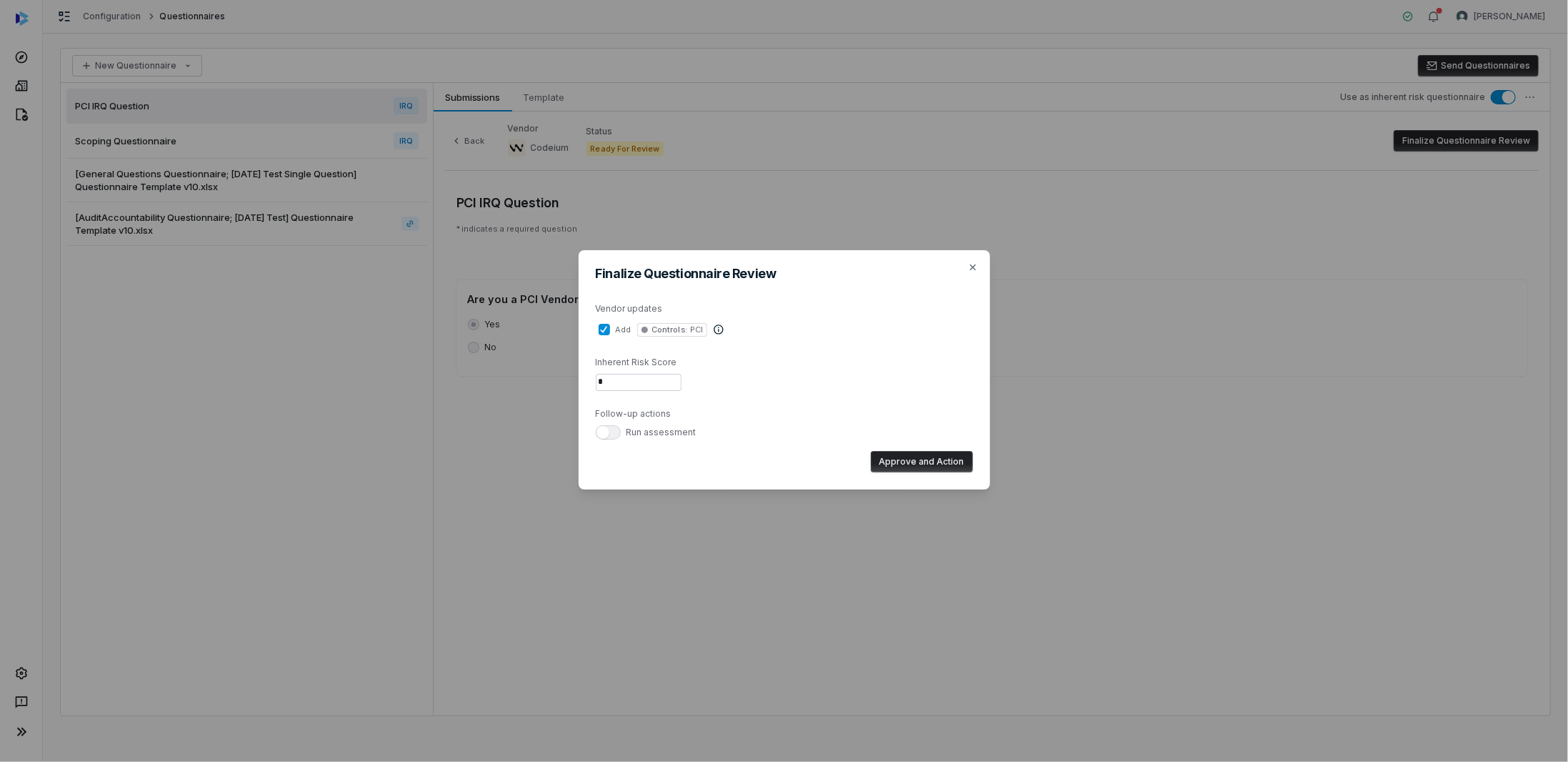
click at [974, 260] on div "Finalize Questionnaire Review Vendor updates add Controls : PCI Inherent Risk S…" at bounding box center [784, 369] width 412 height 239
click at [974, 264] on icon "button" at bounding box center [973, 267] width 12 height 12
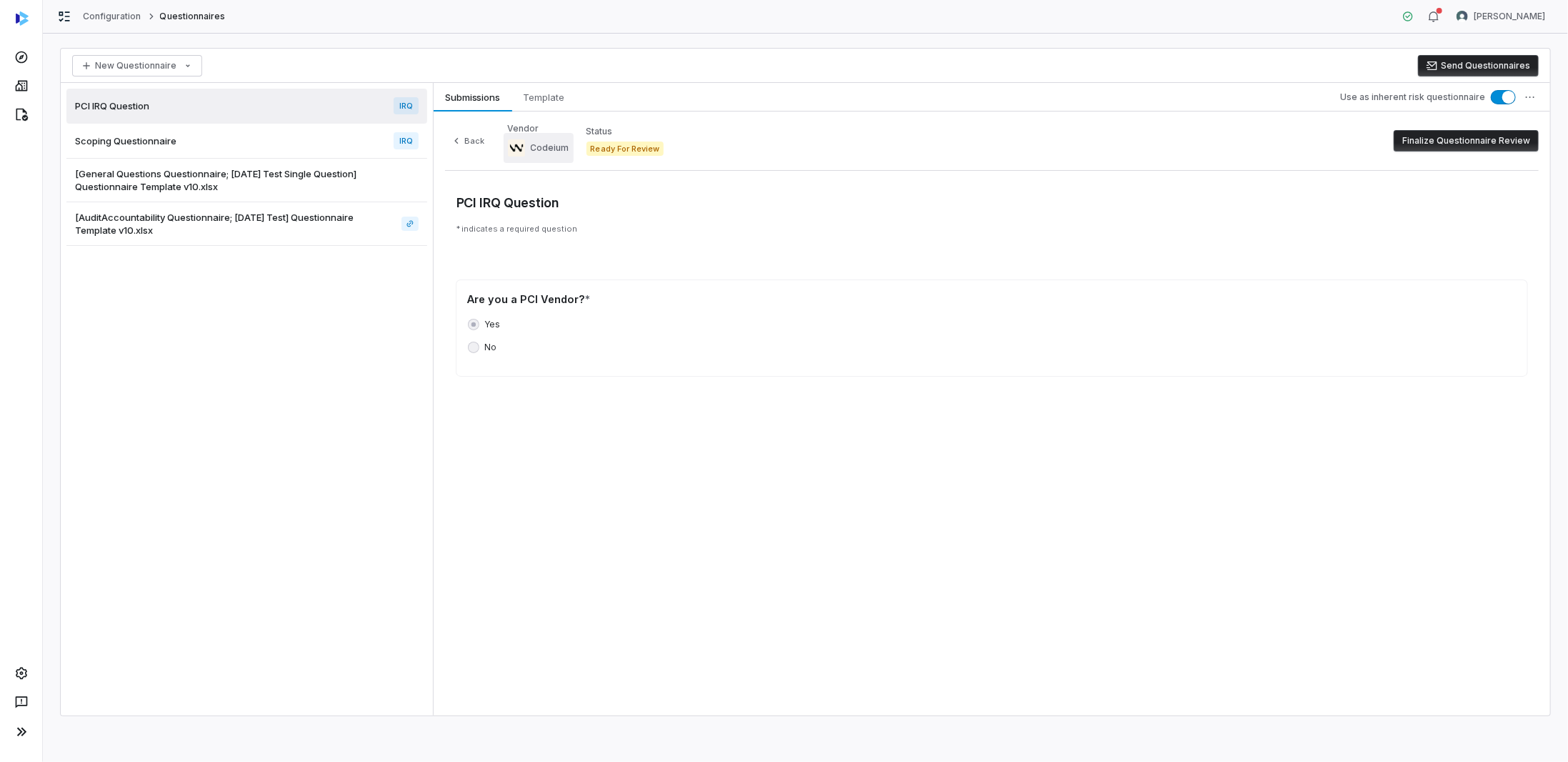
click at [509, 149] on div "Codeium" at bounding box center [539, 147] width 62 height 17
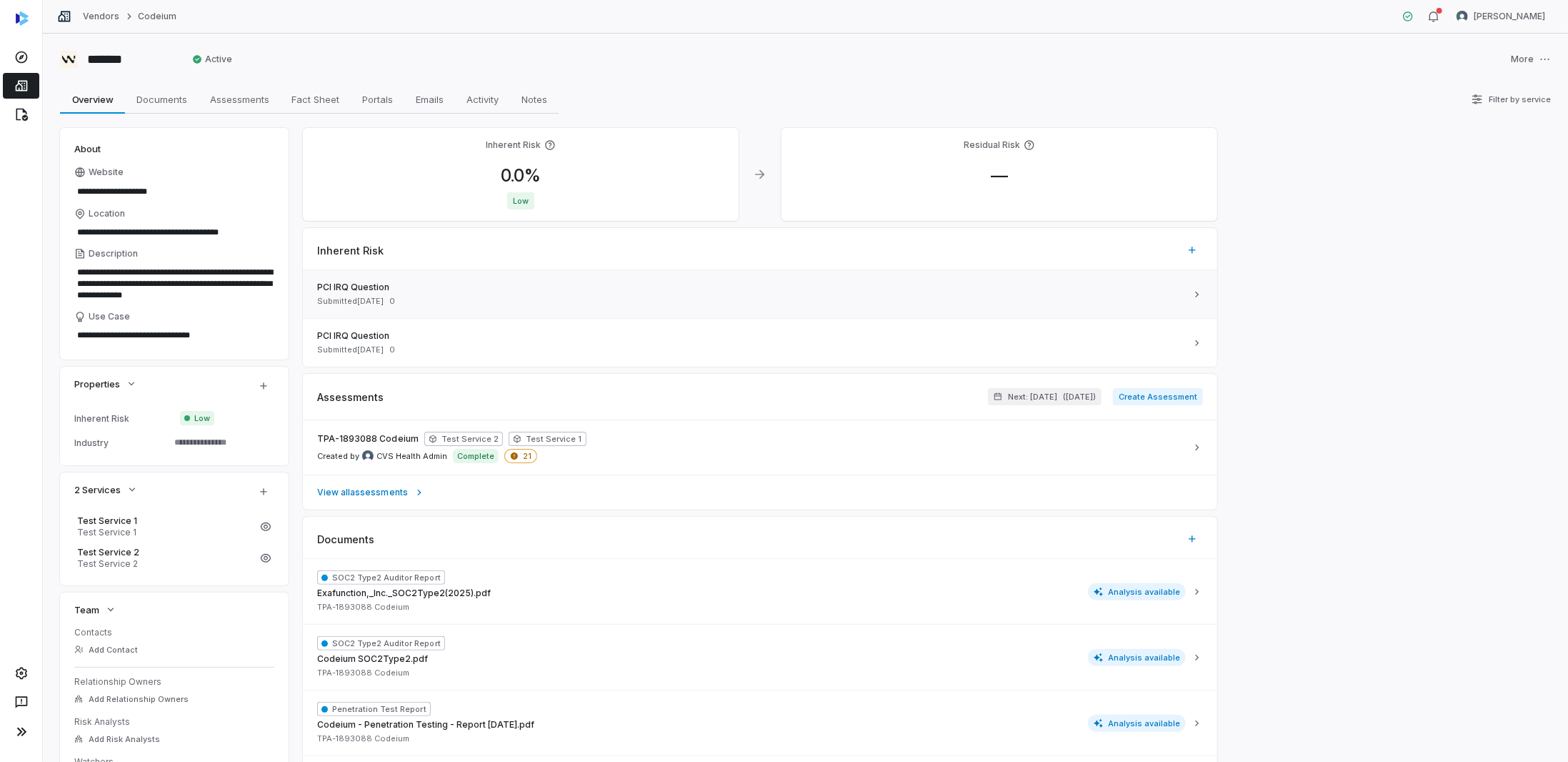
click at [1005, 303] on div "Submitted [DATE] 0" at bounding box center [751, 301] width 868 height 11
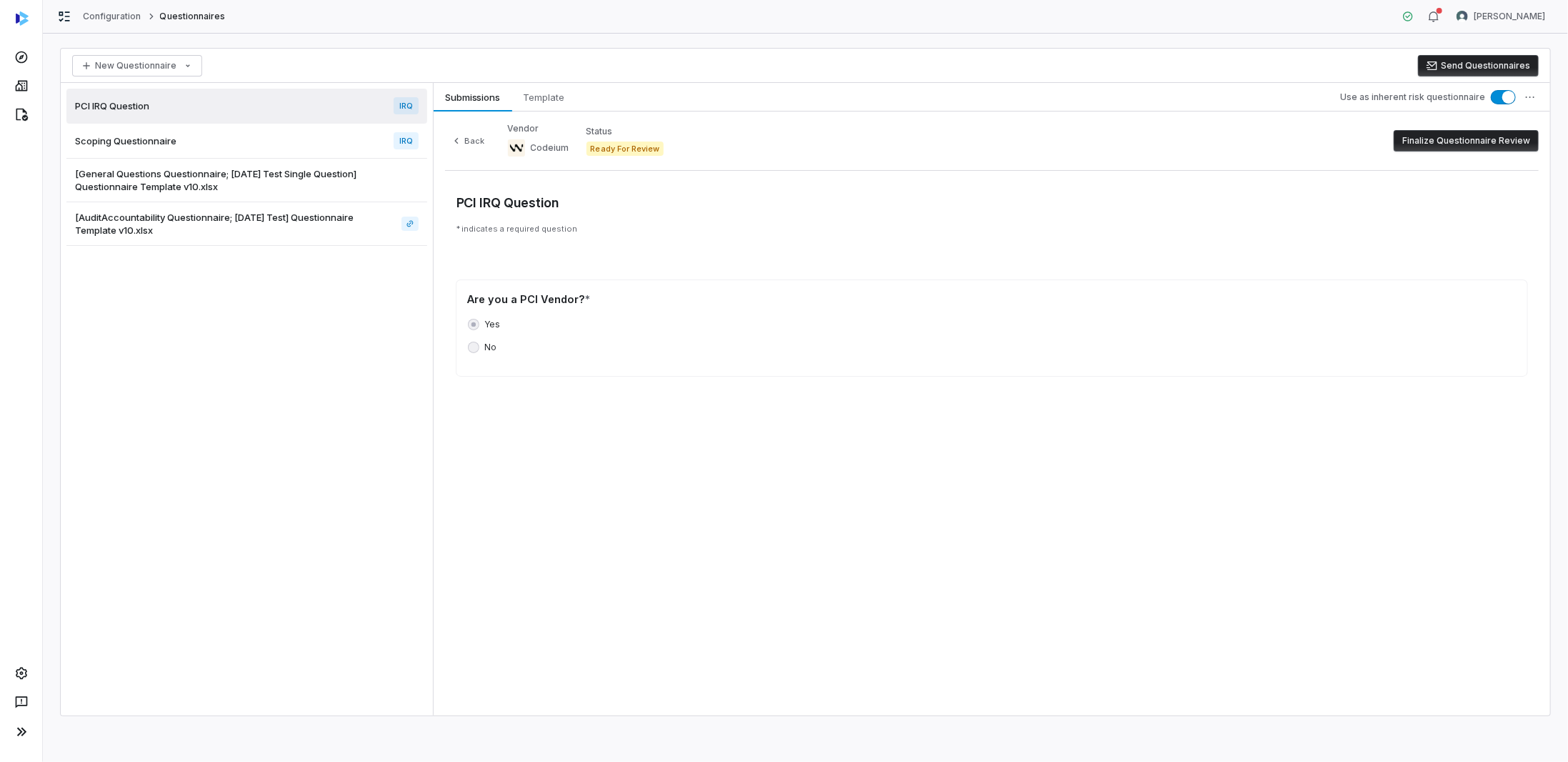
click at [1435, 139] on button "Finalize Questionnaire Review" at bounding box center [1465, 141] width 145 height 22
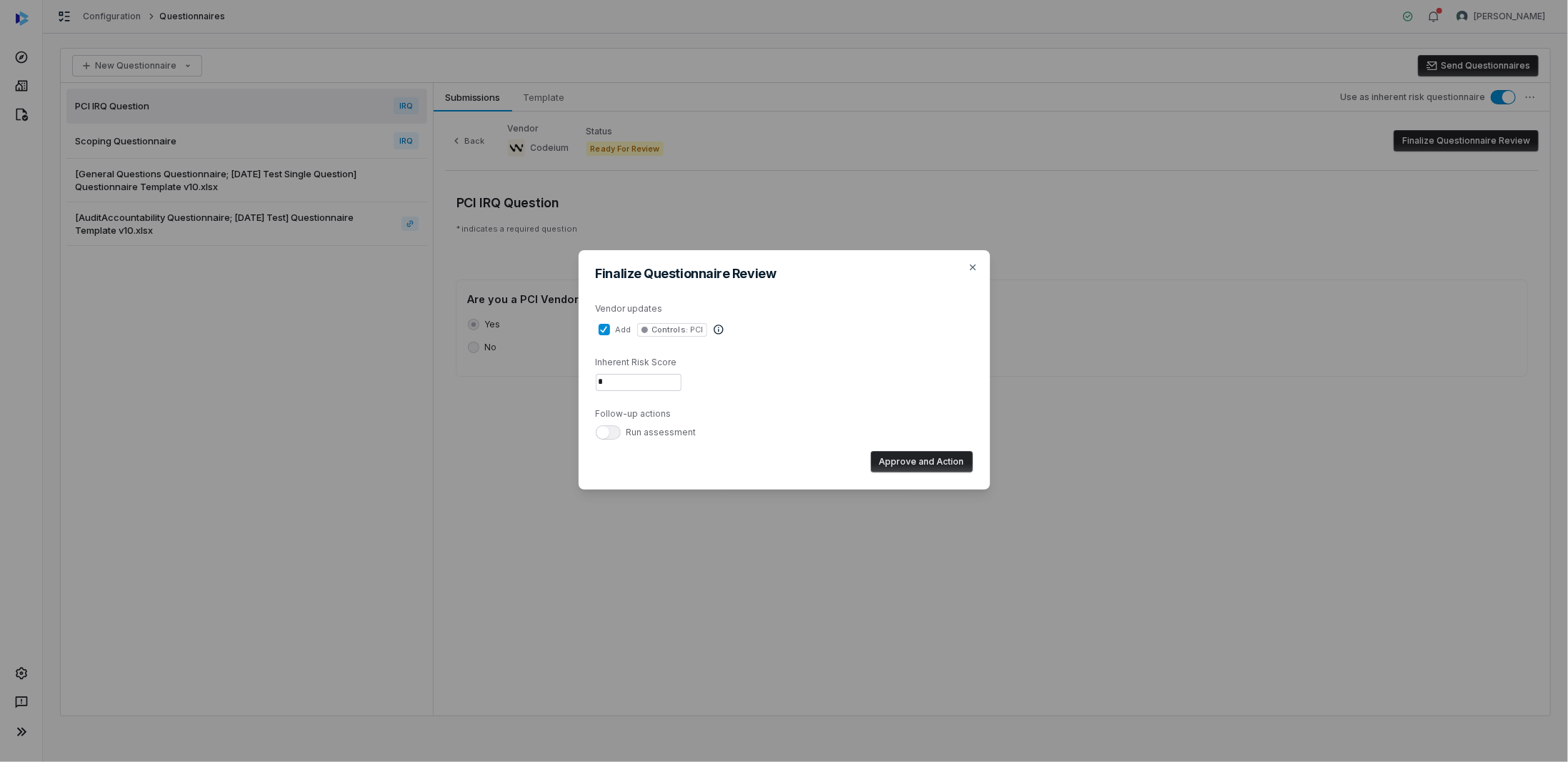
click at [614, 328] on div "add Controls : PCI" at bounding box center [784, 329] width 372 height 14
click at [610, 328] on button "add Controls : PCI" at bounding box center [604, 329] width 12 height 12
click at [604, 329] on button "add Controls : PCI" at bounding box center [604, 329] width 12 height 12
click at [907, 458] on button "Approve and Action" at bounding box center [922, 462] width 102 height 22
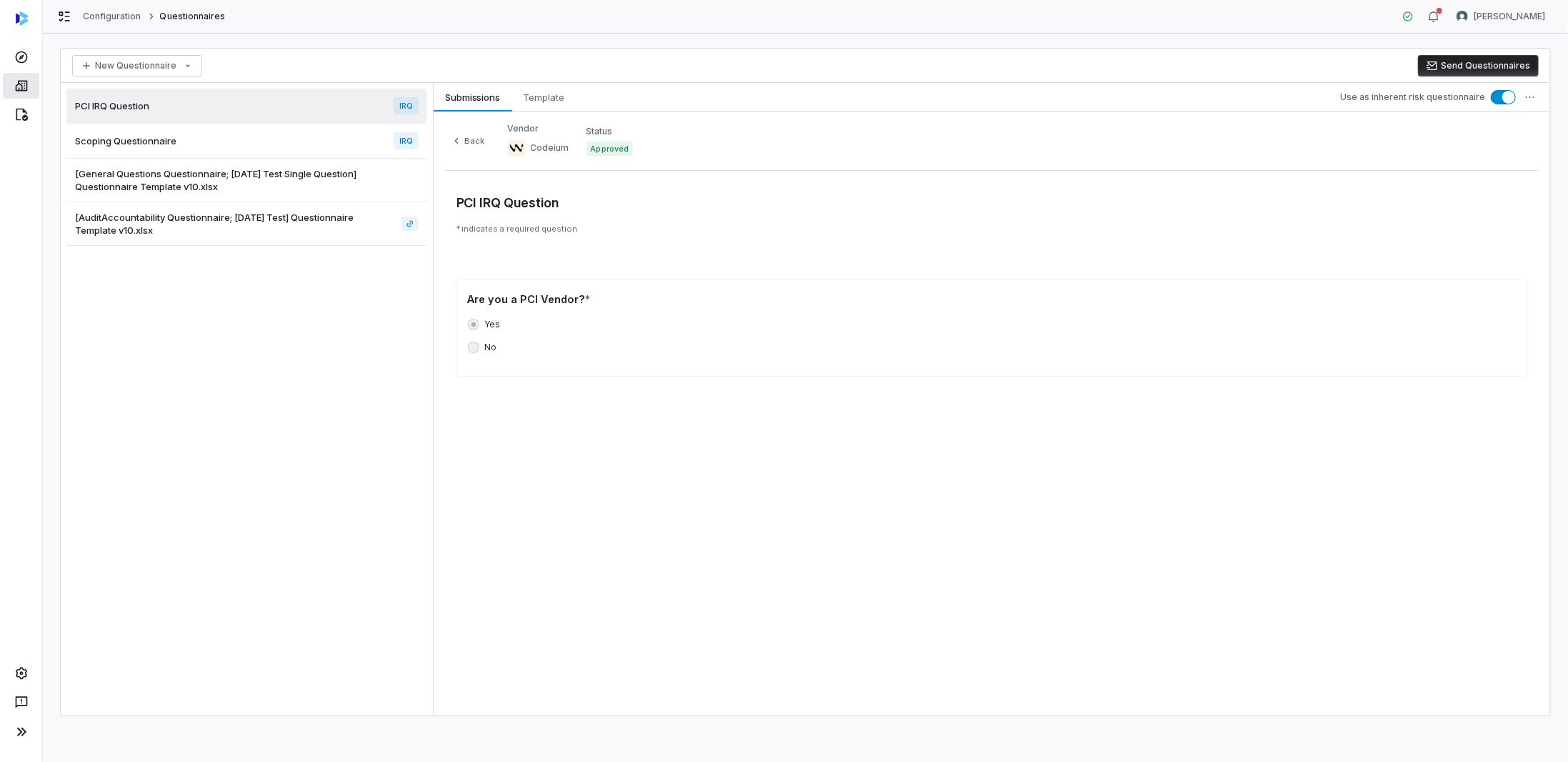
click at [18, 85] on icon at bounding box center [22, 85] width 15 height 15
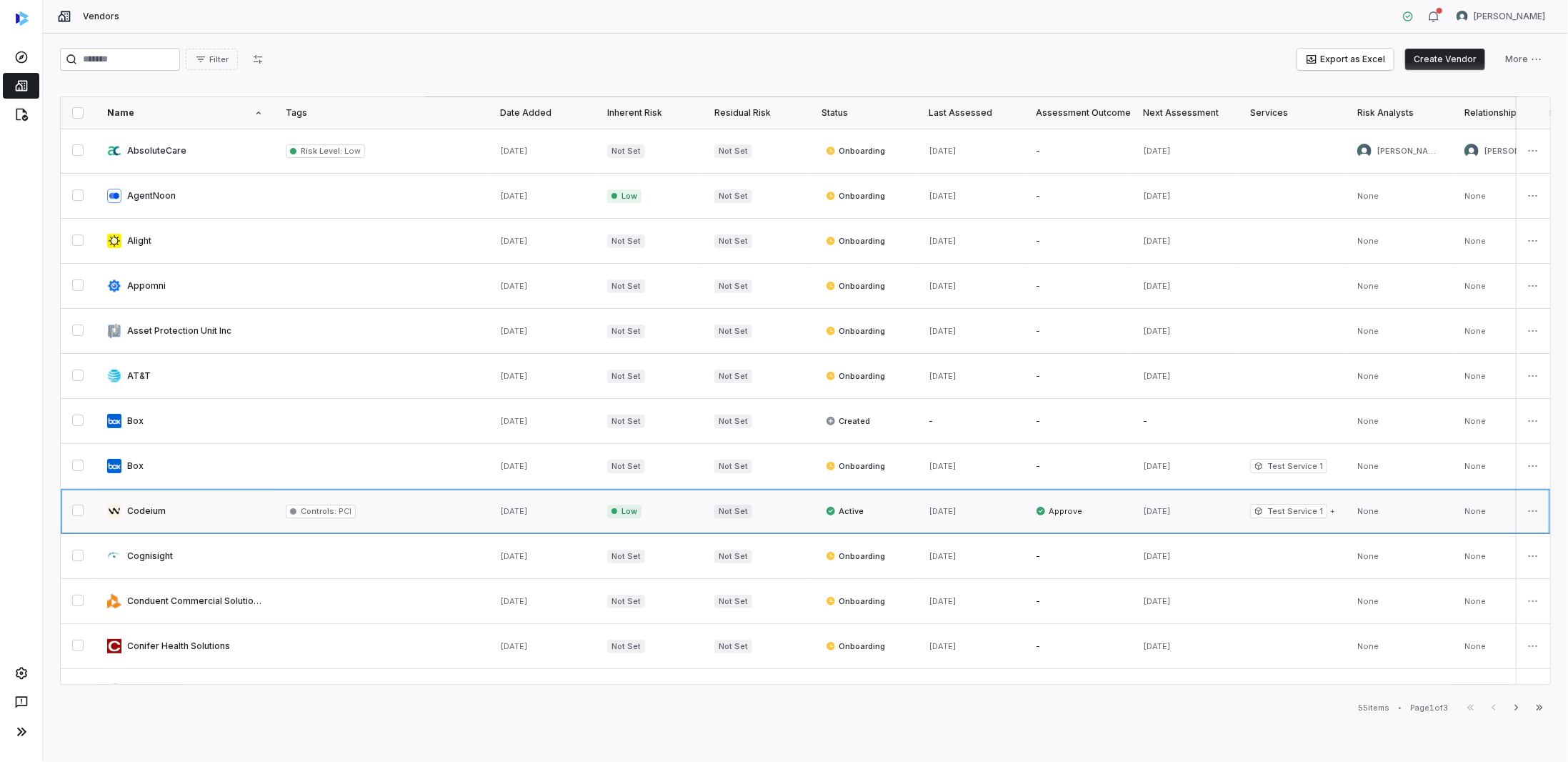
click at [210, 507] on link at bounding box center [185, 510] width 178 height 45
type textarea "*"
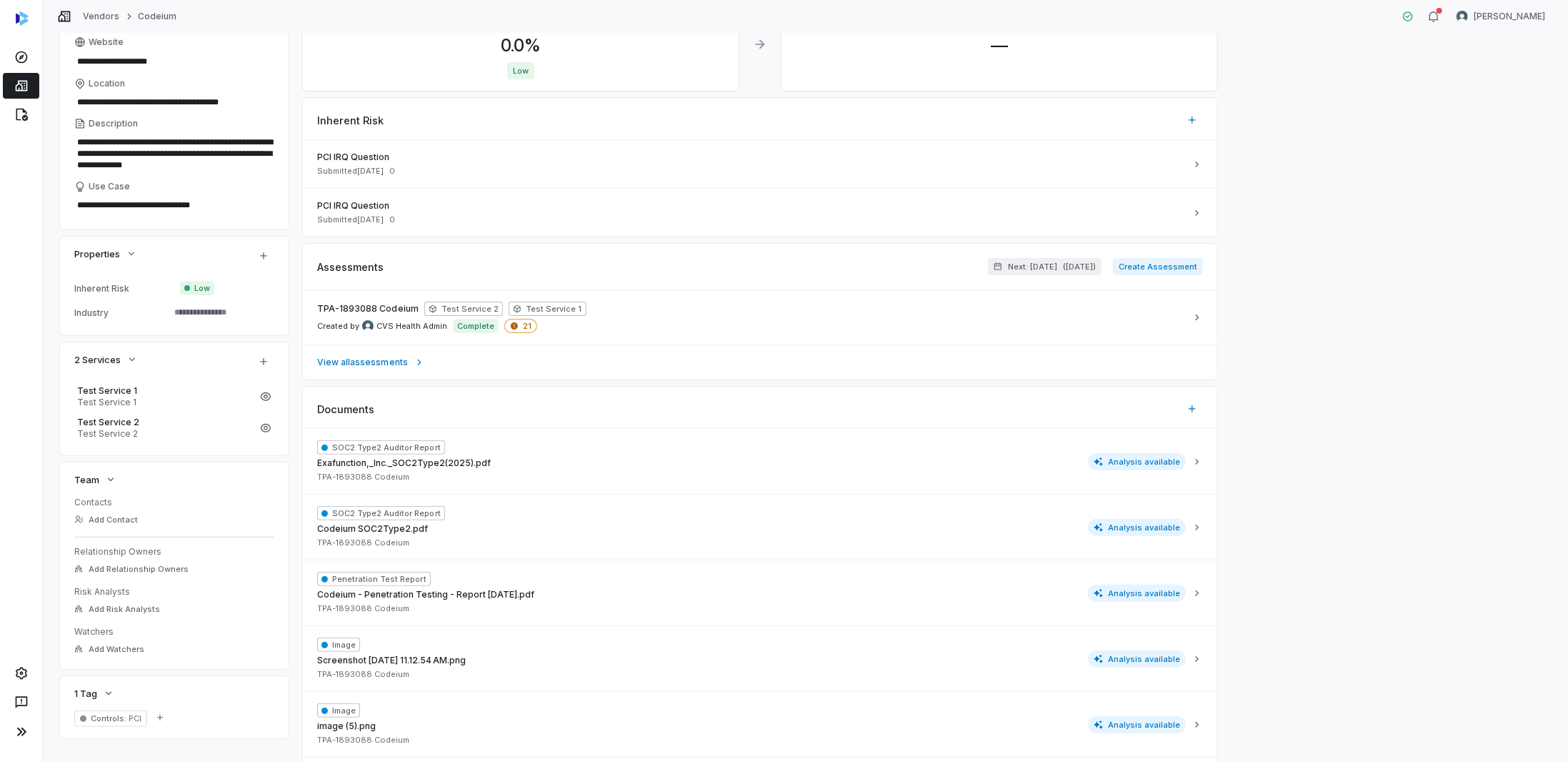
scroll to position [143, 0]
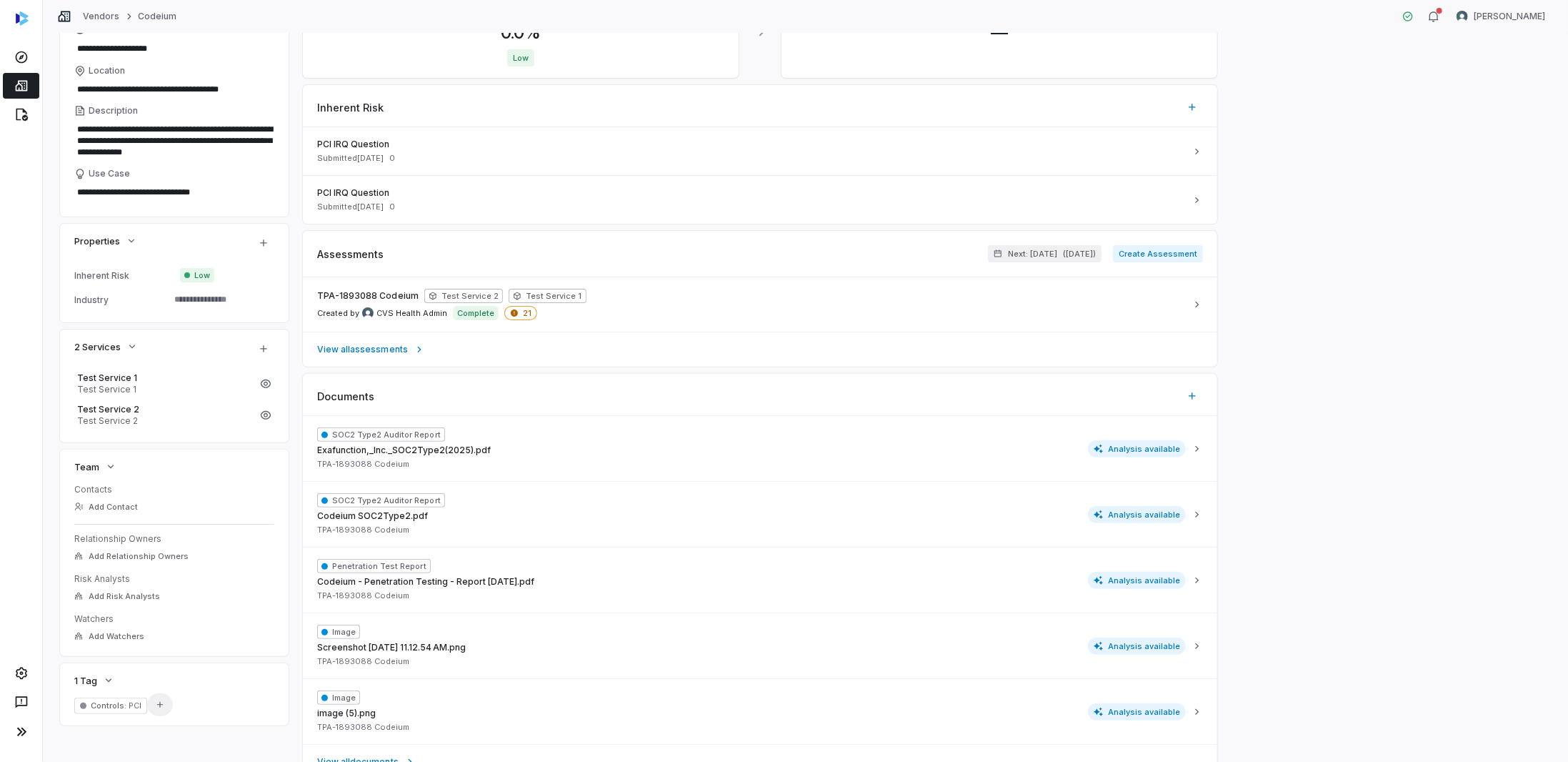
click at [152, 706] on button "Add Tag" at bounding box center [160, 704] width 25 height 23
type input "***"
click at [122, 734] on div "**********" at bounding box center [805, 430] width 1491 height 890
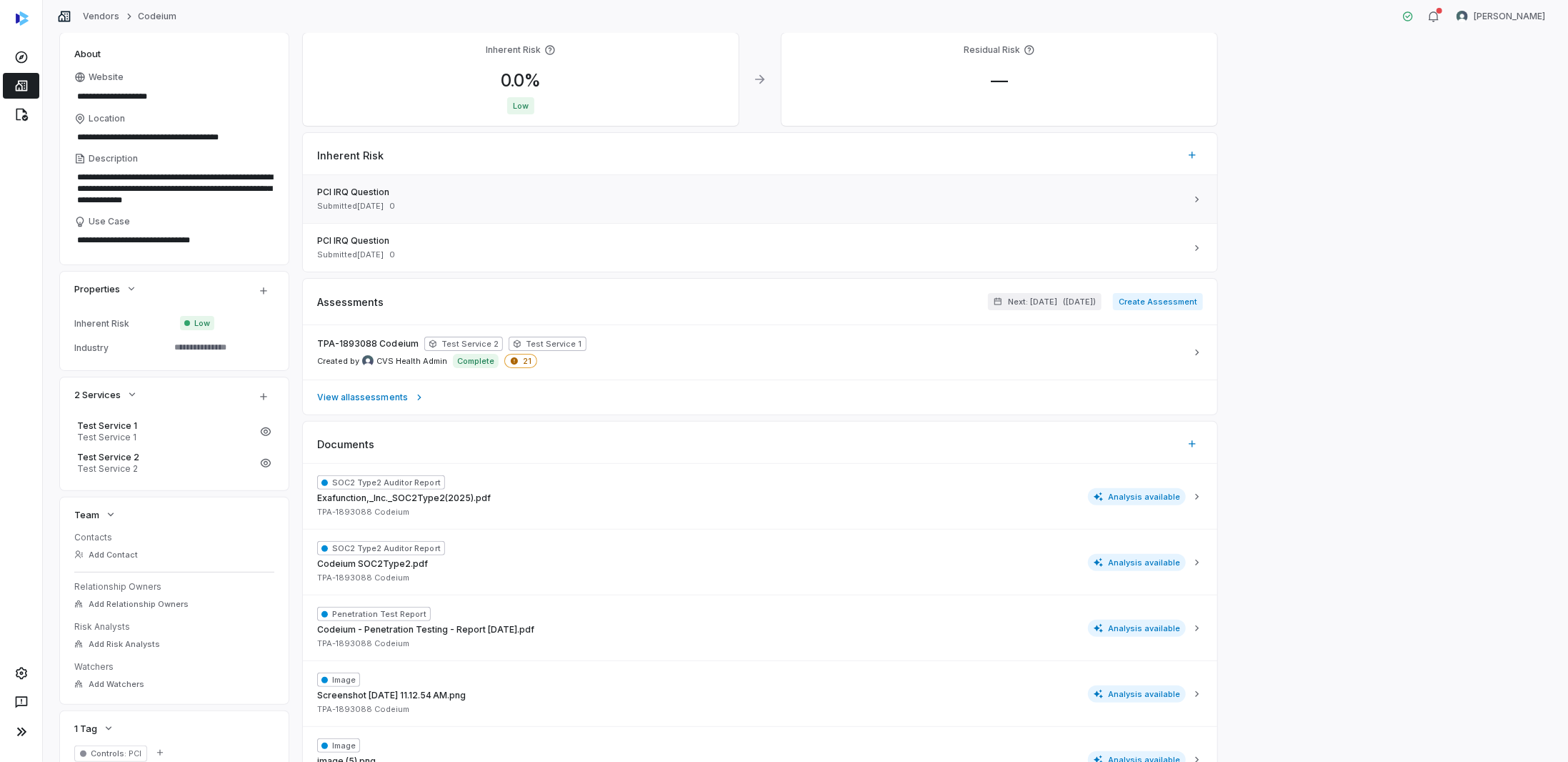
scroll to position [0, 0]
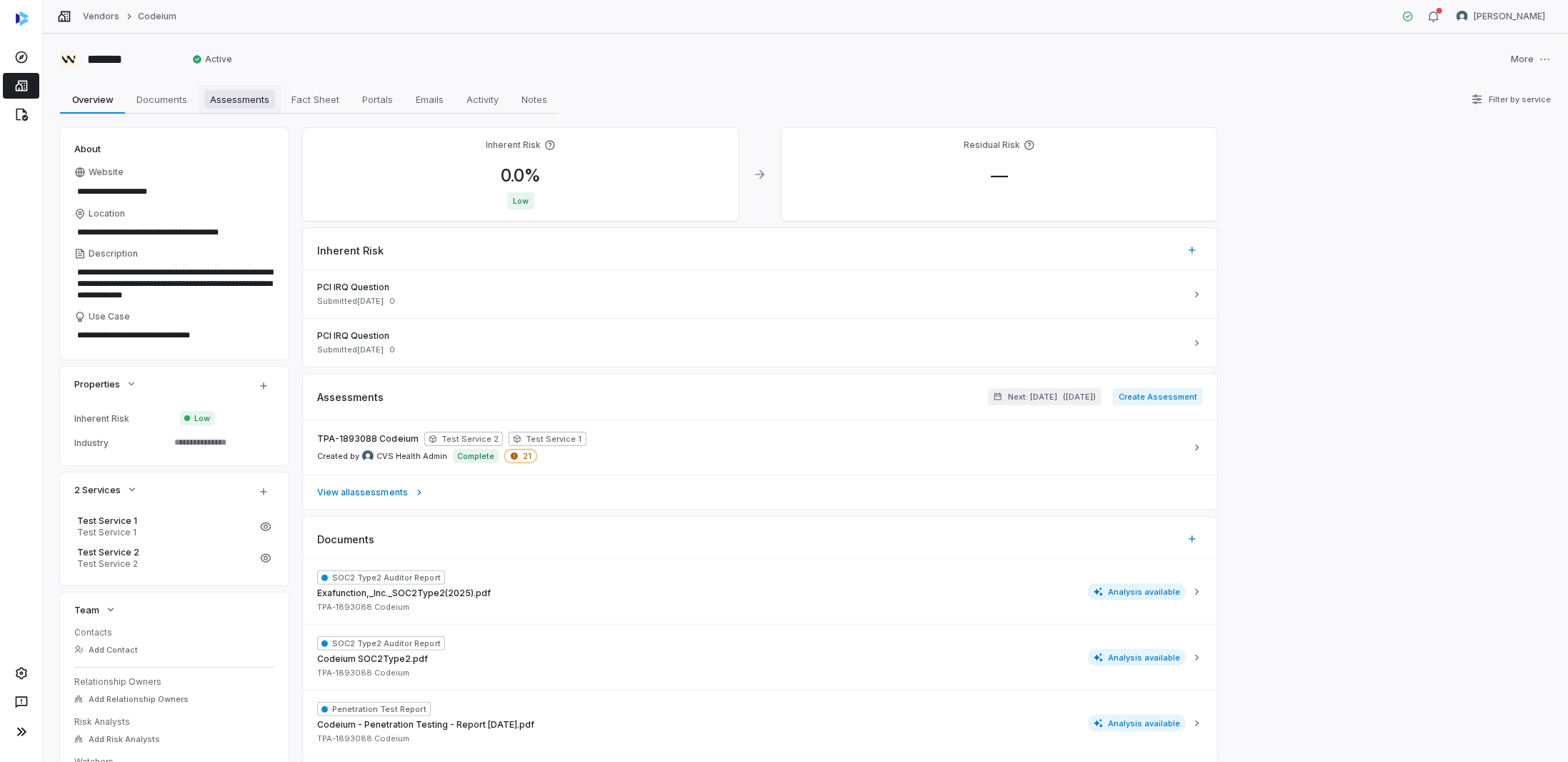
click at [255, 98] on span "Assessments" at bounding box center [240, 99] width 71 height 18
type textarea "*"
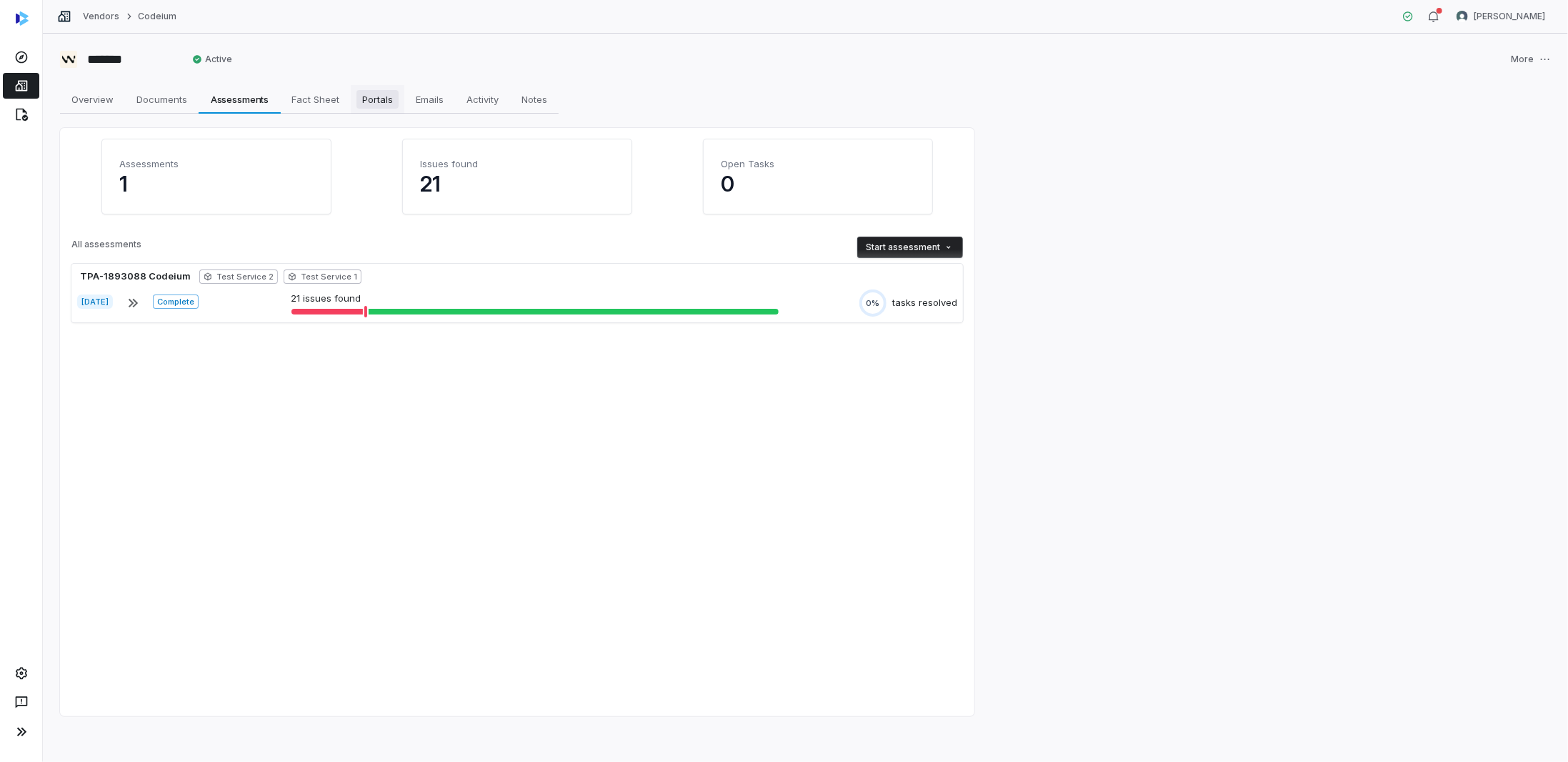
click at [360, 101] on span "Portals" at bounding box center [377, 99] width 42 height 18
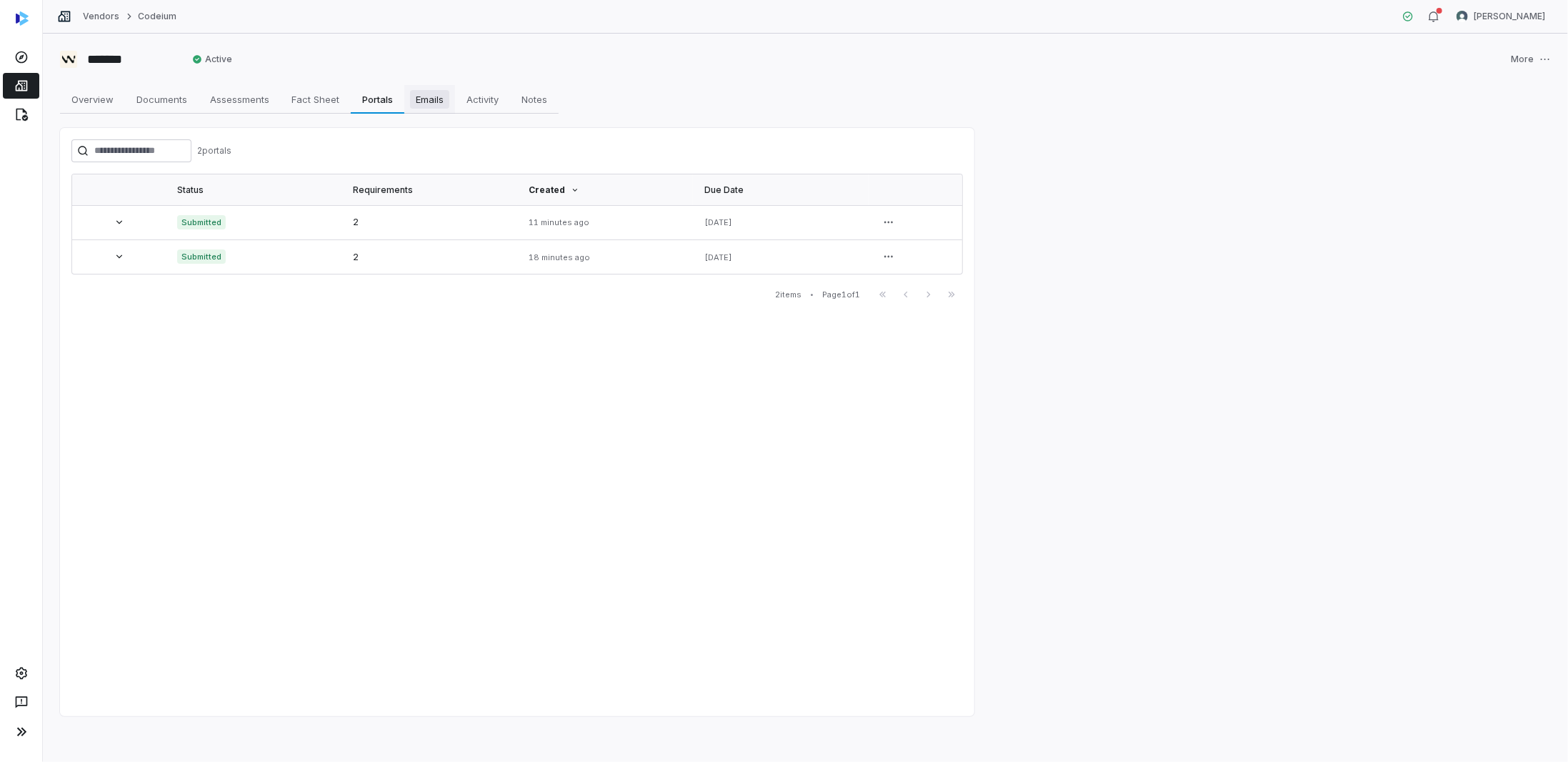
click at [428, 98] on span "Emails" at bounding box center [429, 99] width 39 height 18
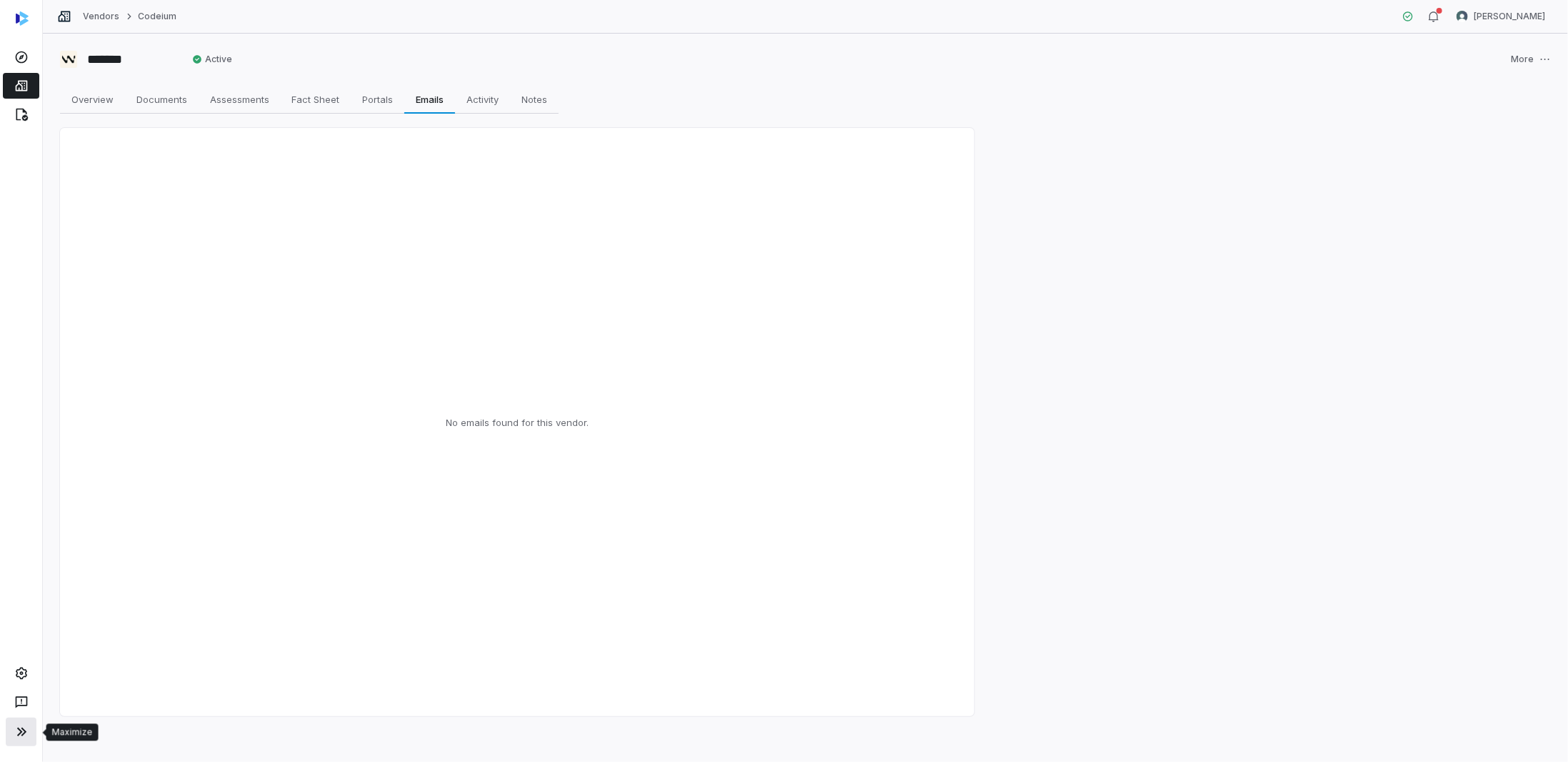
click at [27, 723] on icon at bounding box center [21, 731] width 17 height 17
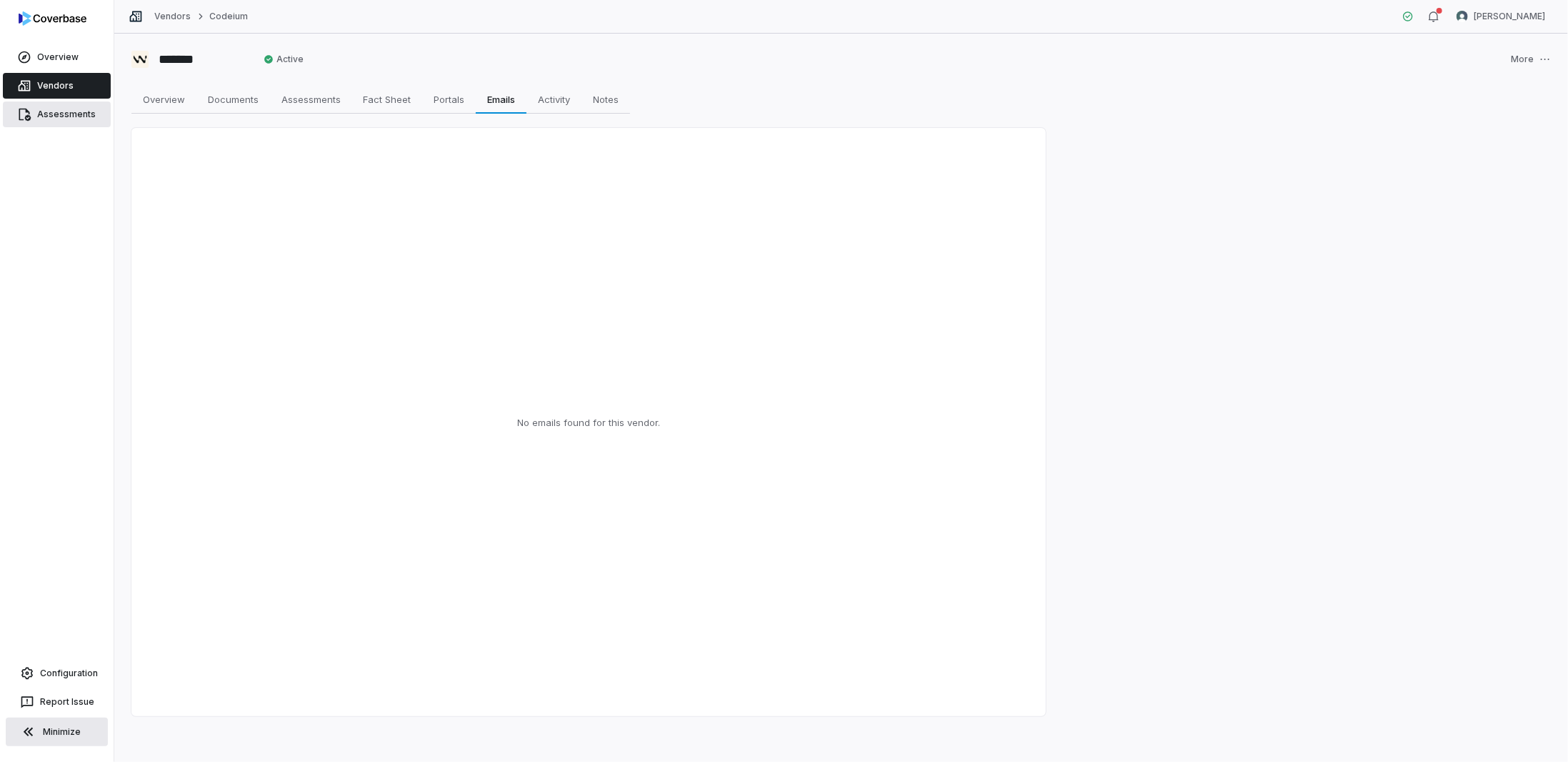
click at [50, 126] on link "Assessments" at bounding box center [56, 115] width 108 height 25
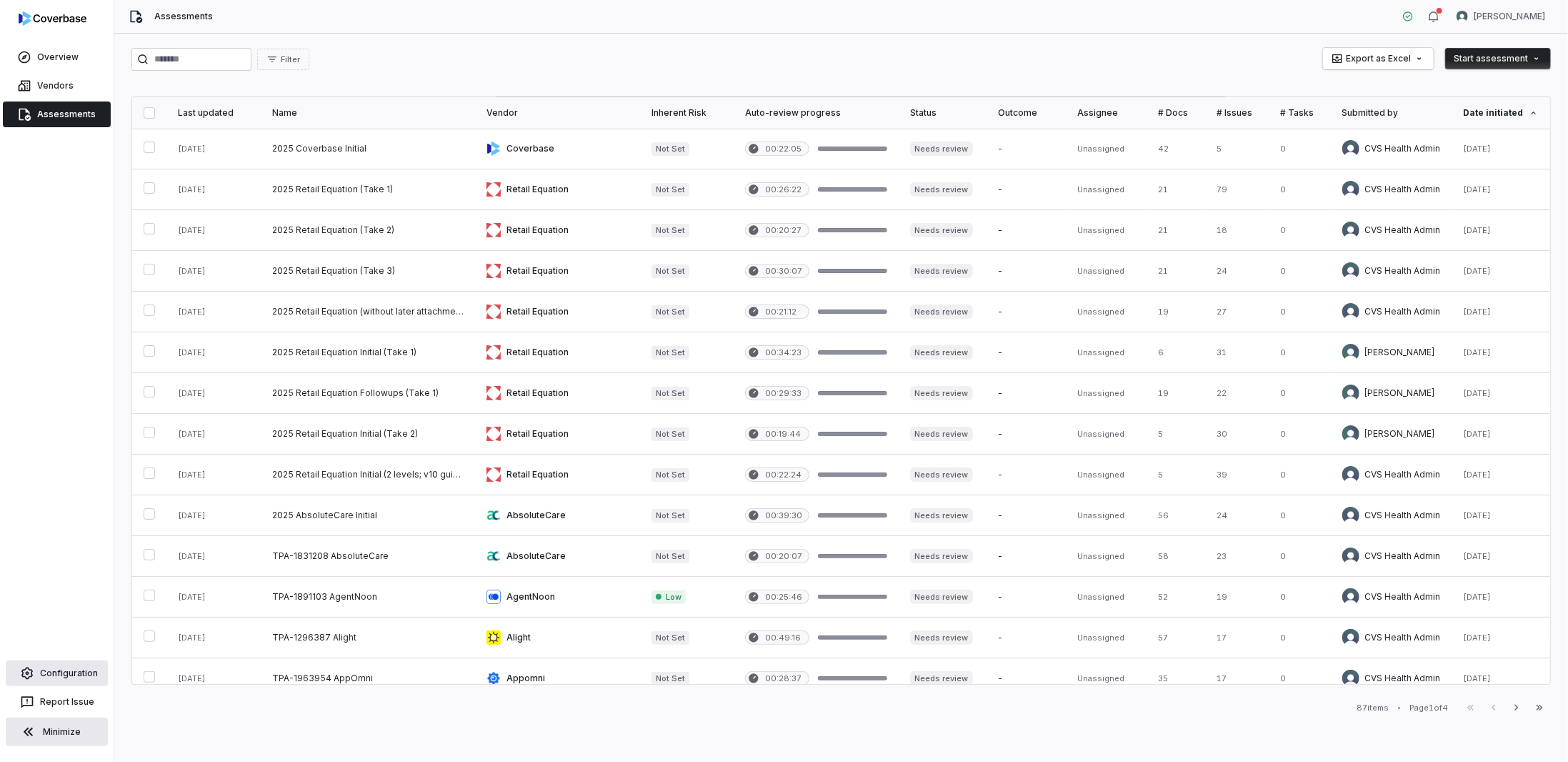
click at [62, 668] on link "Configuration" at bounding box center [56, 673] width 102 height 25
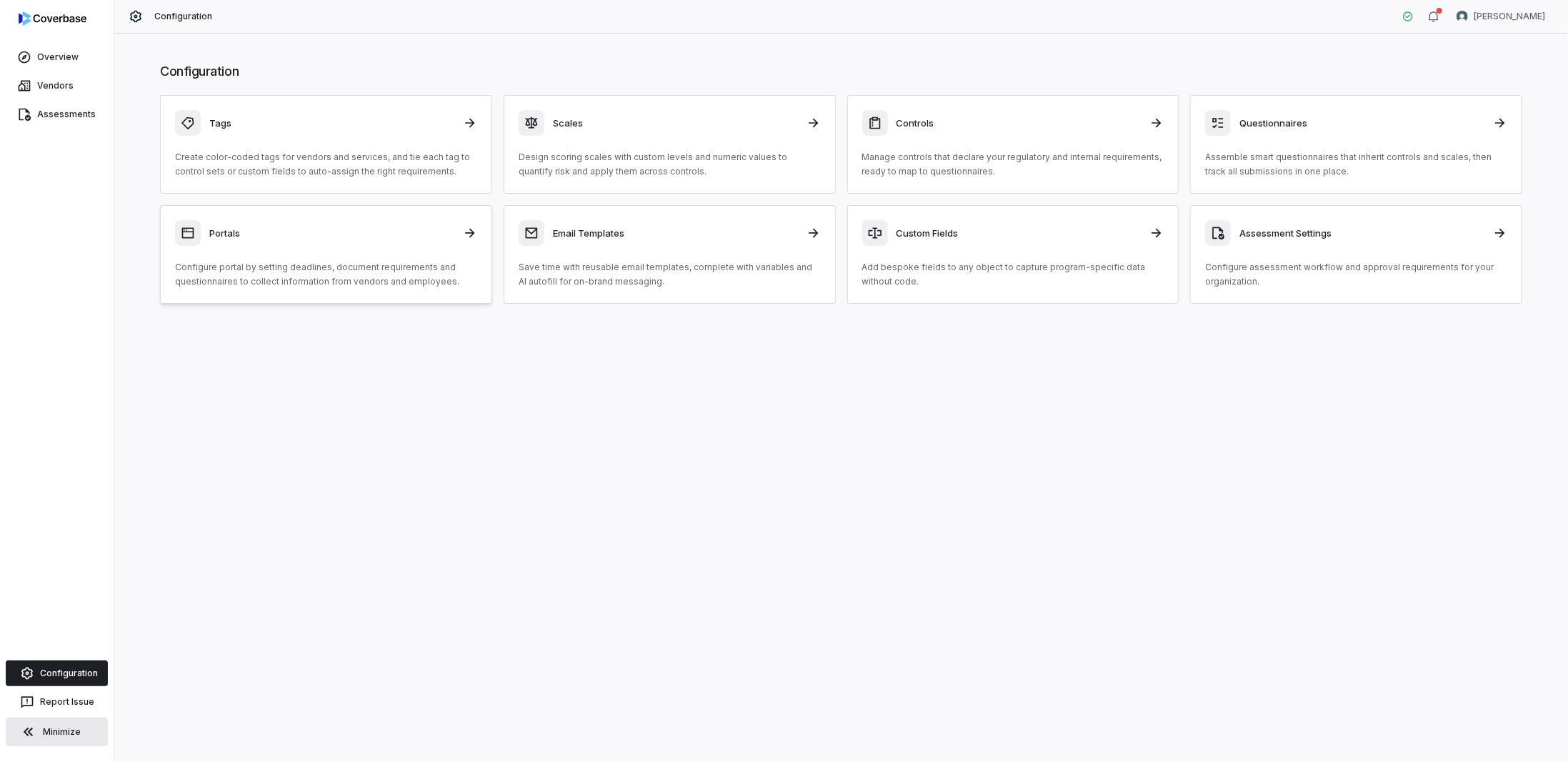
click at [285, 245] on div "Portals Configure portal by setting deadlines, document requirements and questi…" at bounding box center [325, 254] width 302 height 68
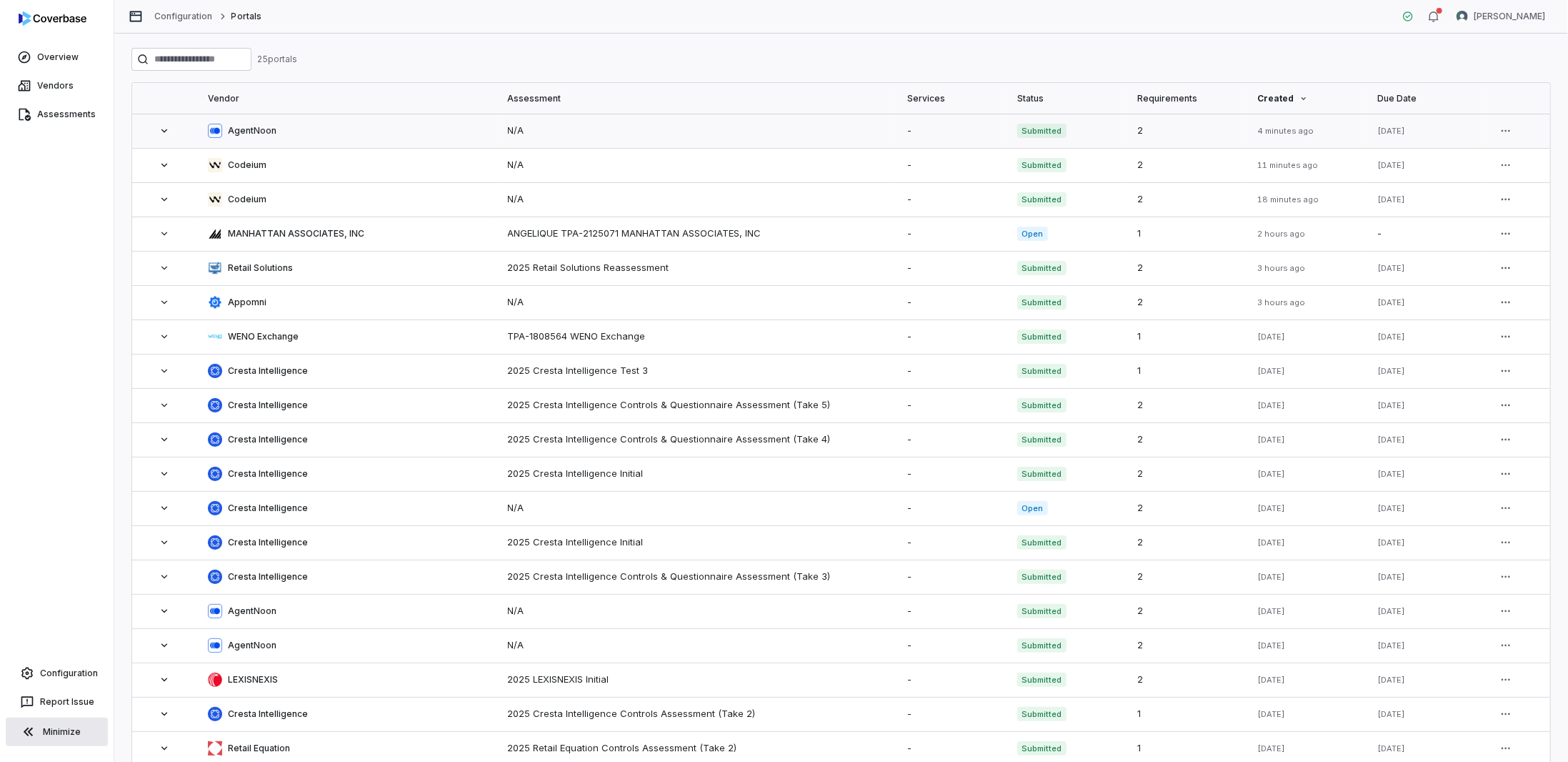
click at [155, 135] on span at bounding box center [165, 130] width 42 height 12
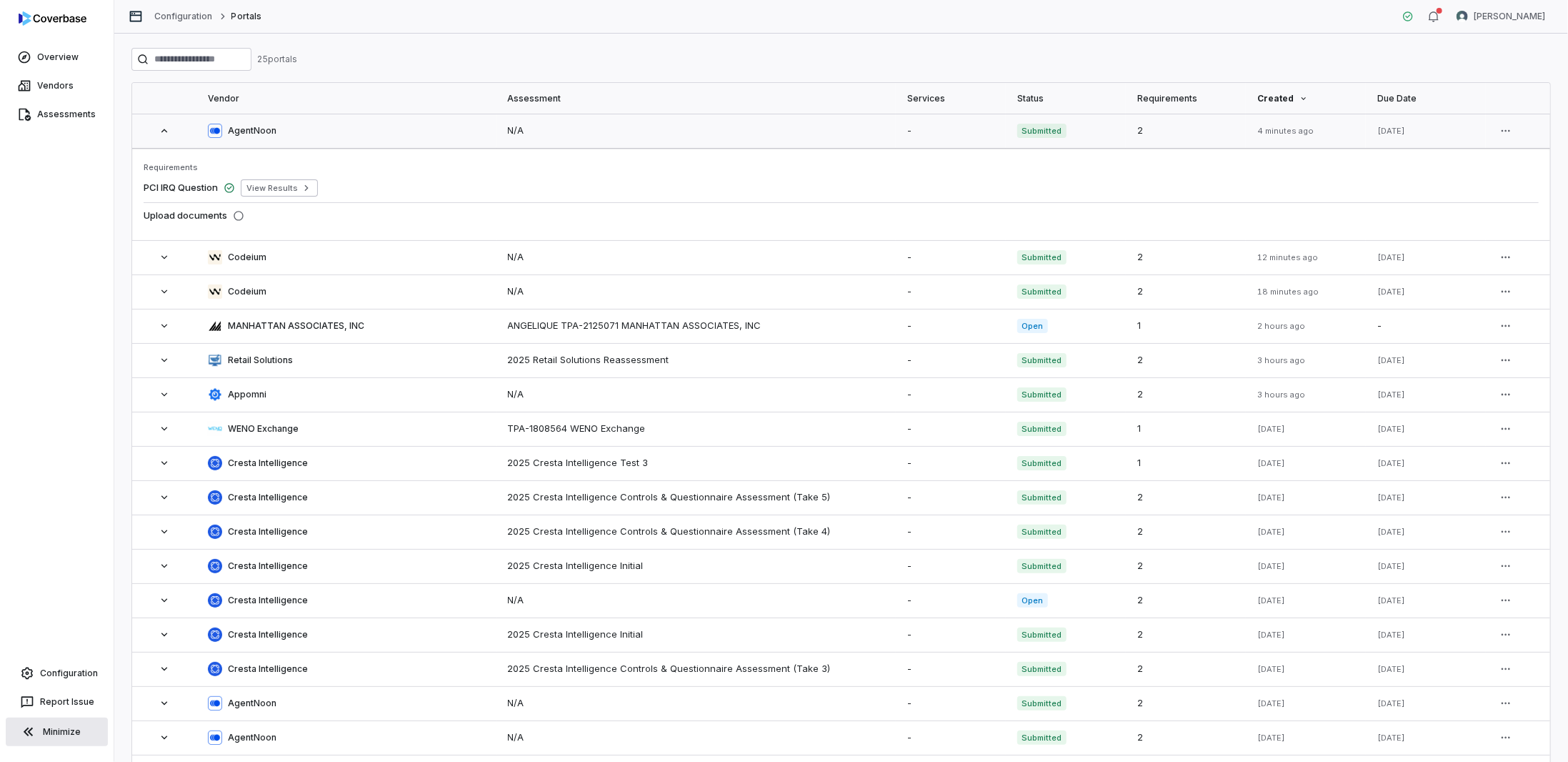
click at [167, 136] on td at bounding box center [164, 131] width 65 height 35
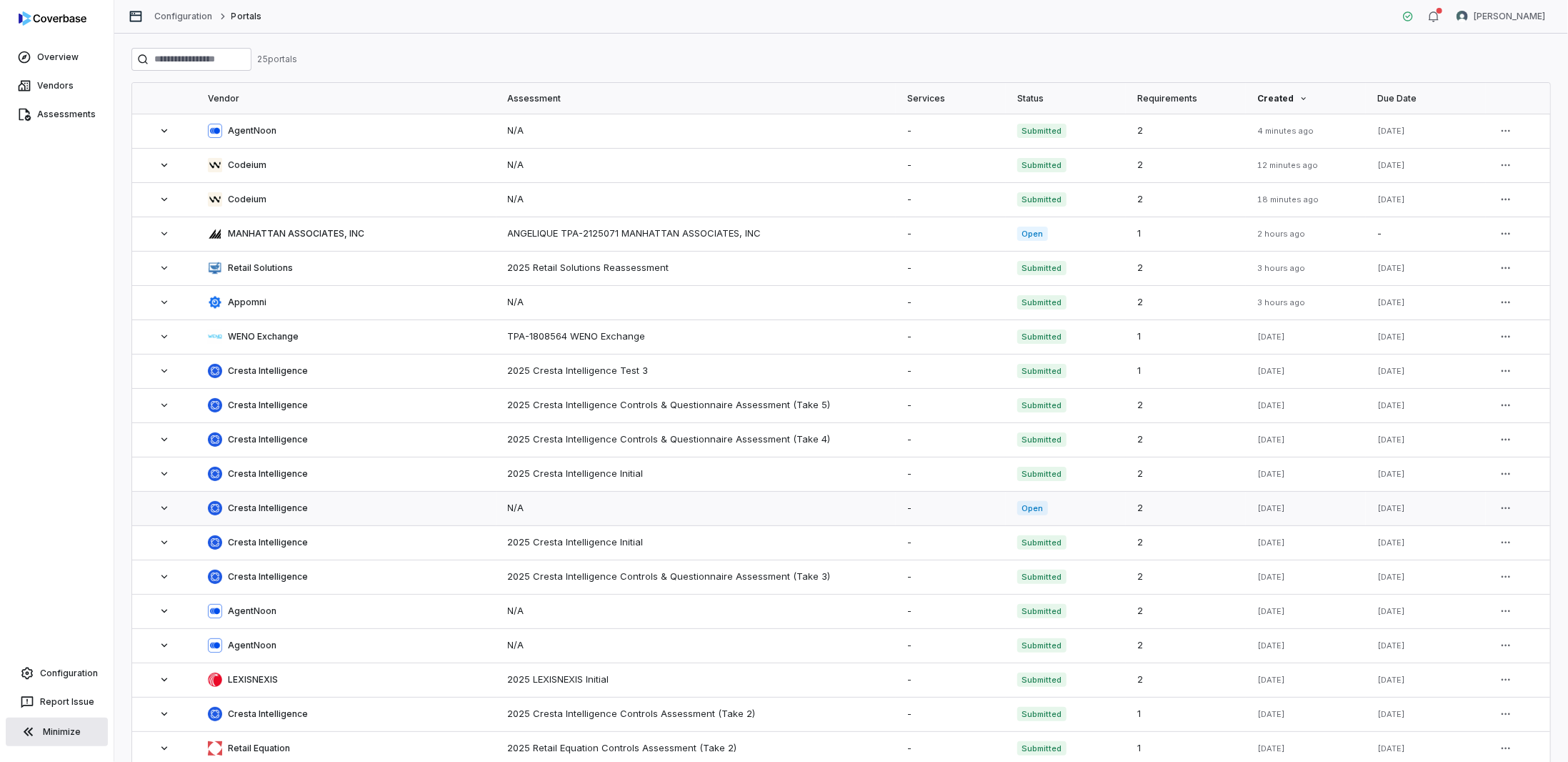
scroll to position [283, 0]
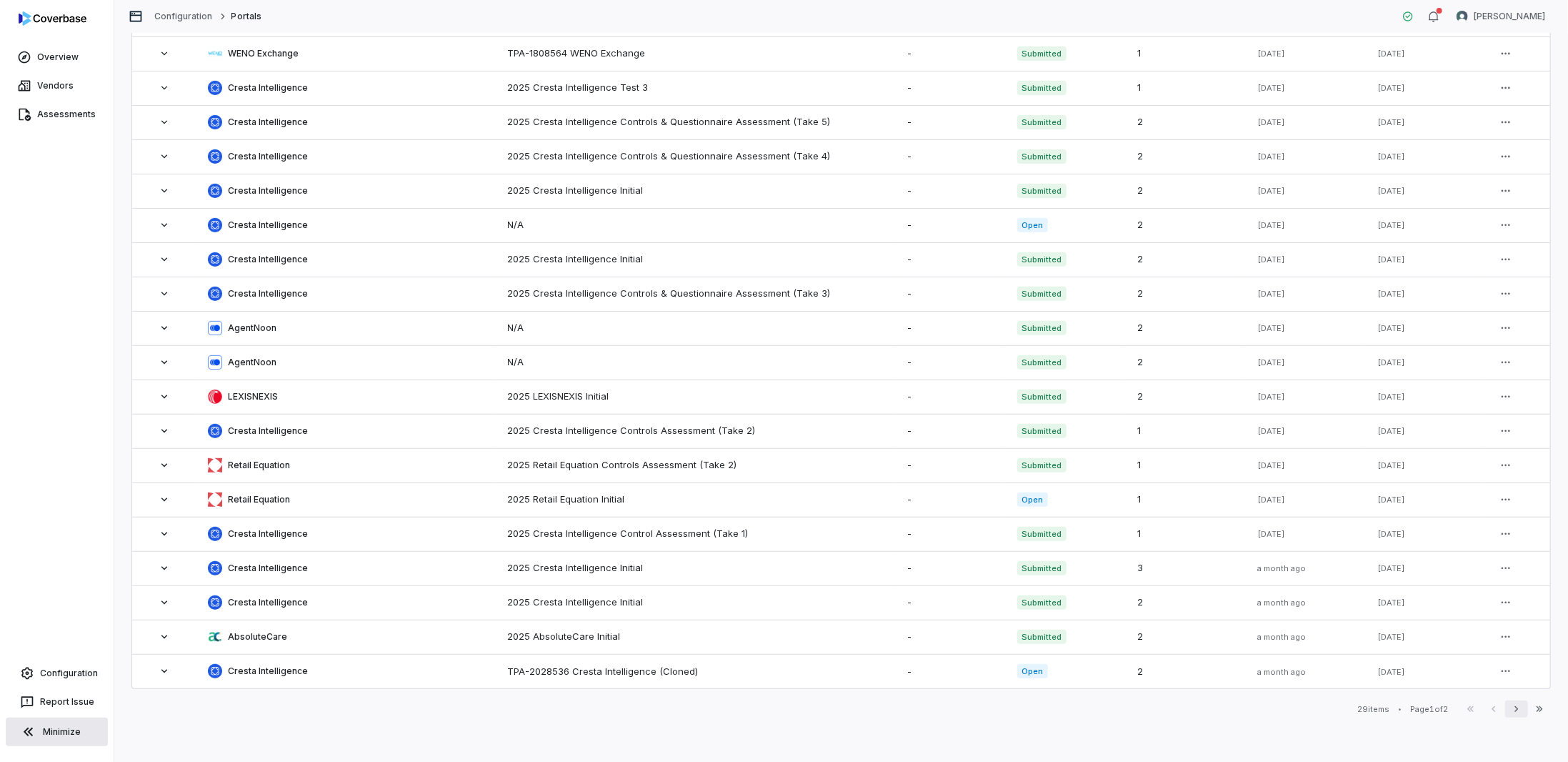
click at [1511, 710] on icon "button" at bounding box center [1516, 708] width 12 height 12
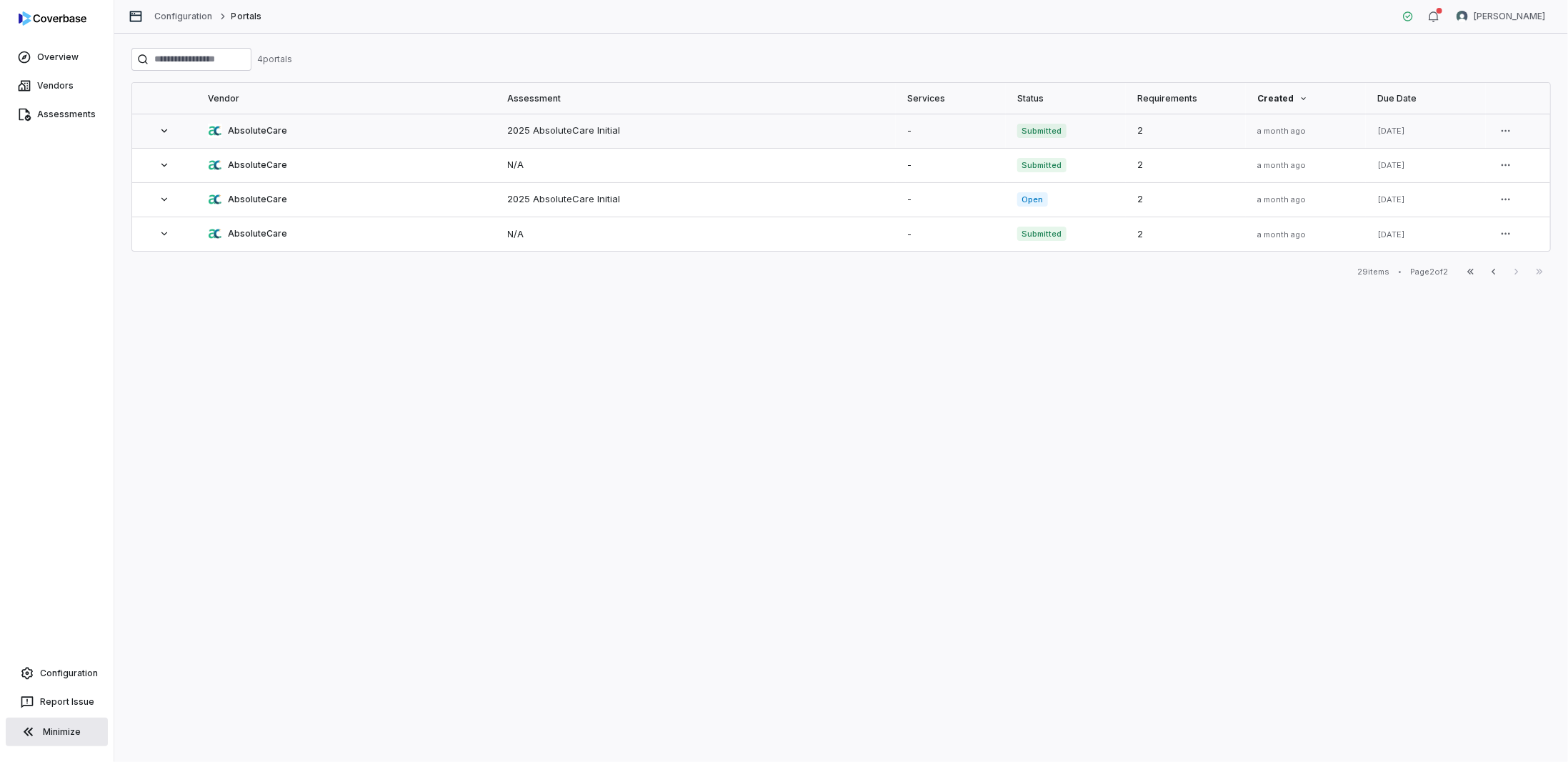
click at [167, 127] on icon at bounding box center [164, 130] width 12 height 12
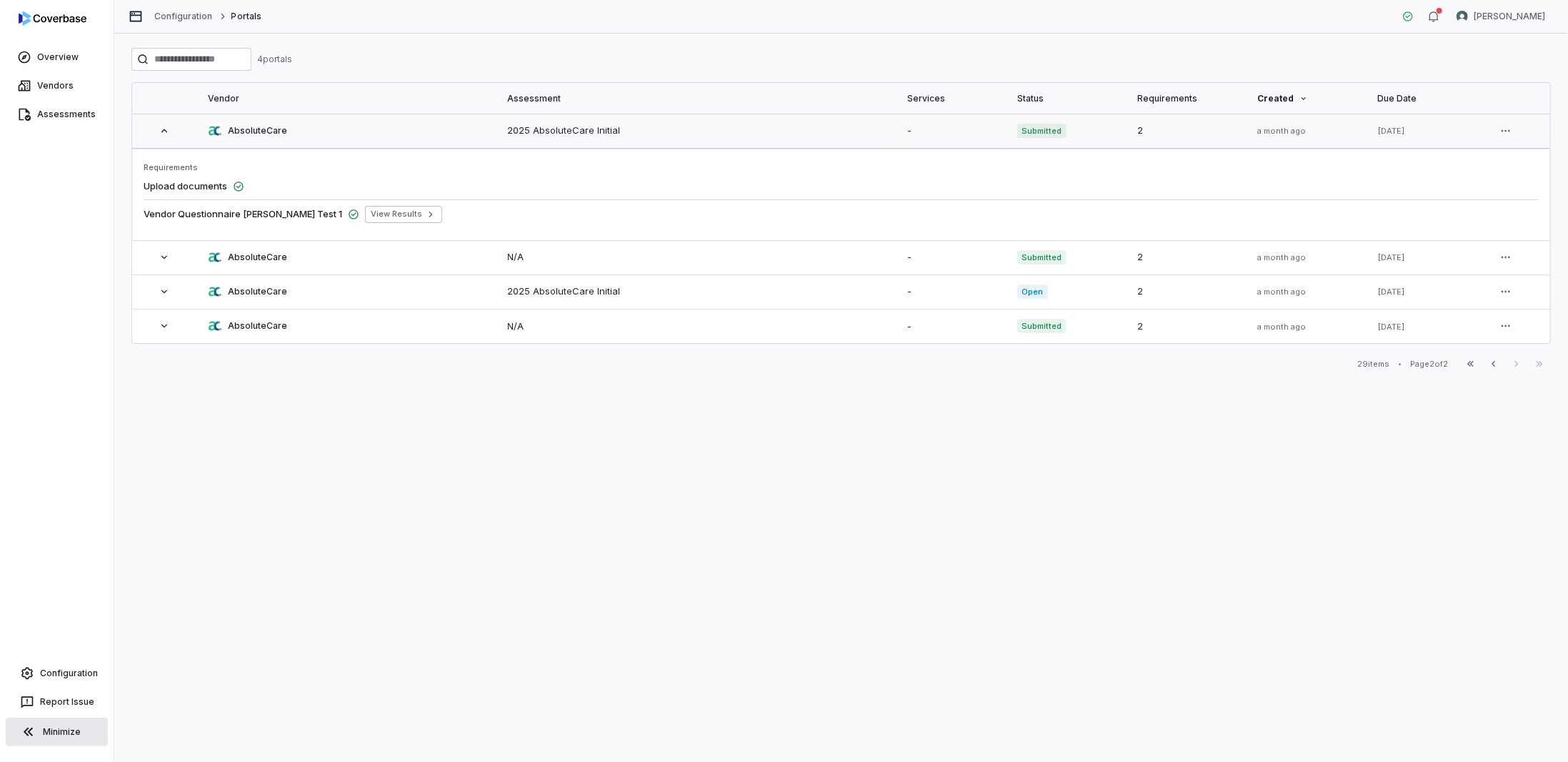
click at [167, 129] on icon at bounding box center [164, 130] width 12 height 12
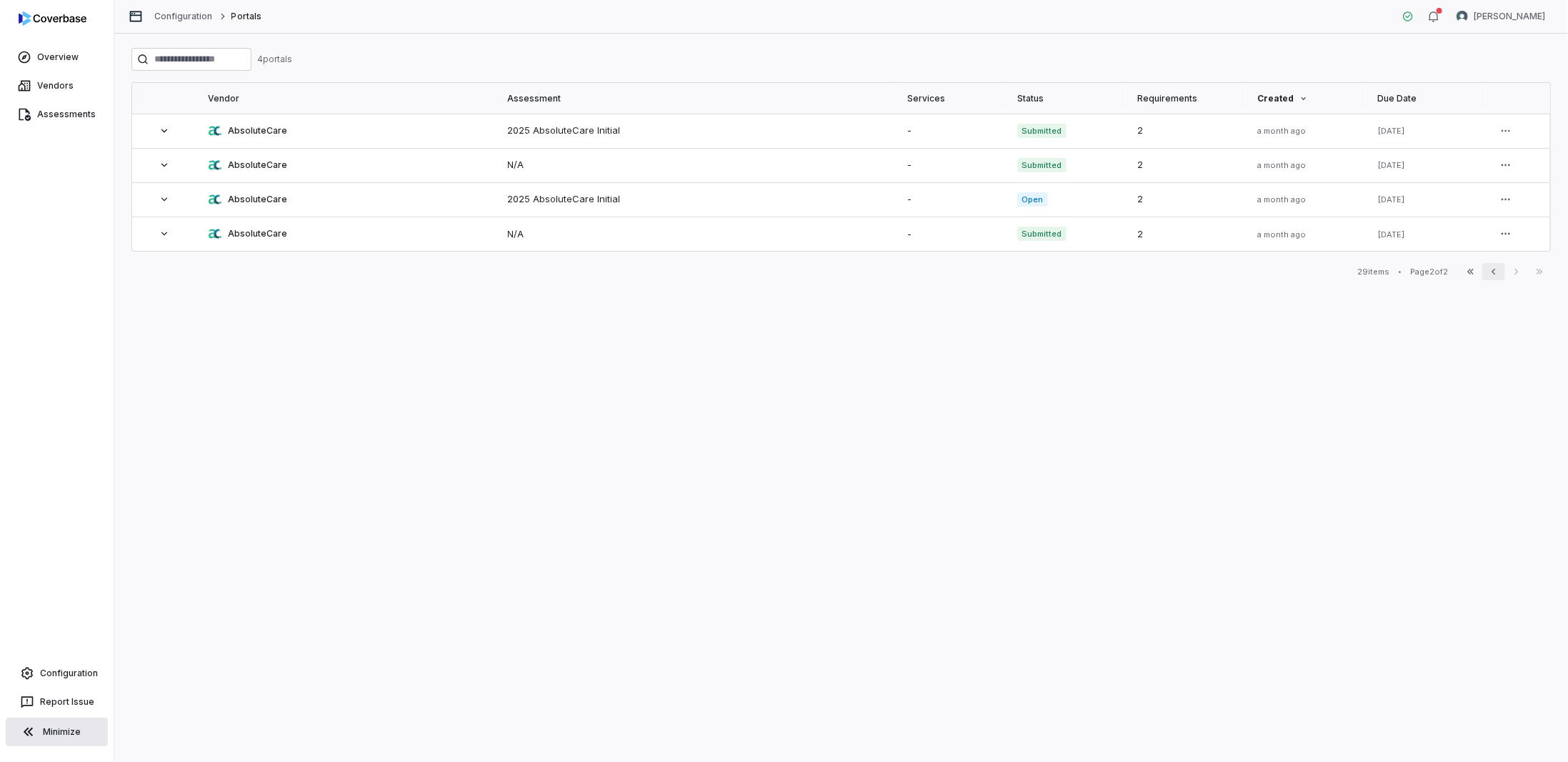
click at [1491, 268] on icon "button" at bounding box center [1493, 271] width 12 height 12
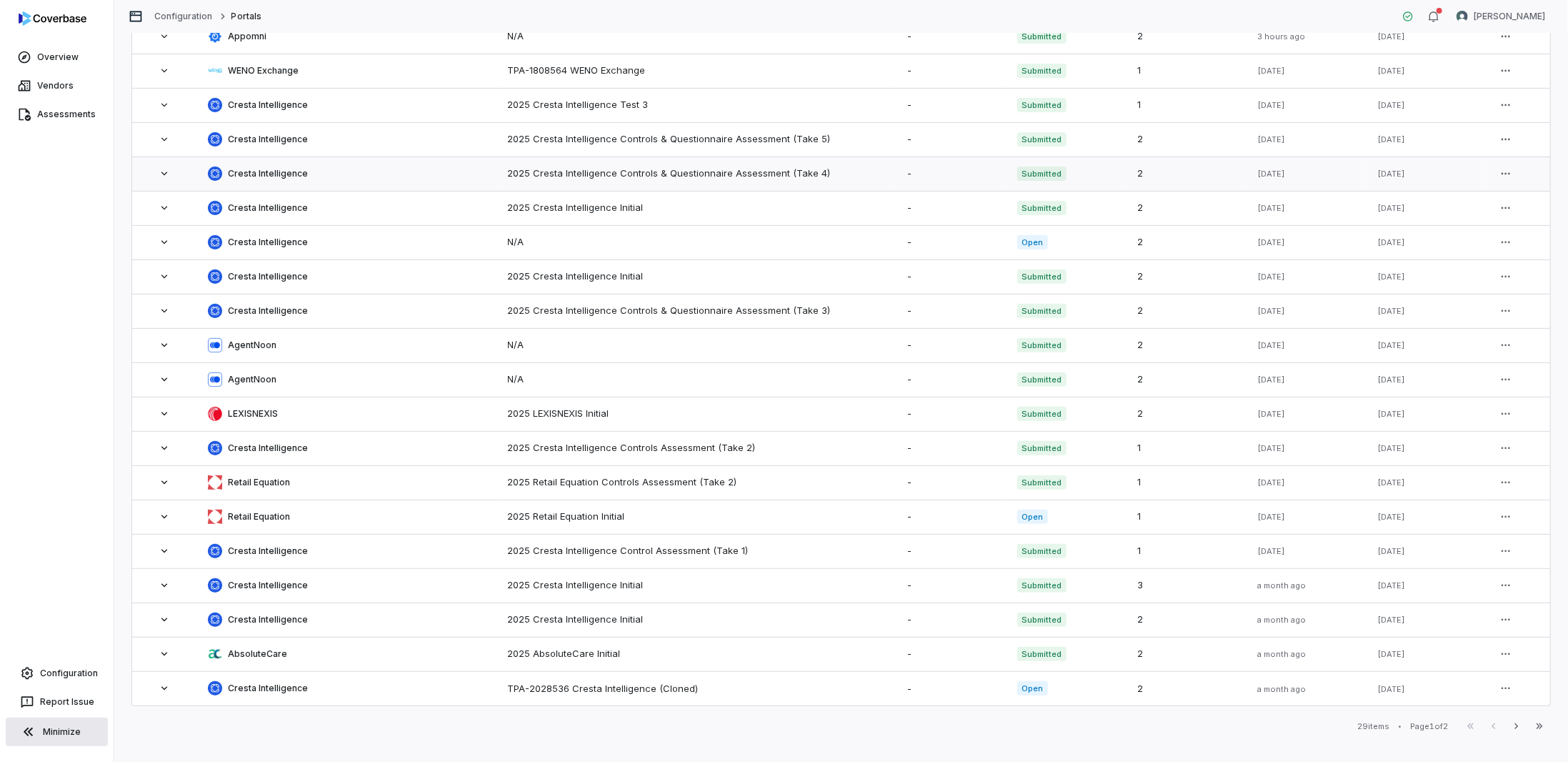
scroll to position [283, 0]
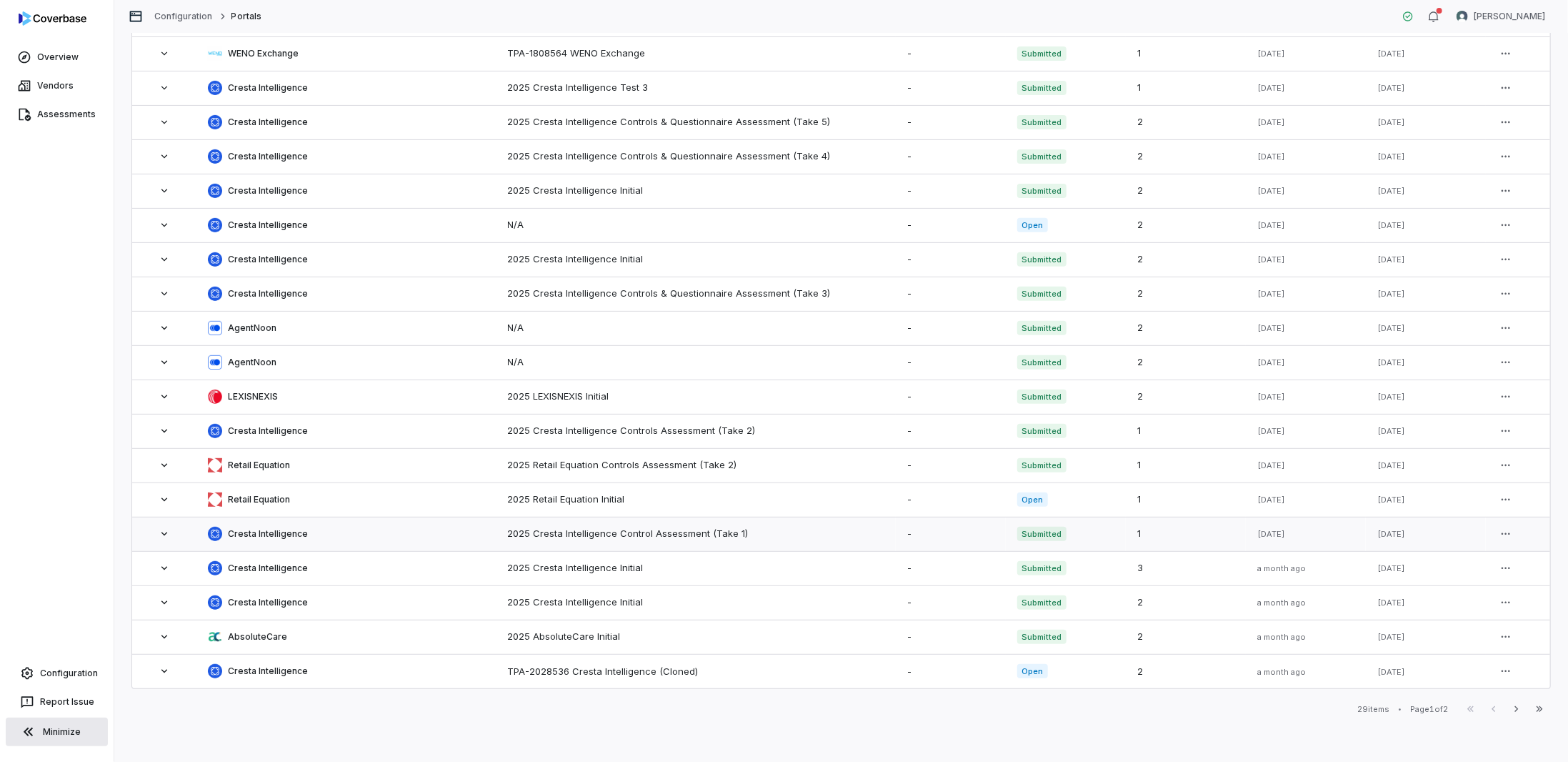
click at [164, 534] on icon at bounding box center [165, 534] width 5 height 4
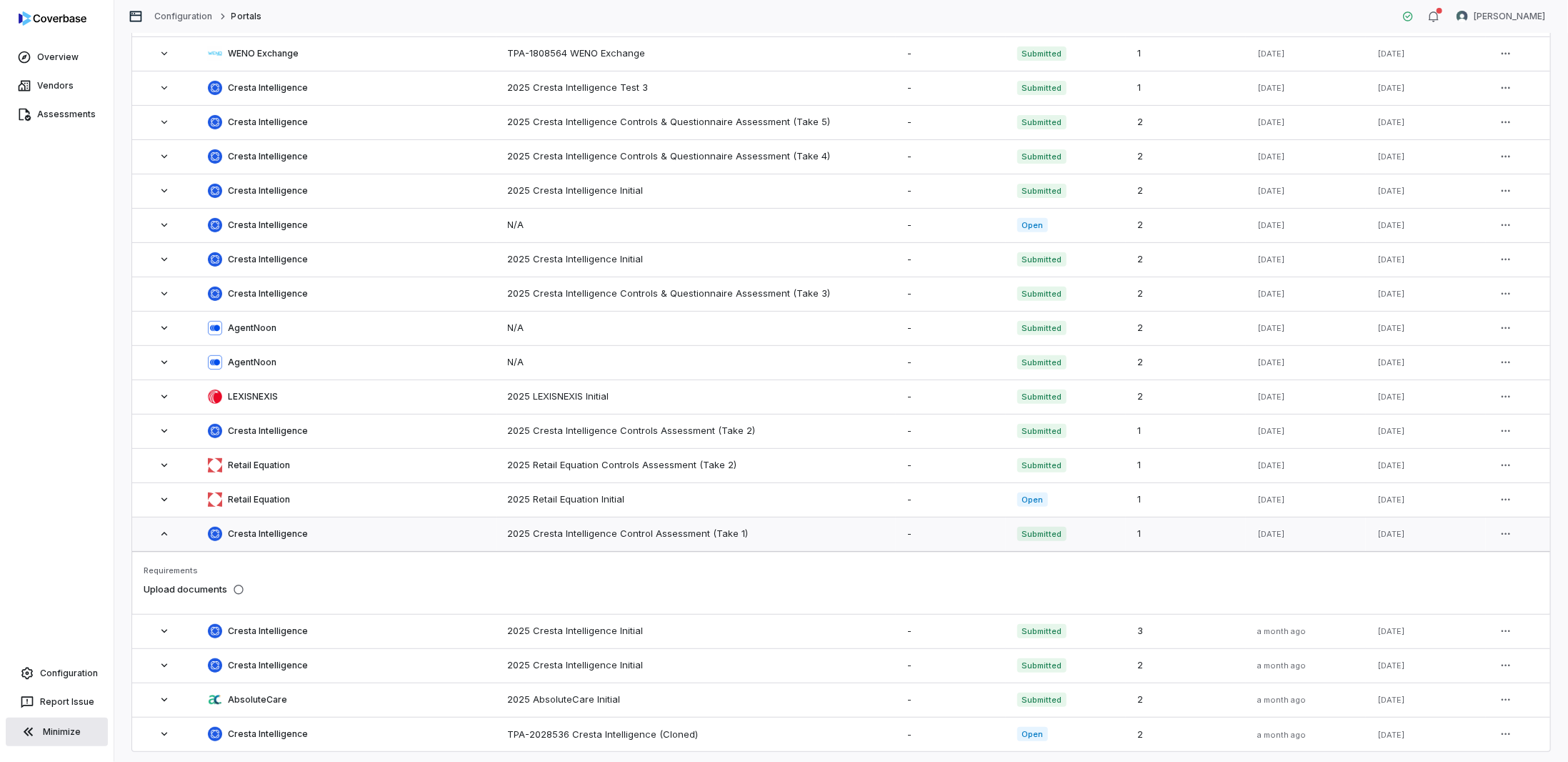
click at [164, 535] on icon at bounding box center [164, 534] width 12 height 12
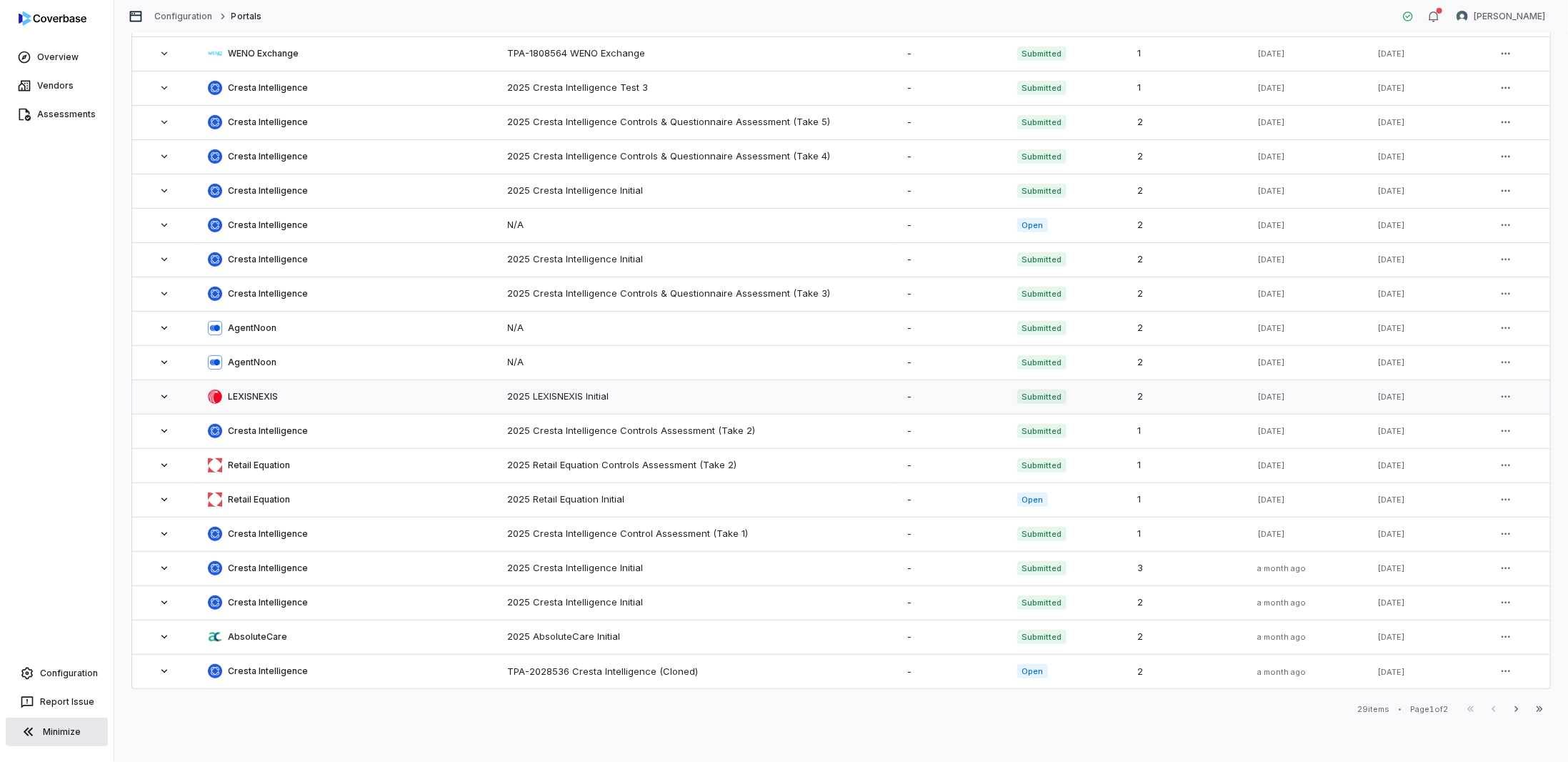
click at [164, 391] on icon at bounding box center [164, 396] width 12 height 12
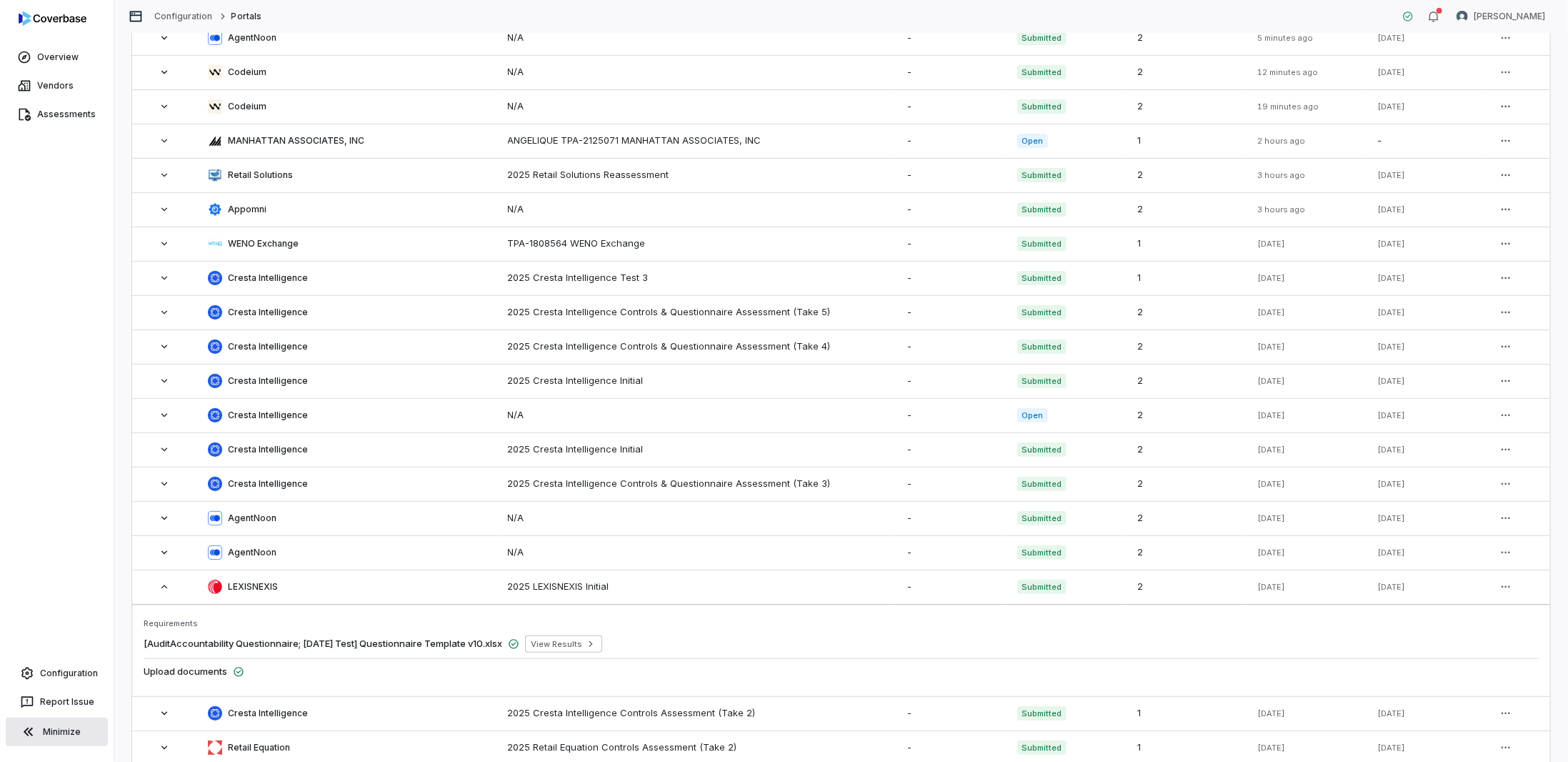
scroll to position [0, 0]
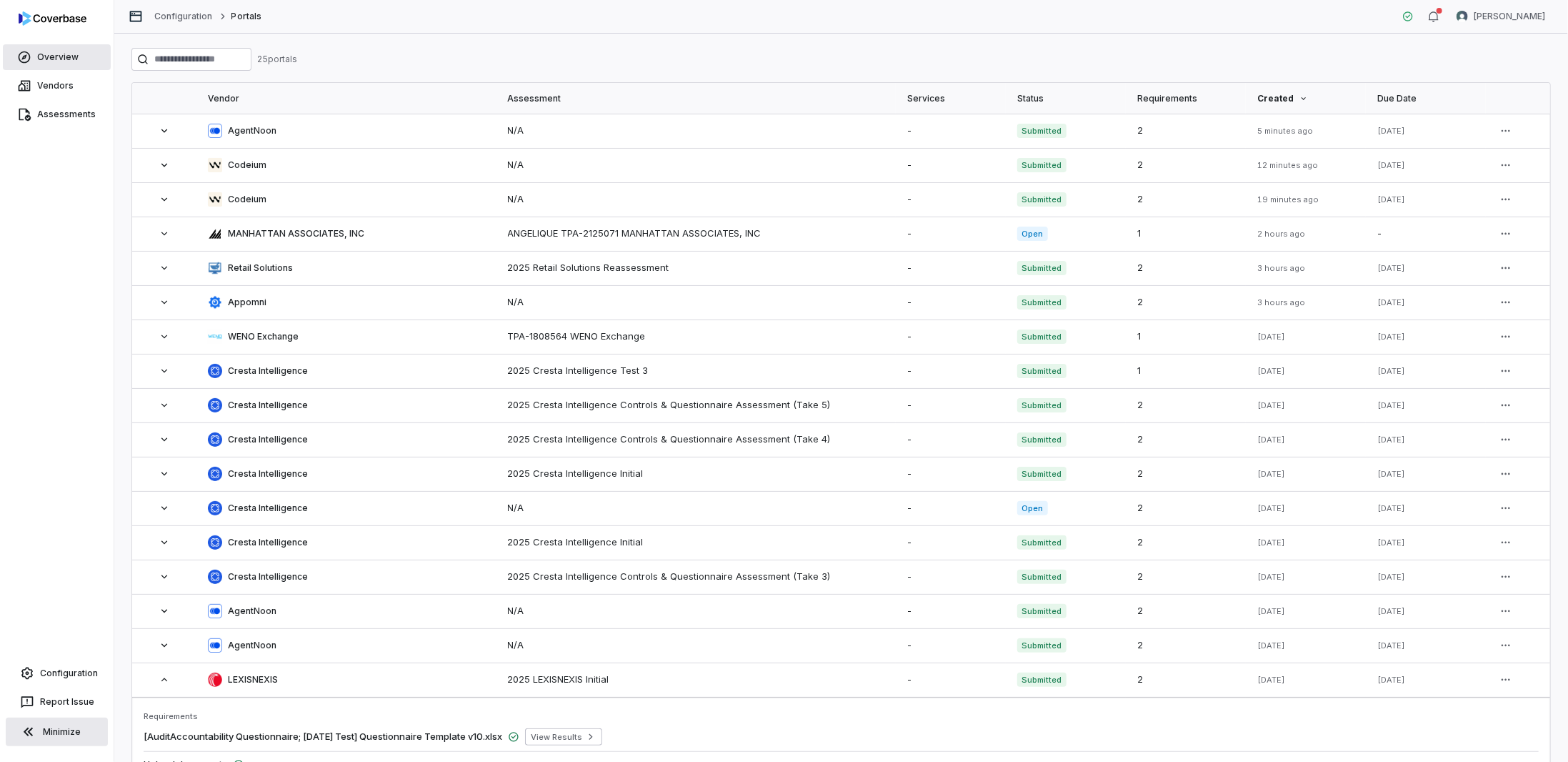
click at [70, 61] on link "Overview" at bounding box center [56, 57] width 108 height 25
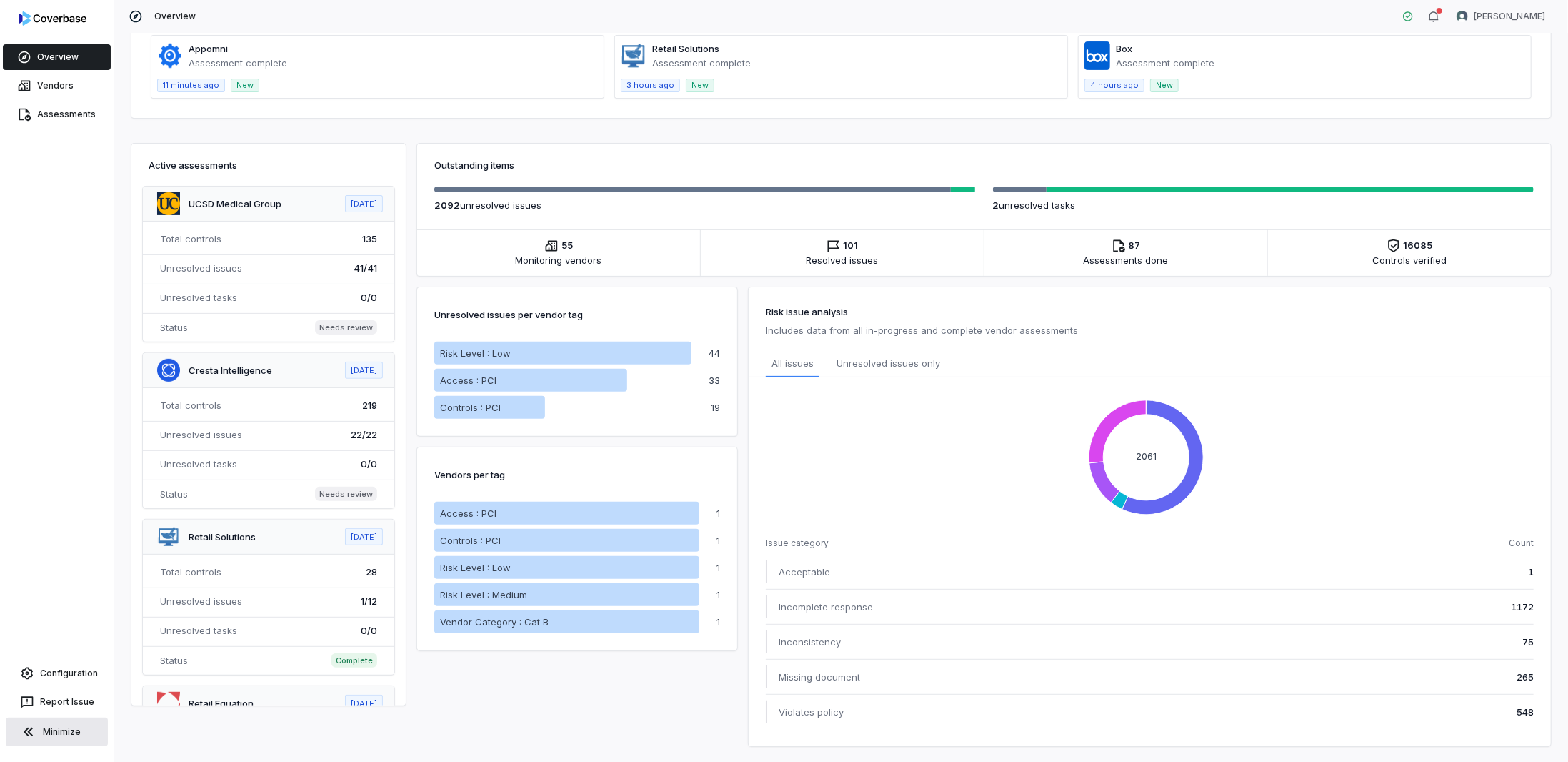
scroll to position [184, 0]
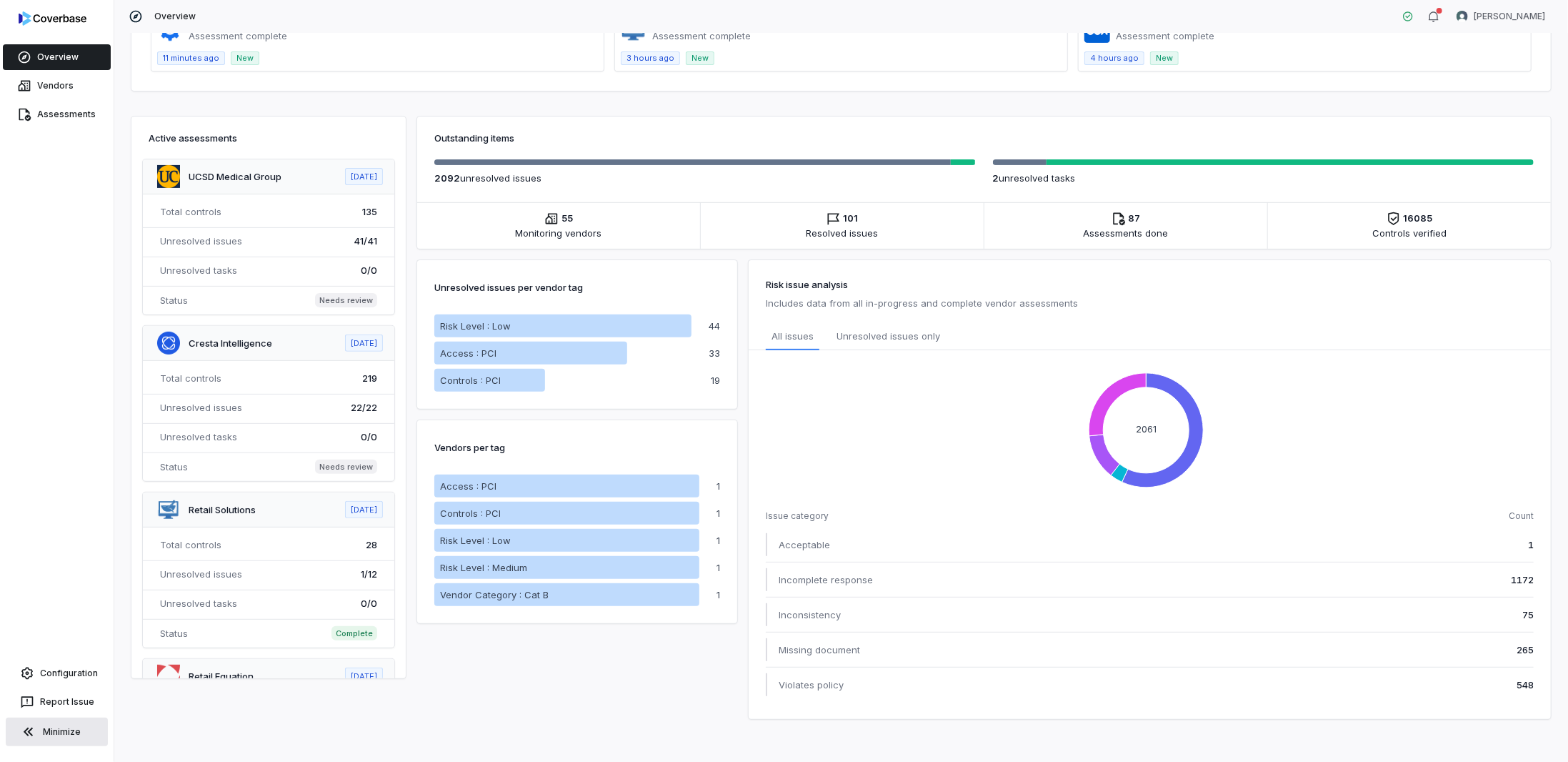
drag, startPoint x: 690, startPoint y: 689, endPoint x: 478, endPoint y: 624, distance: 221.7
click at [489, 627] on div "Unresolved issues per vendor tag Risk Level : Low Access : PCI Controls : PCI 4…" at bounding box center [577, 483] width 320 height 470
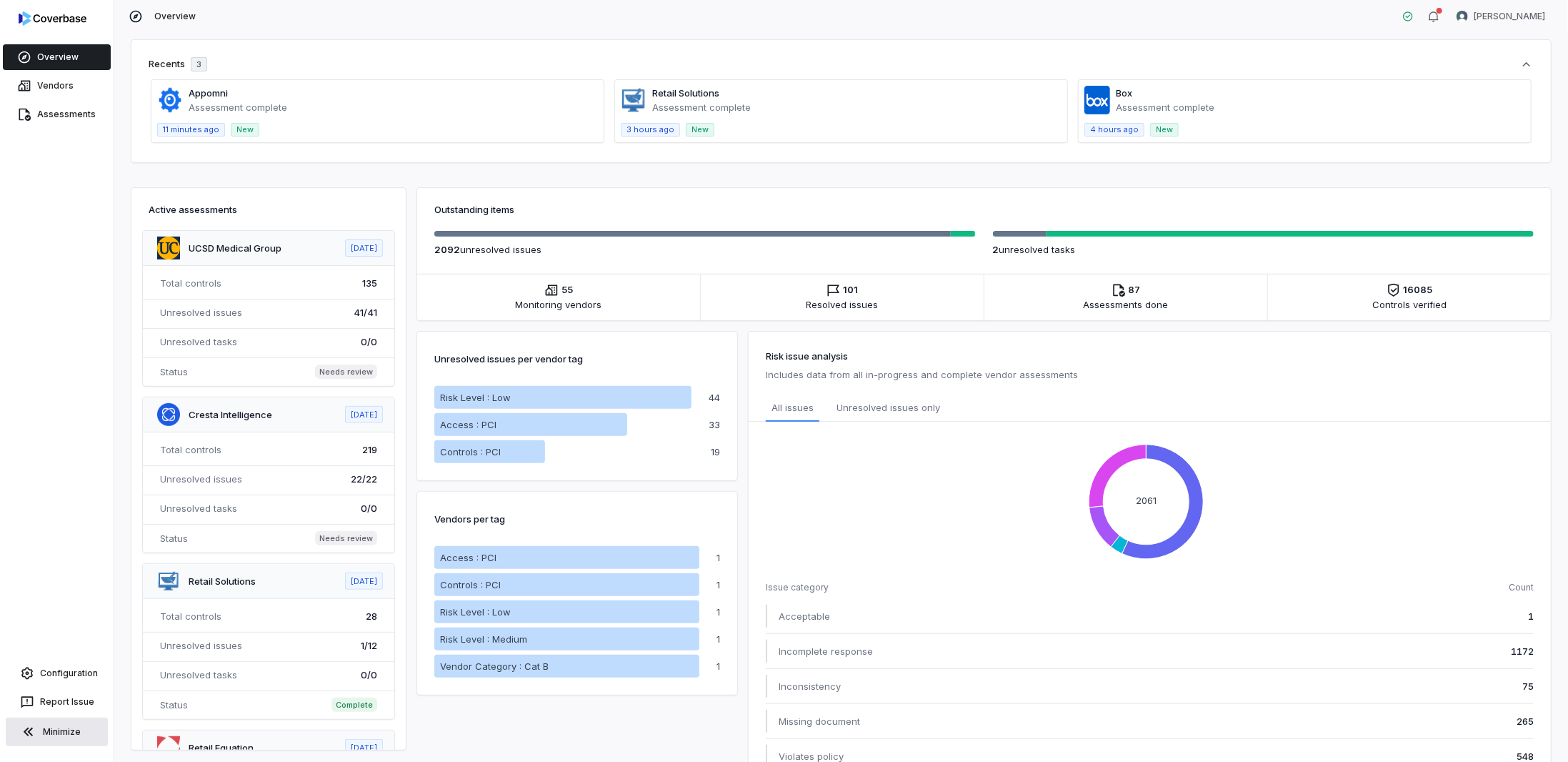
click at [606, 404] on div "Risk Level : Low" at bounding box center [563, 396] width 257 height 23
click at [554, 292] on icon at bounding box center [552, 290] width 15 height 15
click at [828, 271] on div "2092 unresolved issue s 2 unresolved task s" at bounding box center [984, 246] width 1134 height 55
click at [1056, 291] on li "87 Assessments done Assessments" at bounding box center [1125, 297] width 283 height 45
click at [1335, 294] on li "16085 Controls verified Controls" at bounding box center [1409, 297] width 283 height 45
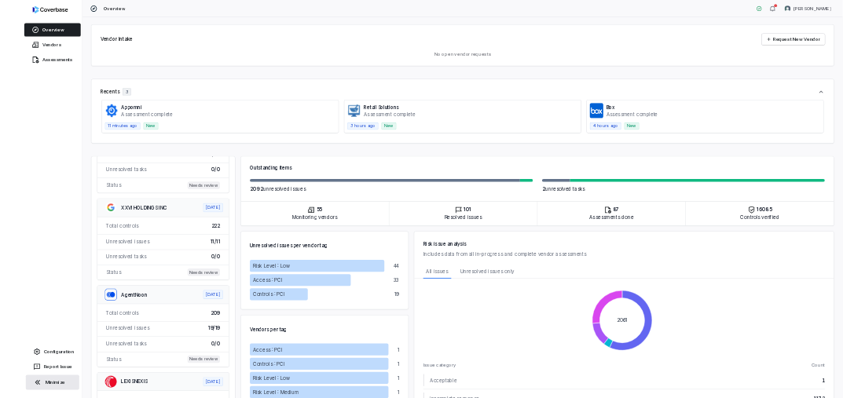
scroll to position [1100, 0]
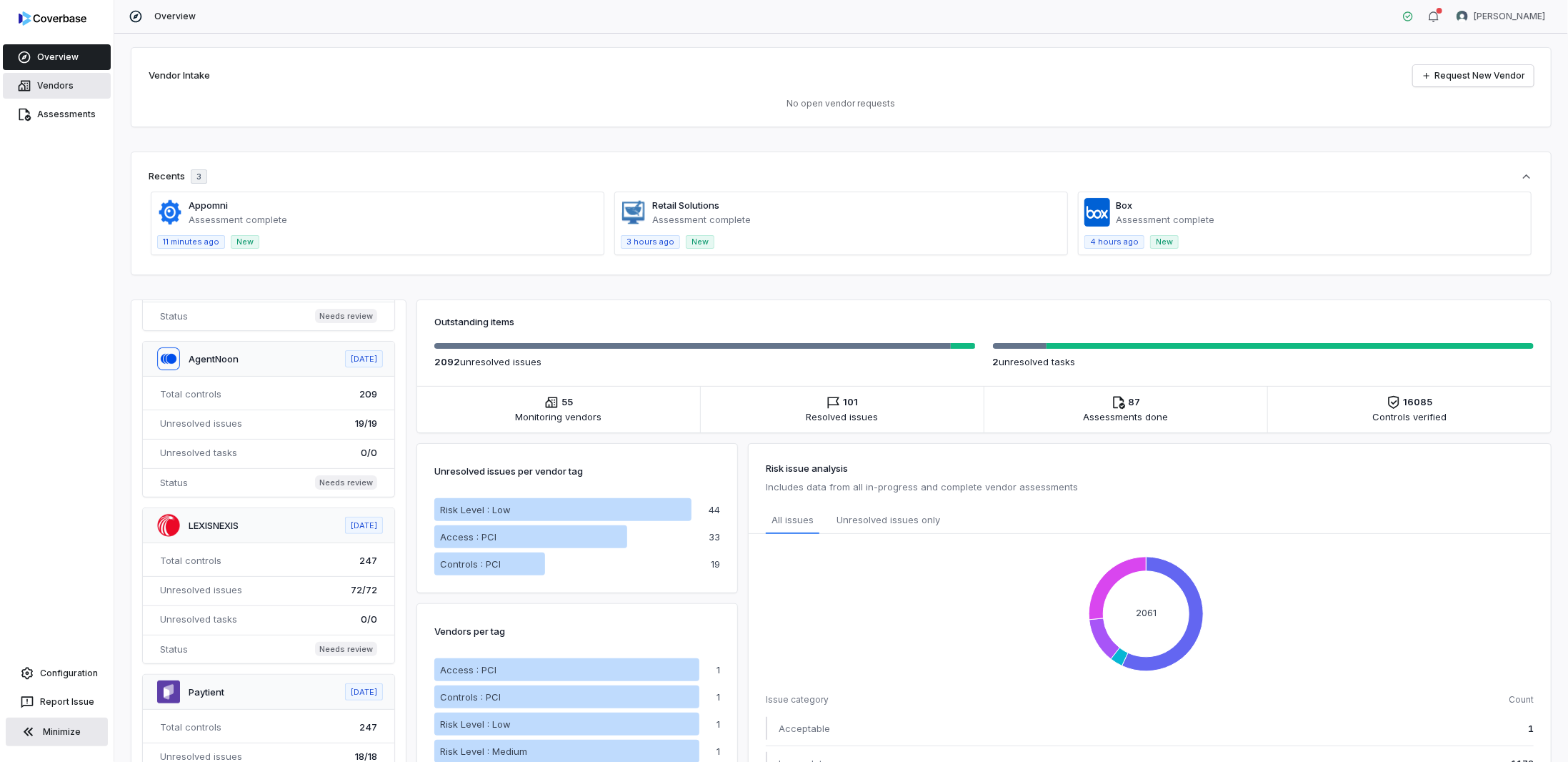
click at [72, 78] on link "Vendors" at bounding box center [56, 85] width 108 height 25
